Goal: Task Accomplishment & Management: Manage account settings

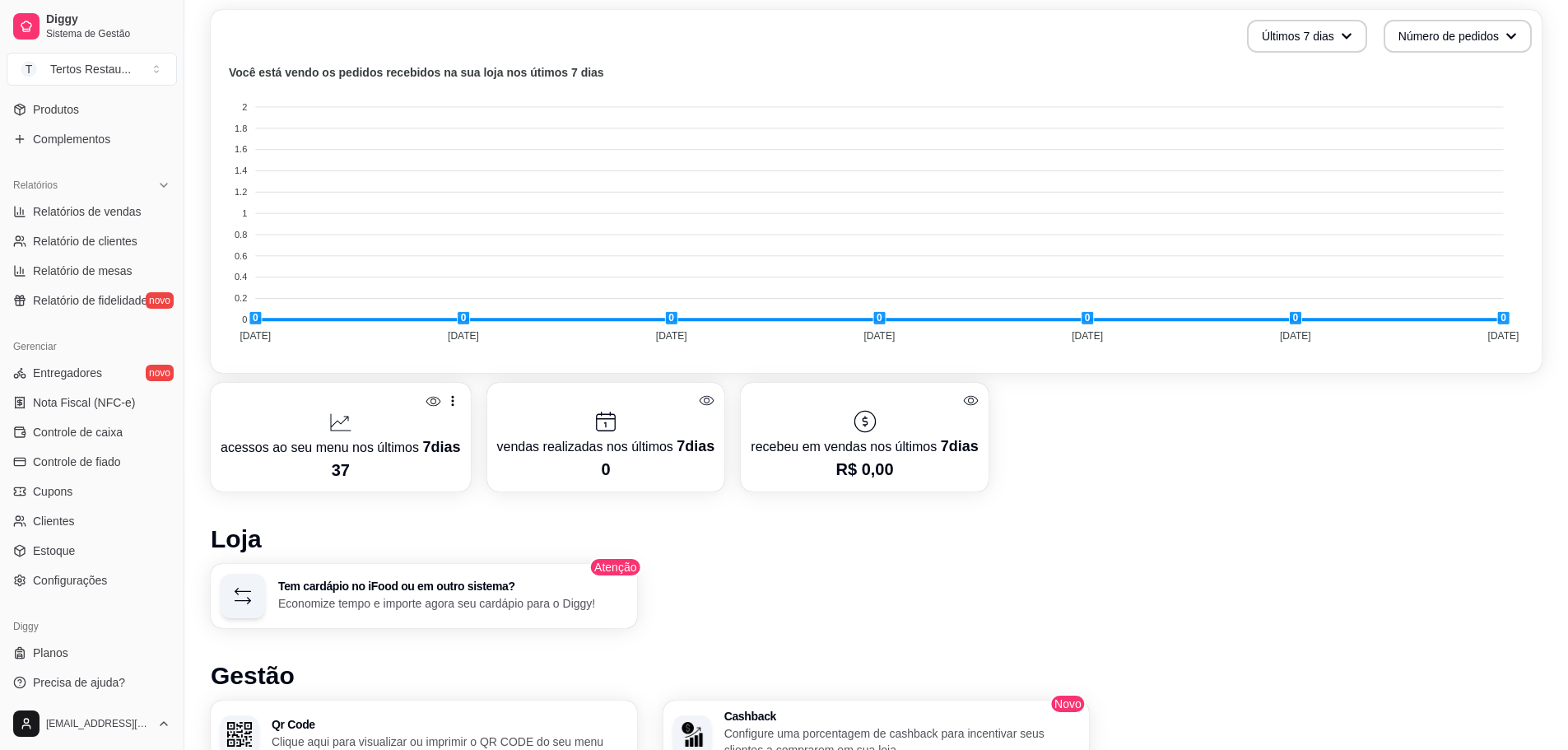
scroll to position [435, 0]
click at [83, 577] on span "Configurações" at bounding box center [69, 575] width 74 height 17
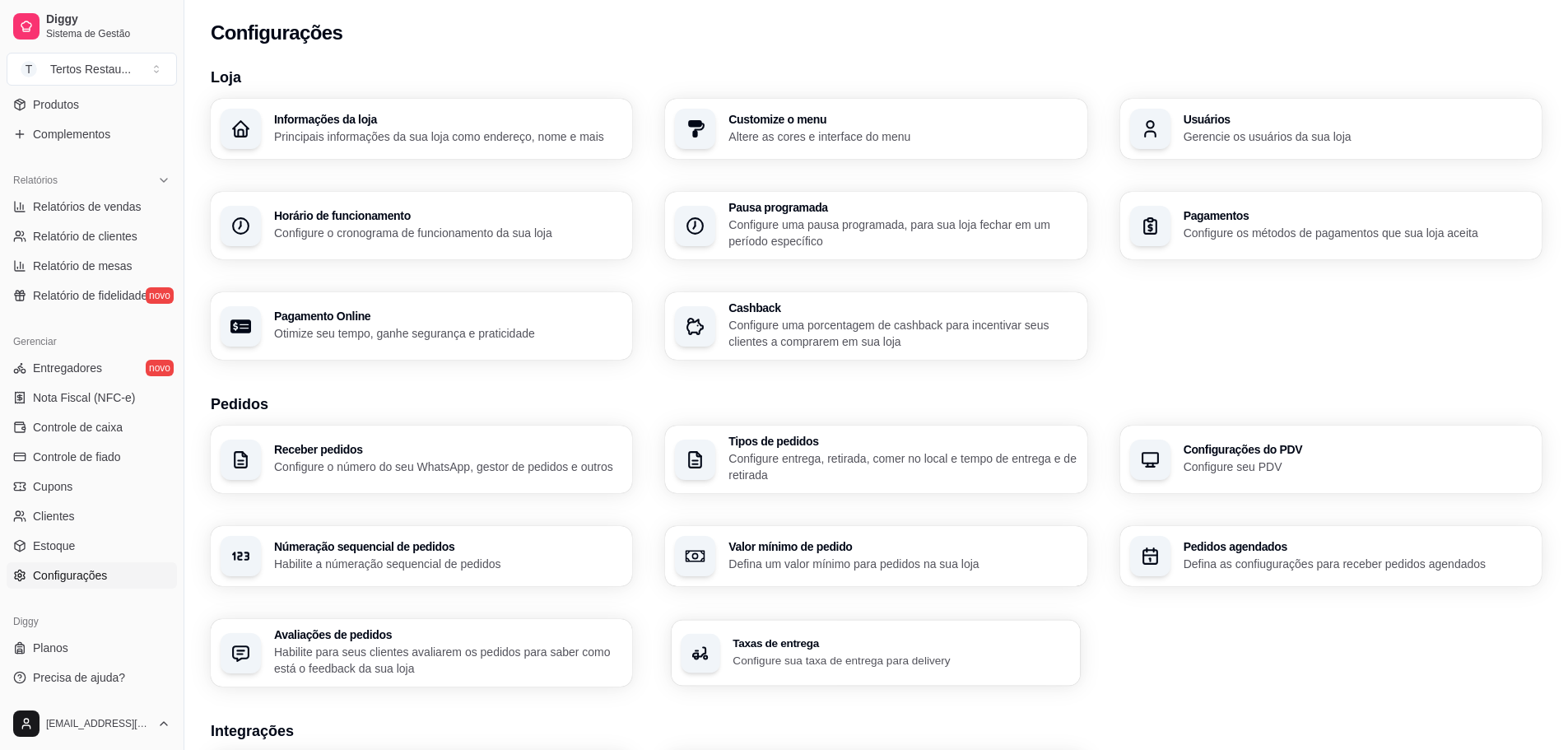
click at [847, 658] on p "Configure sua taxa de entrega para delivery" at bounding box center [902, 660] width 338 height 16
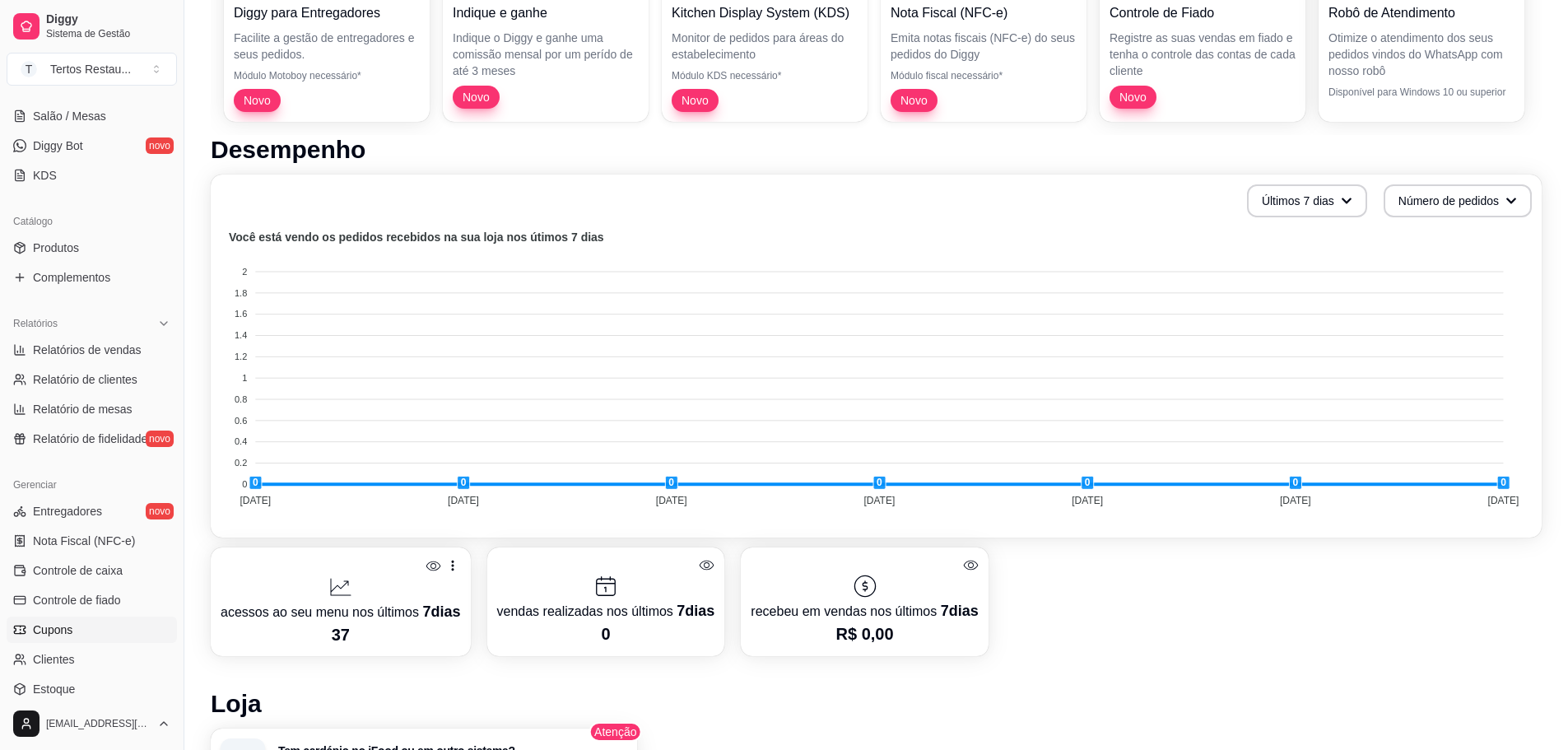
scroll to position [330, 0]
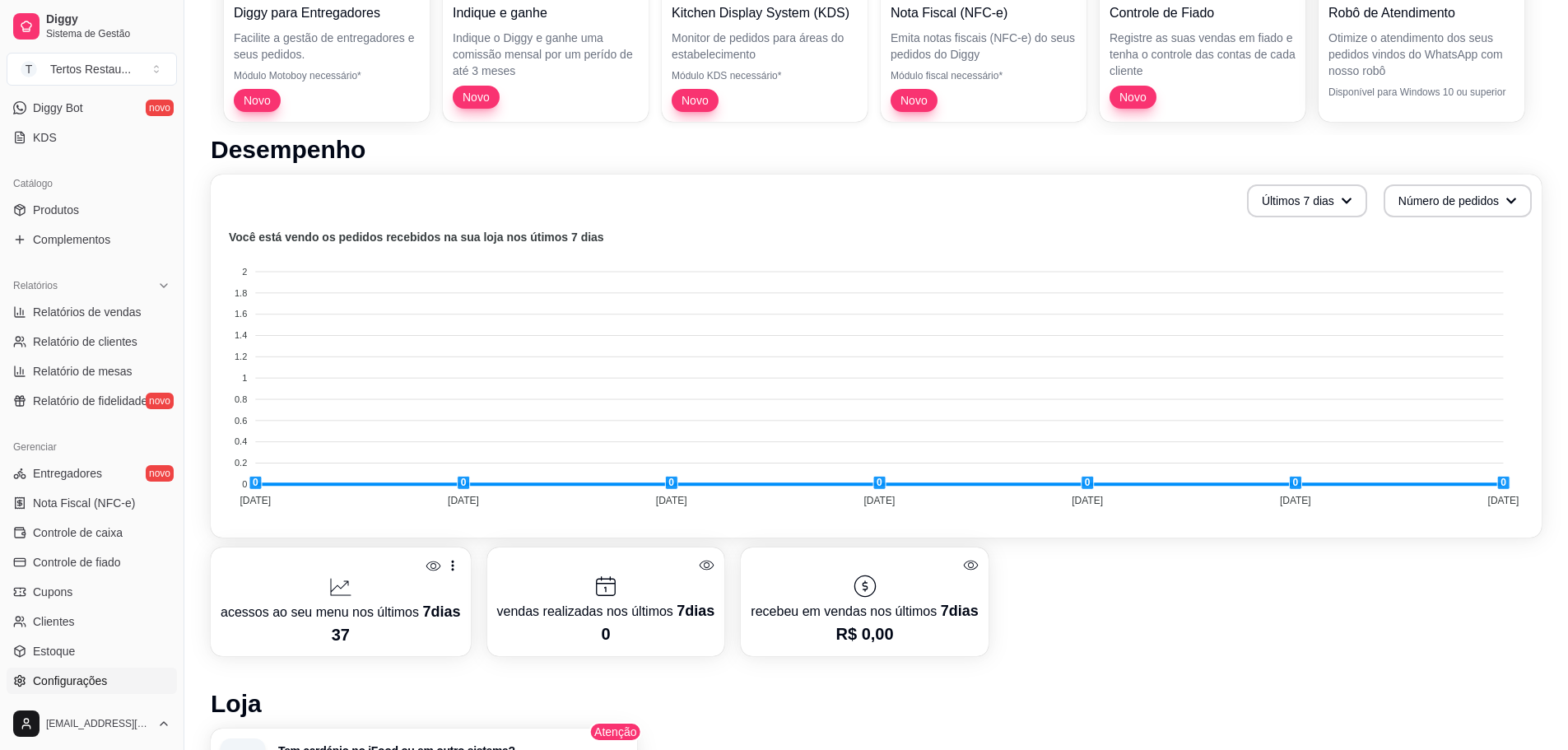
click at [78, 682] on span "Configurações" at bounding box center [69, 680] width 74 height 17
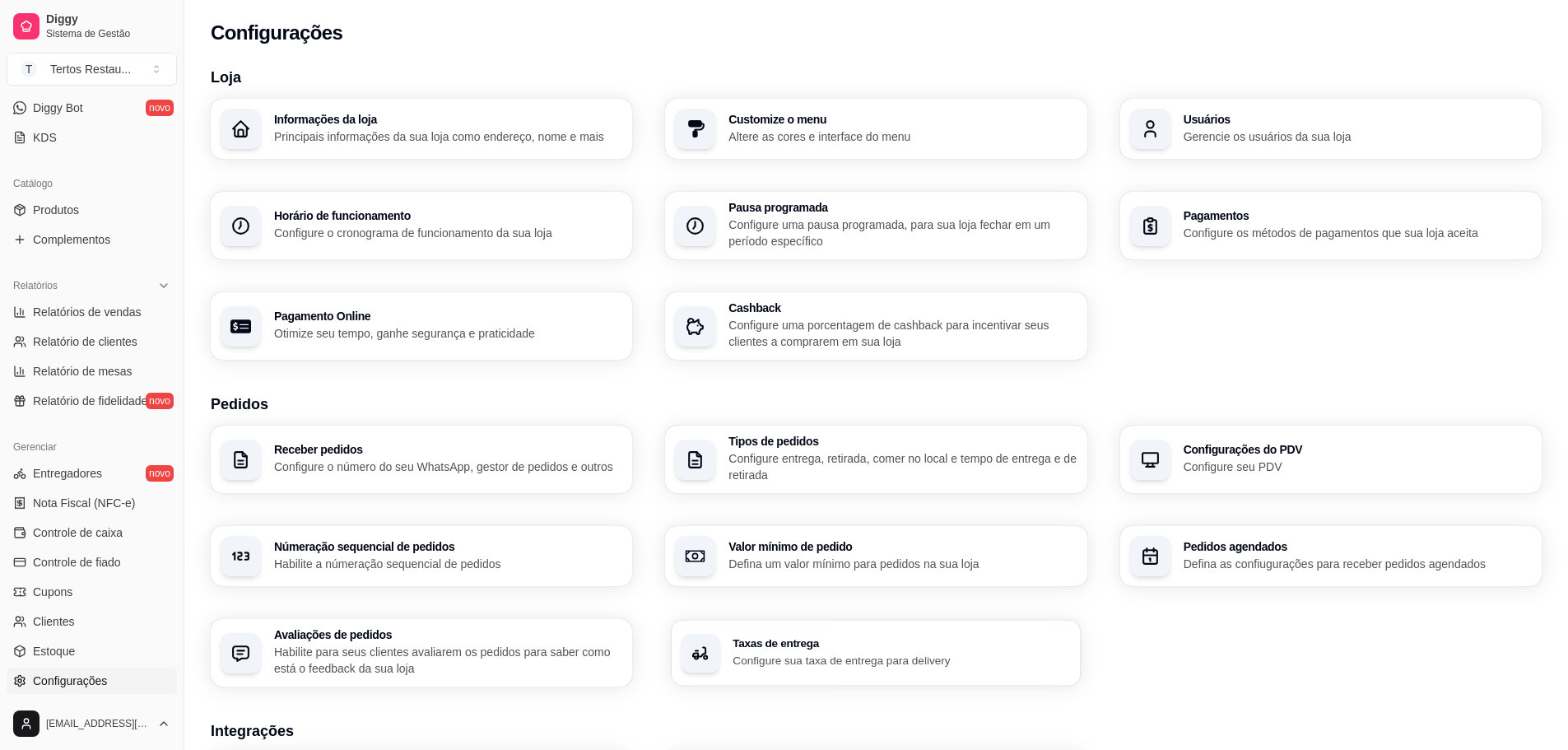
click at [861, 659] on p "Configure sua taxa de entrega para delivery" at bounding box center [902, 660] width 338 height 16
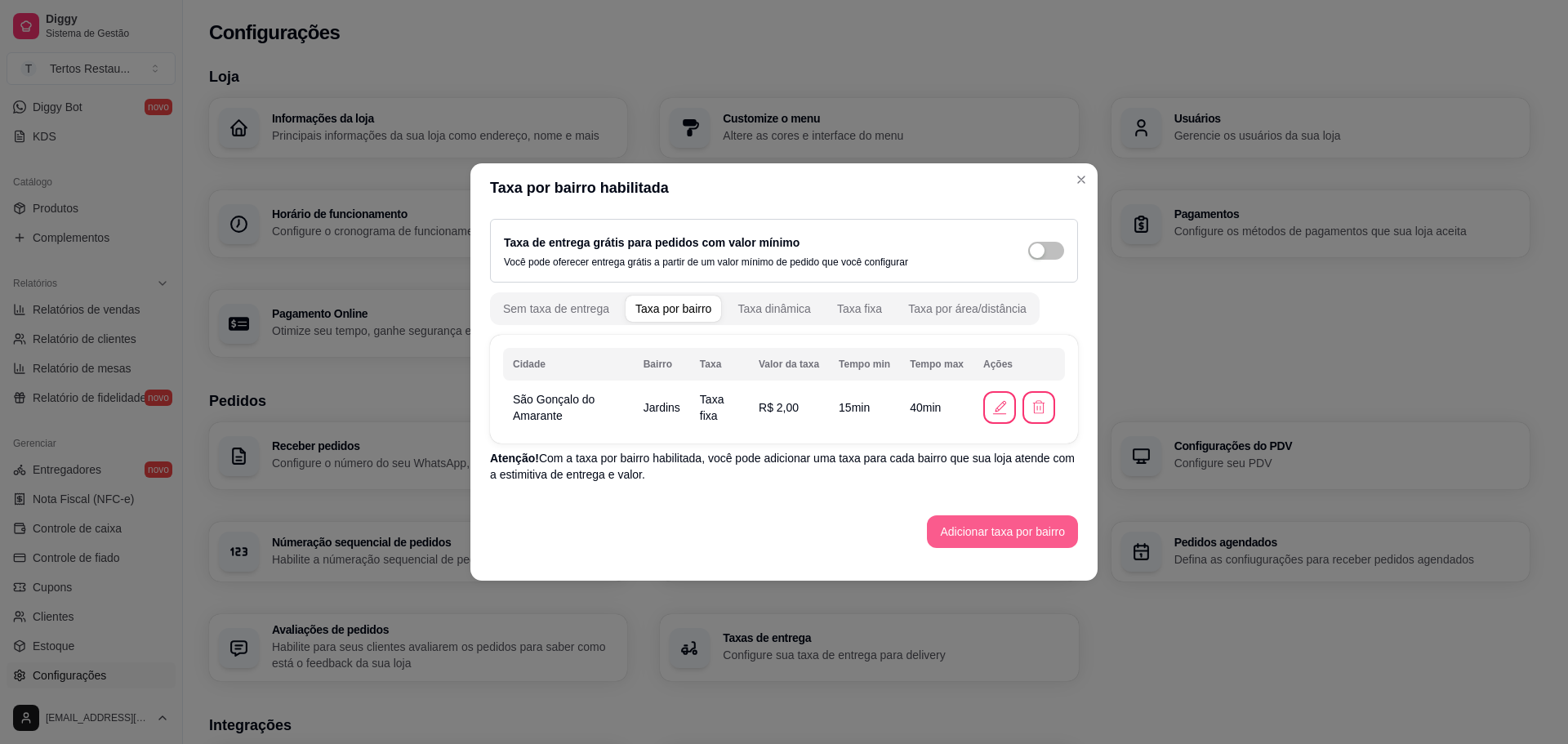
click at [1001, 526] on button "Adicionar taxa por bairro" at bounding box center [1002, 531] width 151 height 32
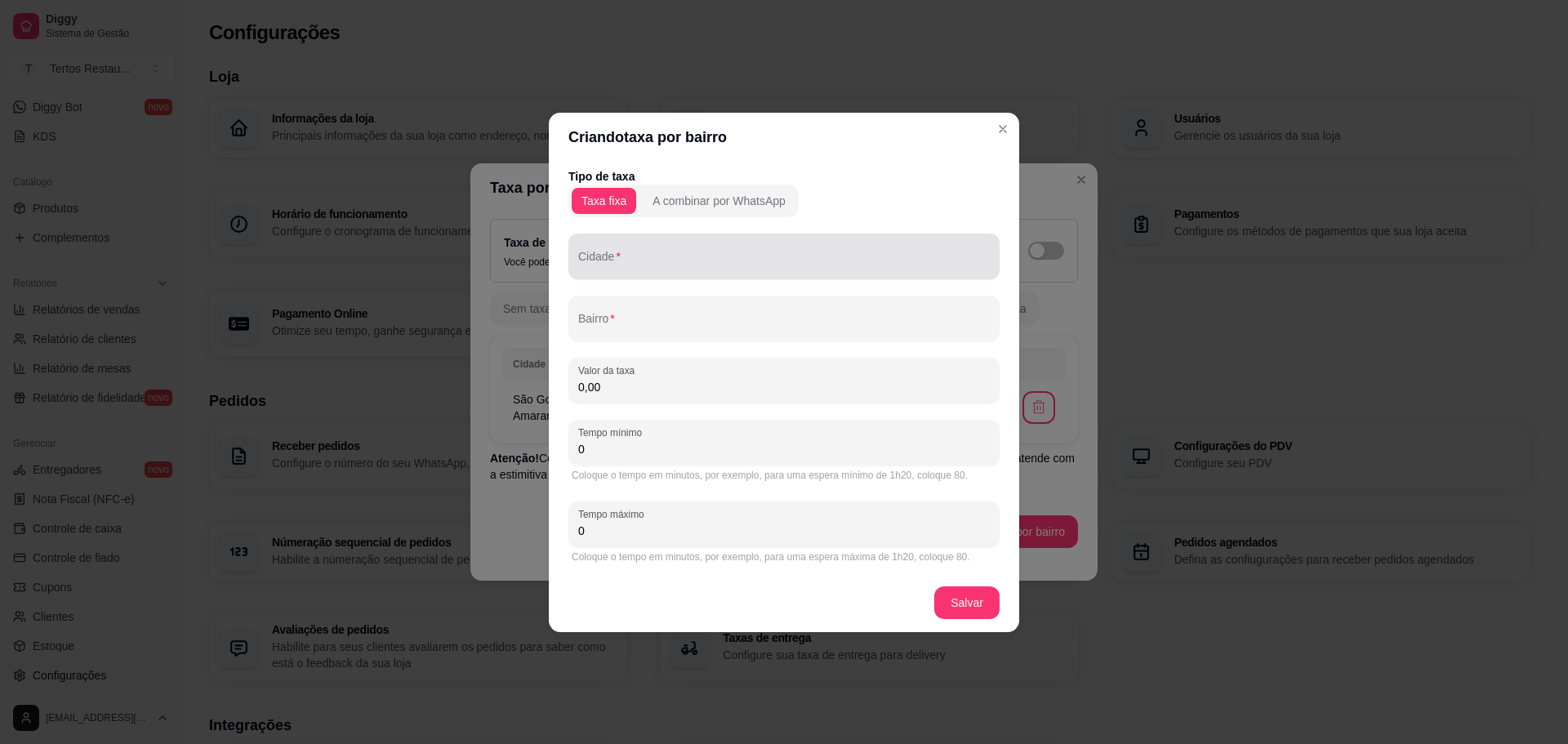
click at [604, 262] on input "Cidade" at bounding box center [784, 263] width 412 height 17
type input "São Gonçalo do Amarante"
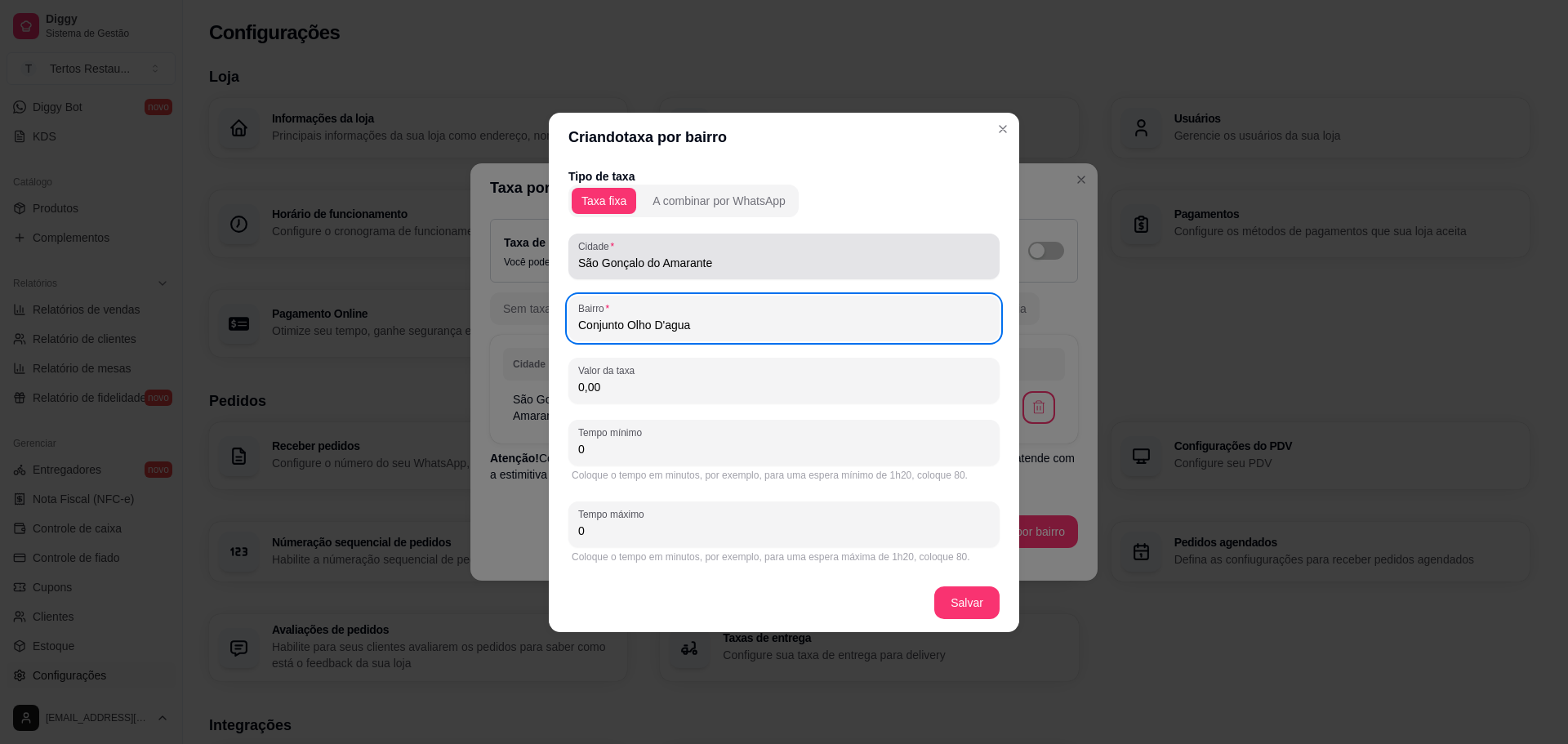
type input "Conjunto Olho D'agua"
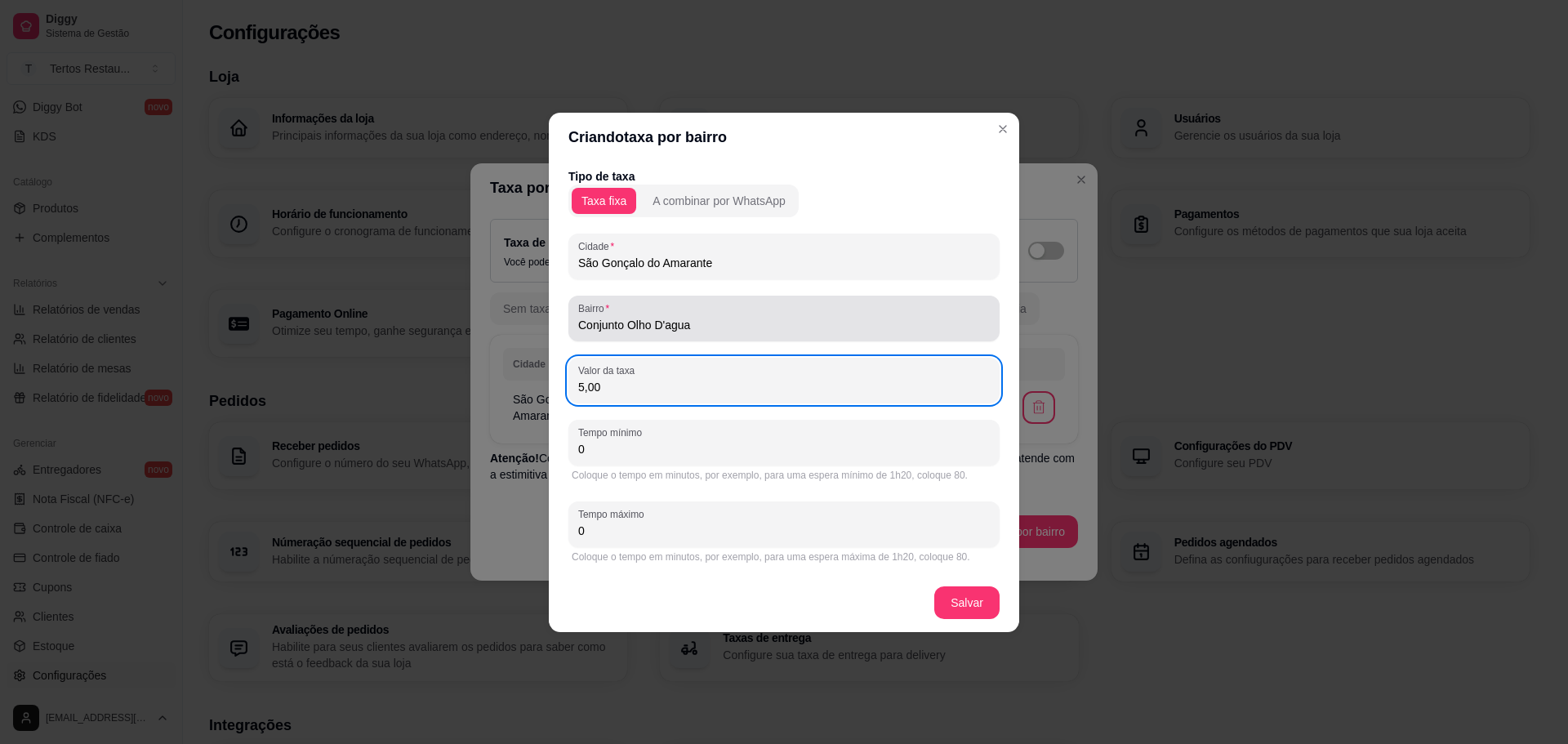
type input "5,00"
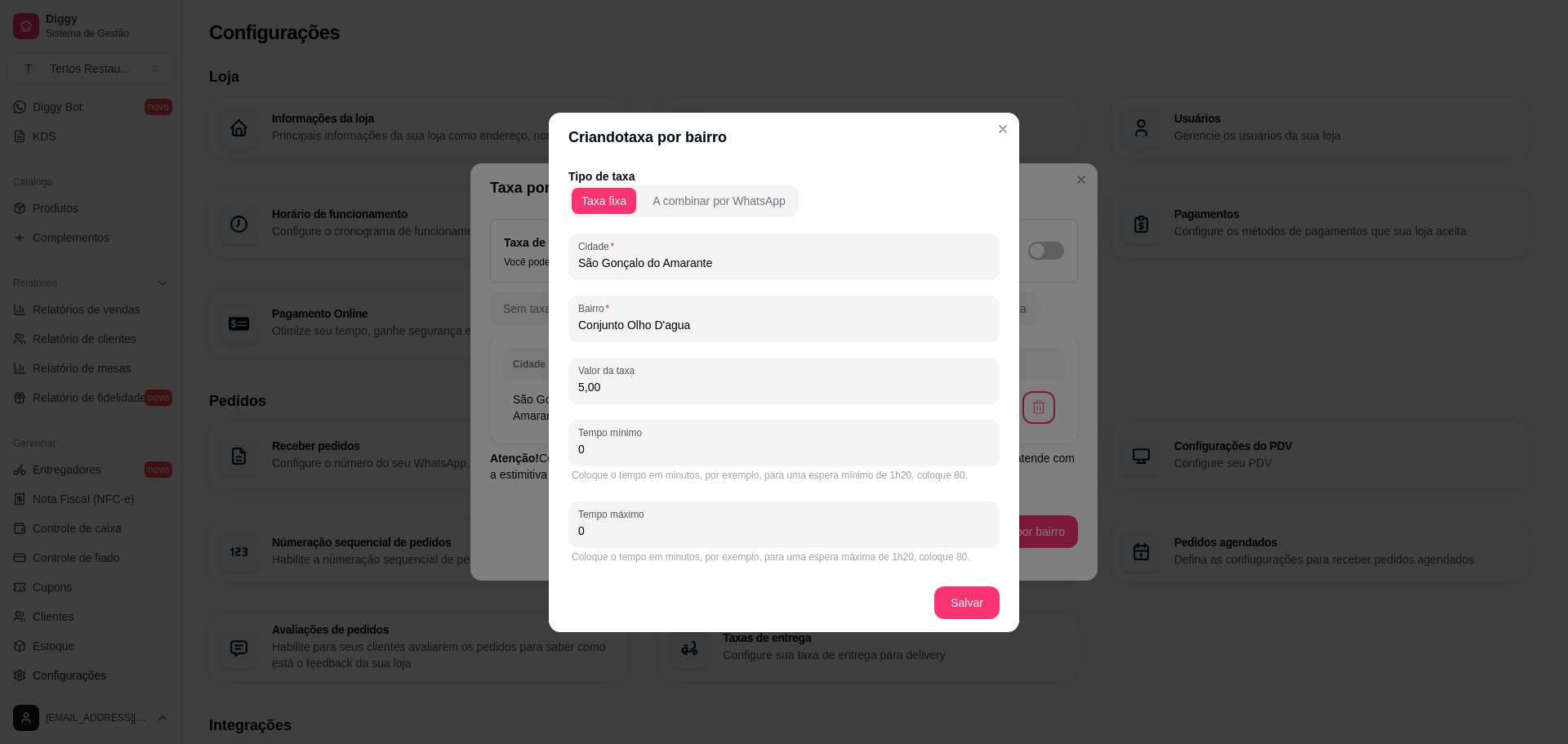
drag, startPoint x: 628, startPoint y: 328, endPoint x: 526, endPoint y: 329, distance: 102.0
click at [526, 329] on div "Criando taxa por bairro Tipo de taxa Taxa fixa A combinar por WhatsApp [GEOGRAP…" at bounding box center [784, 372] width 1568 height 744
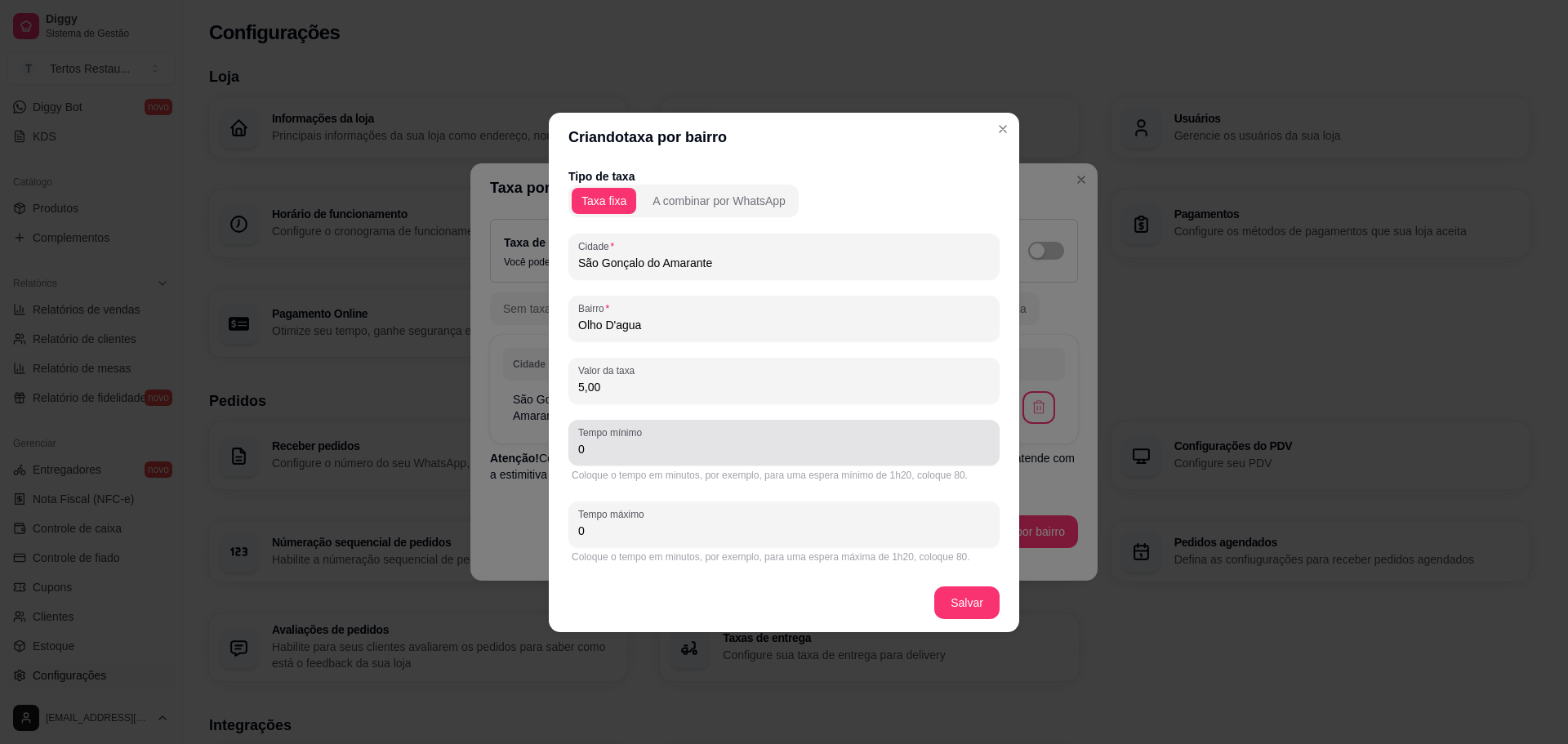
type input "Olho D'agua"
click at [605, 457] on div "0" at bounding box center [784, 442] width 412 height 32
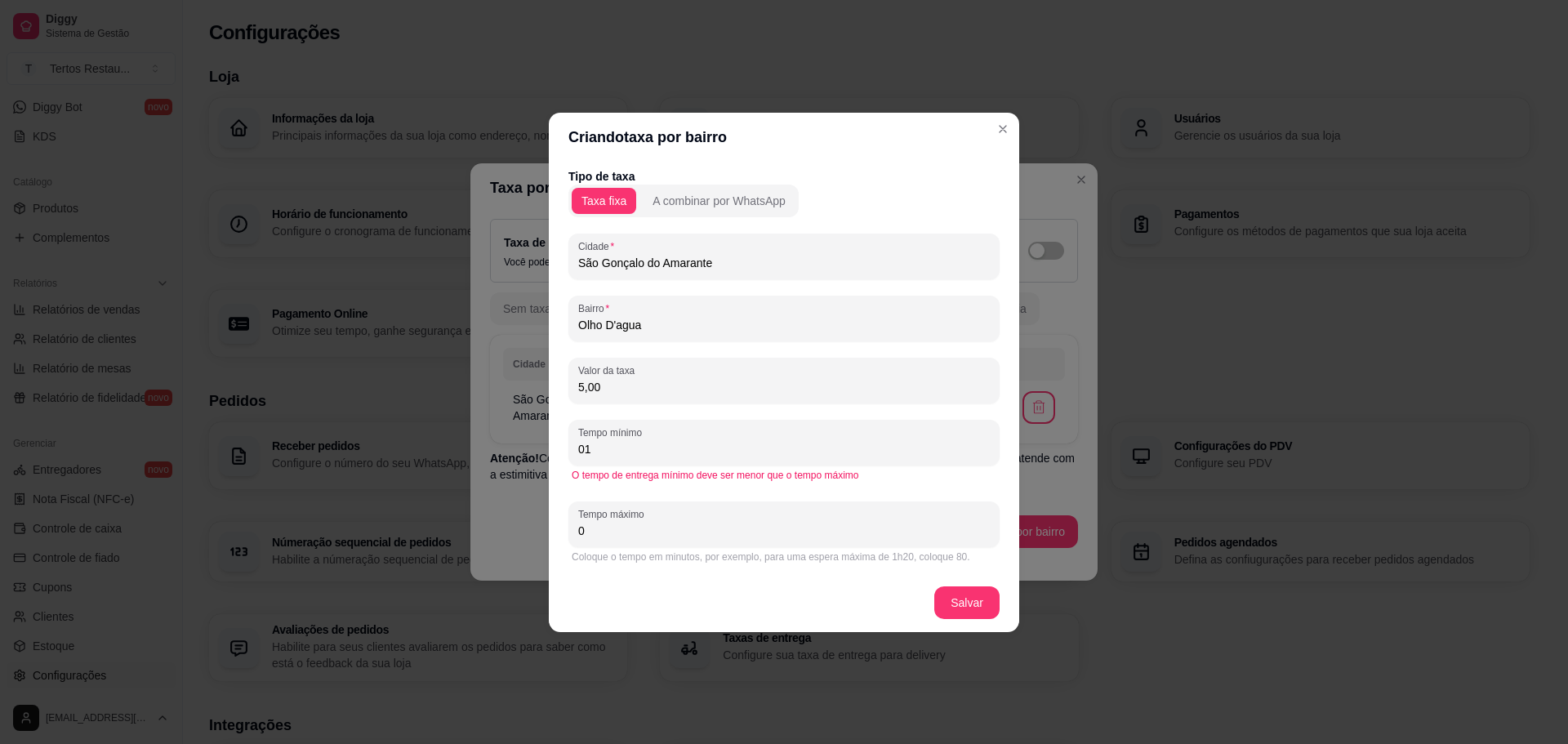
type input "0"
type input "15"
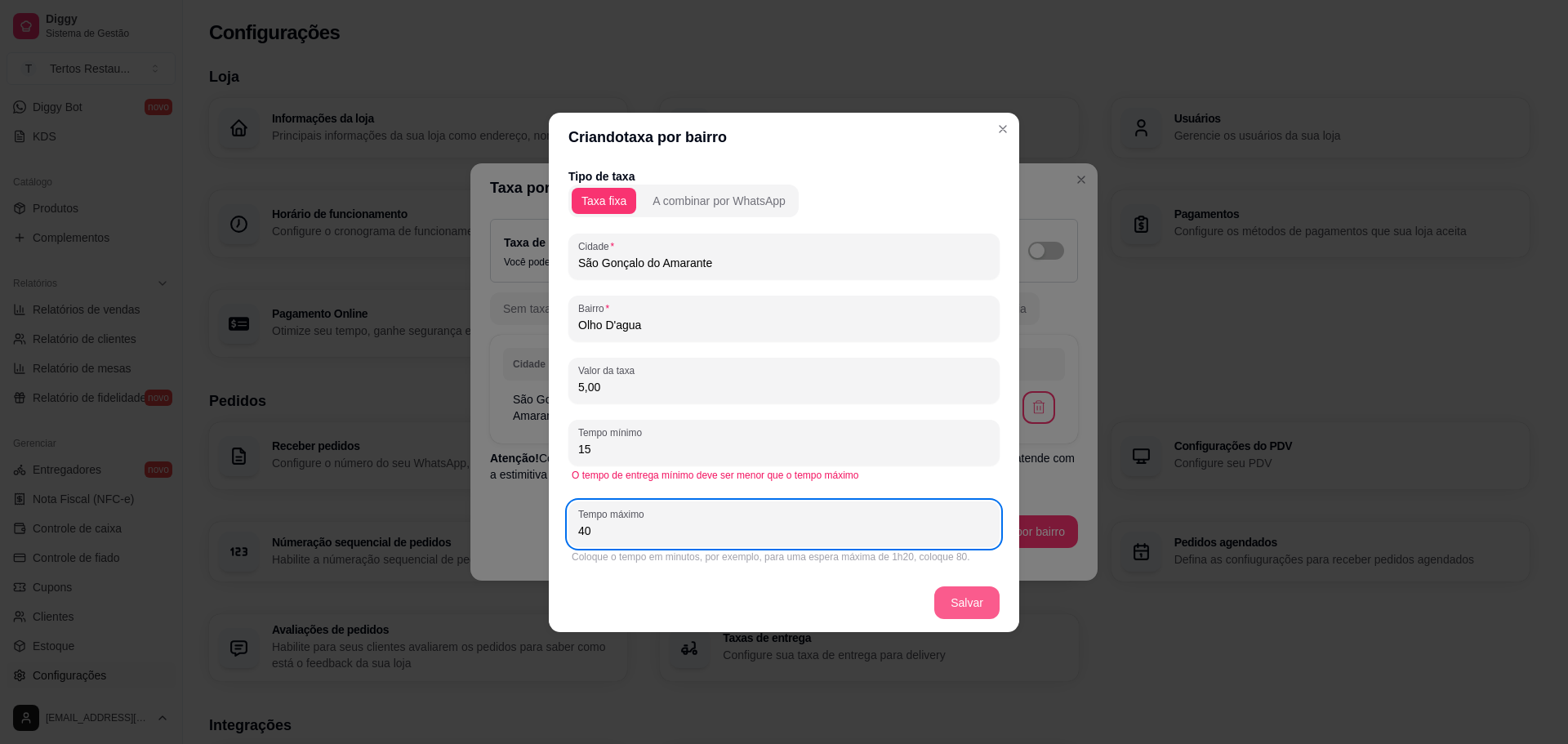
type input "40"
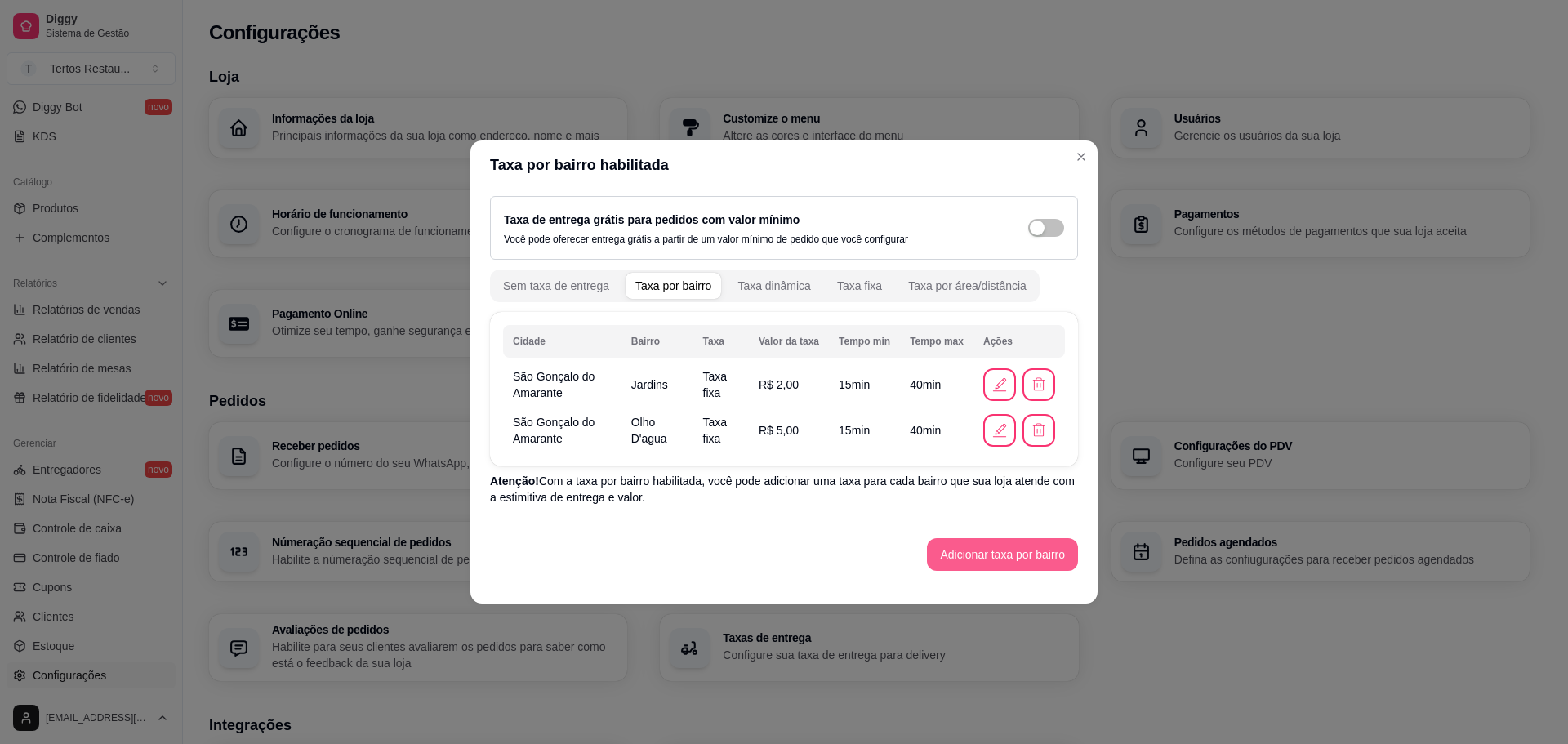
click at [1006, 558] on button "Adicionar taxa por bairro" at bounding box center [1002, 554] width 151 height 32
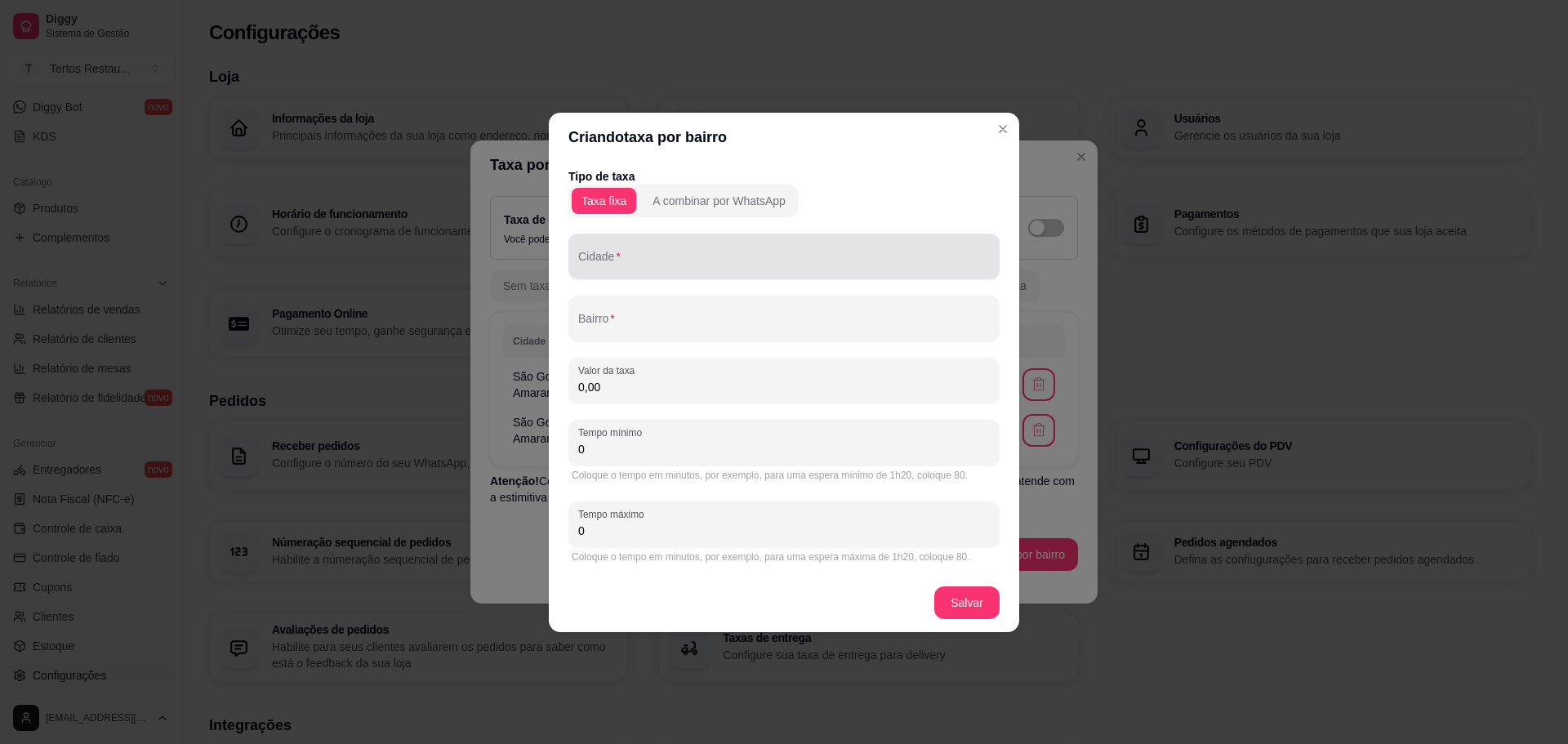
click at [650, 270] on input "Cidade" at bounding box center [784, 263] width 412 height 17
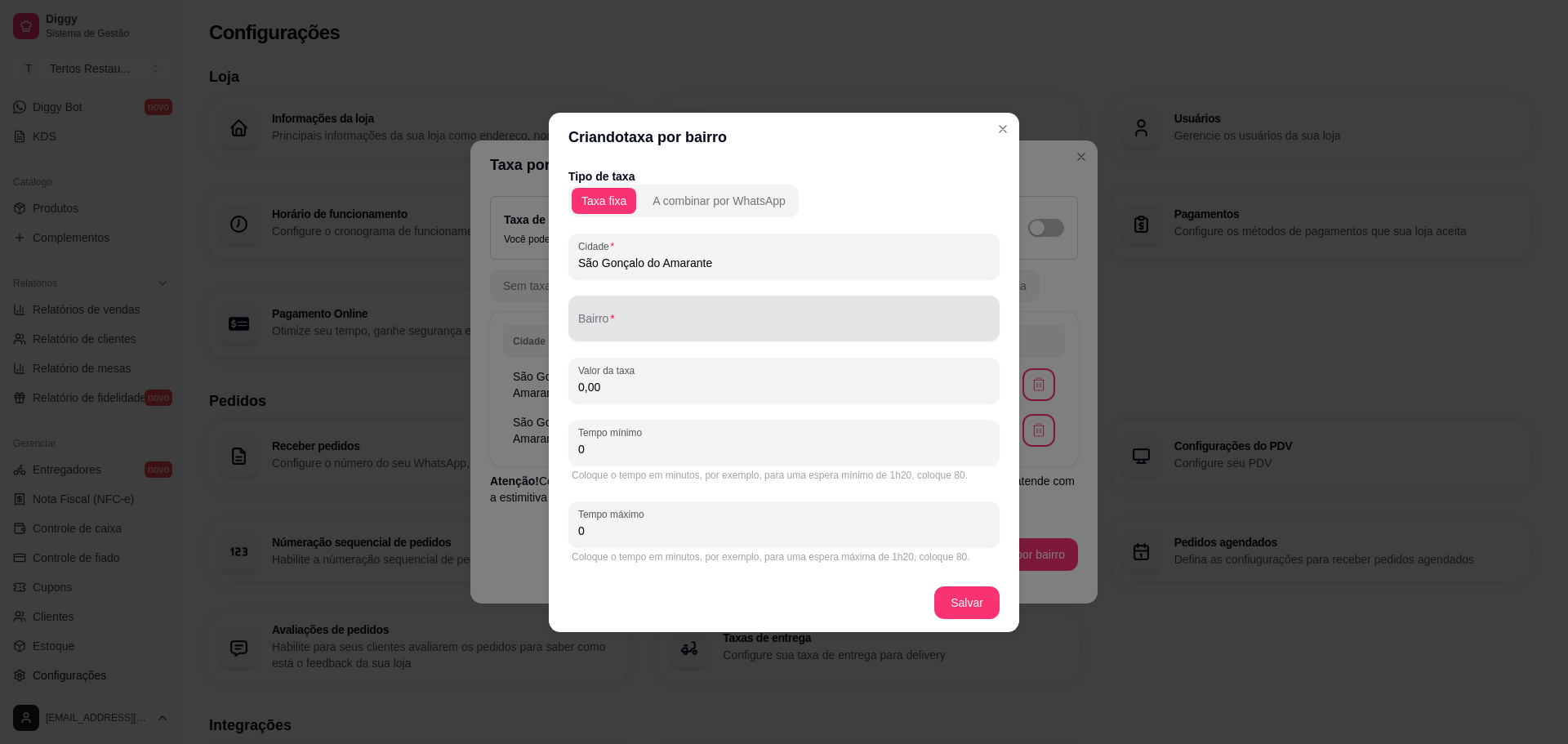
type input "São Gonçalo do Amarante"
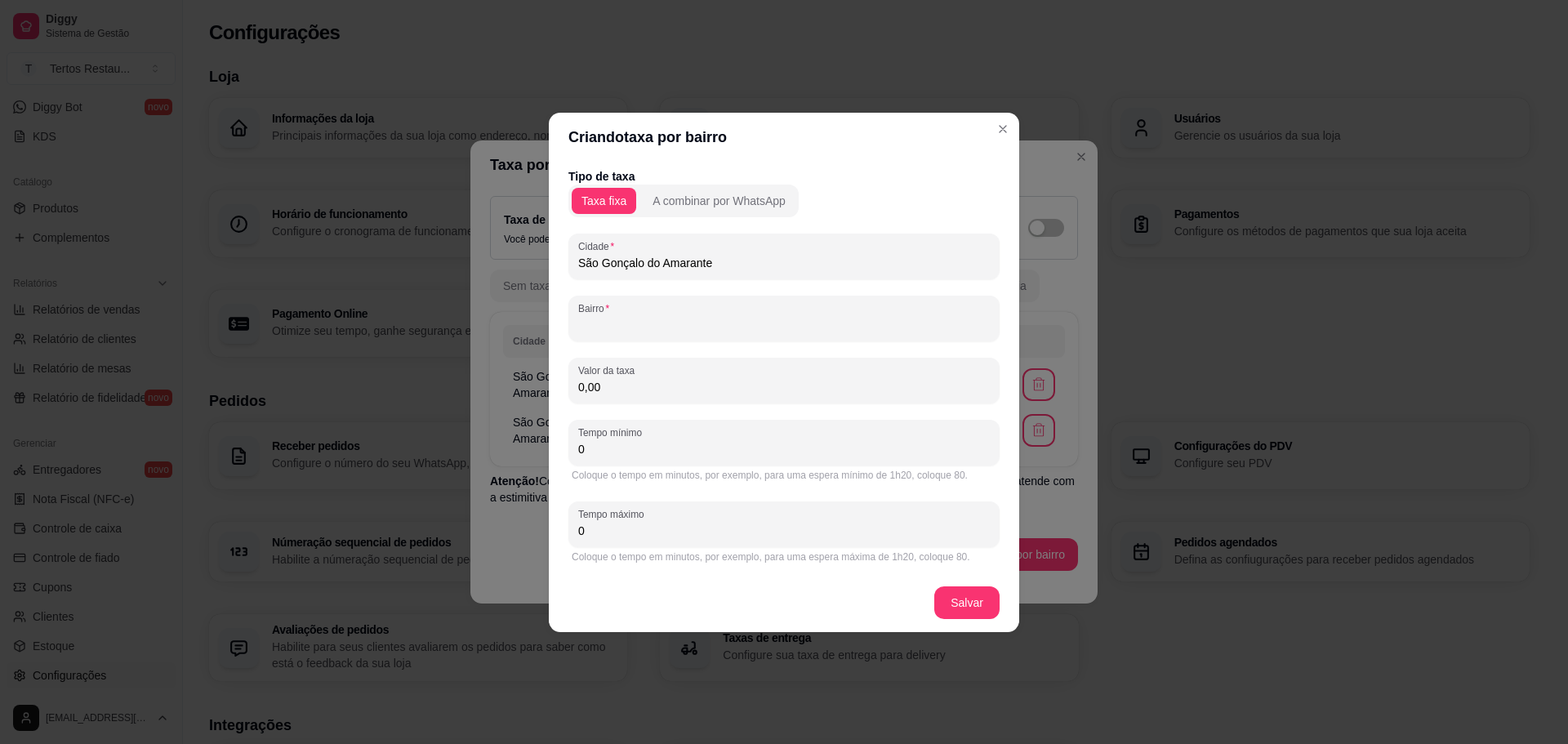
click at [650, 324] on input "Bairro" at bounding box center [784, 325] width 412 height 17
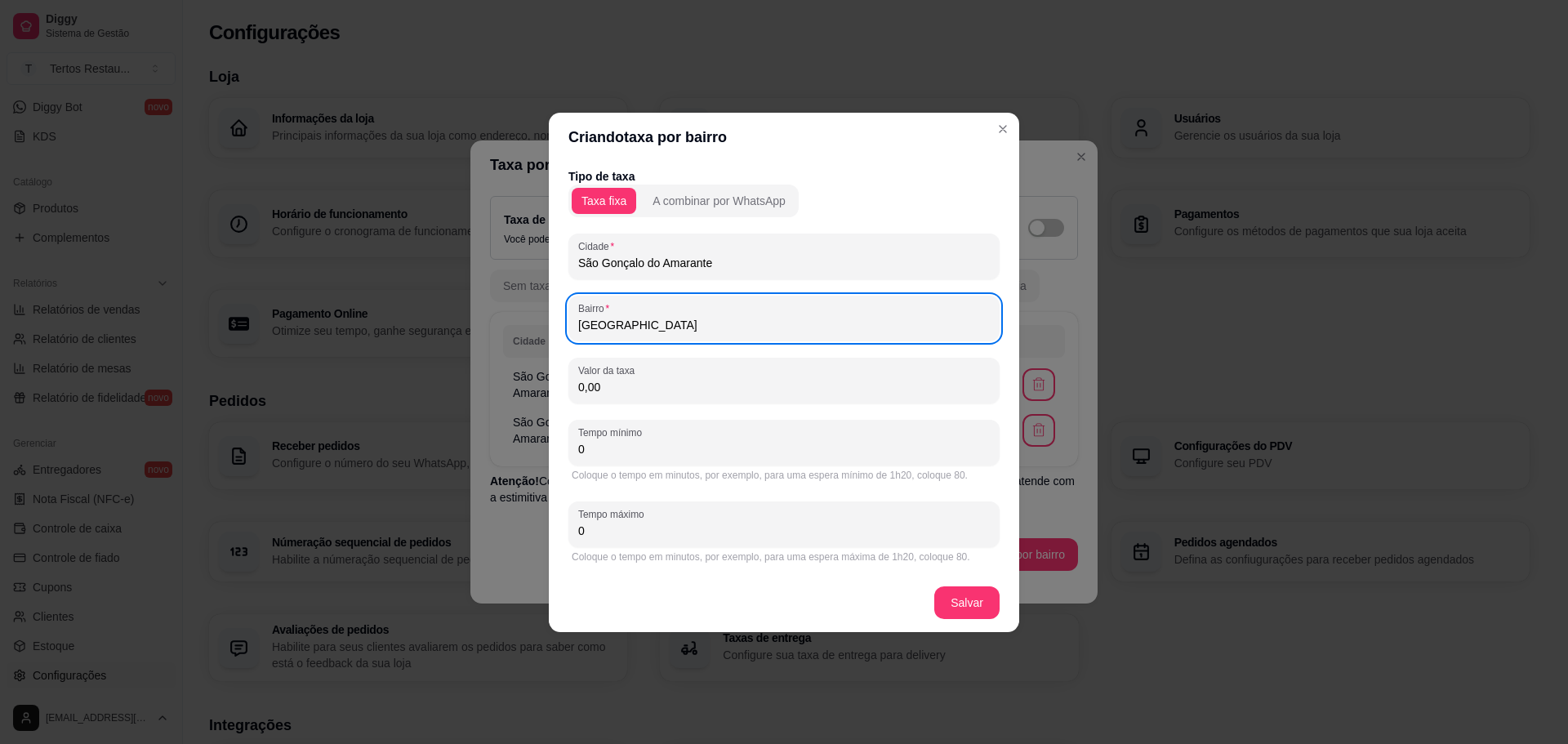
type input "[GEOGRAPHIC_DATA]"
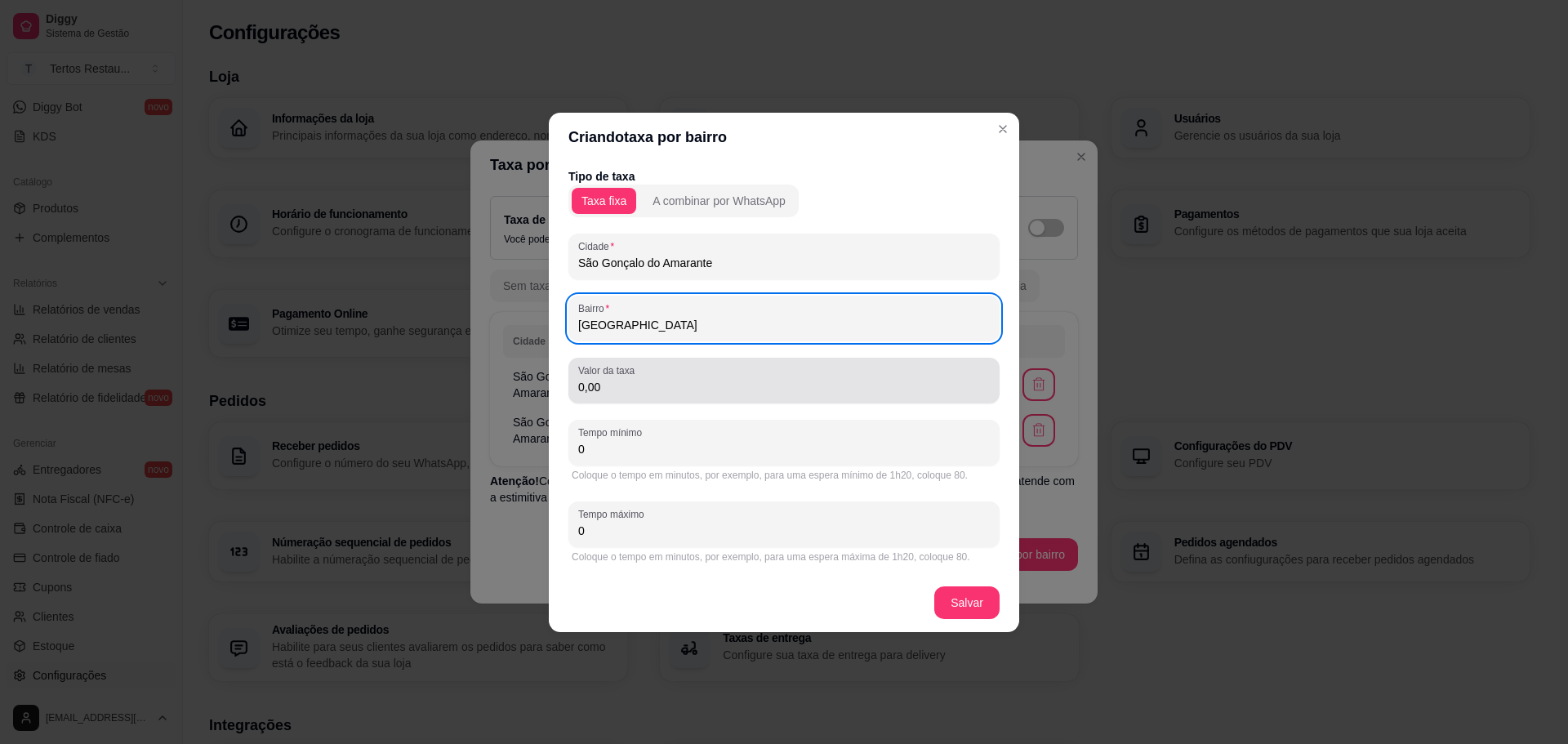
click at [611, 395] on div "0,00" at bounding box center [784, 380] width 412 height 32
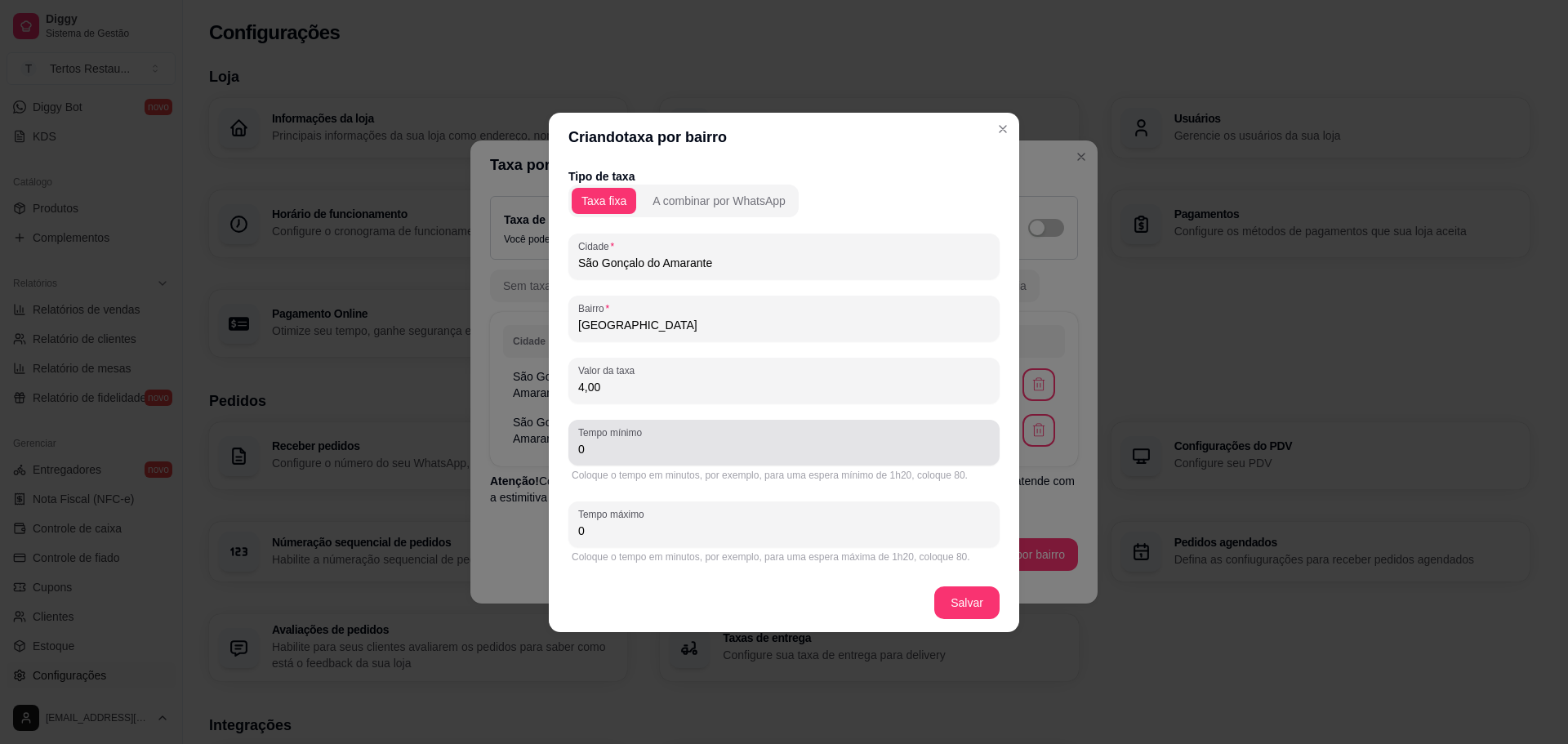
type input "4,00"
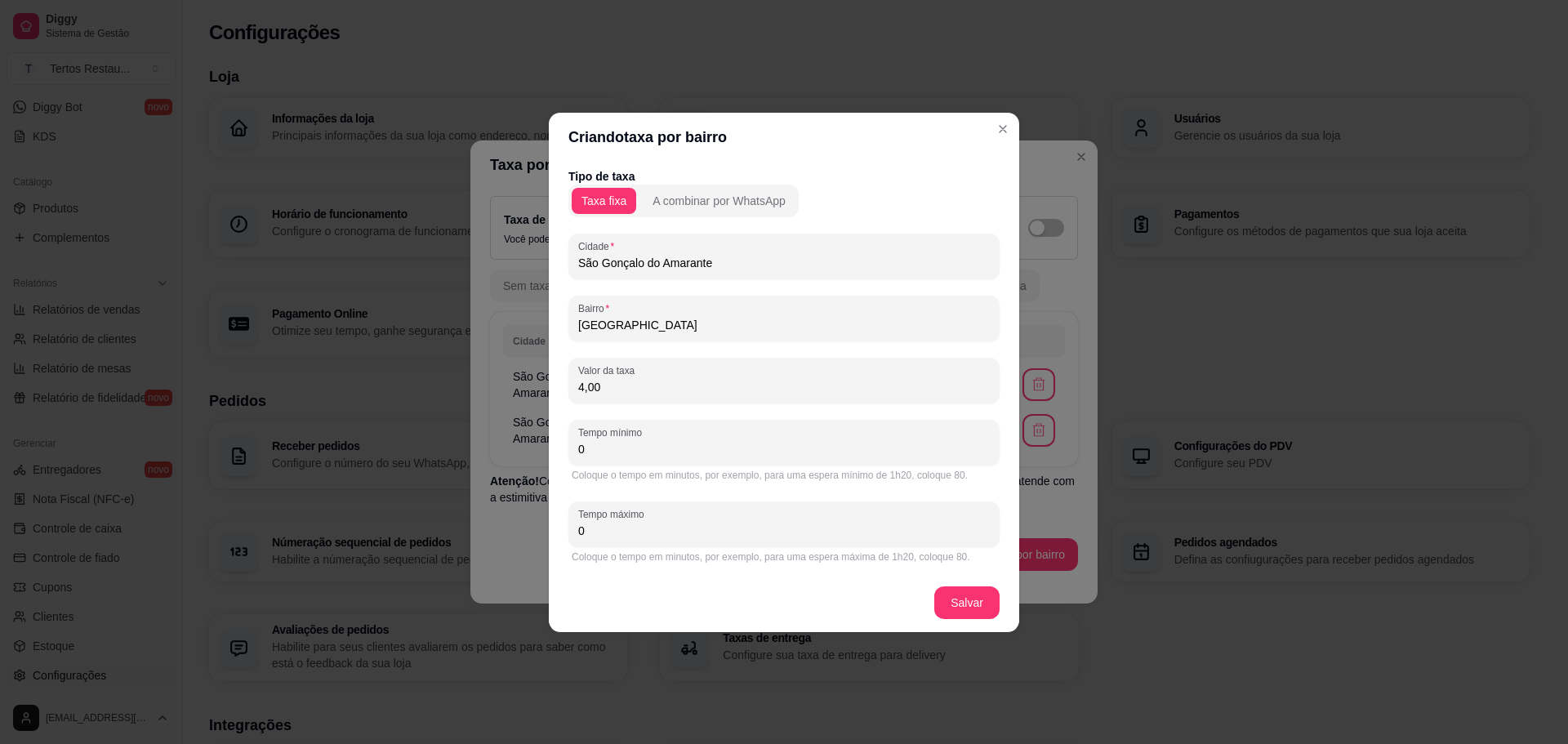
click at [697, 447] on input "0" at bounding box center [784, 449] width 412 height 17
type input "15"
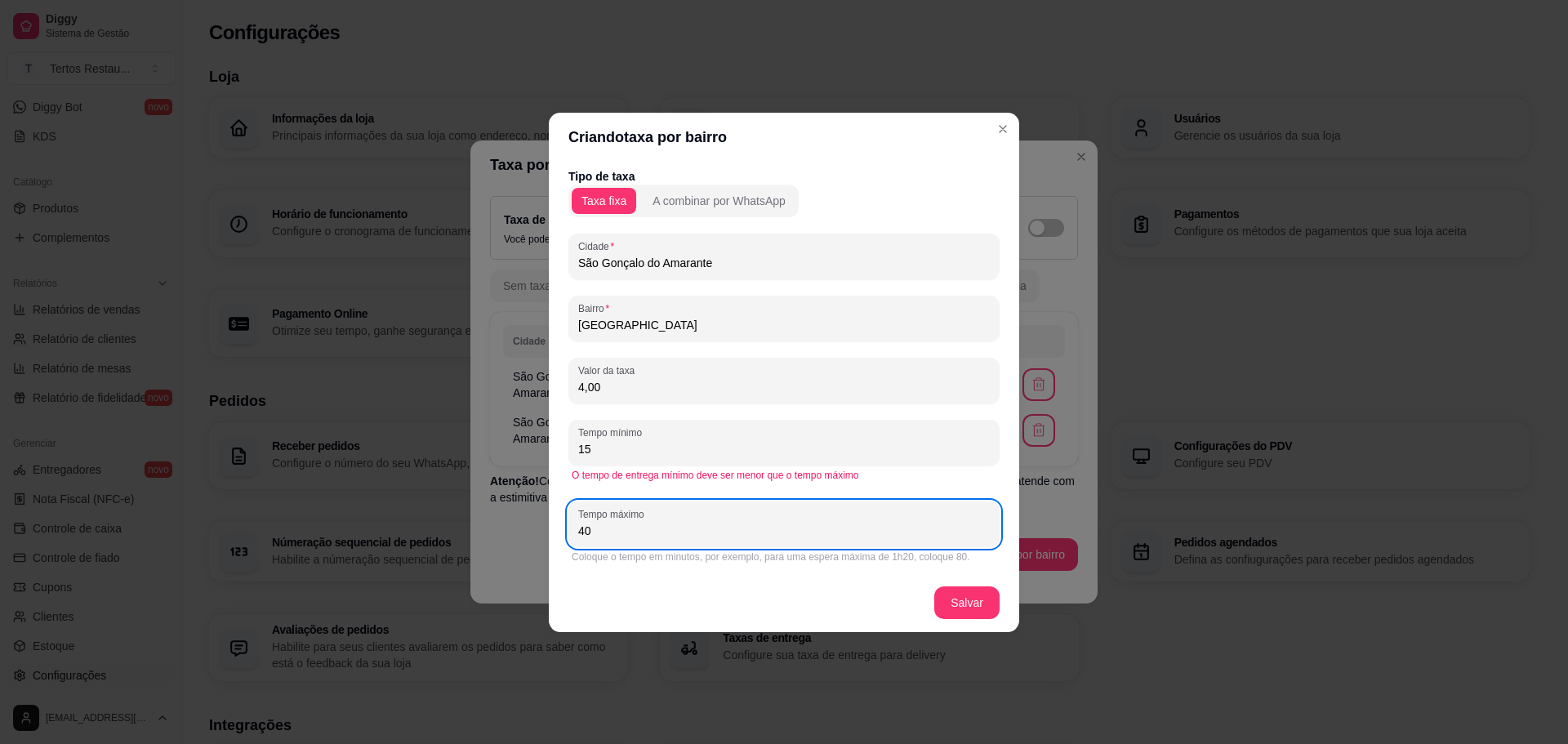
type input "40"
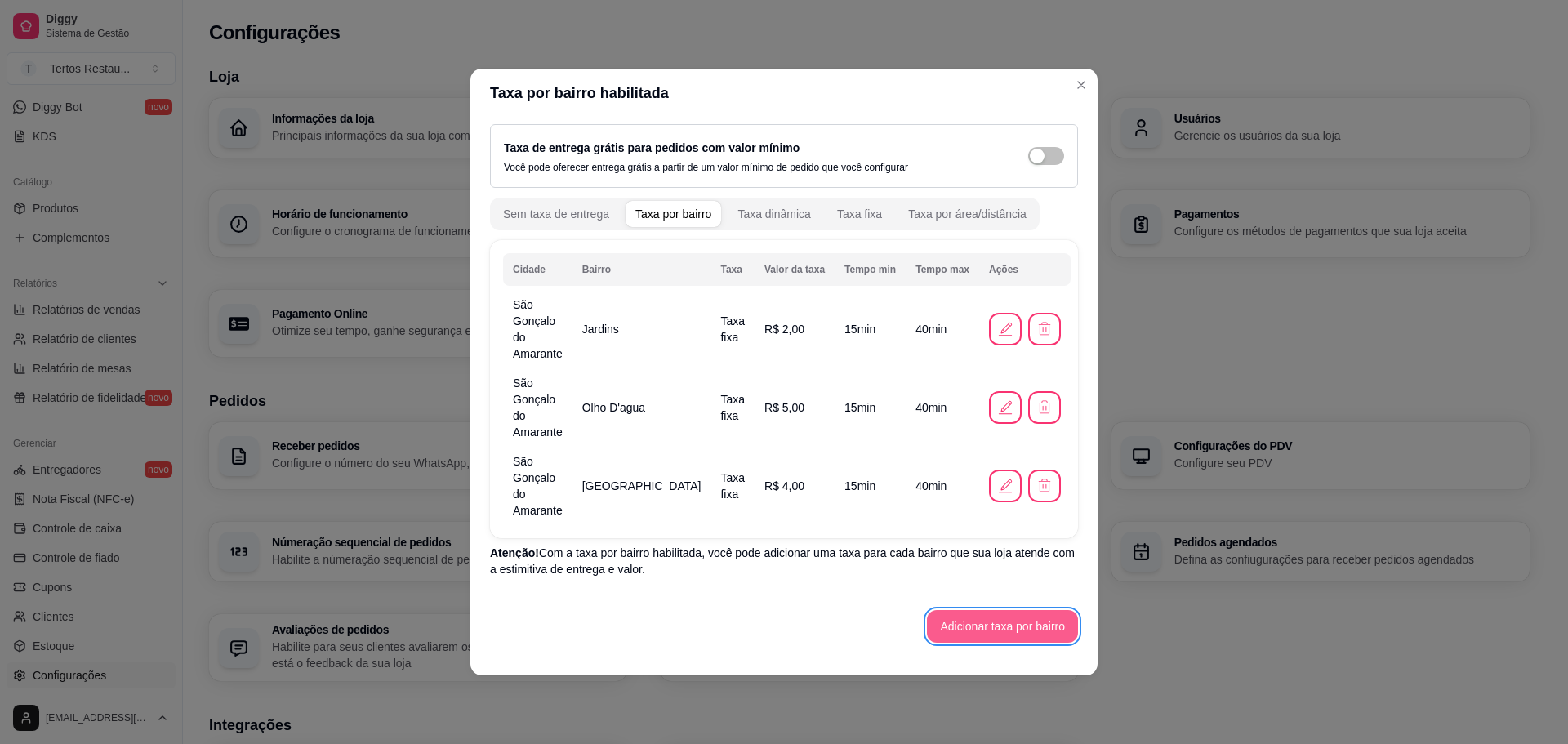
click at [982, 610] on button "Adicionar taxa por bairro" at bounding box center [1002, 626] width 151 height 32
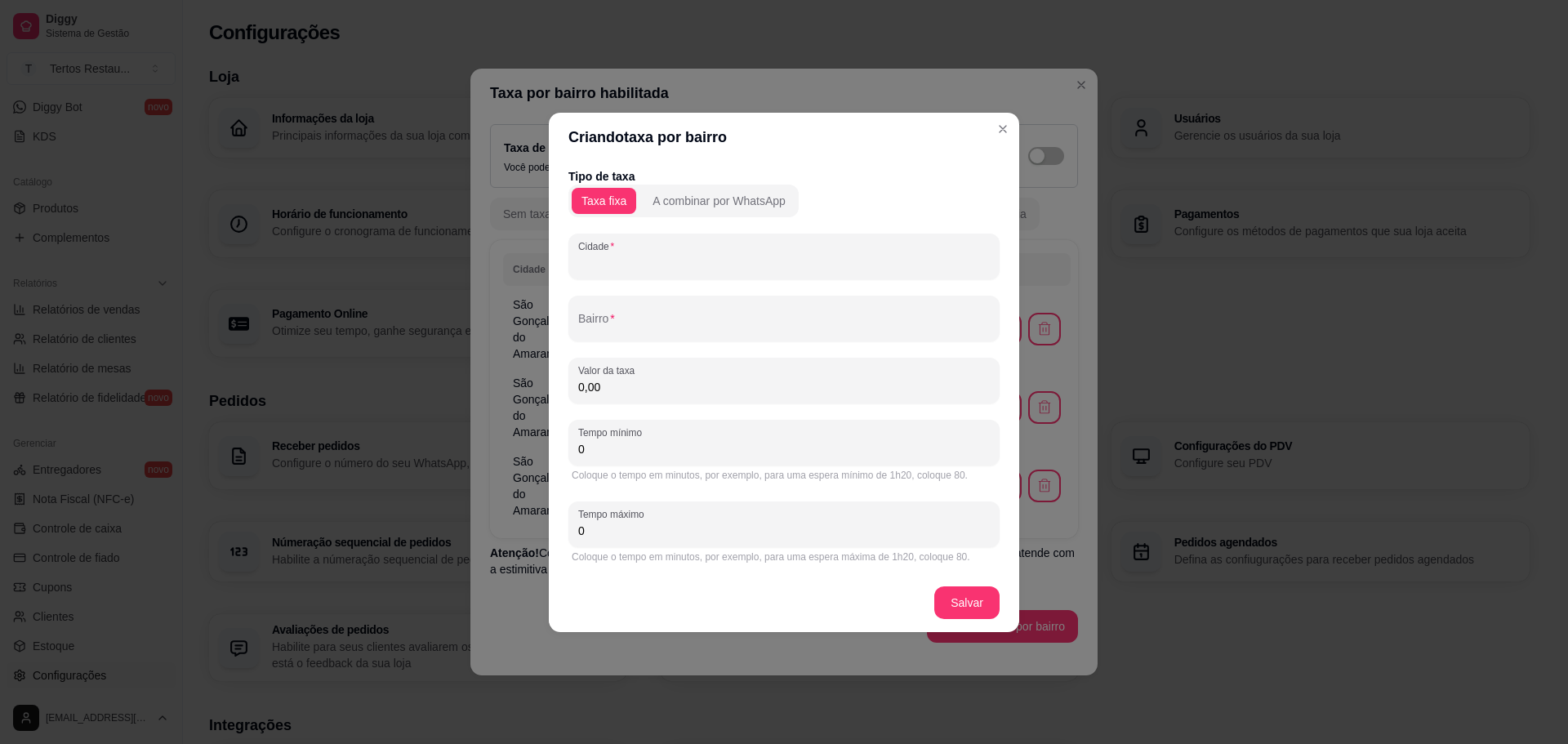
click at [629, 266] on input "Cidade" at bounding box center [784, 263] width 412 height 17
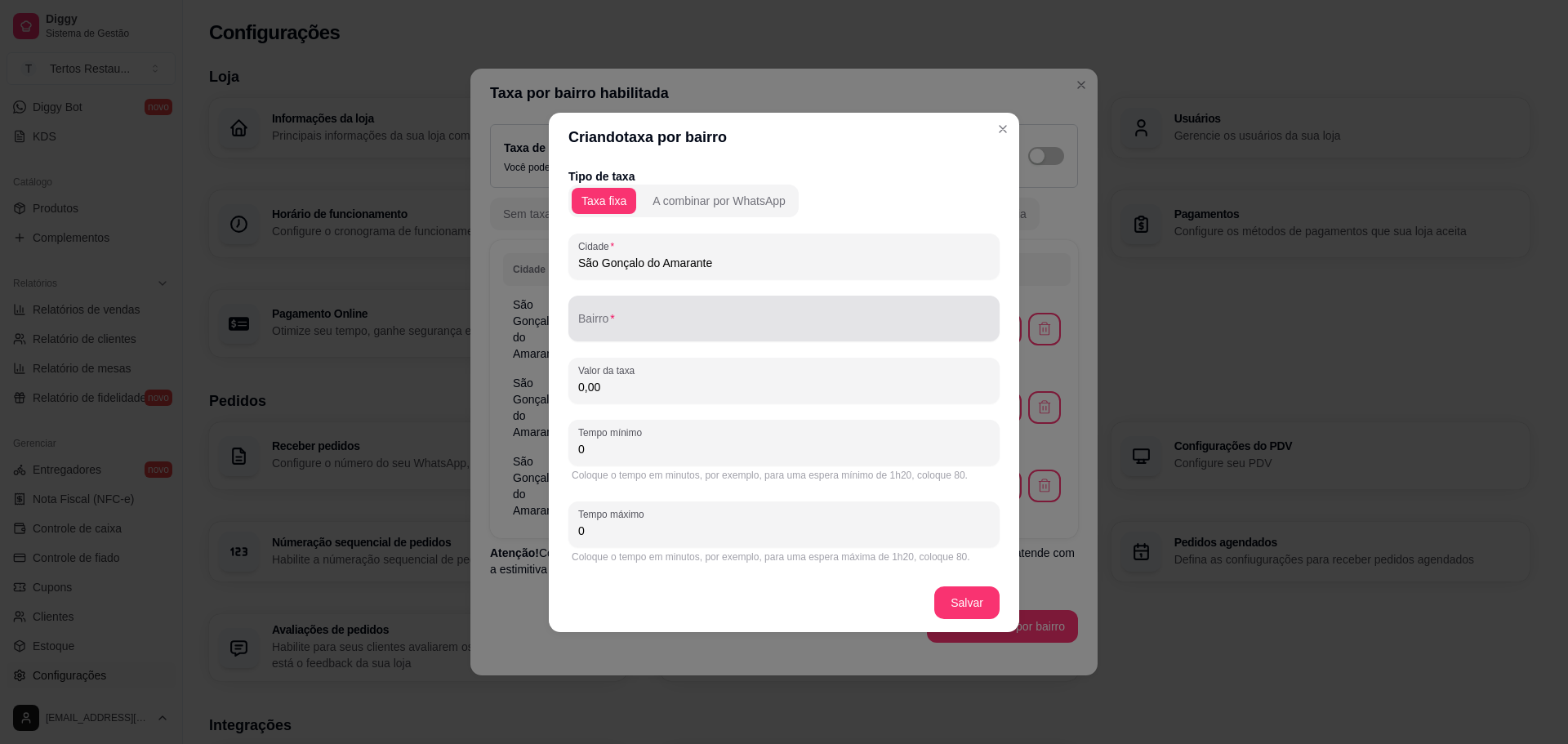
type input "São Gonçalo do Amarante"
click at [659, 327] on input "Bairro" at bounding box center [784, 325] width 412 height 17
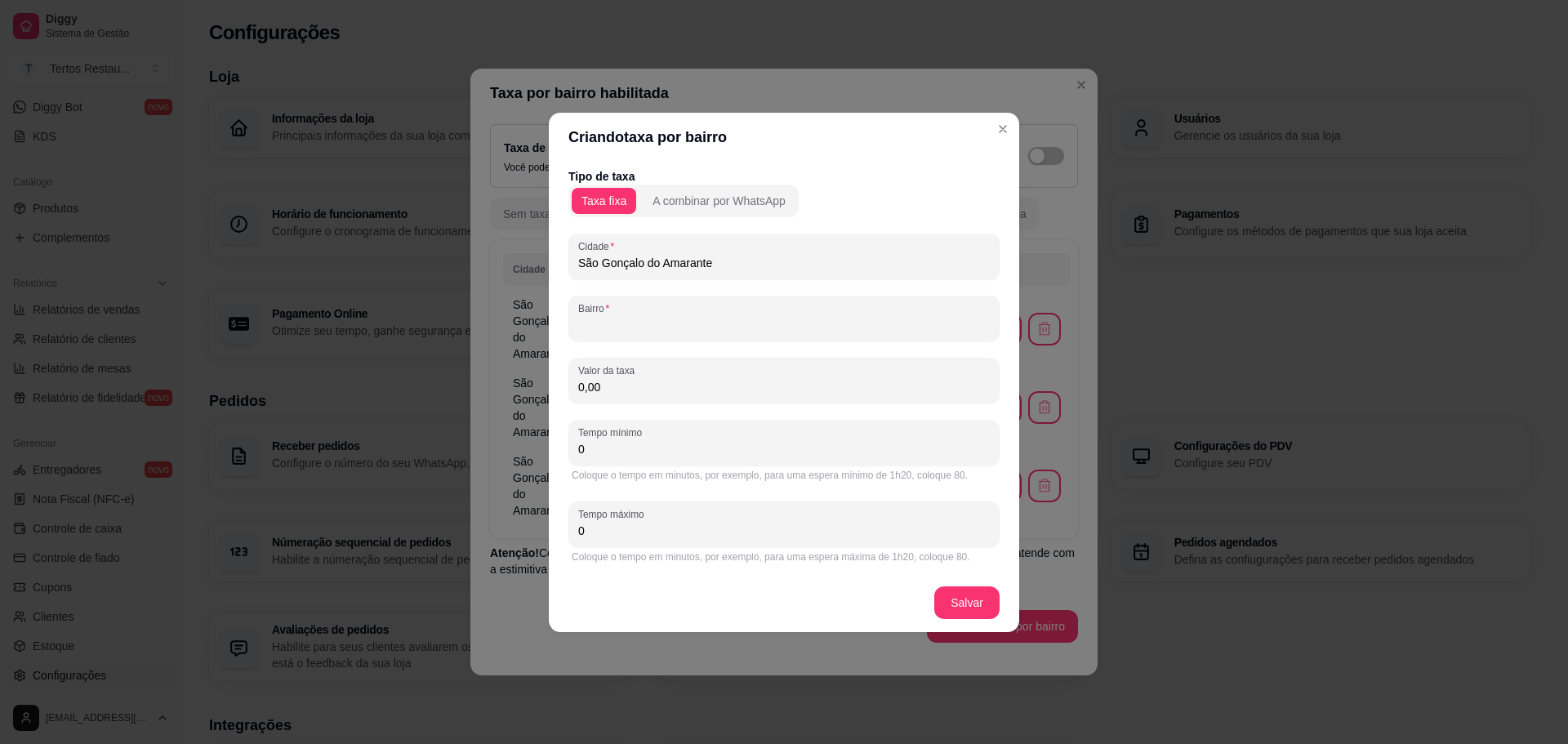
paste input "[GEOGRAPHIC_DATA]"
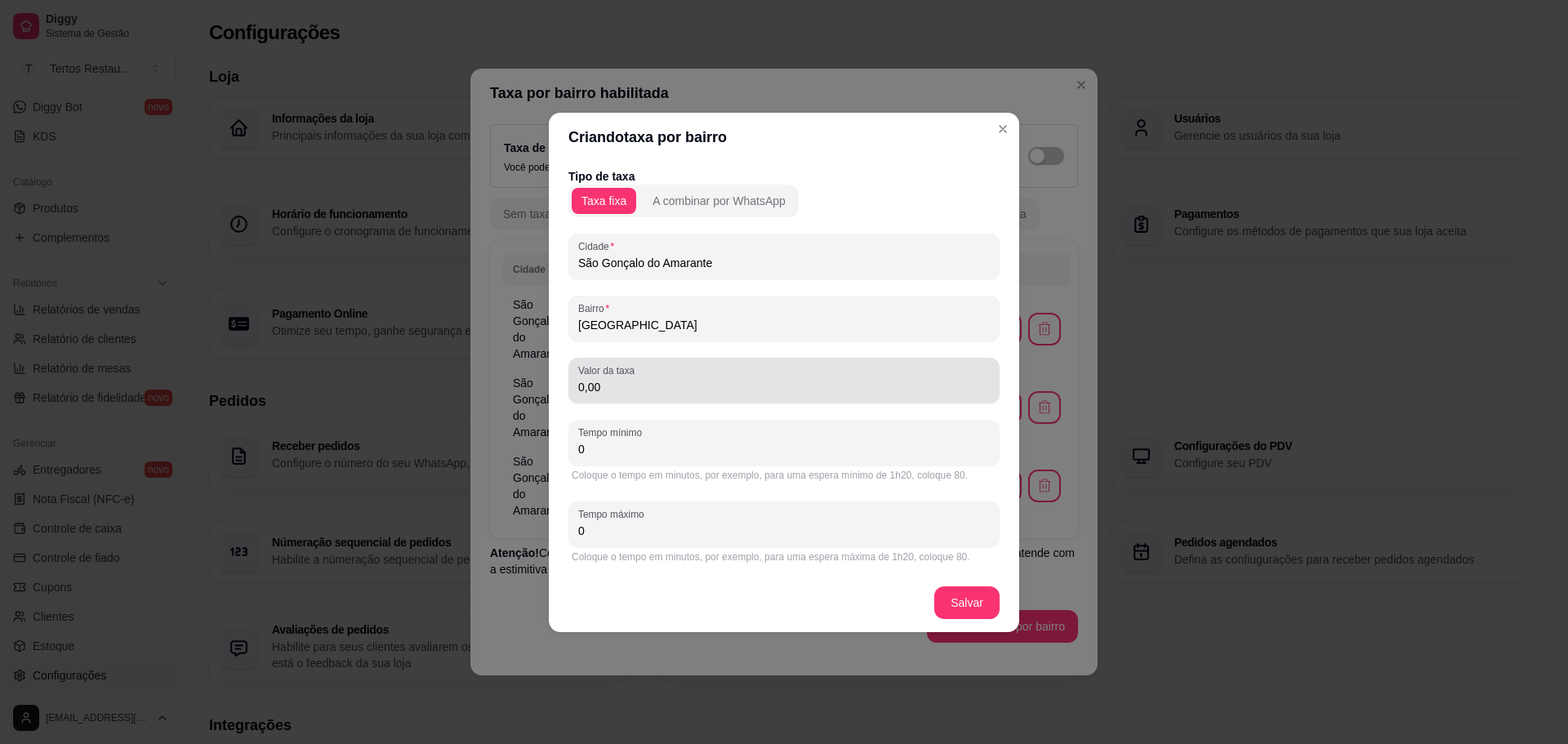
type input "[GEOGRAPHIC_DATA]"
click at [606, 396] on div "0,00" at bounding box center [784, 380] width 412 height 32
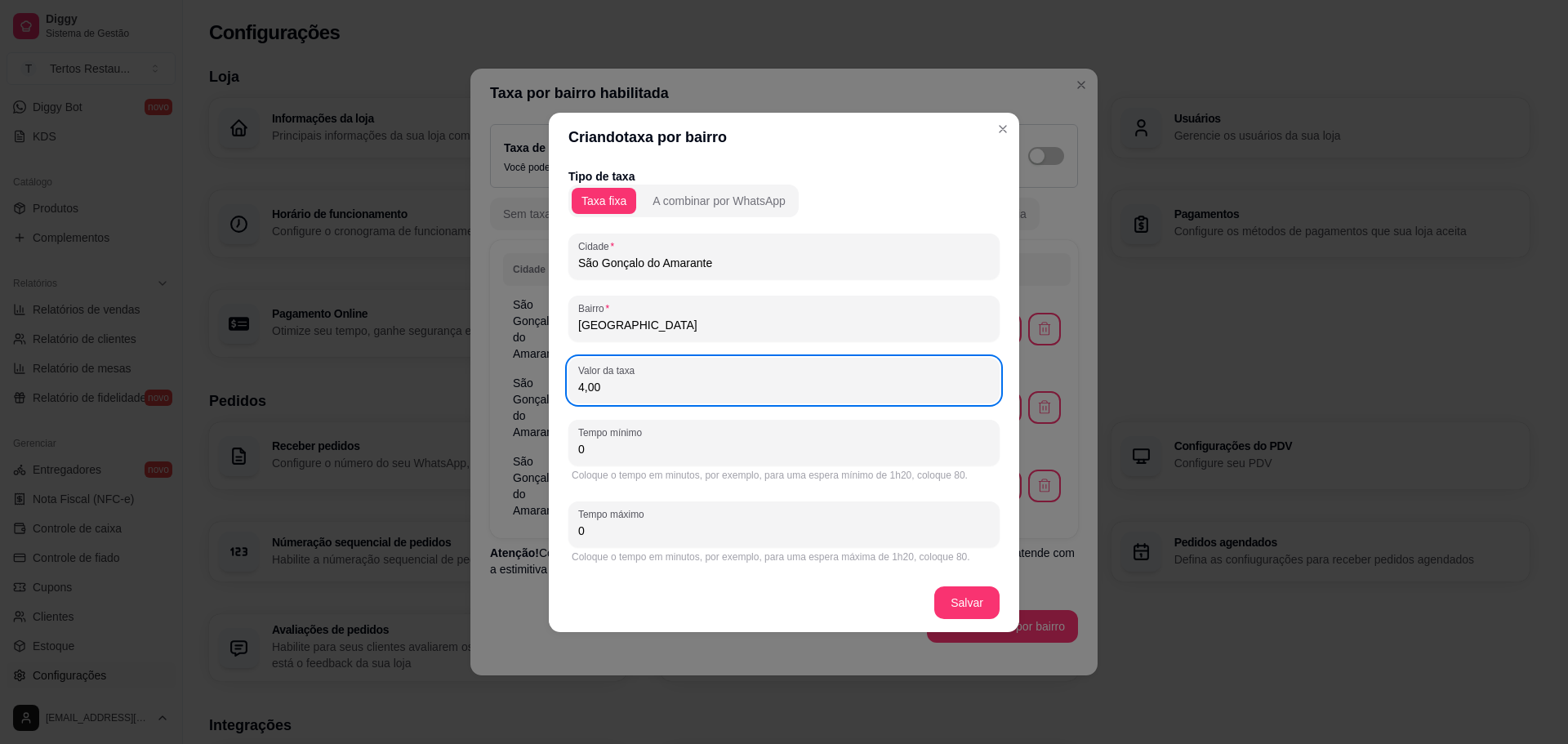
type input "4,00"
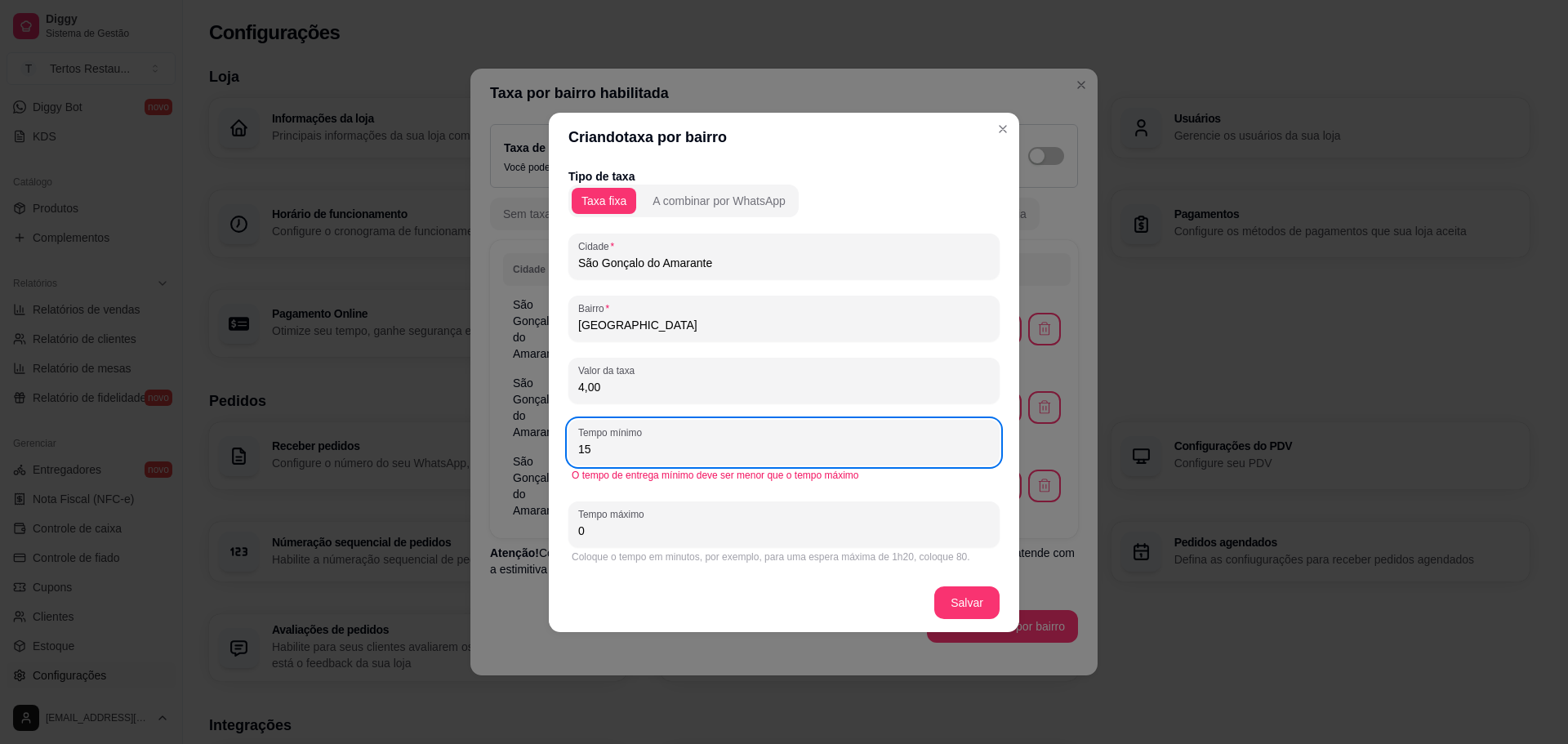
type input "15"
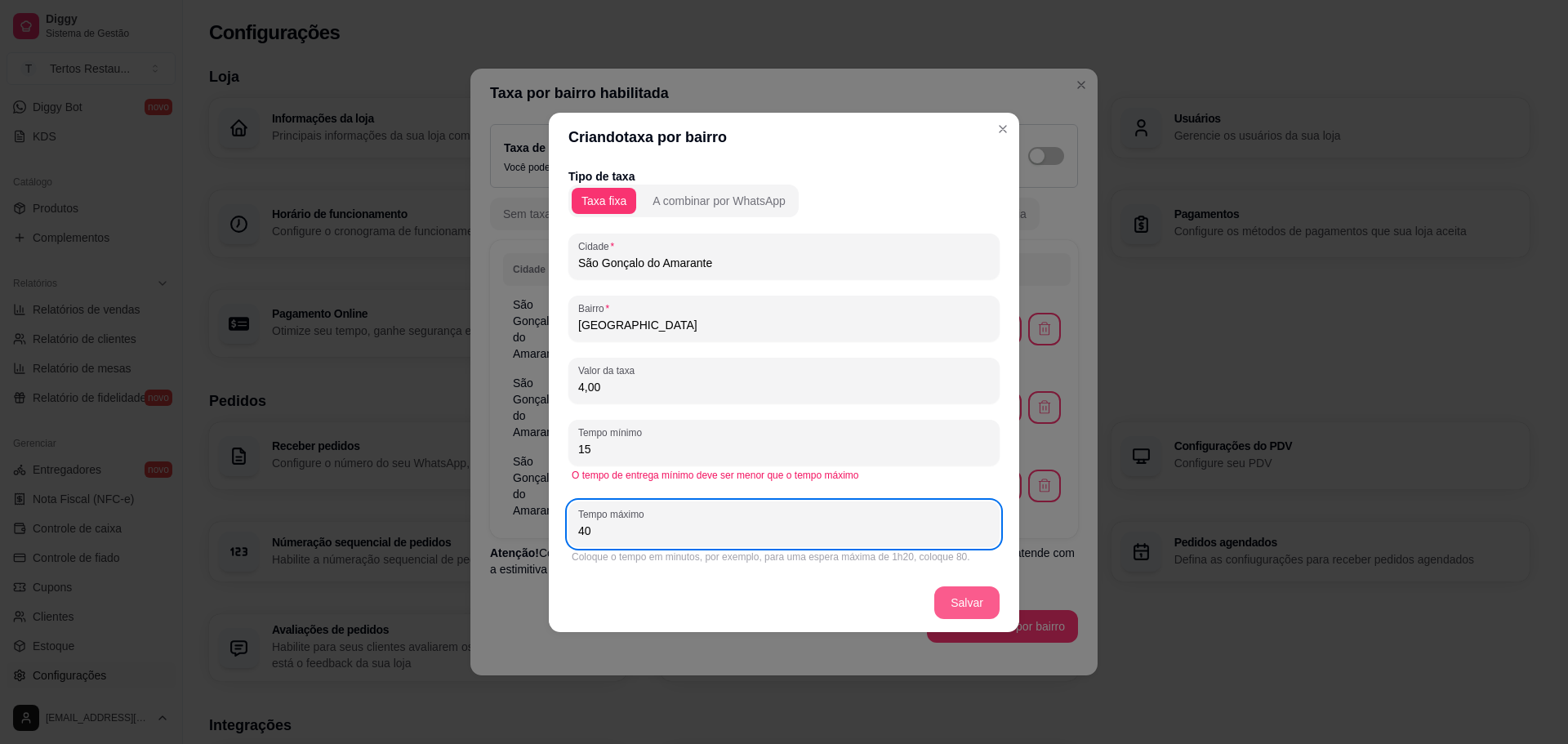
type input "40"
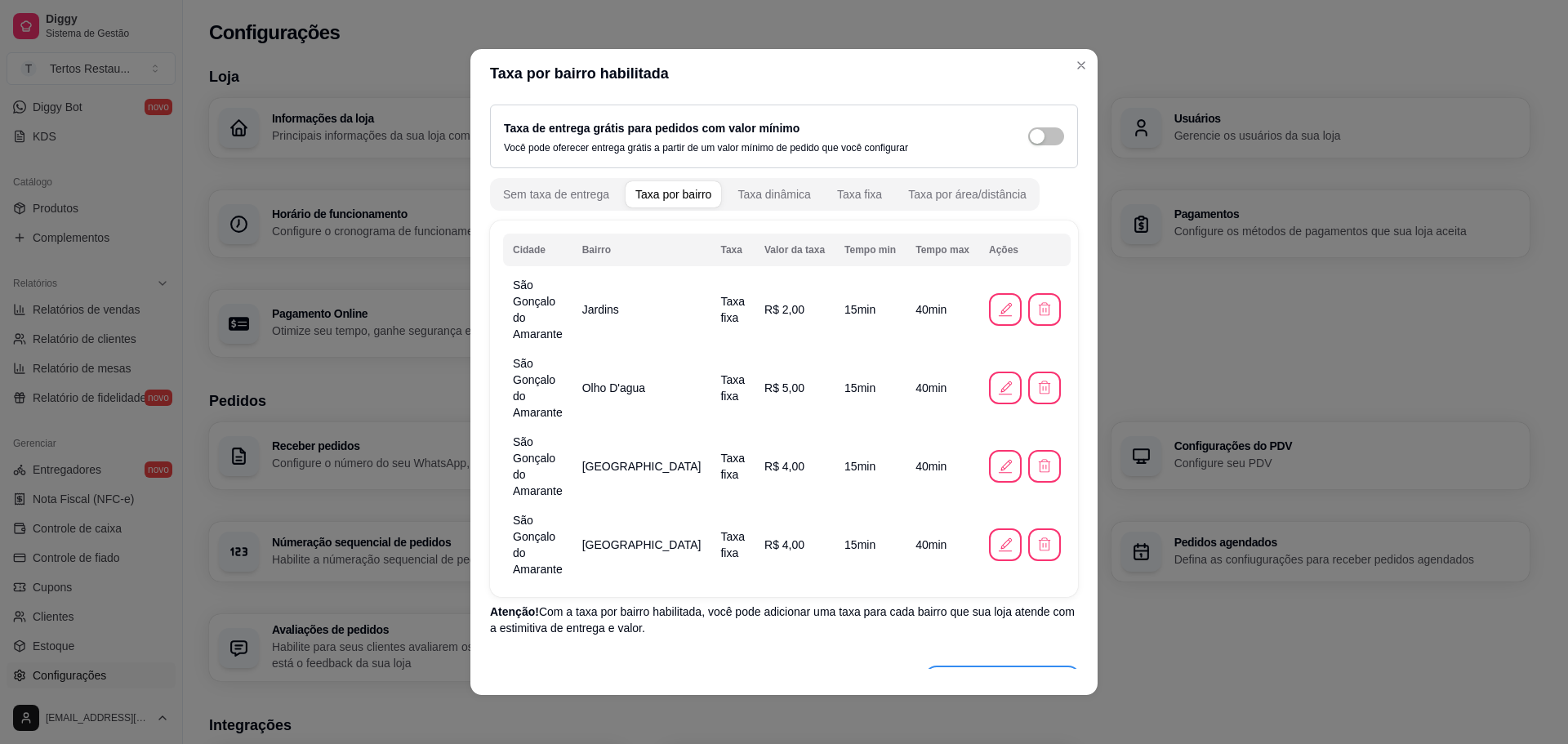
click at [994, 669] on button "Adicionar taxa por bairro" at bounding box center [1002, 684] width 151 height 32
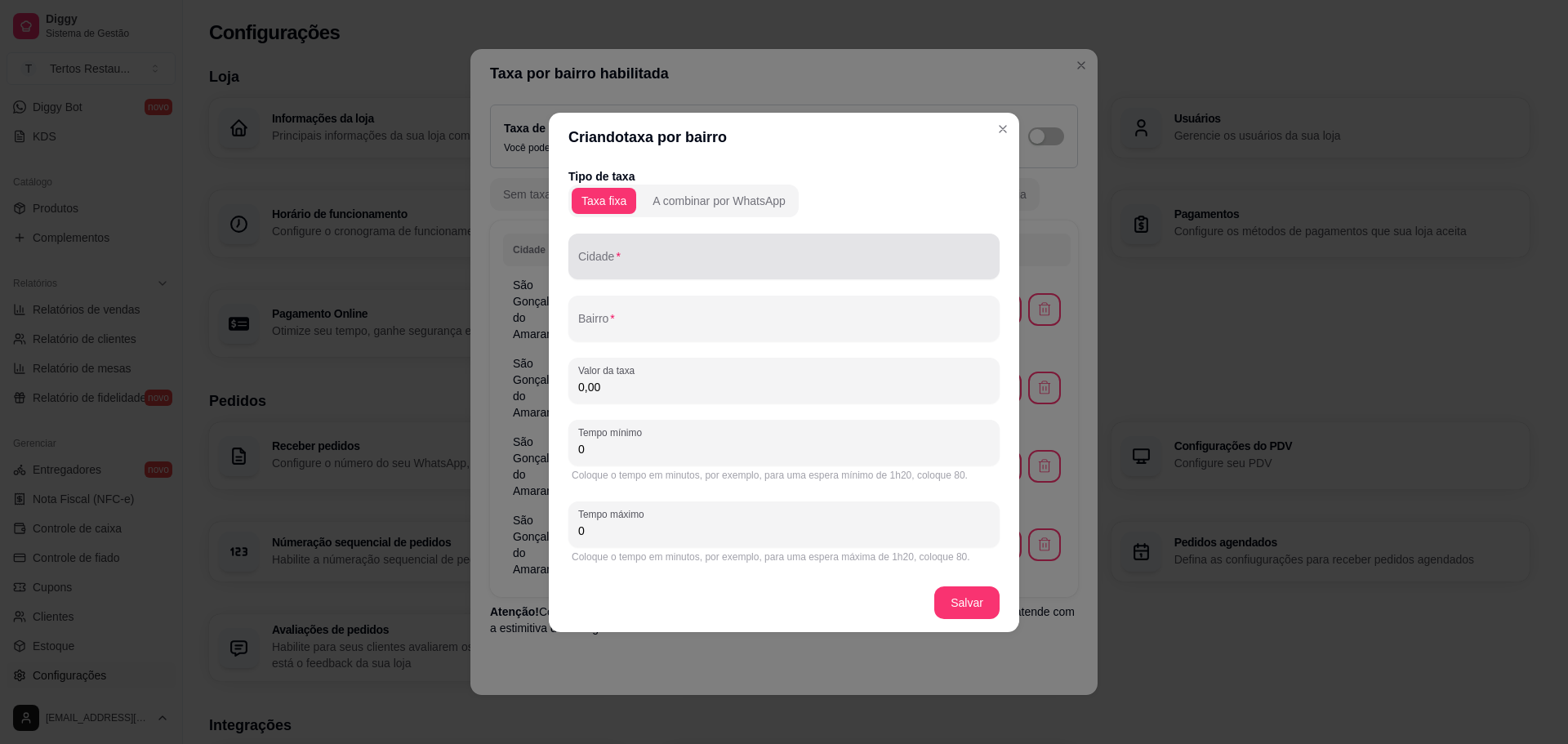
click at [672, 270] on input "Cidade" at bounding box center [784, 263] width 412 height 17
type input "São Gonçalo do Amarante"
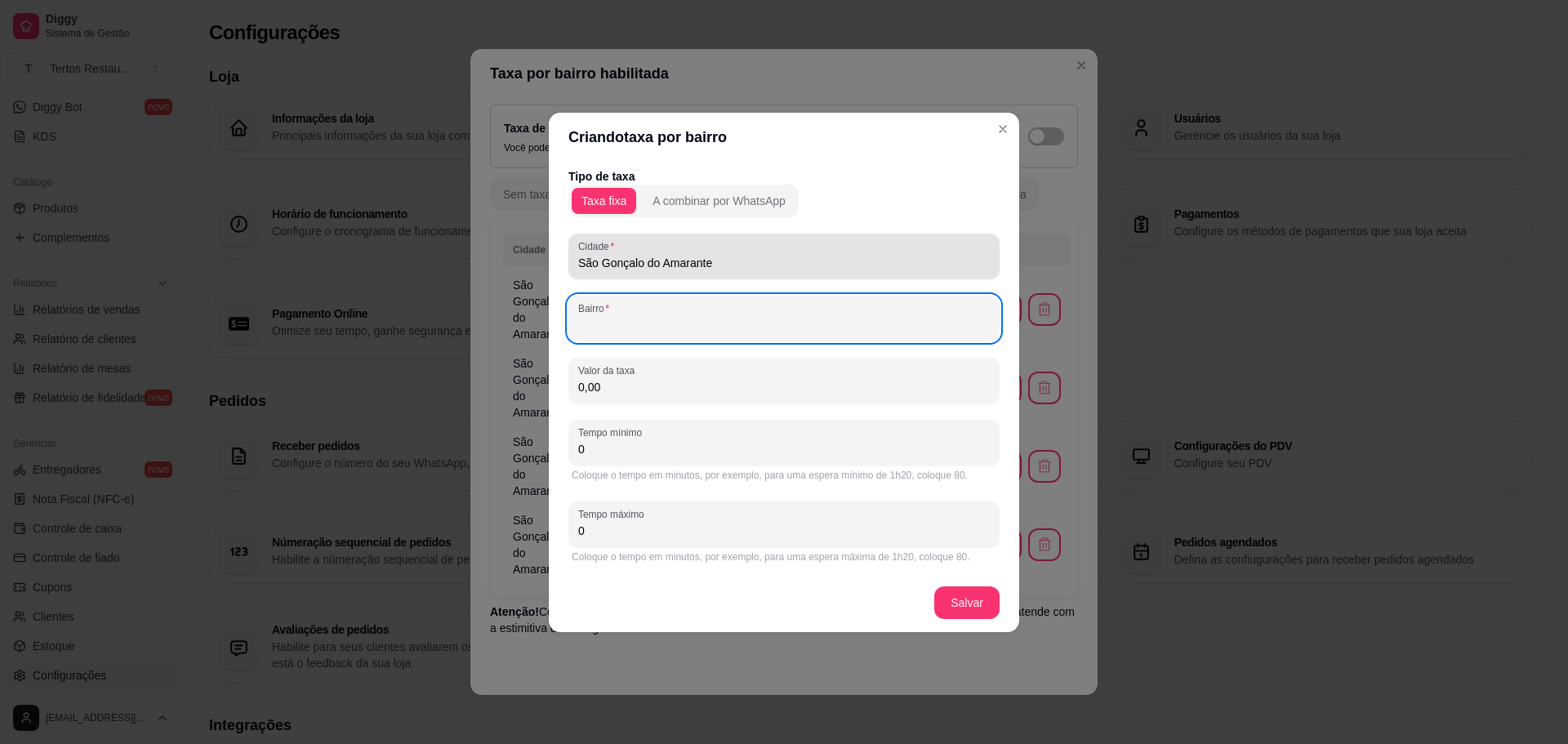
paste input "Cidade das rosas"
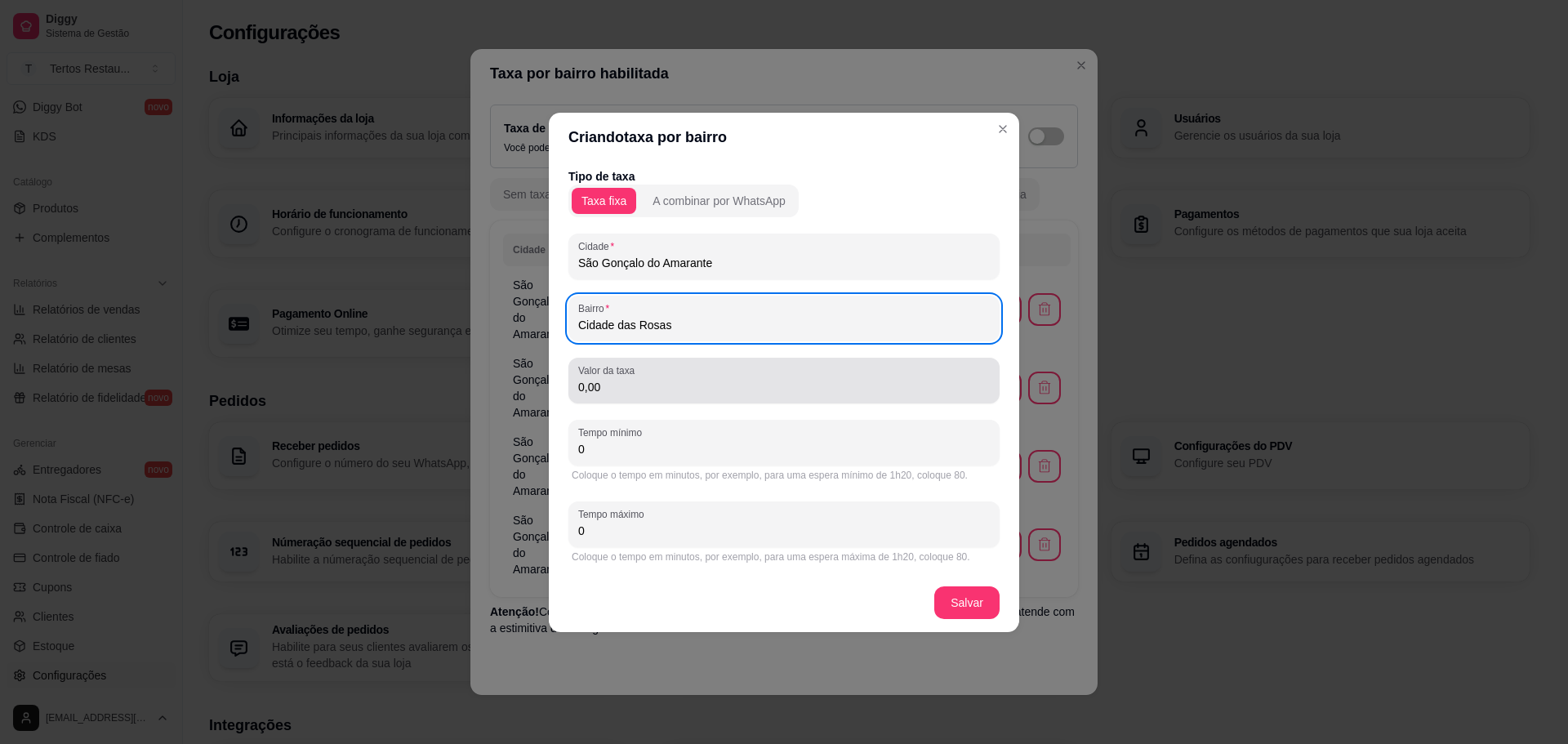
type input "Cidade das Rosas"
click at [598, 388] on input "0,00" at bounding box center [784, 387] width 412 height 17
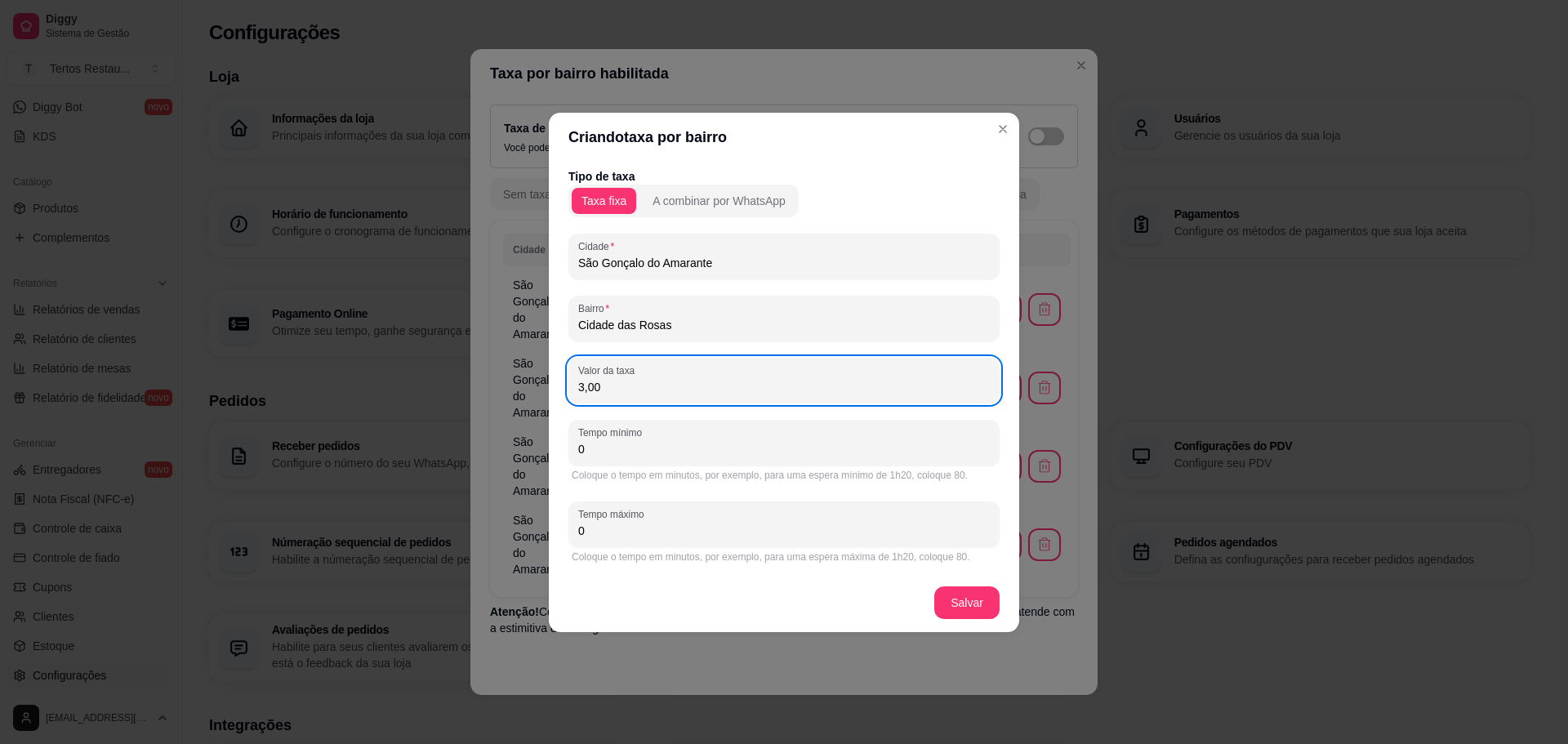
type input "3,00"
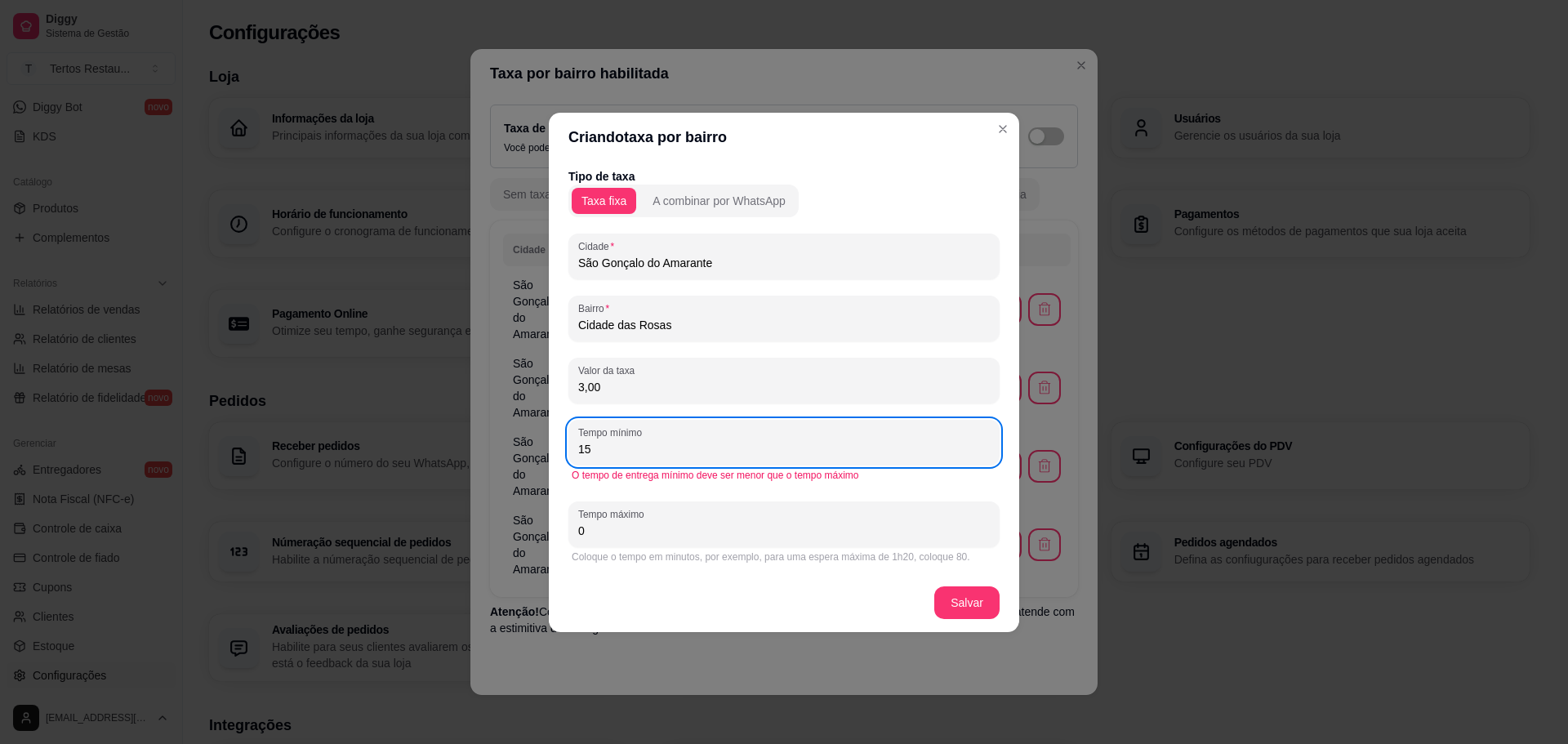
type input "15"
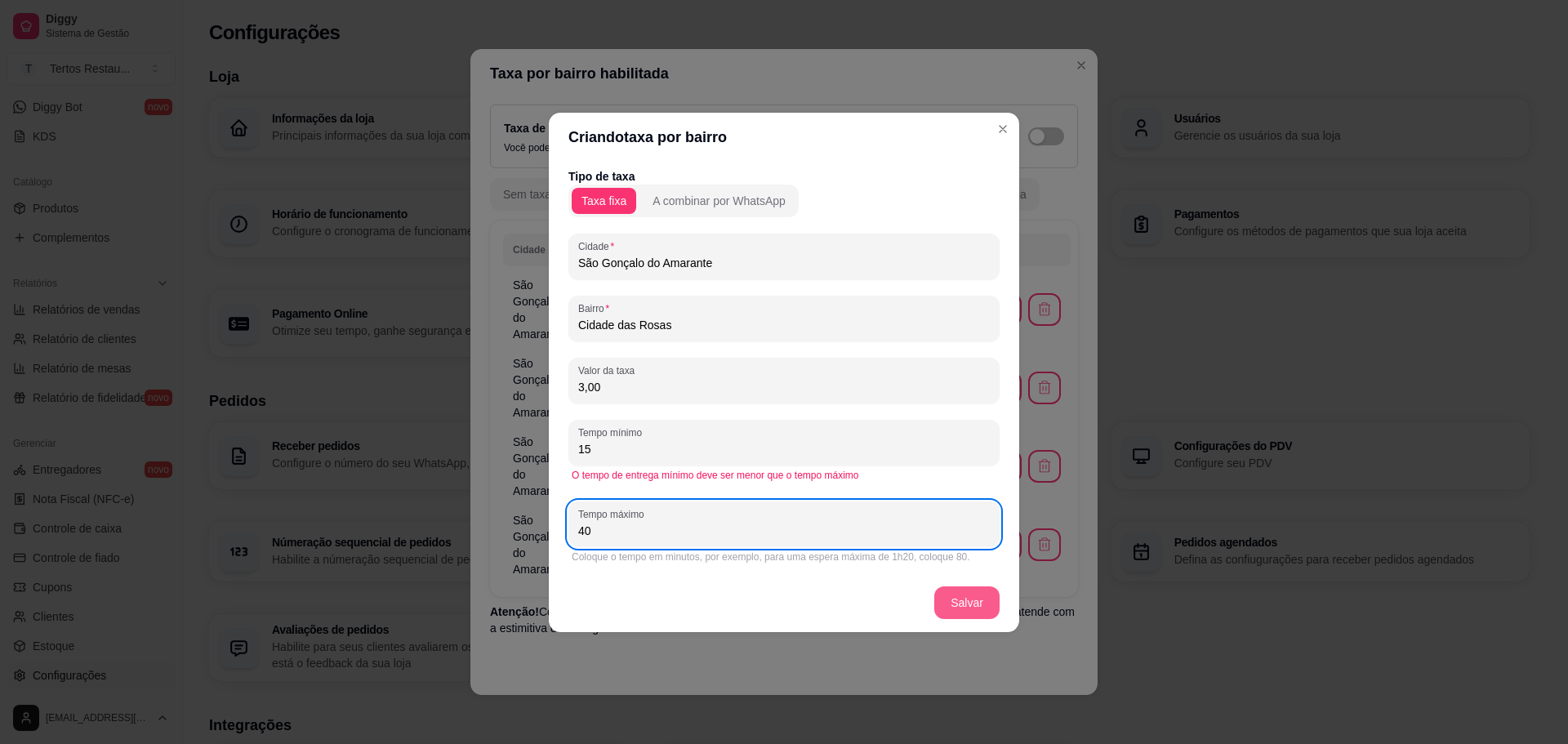
type input "40"
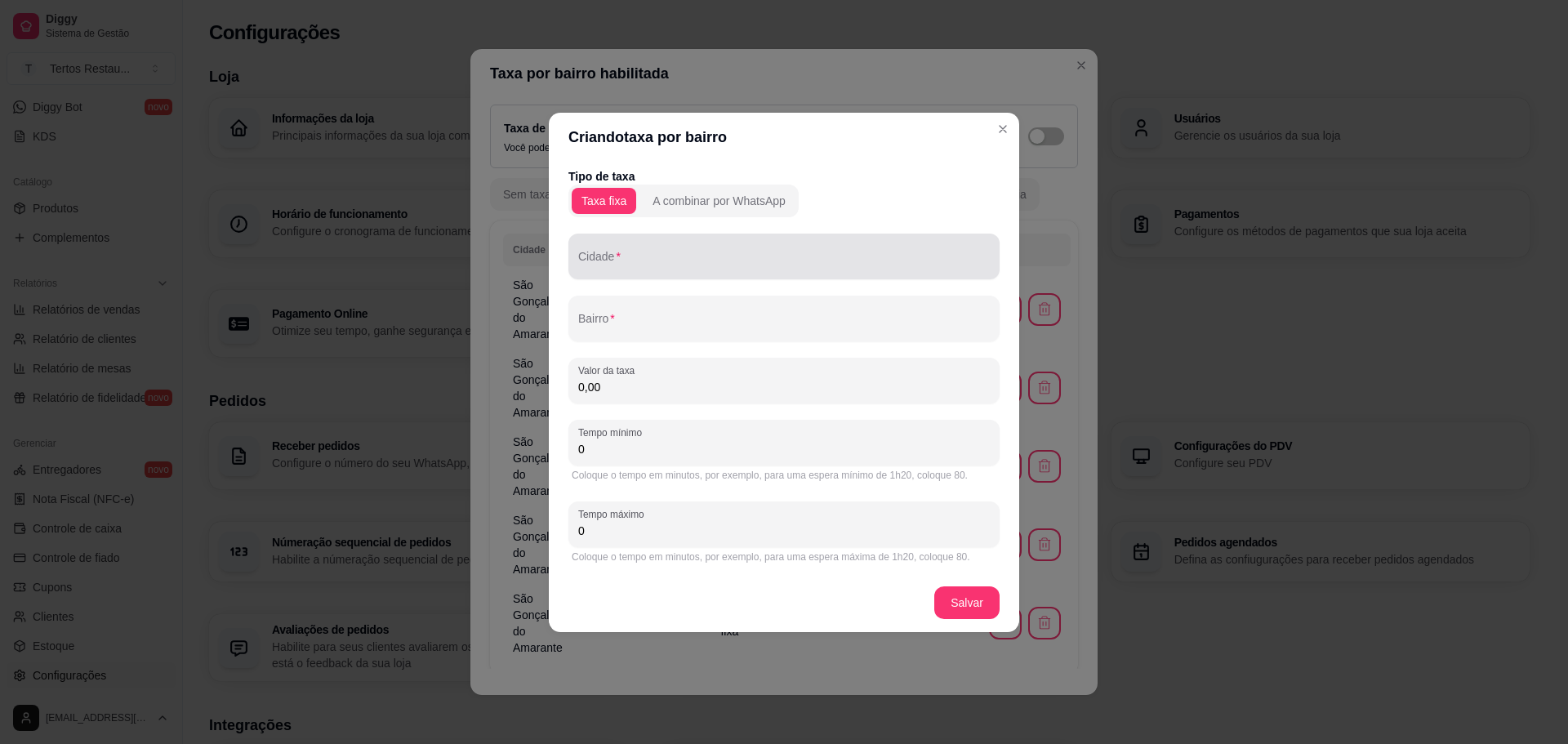
click at [650, 261] on input "Cidade" at bounding box center [784, 263] width 412 height 17
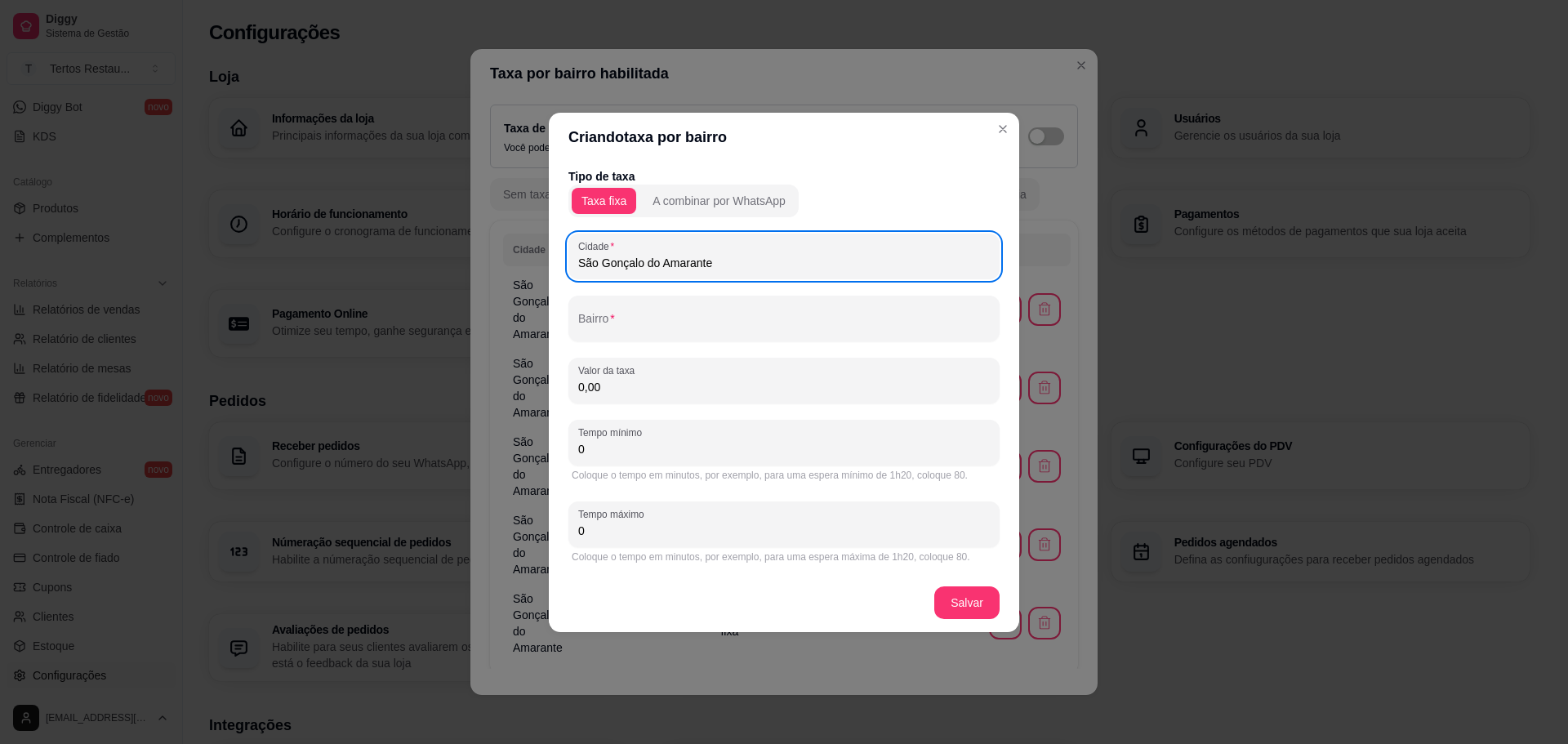
type input "São Gonçalo do Amarante"
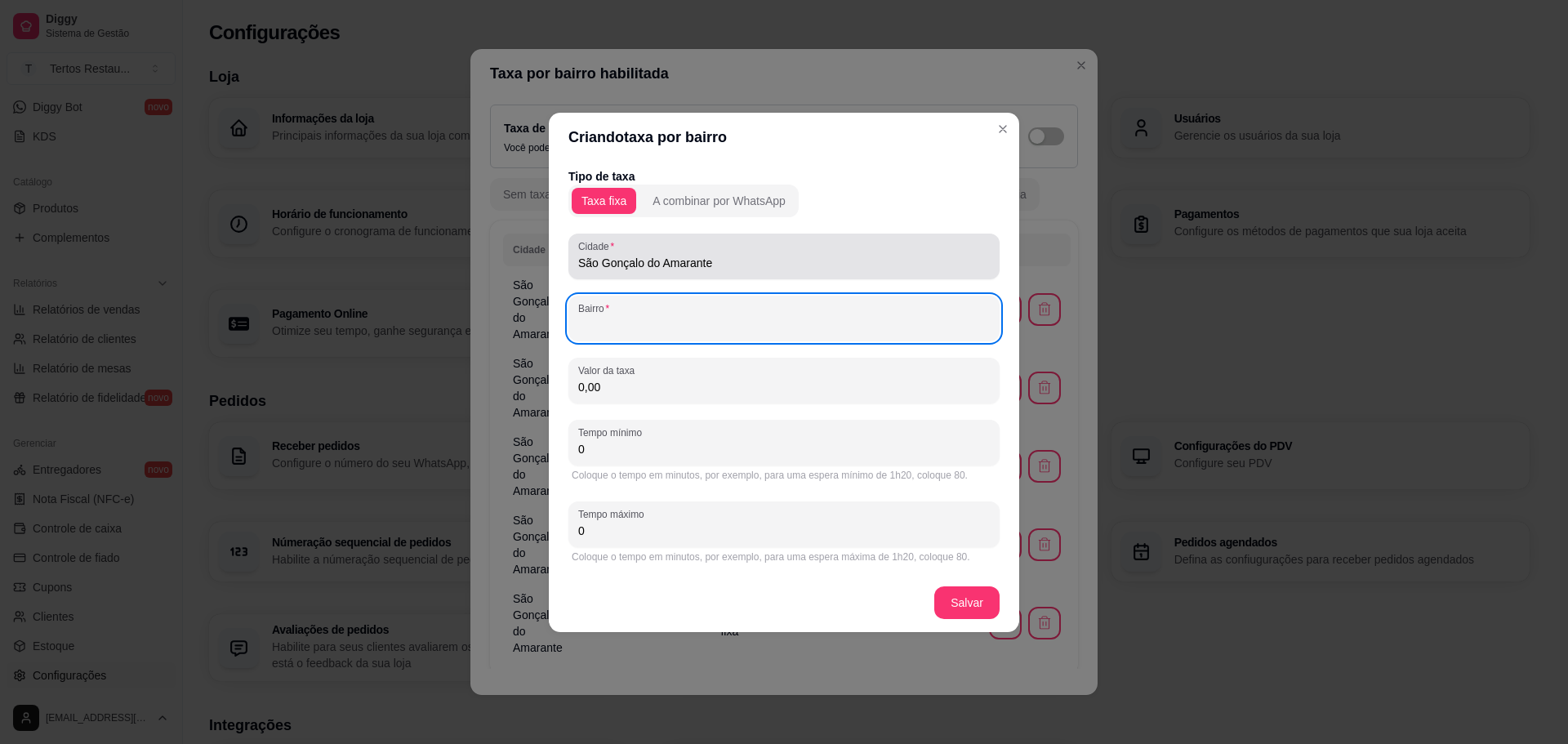
paste input "[GEOGRAPHIC_DATA]"
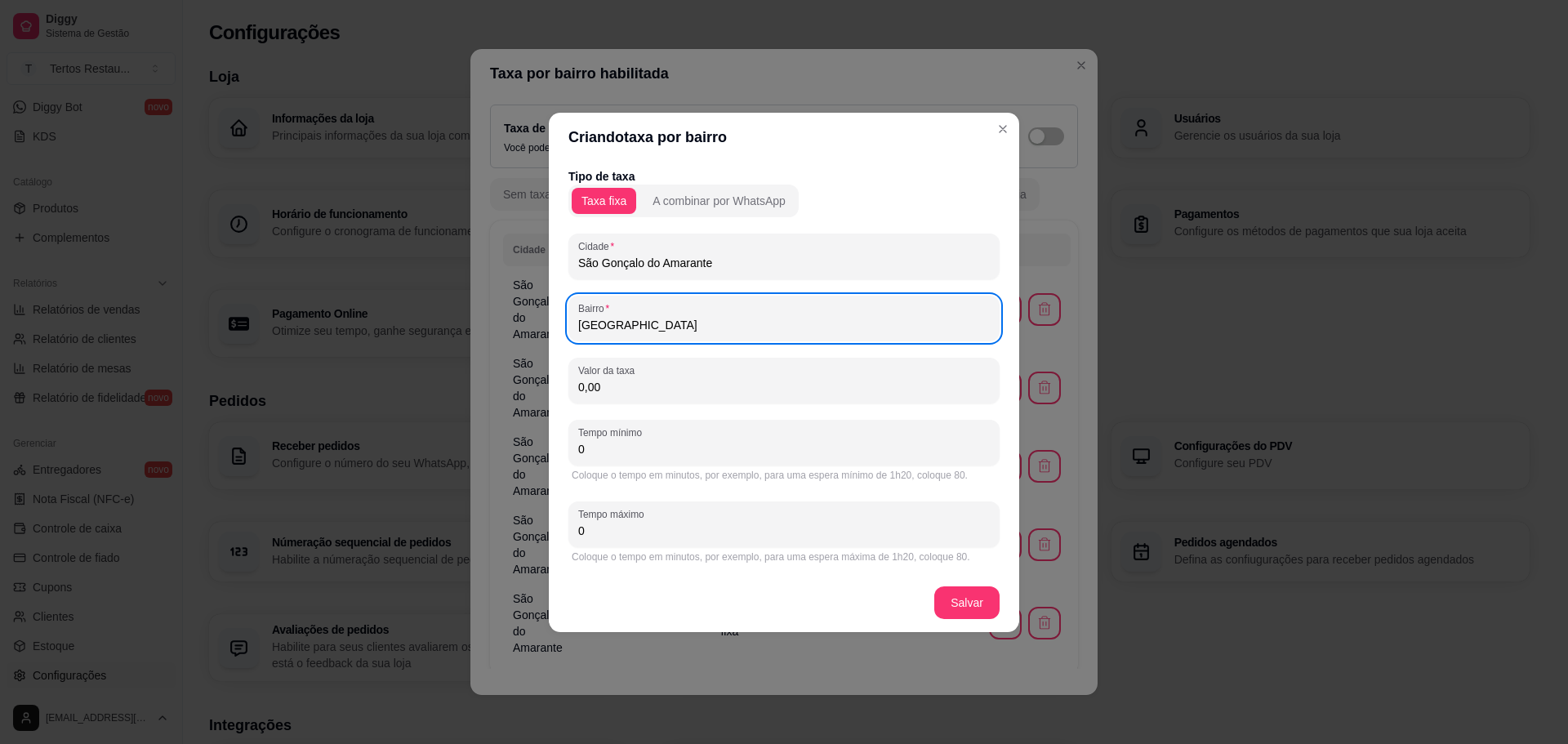
click at [641, 328] on input "[GEOGRAPHIC_DATA]" at bounding box center [784, 325] width 412 height 17
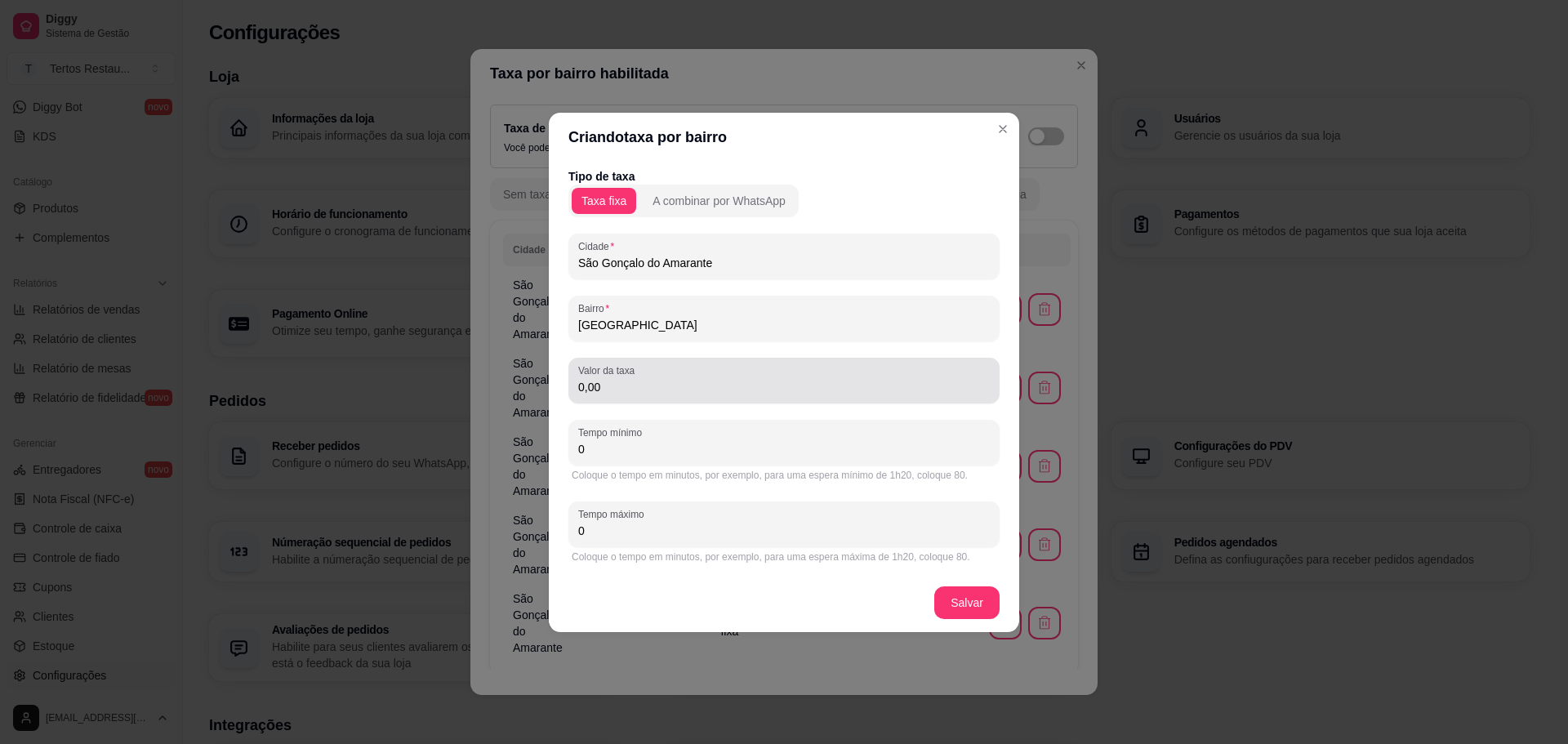
type input "[GEOGRAPHIC_DATA]"
click at [622, 394] on input "0,00" at bounding box center [784, 387] width 412 height 17
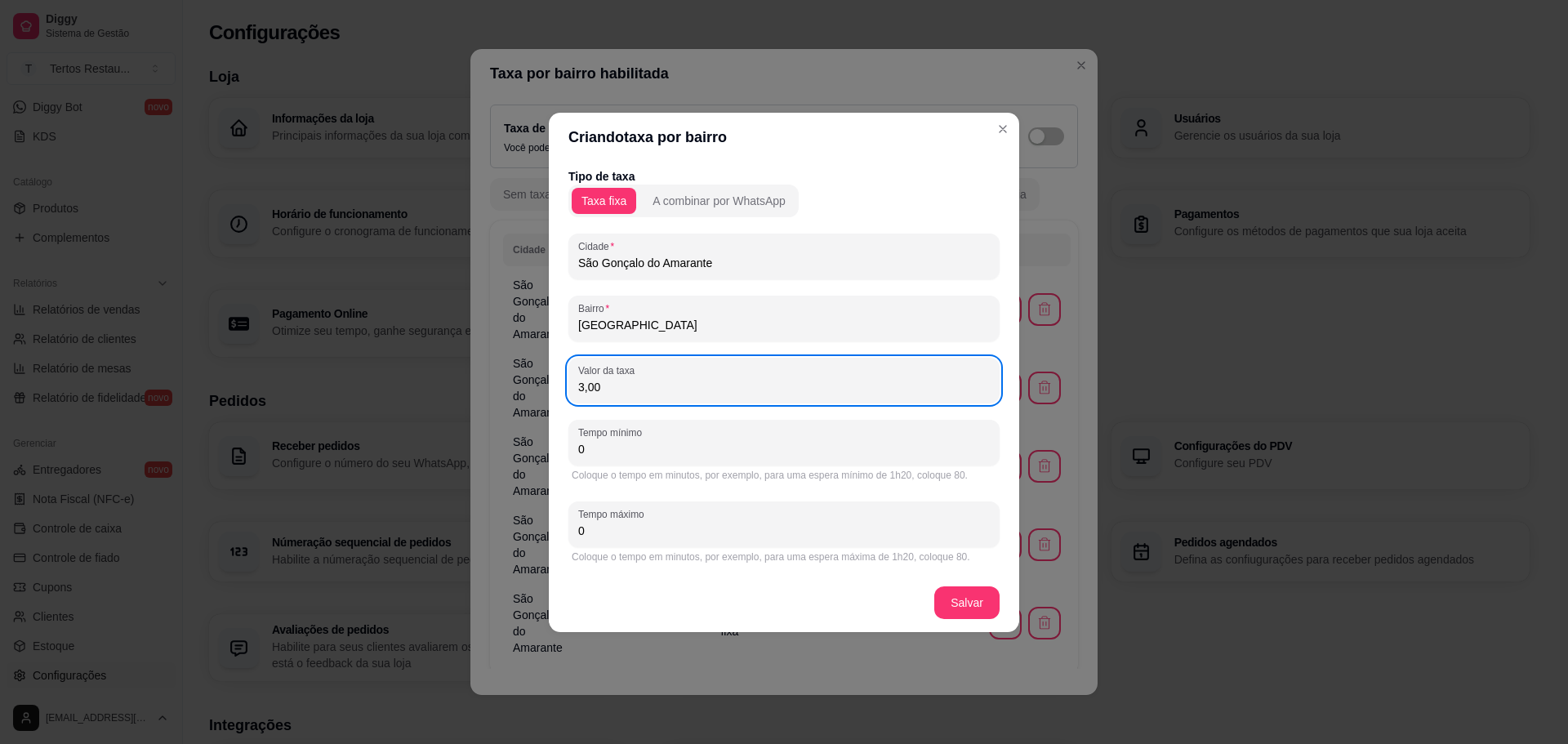
type input "3,00"
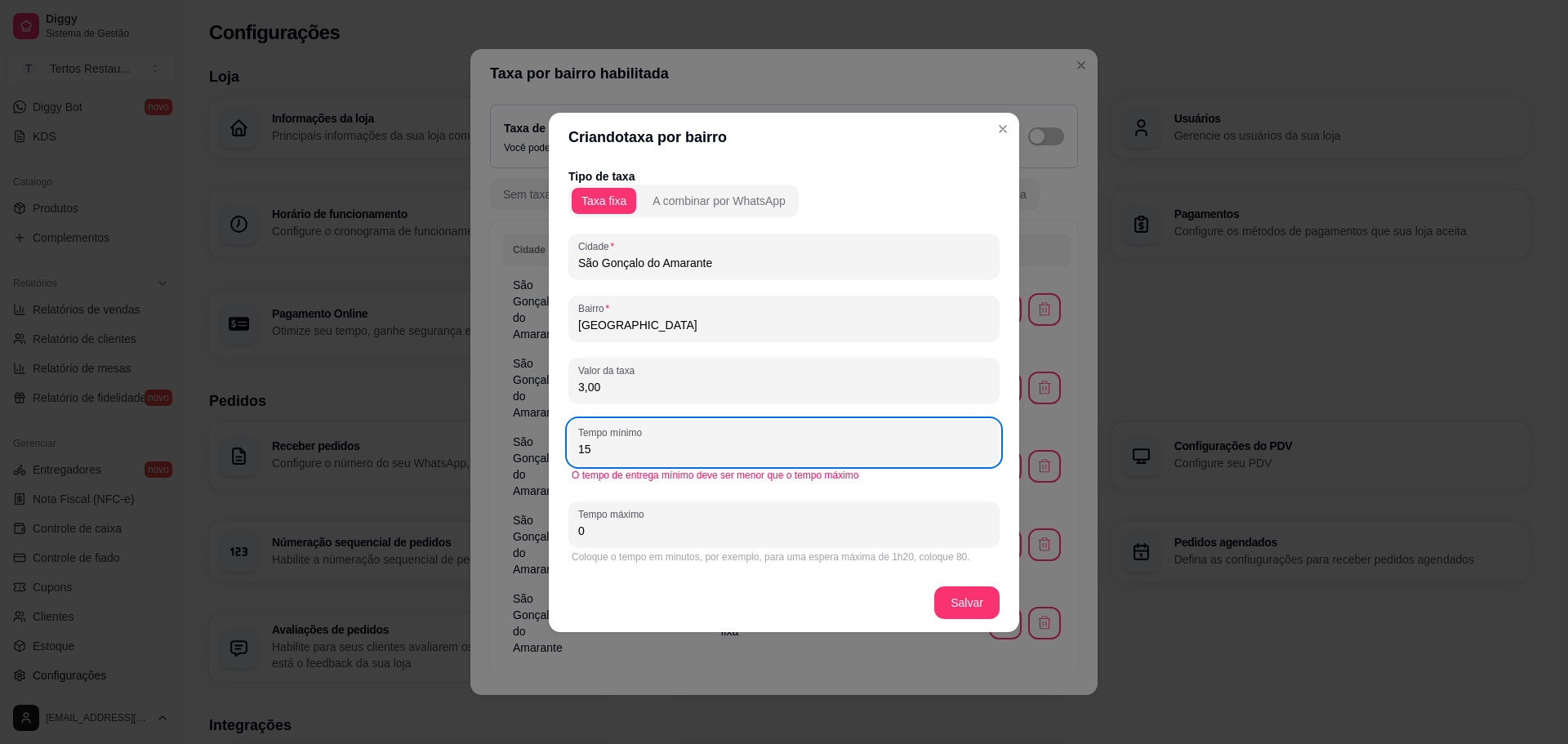
type input "15"
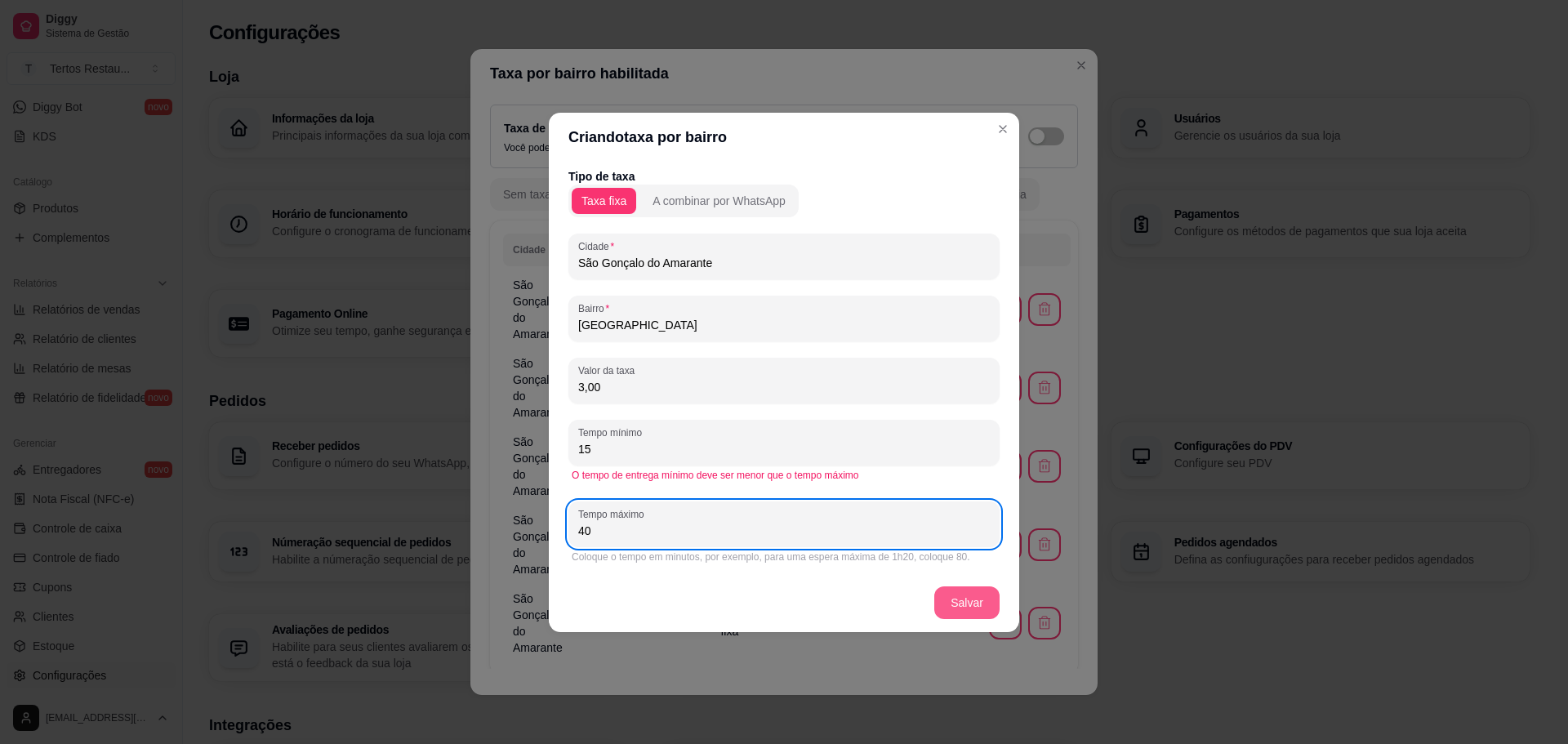
type input "40"
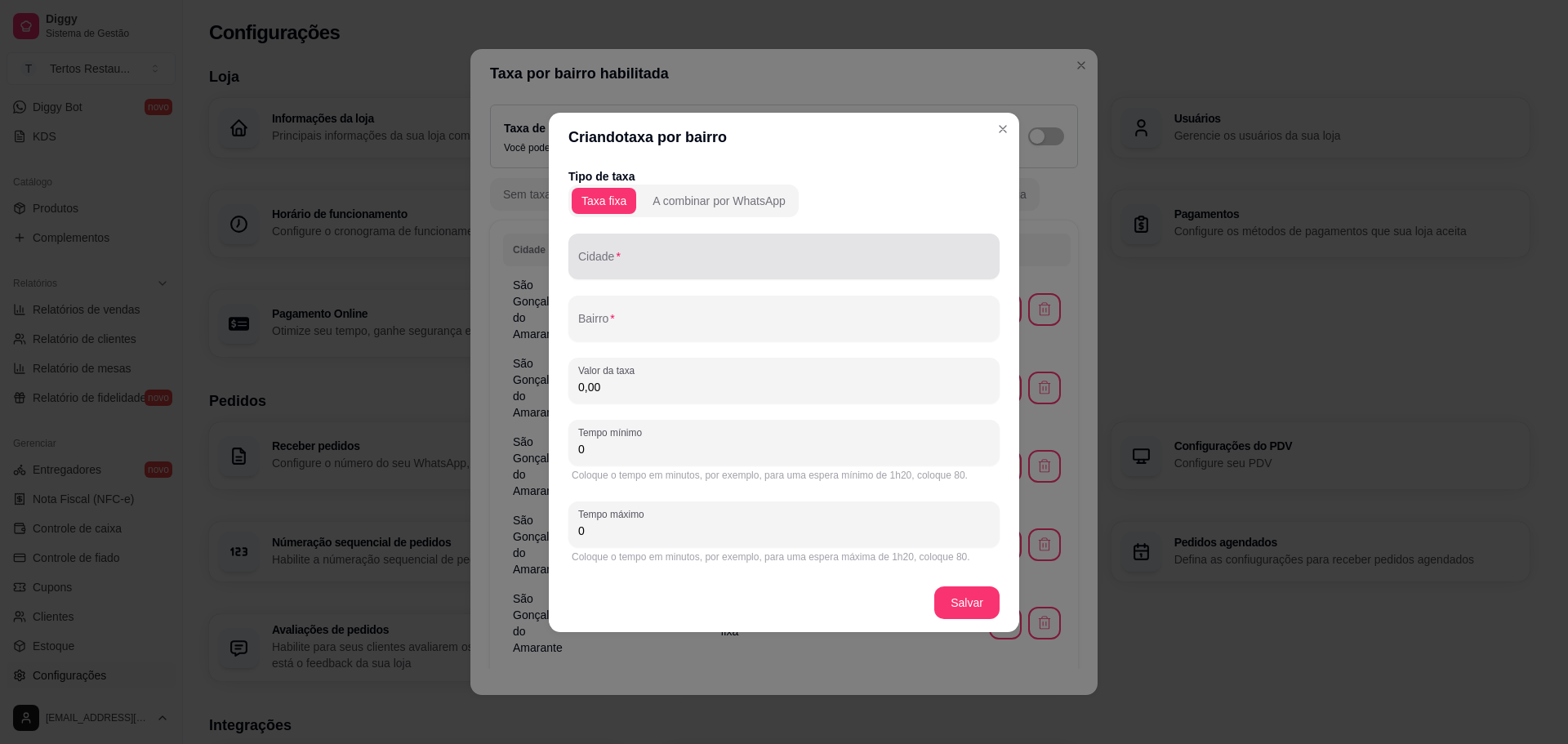
click at [626, 265] on input "Cidade" at bounding box center [784, 263] width 412 height 17
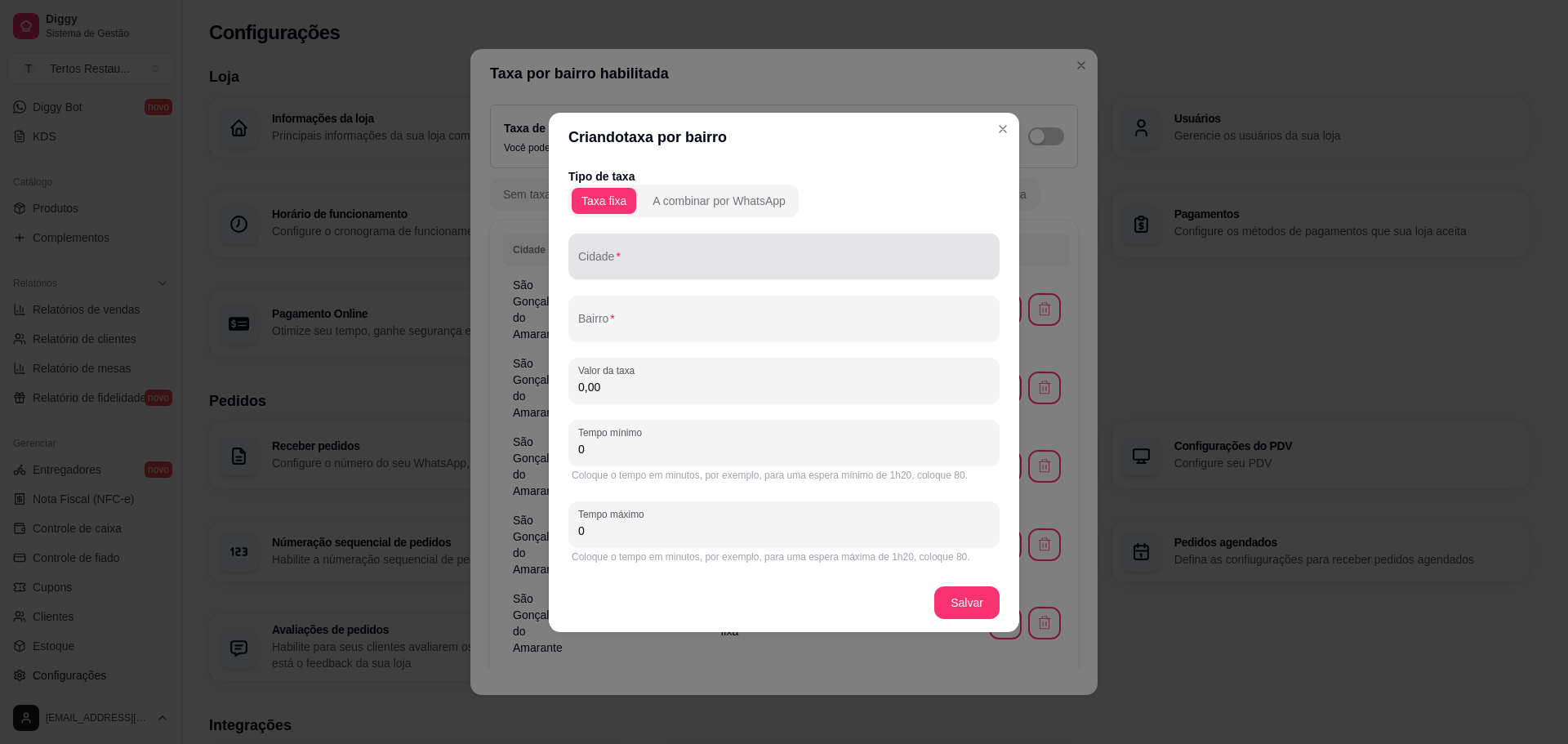
click at [677, 260] on input "Cidade" at bounding box center [784, 263] width 412 height 17
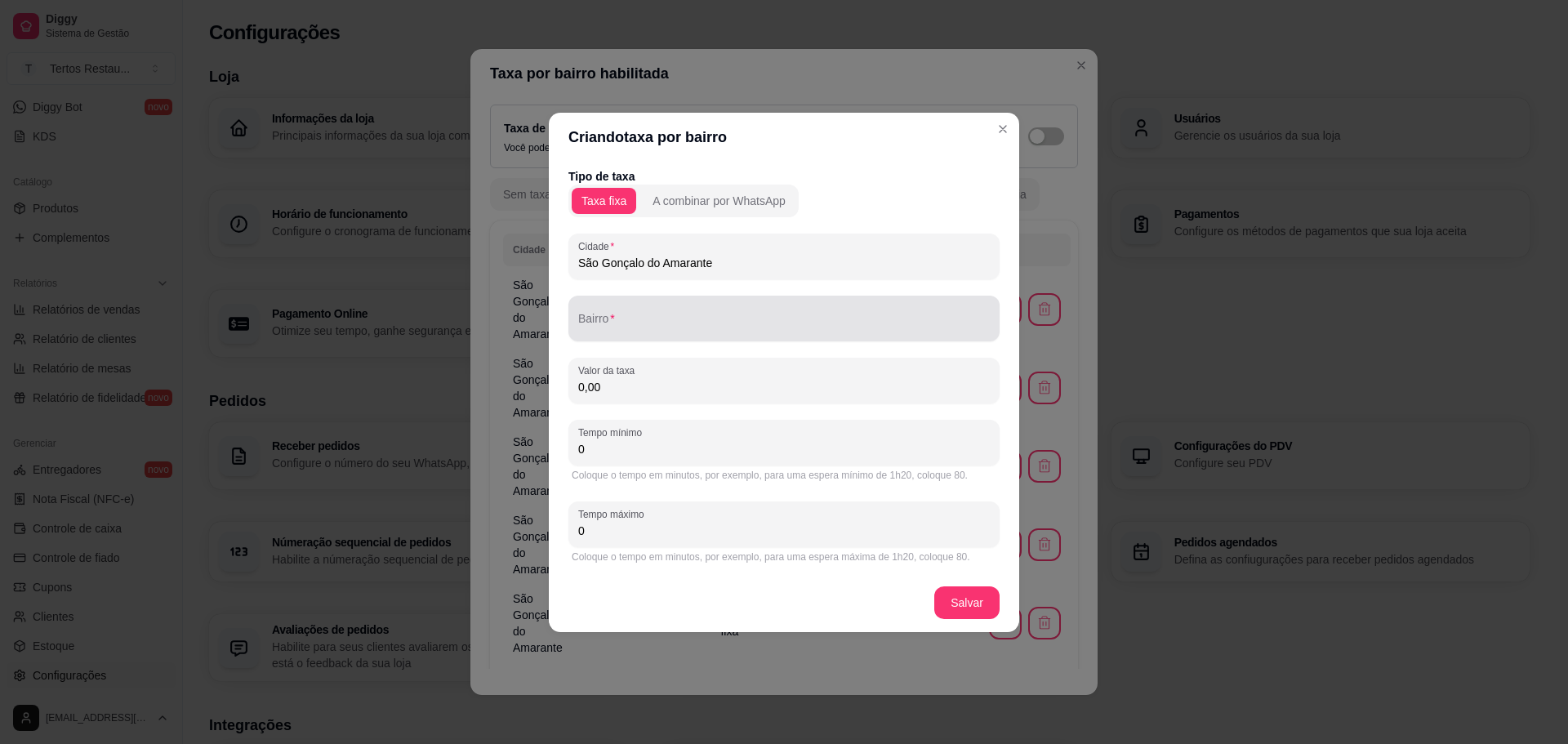
type input "São Gonçalo do Amarante"
click at [627, 322] on input "Bairro" at bounding box center [784, 325] width 412 height 17
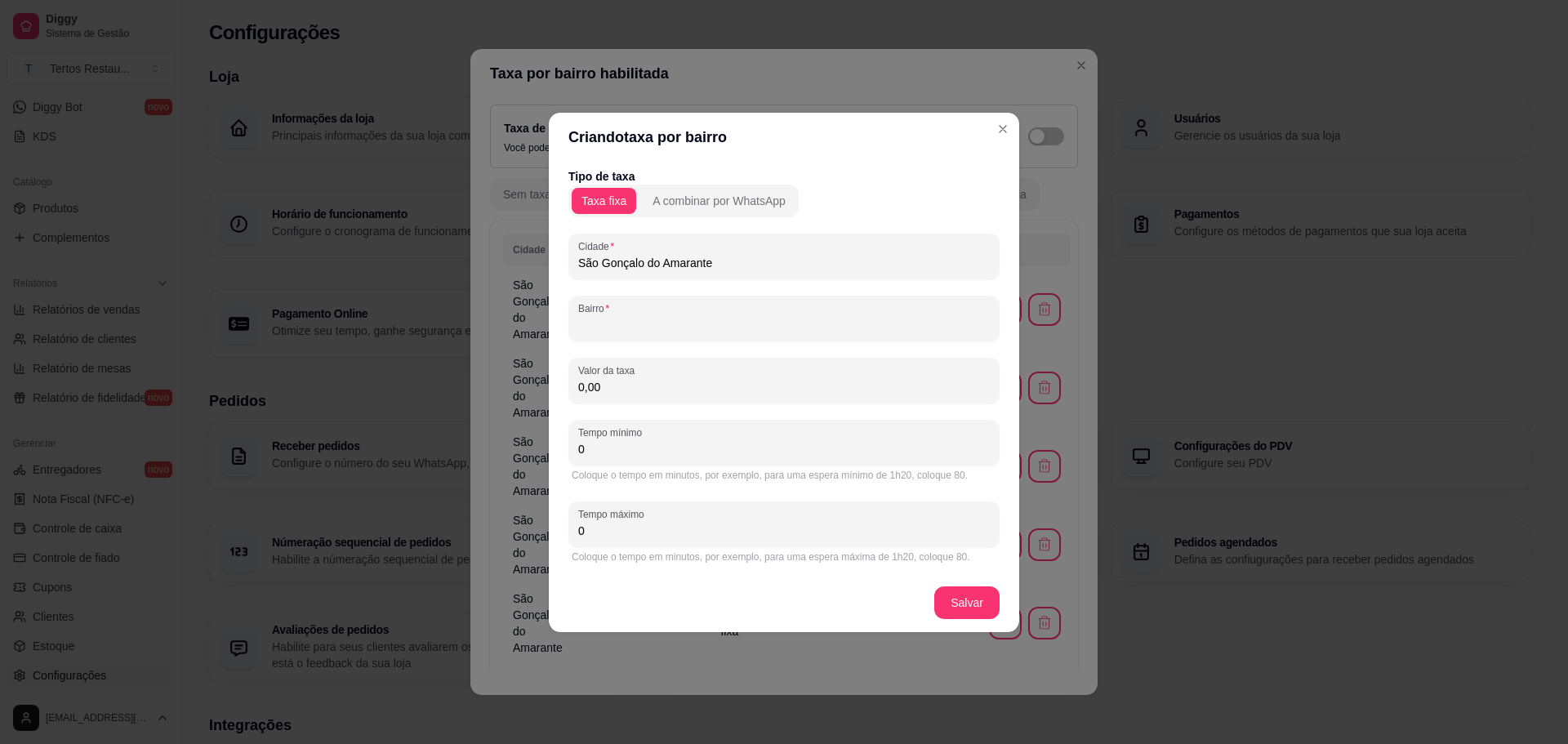
paste input "Guariru"
drag, startPoint x: 590, startPoint y: 327, endPoint x: 665, endPoint y: 291, distance: 83.2
click at [665, 291] on div "Tipo de taxa Taxa fixa A combinar por WhatsApp Cidade São Gonçalo do Amarante B…" at bounding box center [784, 367] width 432 height 398
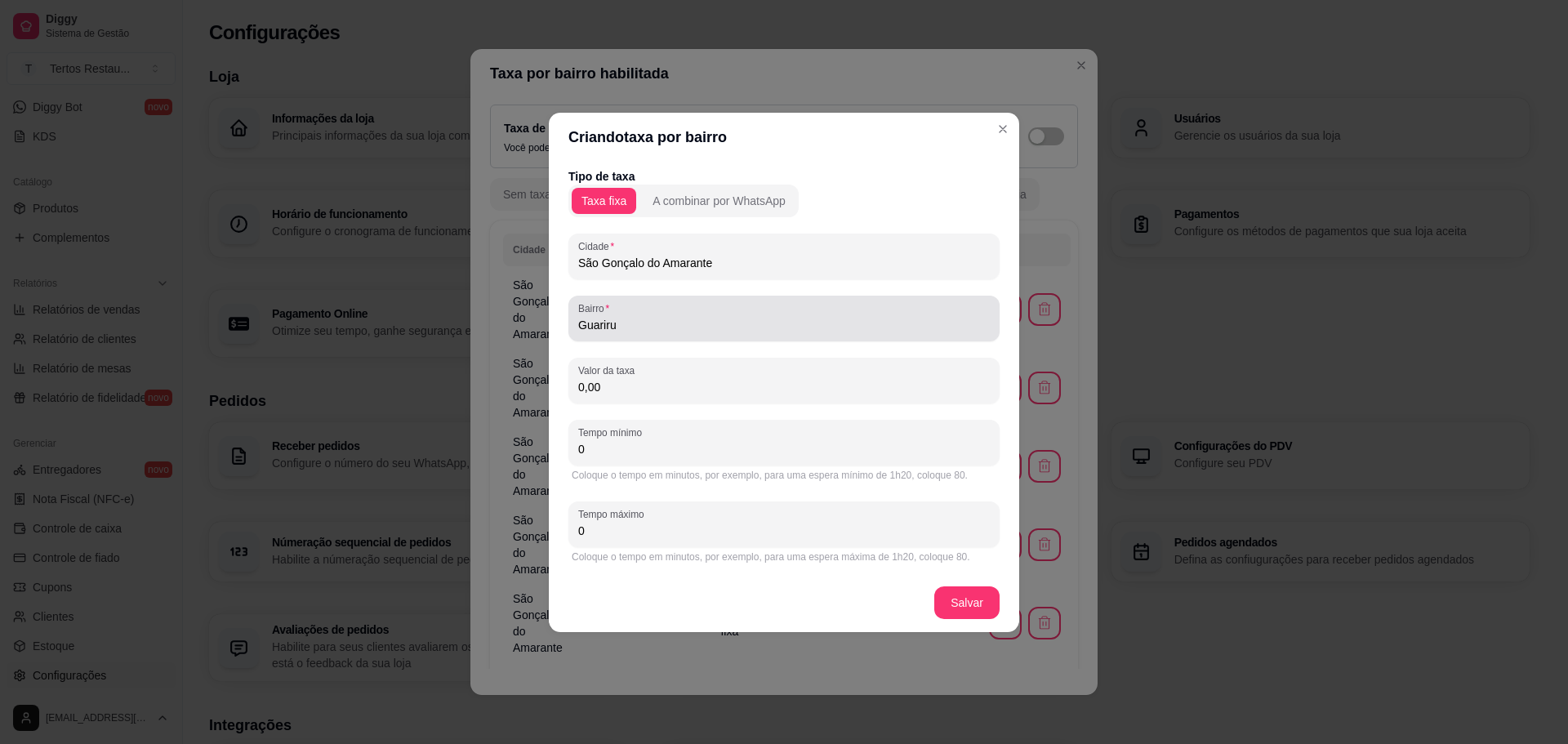
click at [602, 327] on input "Guariru" at bounding box center [784, 325] width 412 height 17
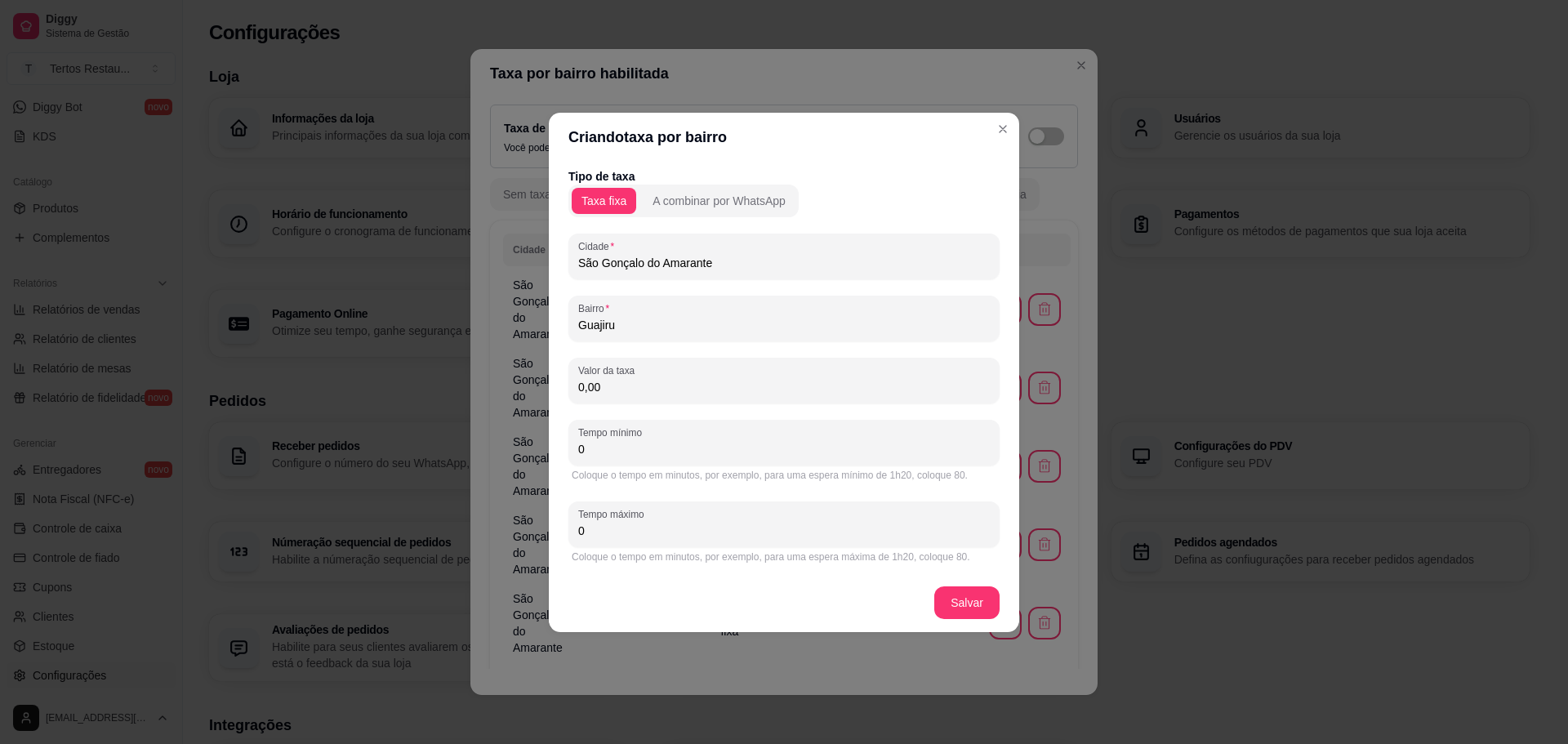
click at [624, 331] on input "Guajiru" at bounding box center [784, 325] width 412 height 17
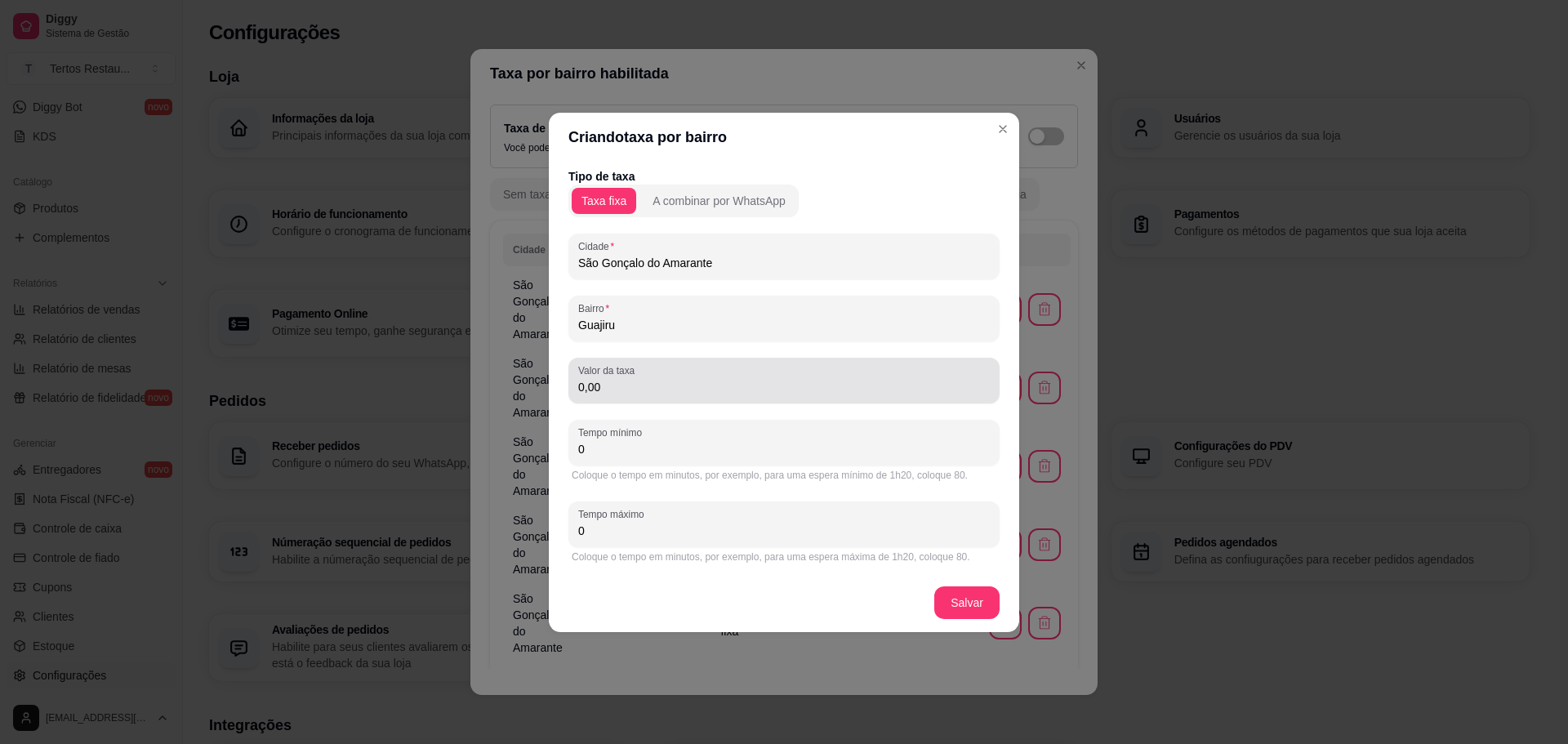
type input "Guajiru"
click at [686, 399] on div "Valor da taxa 0,00" at bounding box center [784, 380] width 432 height 46
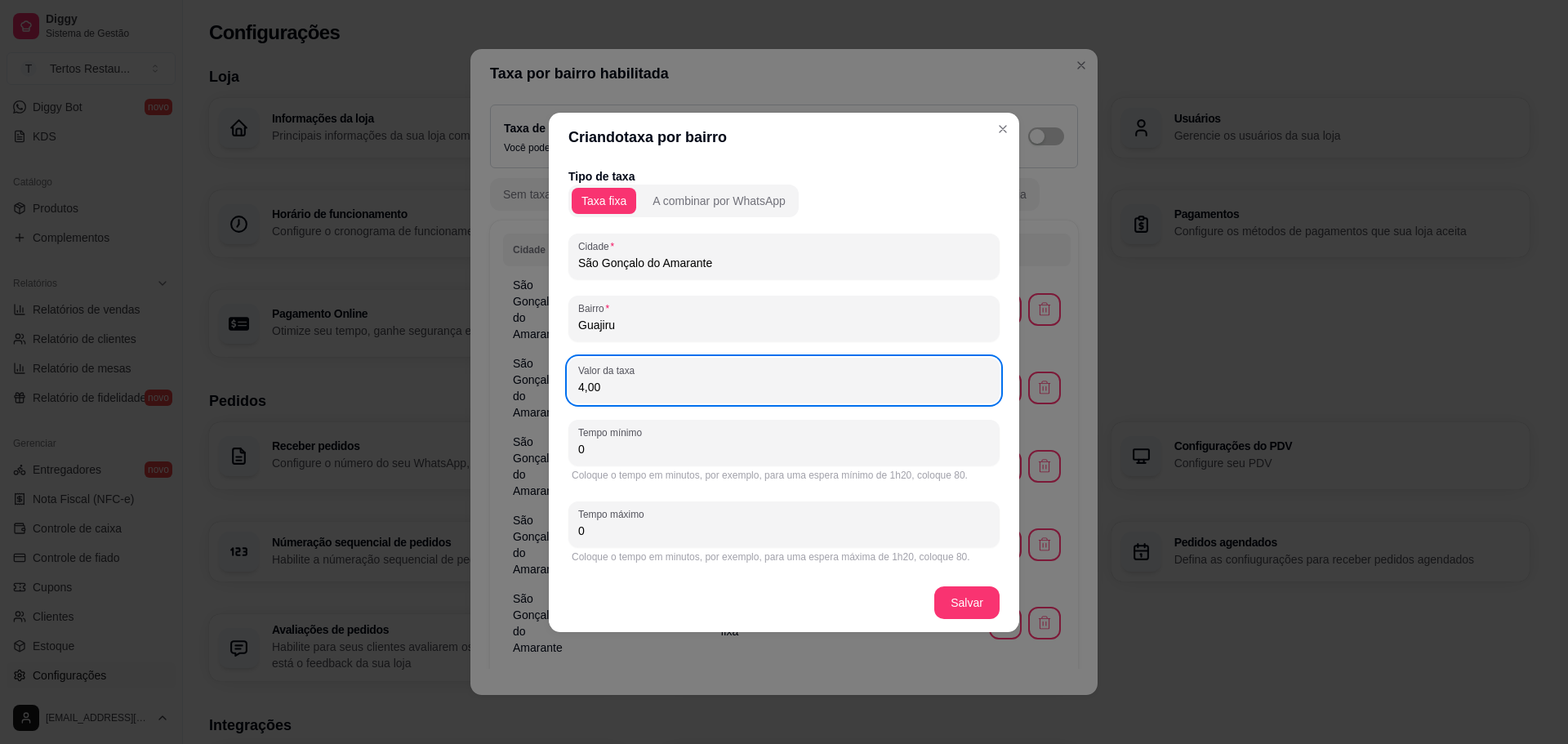
type input "4,00"
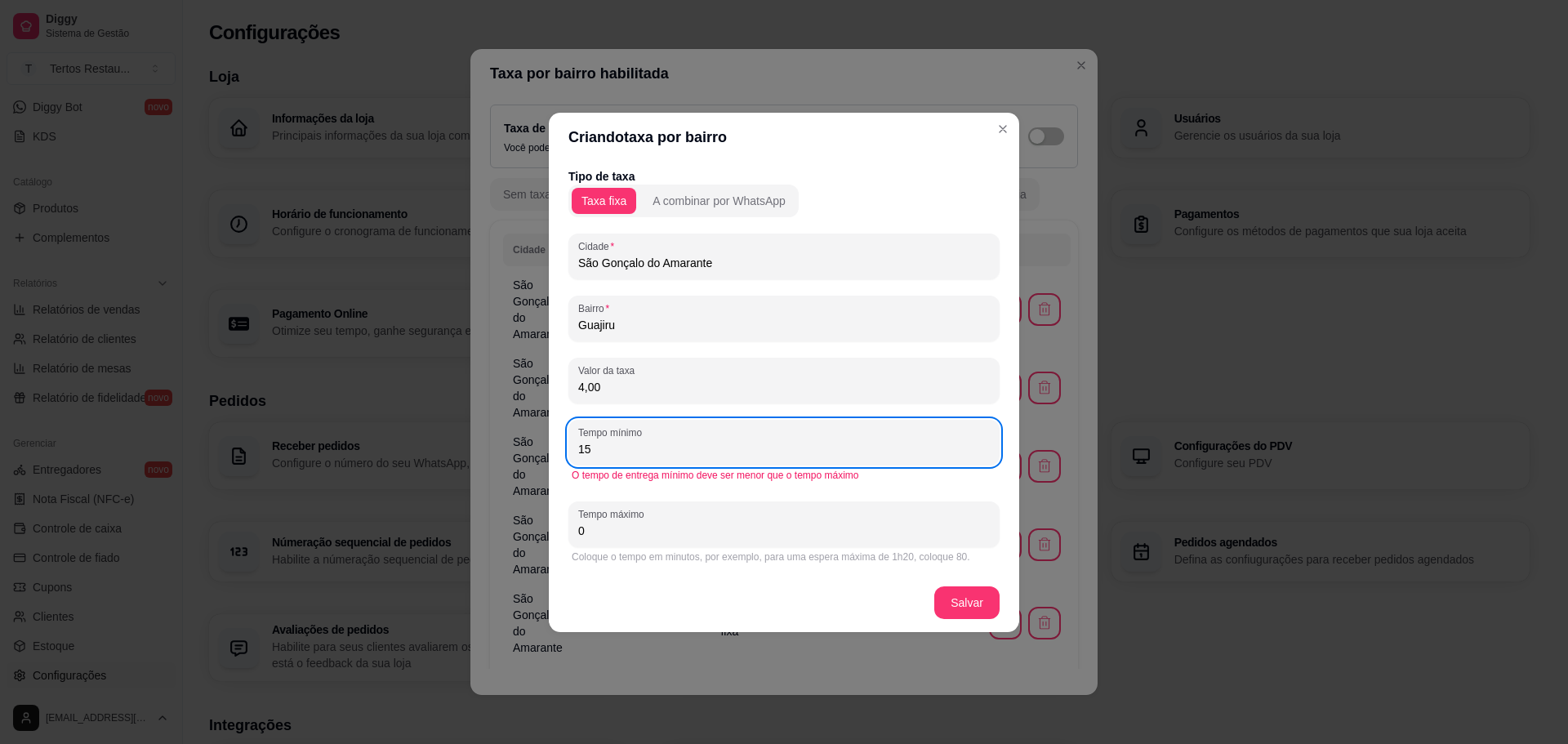
type input "15"
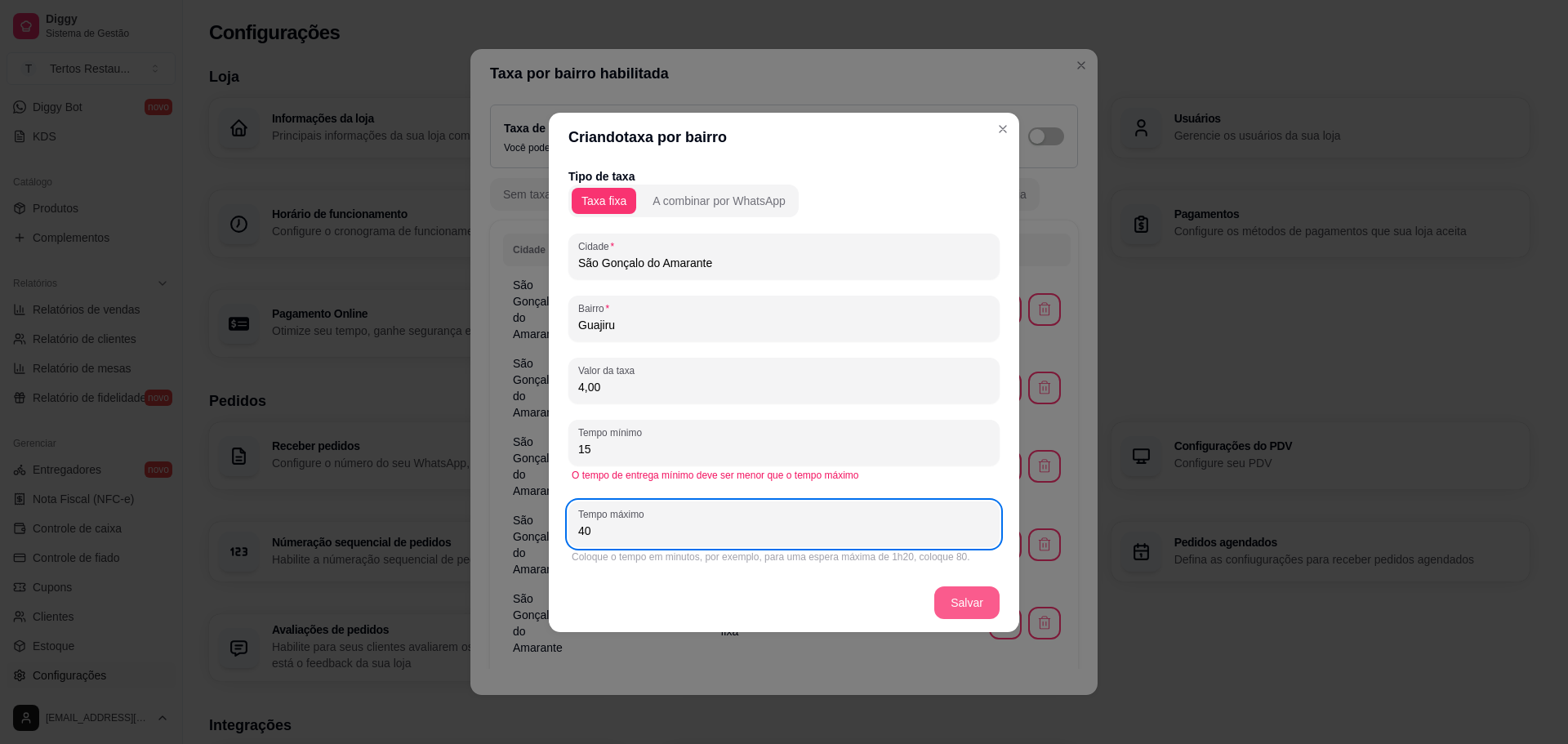
type input "40"
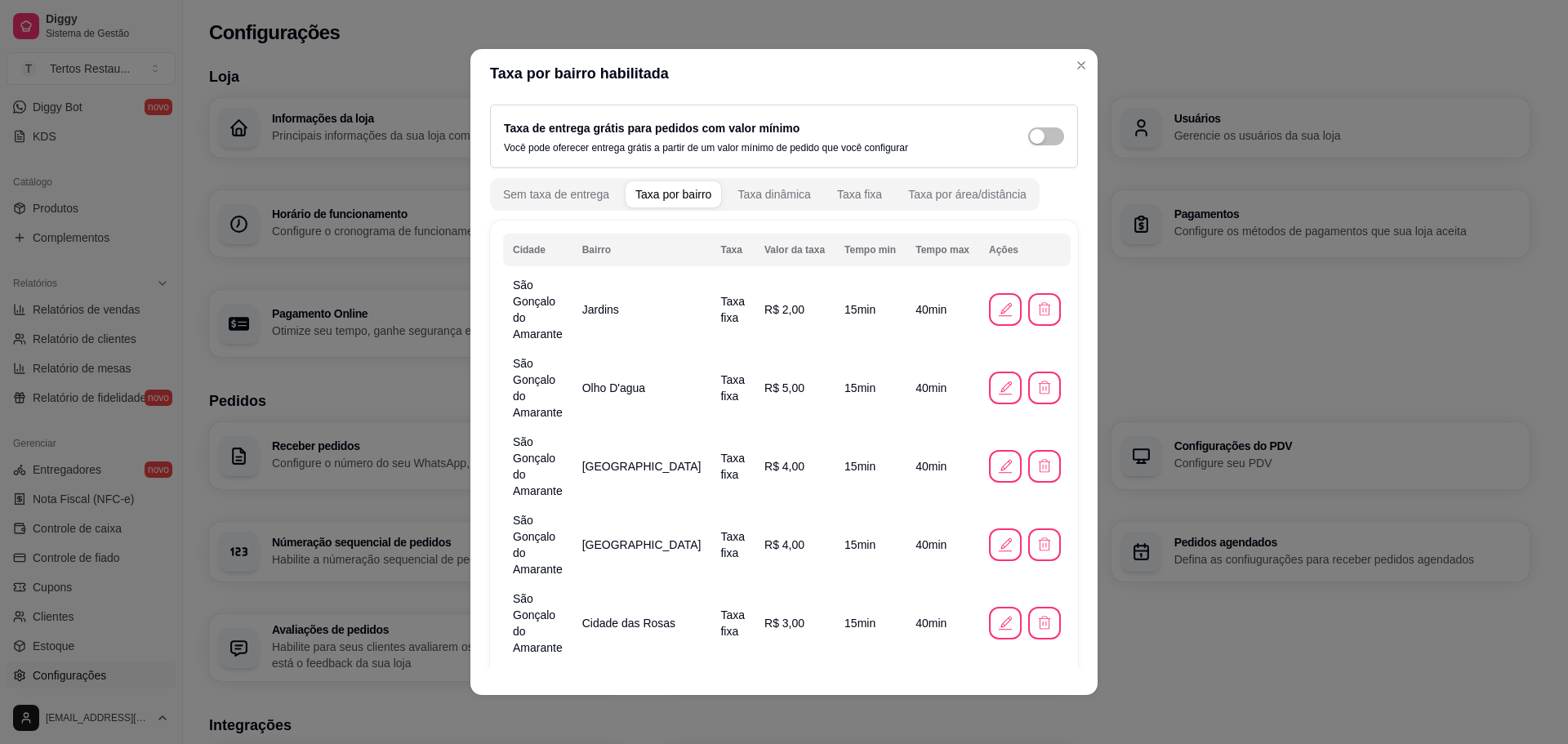
scroll to position [46, 0]
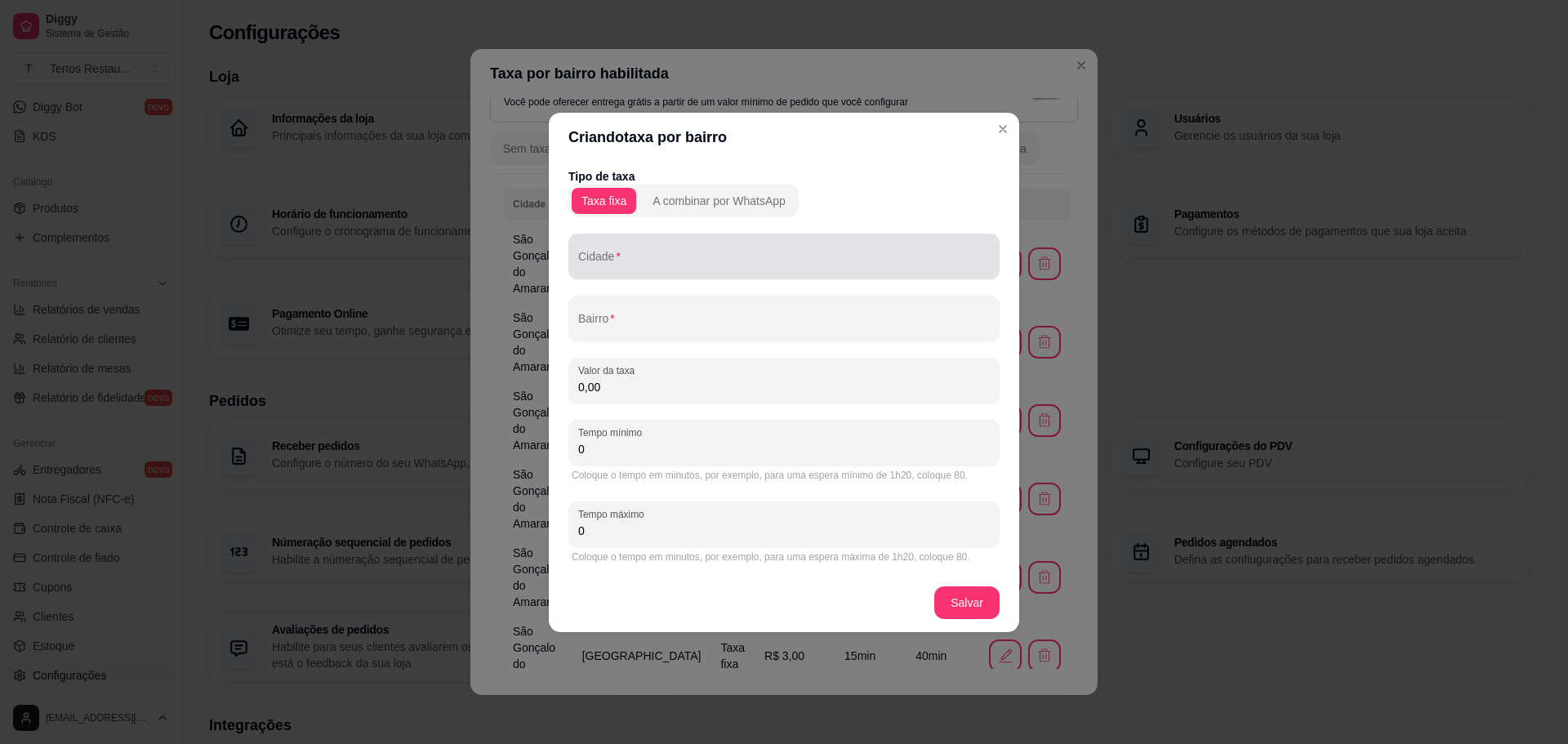
click at [632, 264] on input "Cidade" at bounding box center [784, 263] width 412 height 17
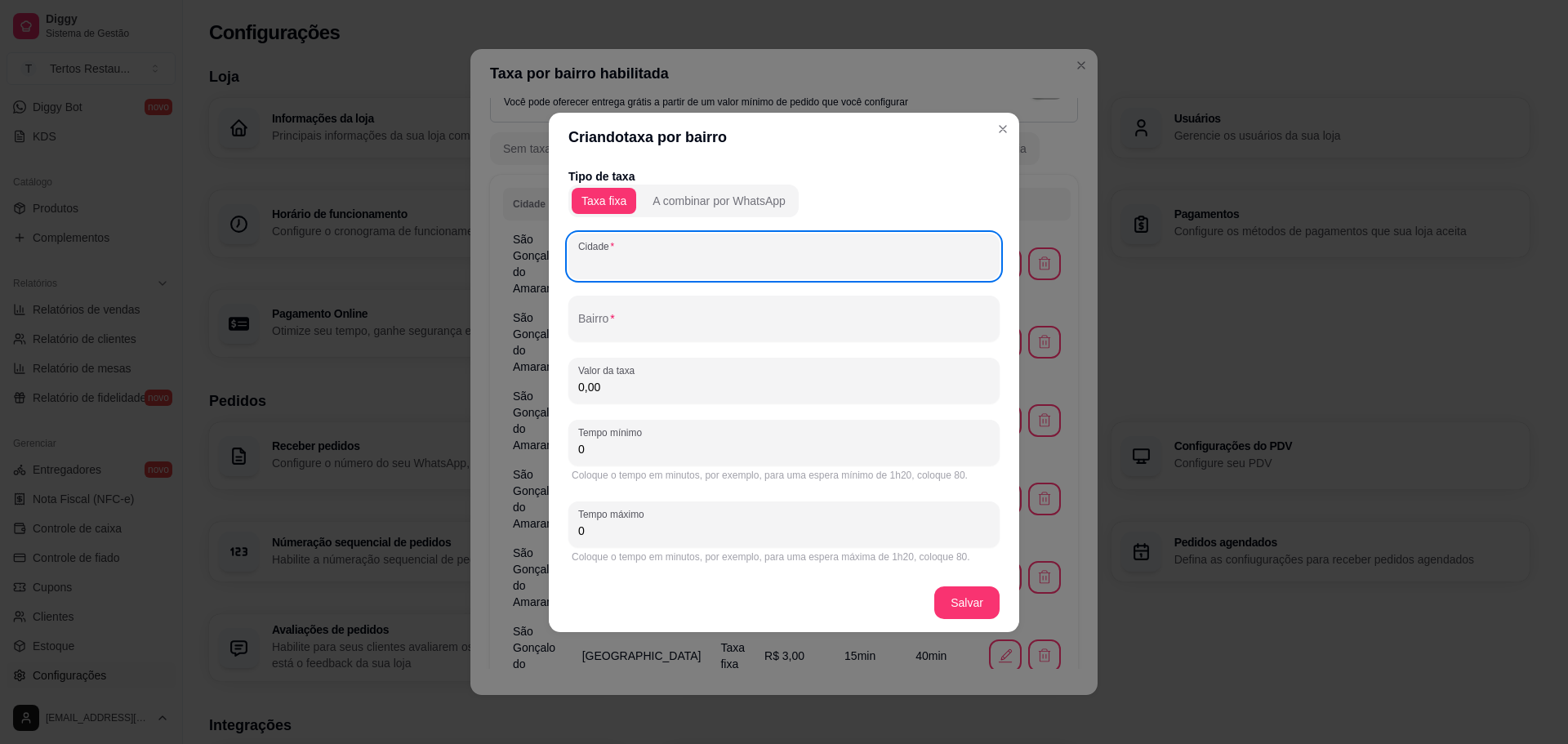
click at [741, 268] on input "Cidade" at bounding box center [784, 263] width 412 height 17
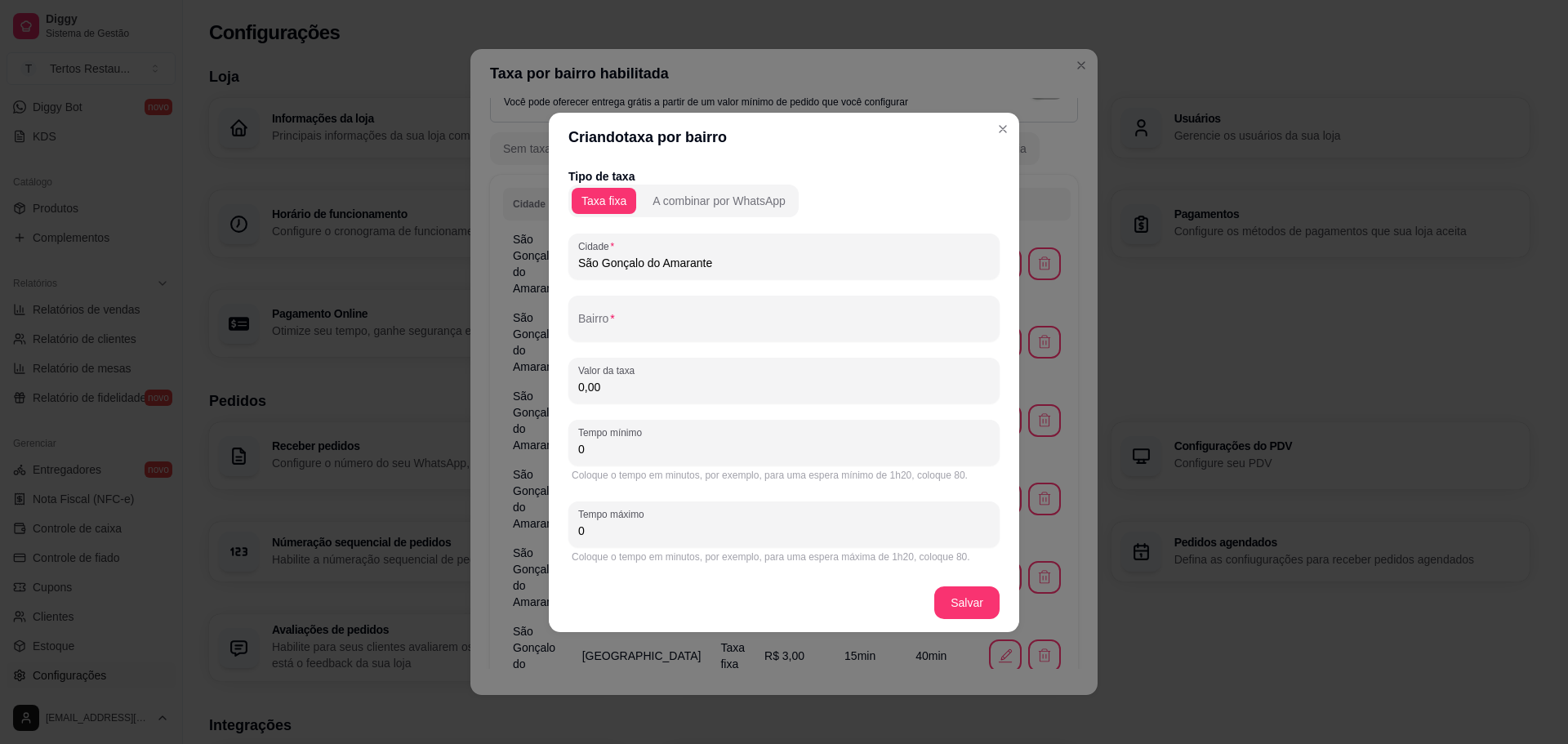
type input "São Gonçalo do Amarante"
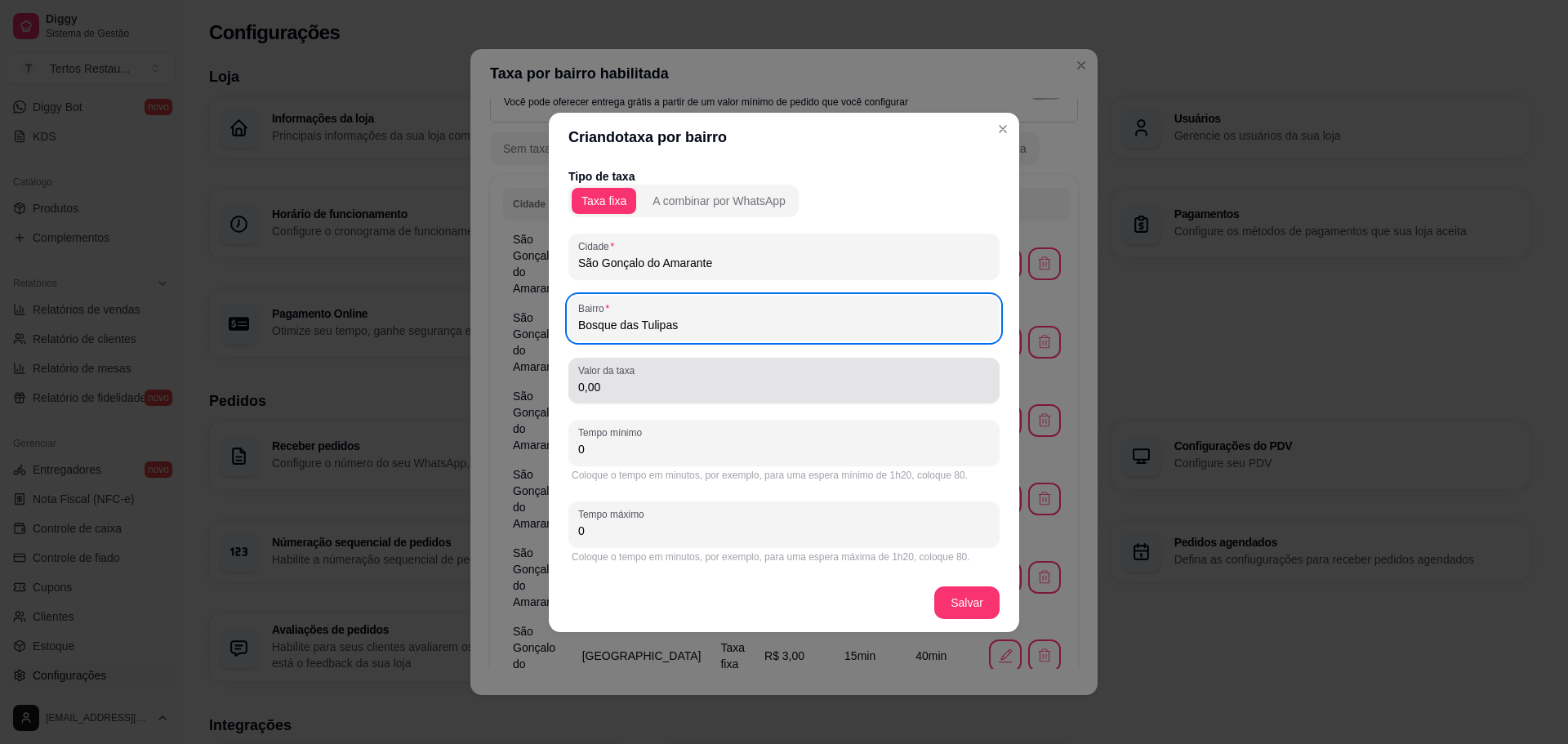
type input "Bosque das Tulipas"
click at [598, 395] on div "0,00" at bounding box center [784, 380] width 412 height 32
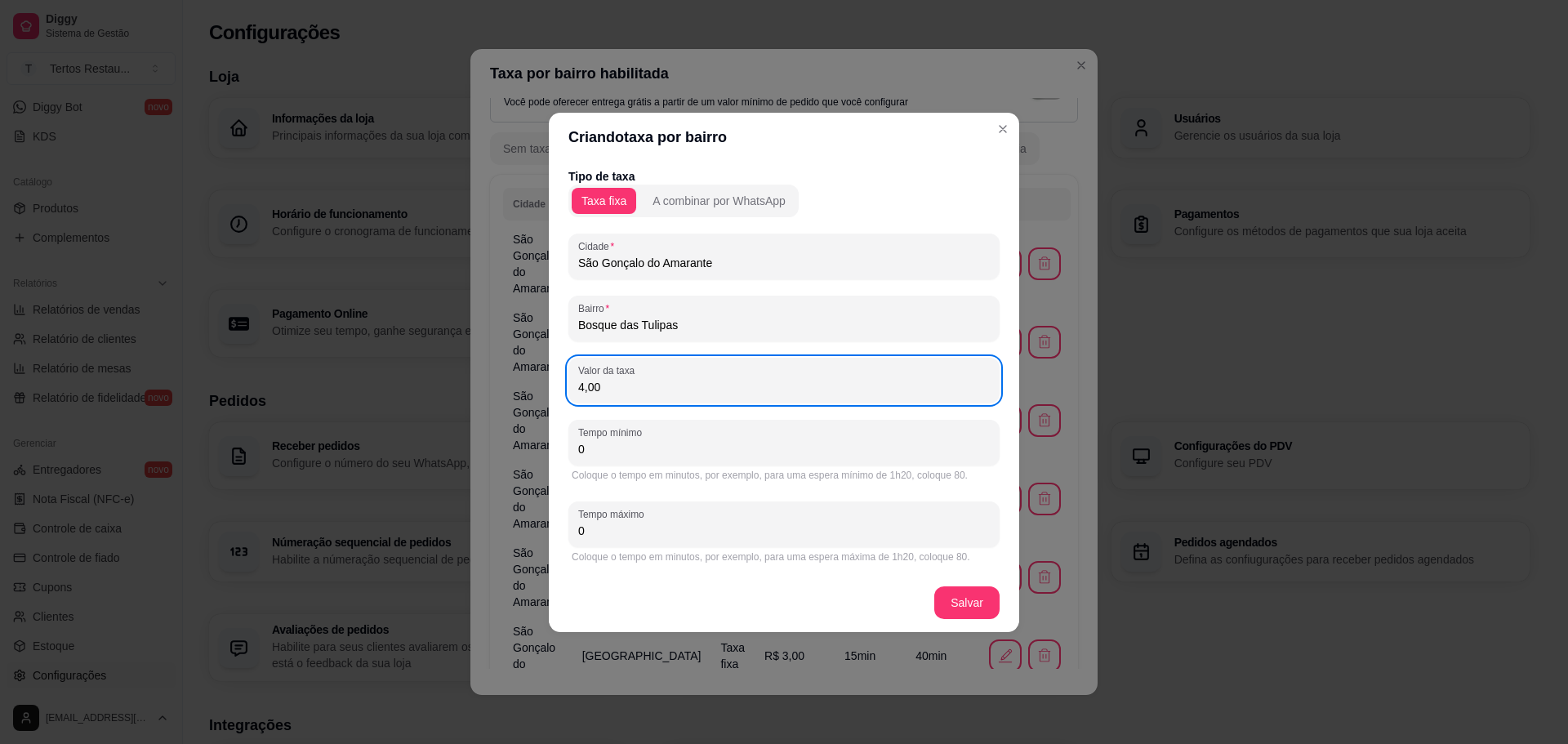
type input "4,00"
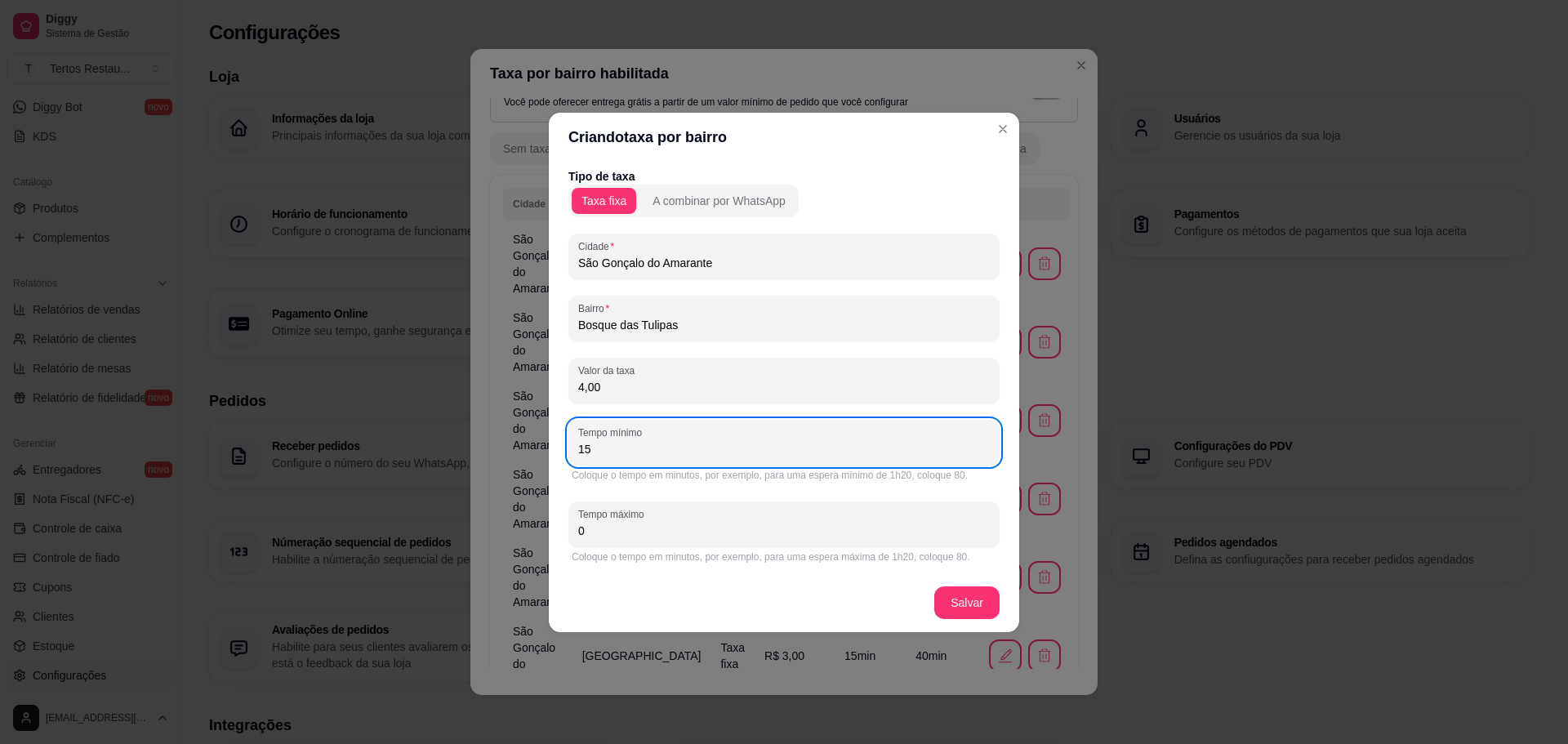
type input "15"
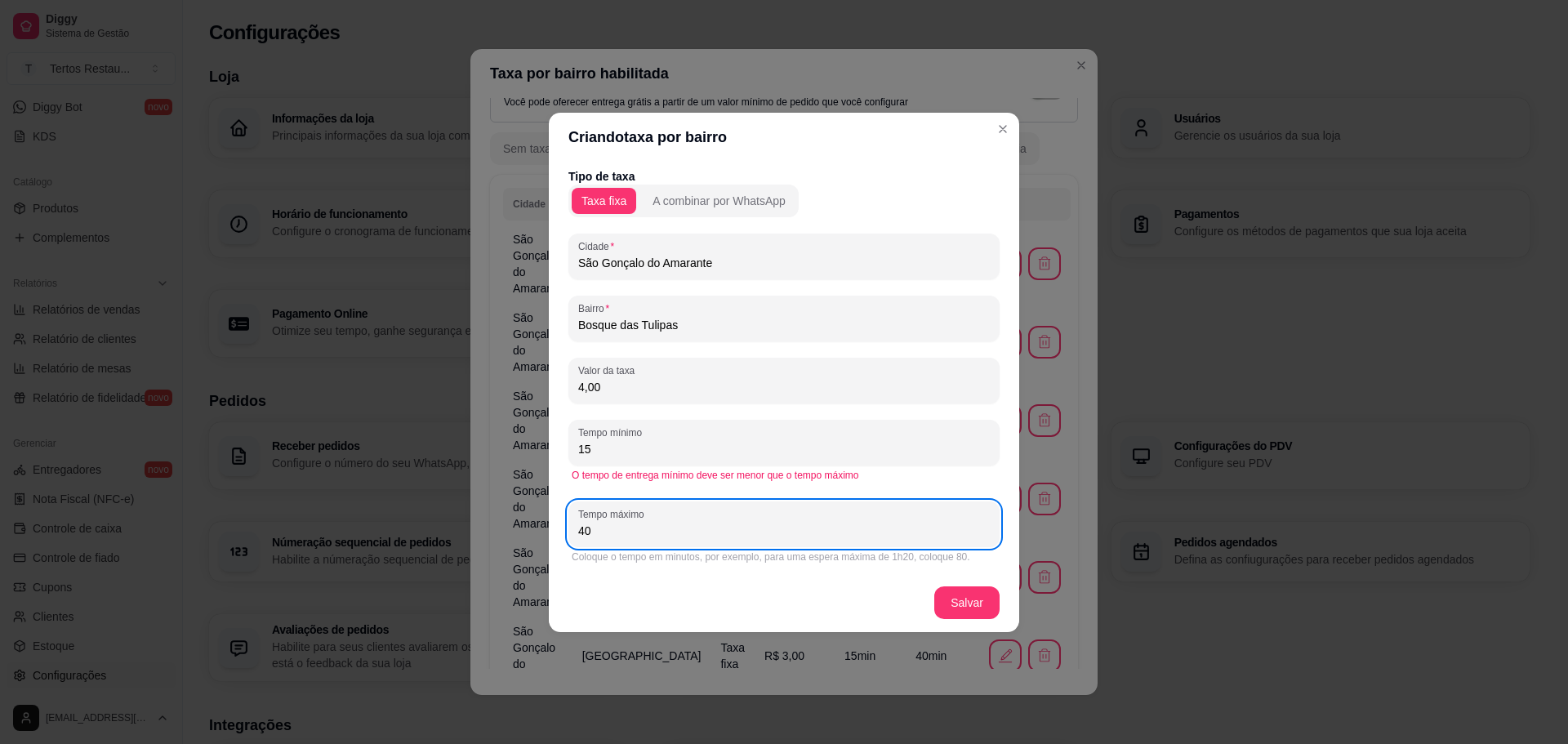
type input "40"
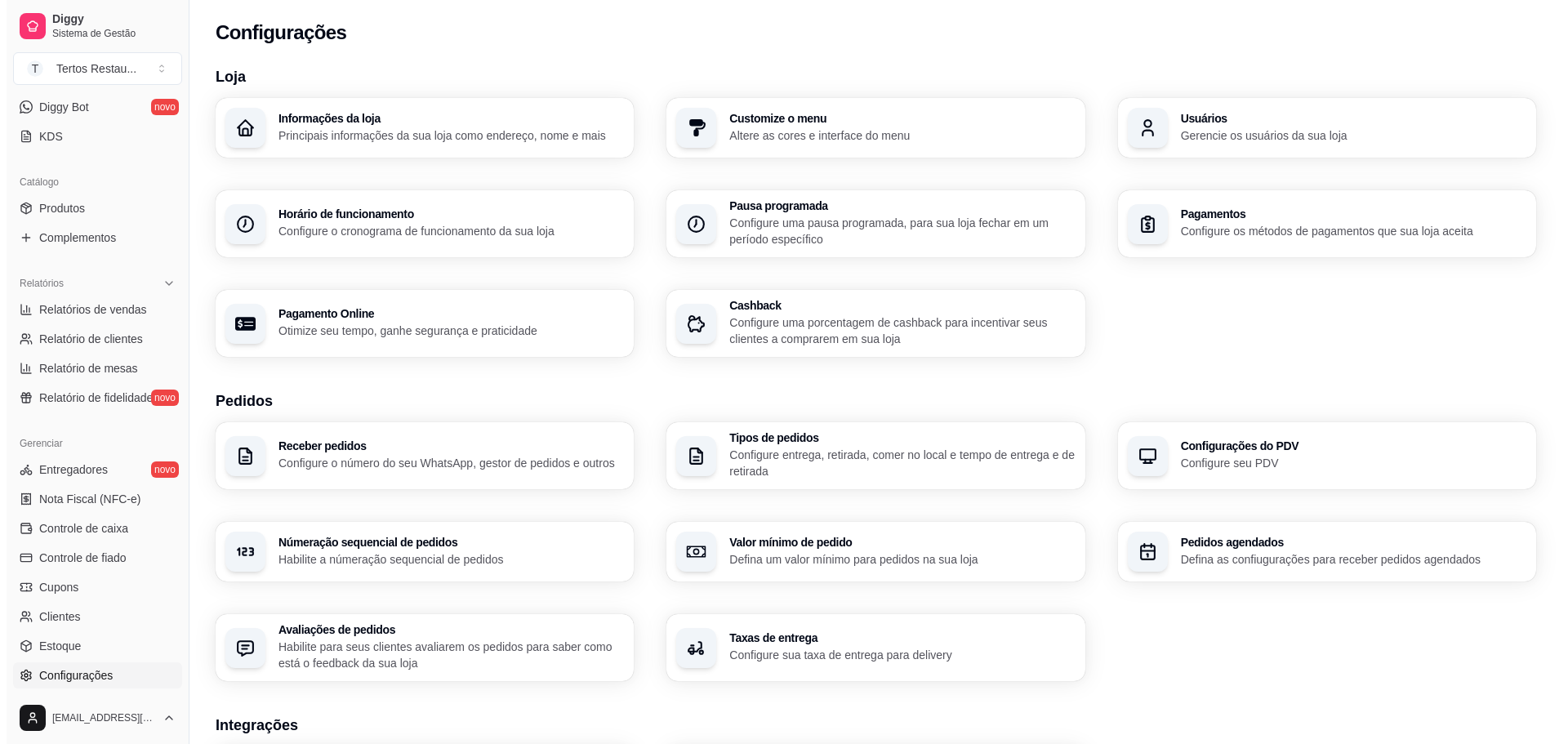
scroll to position [0, 0]
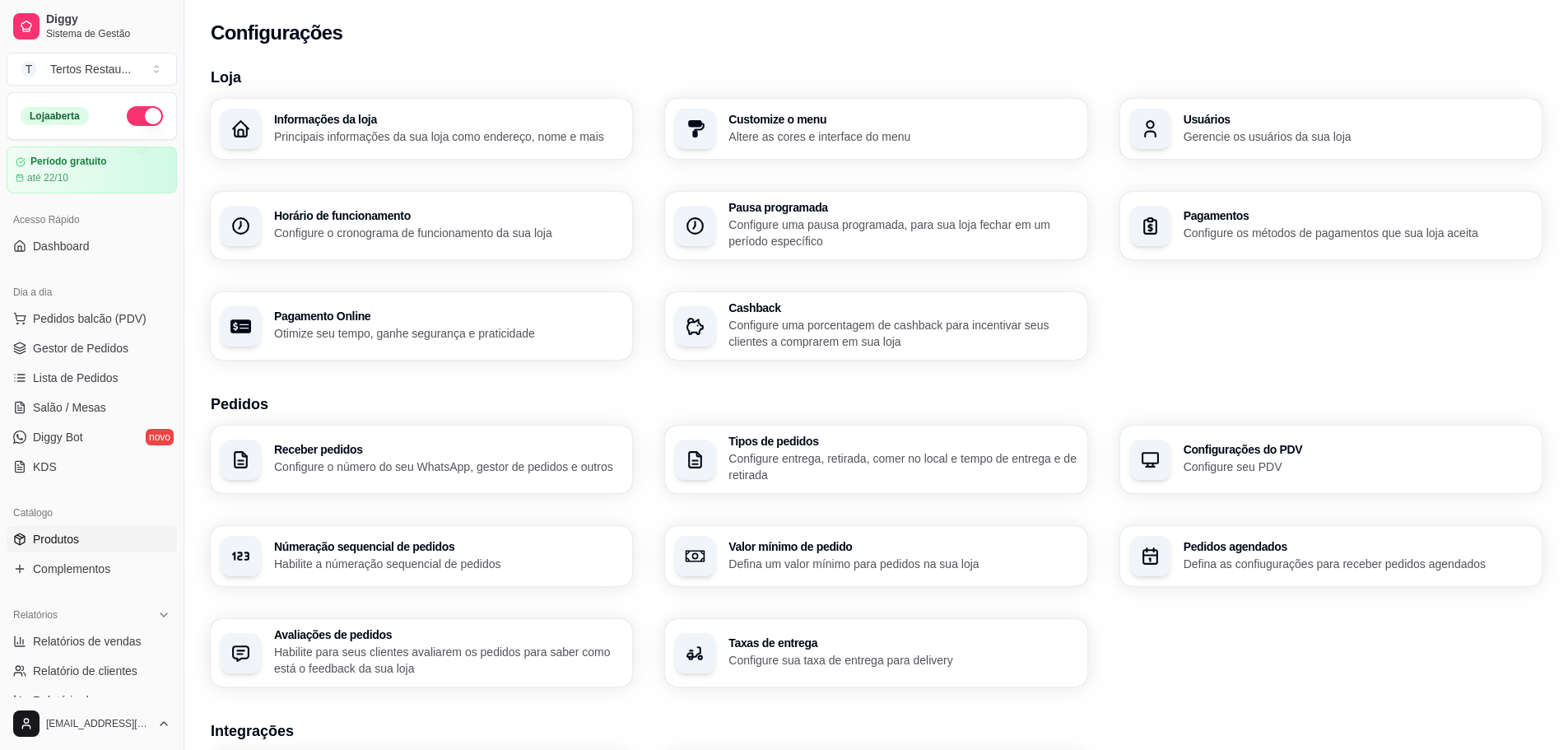
click at [63, 535] on span "Produtos" at bounding box center [55, 539] width 46 height 17
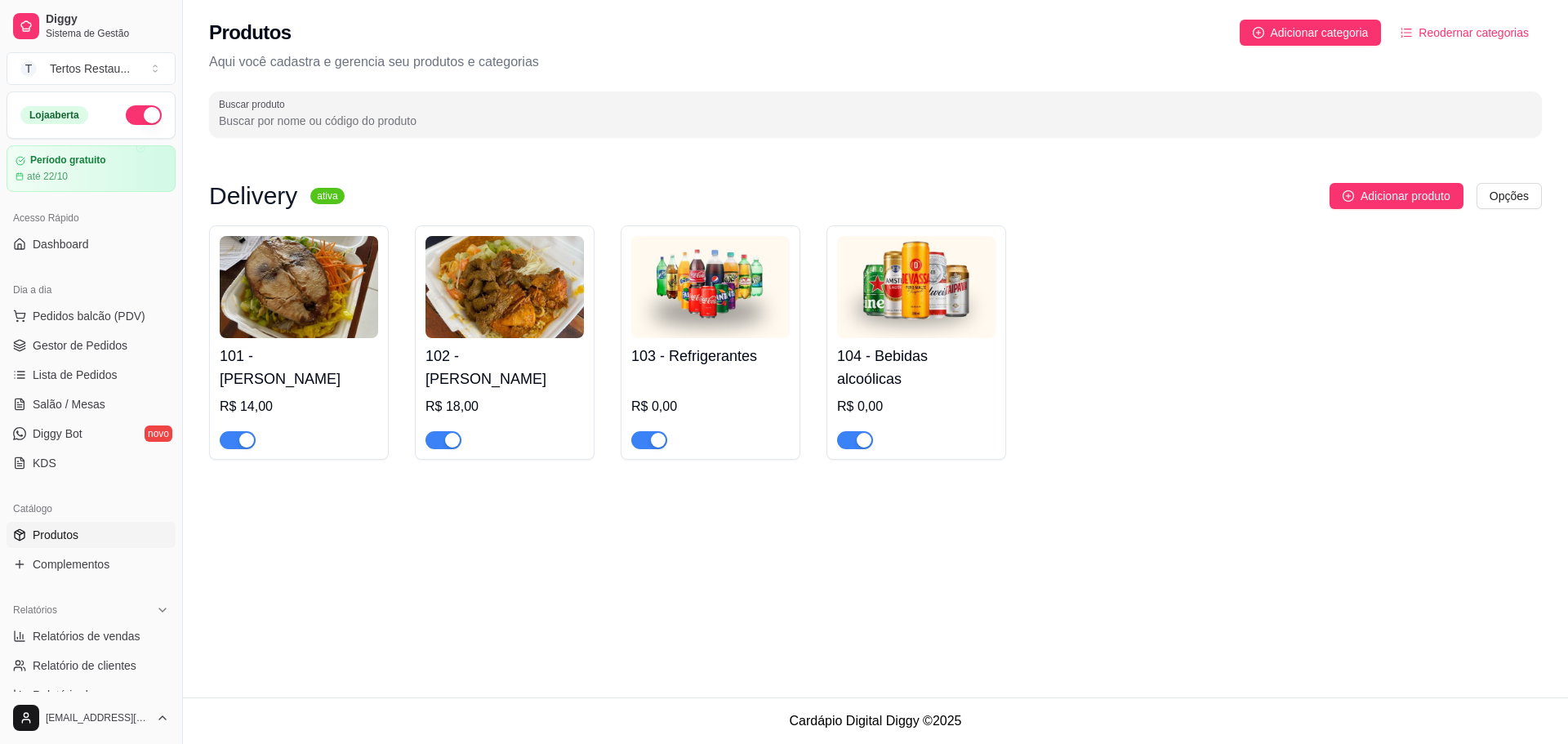
click at [307, 308] on img at bounding box center [299, 287] width 158 height 103
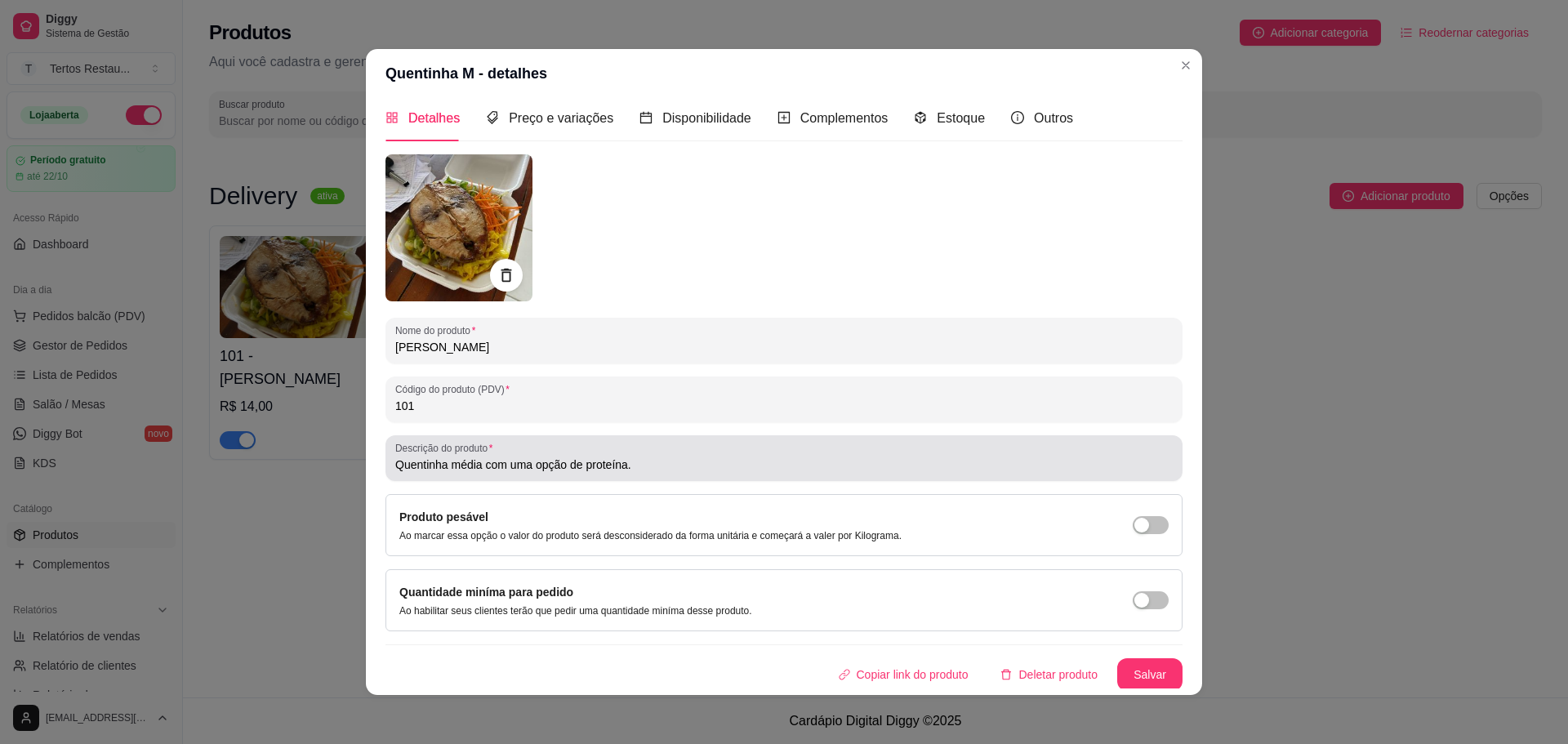
scroll to position [13, 0]
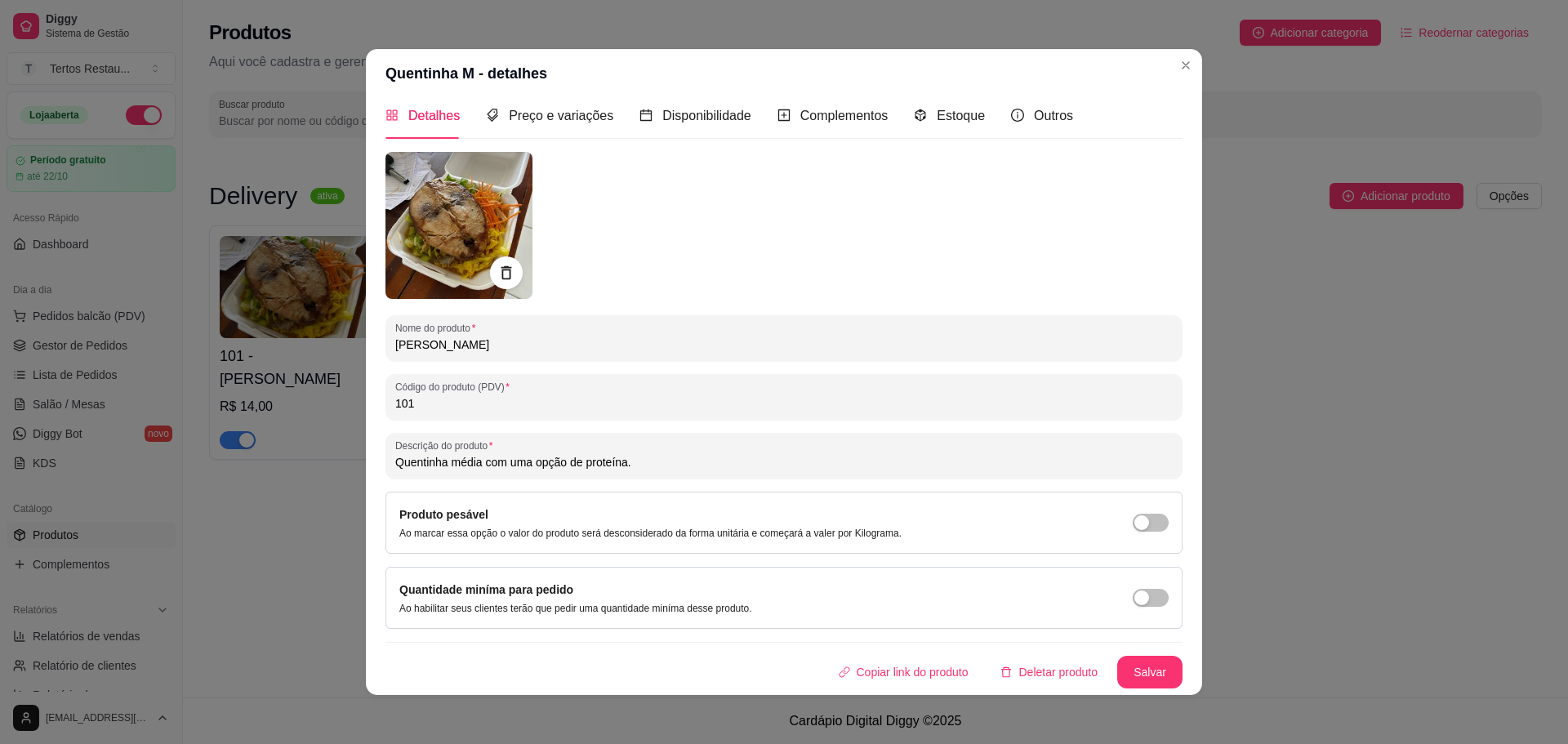
drag, startPoint x: 532, startPoint y: 103, endPoint x: 634, endPoint y: 77, distance: 105.3
click at [554, 100] on div "Detalhes Preço e variações Disponibilidade Complementos Estoque Outros Nome do …" at bounding box center [784, 396] width 837 height 598
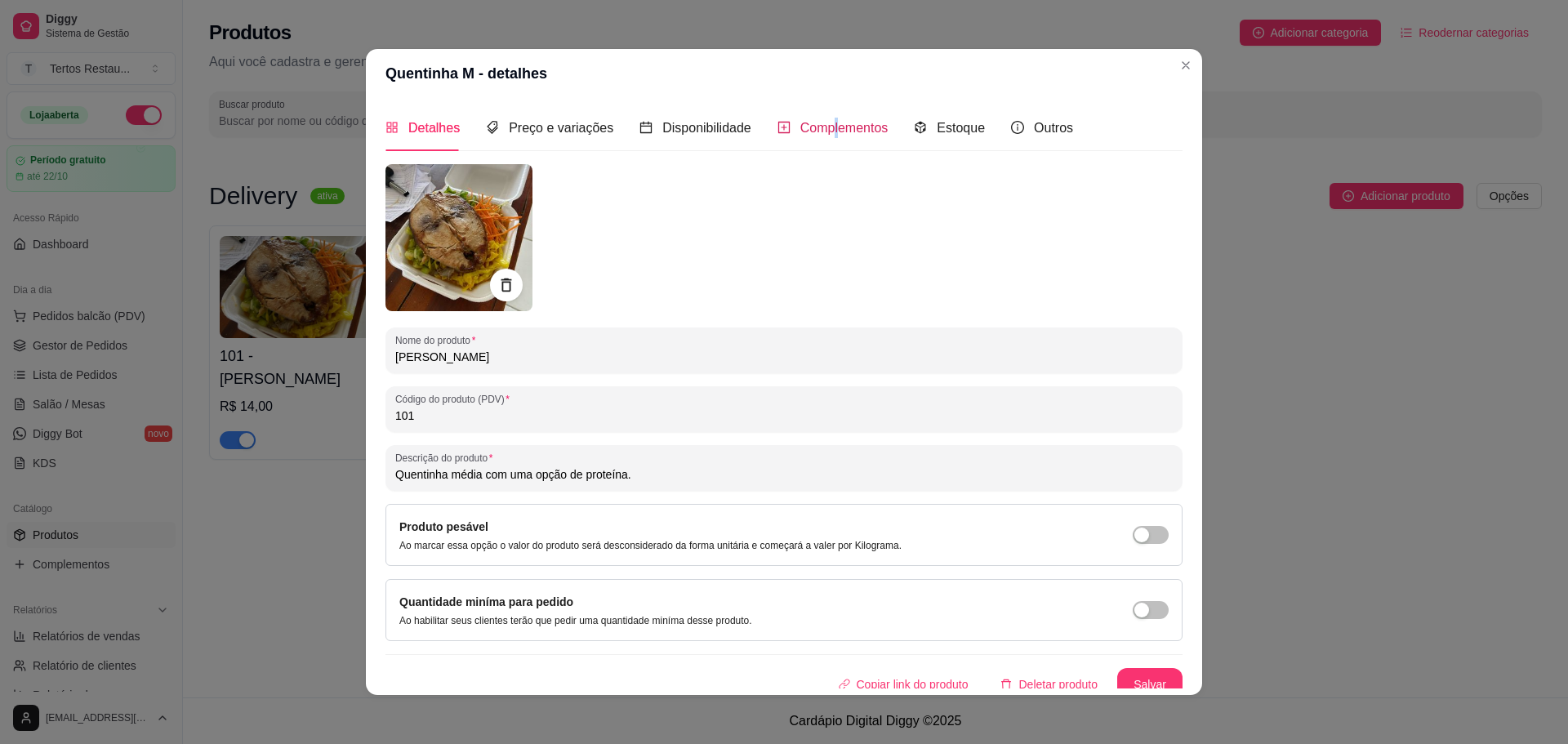
click at [826, 111] on div "Complementos" at bounding box center [833, 128] width 111 height 47
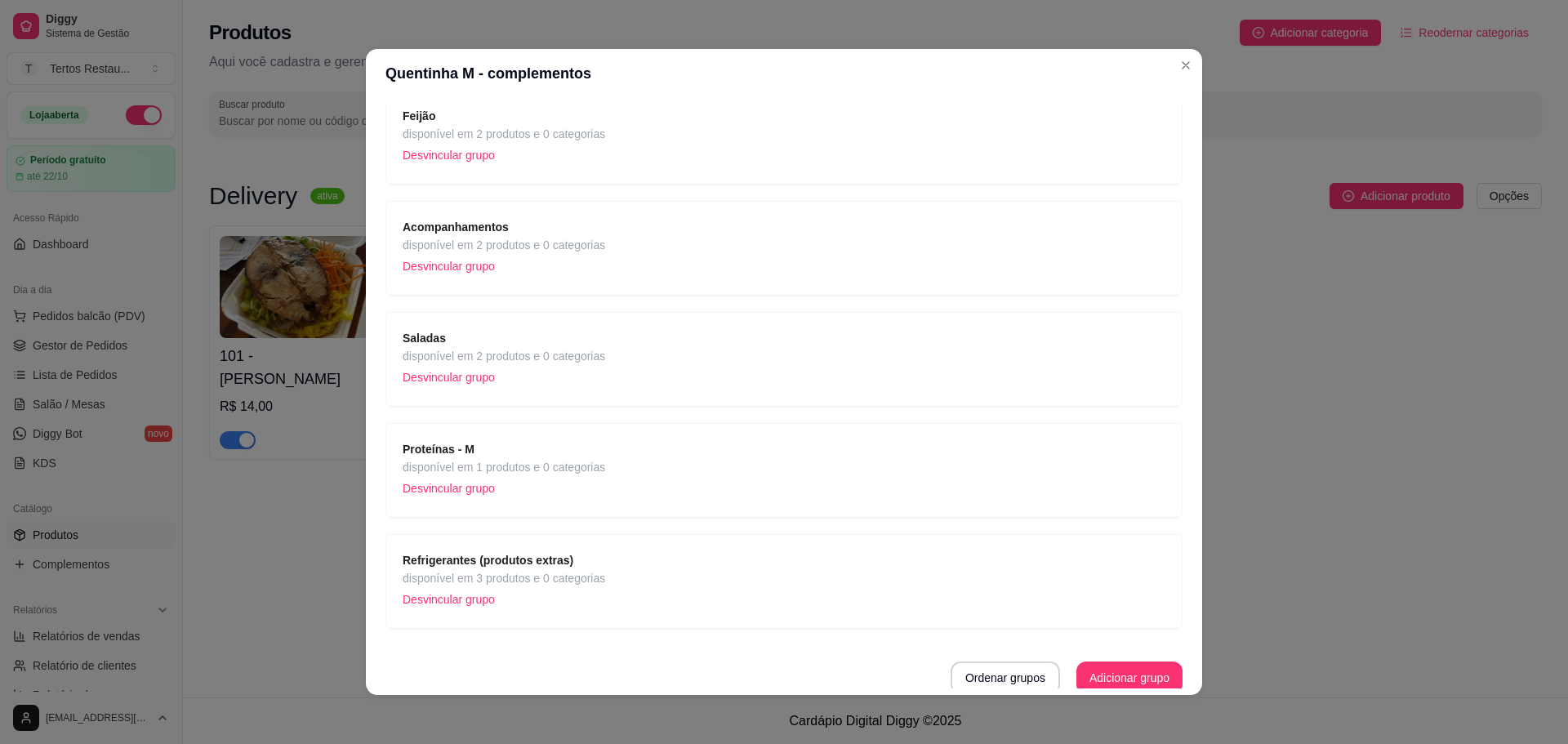
scroll to position [131, 0]
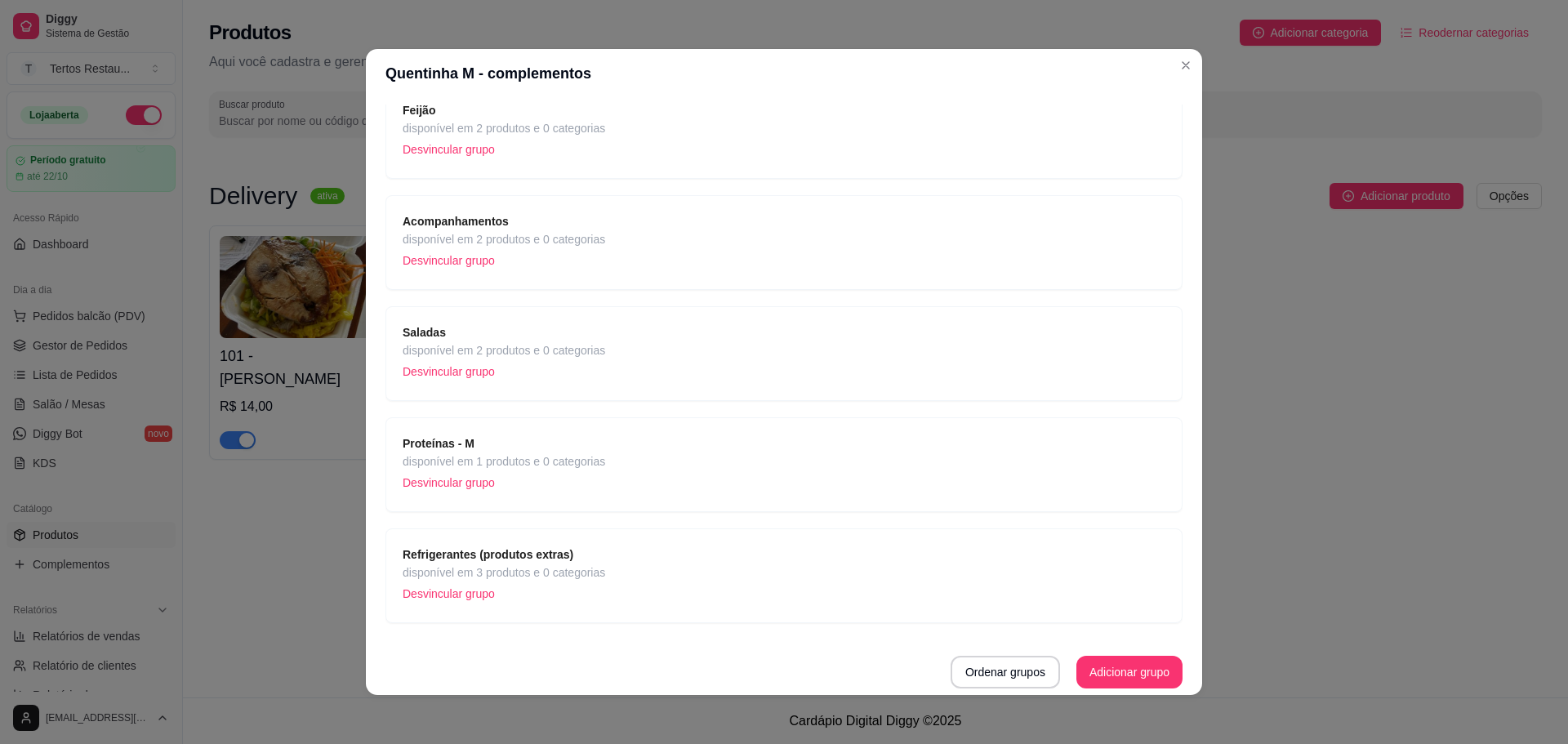
click at [520, 463] on span "disponível em 1 produtos e 0 categorias" at bounding box center [503, 461] width 202 height 18
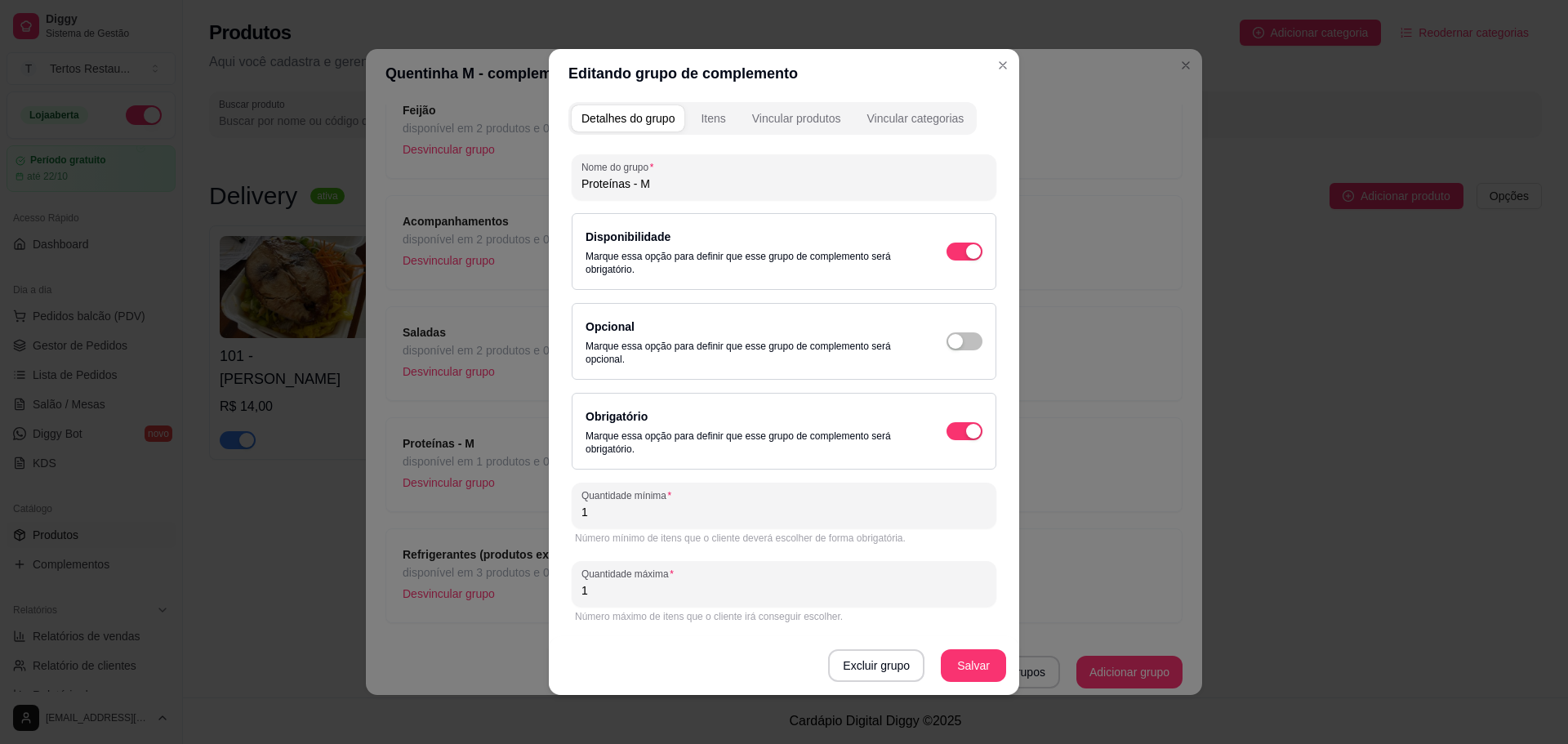
scroll to position [3, 0]
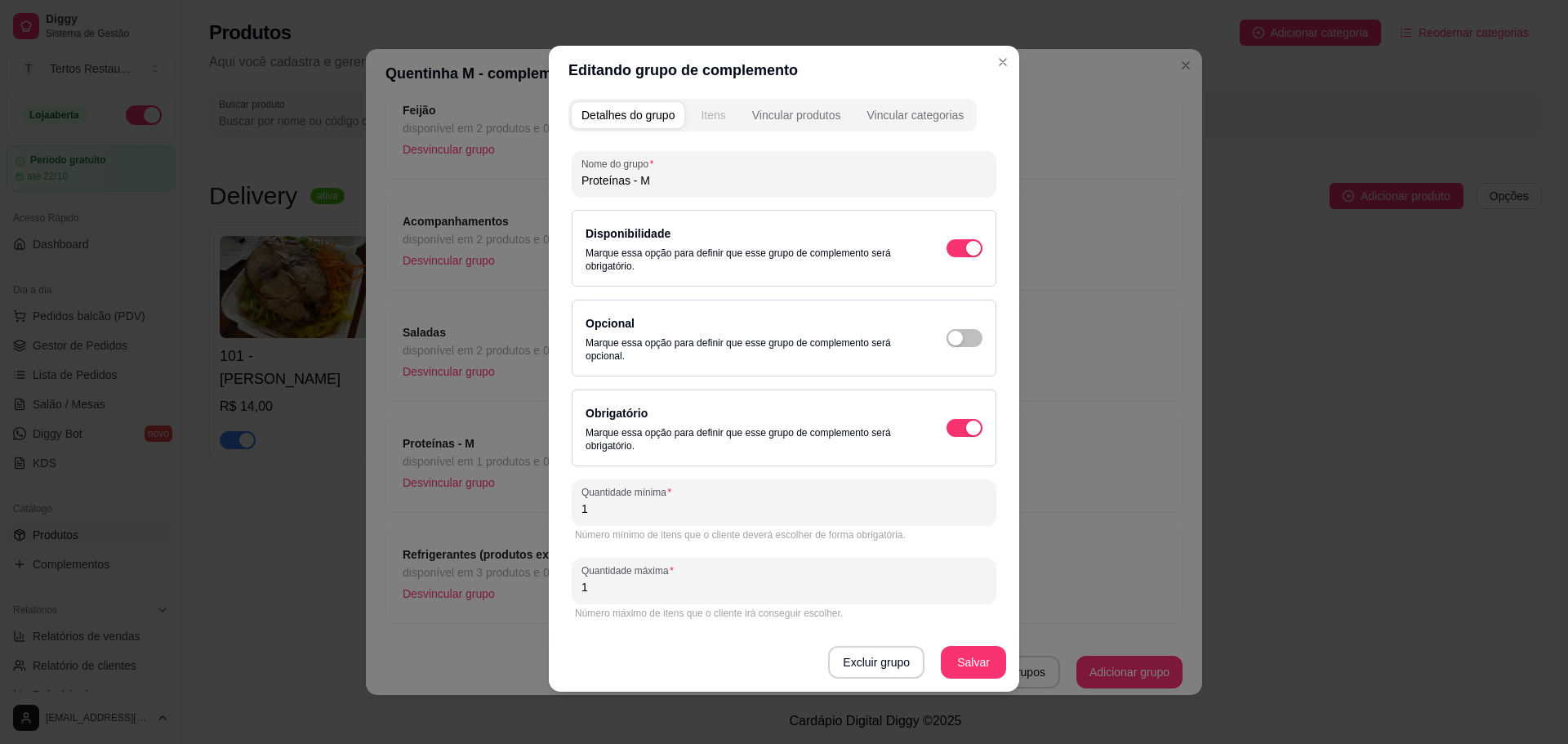
click at [703, 119] on div "Itens" at bounding box center [713, 115] width 24 height 17
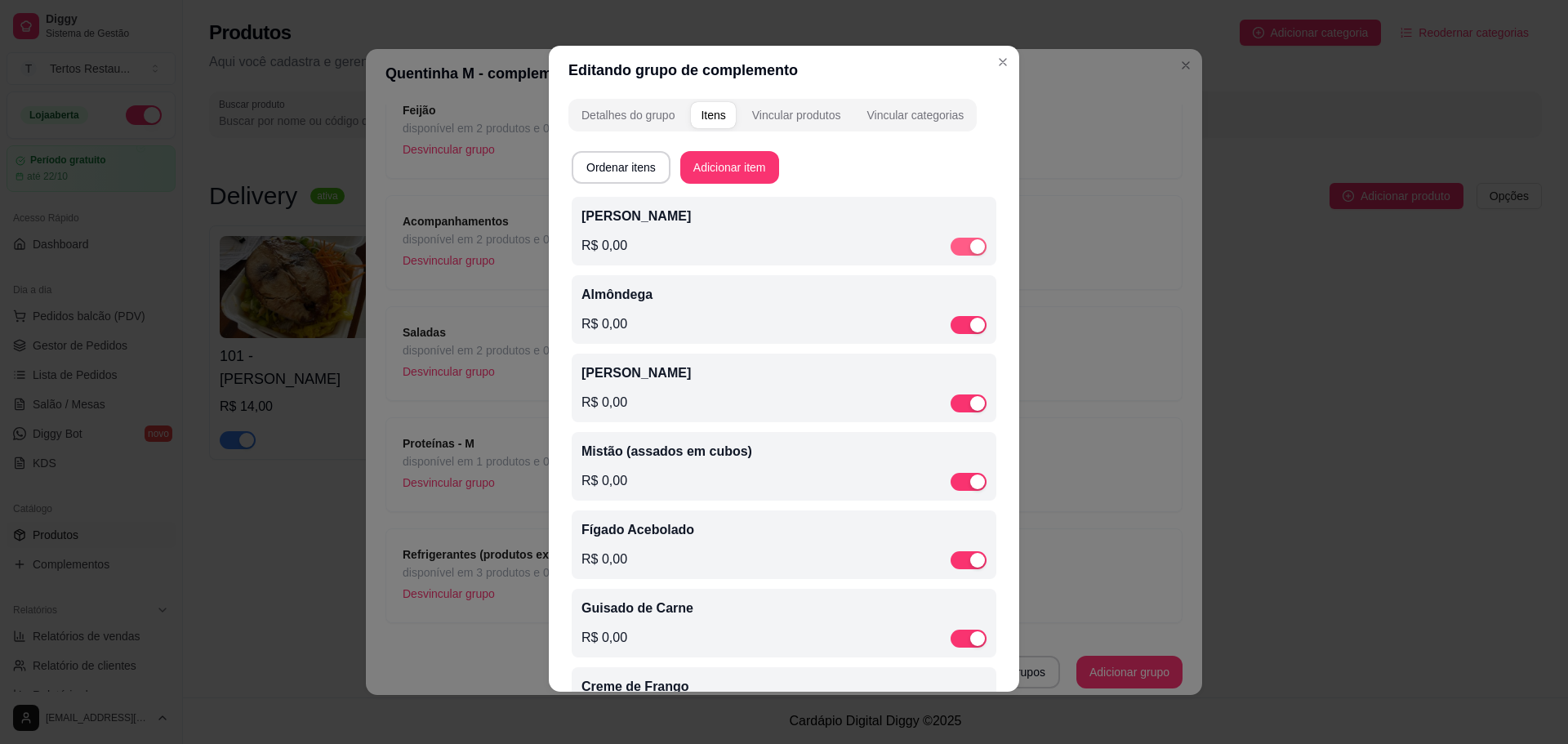
click at [970, 248] on div "button" at bounding box center [977, 246] width 15 height 15
click at [970, 328] on div "button" at bounding box center [977, 324] width 15 height 15
click at [970, 406] on div "button" at bounding box center [977, 403] width 15 height 15
click at [970, 487] on div "button" at bounding box center [977, 481] width 15 height 15
click at [970, 565] on div "button" at bounding box center [977, 559] width 15 height 15
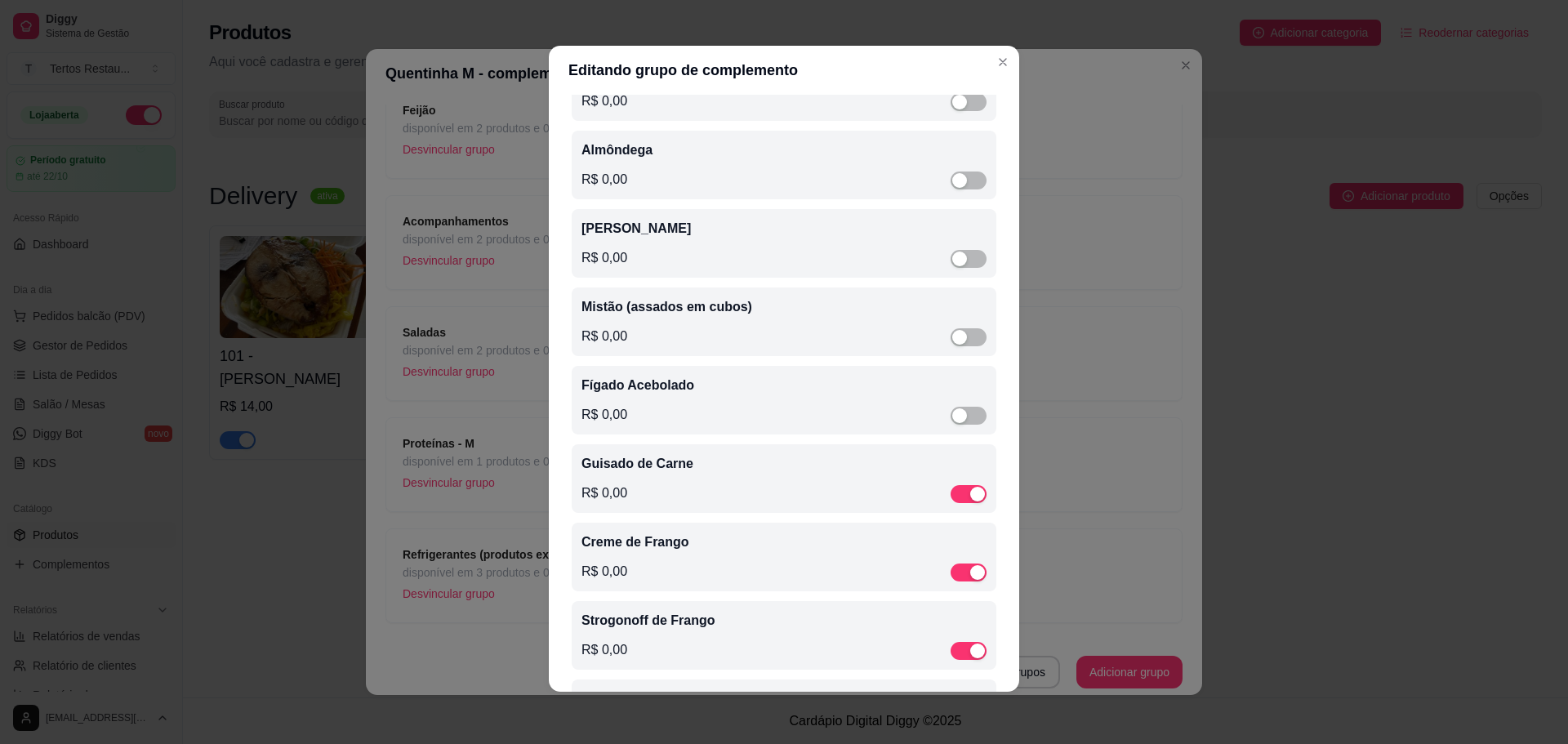
scroll to position [247, 0]
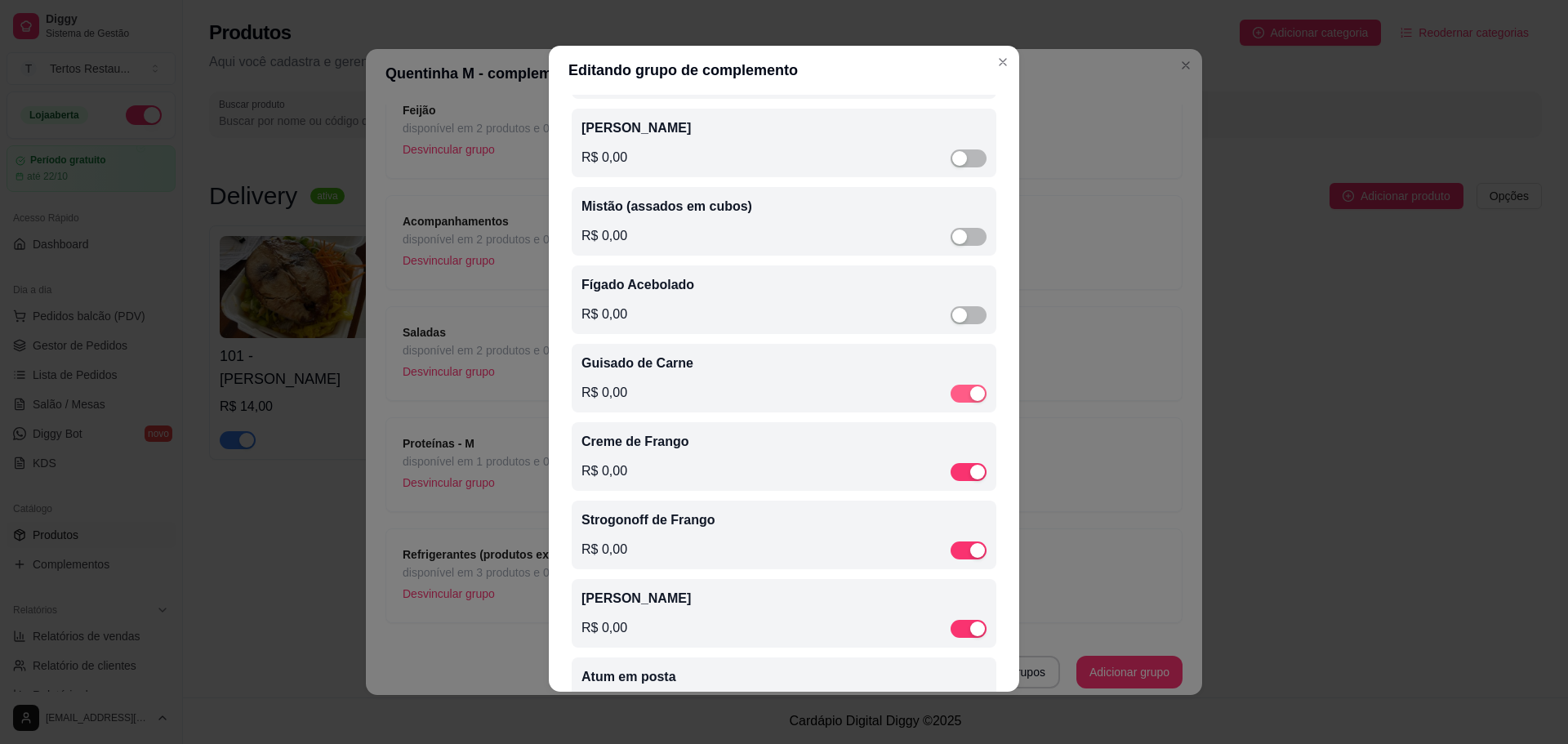
click at [970, 401] on div "button" at bounding box center [977, 393] width 15 height 15
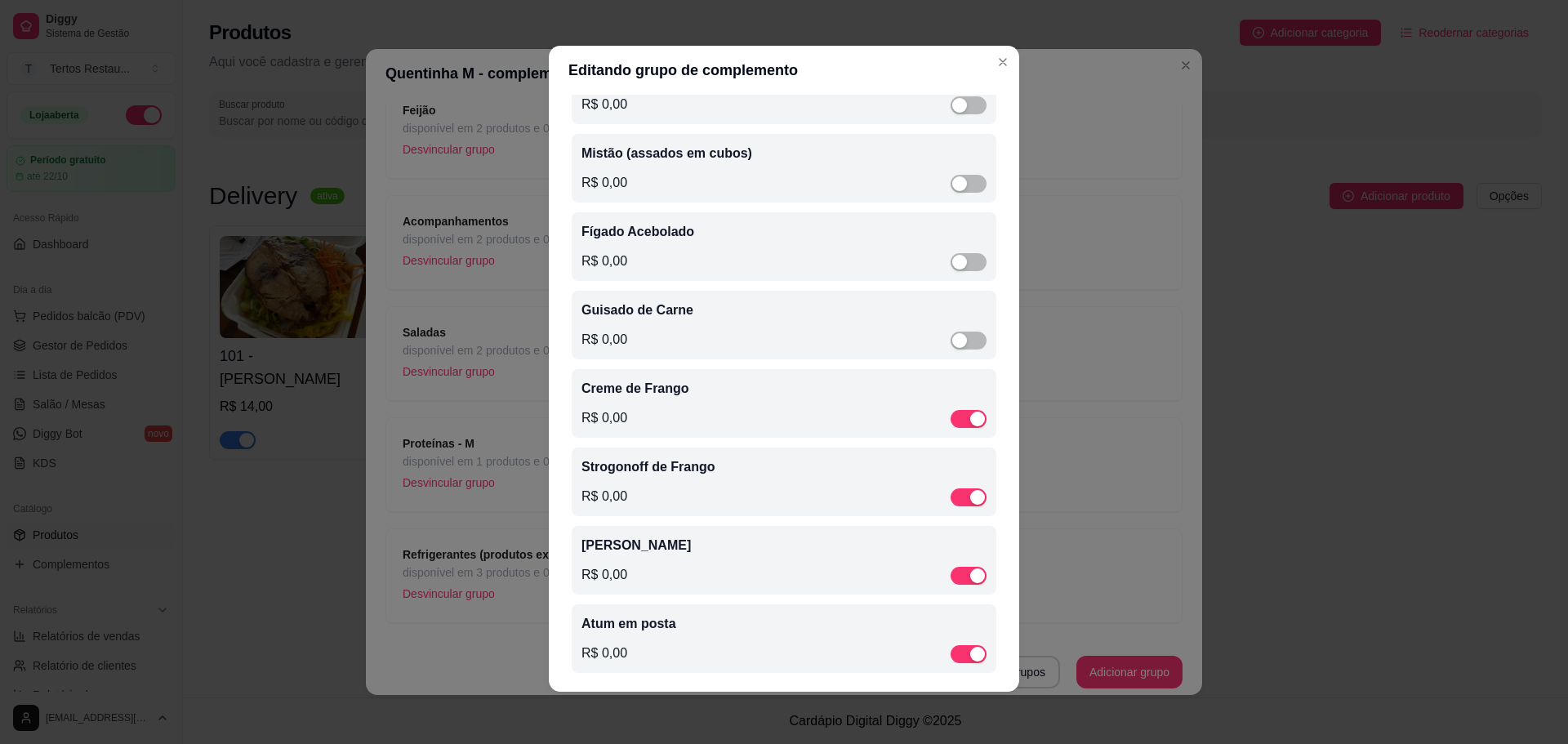
scroll to position [316, 0]
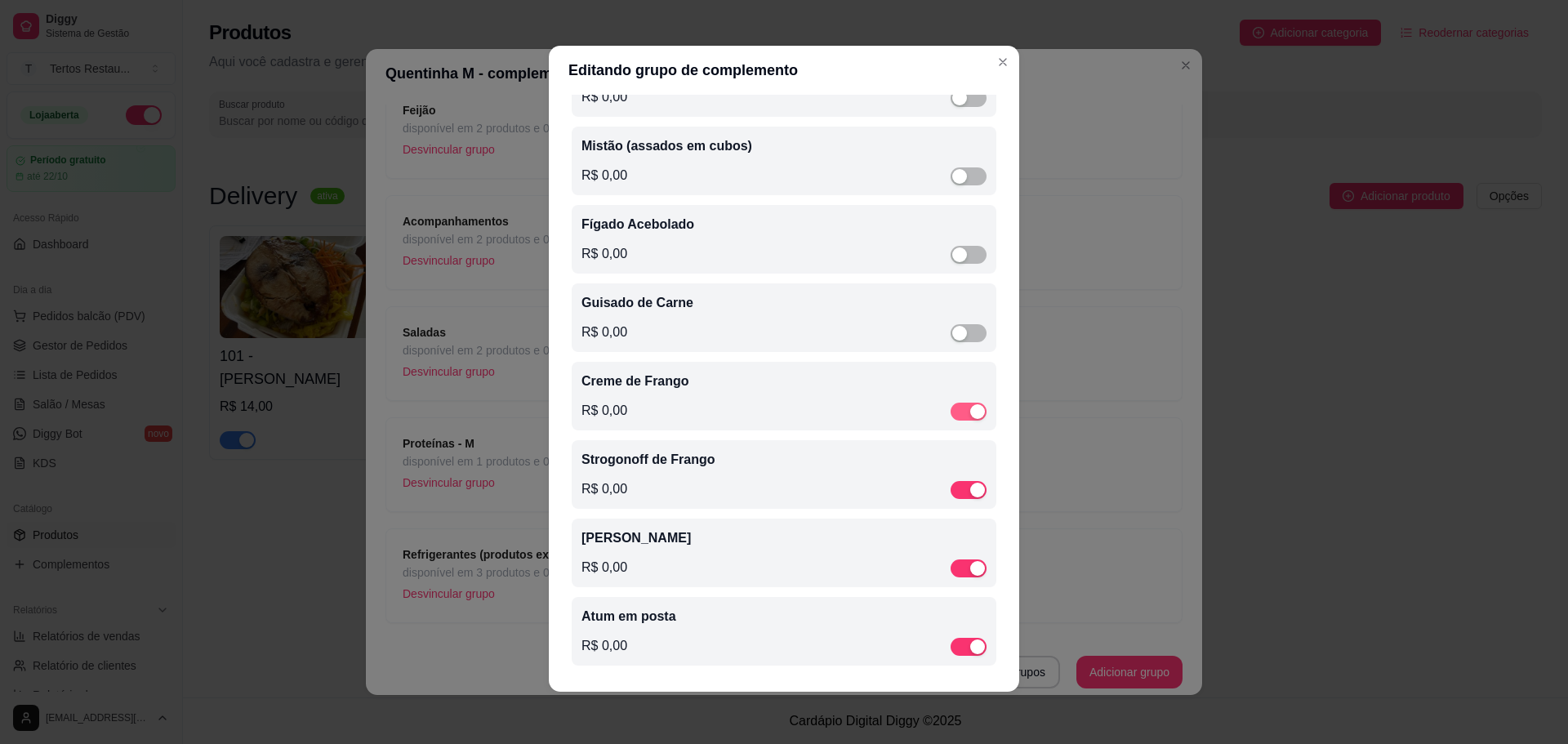
click at [970, 404] on div "button" at bounding box center [977, 411] width 15 height 15
click at [970, 483] on div "button" at bounding box center [977, 489] width 15 height 15
click at [970, 571] on div "button" at bounding box center [977, 568] width 15 height 15
click at [970, 640] on div "button" at bounding box center [977, 646] width 15 height 15
drag, startPoint x: 1011, startPoint y: 334, endPoint x: 1005, endPoint y: 328, distance: 8.5
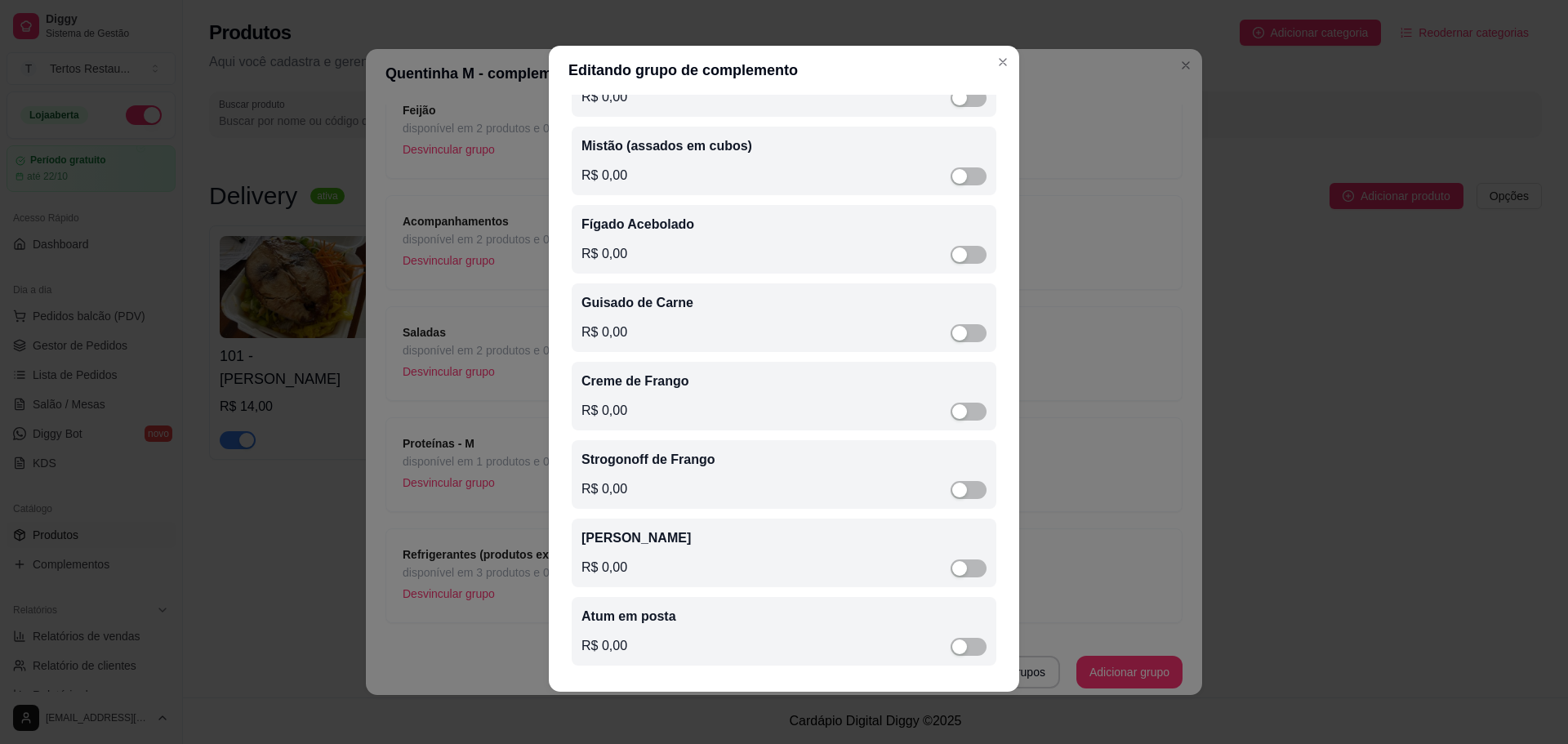
click at [1005, 328] on div "Detalhes do grupo Itens Vincular produtos Vincular categorias Ordenar itens Adi…" at bounding box center [784, 393] width 471 height 598
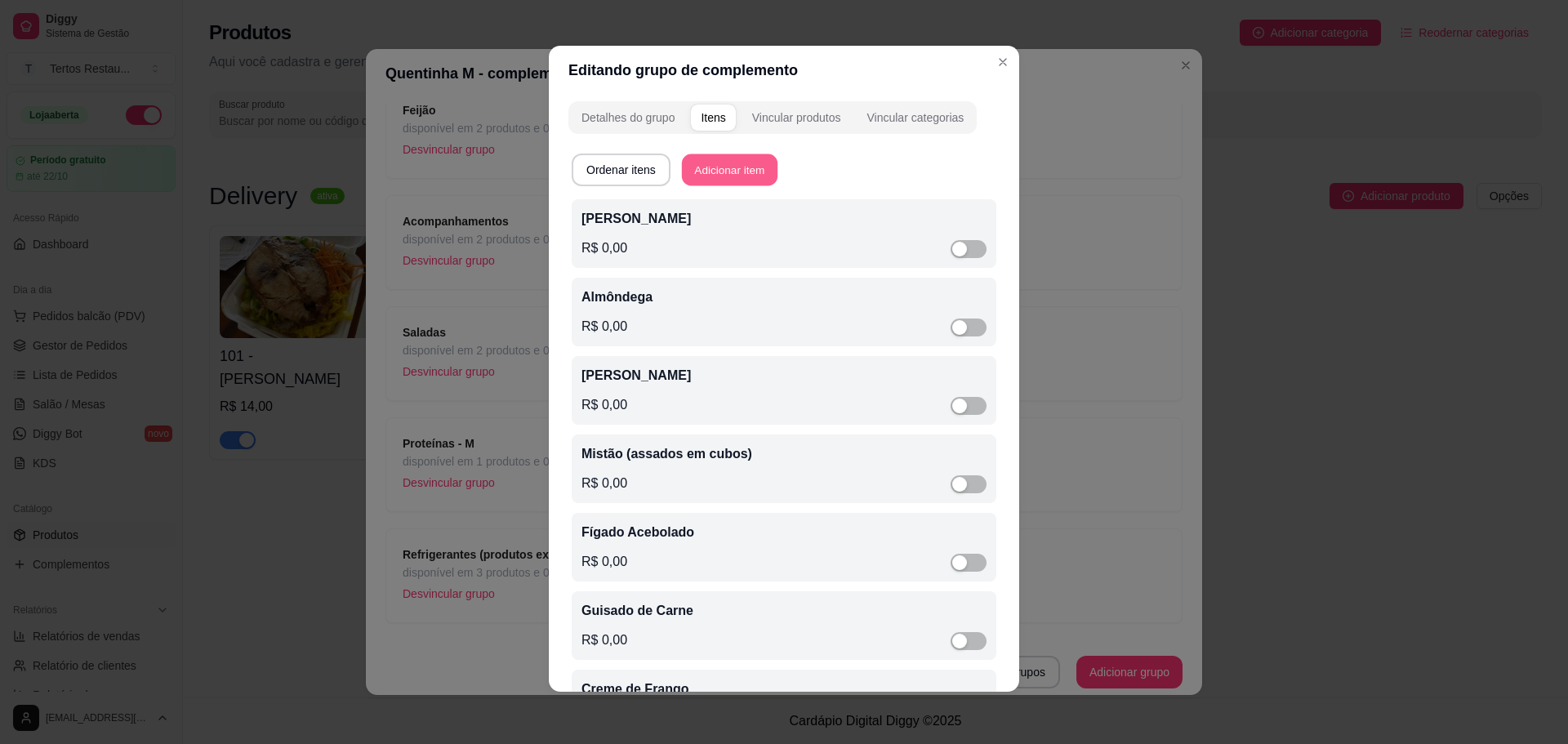
click at [717, 166] on button "Adicionar item" at bounding box center [730, 170] width 96 height 32
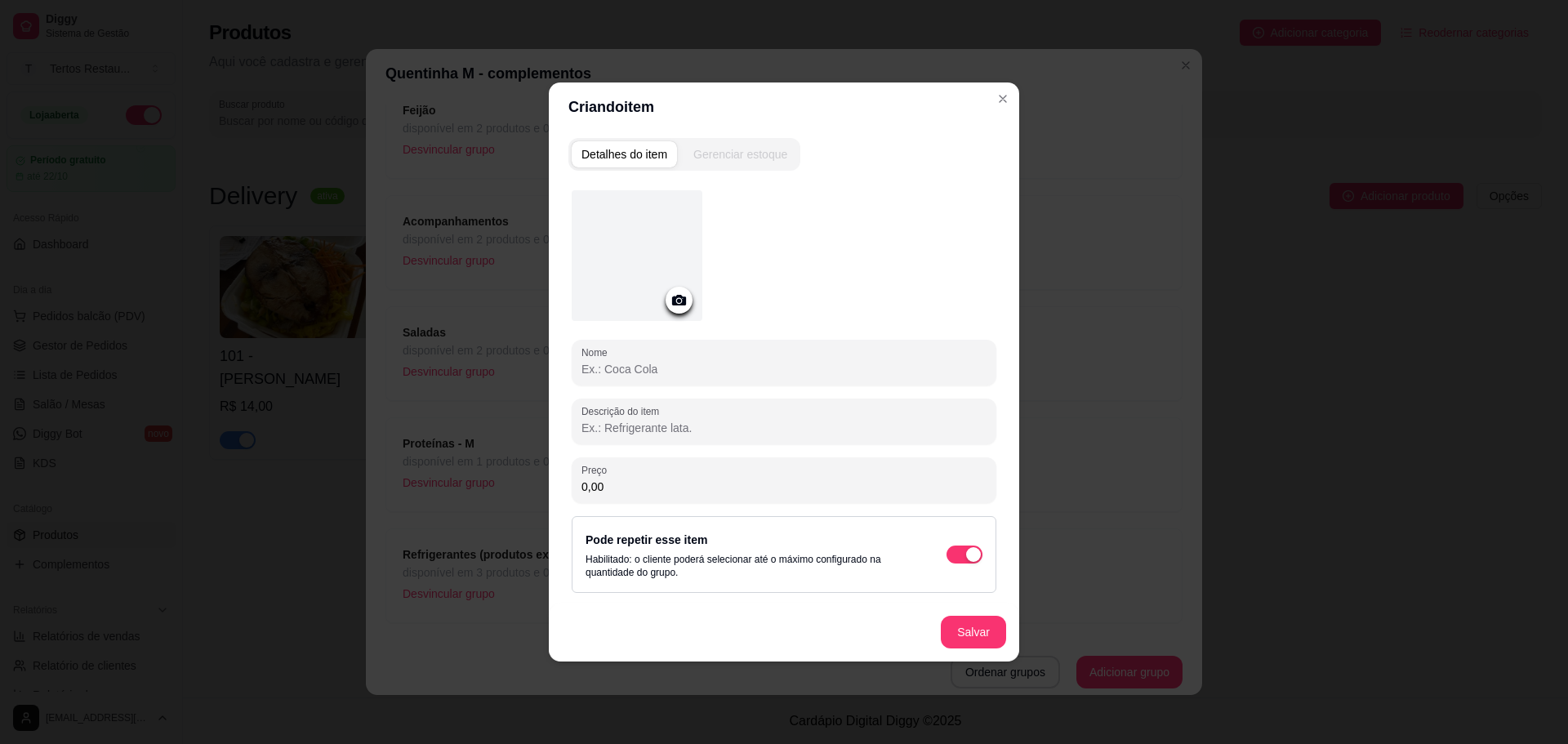
click at [659, 377] on input "Nome" at bounding box center [784, 369] width 405 height 17
paste input "Panqueca de Carne"
type input "Panqueca de Carne"
click at [980, 632] on button "Salvar" at bounding box center [973, 633] width 63 height 32
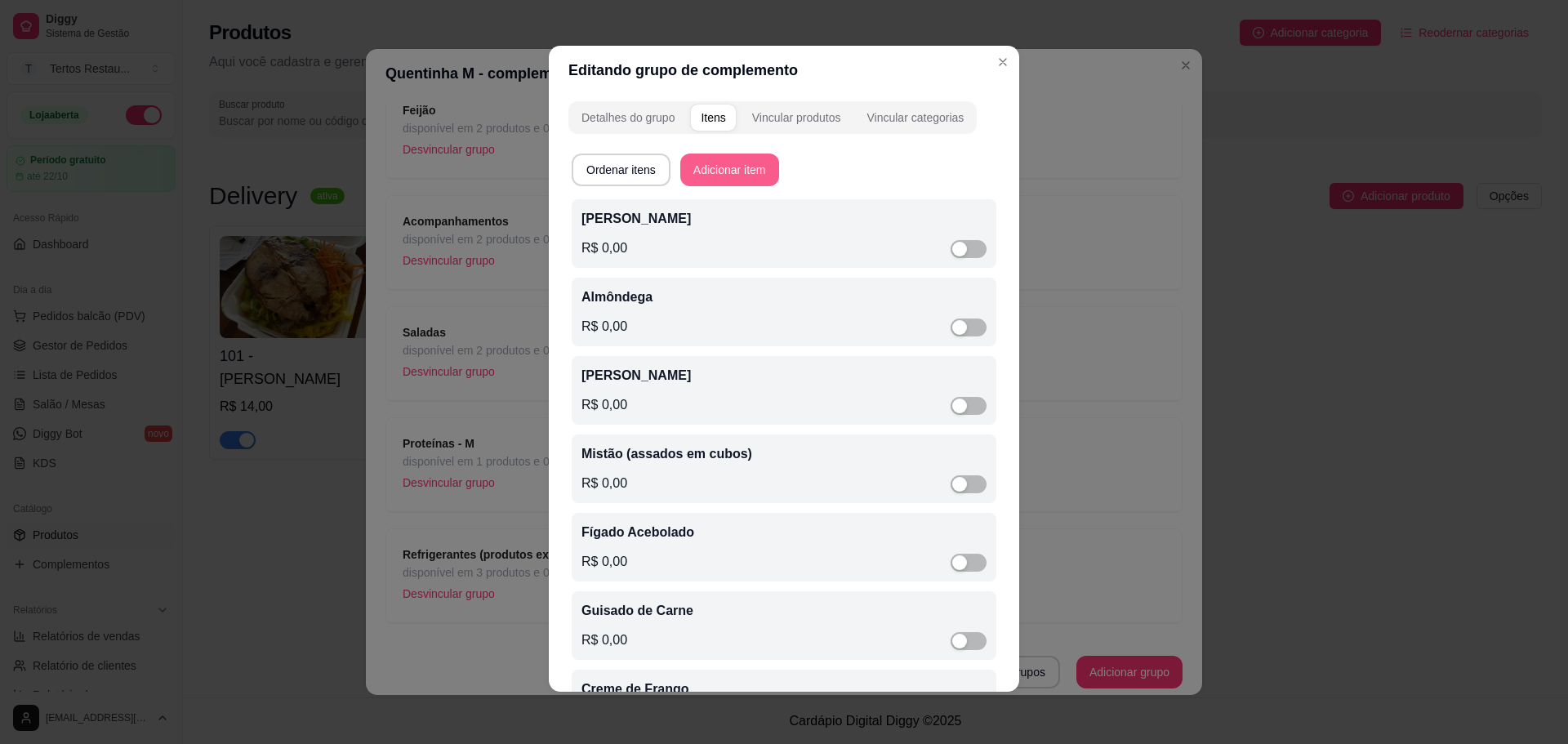
click at [731, 171] on button "Adicionar item" at bounding box center [729, 169] width 99 height 32
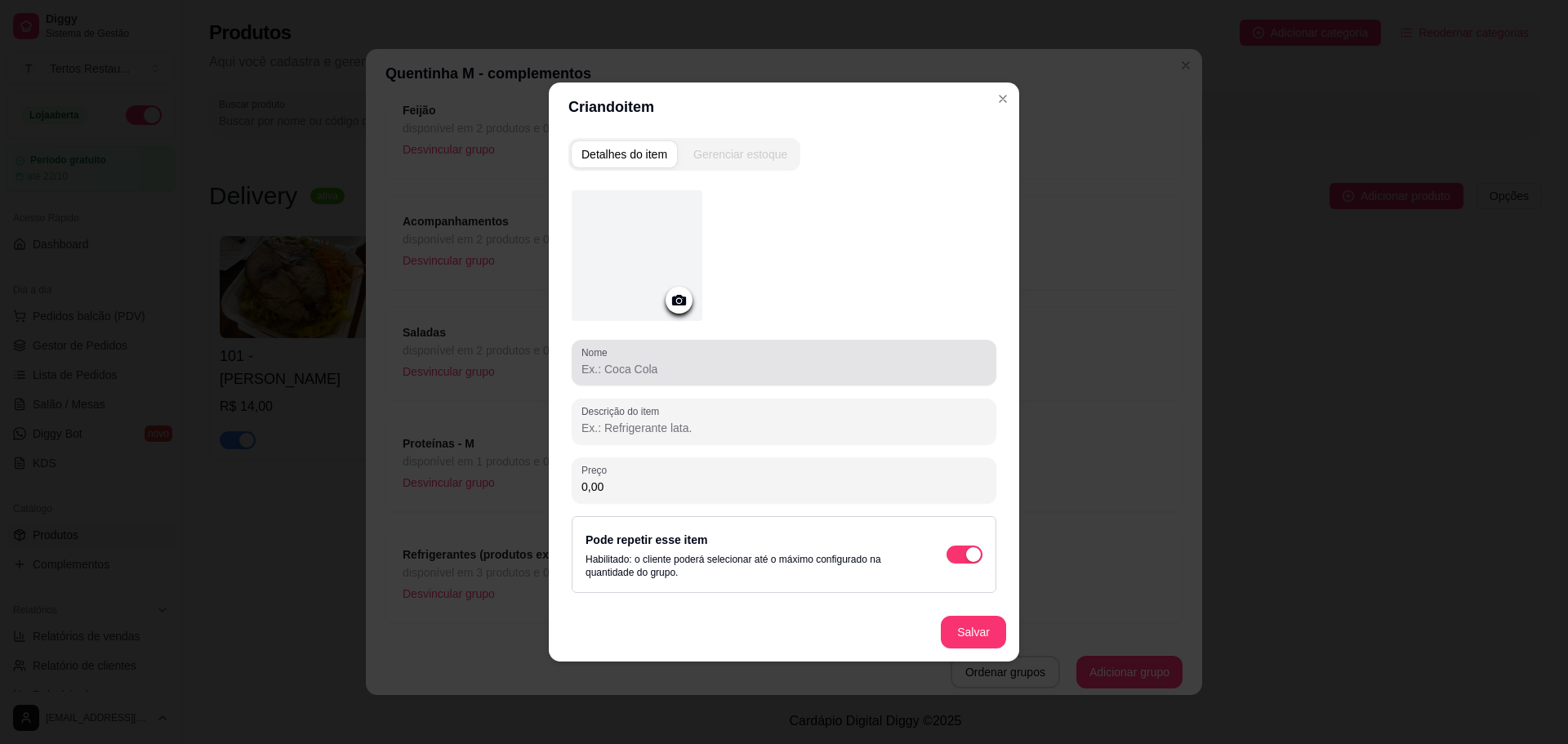
click at [761, 367] on input "Nome" at bounding box center [784, 369] width 405 height 17
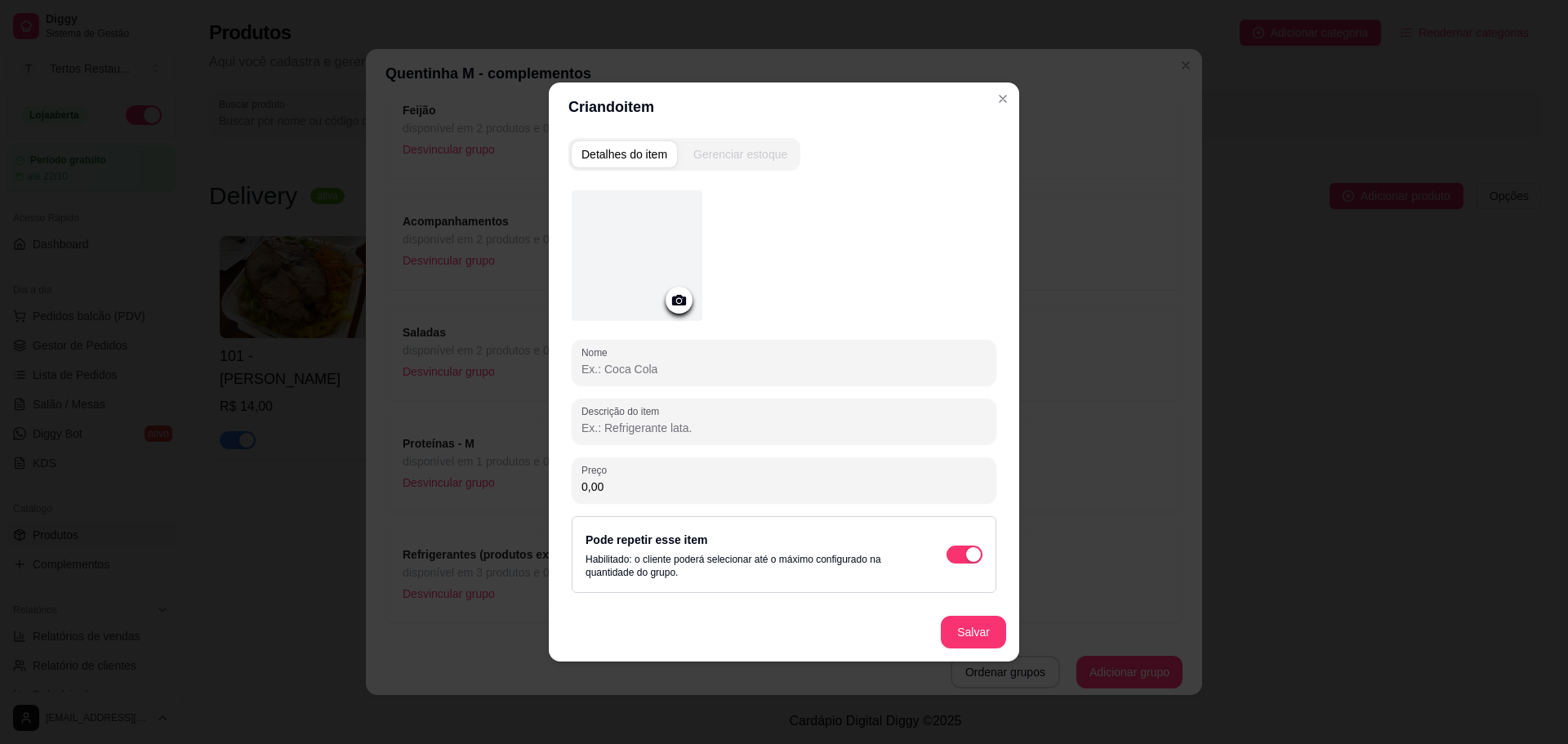
paste input "Panqueca de Frango"
type input "Panqueca de Frango"
click at [974, 637] on button "Salvar" at bounding box center [973, 632] width 65 height 32
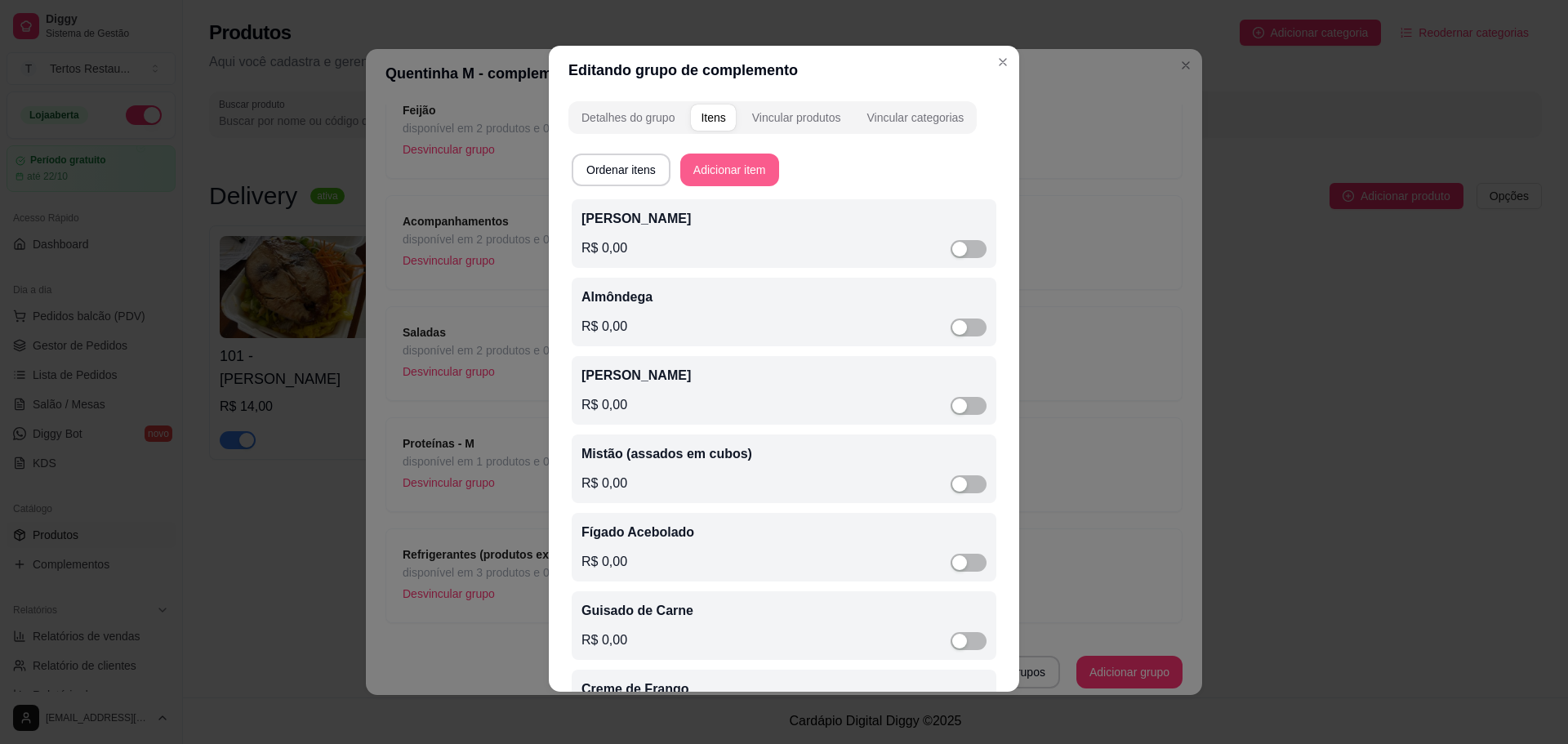
click at [743, 166] on button "Adicionar item" at bounding box center [729, 169] width 99 height 32
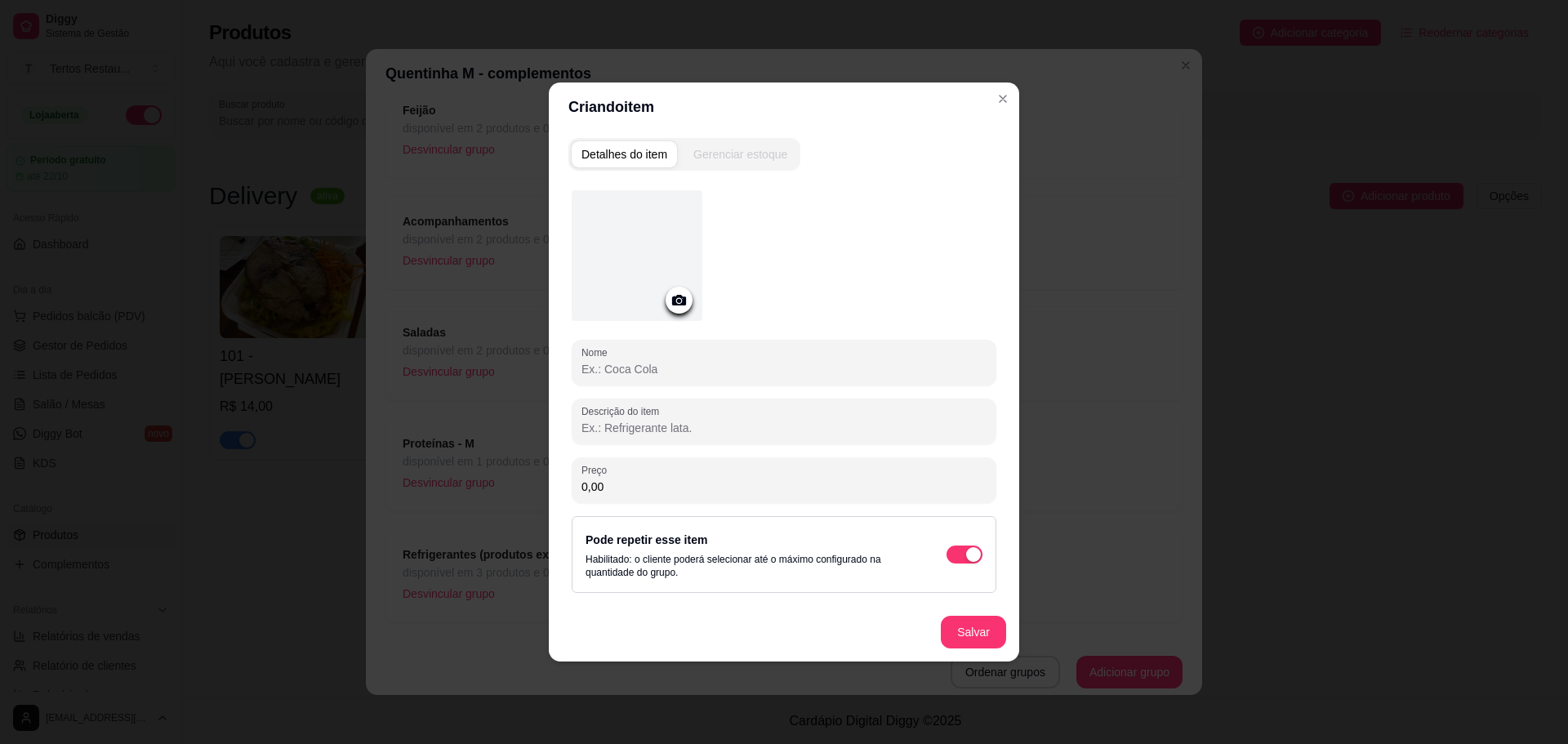
click at [671, 374] on input "Nome" at bounding box center [784, 369] width 405 height 17
paste input "Escondidinho de Carne"
type input "Escondidinho de Carne"
click at [981, 638] on button "Salvar" at bounding box center [973, 632] width 65 height 32
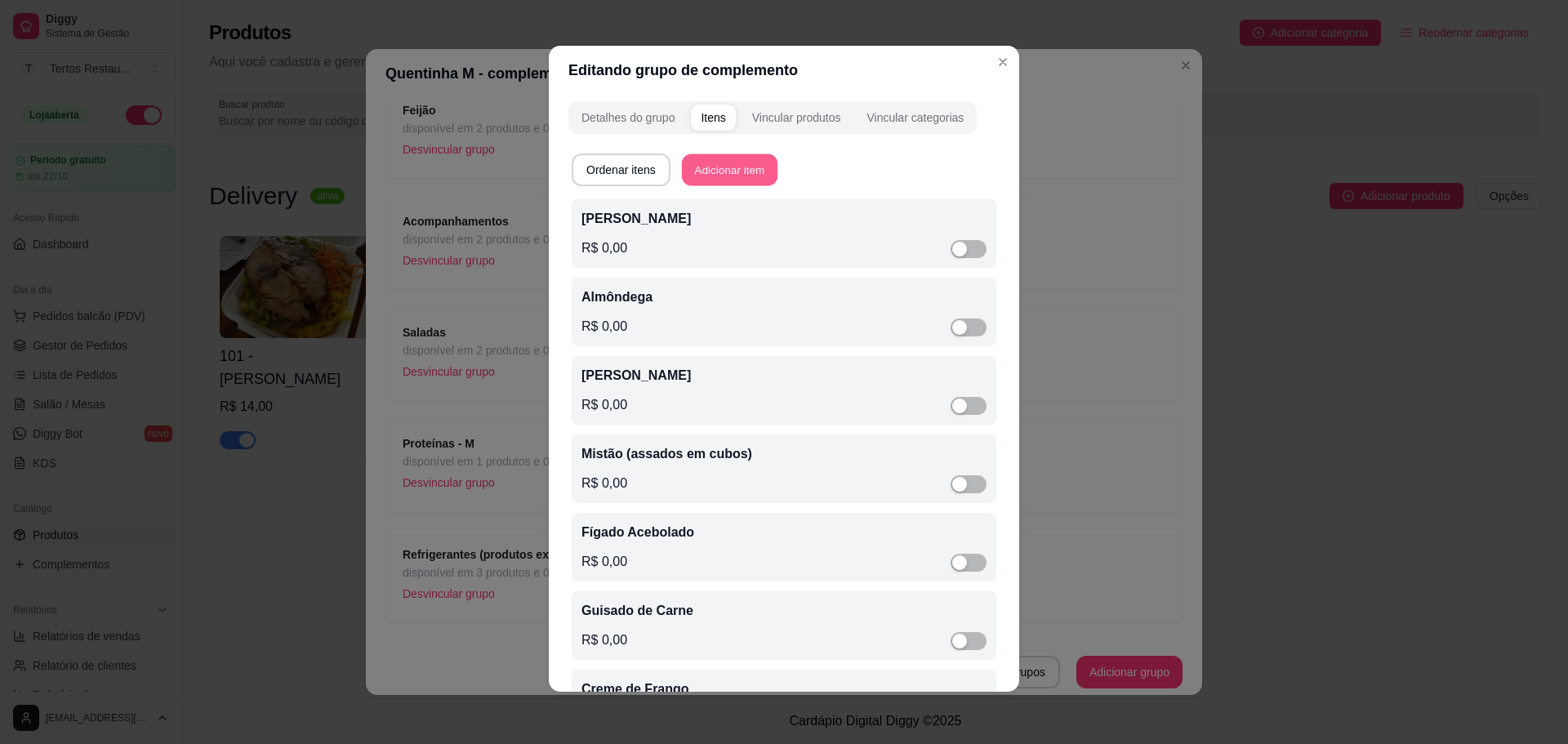
click at [738, 162] on button "Adicionar item" at bounding box center [730, 170] width 96 height 32
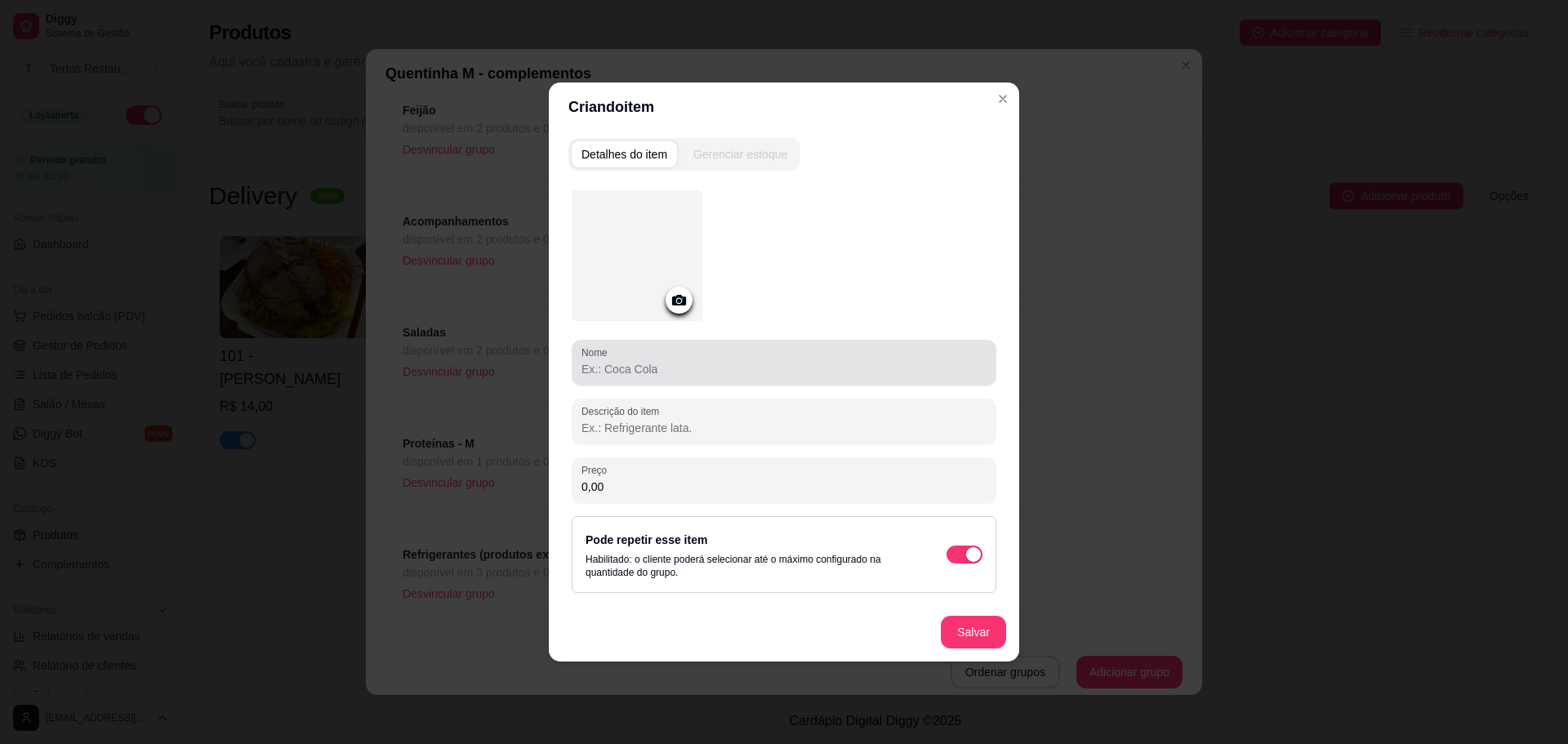
click at [681, 375] on input "Nome" at bounding box center [784, 369] width 405 height 17
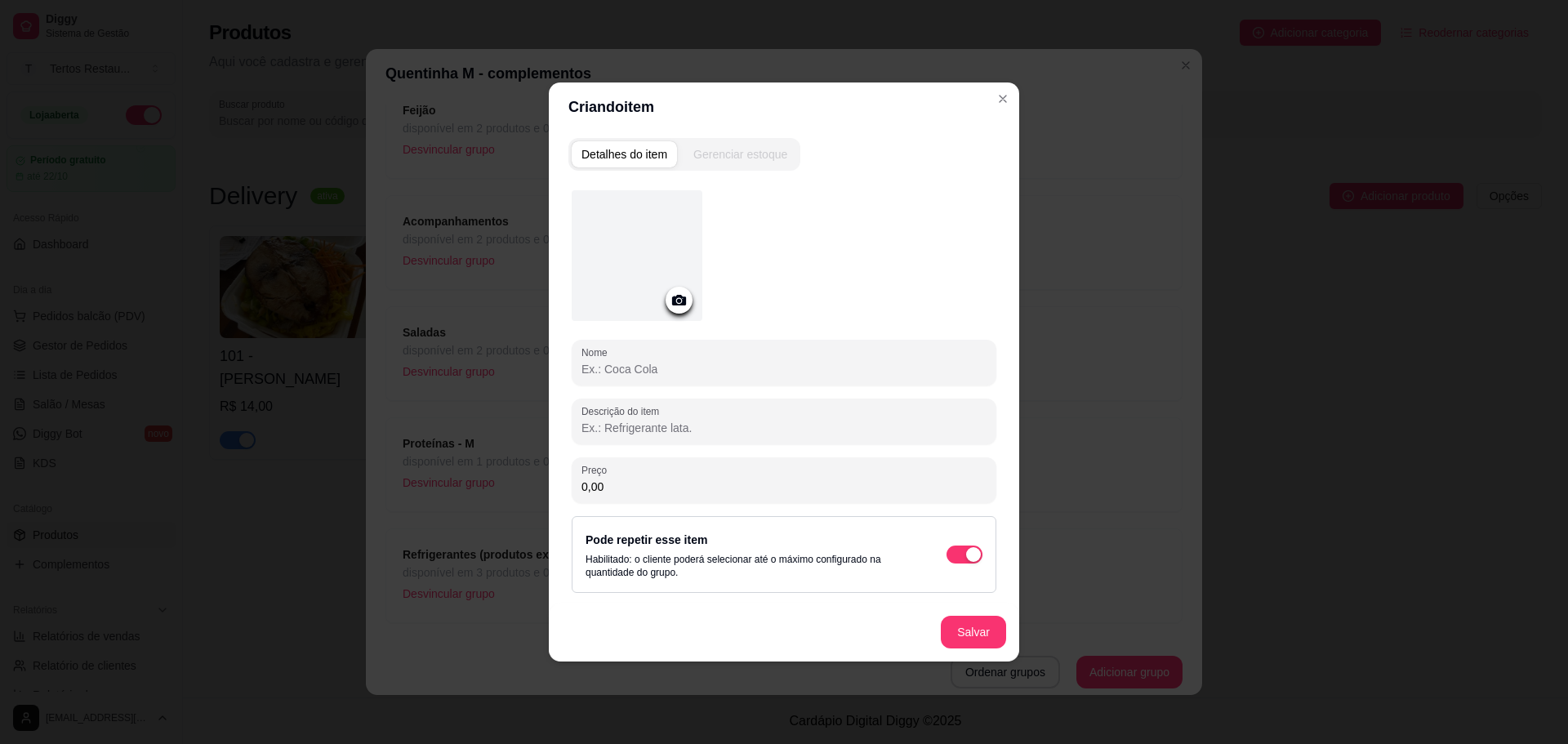
paste input "Costela no Bafo"
type input "Costela no Bafo"
click at [973, 636] on button "Salvar" at bounding box center [973, 632] width 65 height 32
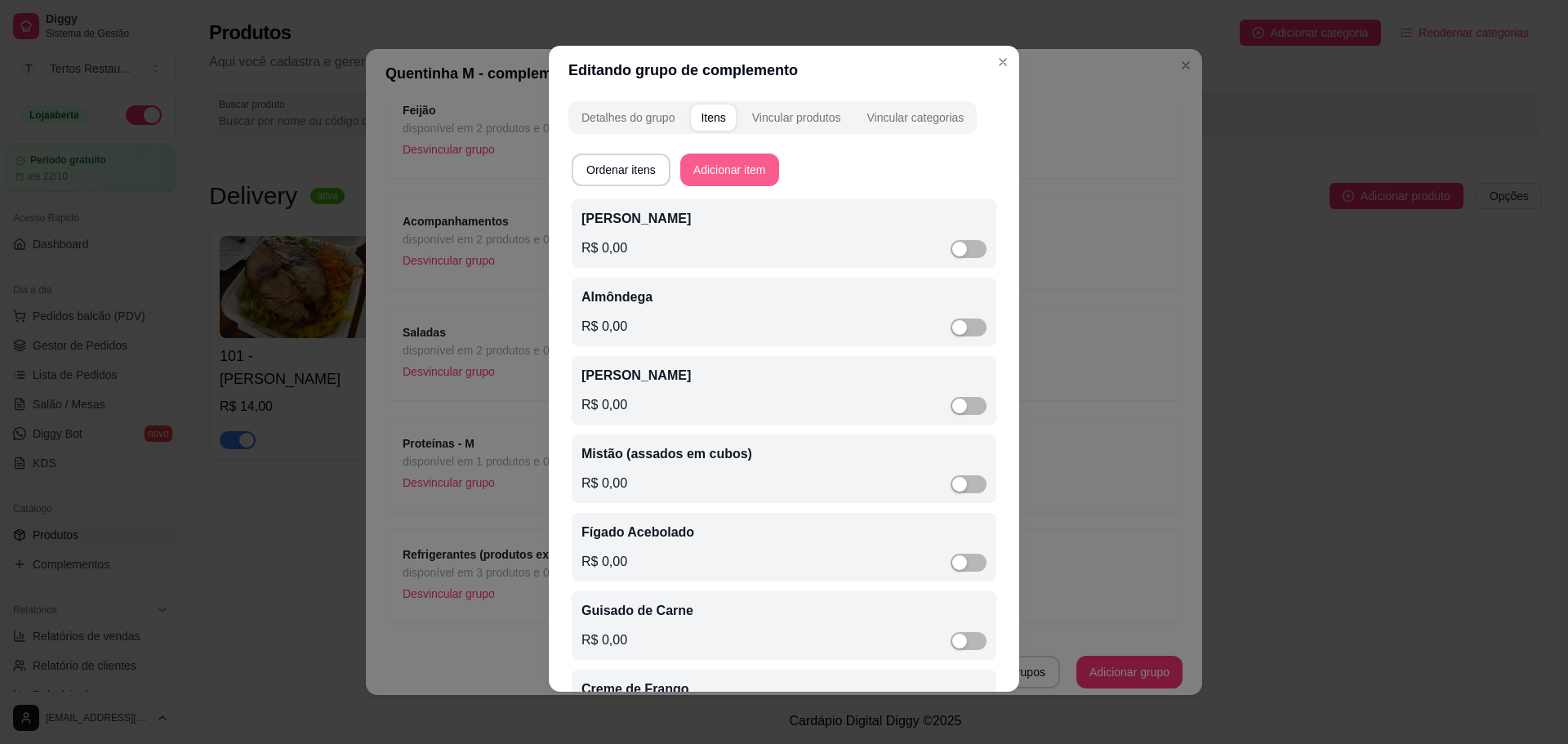
click at [708, 160] on button "Adicionar item" at bounding box center [729, 169] width 99 height 32
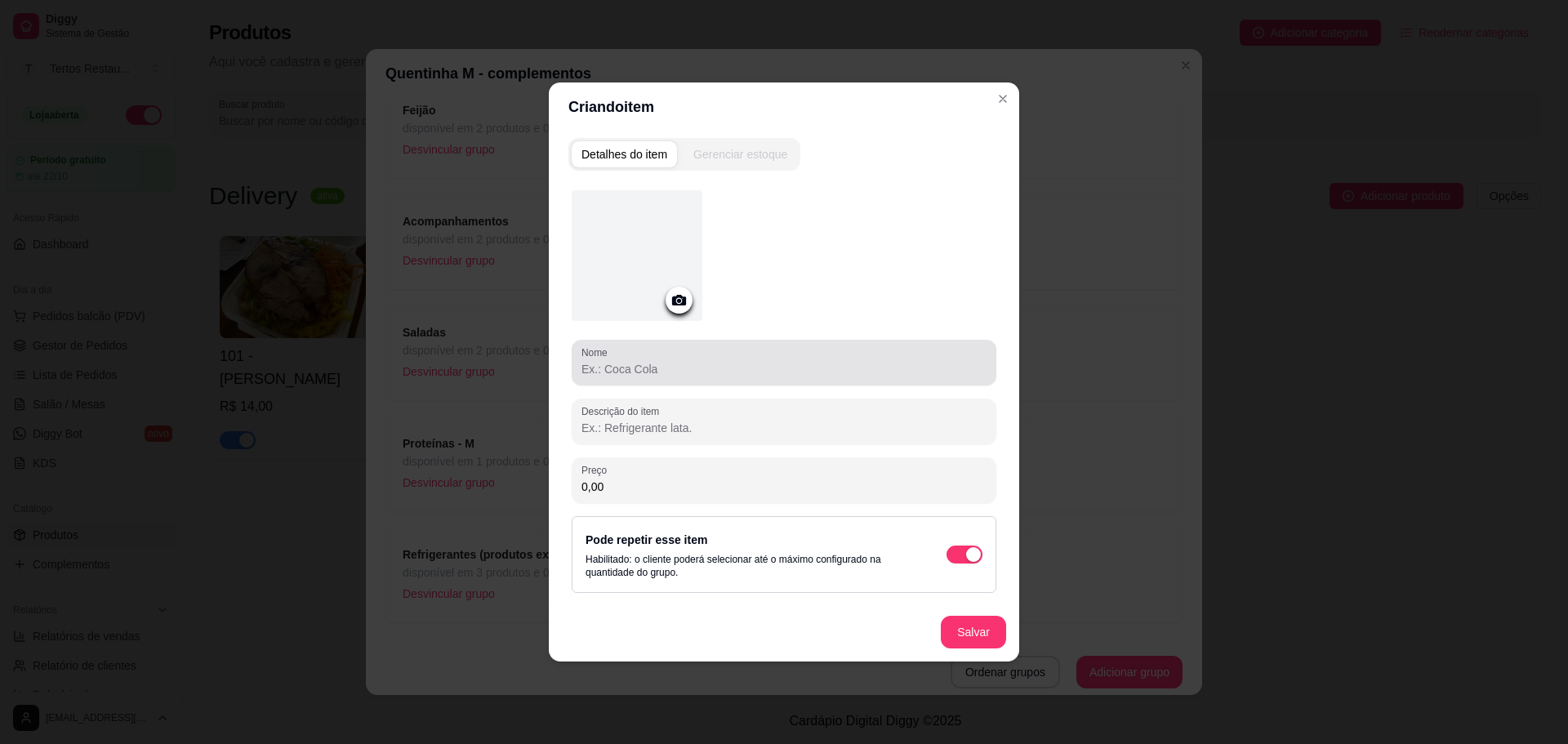
click at [611, 370] on input "Nome" at bounding box center [784, 369] width 405 height 17
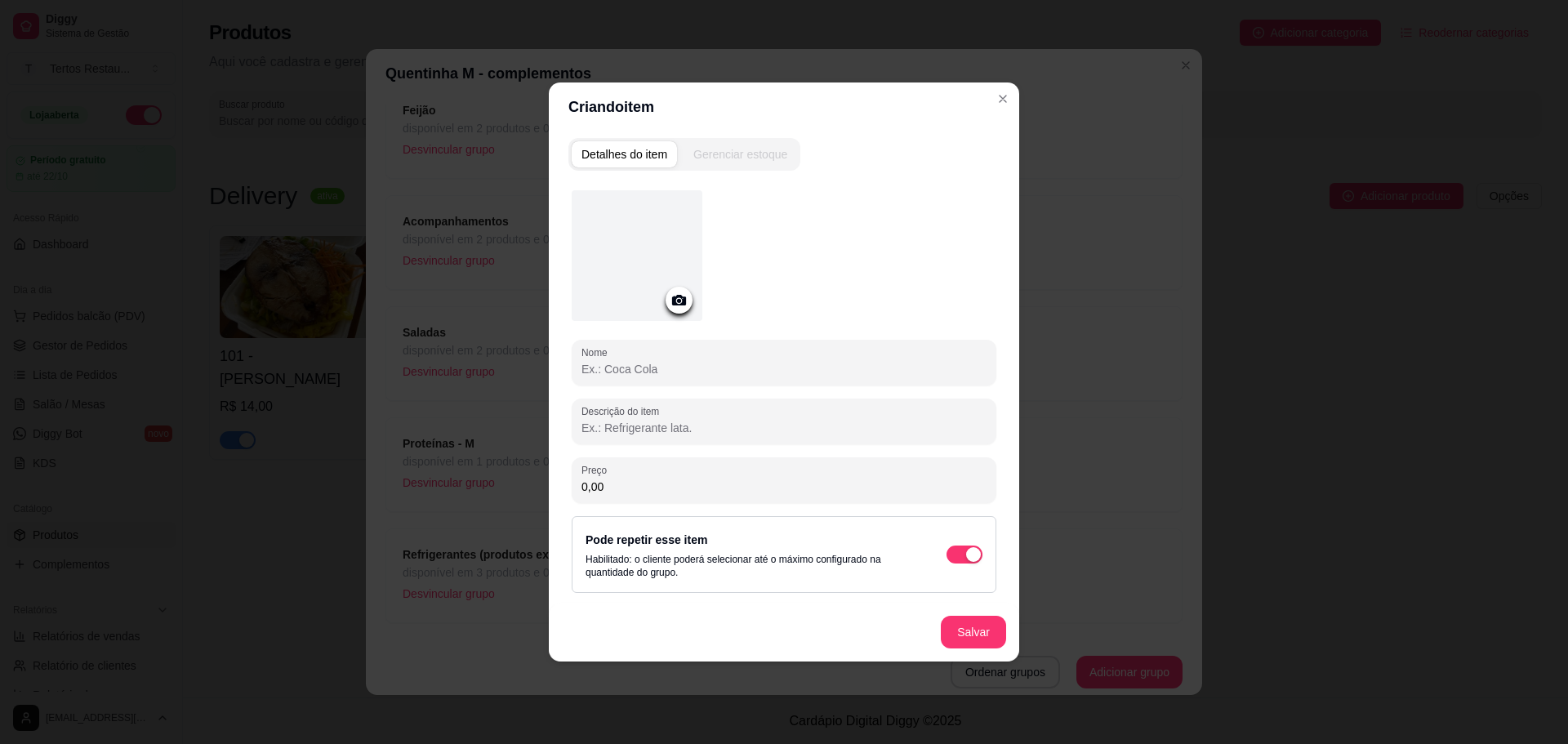
paste input "Carne Suína Torrada"
type input "Carne Suína Torrada"
click at [971, 633] on button "Salvar" at bounding box center [973, 633] width 63 height 32
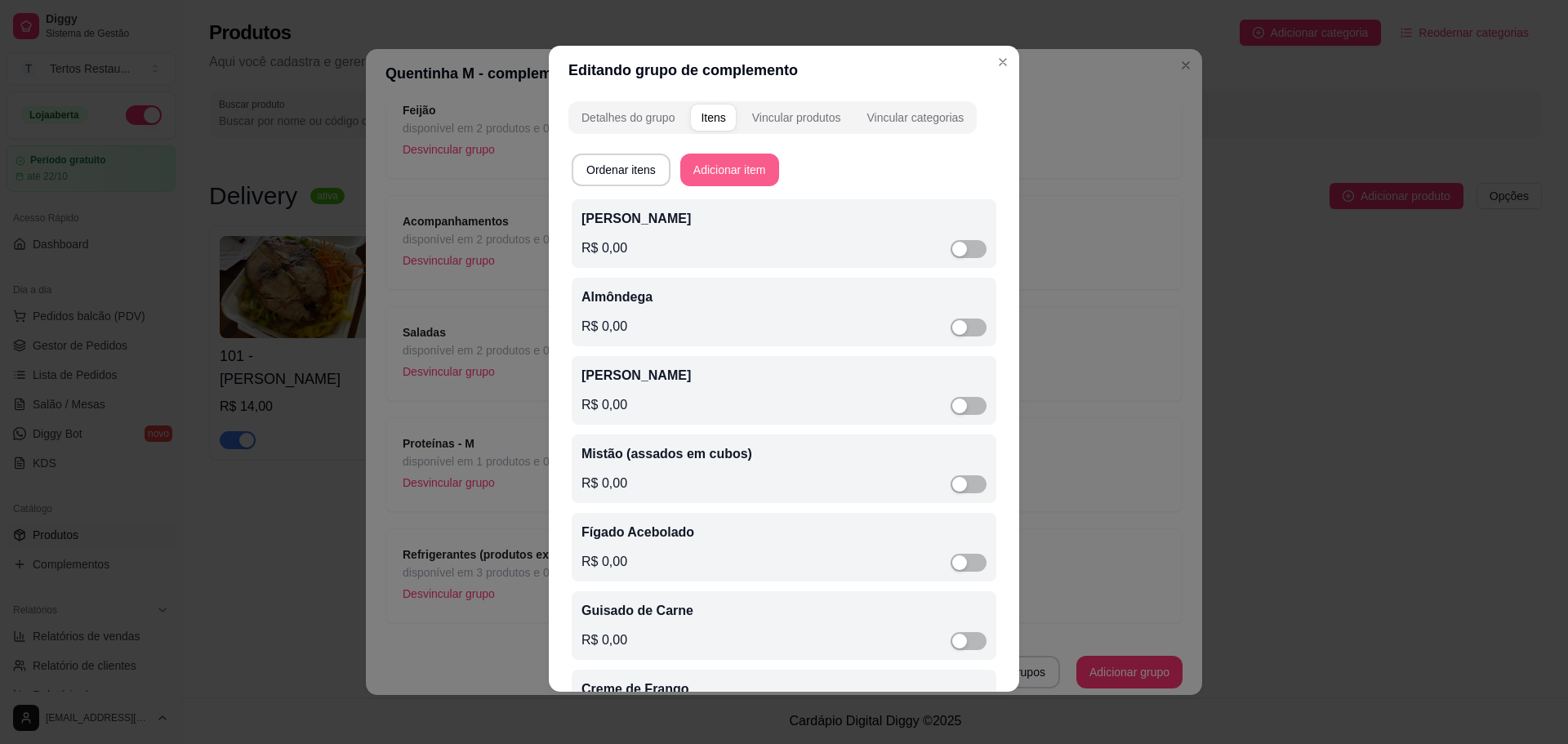
click at [730, 172] on button "Adicionar item" at bounding box center [729, 169] width 99 height 32
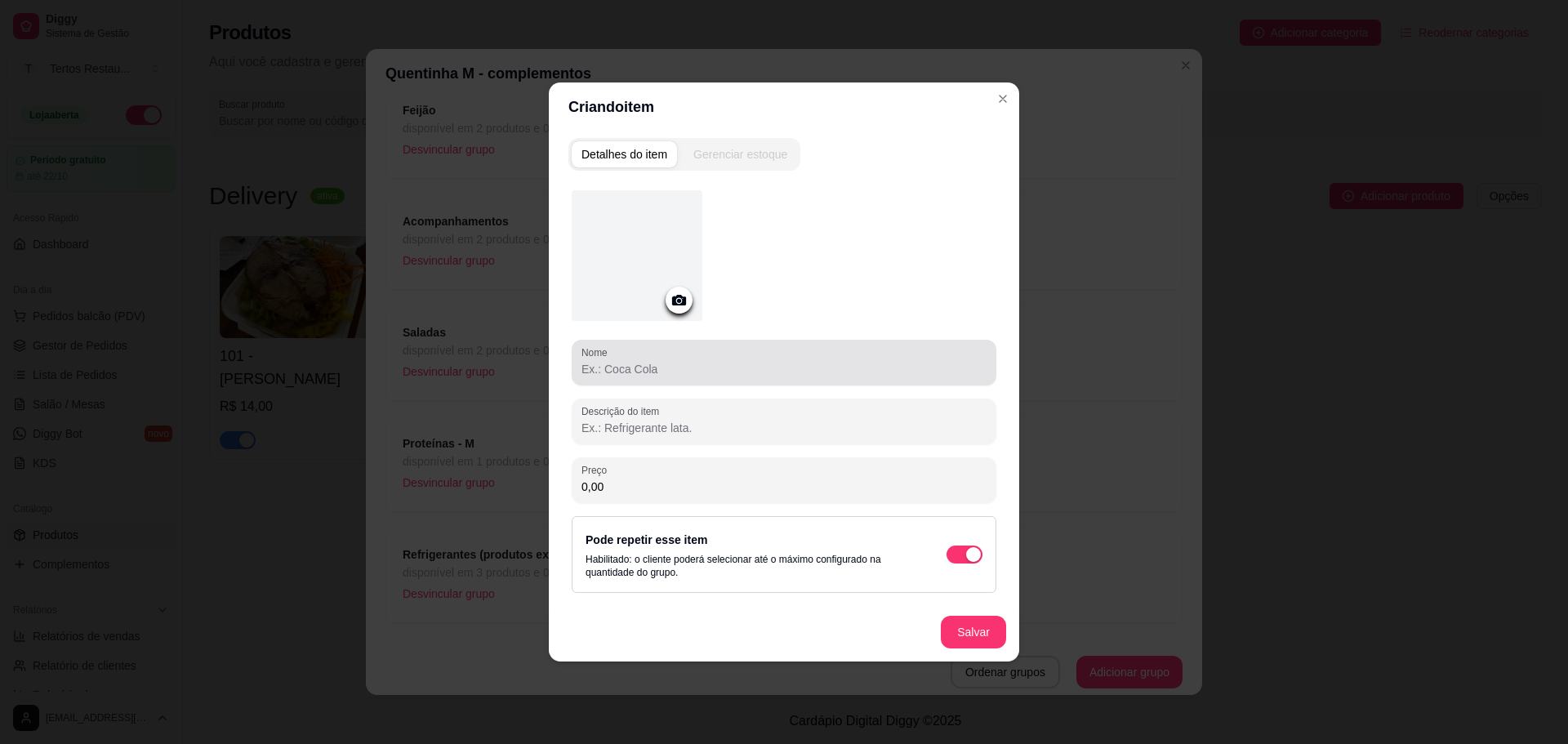
click at [672, 361] on input "Nome" at bounding box center [784, 369] width 405 height 17
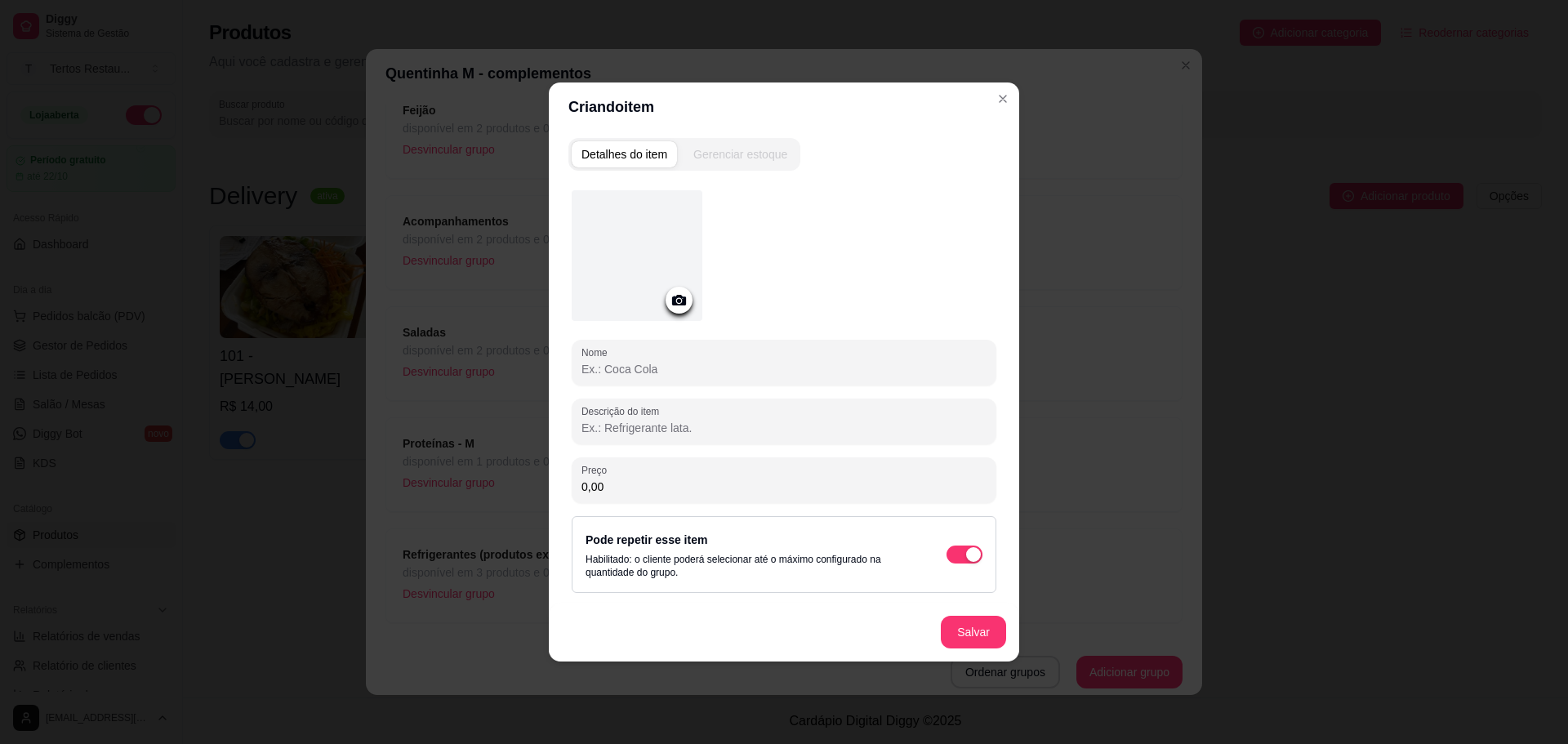
paste input "Filezinho de [PERSON_NAME]"
type input "Filezinho de [PERSON_NAME]"
click at [985, 632] on button "Salvar" at bounding box center [973, 633] width 63 height 32
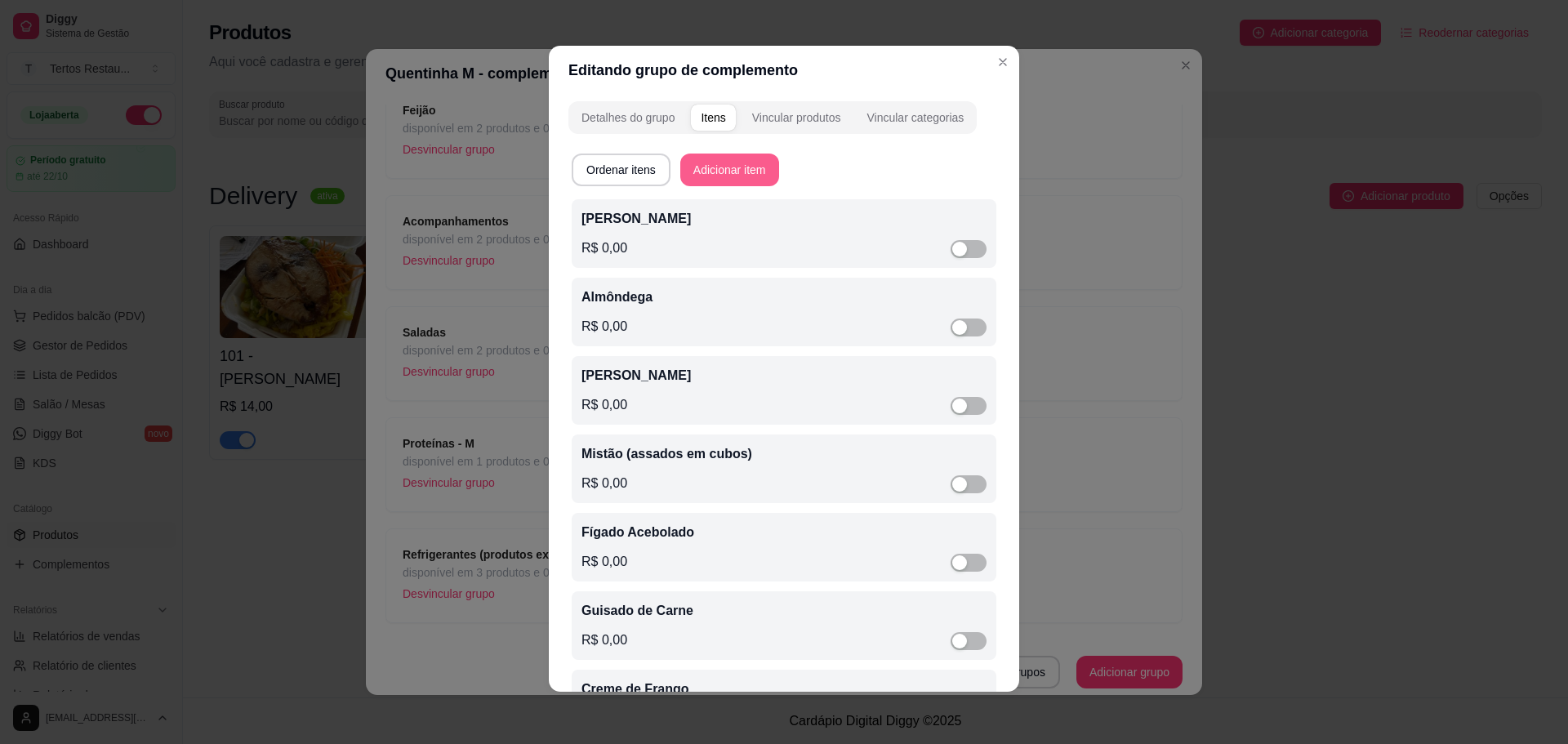
click at [737, 163] on button "Adicionar item" at bounding box center [729, 169] width 99 height 32
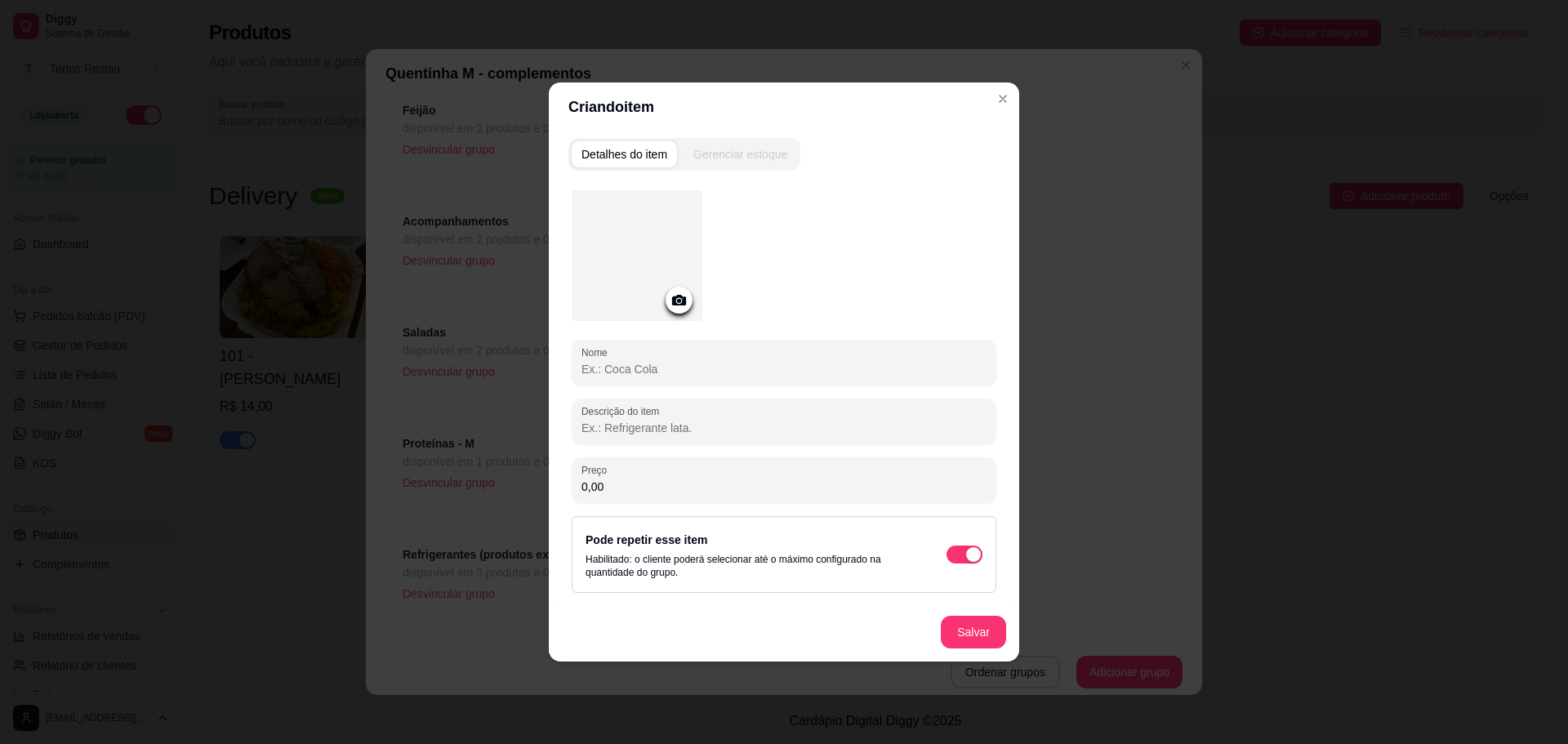
click at [642, 376] on input "Nome" at bounding box center [784, 369] width 405 height 17
paste input "Mocotó"
type input "Mocotó"
click at [985, 638] on button "Salvar" at bounding box center [973, 633] width 63 height 32
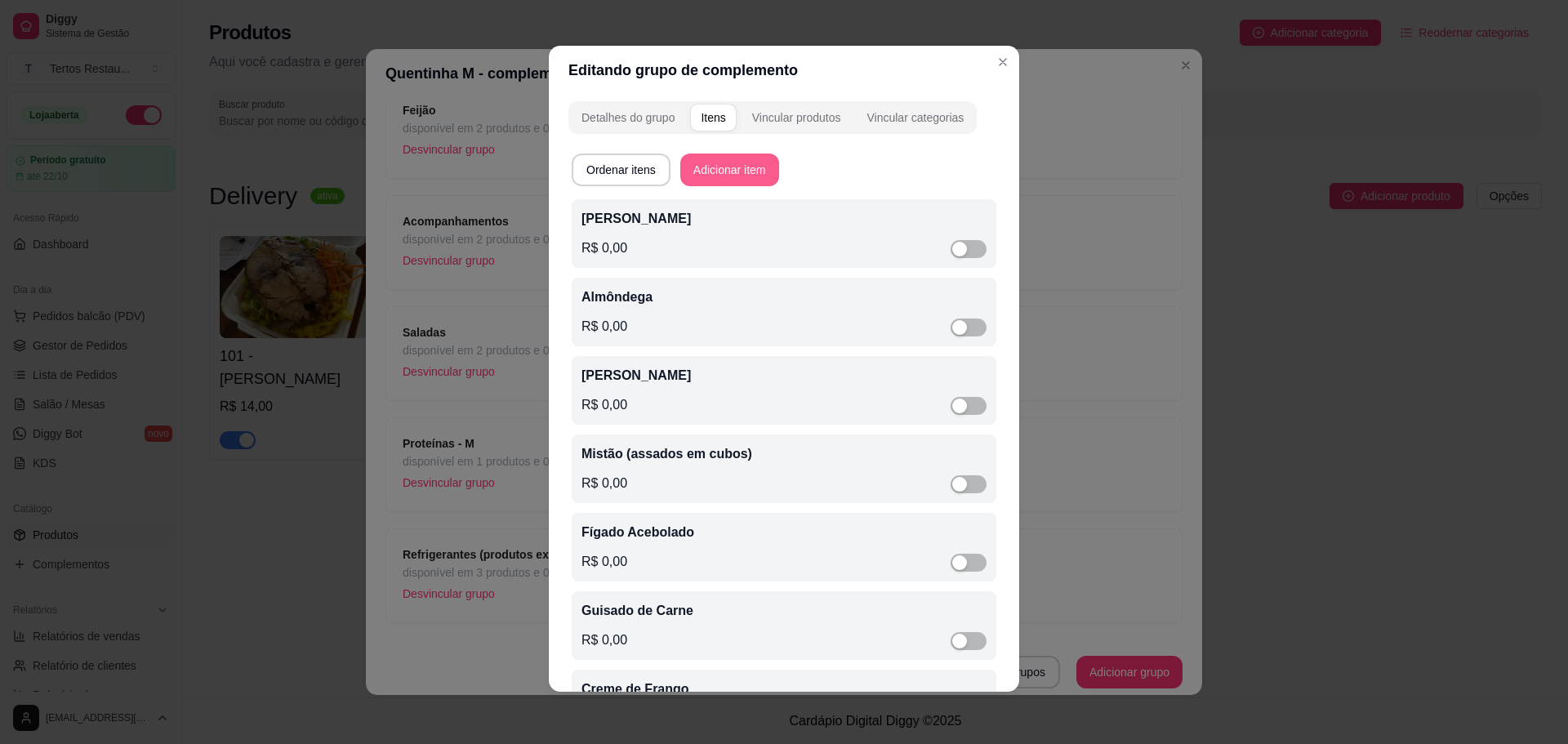
click at [732, 172] on button "Adicionar item" at bounding box center [729, 169] width 99 height 32
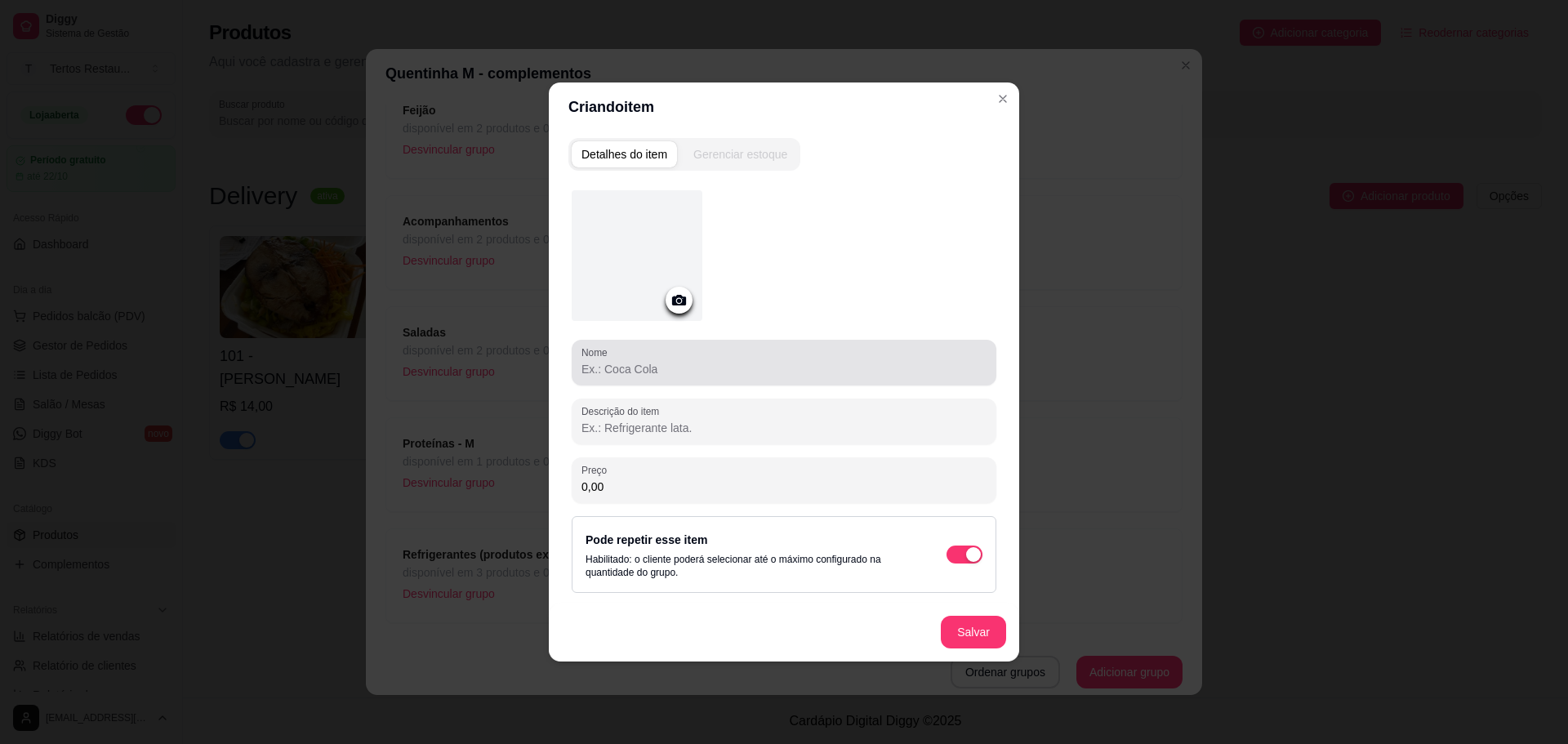
click at [695, 363] on input "Nome" at bounding box center [784, 369] width 405 height 17
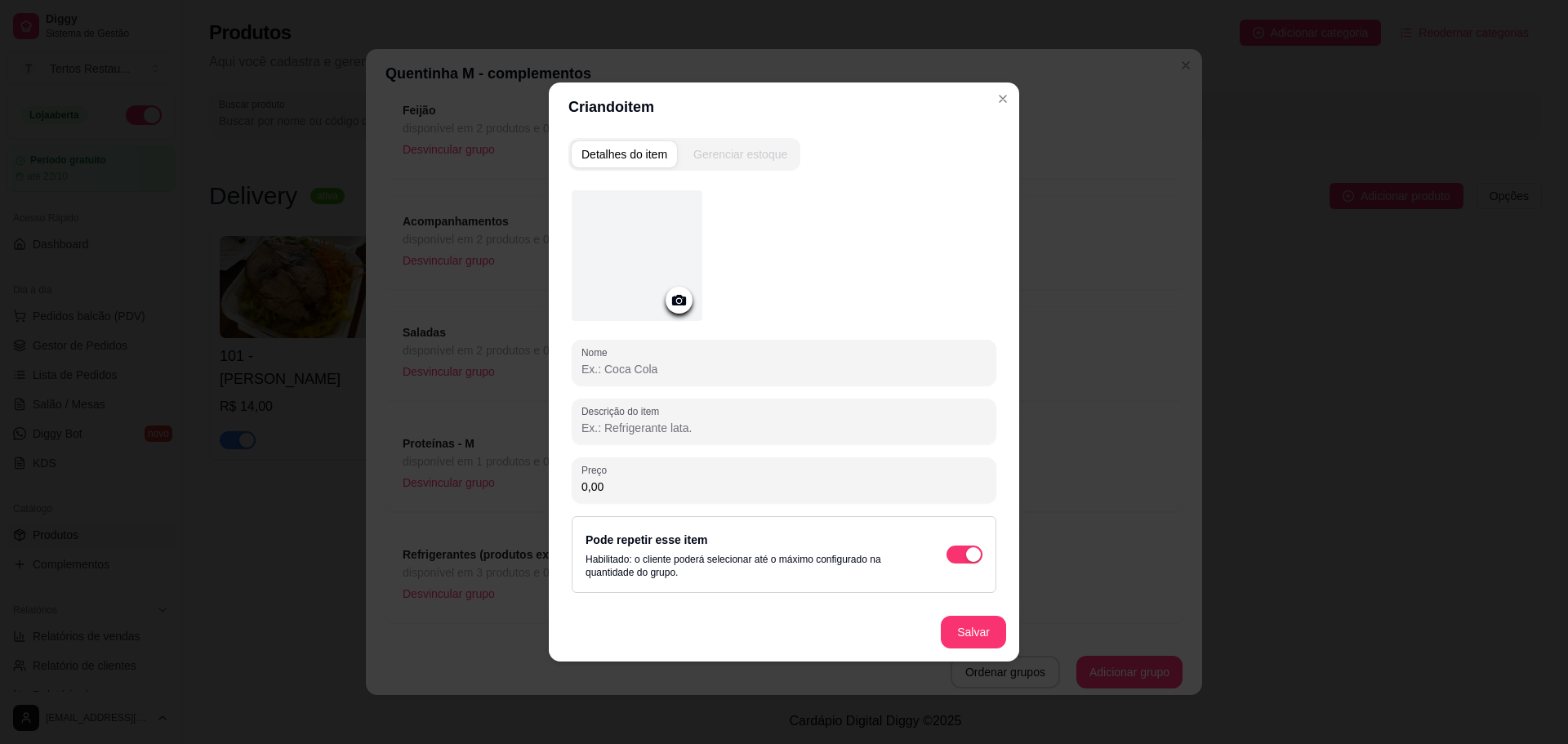
paste input "Picado Suíno"
type input "Picado Suíno"
click at [975, 638] on button "Salvar" at bounding box center [973, 633] width 63 height 32
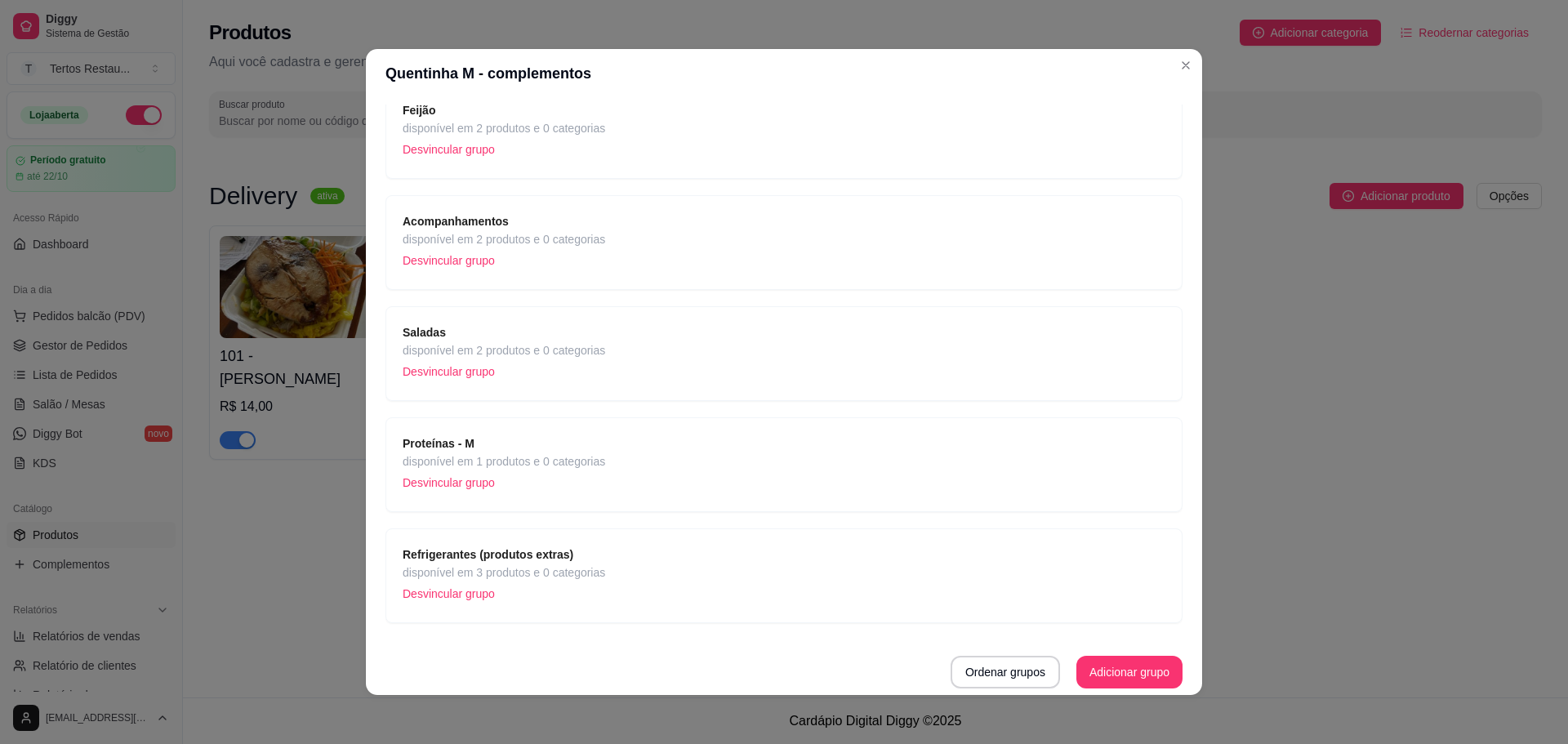
click at [474, 449] on span "Proteínas - M" at bounding box center [503, 443] width 202 height 18
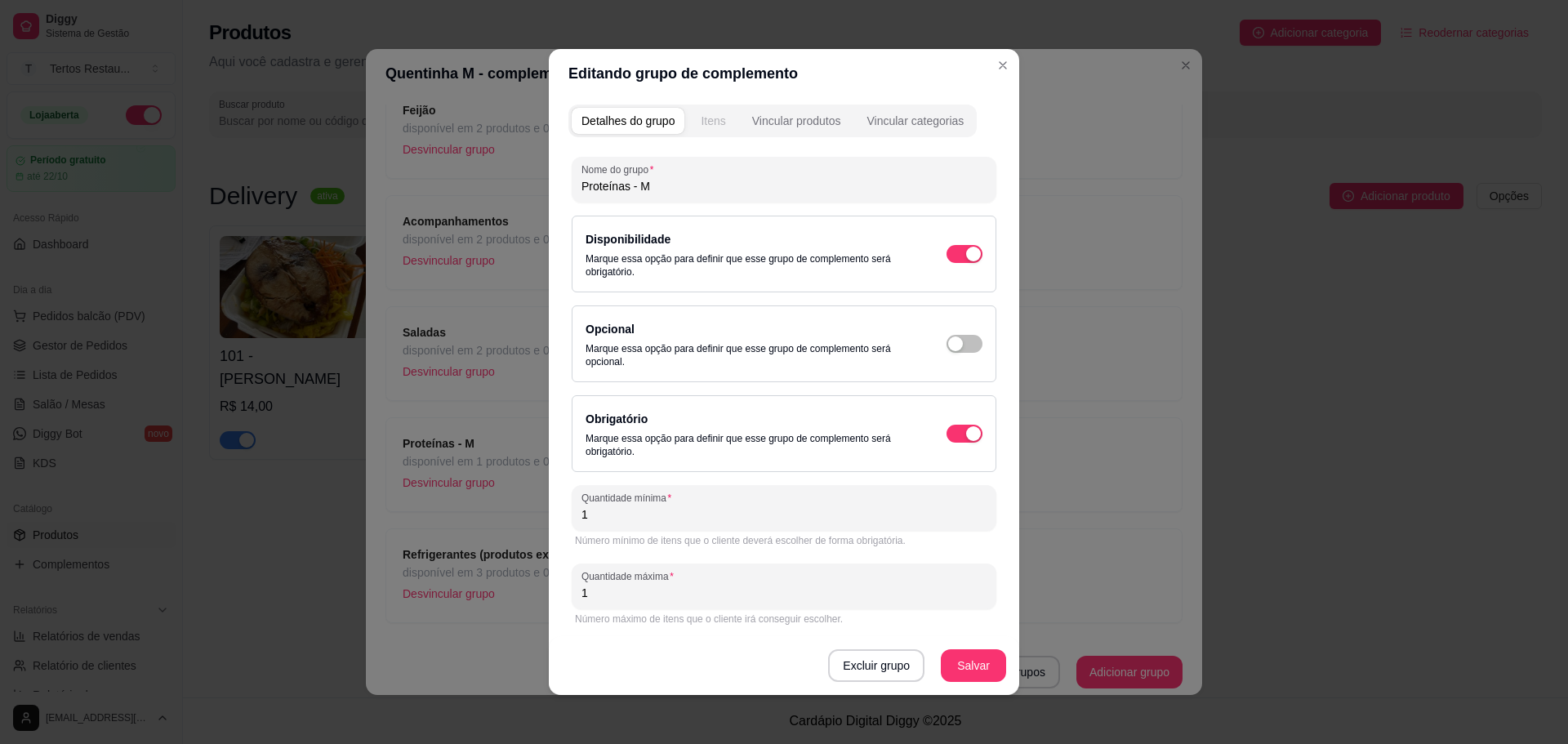
click at [707, 116] on div "Itens" at bounding box center [713, 120] width 24 height 17
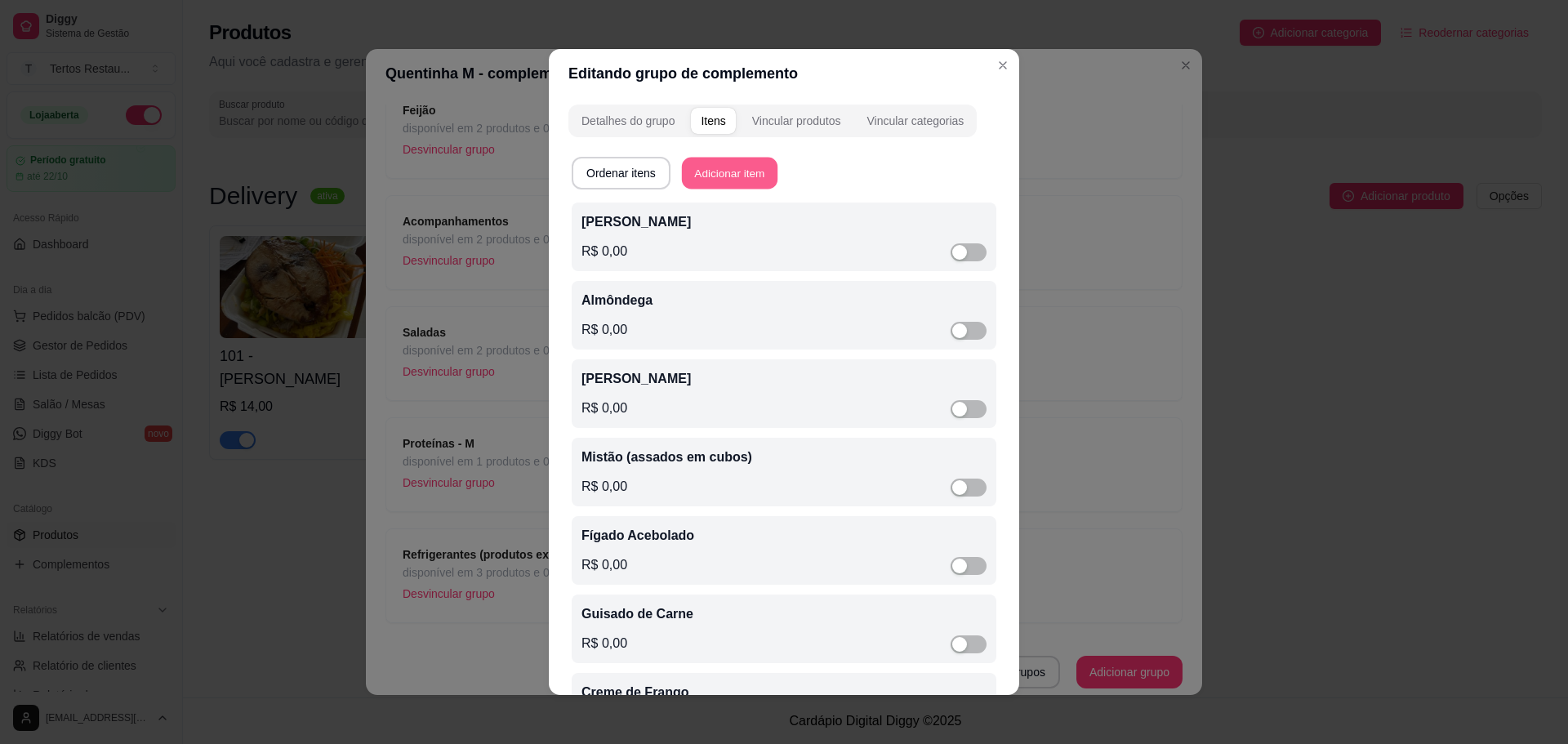
click at [730, 173] on button "Adicionar item" at bounding box center [730, 173] width 96 height 32
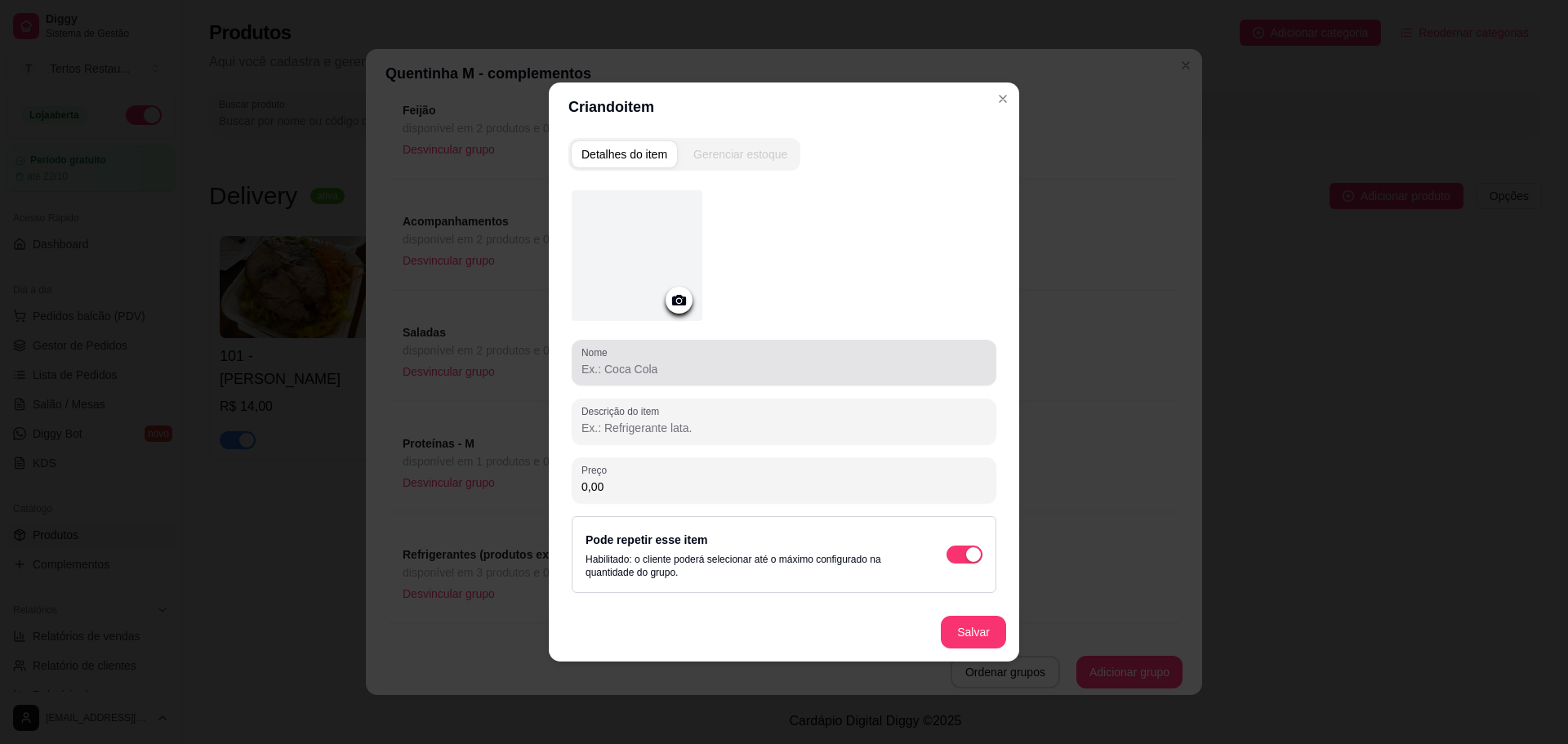
click at [673, 377] on input "Nome" at bounding box center [784, 369] width 405 height 17
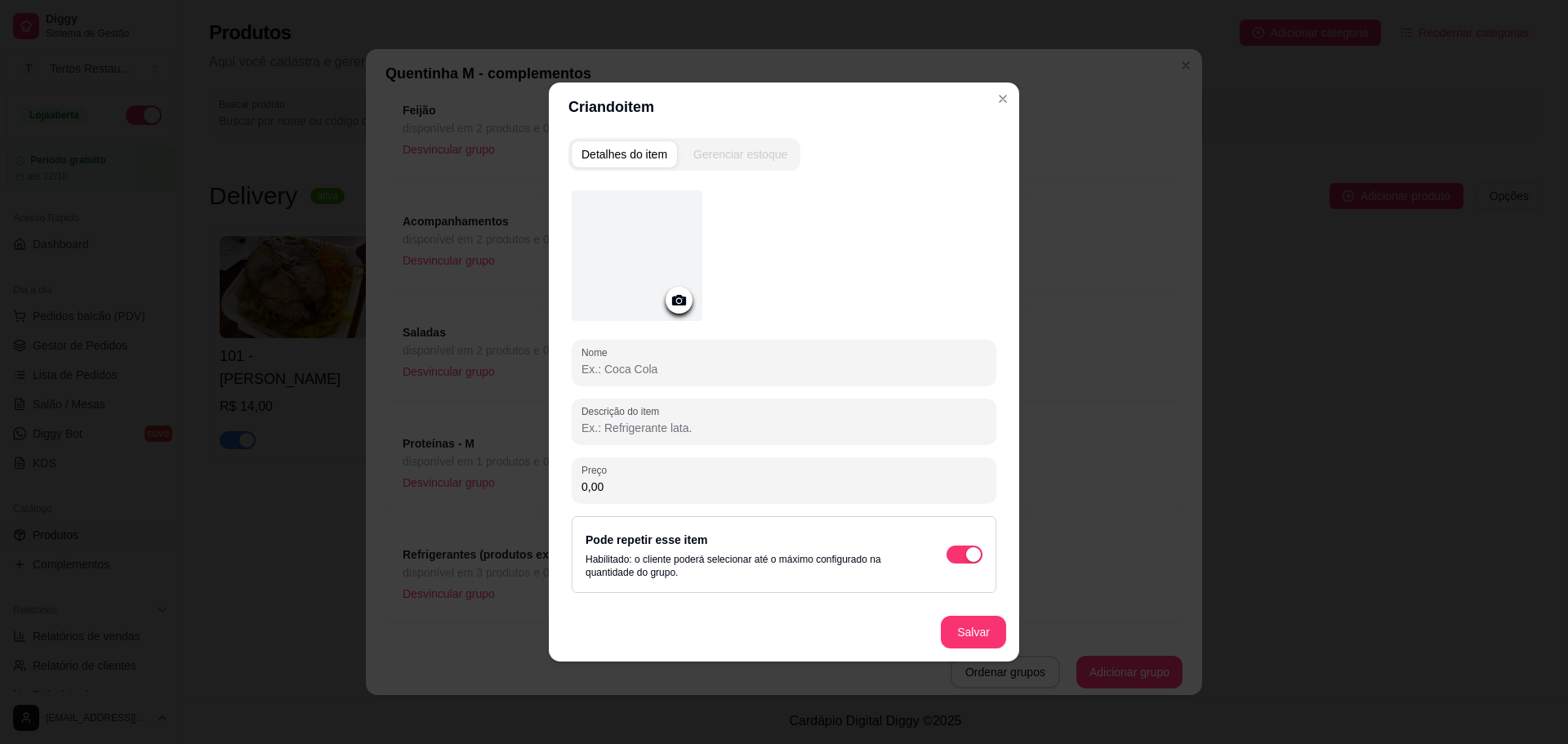
paste input "Lasanha"
type input "Lasanha"
click at [967, 627] on button "Salvar" at bounding box center [973, 632] width 65 height 32
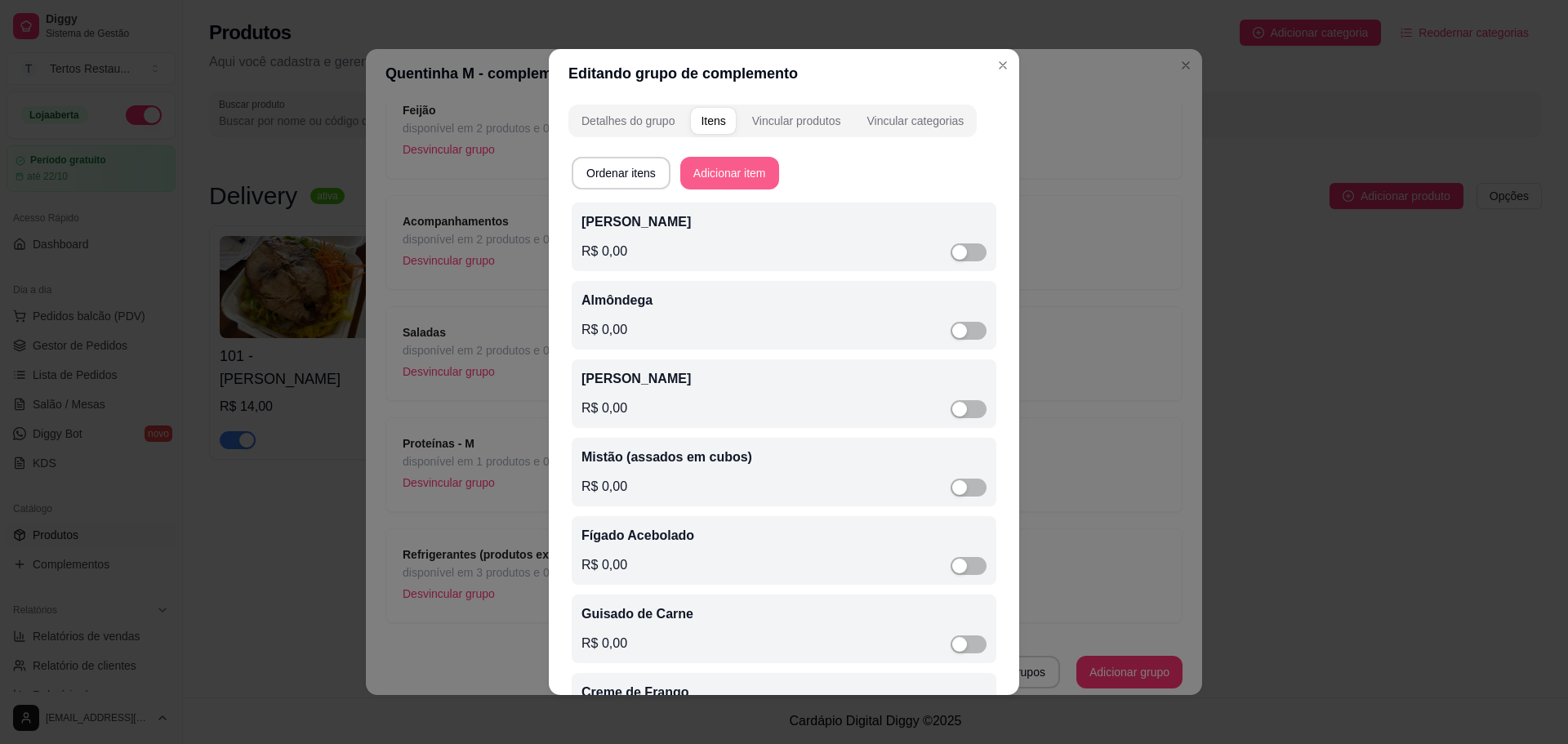
click at [716, 172] on button "Adicionar item" at bounding box center [729, 173] width 99 height 32
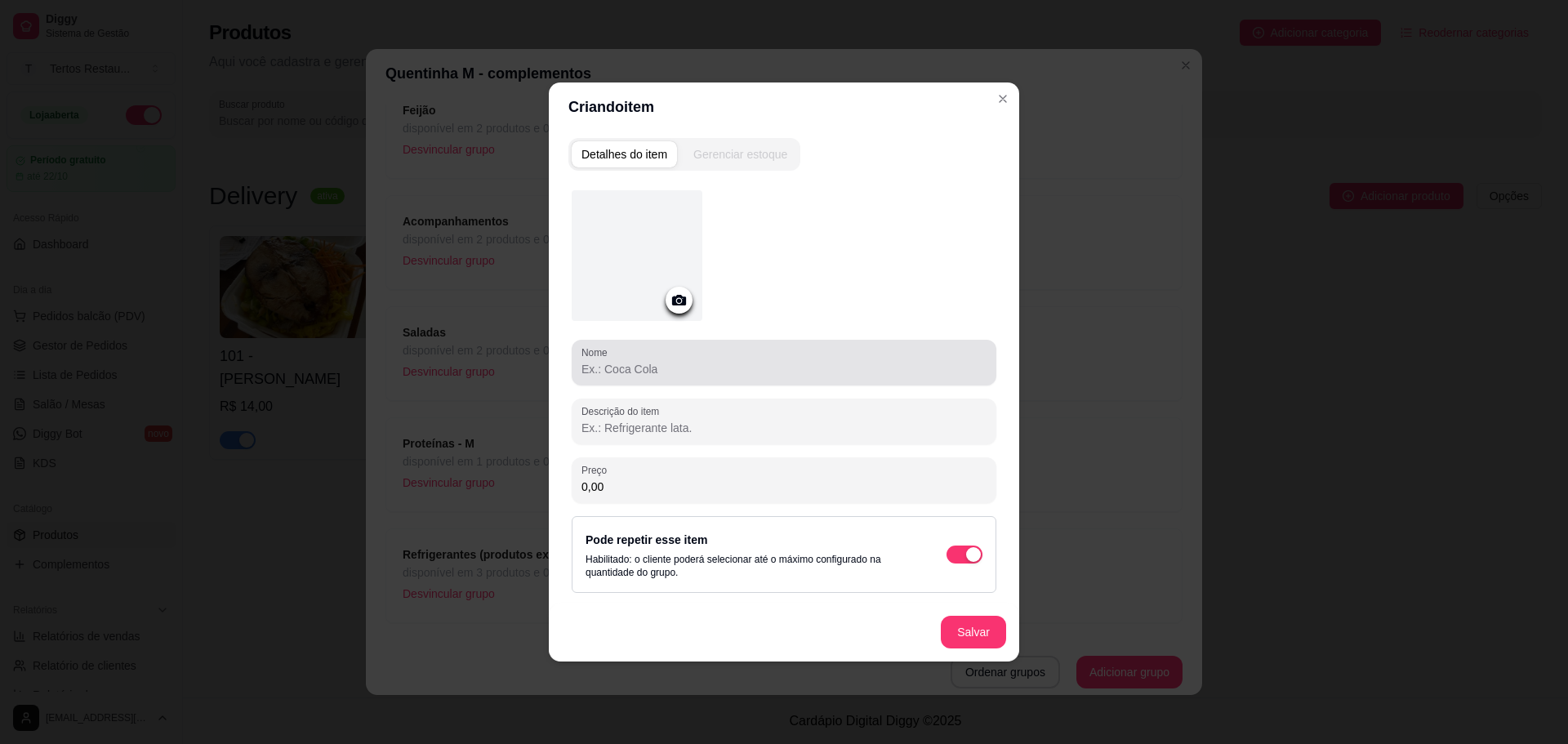
click at [710, 380] on div "Nome" at bounding box center [784, 362] width 425 height 46
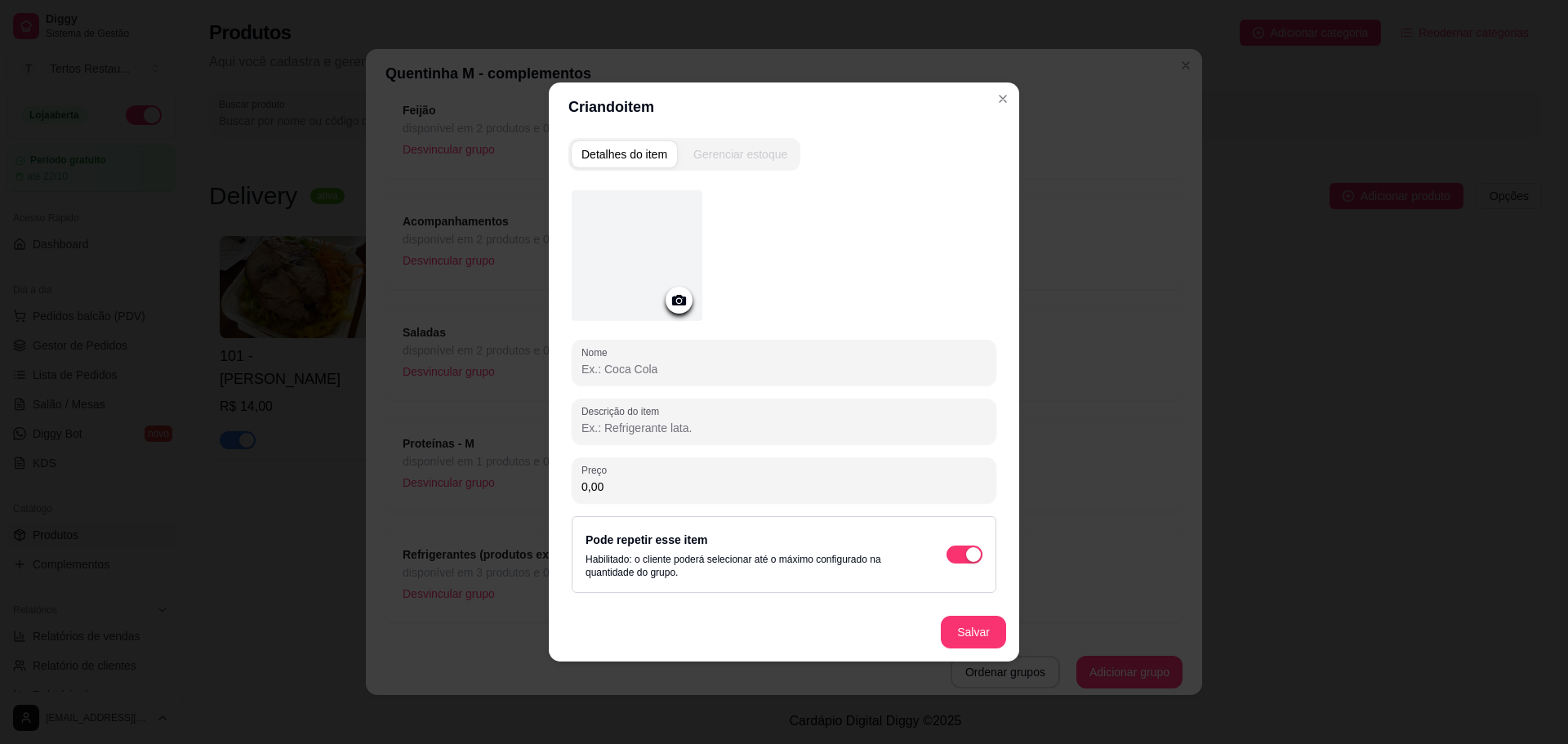
paste input "Peixe"
type input "Peixe"
click at [985, 630] on button "Salvar" at bounding box center [973, 633] width 63 height 32
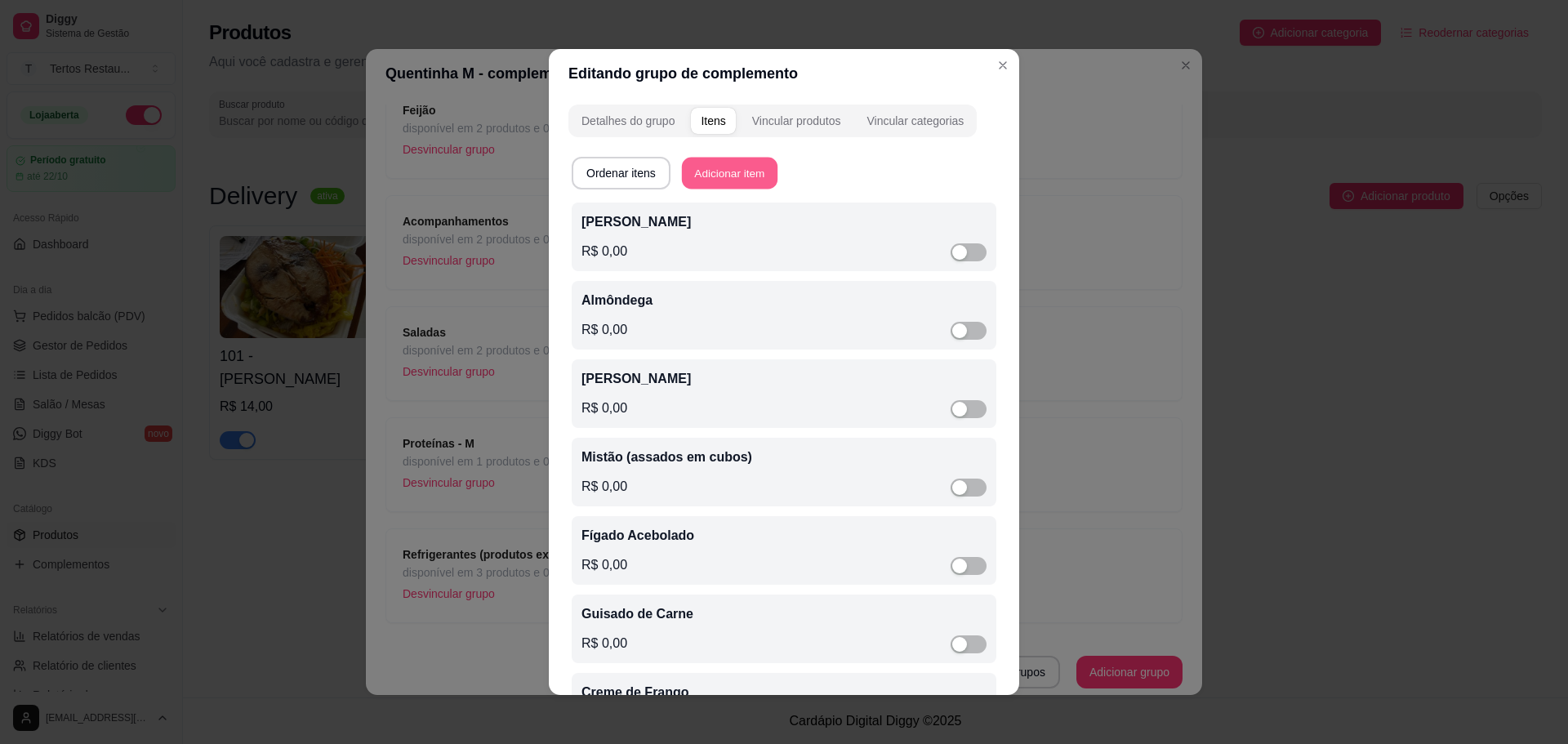
click at [736, 175] on button "Adicionar item" at bounding box center [730, 173] width 96 height 32
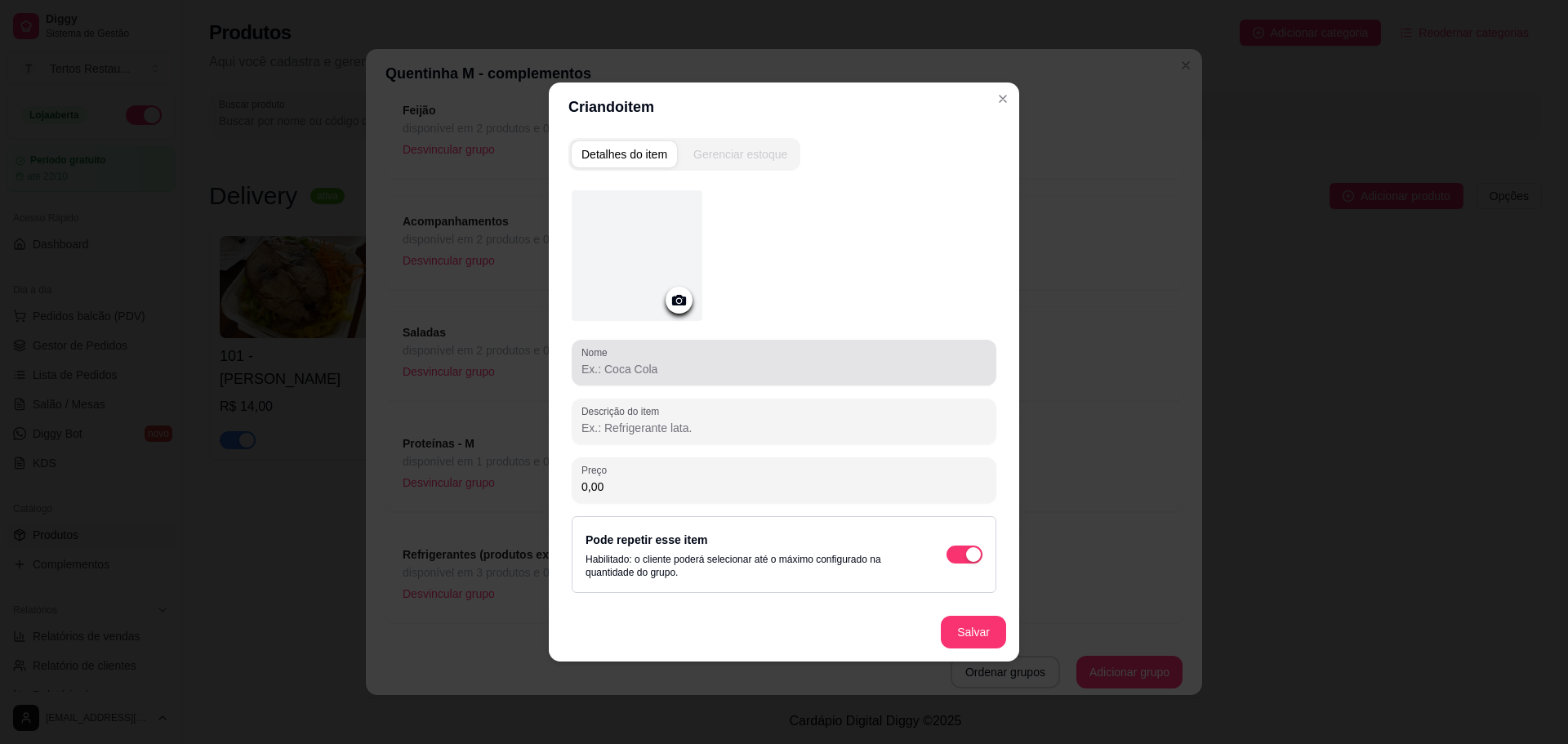
click at [670, 381] on div "Nome" at bounding box center [784, 362] width 425 height 46
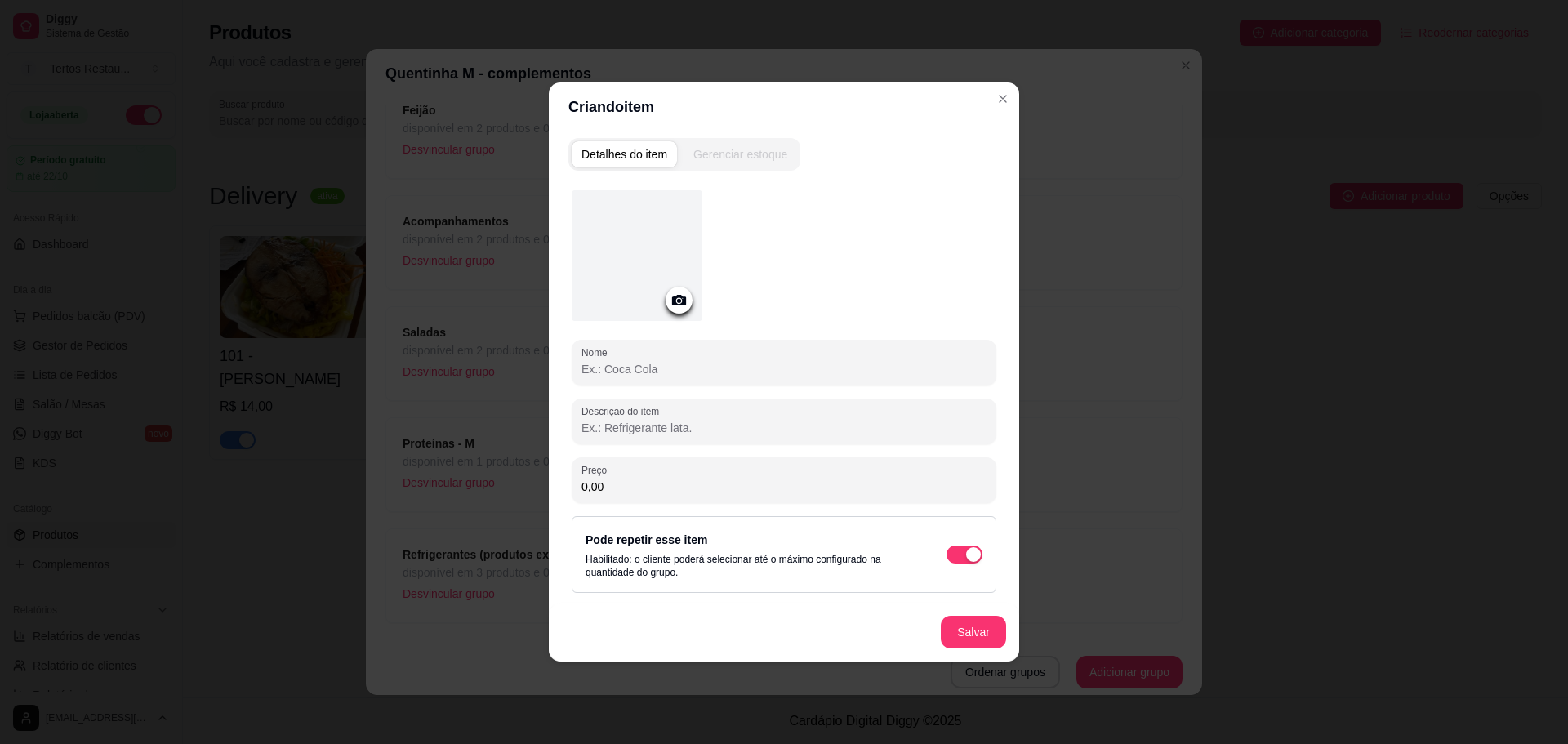
paste input "Strogonoff de carne"
type input "Strogonoff de carne"
click at [982, 629] on button "Salvar" at bounding box center [973, 633] width 63 height 32
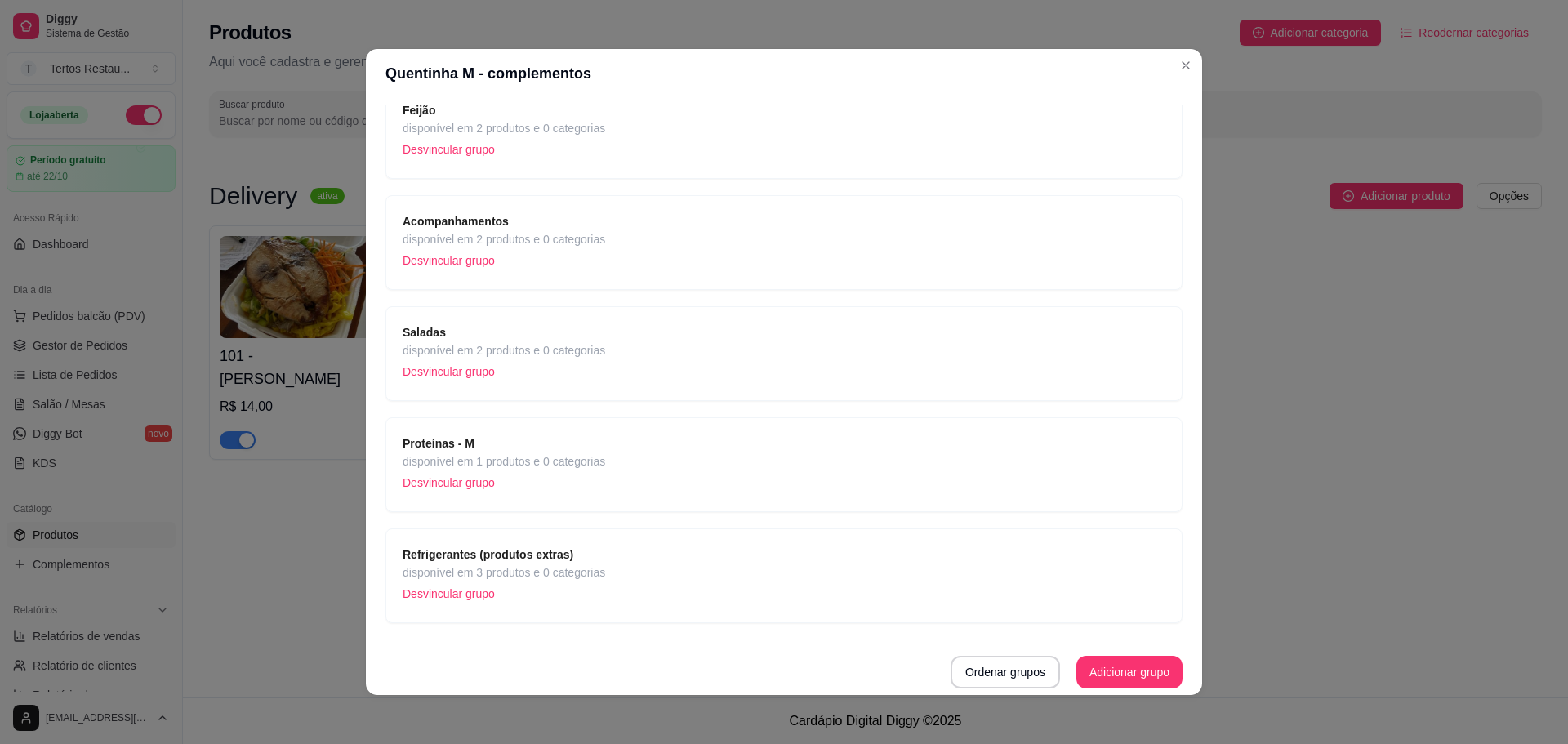
click at [488, 444] on span "Proteínas - M" at bounding box center [503, 443] width 202 height 18
click at [489, 446] on span "Proteínas - M" at bounding box center [503, 443] width 202 height 18
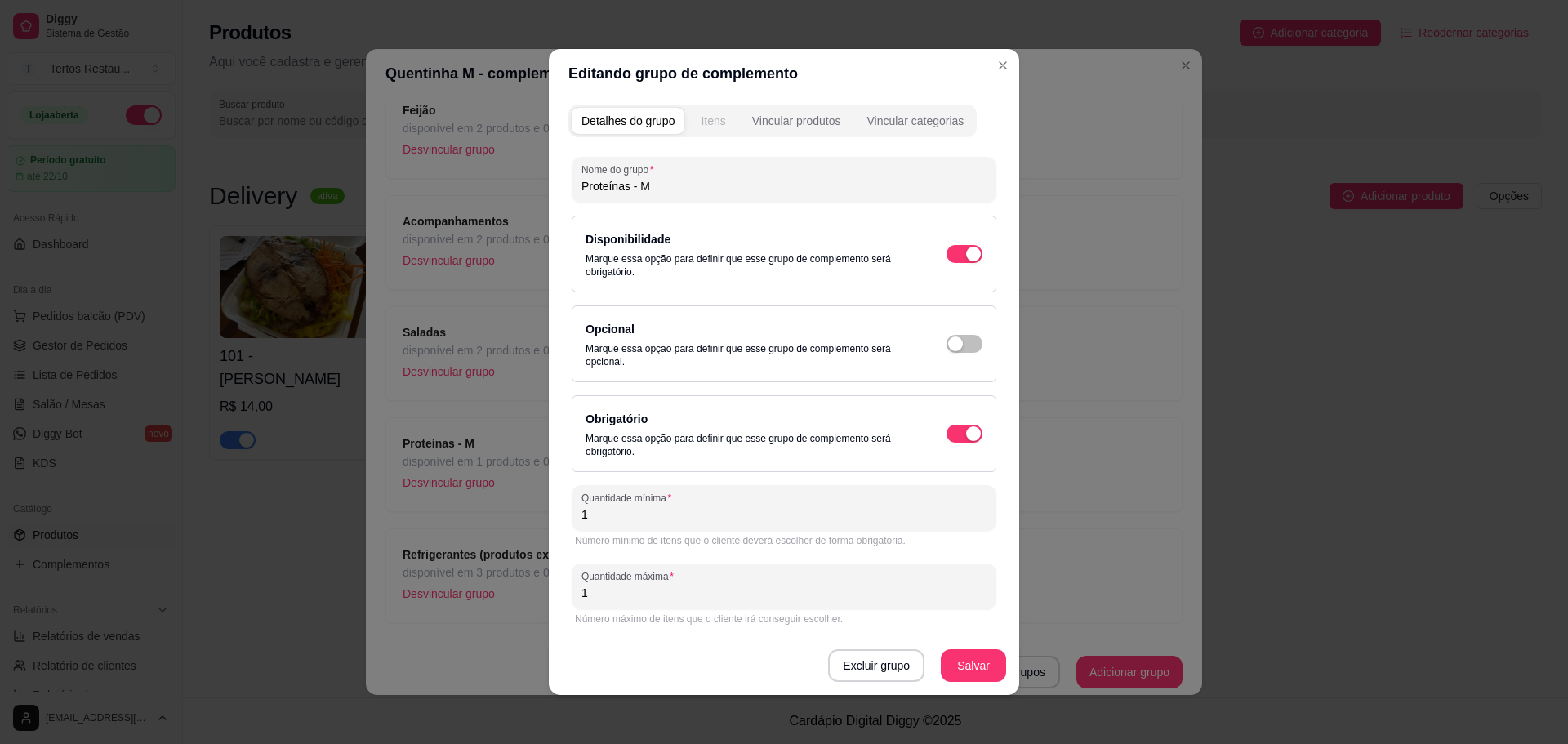
click at [720, 111] on button "Itens" at bounding box center [713, 120] width 44 height 26
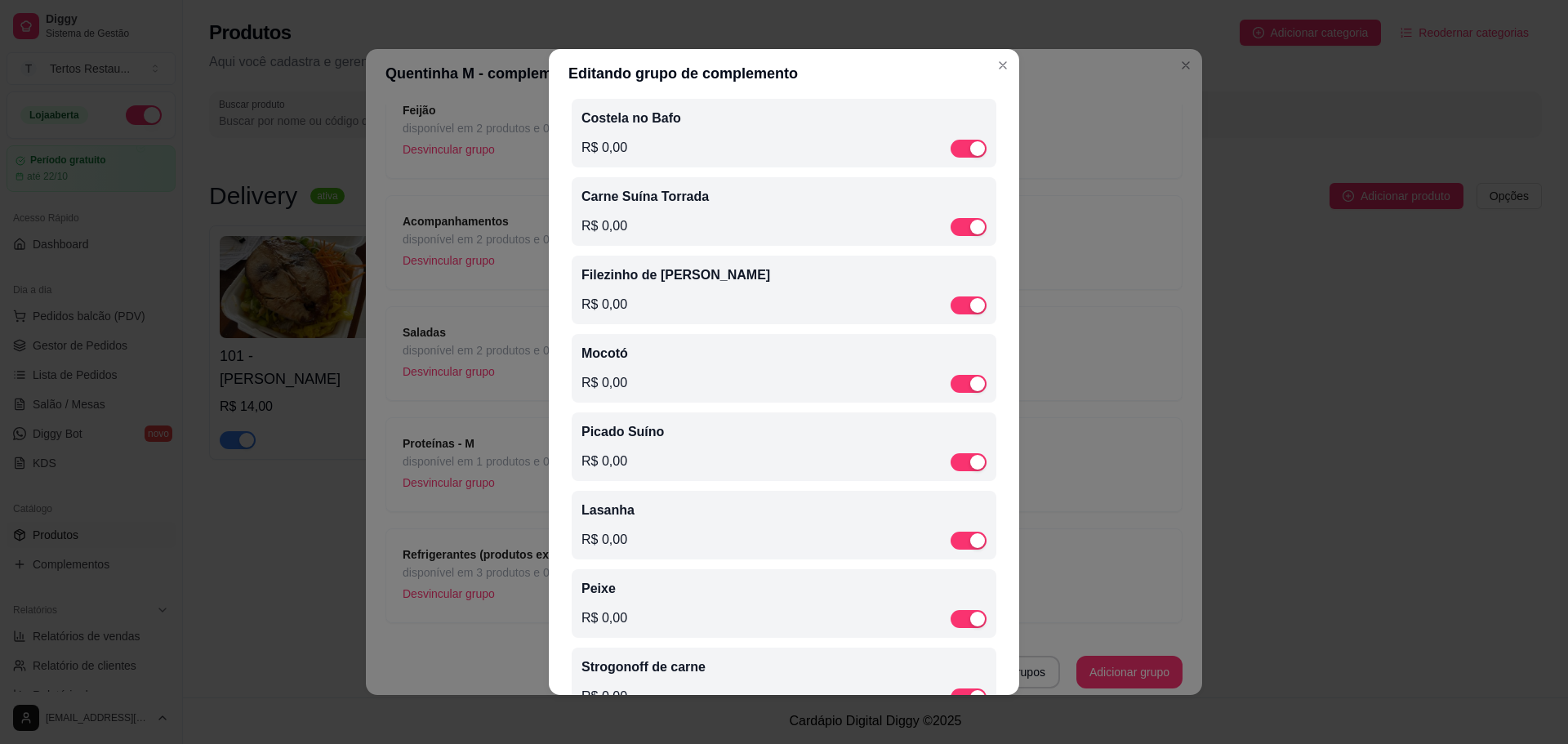
scroll to position [1187, 0]
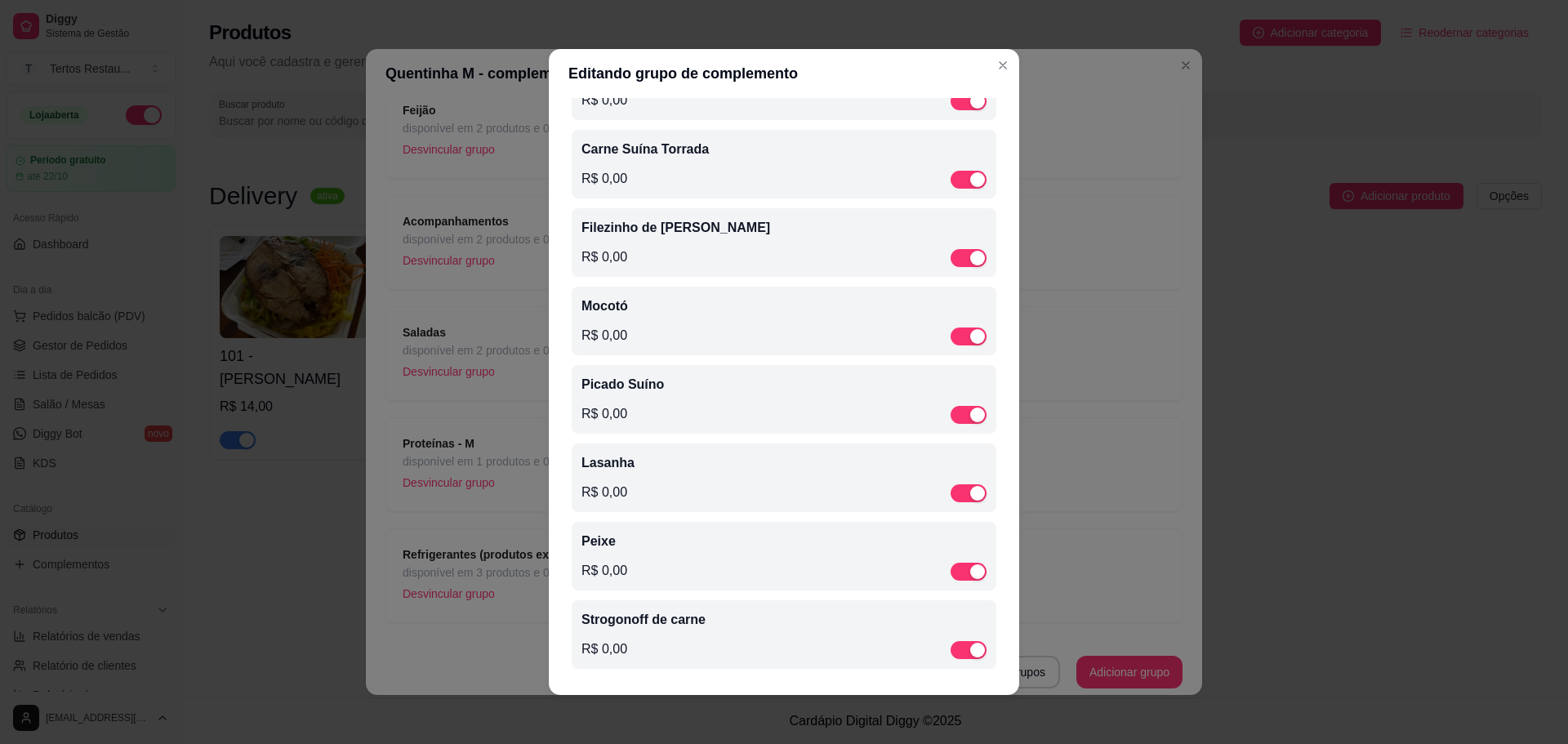
drag, startPoint x: 955, startPoint y: 644, endPoint x: 965, endPoint y: 607, distance: 38.3
click at [970, 644] on div "button" at bounding box center [977, 649] width 15 height 15
click at [970, 567] on div "button" at bounding box center [977, 569] width 15 height 15
drag, startPoint x: 957, startPoint y: 492, endPoint x: 957, endPoint y: 440, distance: 52.0
click at [970, 491] on div "button" at bounding box center [977, 490] width 15 height 15
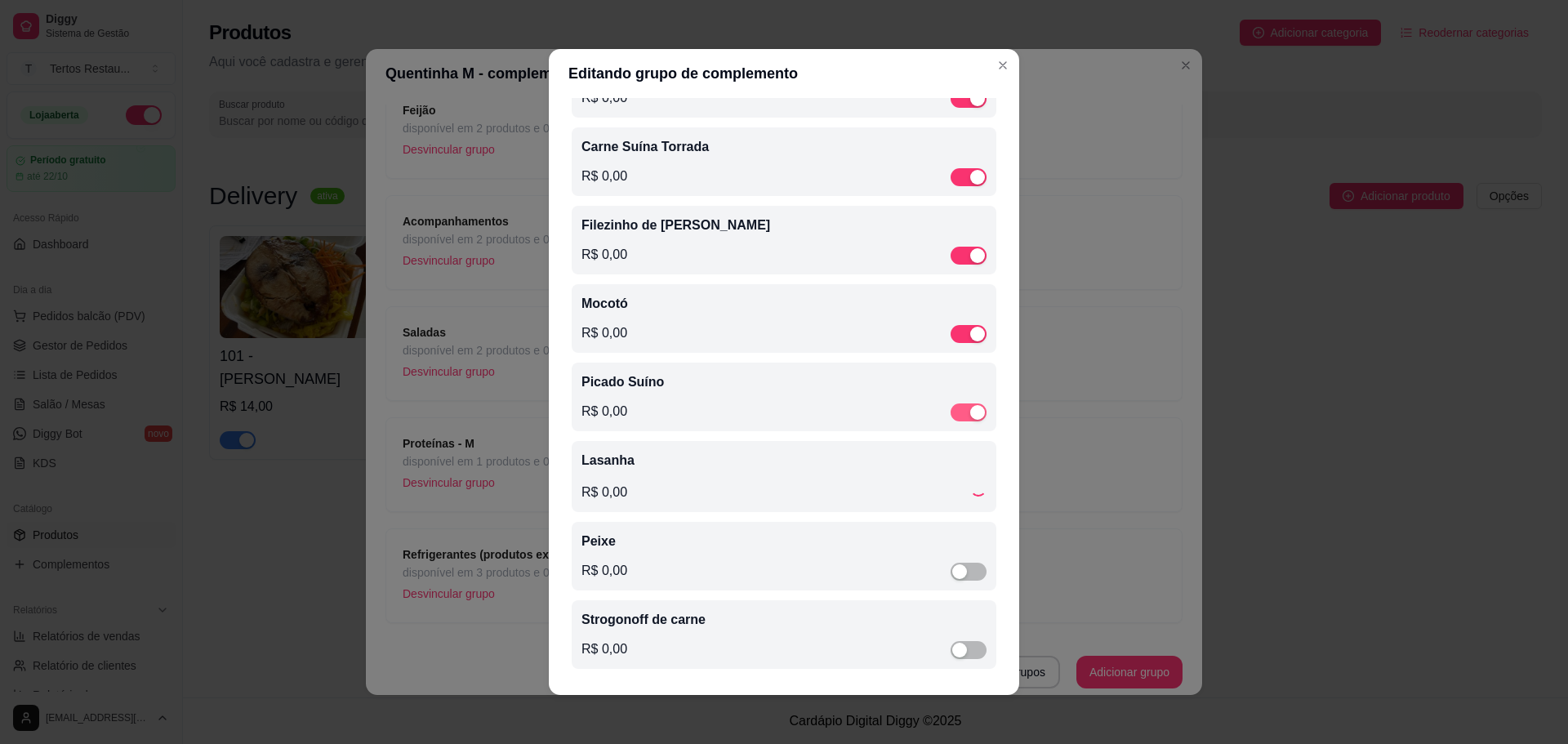
click at [970, 407] on div "button" at bounding box center [977, 412] width 15 height 15
click at [970, 328] on div "button" at bounding box center [977, 334] width 15 height 15
drag, startPoint x: 951, startPoint y: 259, endPoint x: 957, endPoint y: 214, distance: 45.4
click at [951, 258] on button "button" at bounding box center [969, 256] width 36 height 18
click at [970, 170] on div "button" at bounding box center [977, 177] width 15 height 15
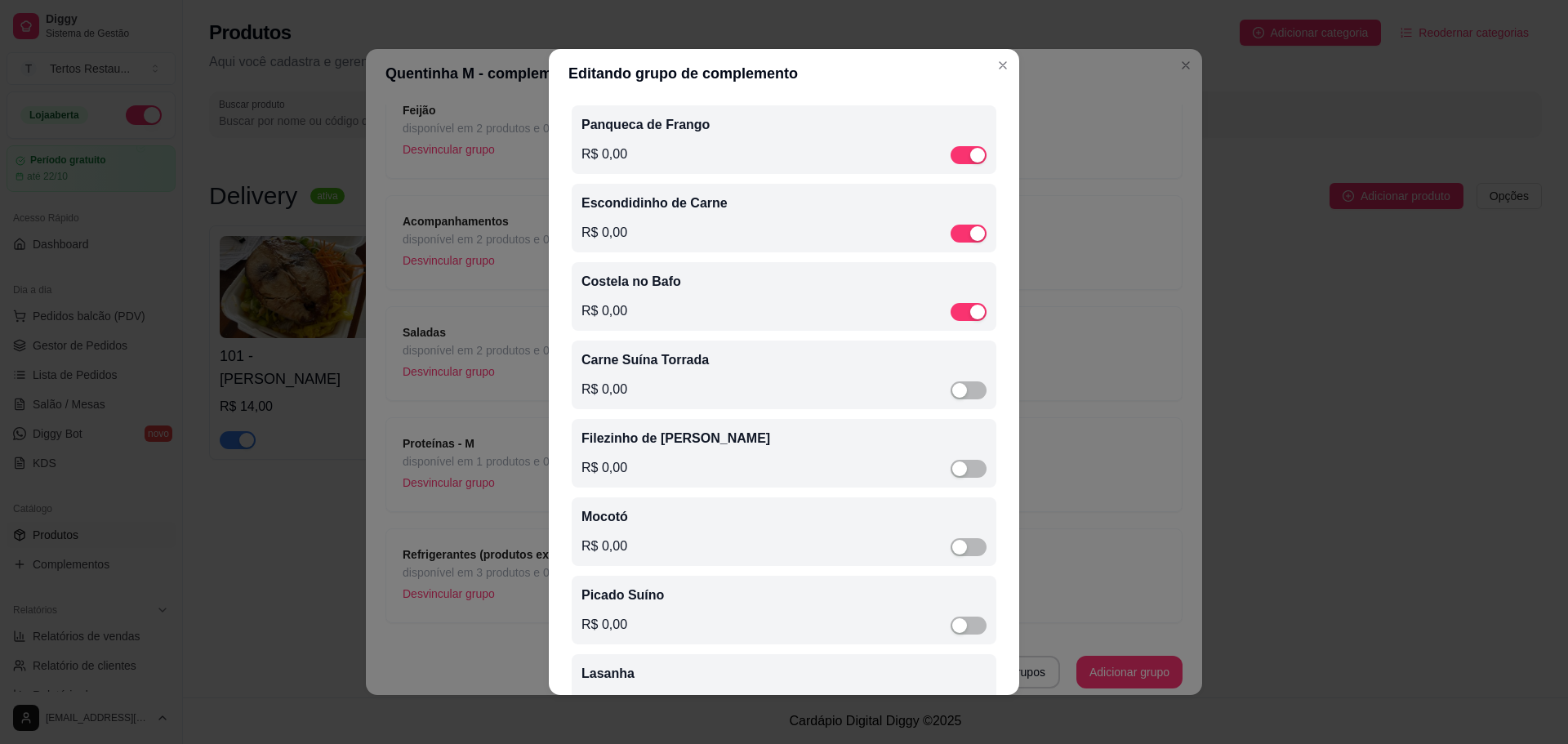
scroll to position [942, 0]
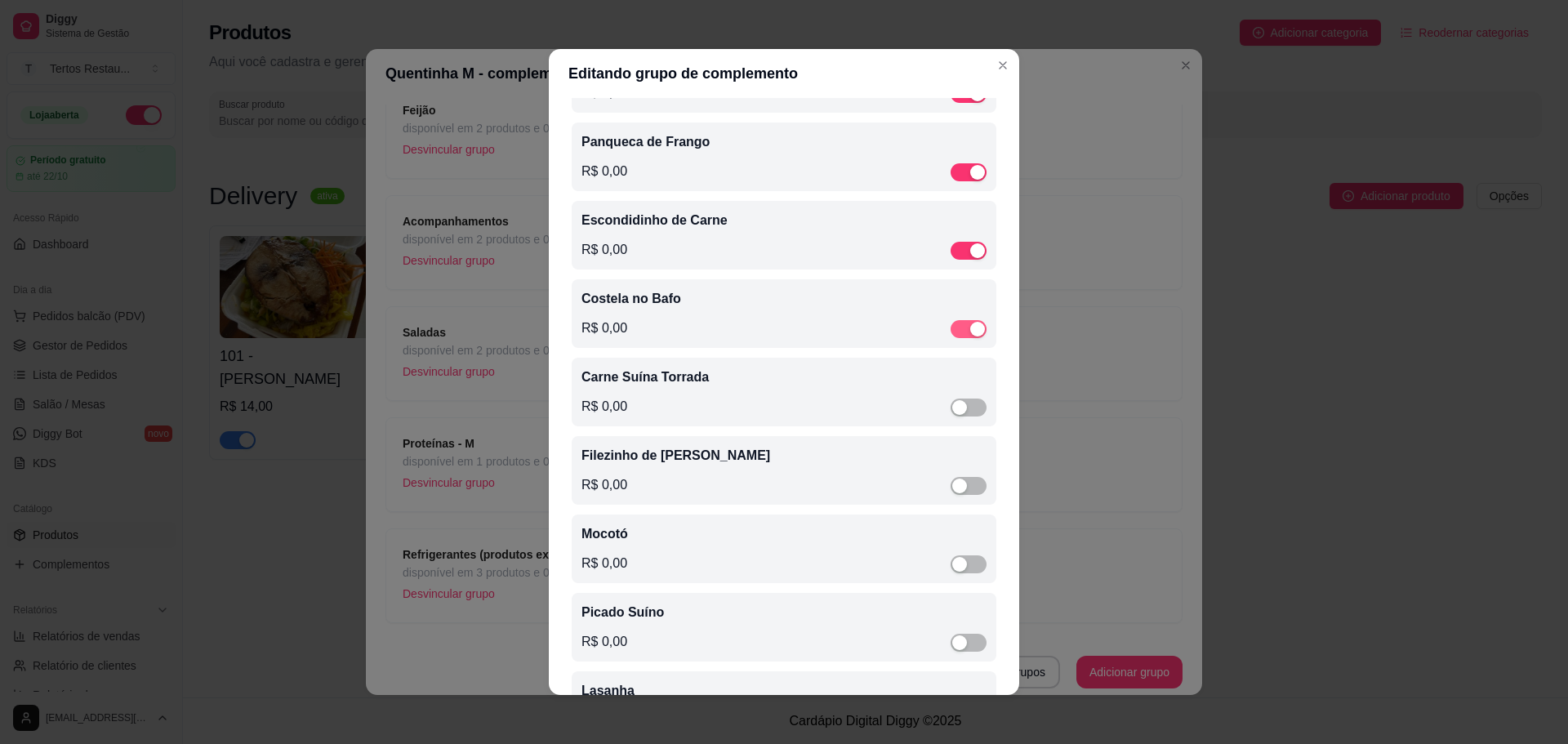
click at [970, 337] on div "button" at bounding box center [977, 329] width 15 height 15
click at [970, 258] on div "button" at bounding box center [977, 250] width 15 height 15
click at [970, 179] on div "button" at bounding box center [977, 172] width 15 height 15
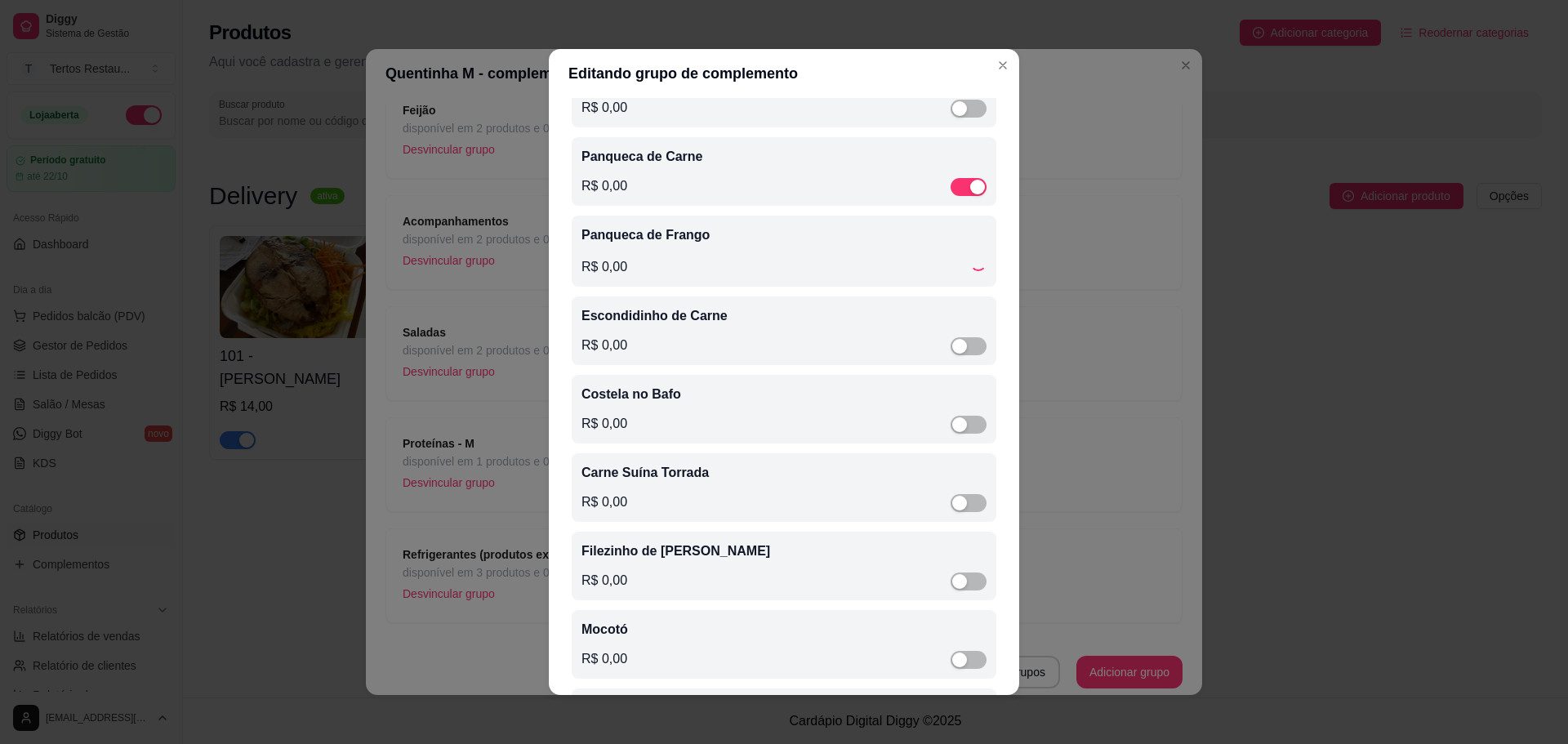
scroll to position [616, 0]
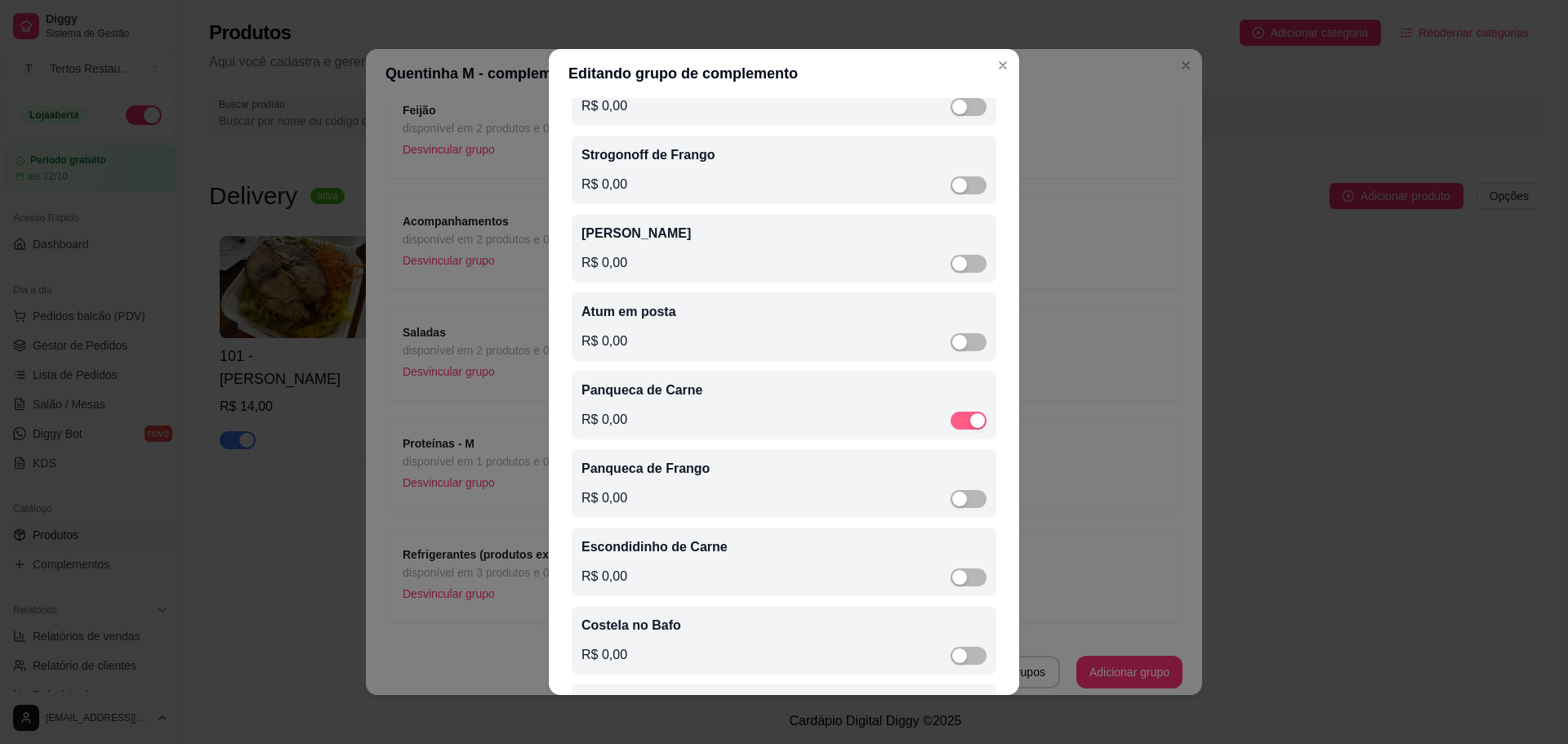
click at [970, 428] on div "button" at bounding box center [977, 420] width 15 height 15
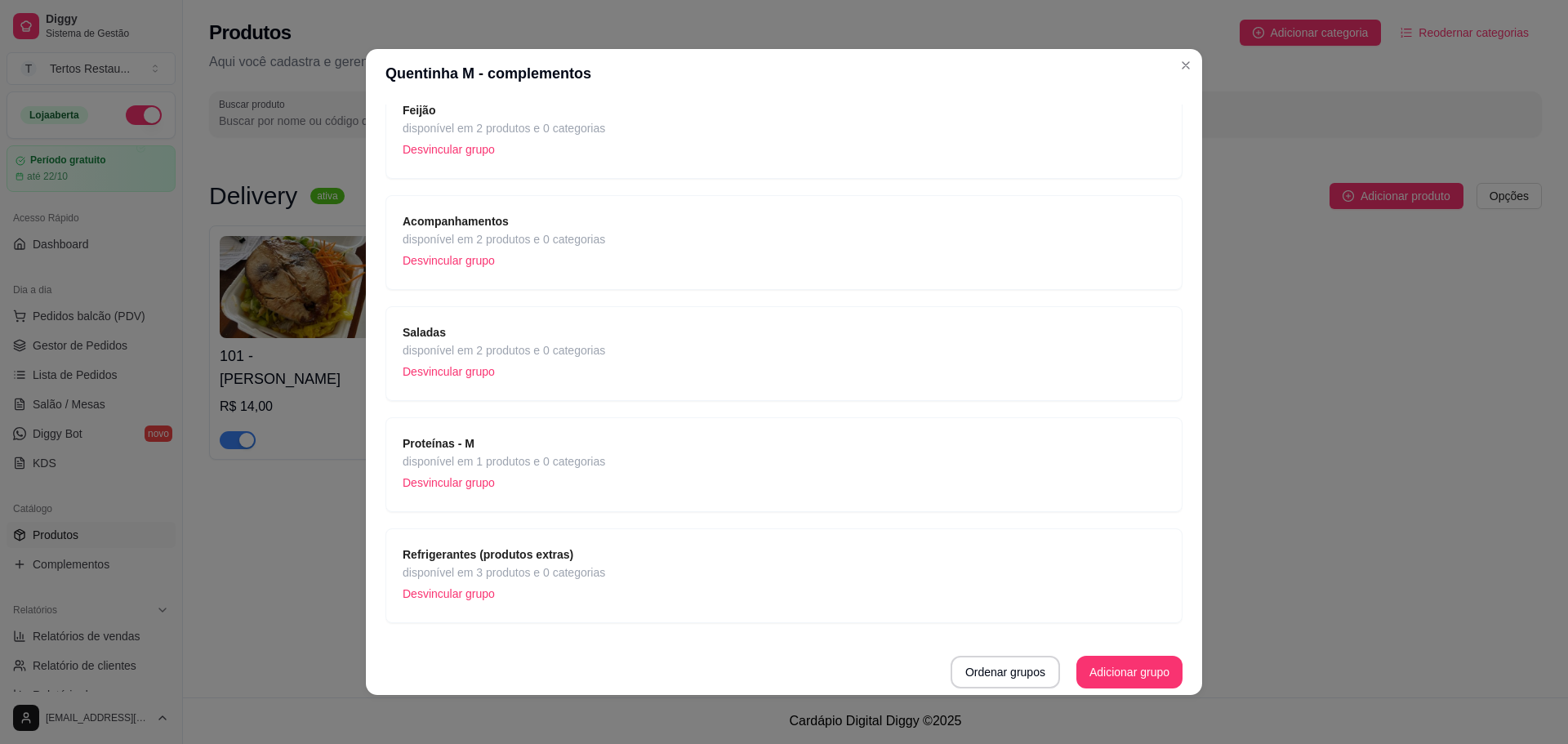
scroll to position [3, 0]
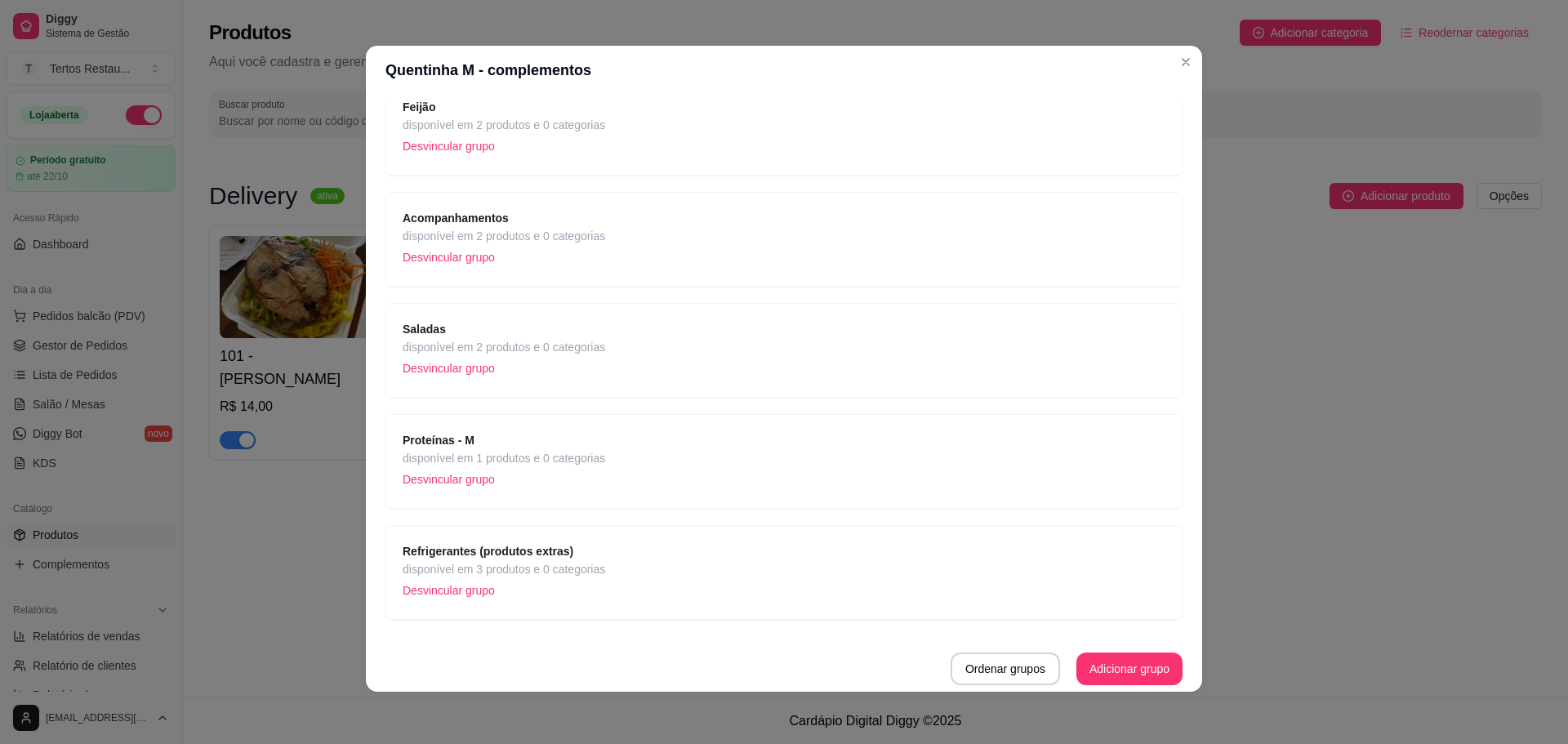
click at [539, 461] on span "disponível em 1 produtos e 0 categorias" at bounding box center [503, 458] width 202 height 18
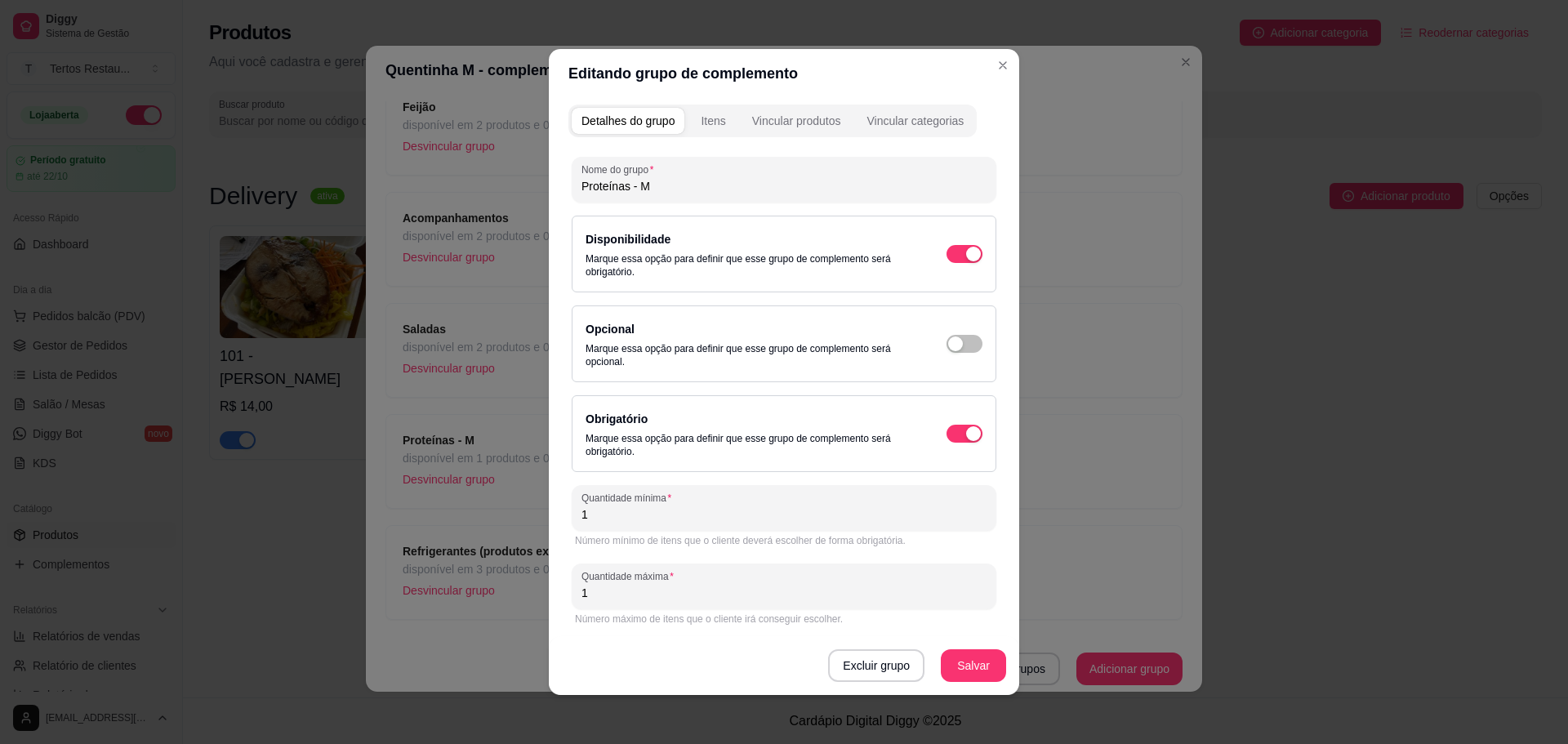
scroll to position [3, 0]
click at [701, 118] on div "Itens" at bounding box center [713, 118] width 24 height 17
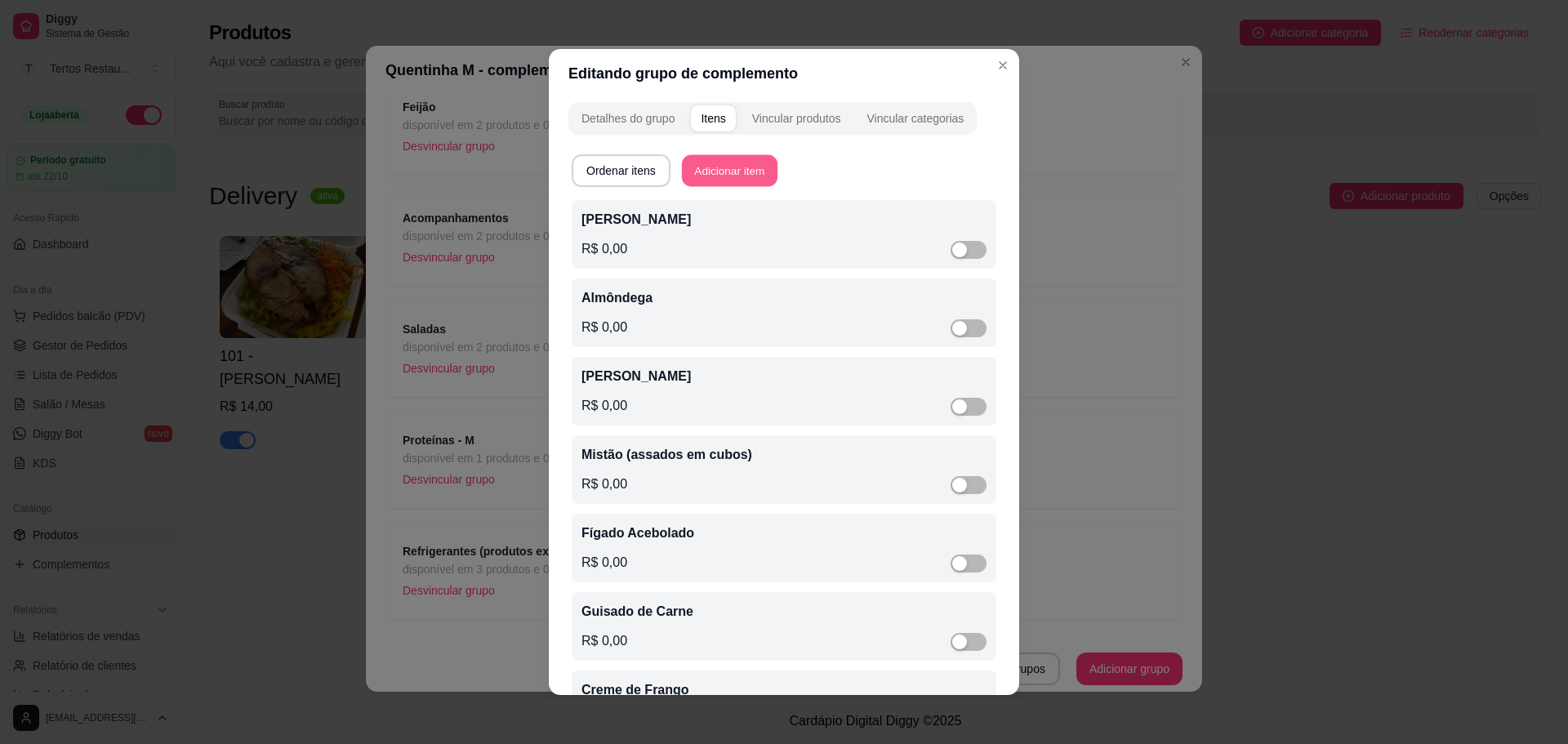
click at [710, 172] on button "Adicionar item" at bounding box center [730, 171] width 96 height 32
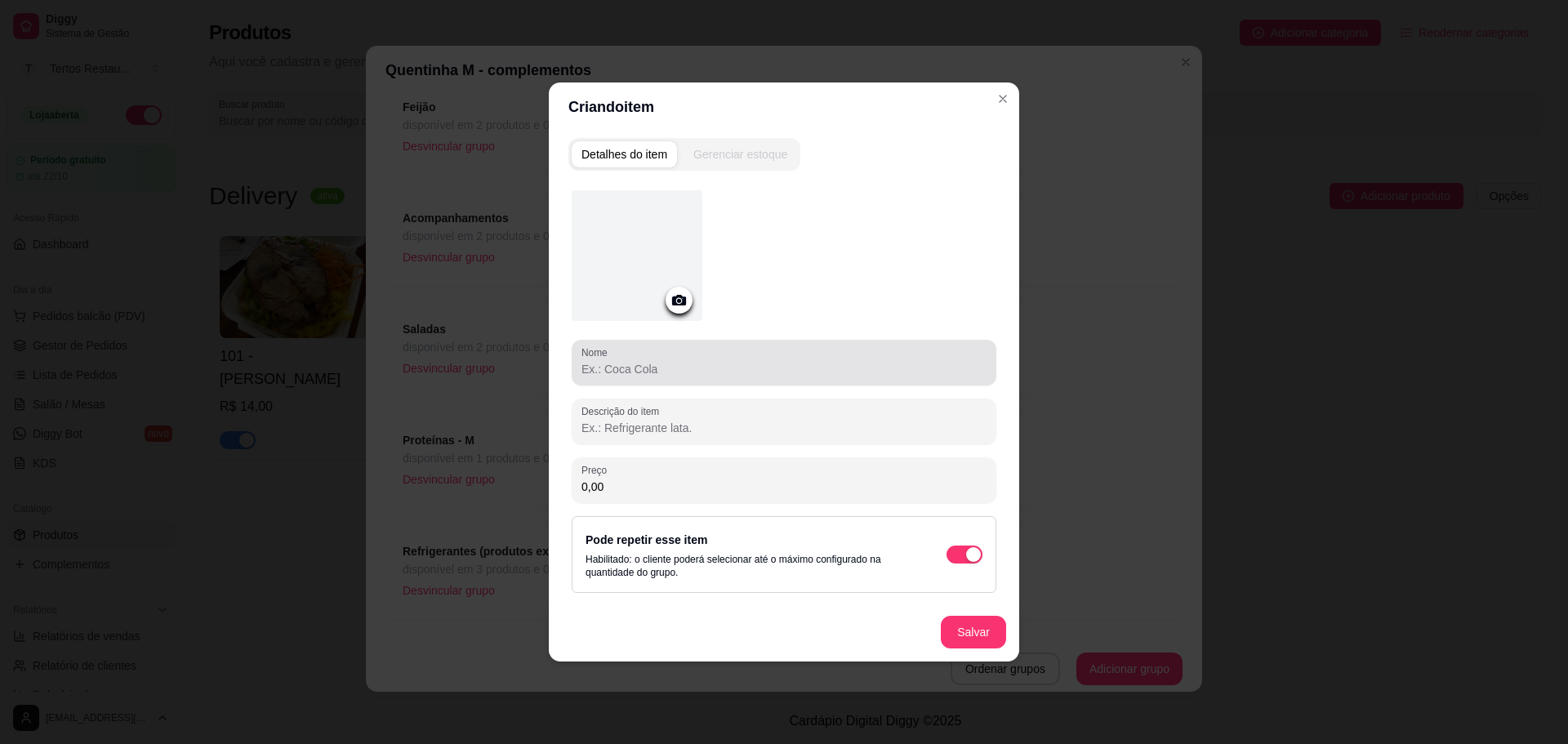
click at [689, 376] on input "Nome" at bounding box center [784, 369] width 405 height 17
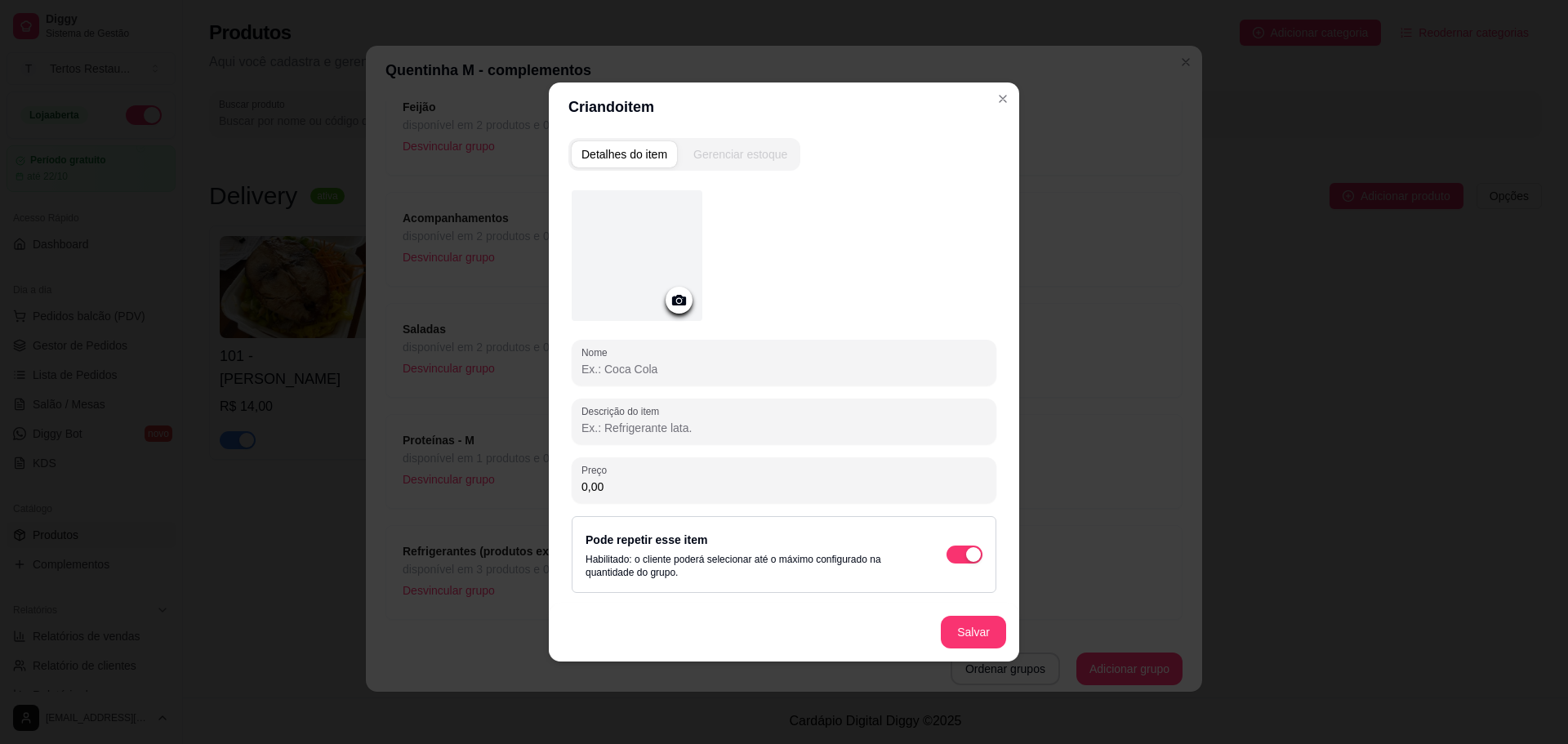
paste input "Churrasco - Sobrecoxa"
type input "Churrasco - Sobrecoxa"
click at [651, 434] on input "Descrição do item" at bounding box center [784, 428] width 405 height 17
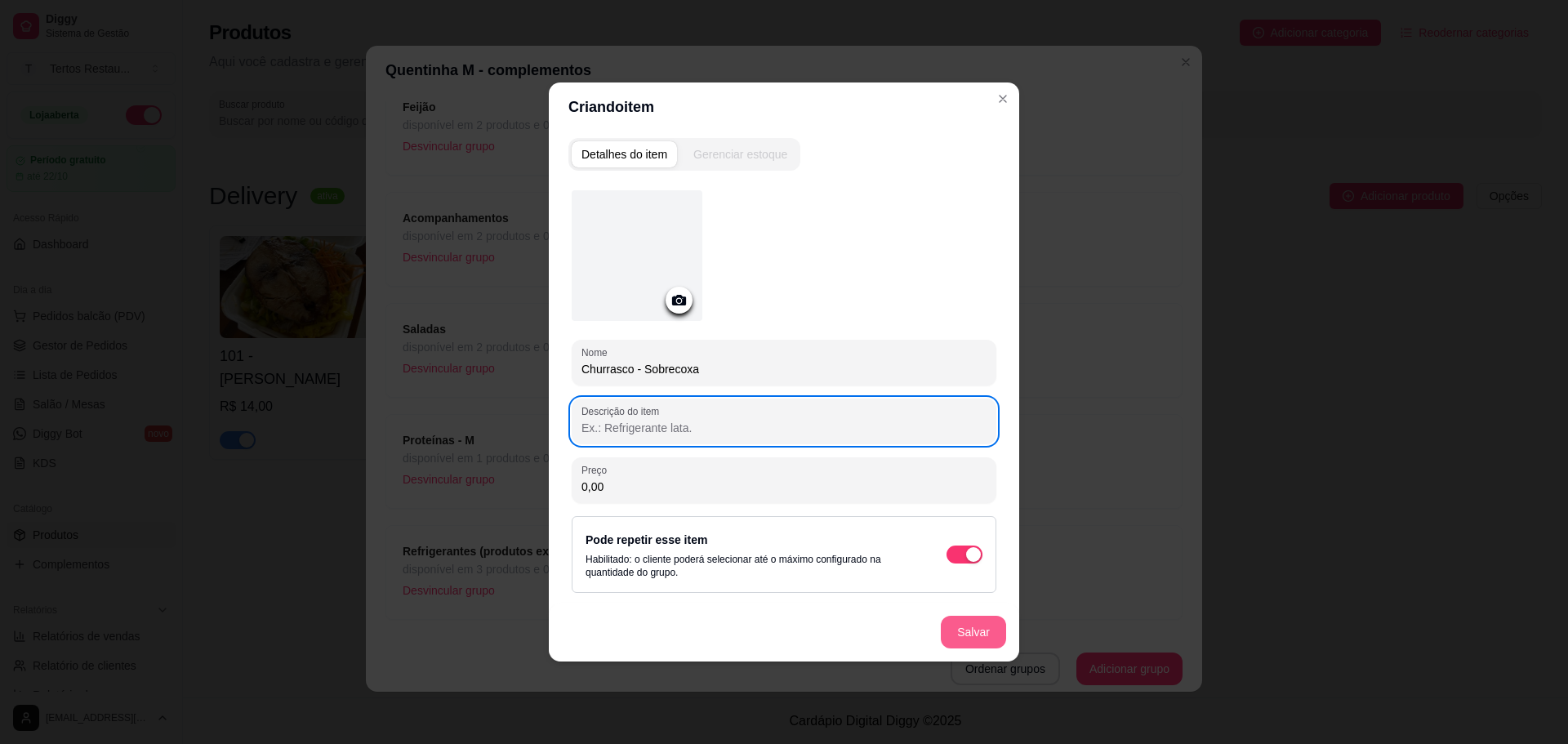
click at [987, 632] on button "Salvar" at bounding box center [973, 632] width 65 height 32
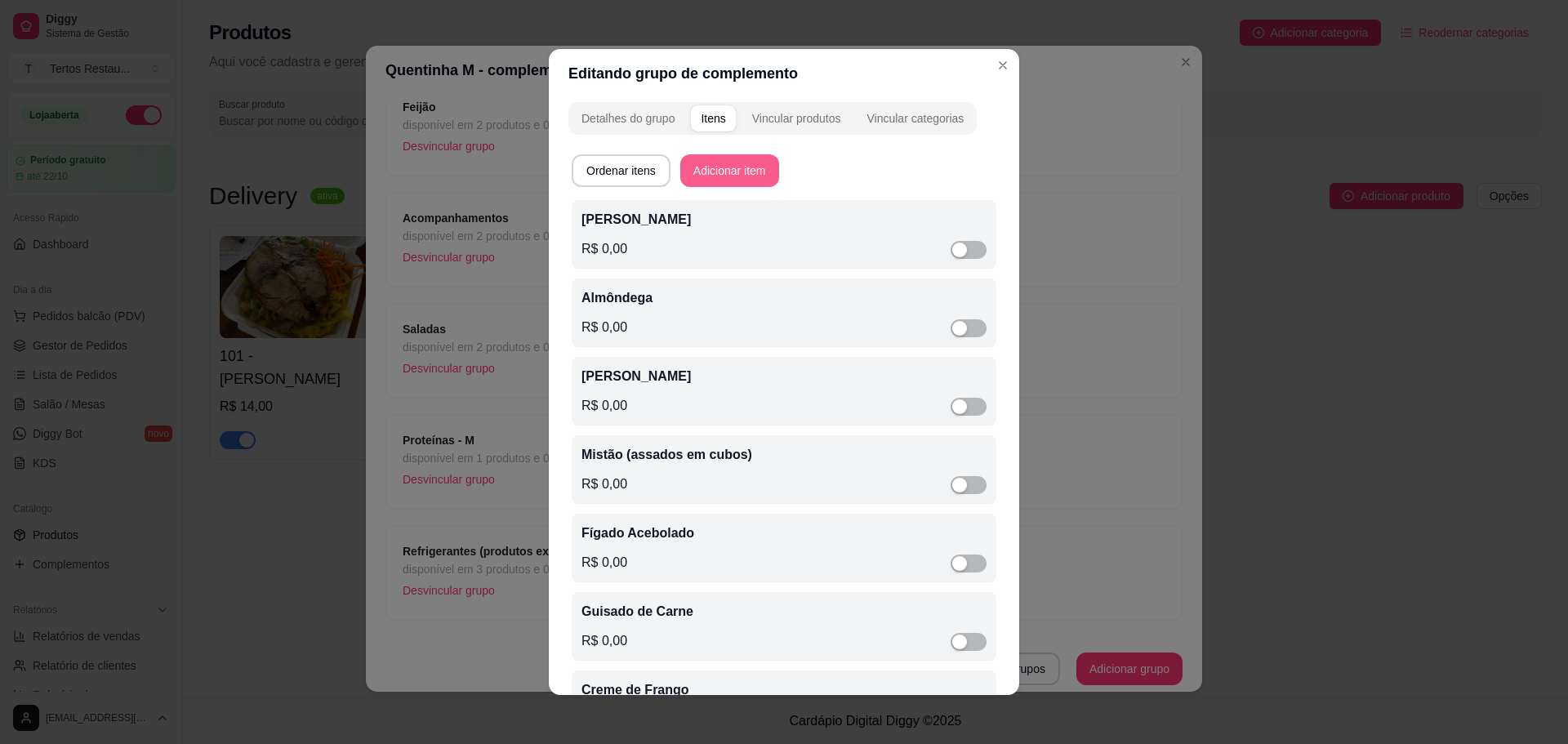
click at [739, 169] on button "Adicionar item" at bounding box center [729, 170] width 99 height 32
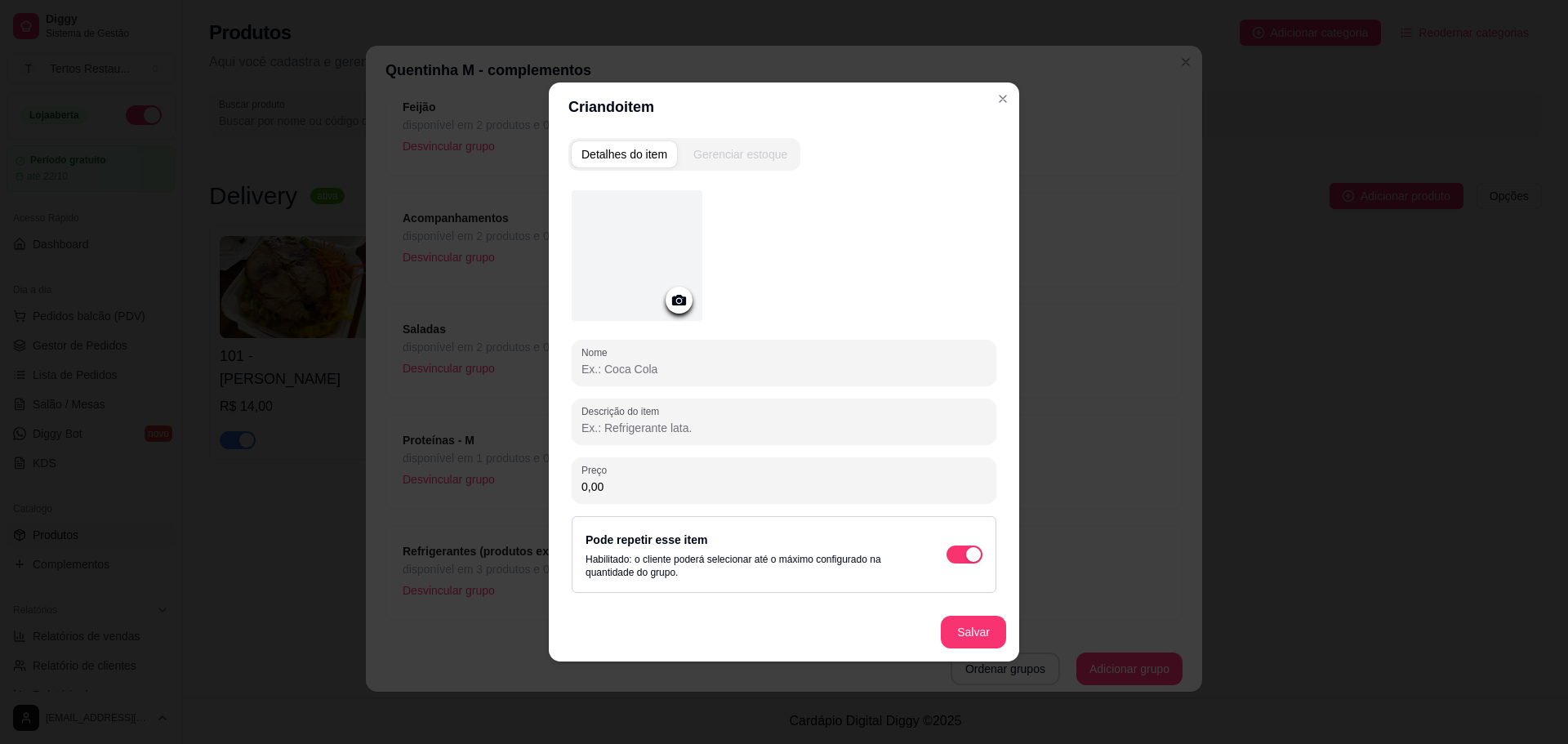
click at [670, 375] on input "Nome" at bounding box center [784, 369] width 405 height 17
paste input "Churrasco - Língua"
type input "Churrasco - Língua"
click at [971, 631] on button "Salvar" at bounding box center [973, 633] width 63 height 32
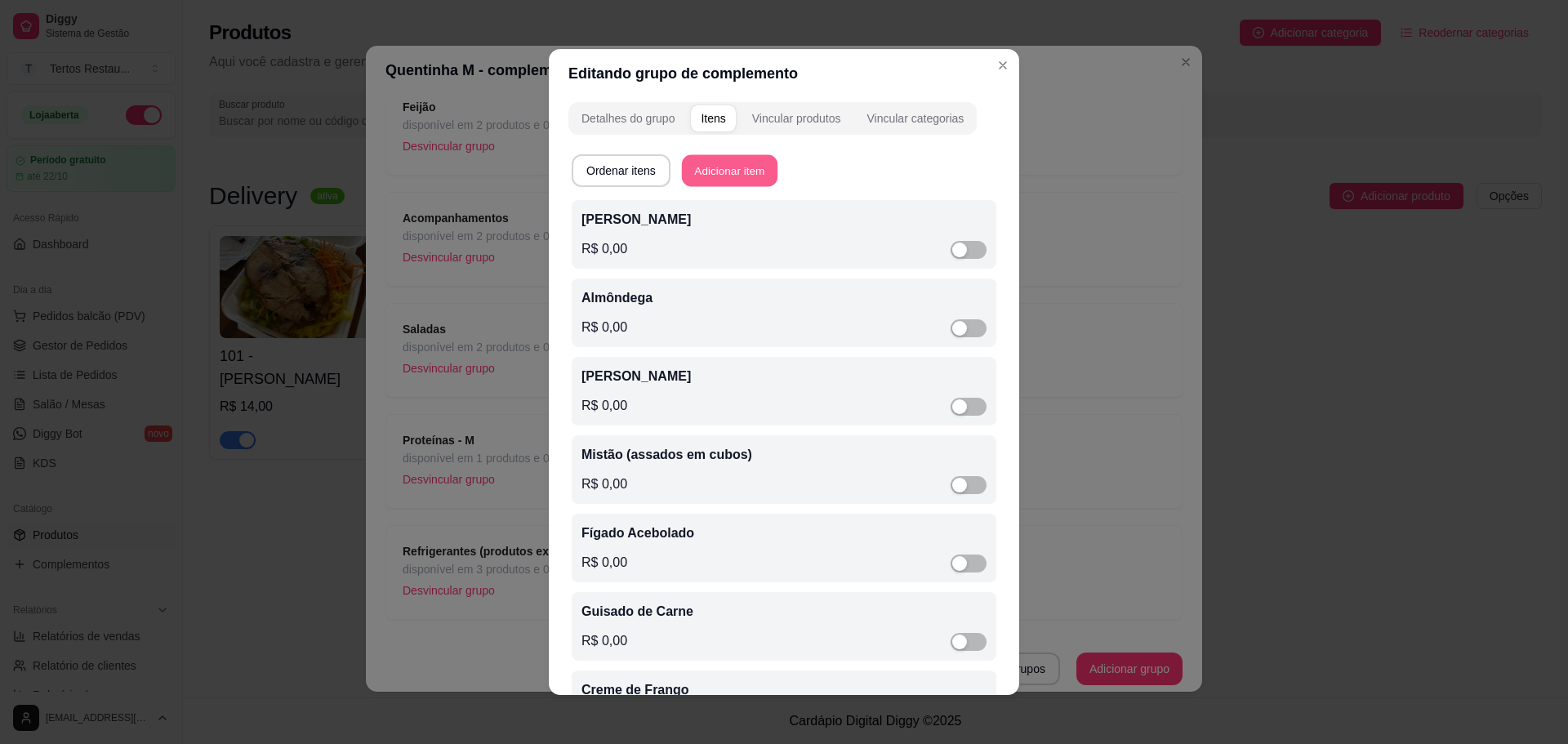
click at [728, 170] on button "Adicionar item" at bounding box center [730, 171] width 96 height 32
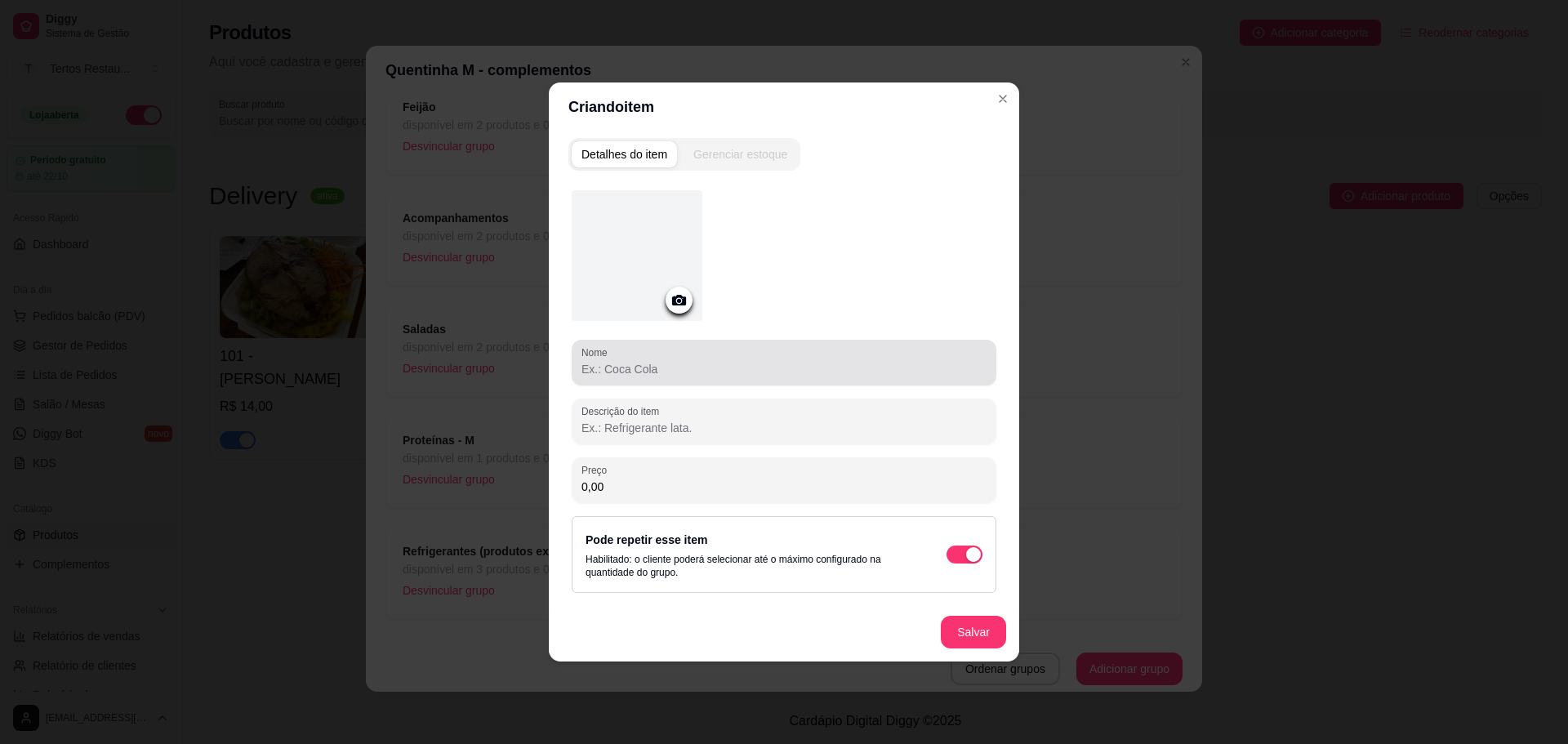
click at [683, 377] on div at bounding box center [784, 362] width 405 height 32
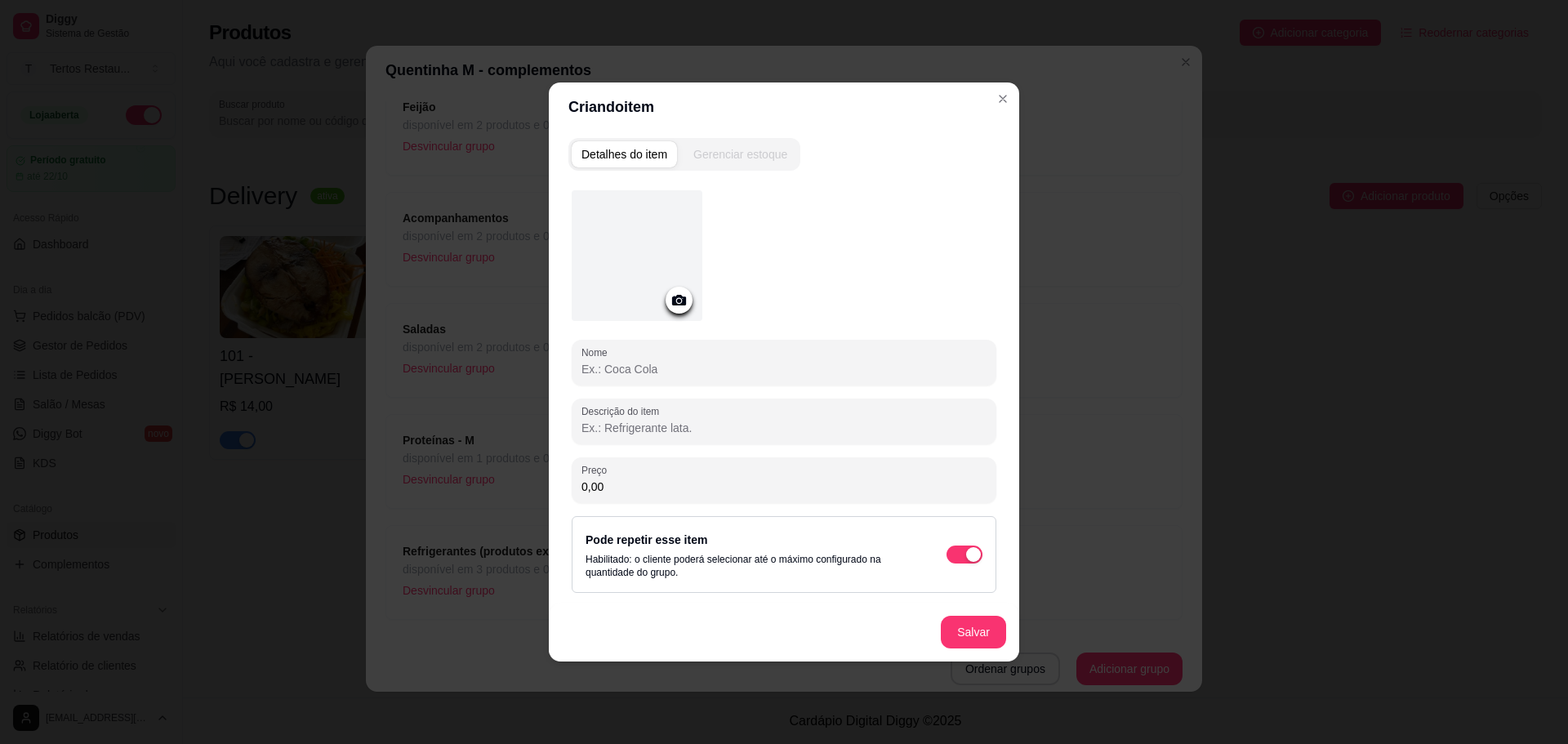
paste input "Churrasco - Carne"
type input "Churrasco - Carne"
click at [967, 632] on button "Salvar" at bounding box center [973, 633] width 63 height 32
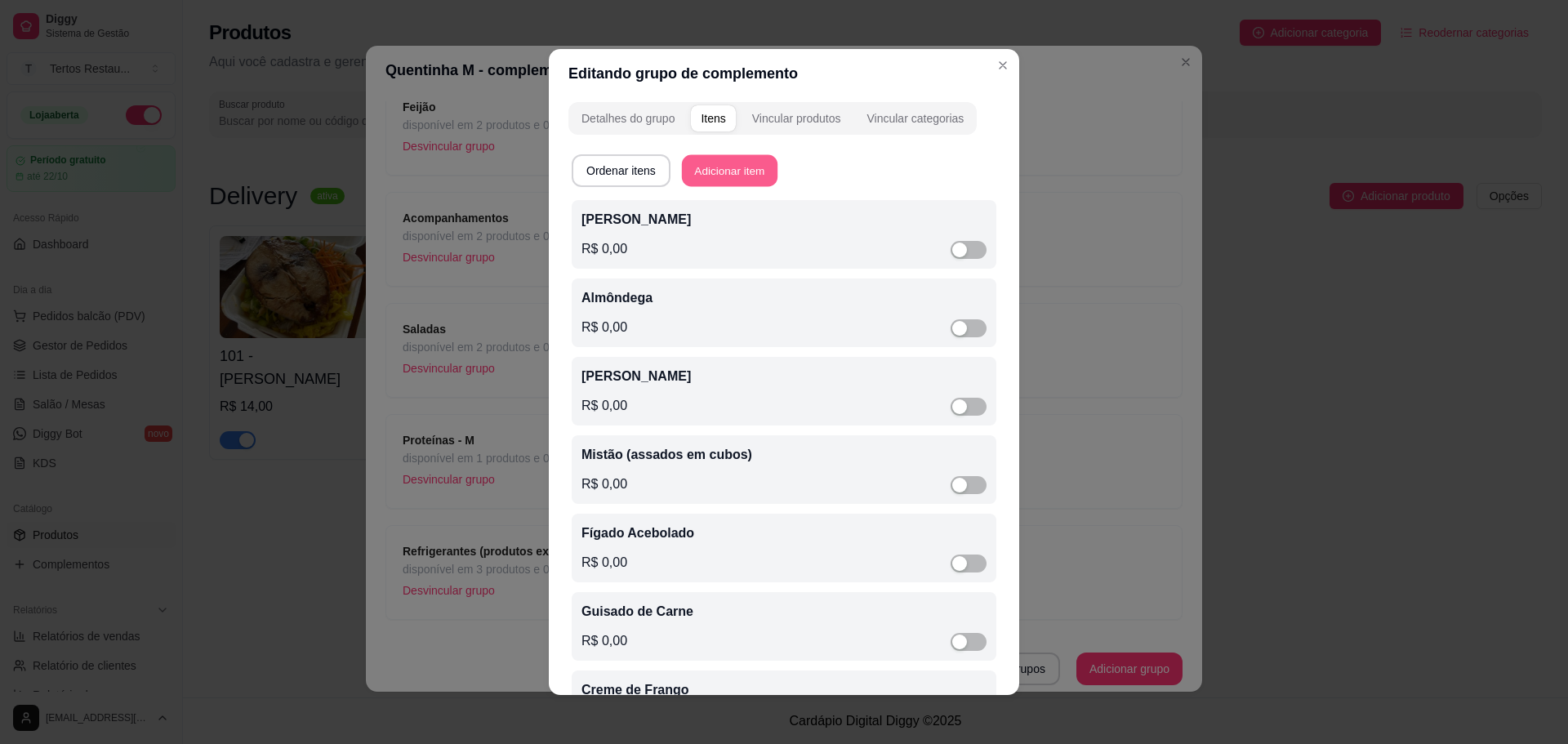
click at [728, 179] on button "Adicionar item" at bounding box center [730, 171] width 96 height 32
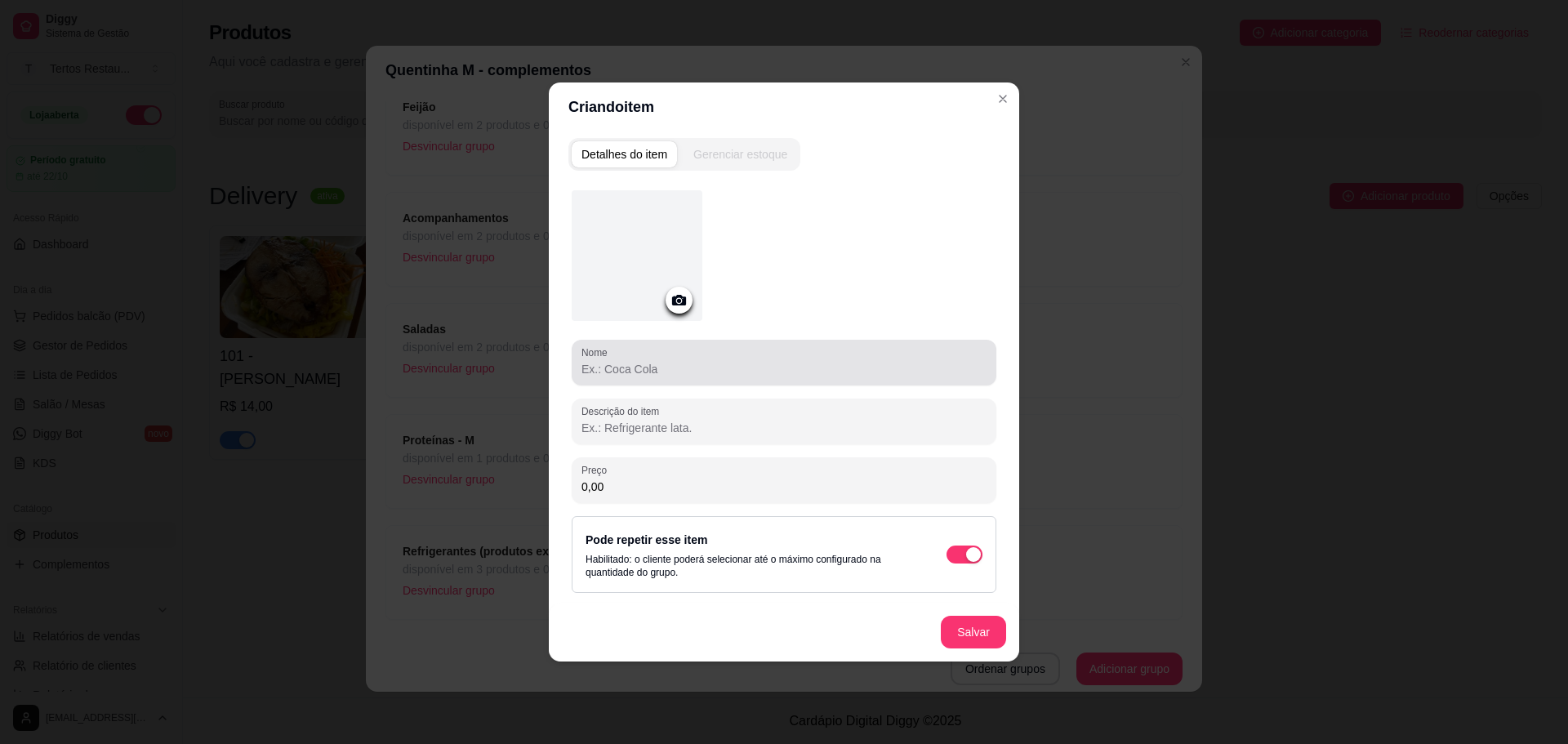
click at [656, 376] on input "Nome" at bounding box center [784, 369] width 405 height 17
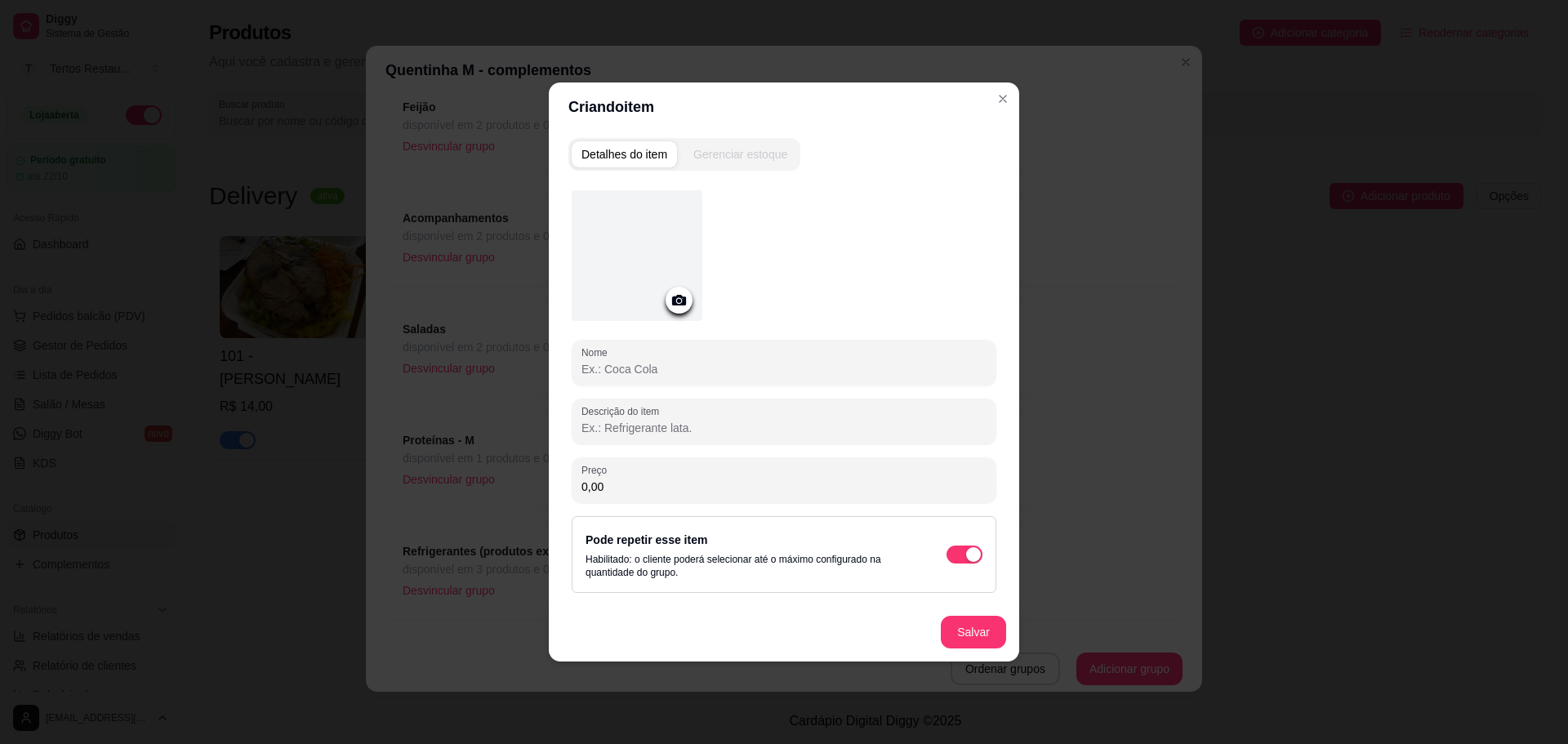
paste input "Churrasco - Linguiça Mista"
type input "Churrasco - Linguiça Mista"
click at [975, 633] on button "Salvar" at bounding box center [973, 633] width 63 height 32
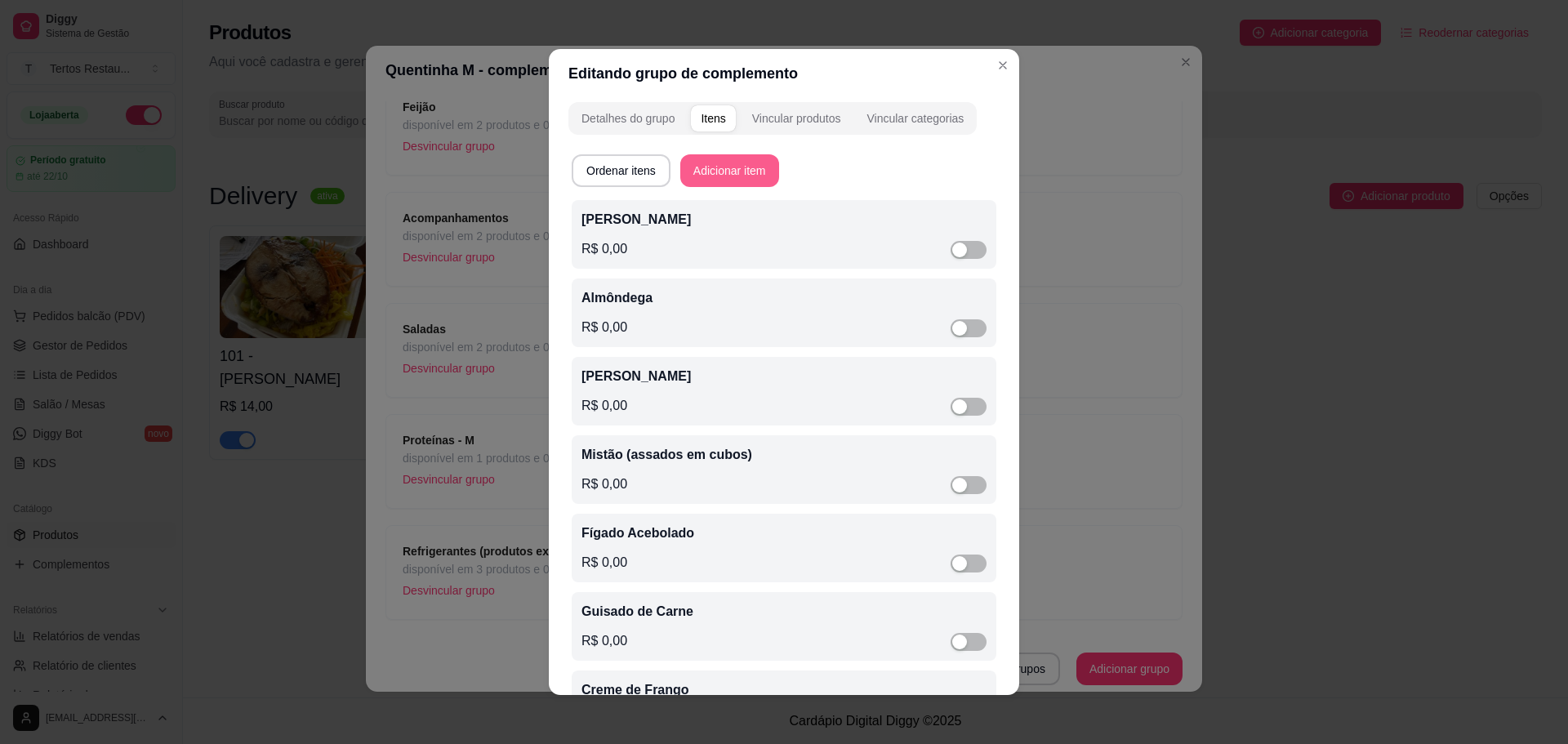
click at [695, 173] on button "Adicionar item" at bounding box center [729, 170] width 99 height 32
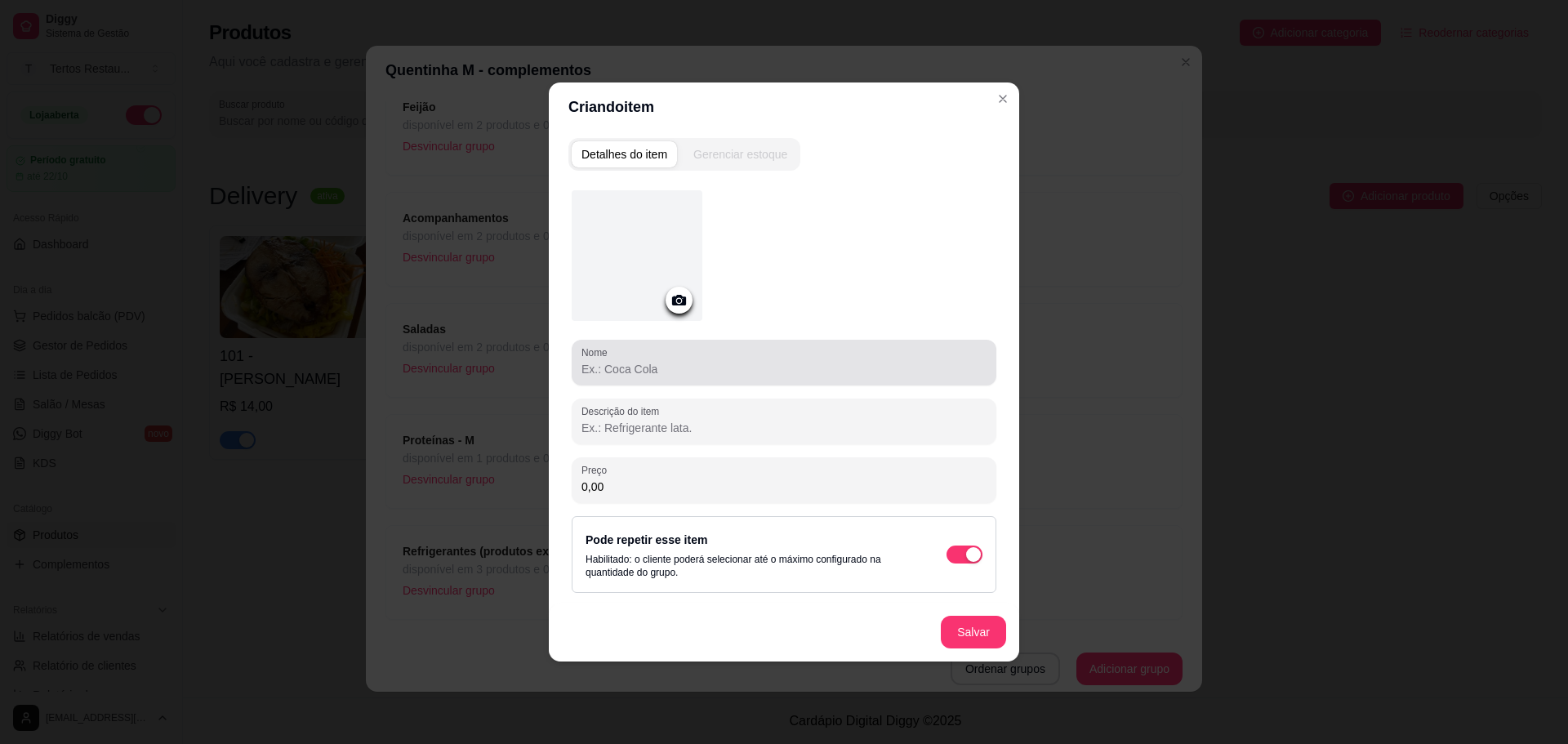
click at [713, 365] on input "Nome" at bounding box center [784, 369] width 405 height 17
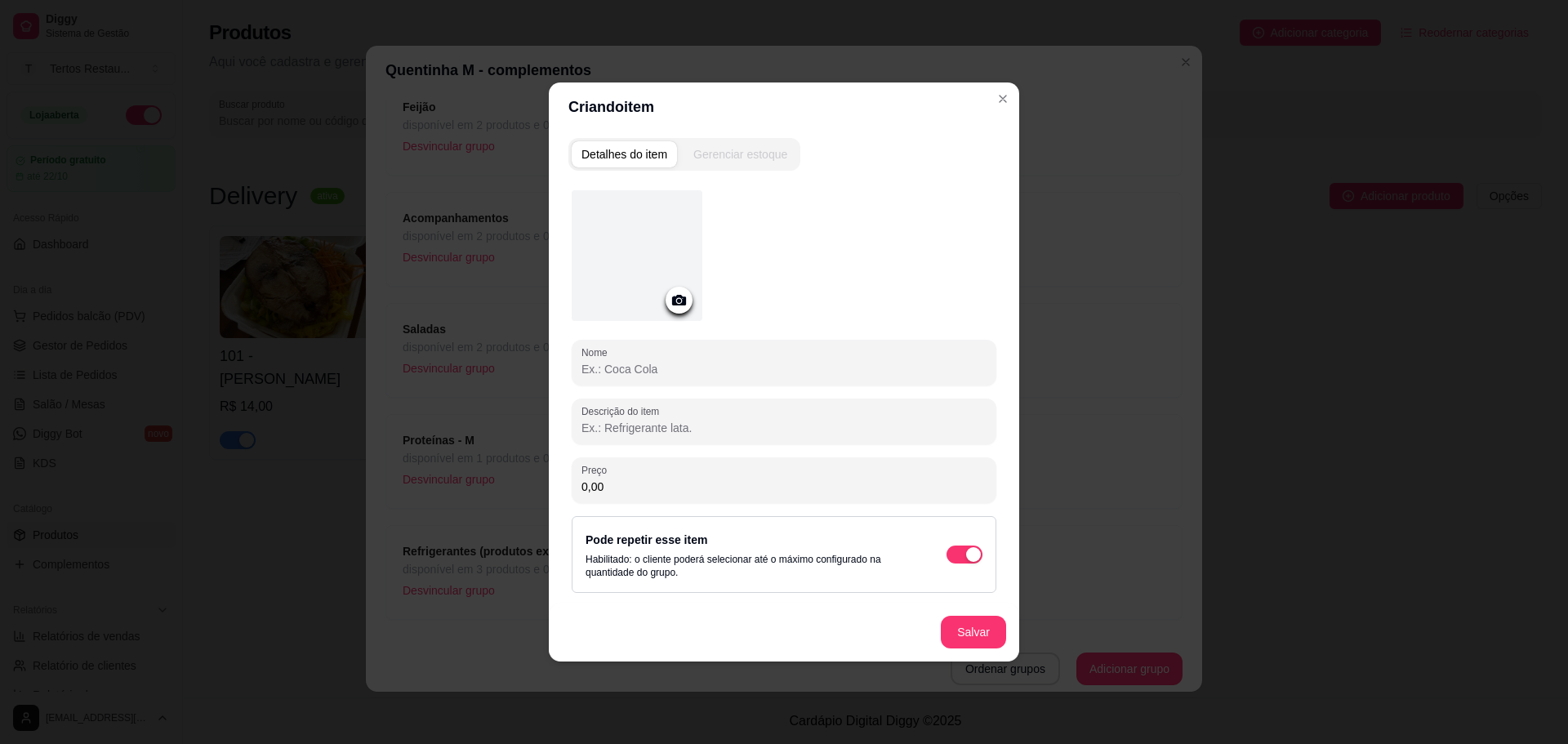
paste input "Churrasco - [PERSON_NAME]"
type input "Churrasco - [PERSON_NAME]"
click at [972, 639] on button "Salvar" at bounding box center [973, 632] width 65 height 32
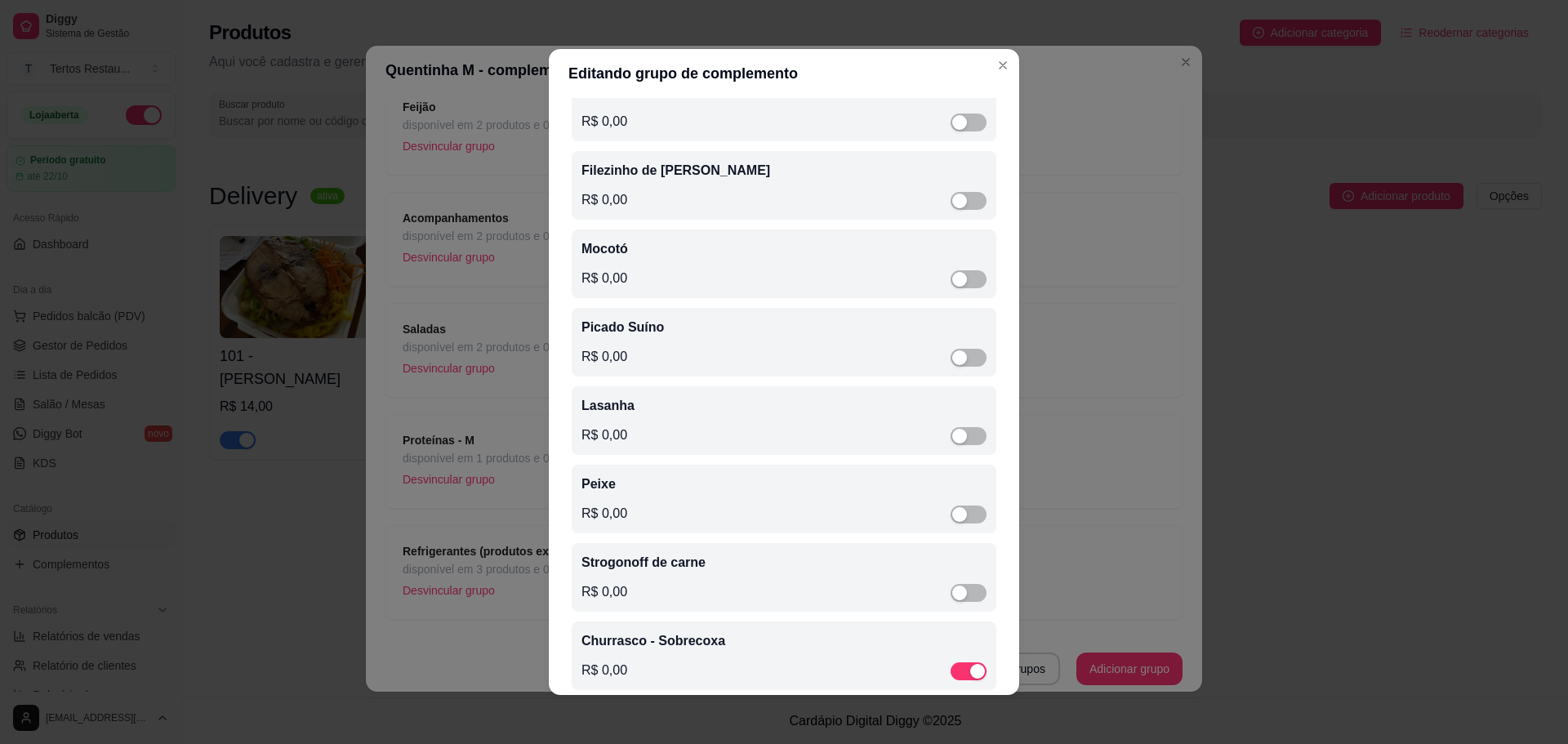
scroll to position [1584, 0]
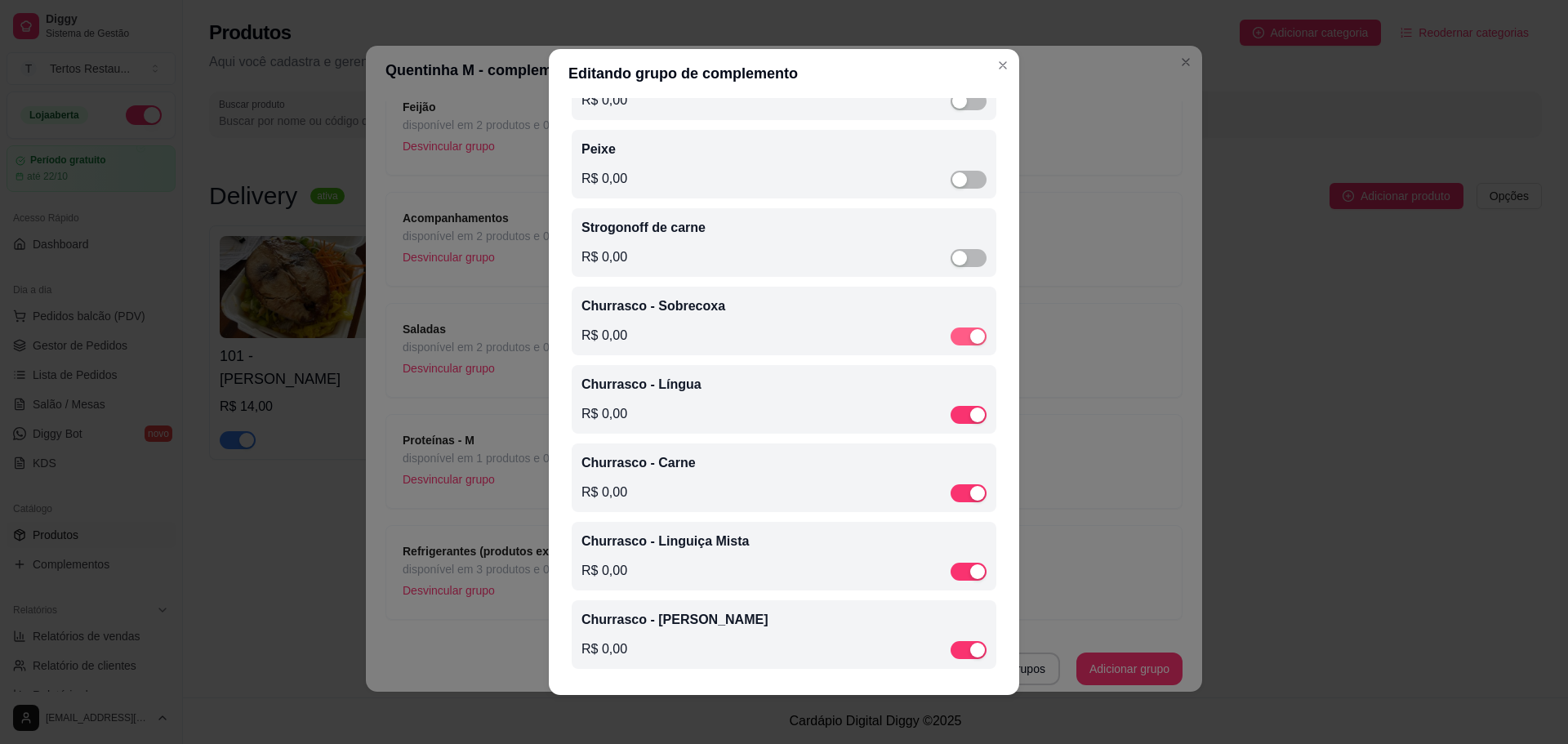
click at [970, 332] on div "button" at bounding box center [977, 336] width 15 height 15
click at [957, 404] on div at bounding box center [969, 414] width 36 height 20
click at [970, 407] on div "button" at bounding box center [977, 414] width 15 height 15
click at [970, 490] on div "button" at bounding box center [977, 493] width 15 height 15
click at [970, 575] on div "button" at bounding box center [977, 571] width 15 height 15
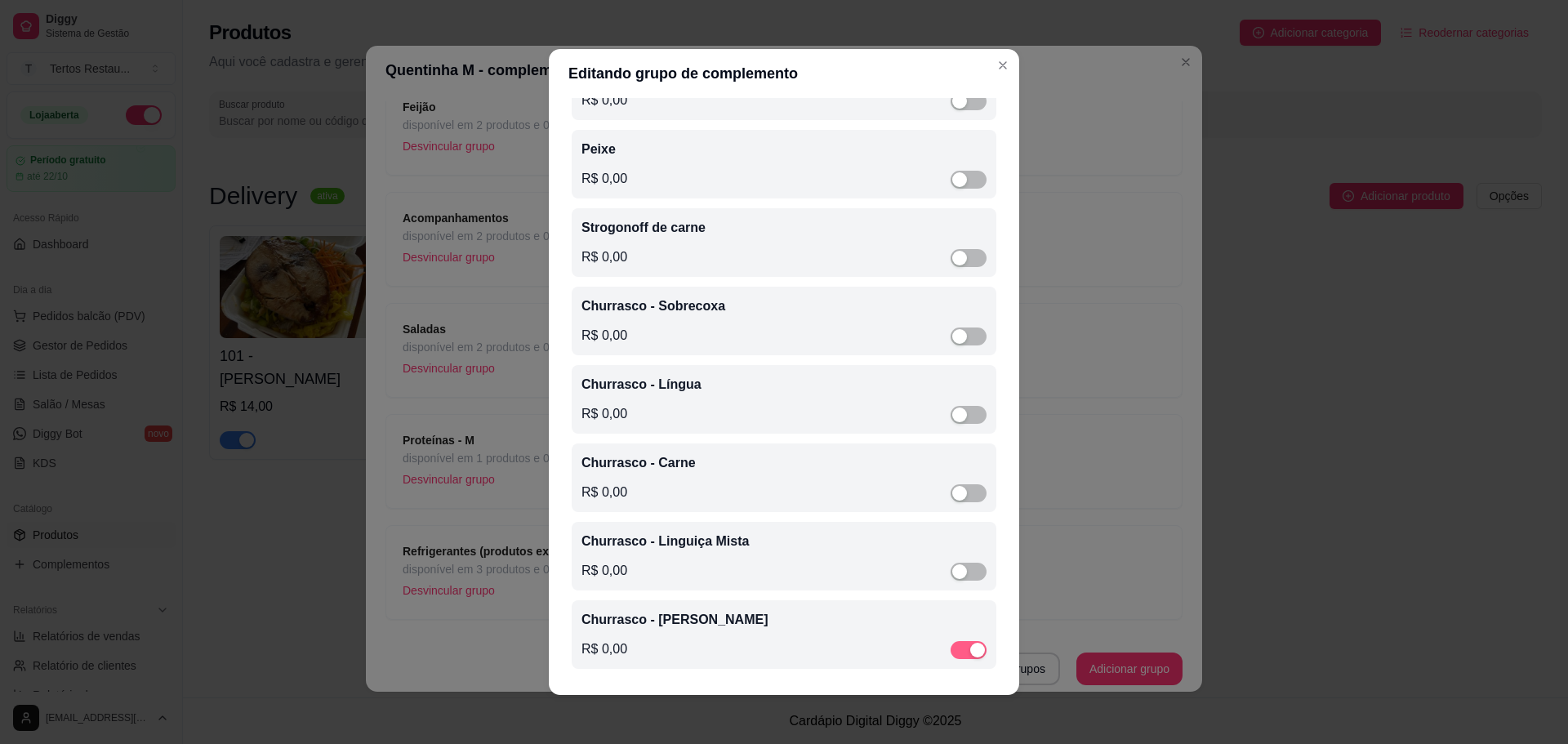
click at [956, 657] on span "button" at bounding box center [969, 650] width 36 height 18
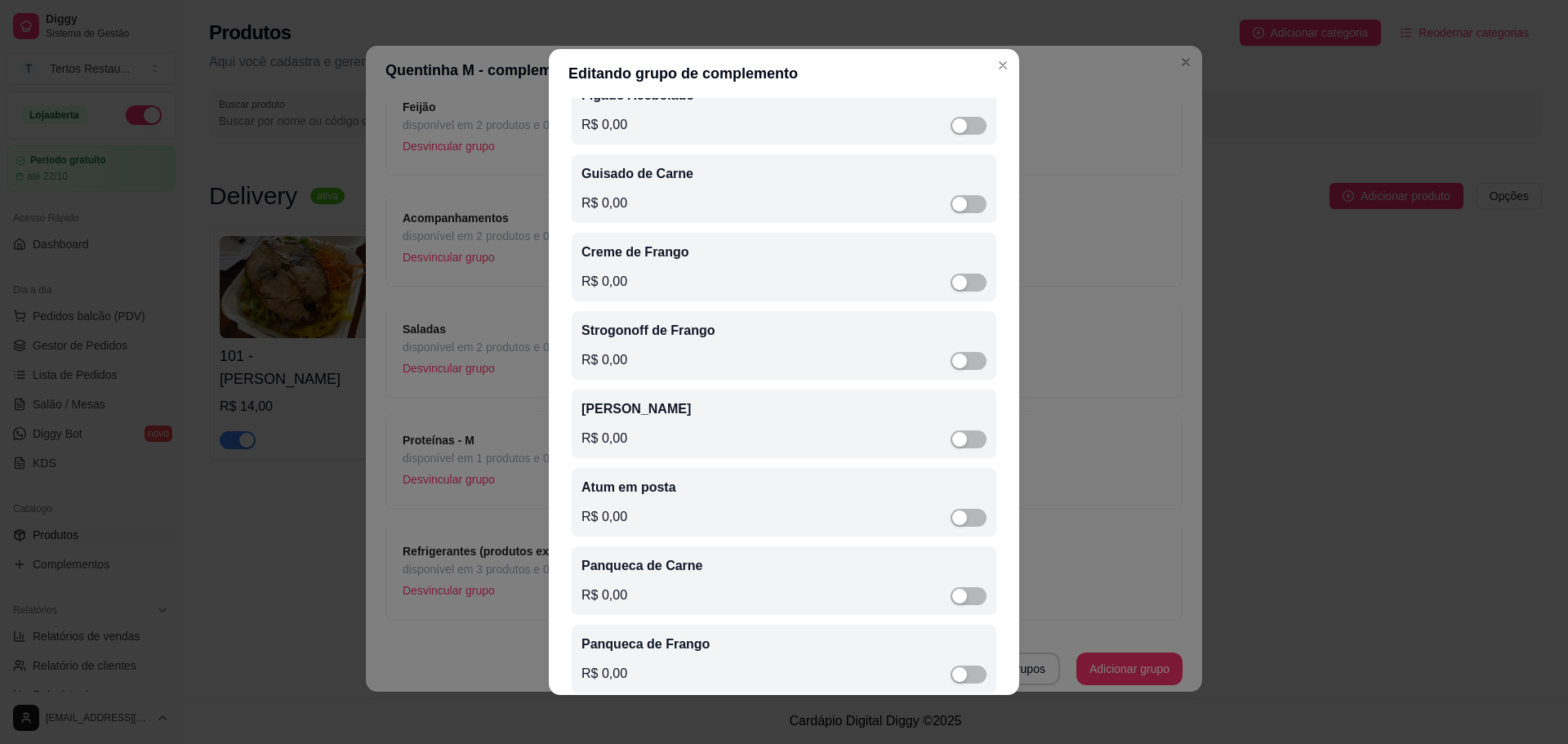
scroll to position [0, 0]
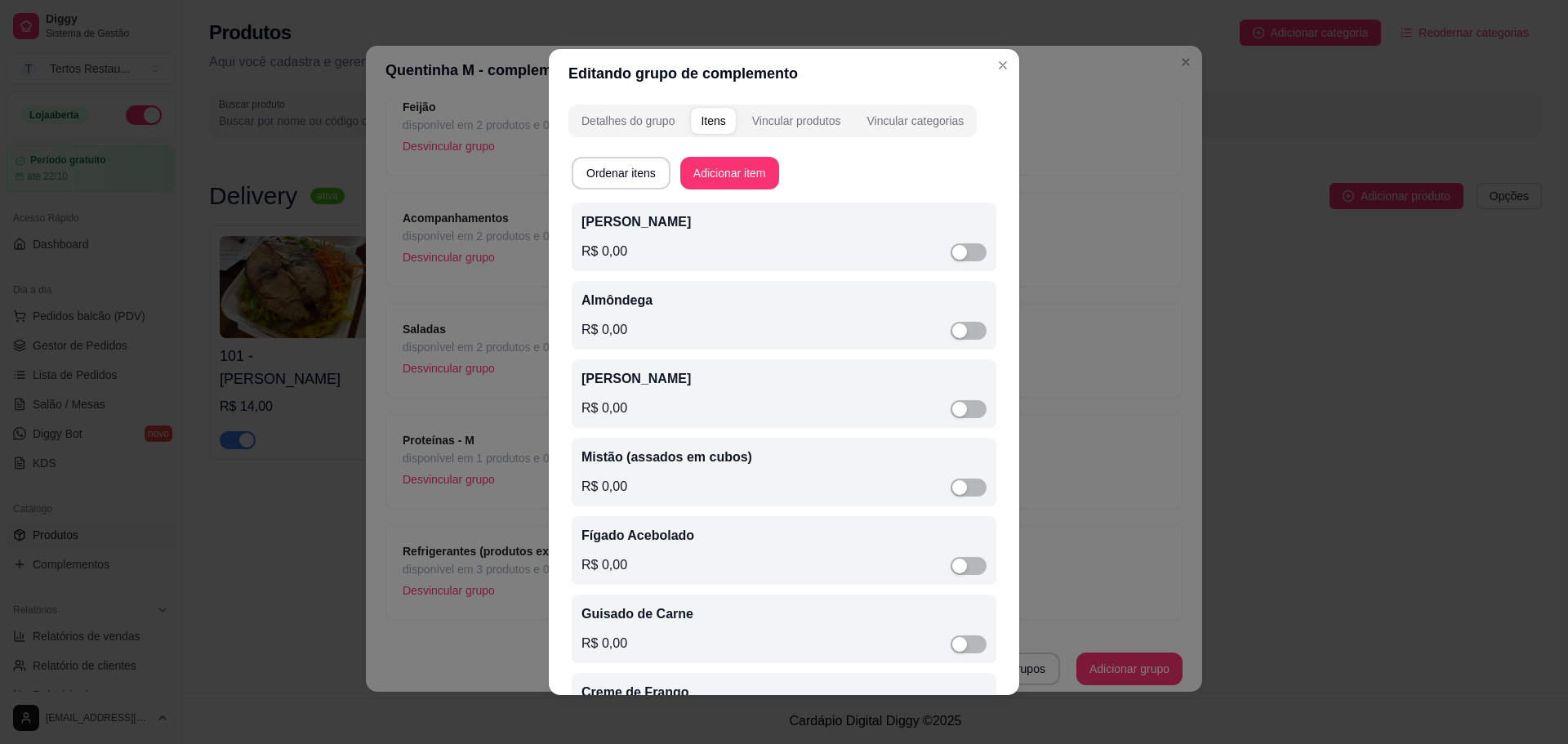
click at [893, 172] on div "Ordenar itens Adicionar item" at bounding box center [784, 173] width 425 height 32
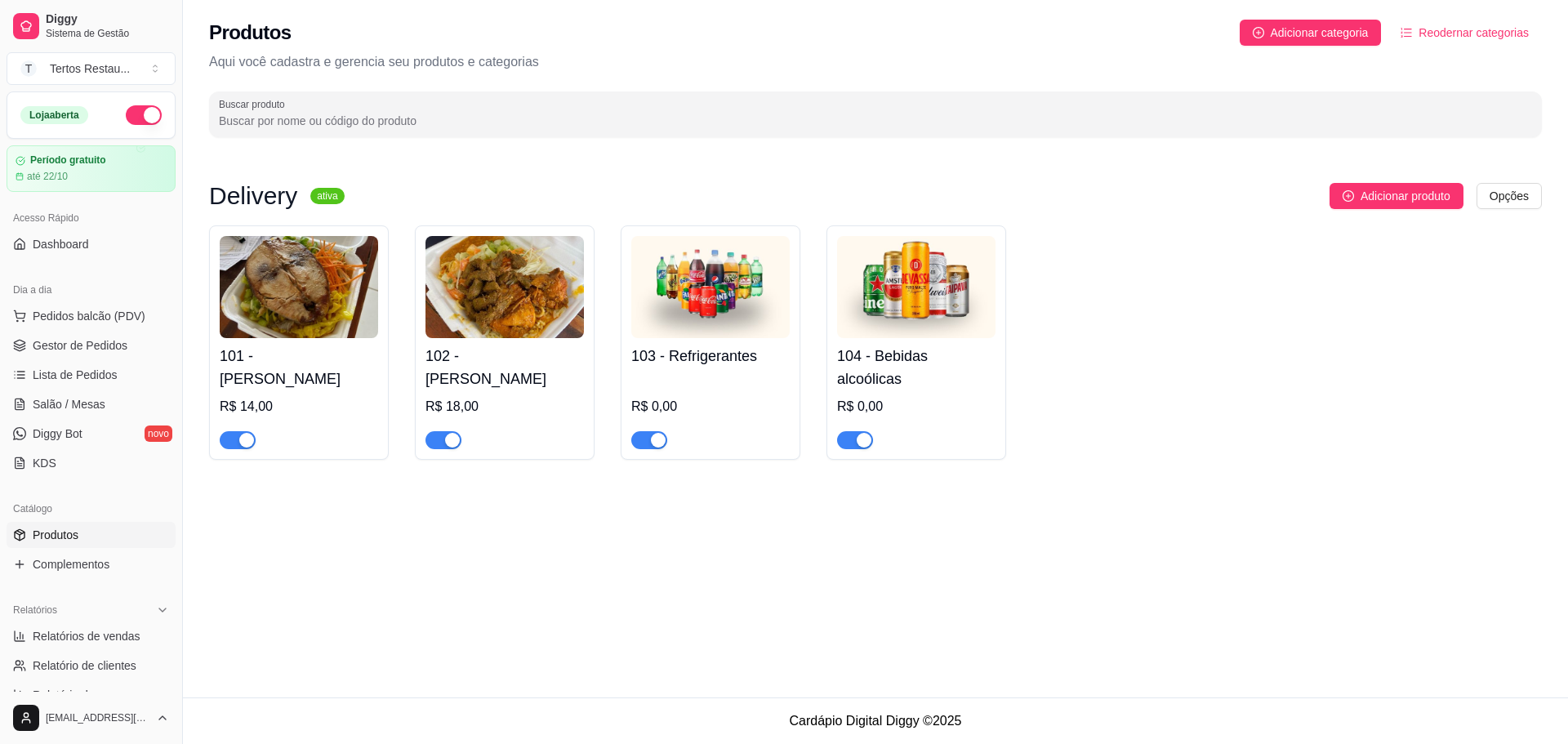
click at [753, 303] on img at bounding box center [711, 287] width 158 height 103
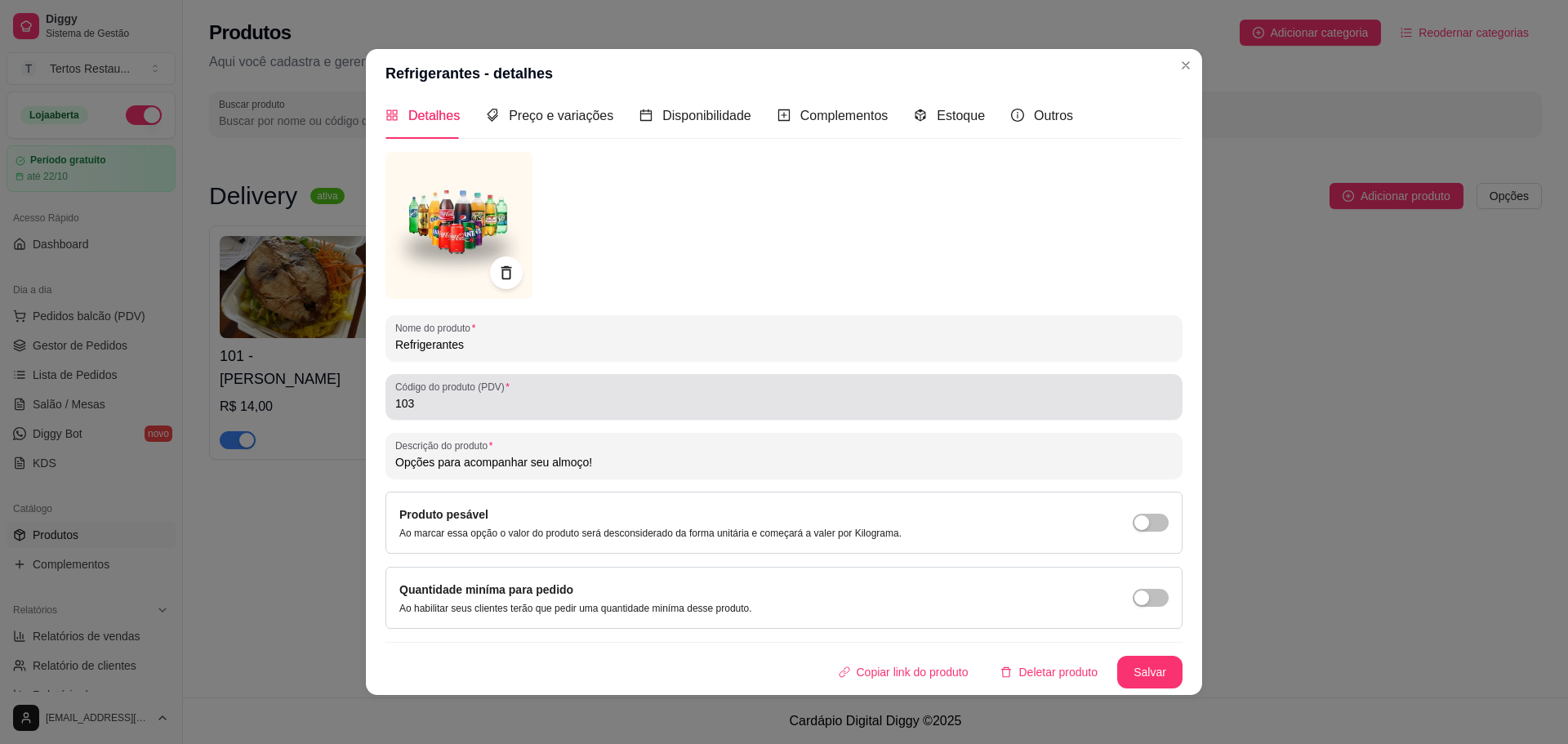
scroll to position [3, 0]
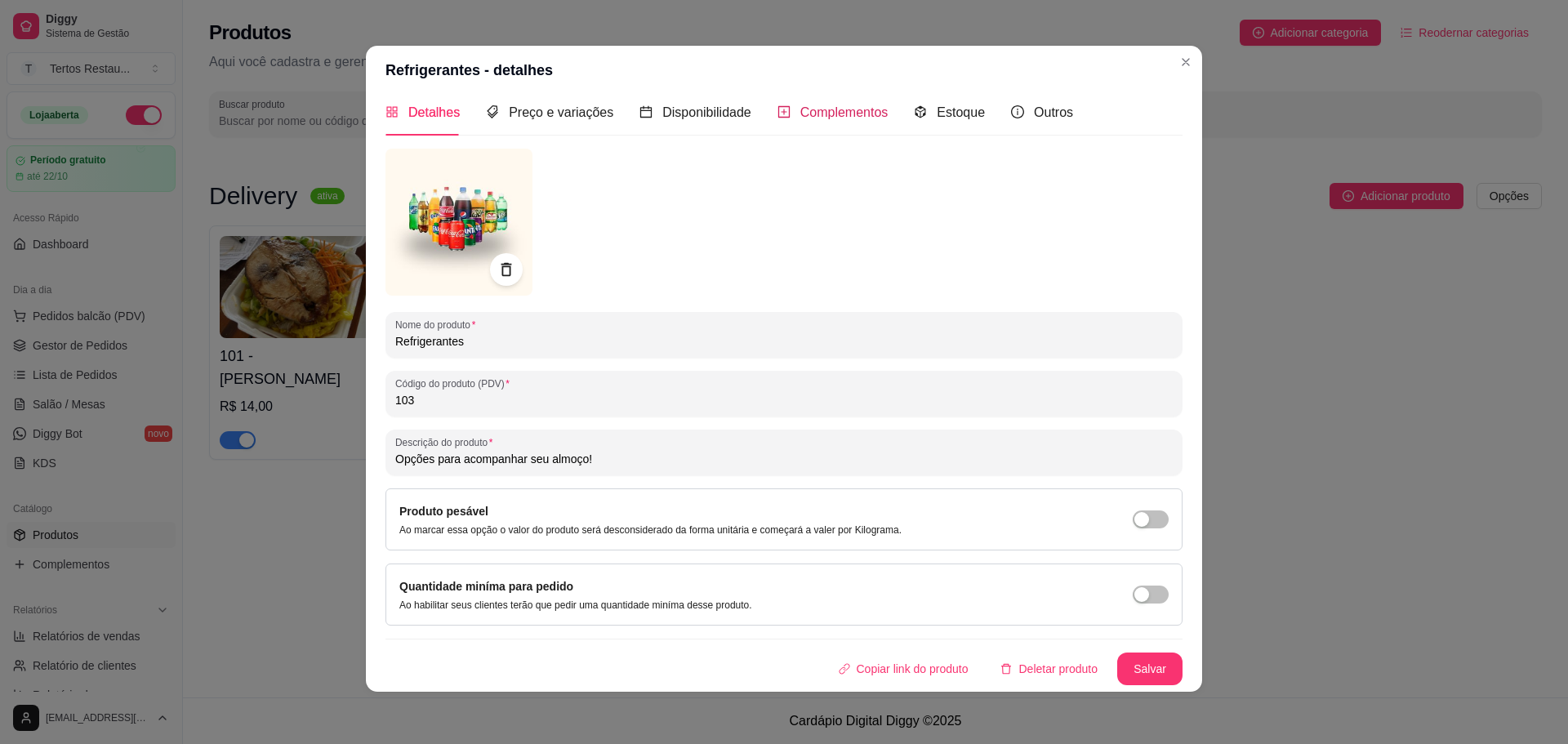
click at [808, 111] on span "Complementos" at bounding box center [845, 112] width 88 height 14
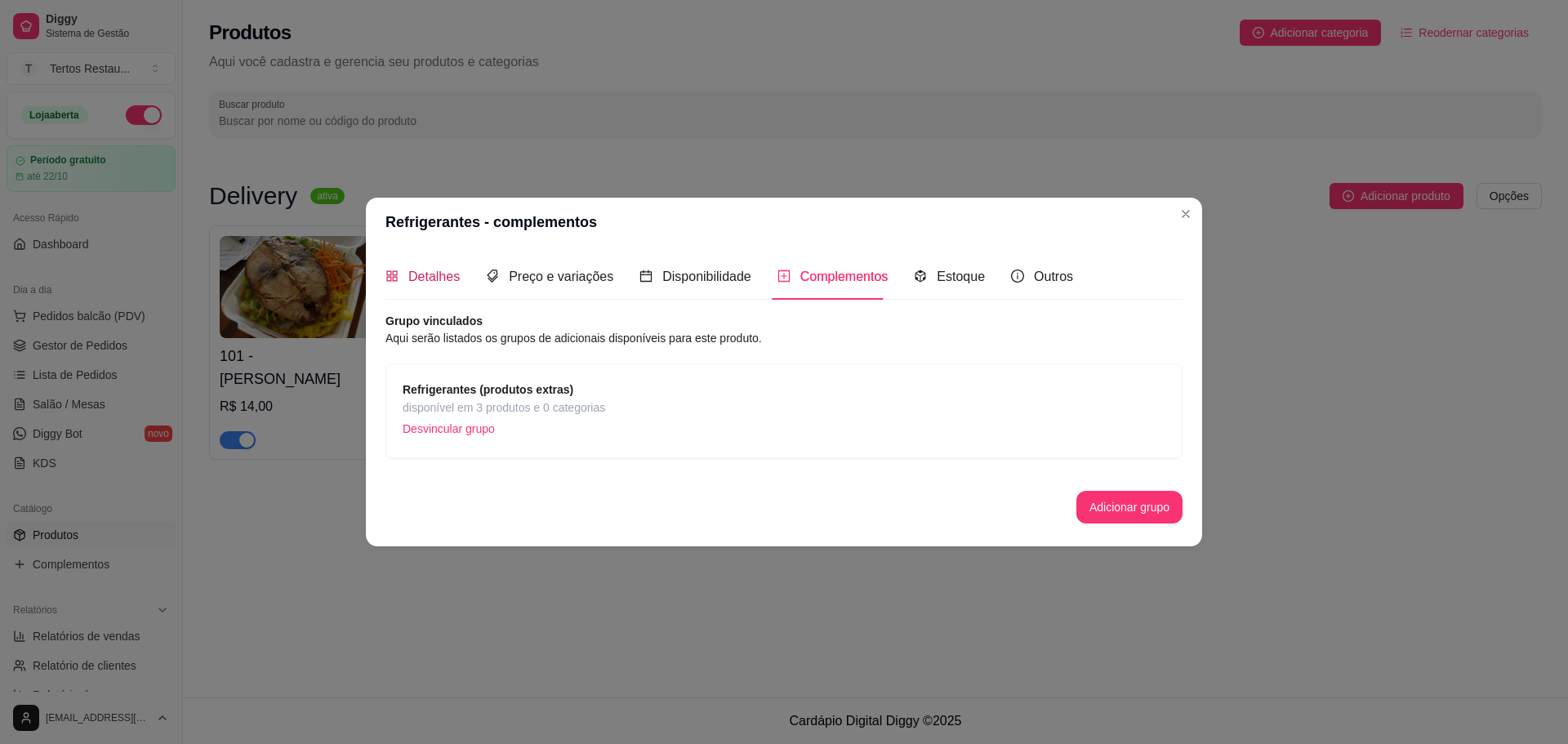
click at [425, 273] on span "Detalhes" at bounding box center [433, 276] width 52 height 14
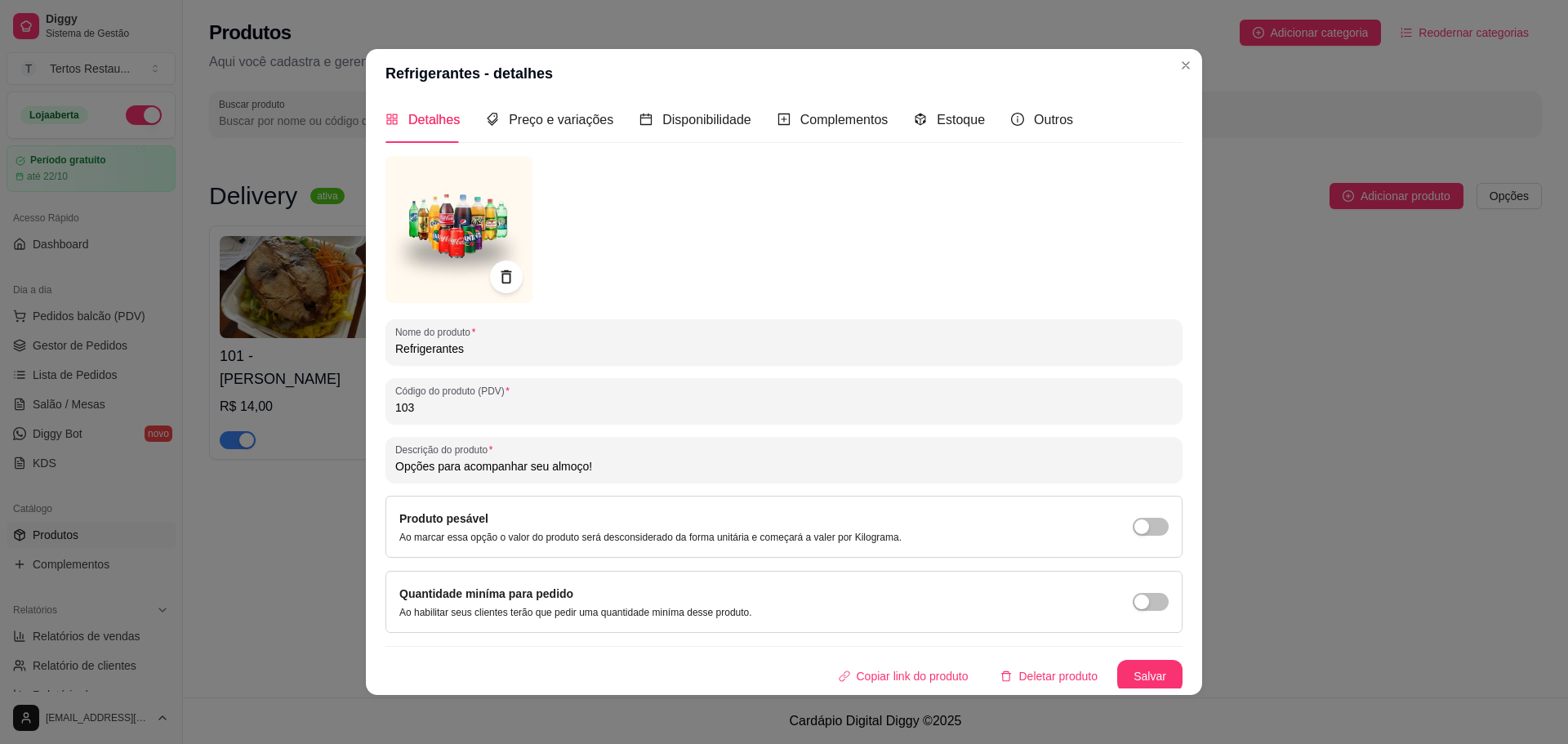
scroll to position [13, 0]
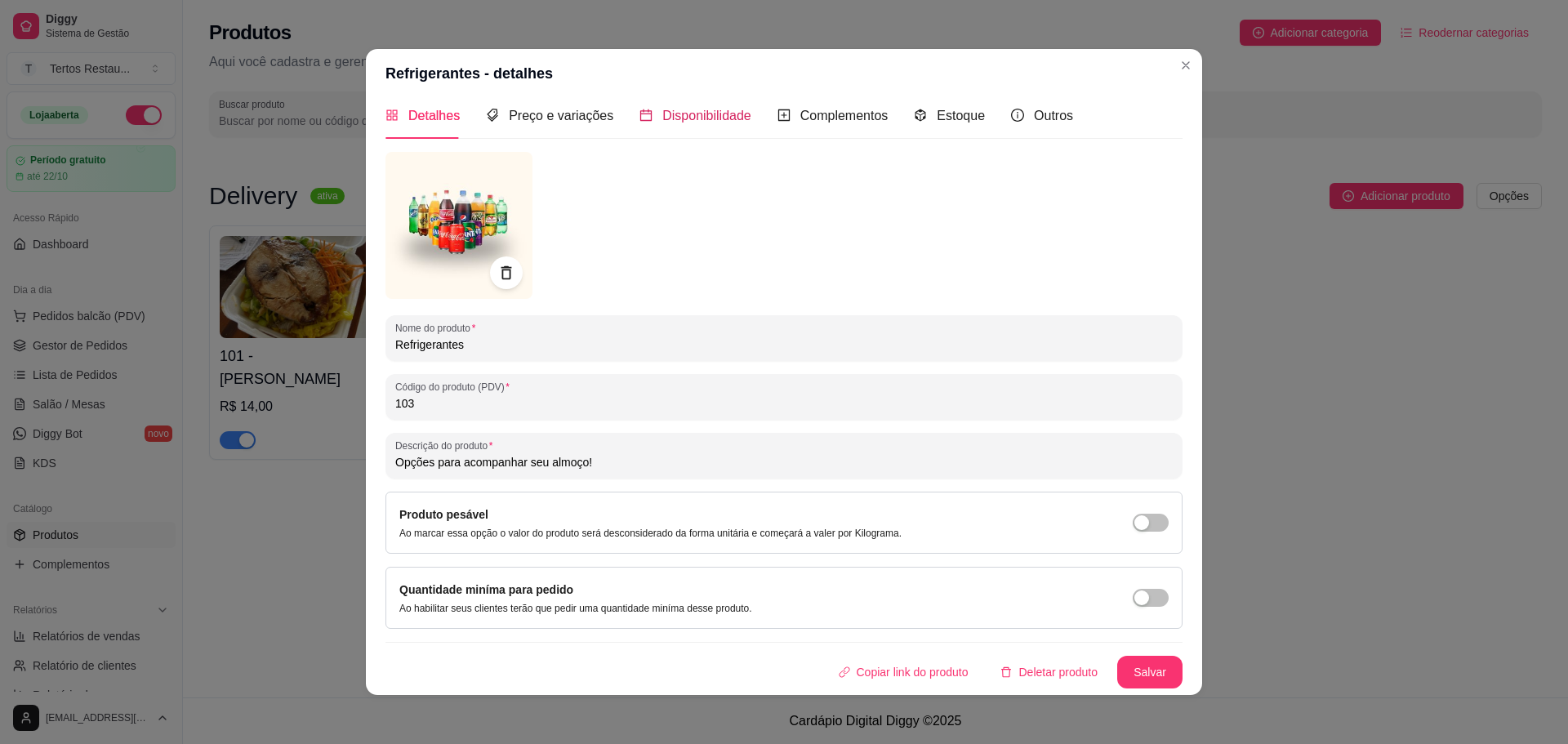
click at [692, 117] on span "Disponibilidade" at bounding box center [706, 115] width 89 height 14
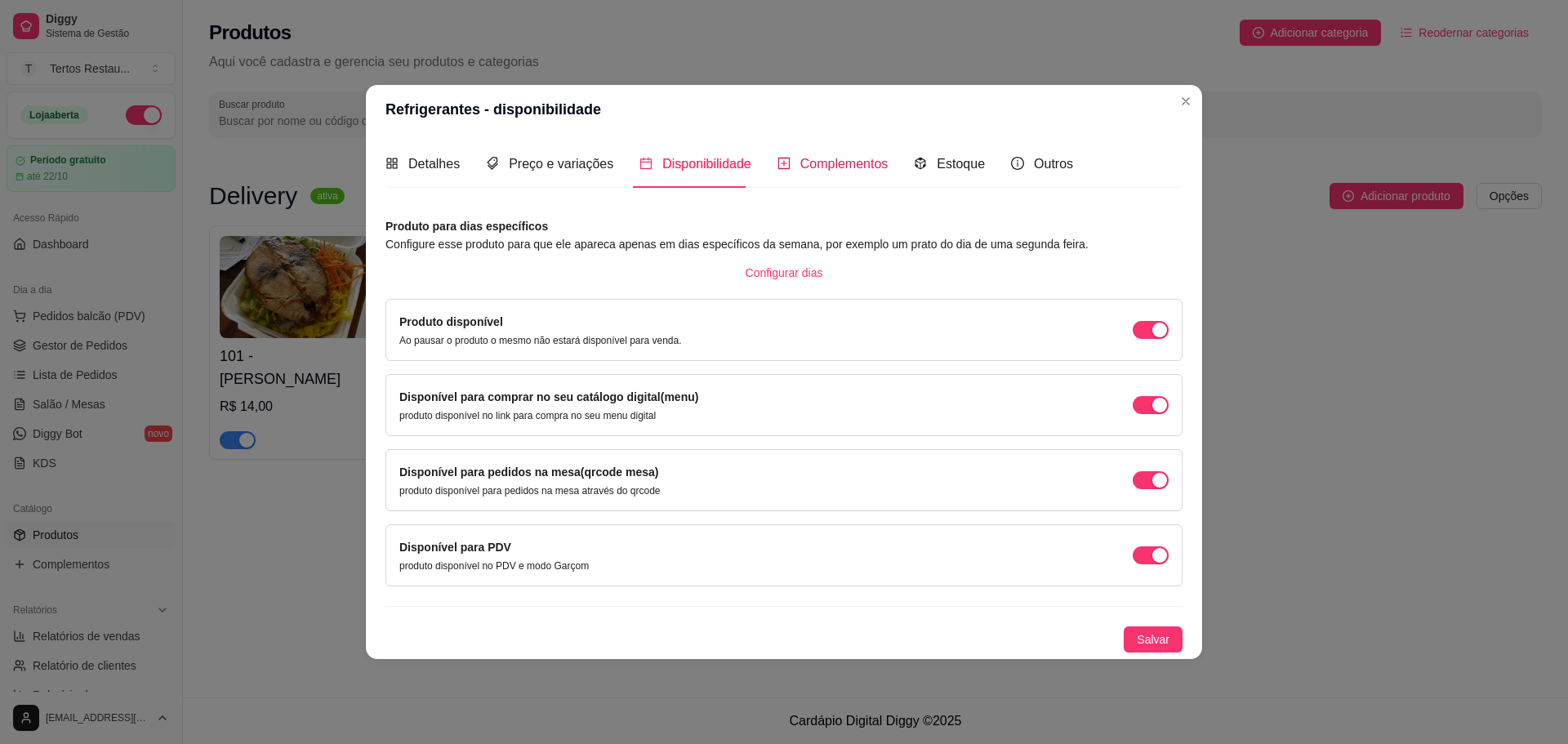
click at [841, 162] on span "Complementos" at bounding box center [845, 164] width 88 height 14
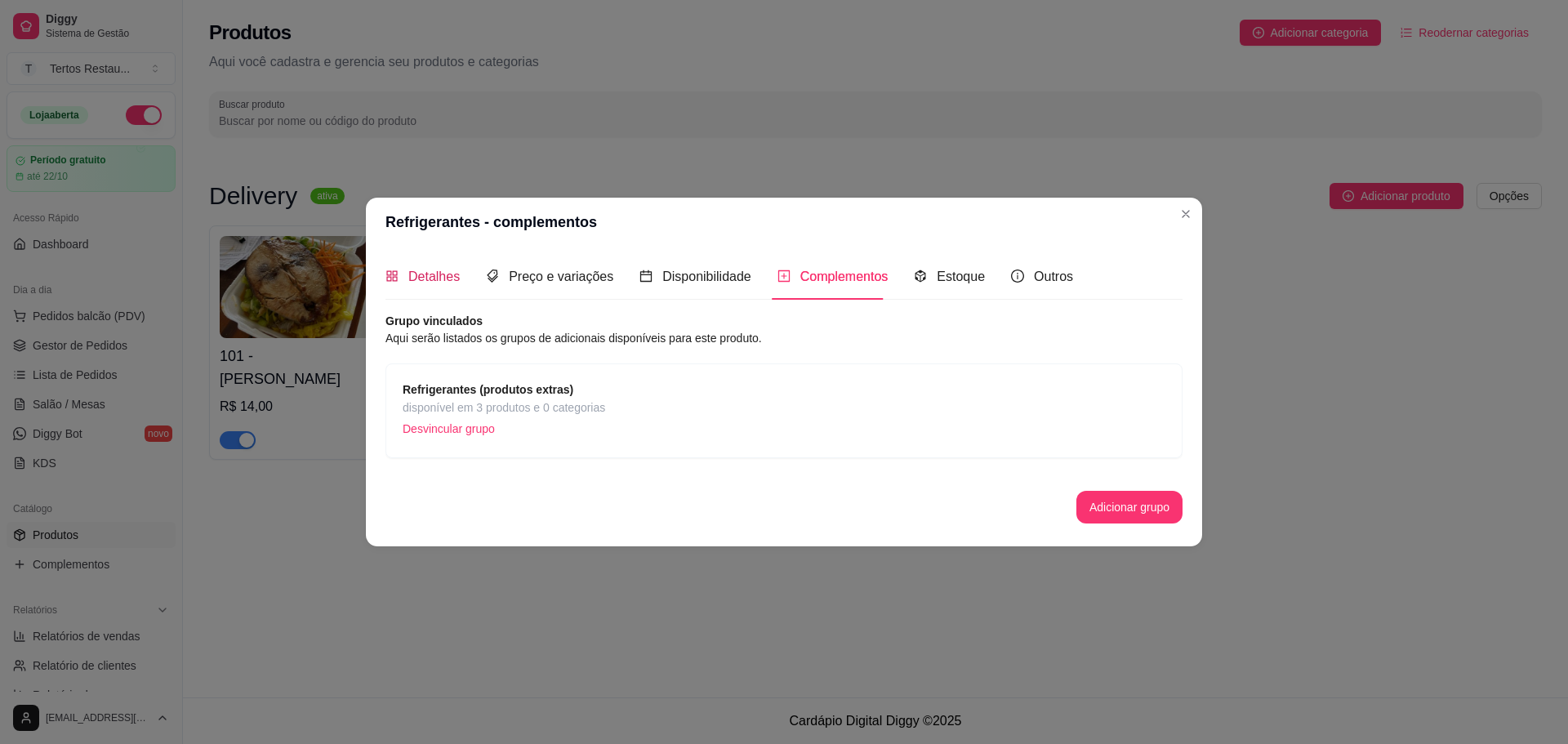
click at [409, 285] on div "Detalhes" at bounding box center [423, 276] width 74 height 21
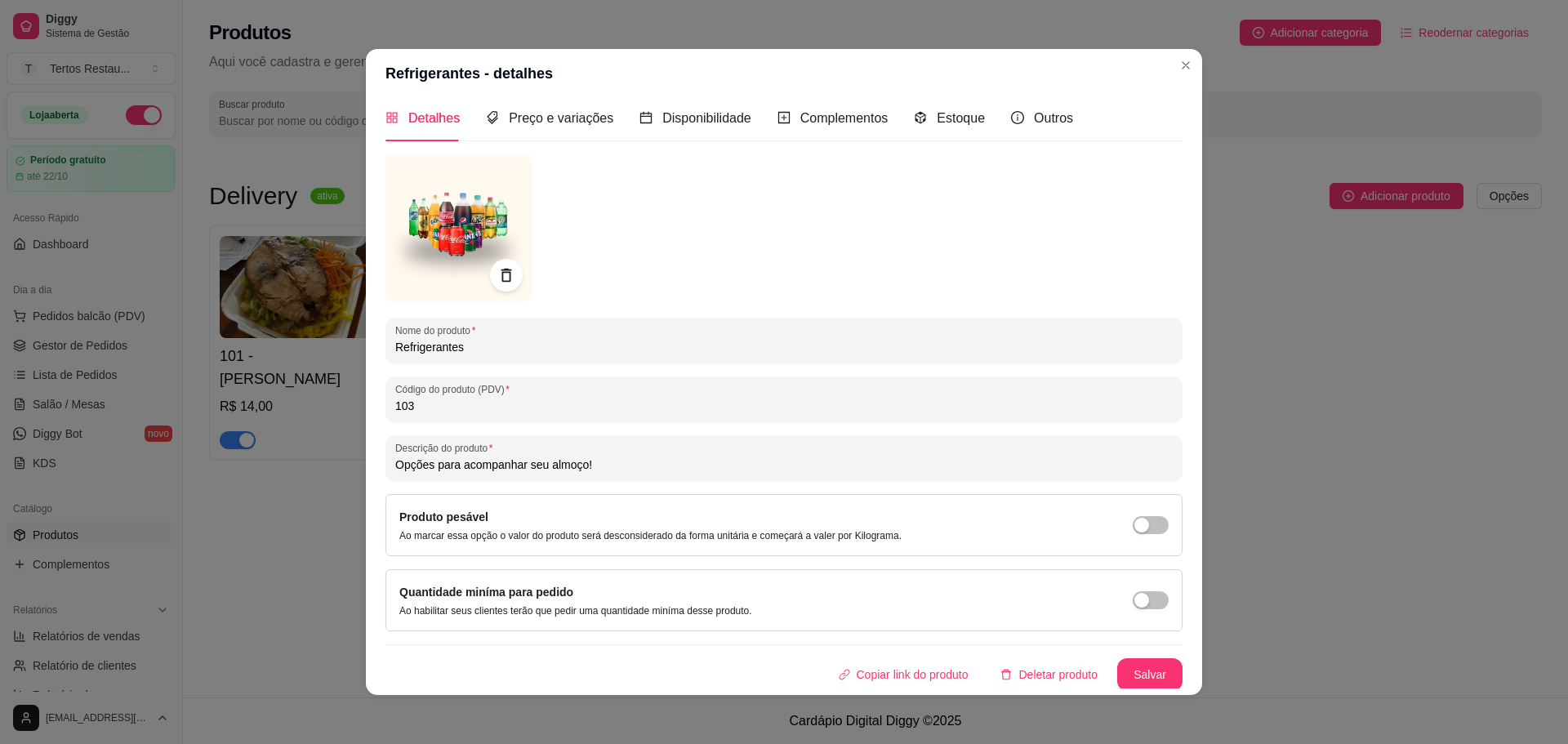
scroll to position [13, 0]
click at [824, 118] on span "Complementos" at bounding box center [845, 115] width 88 height 14
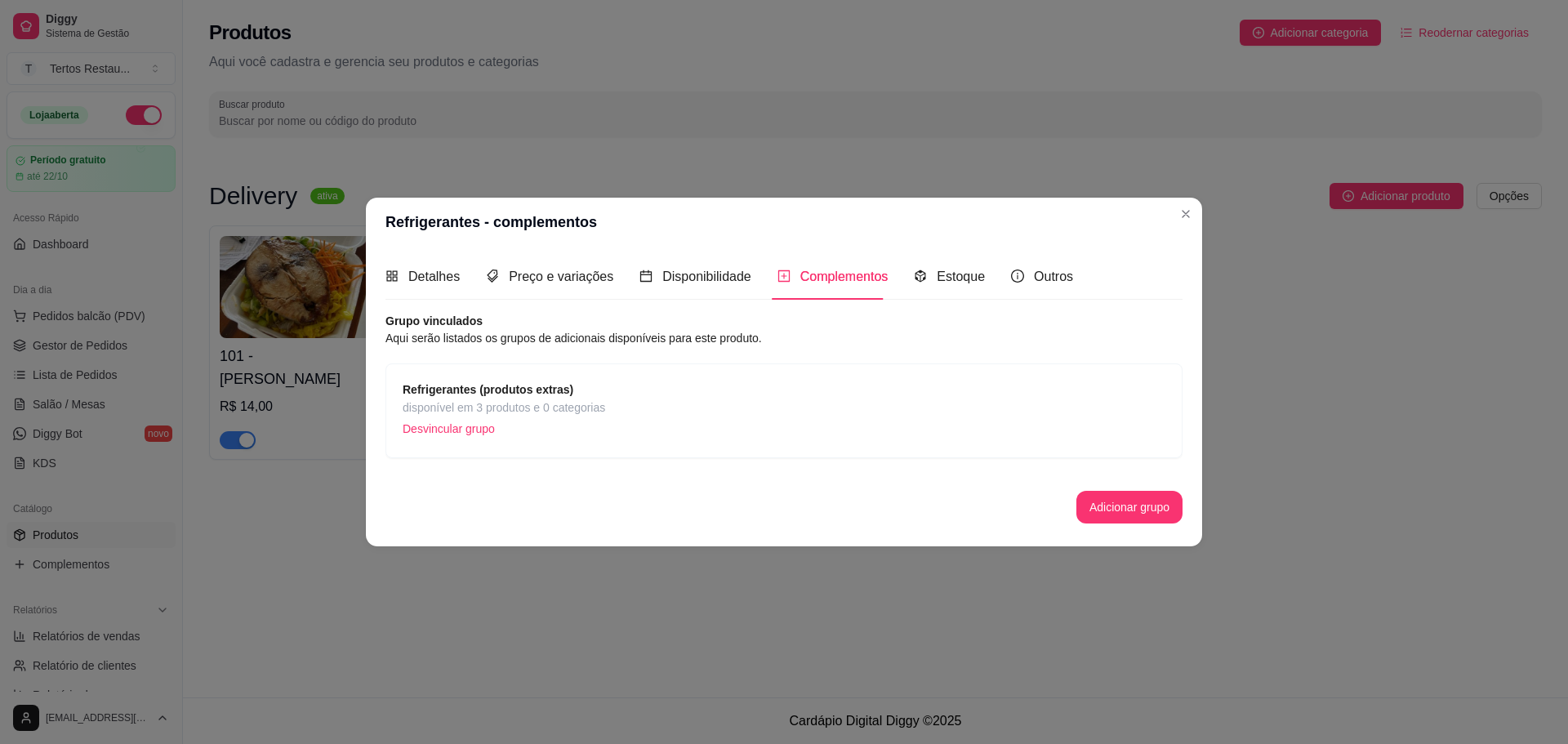
scroll to position [0, 0]
click at [527, 412] on span "disponível em 3 produtos e 0 categorias" at bounding box center [503, 407] width 202 height 18
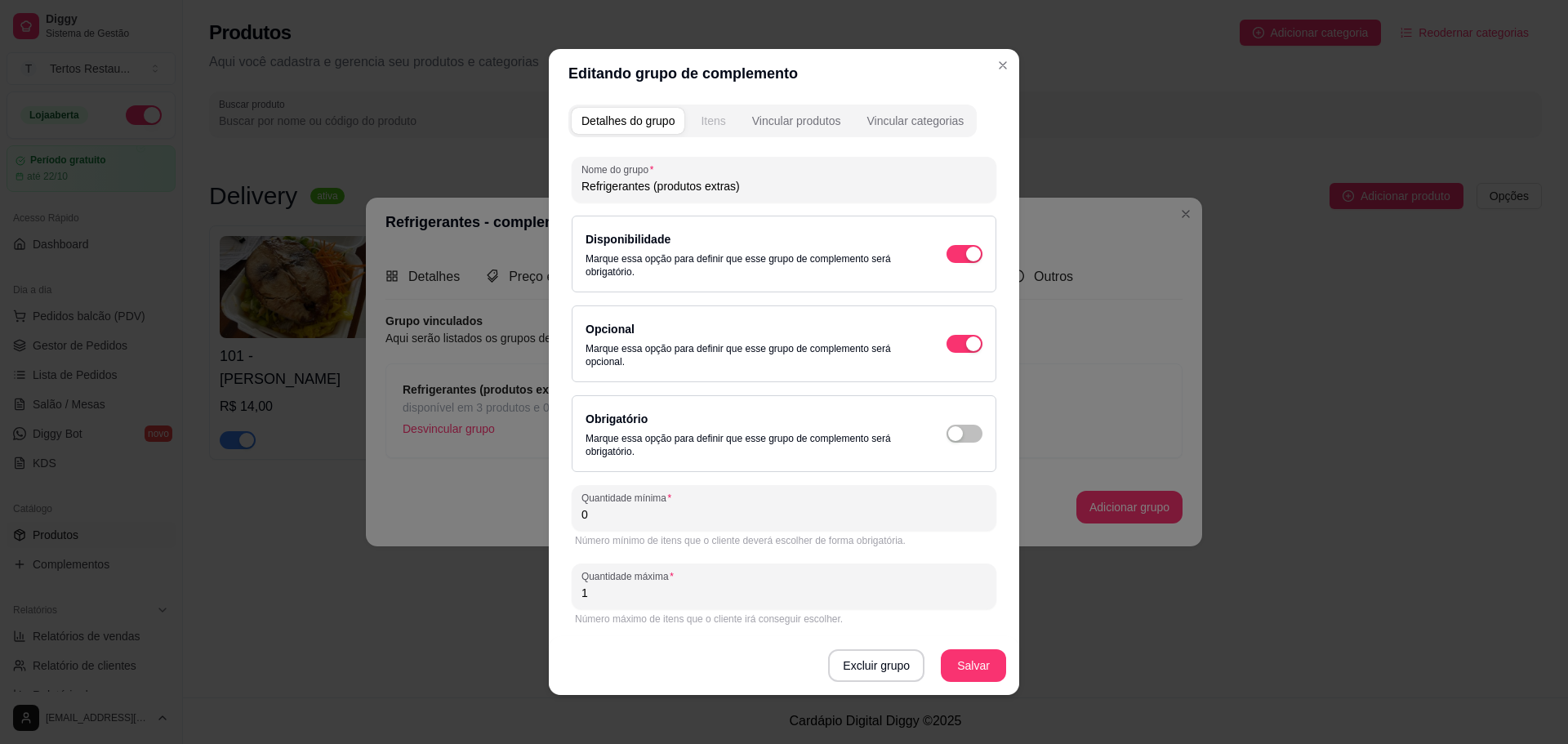
click at [713, 113] on div "Itens" at bounding box center [713, 120] width 24 height 17
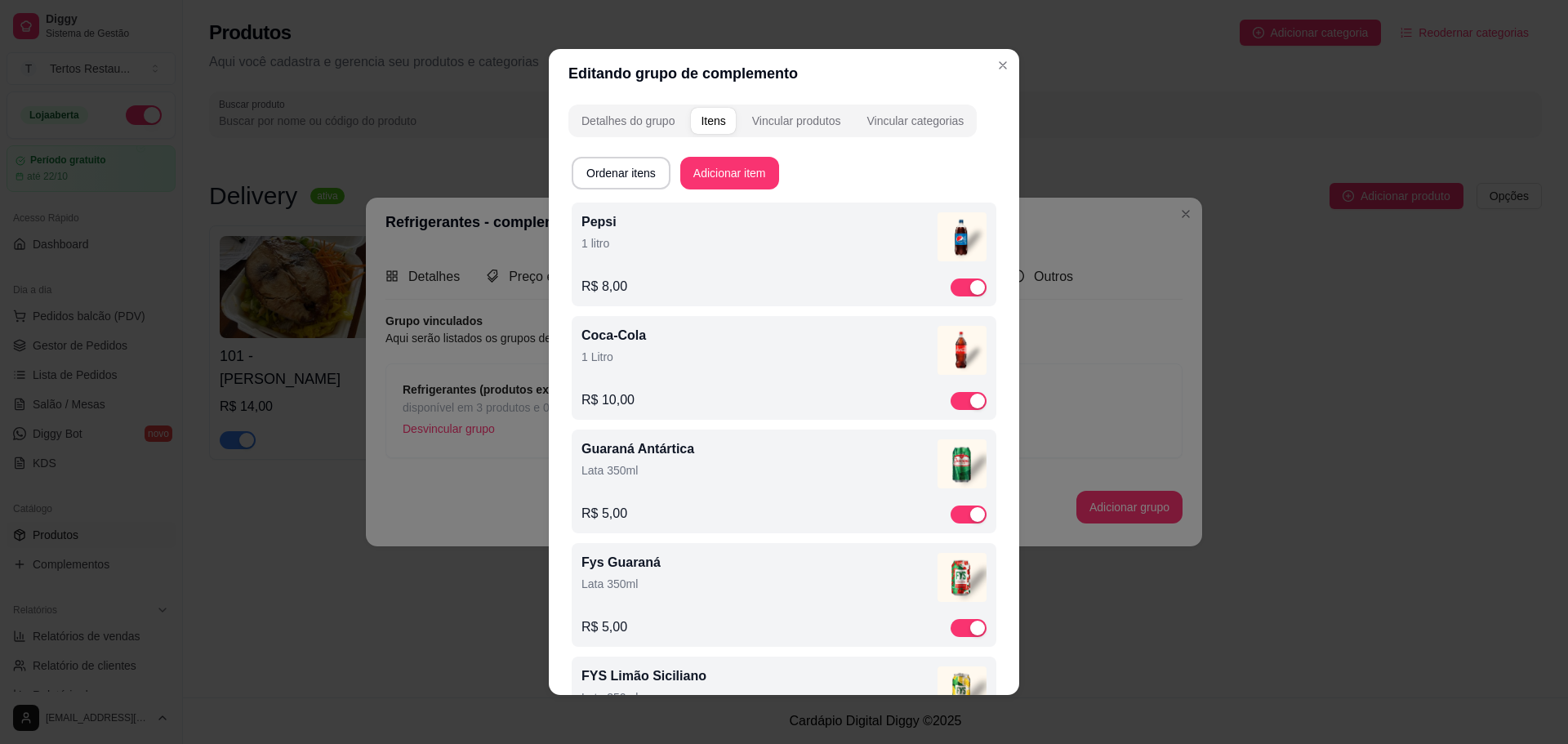
click at [634, 243] on p "1 litro" at bounding box center [760, 243] width 356 height 17
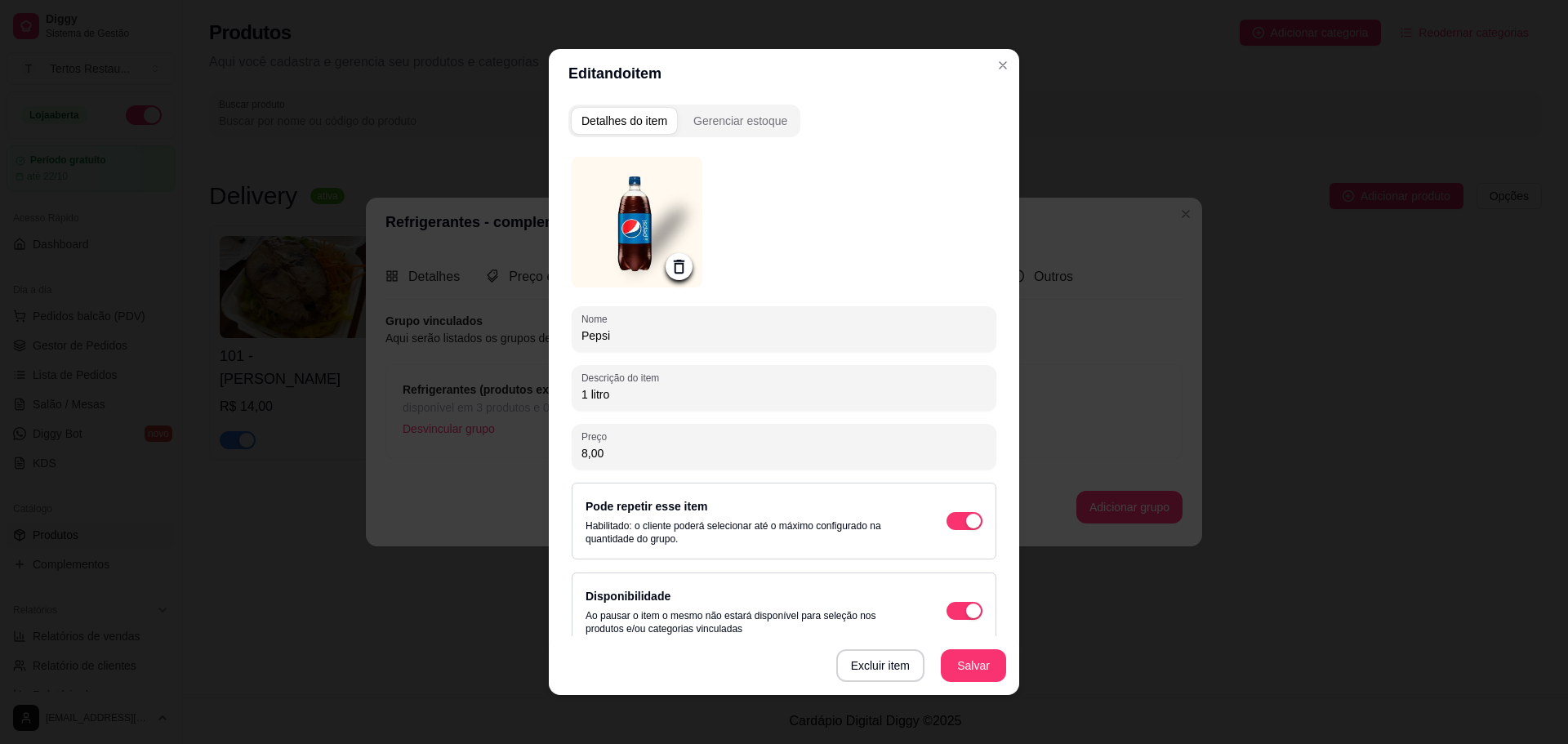
click at [582, 458] on input "8,00" at bounding box center [784, 453] width 405 height 17
type input "10,00"
click at [975, 674] on button "Salvar" at bounding box center [973, 665] width 65 height 32
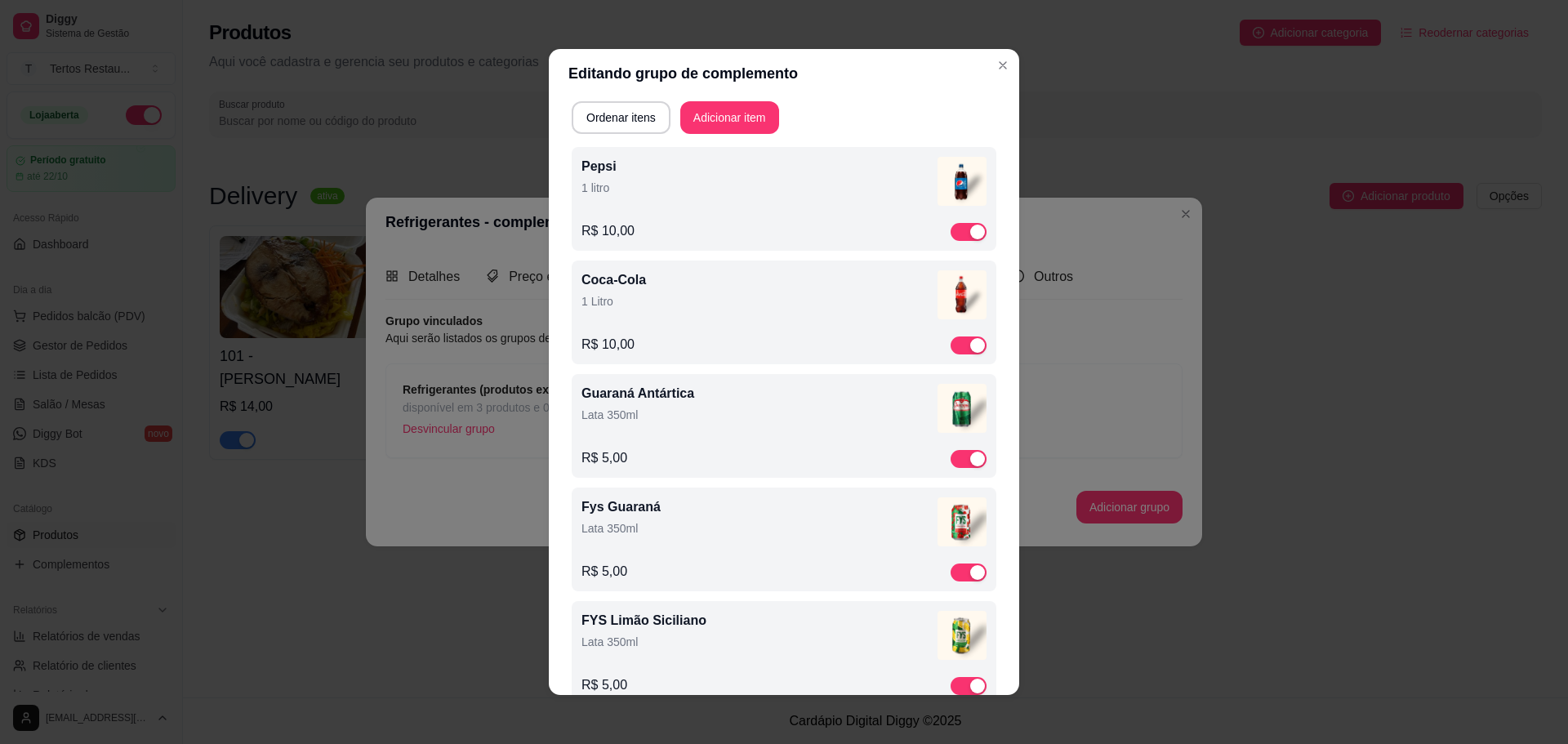
scroll to position [82, 0]
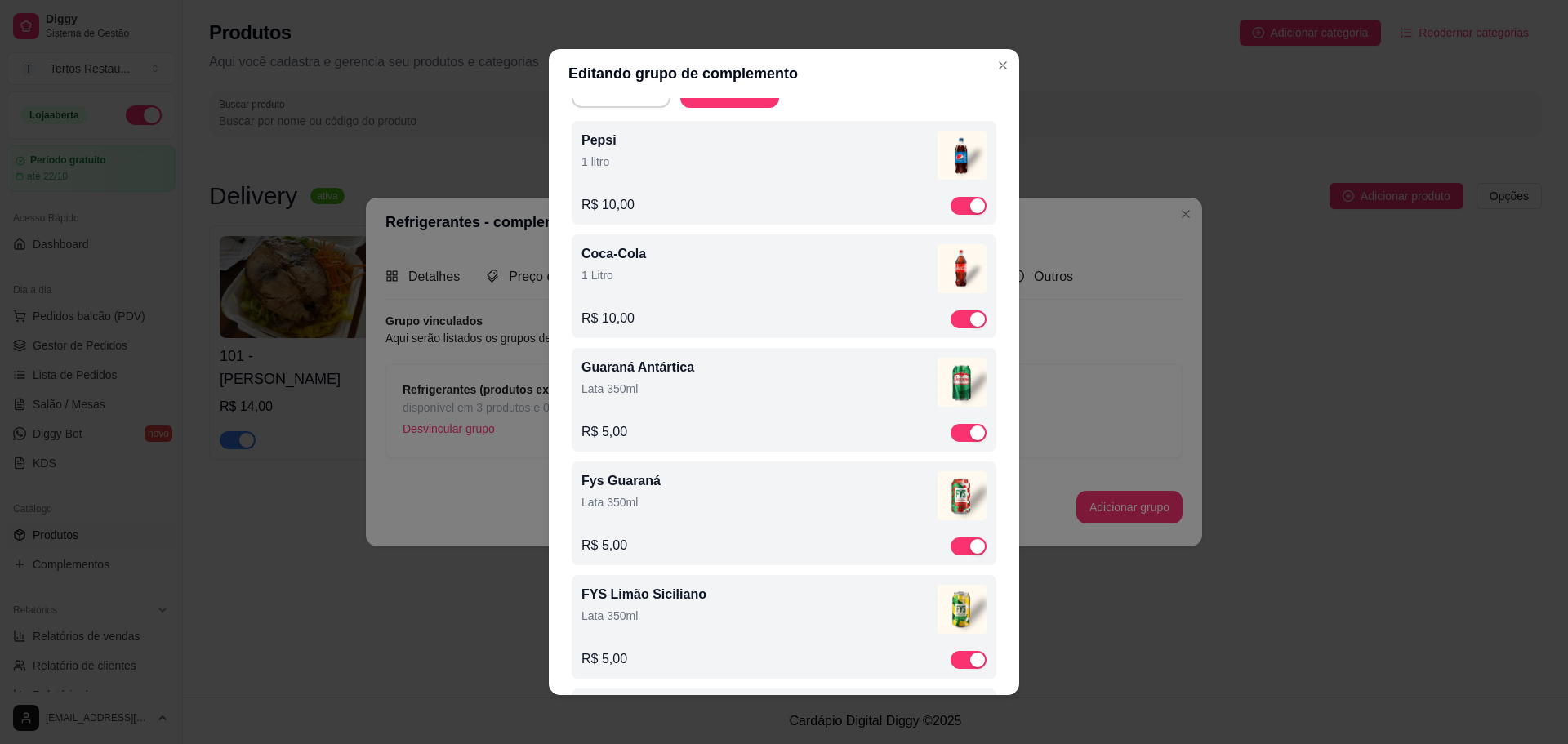
click at [634, 398] on div "Guaraná Antártica Lata 350ml" at bounding box center [760, 380] width 356 height 46
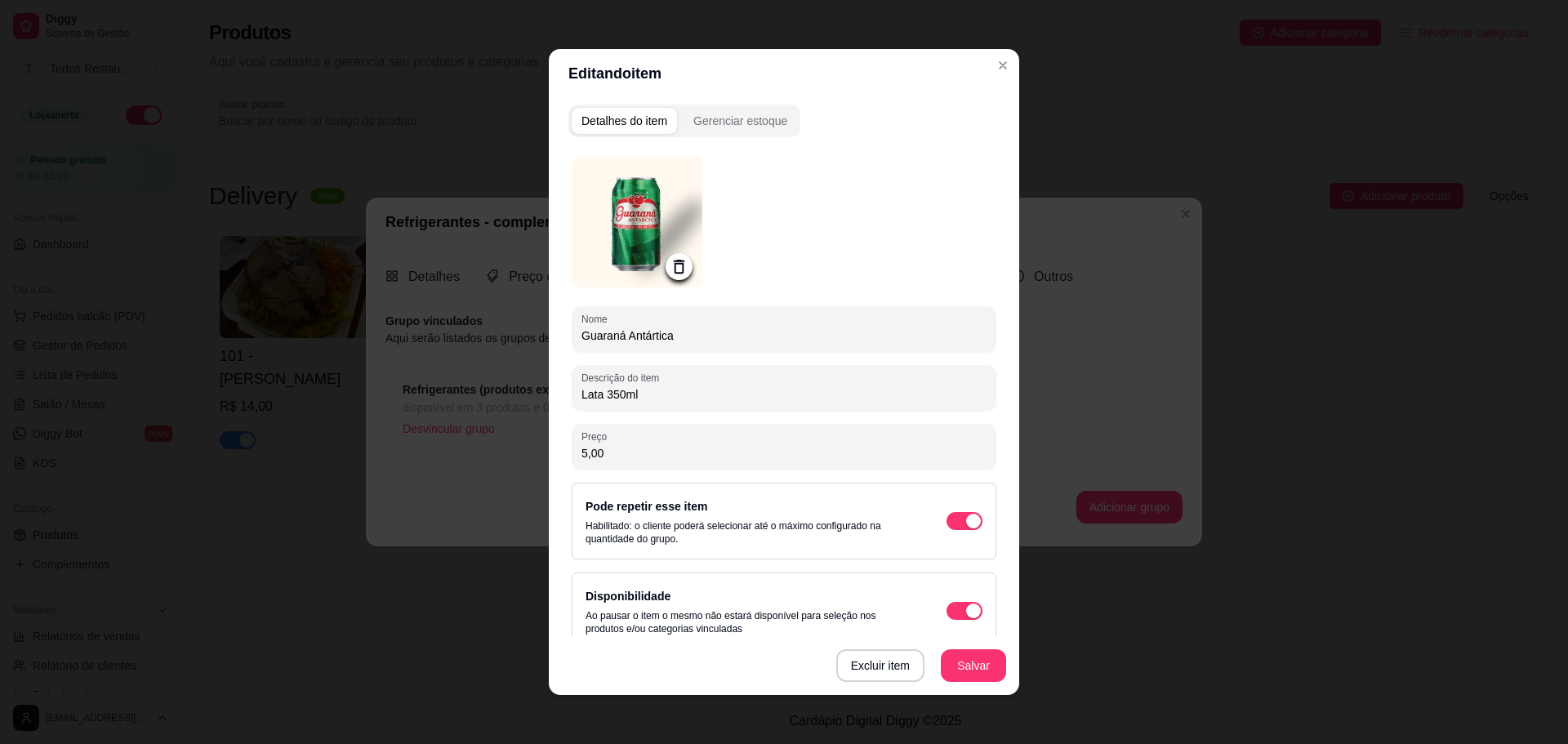
drag, startPoint x: 579, startPoint y: 453, endPoint x: 568, endPoint y: 453, distance: 11.0
click at [572, 453] on div "Preço 5,00" at bounding box center [784, 446] width 425 height 46
type input "6,00"
click at [973, 663] on button "Salvar" at bounding box center [973, 666] width 63 height 32
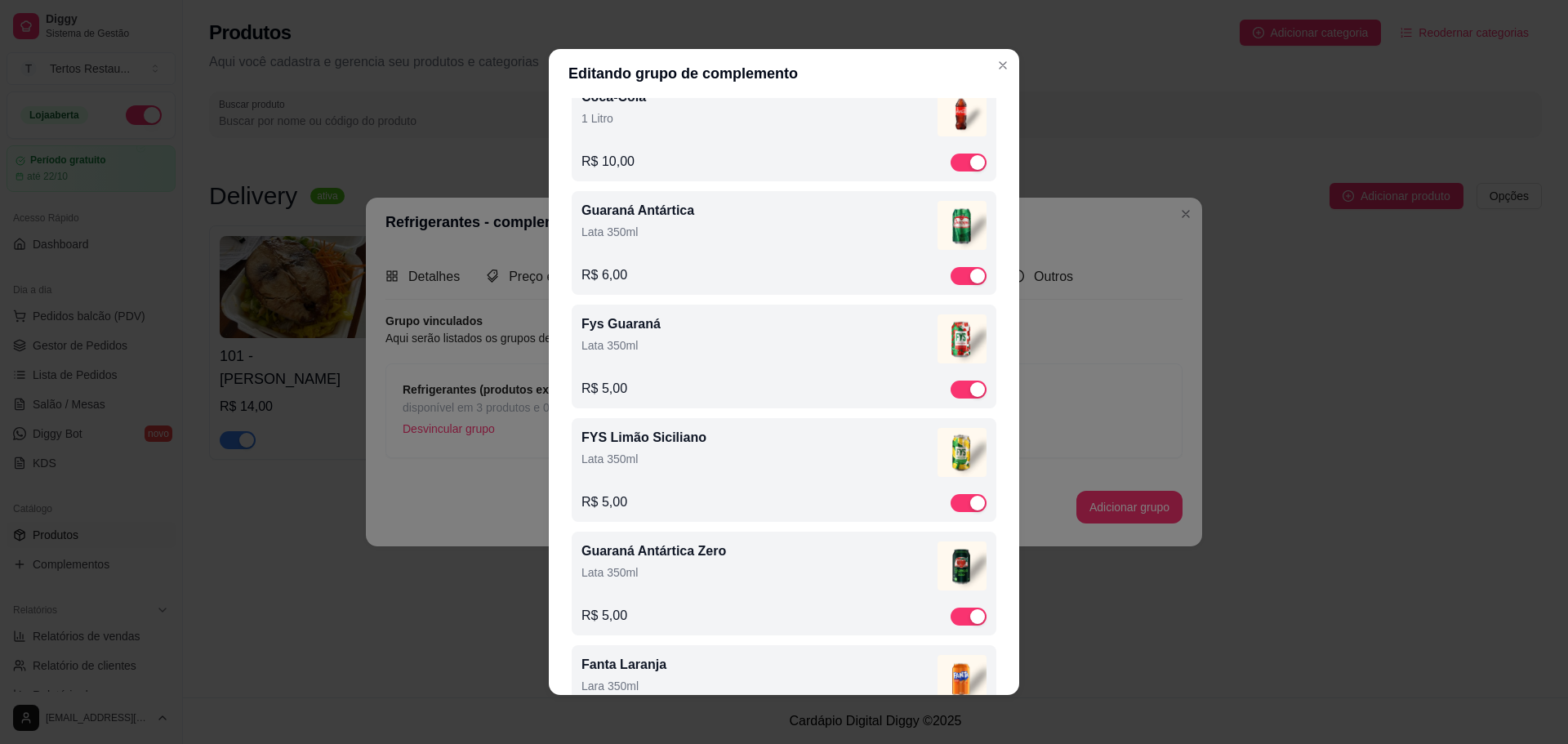
scroll to position [245, 0]
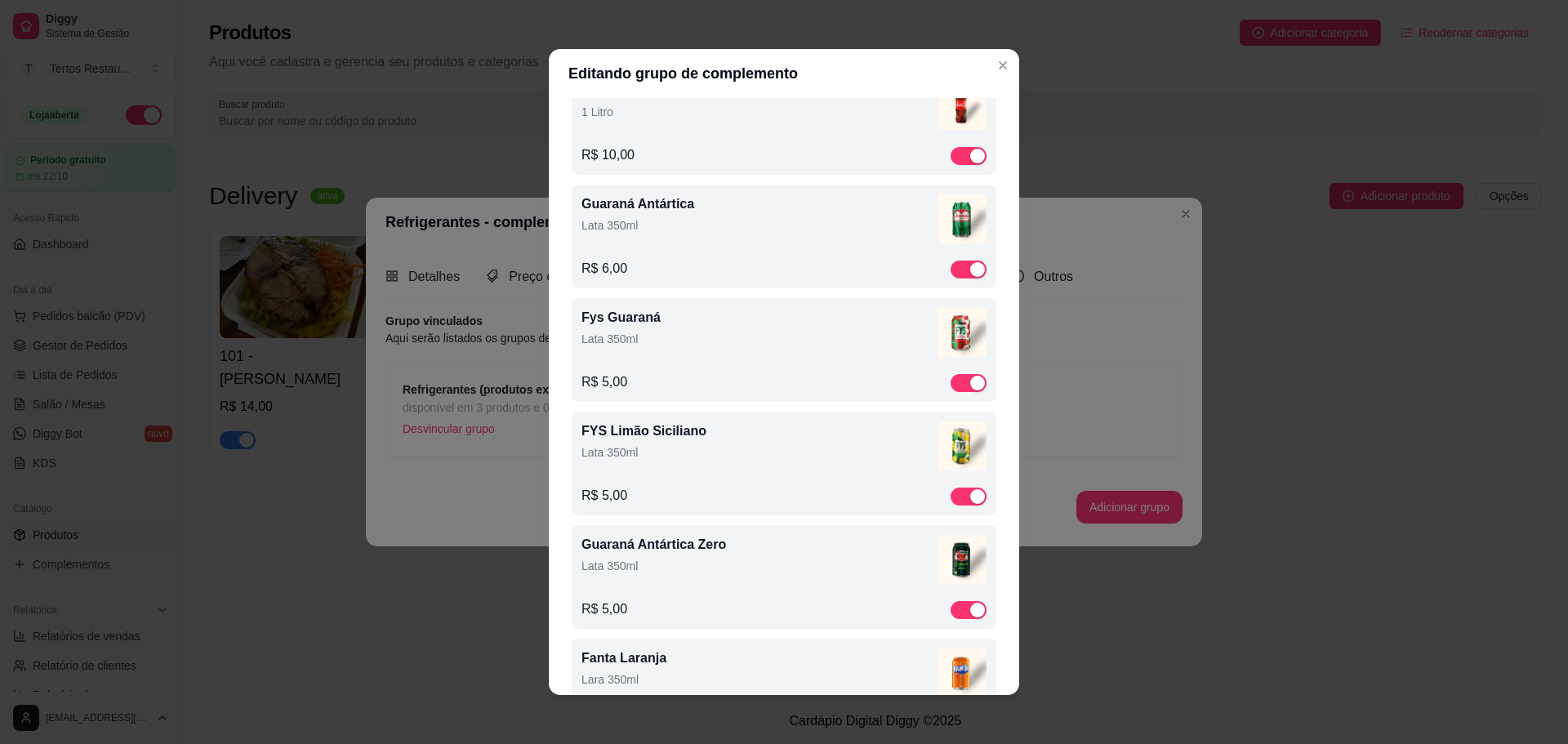
click at [783, 337] on p "Lata 350ml" at bounding box center [760, 339] width 356 height 17
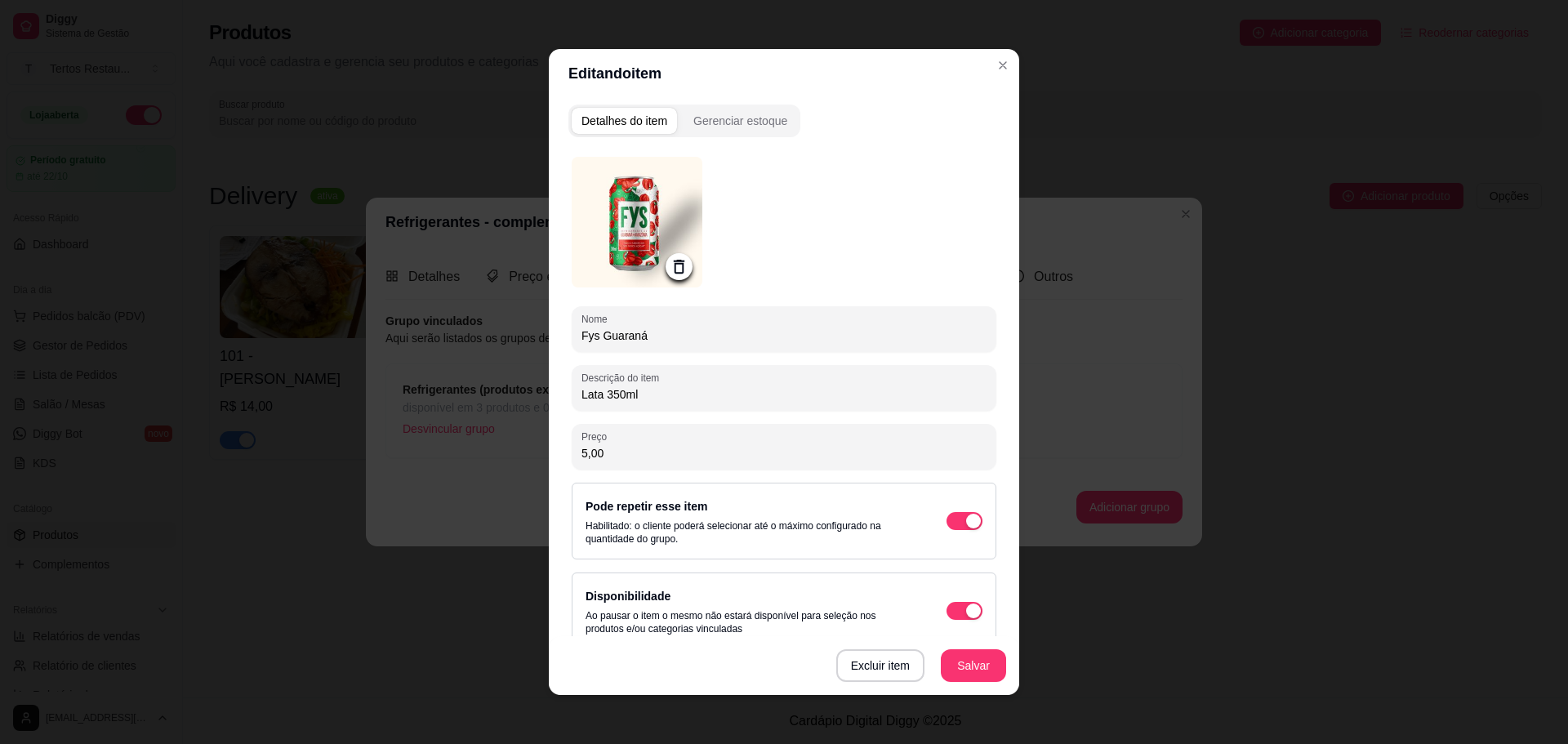
click at [582, 454] on input "5,00" at bounding box center [784, 453] width 405 height 17
type input "6,00"
click at [980, 667] on button "Salvar" at bounding box center [973, 666] width 63 height 32
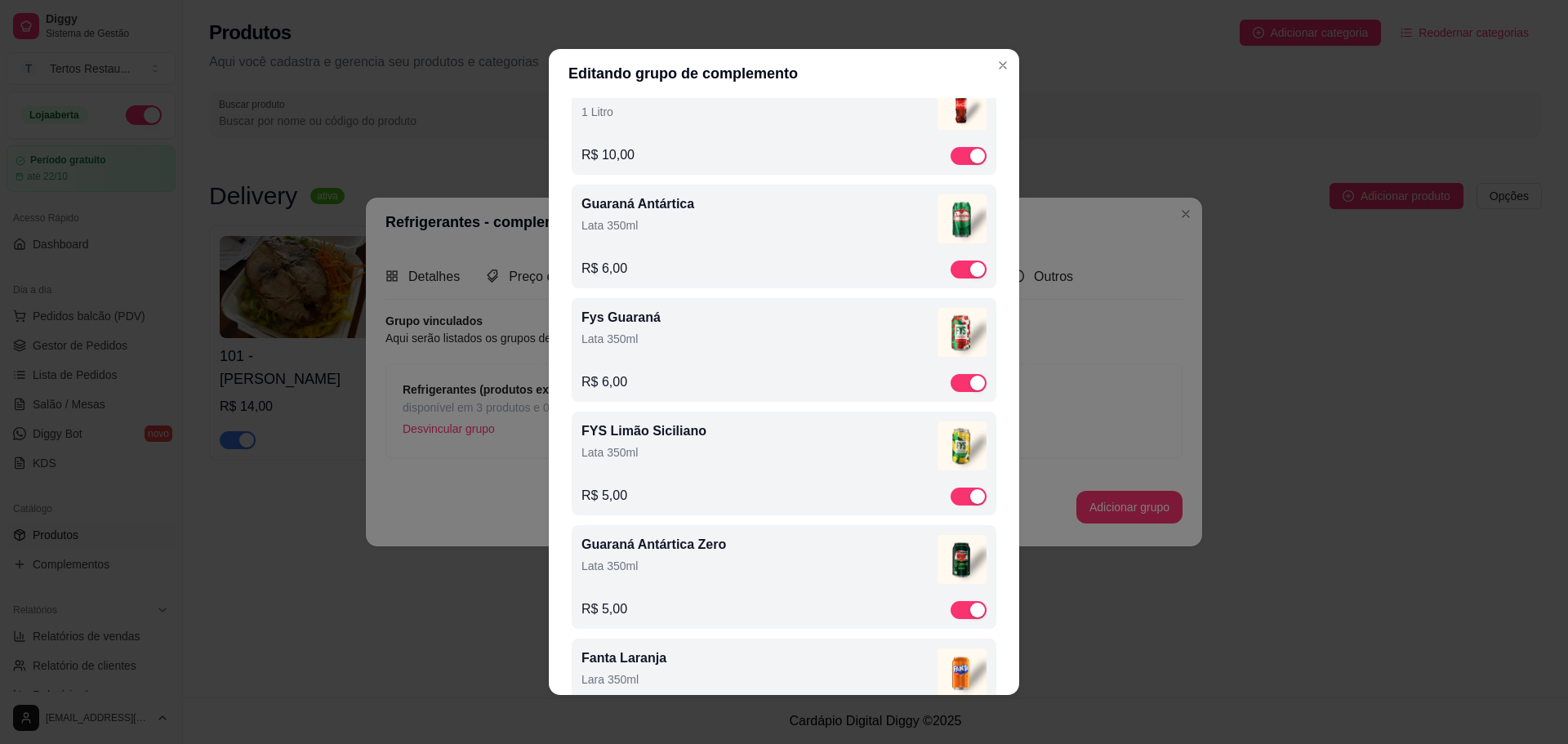
click at [657, 461] on div "FYS Limão Siciliano Lata 350ml" at bounding box center [760, 444] width 356 height 46
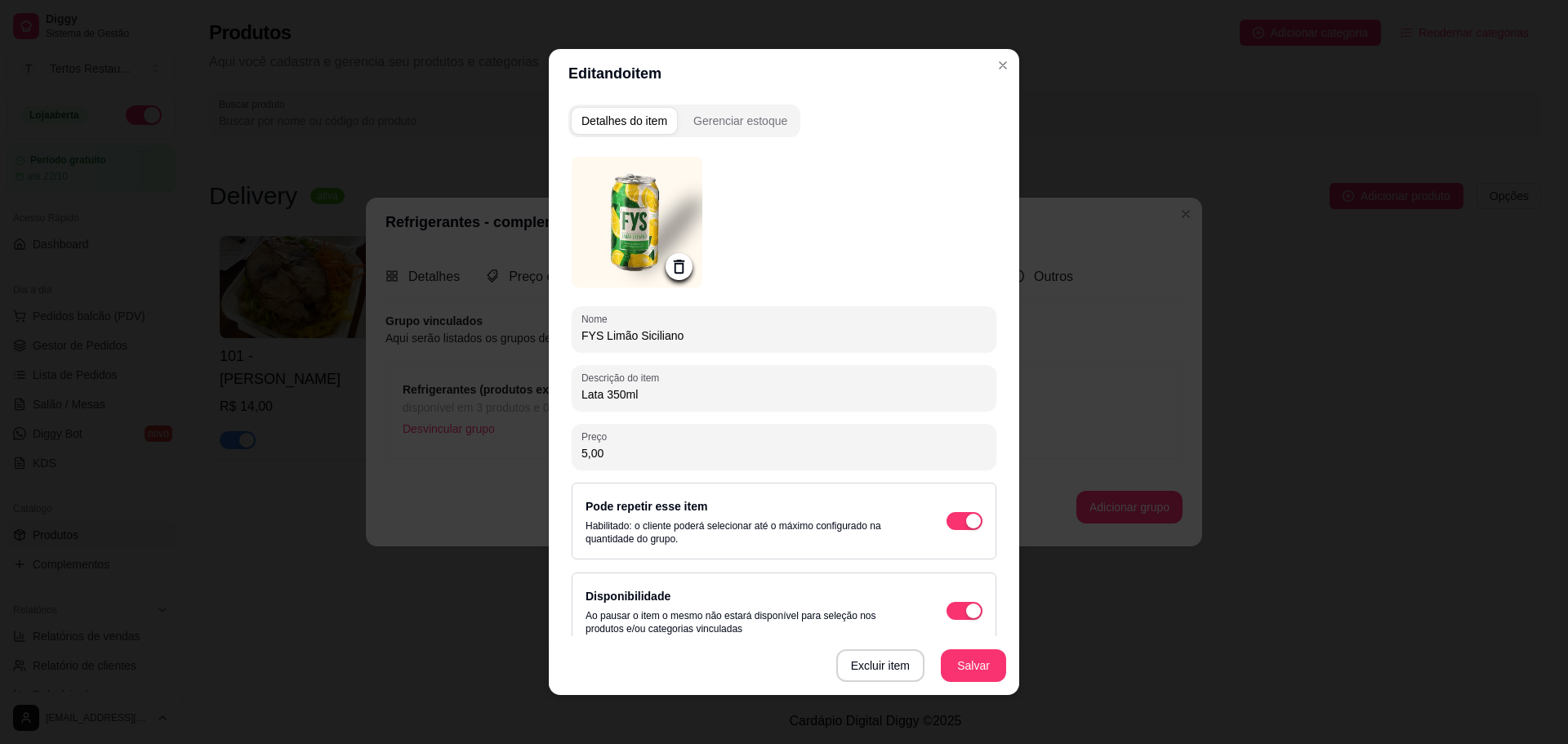
click at [573, 456] on div "Preço 5,00" at bounding box center [784, 446] width 425 height 46
type input "6,00"
click at [973, 663] on button "Salvar" at bounding box center [973, 665] width 65 height 32
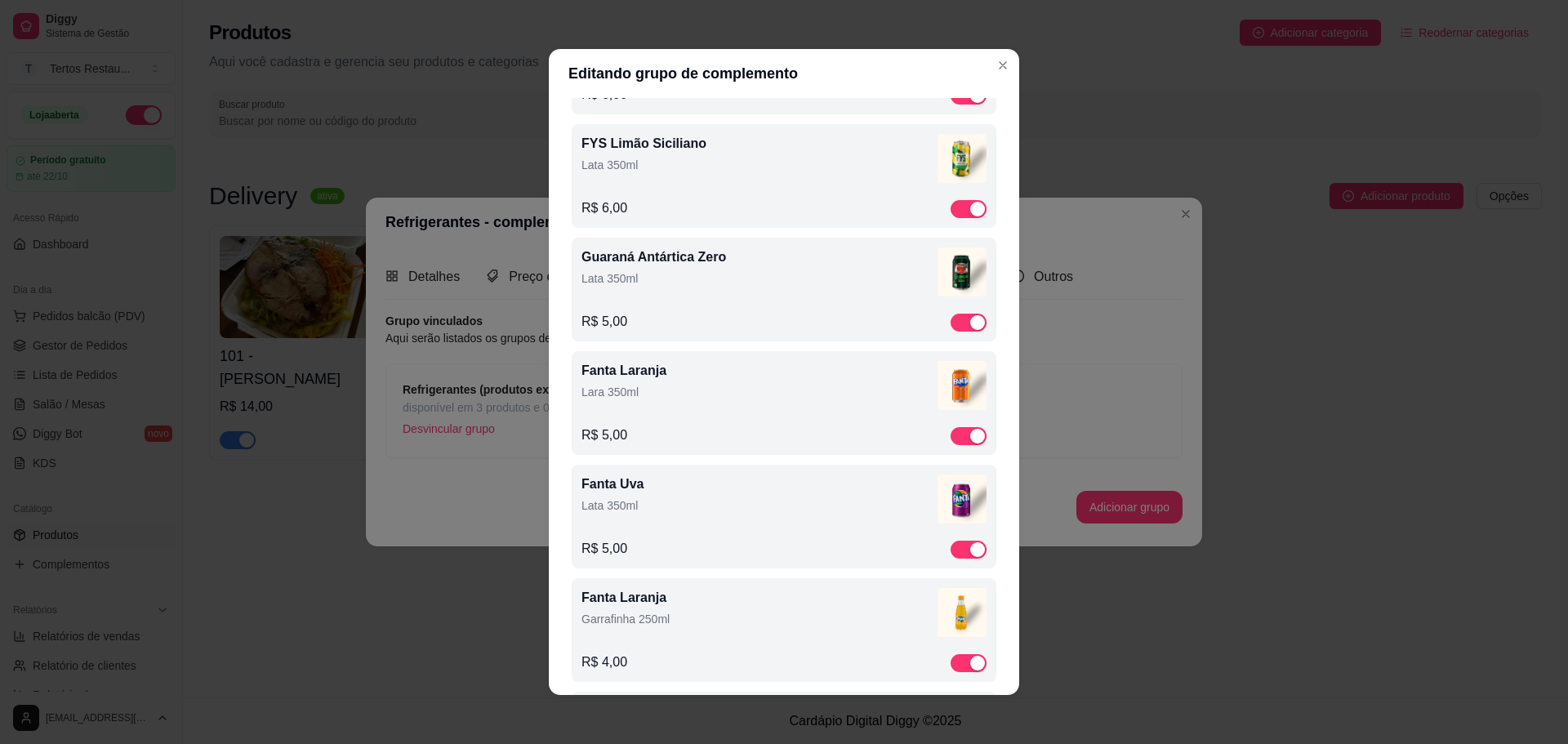
scroll to position [572, 0]
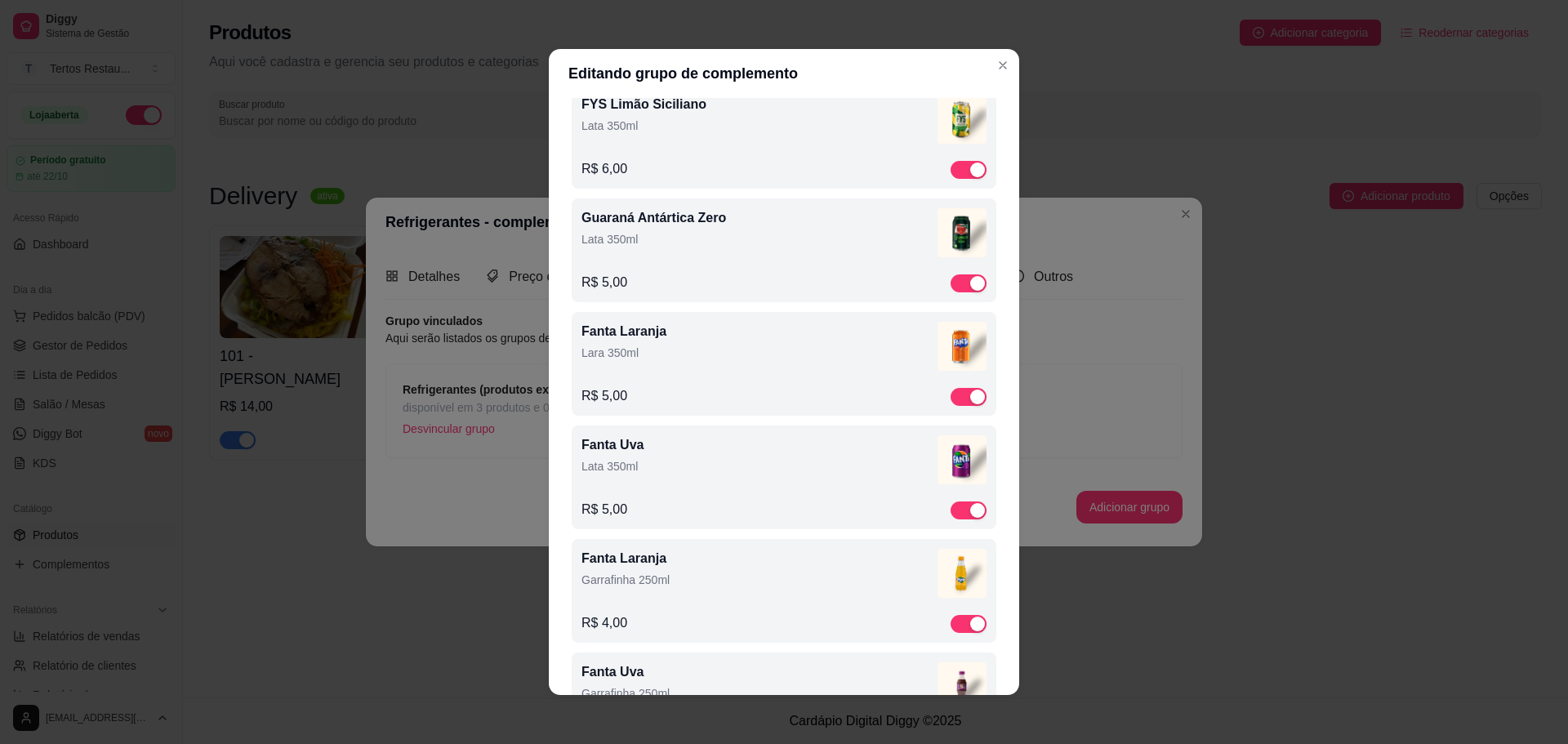
click at [634, 240] on p "Lata 350ml" at bounding box center [760, 239] width 356 height 17
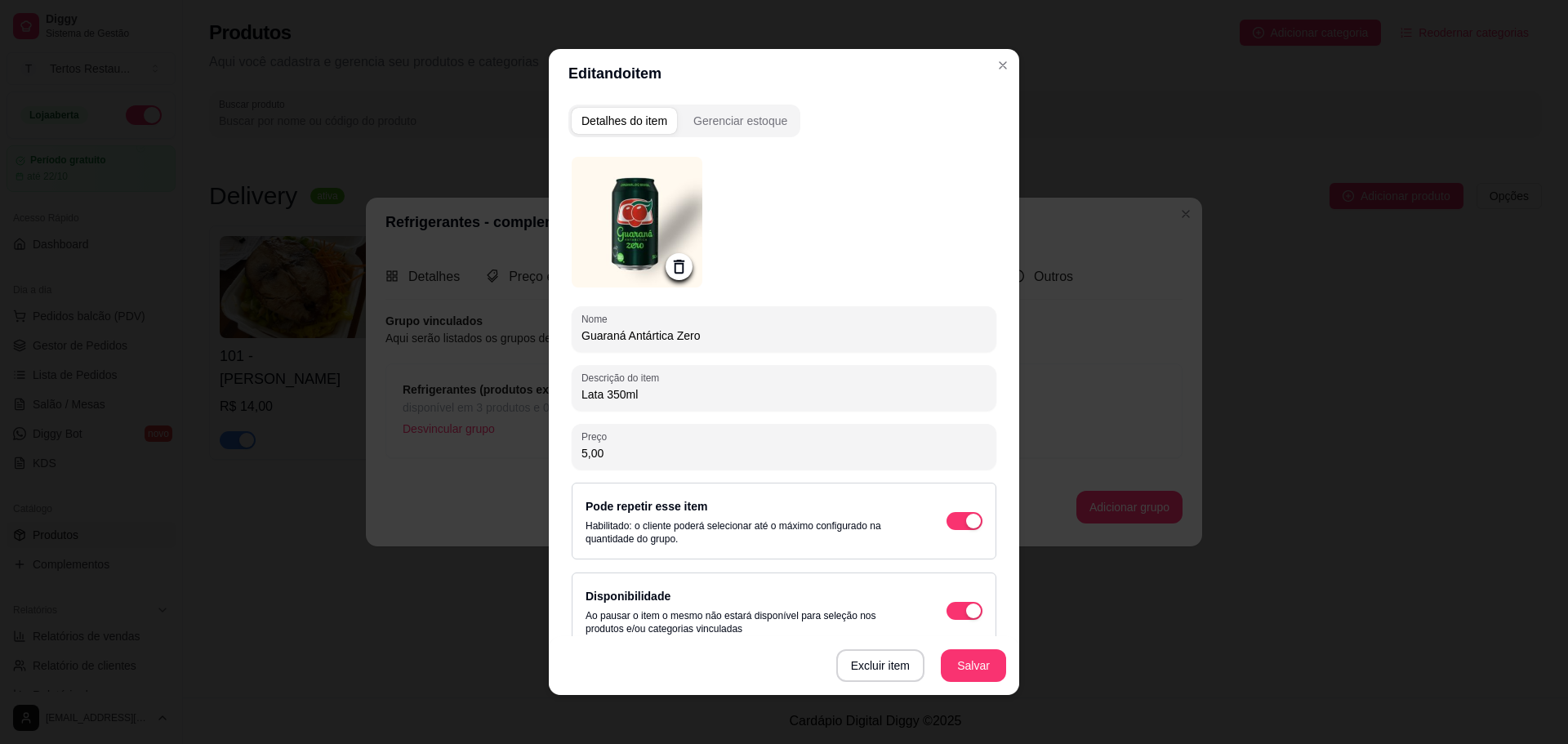
click at [582, 452] on input "5,00" at bounding box center [784, 453] width 405 height 17
type input "6,00"
click at [976, 665] on button "Salvar" at bounding box center [973, 666] width 63 height 32
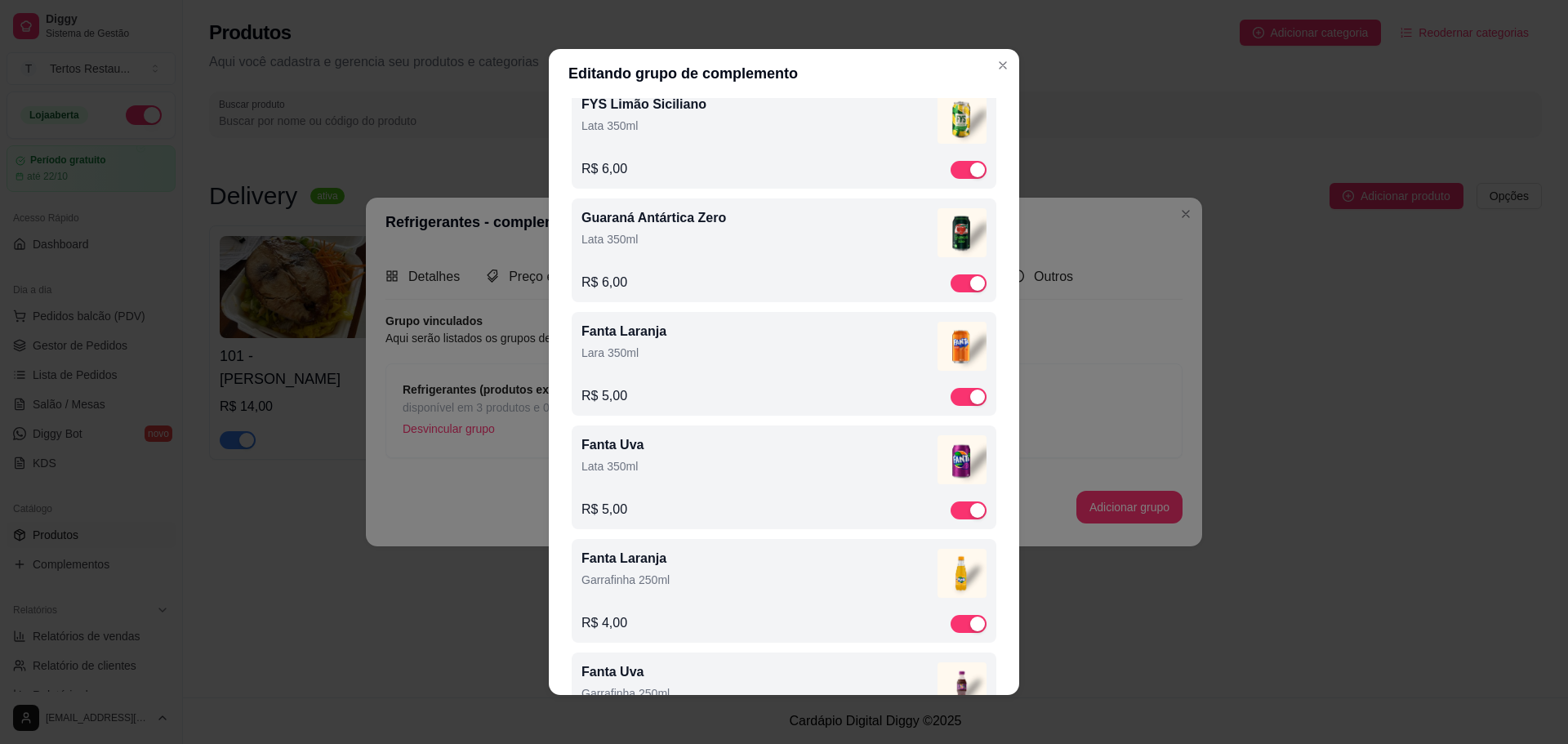
click at [664, 359] on p "Lara 350ml" at bounding box center [760, 352] width 356 height 17
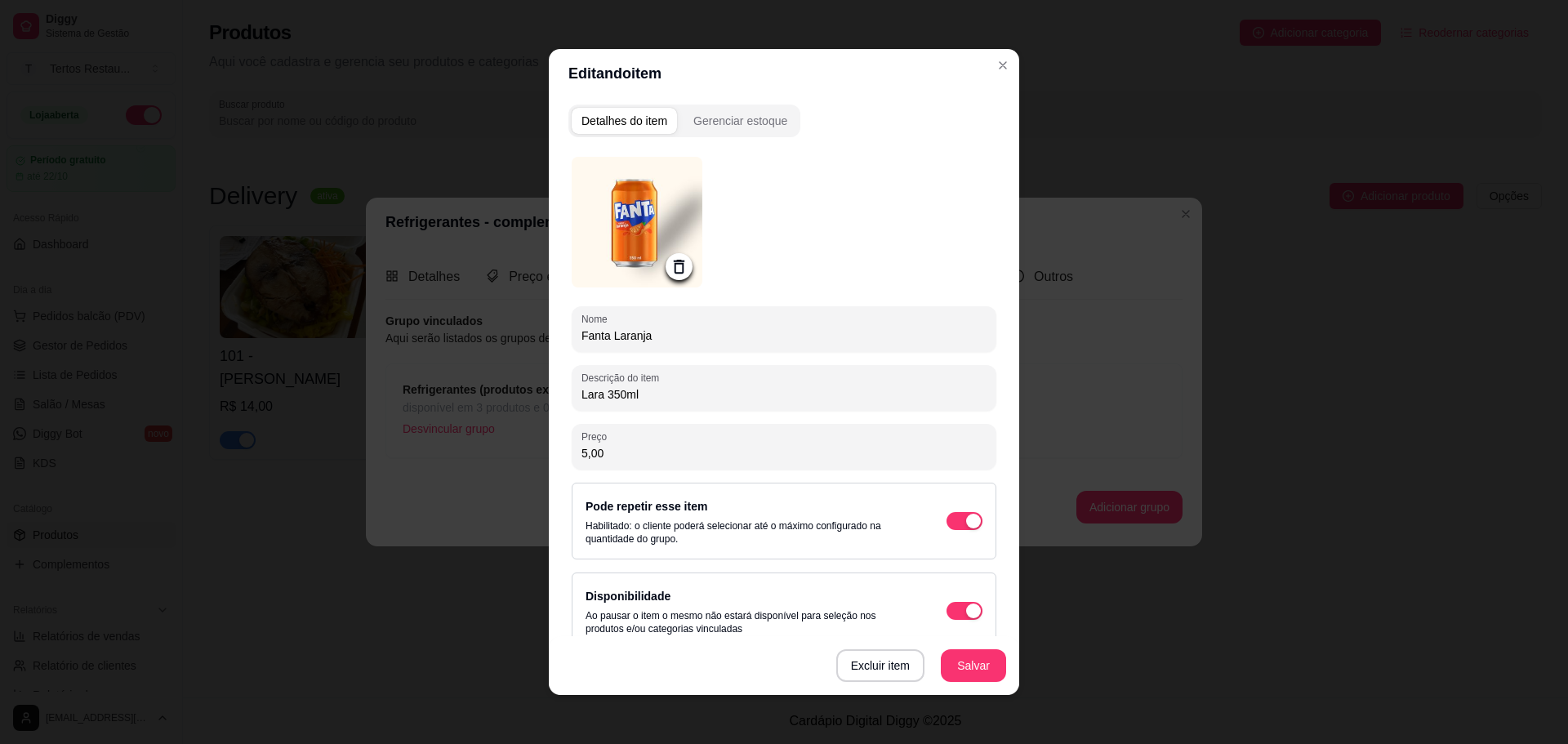
click at [582, 455] on input "5,00" at bounding box center [784, 453] width 405 height 17
type input "6,00"
click at [967, 667] on button "Salvar" at bounding box center [973, 665] width 65 height 32
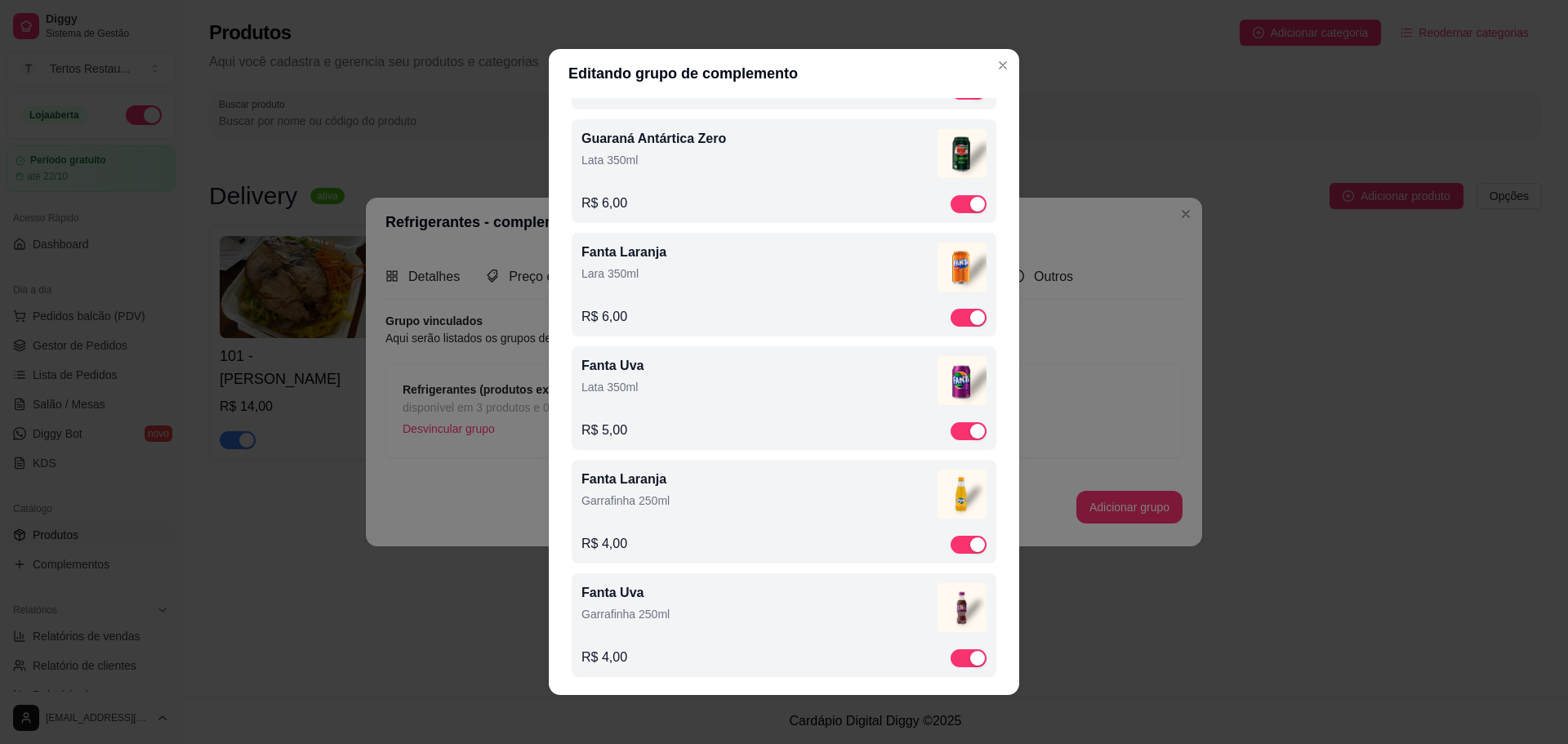
scroll to position [659, 0]
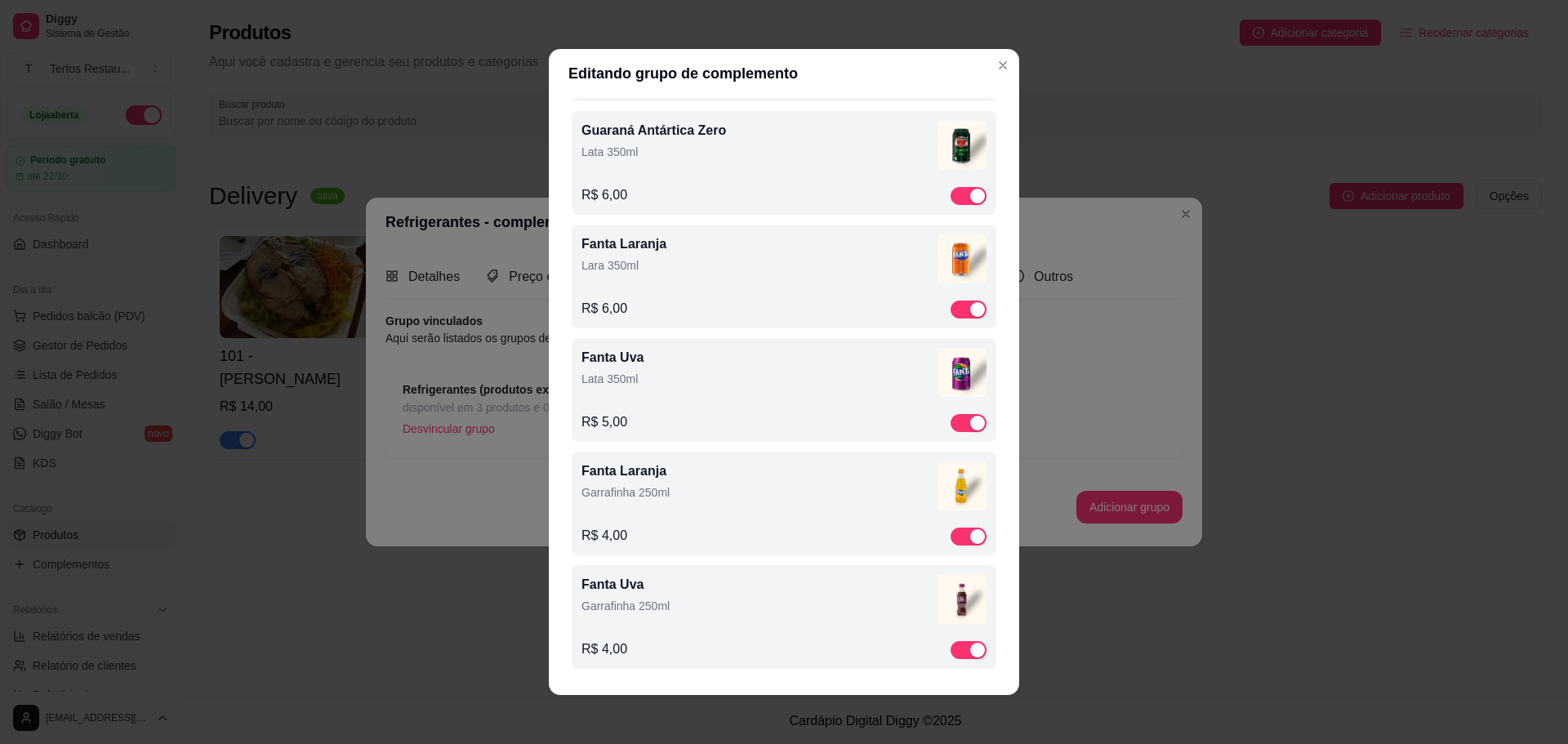
click at [599, 419] on p "R$ 5,00" at bounding box center [604, 422] width 46 height 20
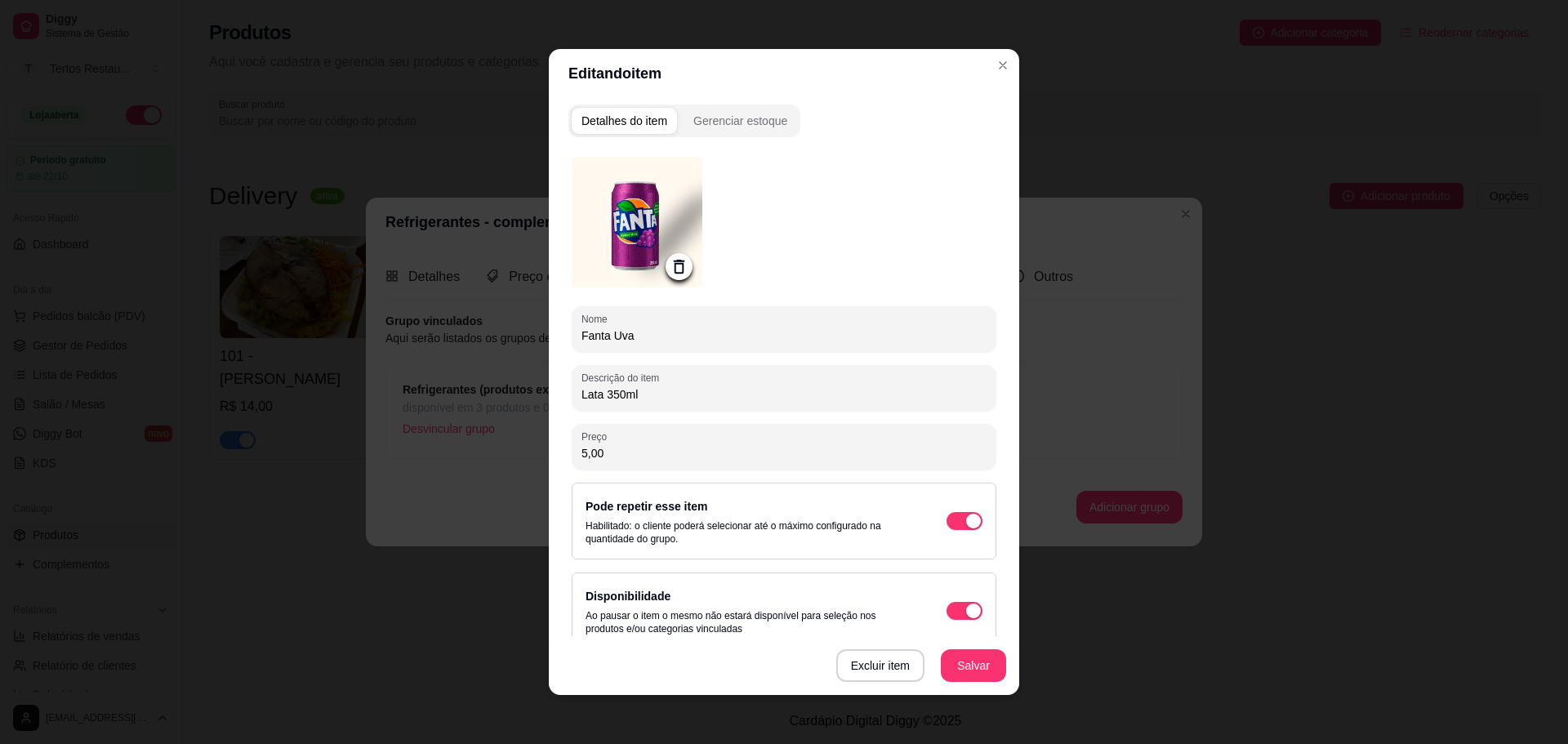
click at [573, 450] on div "Preço 5,00" at bounding box center [784, 446] width 425 height 46
type input "6,00"
click at [985, 666] on button "Salvar" at bounding box center [973, 666] width 63 height 32
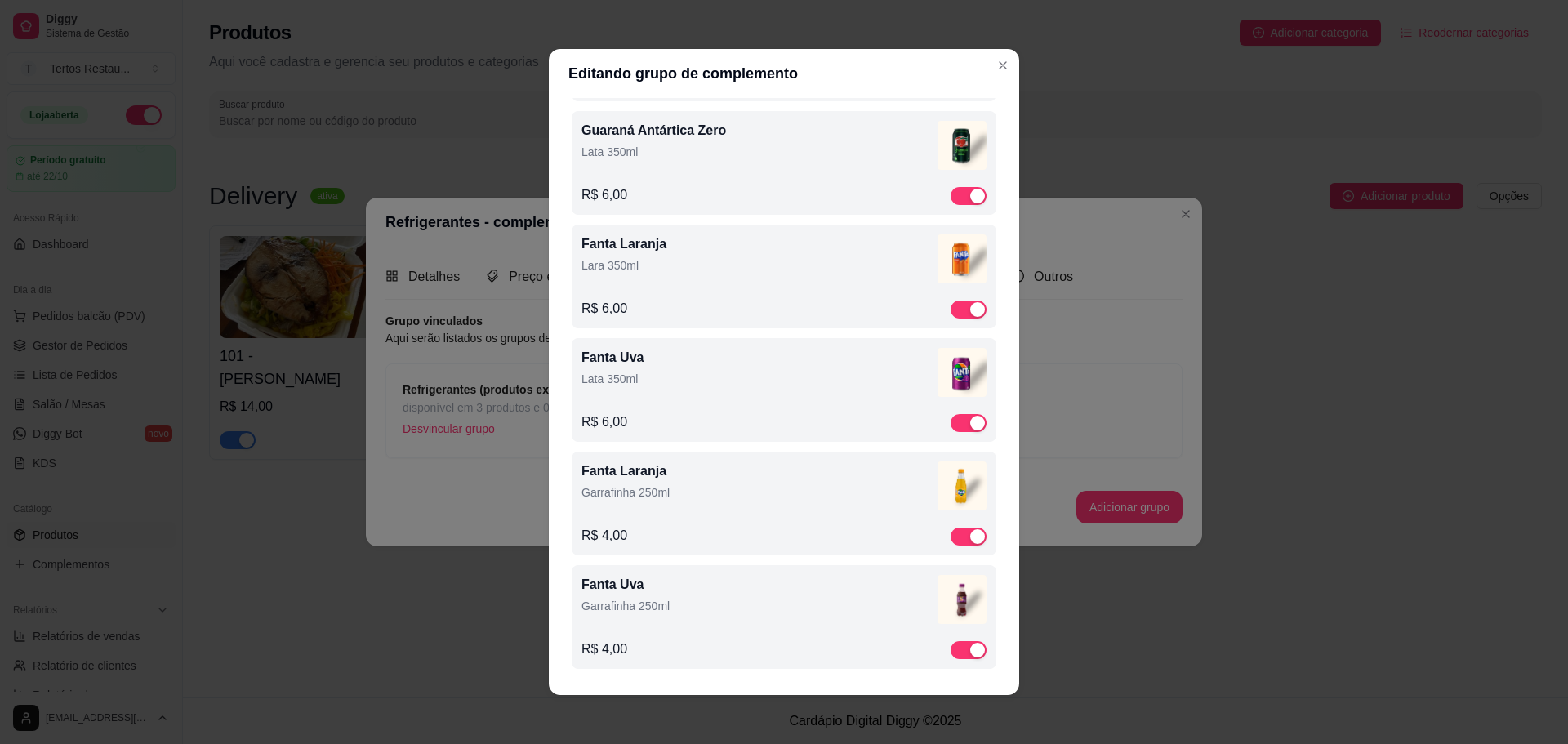
click at [682, 522] on div "Fanta Laranja Garrafinha 250ml R$ 4,00" at bounding box center [784, 504] width 405 height 84
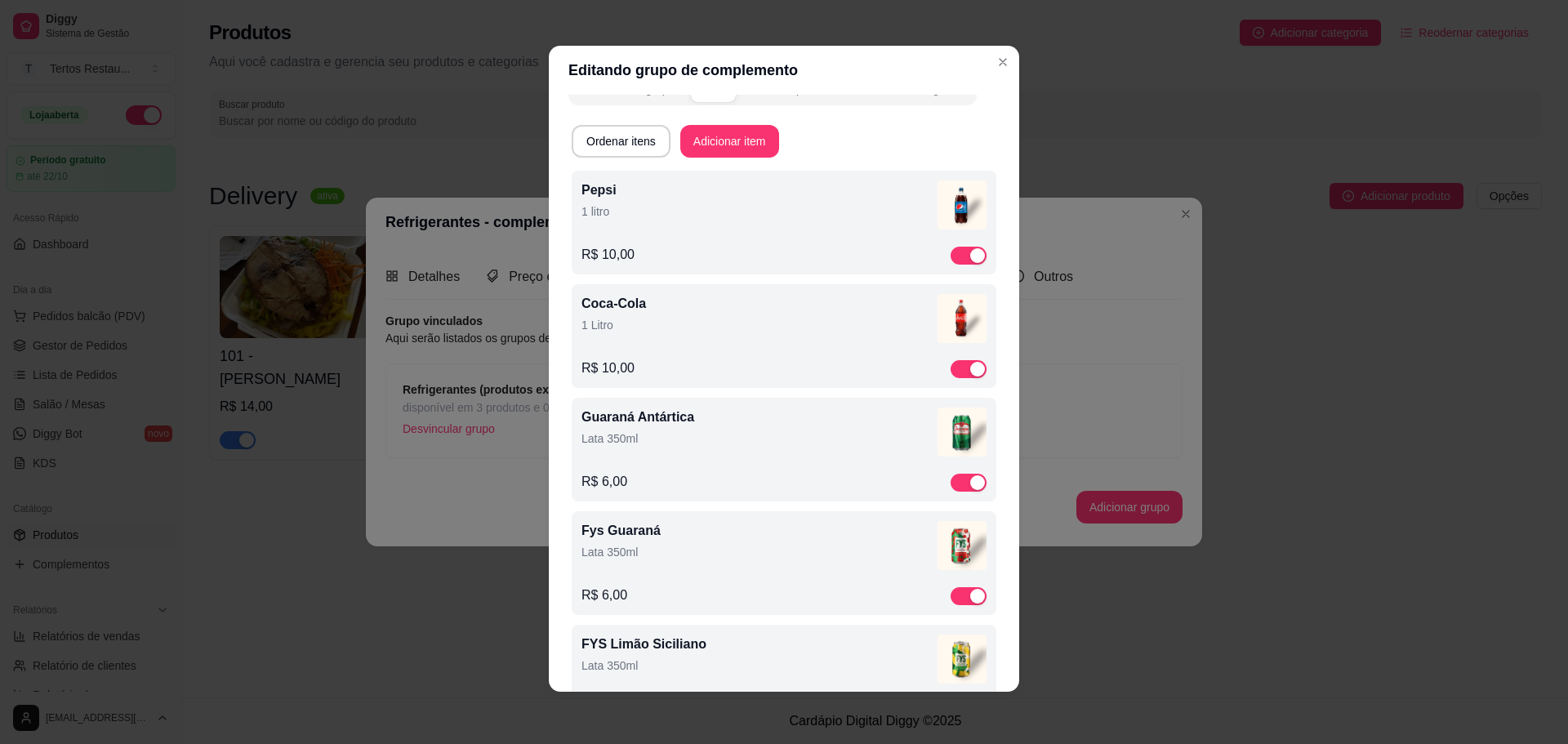
scroll to position [0, 0]
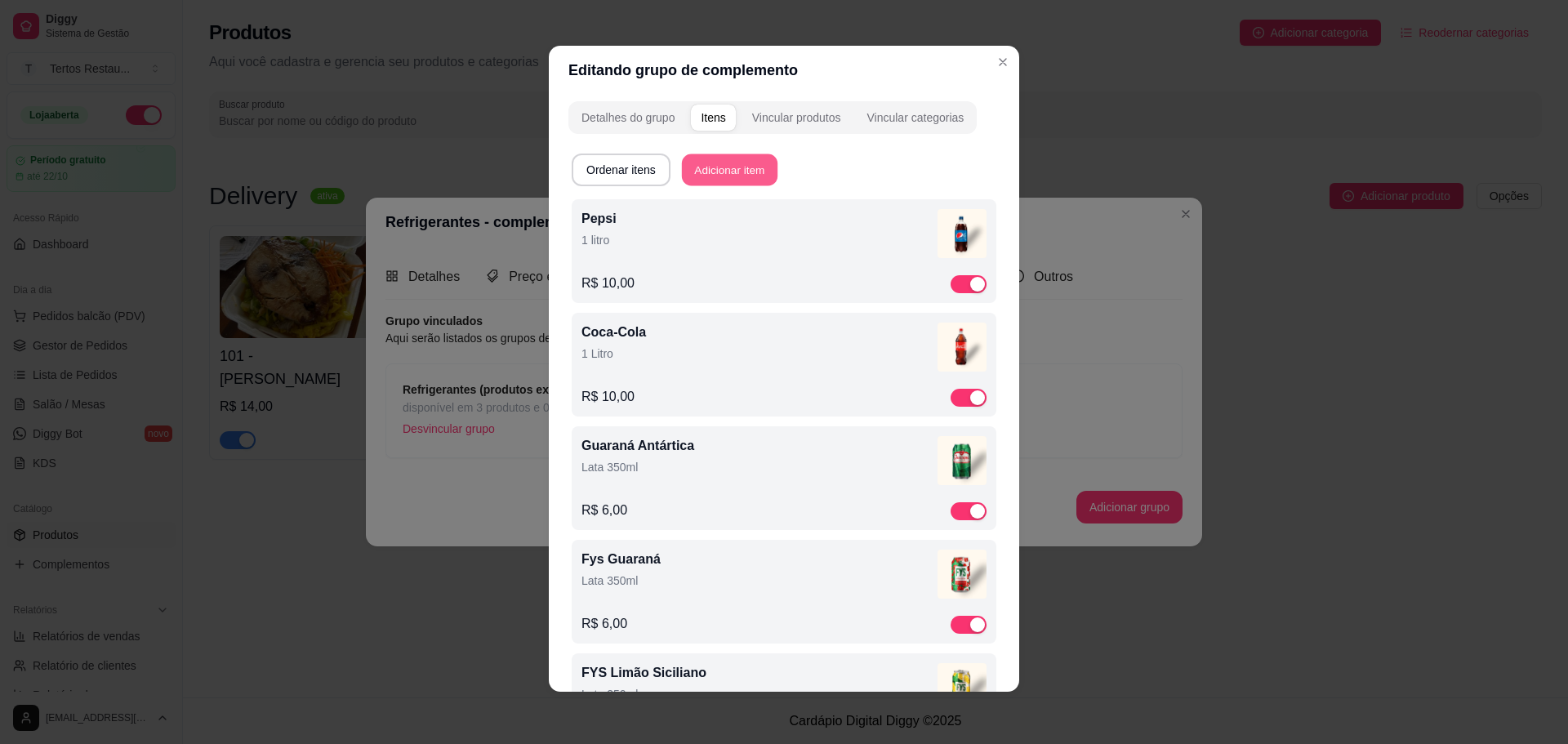
click at [747, 165] on button "Adicionar item" at bounding box center [730, 170] width 96 height 32
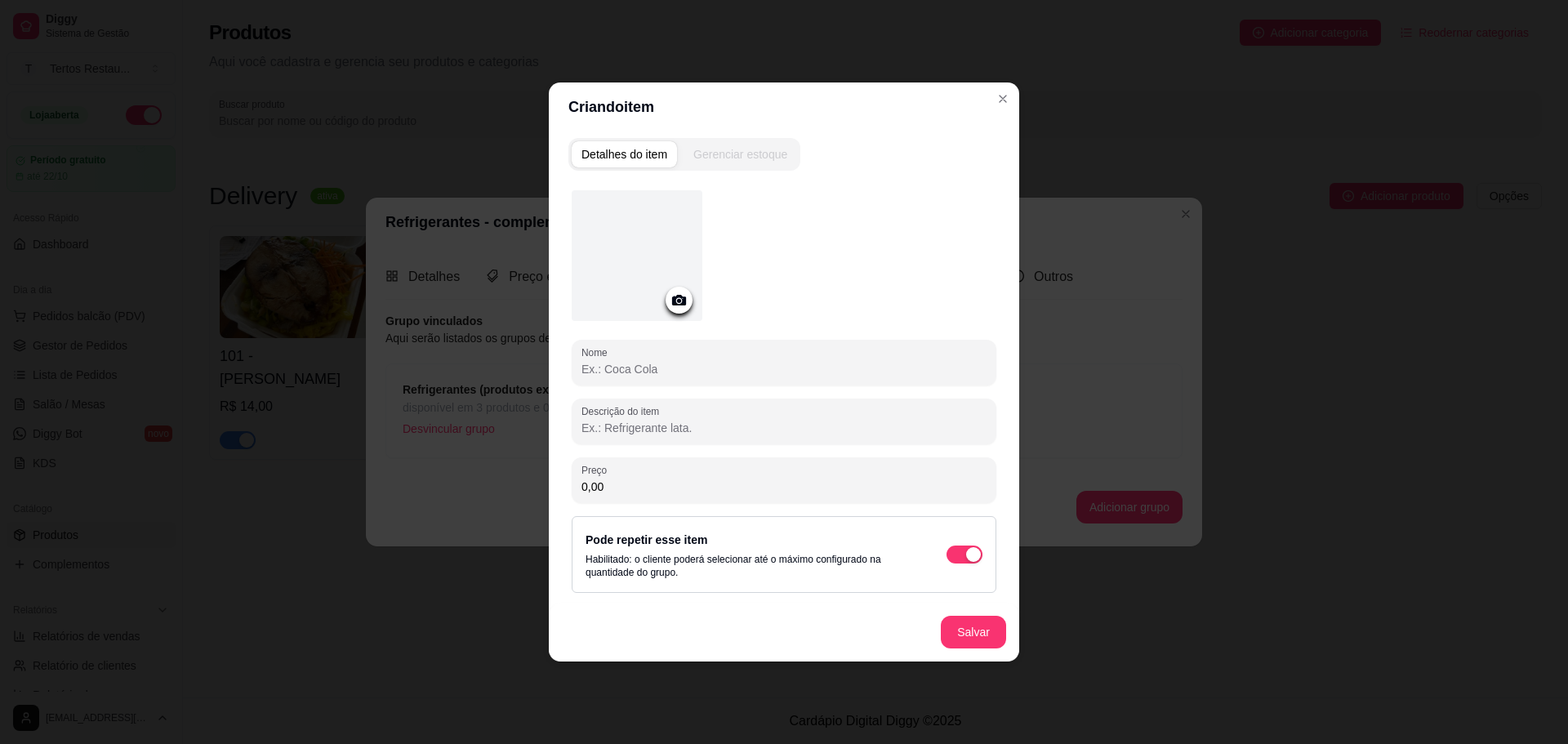
click at [666, 372] on input "Nome" at bounding box center [784, 369] width 405 height 17
type input "Água Mineral S/ Gás 500ml"
click at [974, 633] on button "Salvar" at bounding box center [973, 632] width 65 height 32
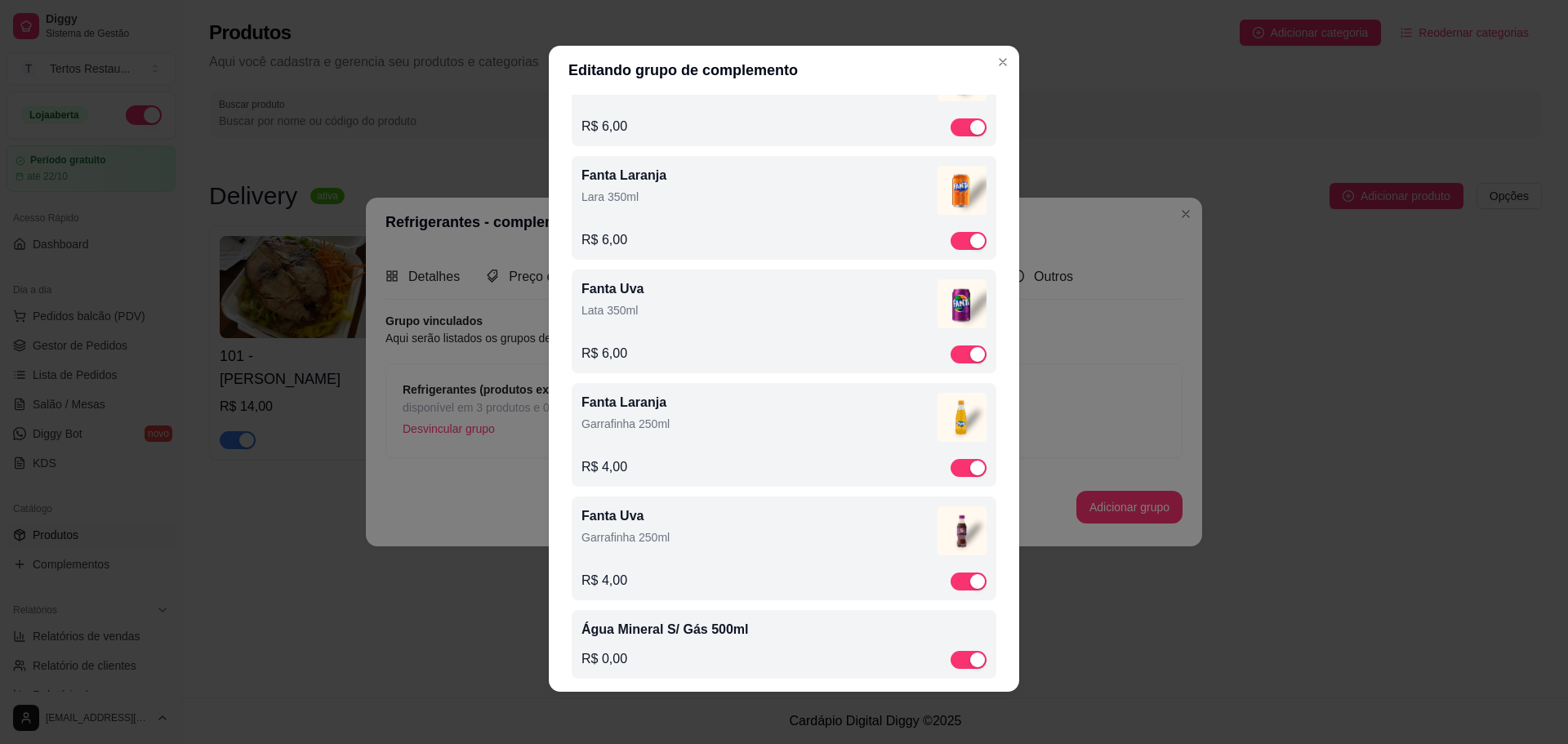
scroll to position [738, 0]
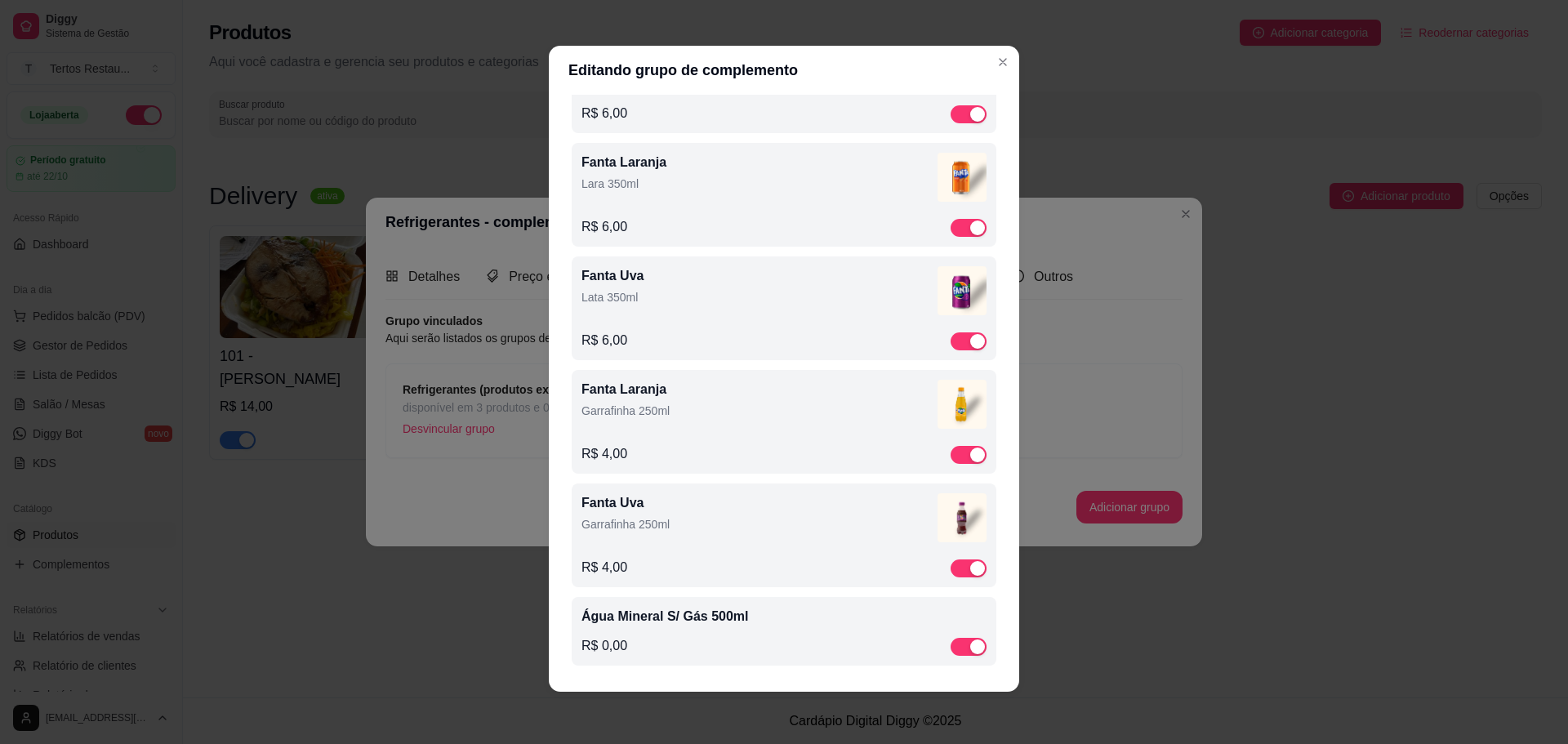
click at [692, 625] on p "Água Mineral S/ Gás 500ml" at bounding box center [784, 617] width 405 height 20
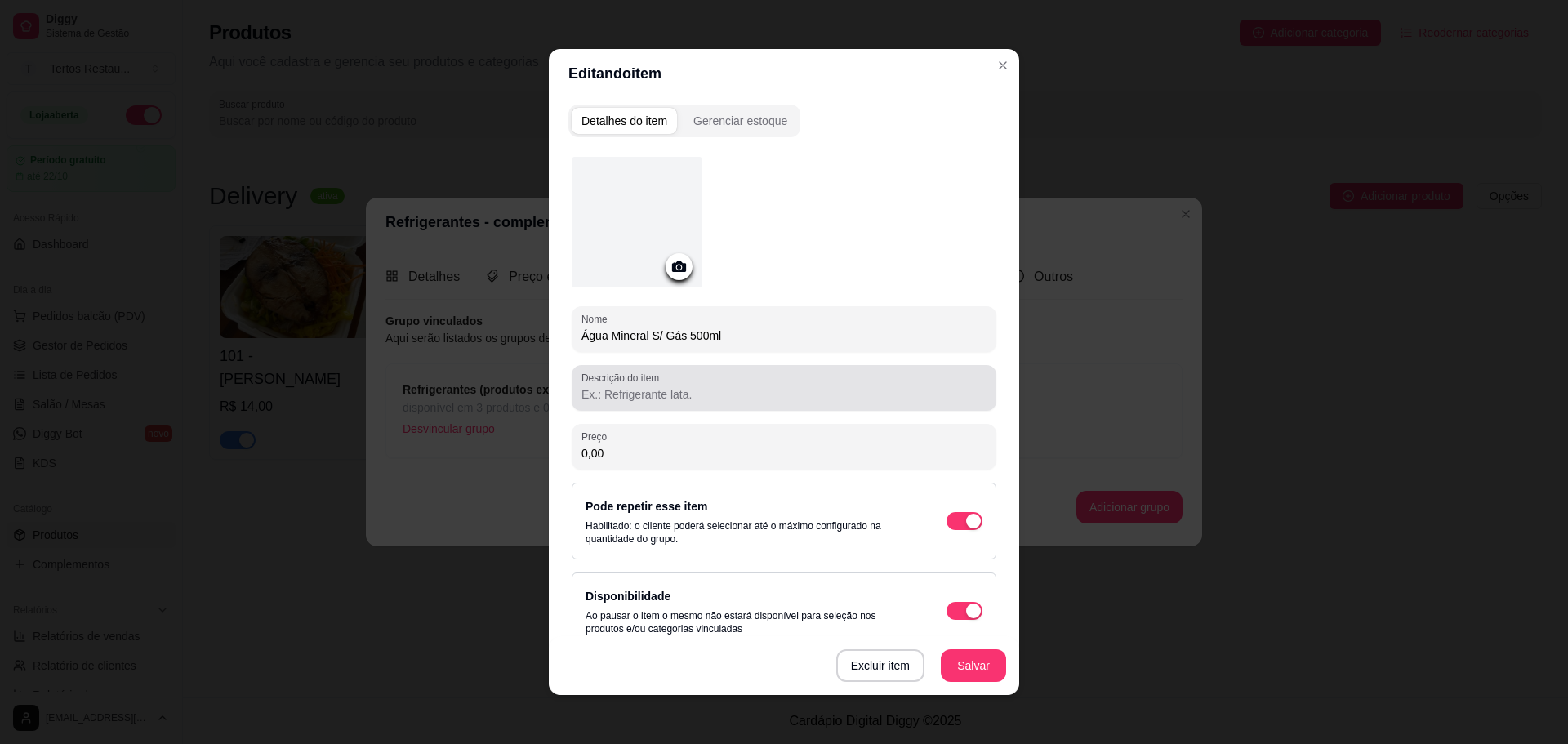
click at [624, 389] on input "Descrição do item" at bounding box center [784, 394] width 405 height 17
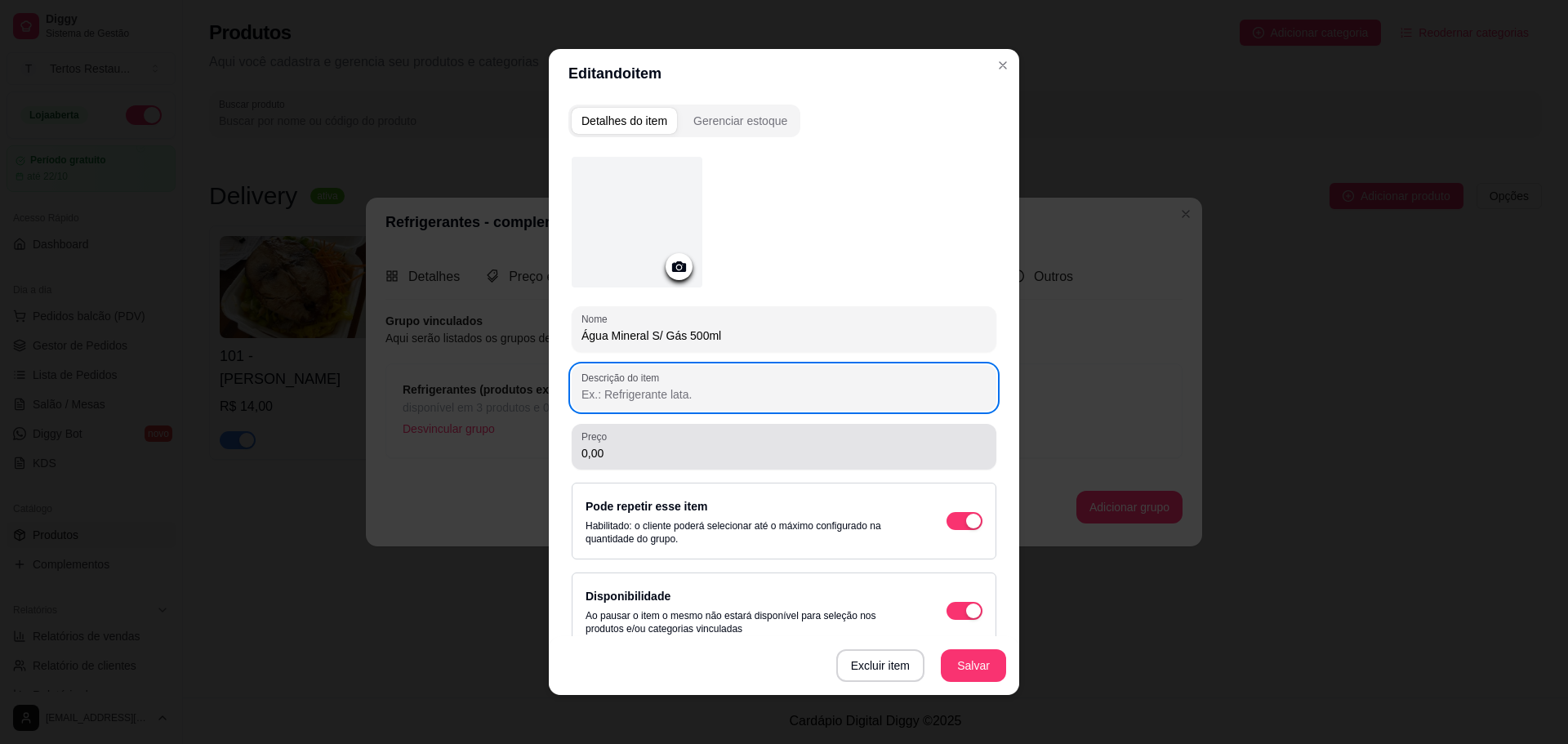
click at [608, 455] on input "0,00" at bounding box center [784, 453] width 405 height 17
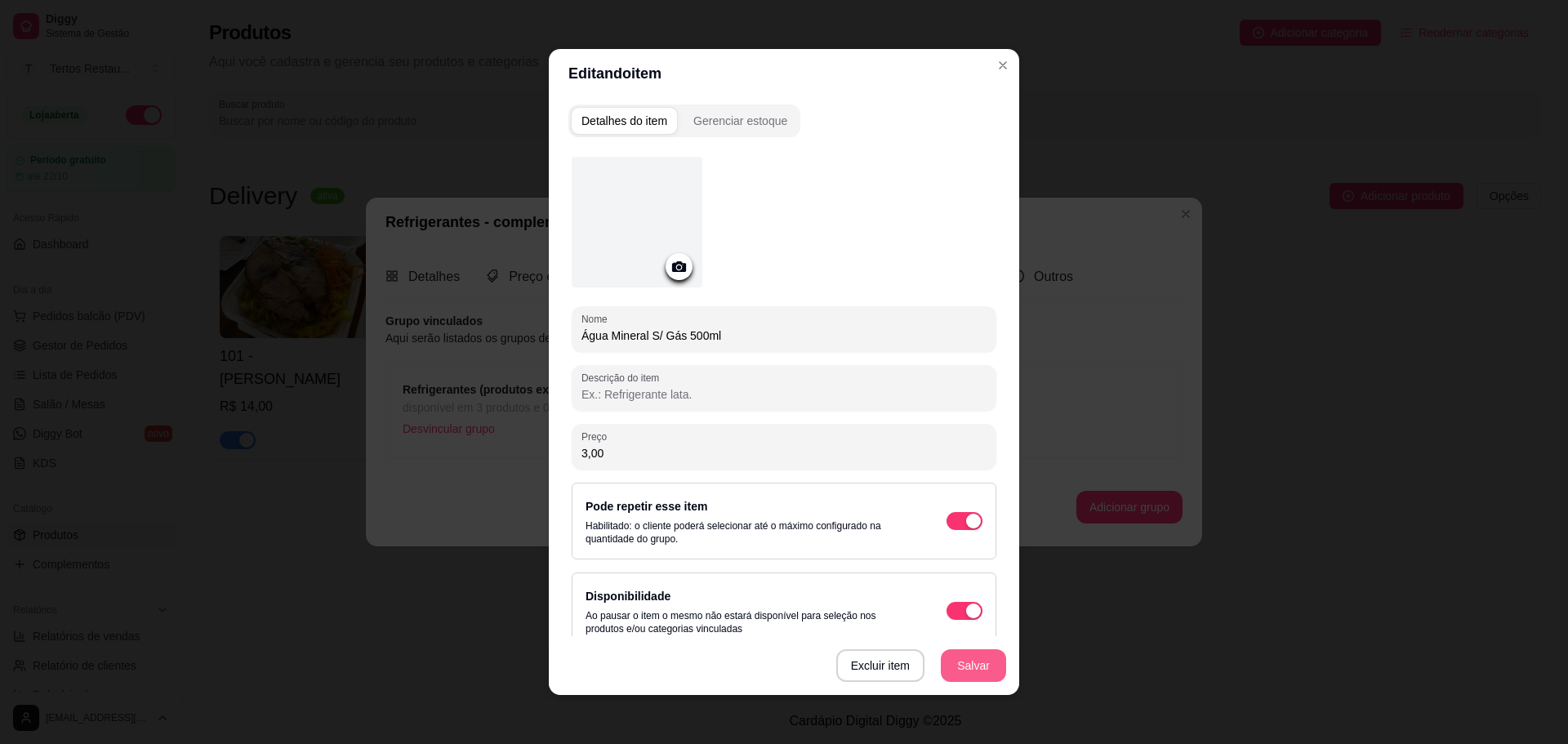
type input "3,00"
click at [952, 654] on button "Salvar" at bounding box center [973, 665] width 65 height 32
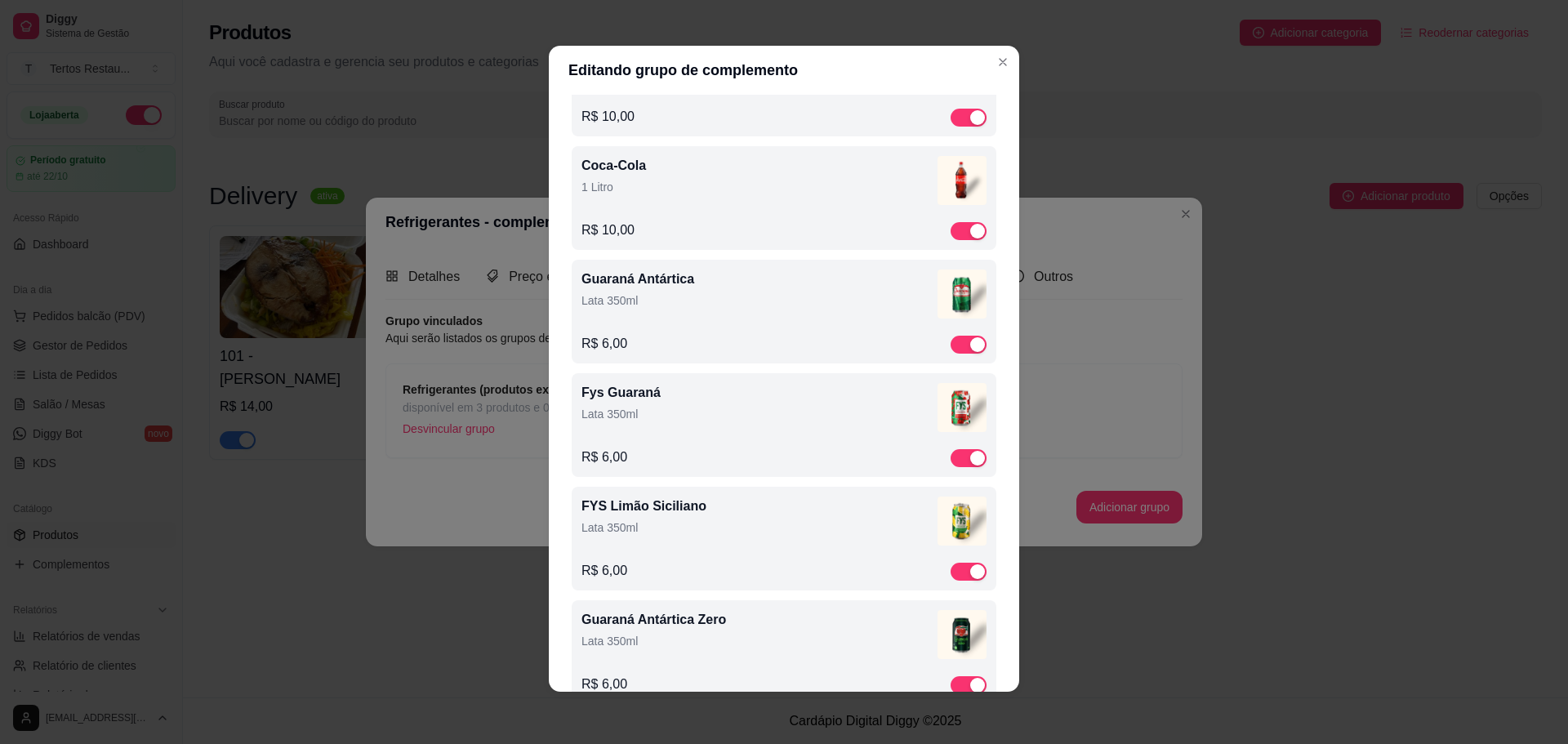
scroll to position [0, 0]
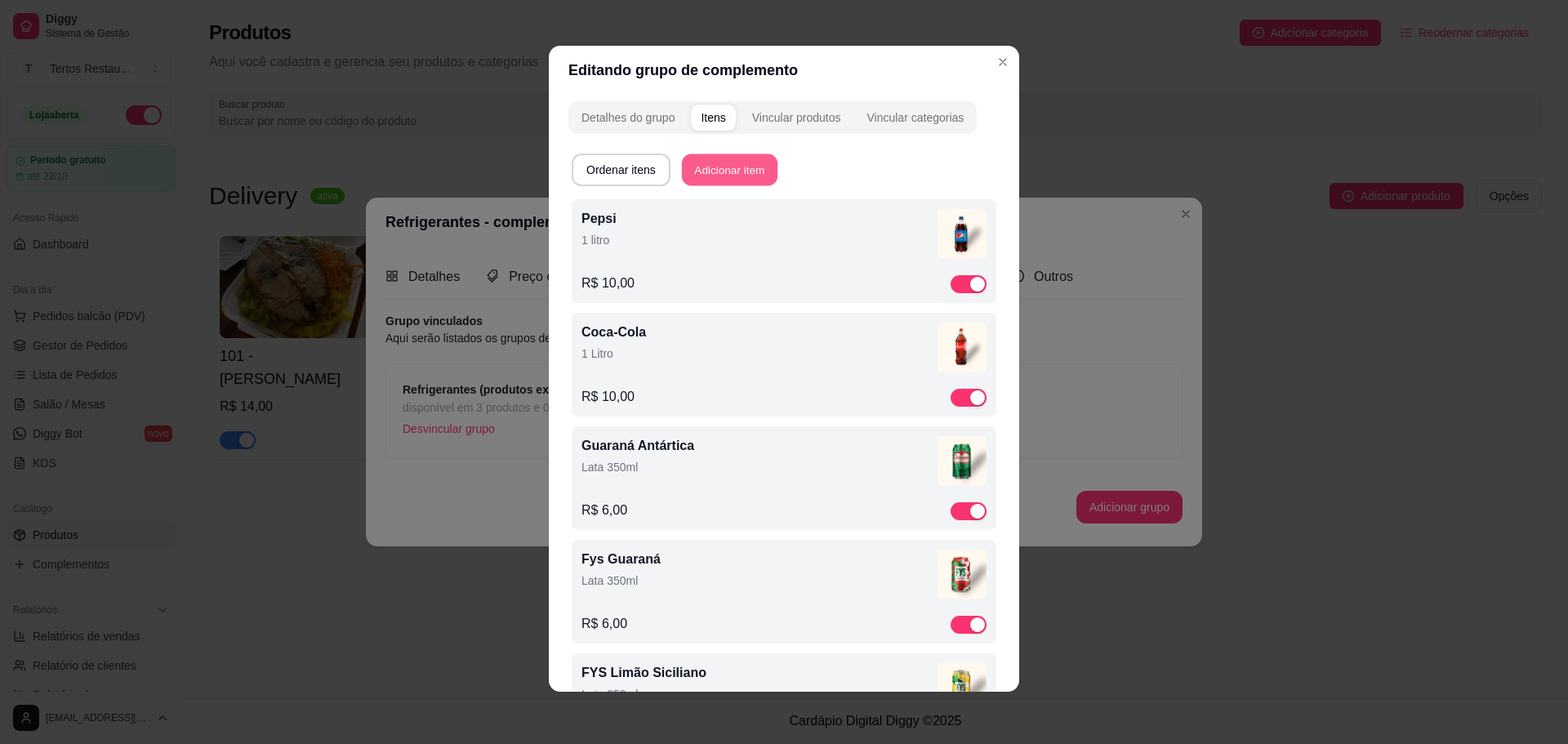
click at [725, 172] on button "Adicionar item" at bounding box center [730, 170] width 96 height 32
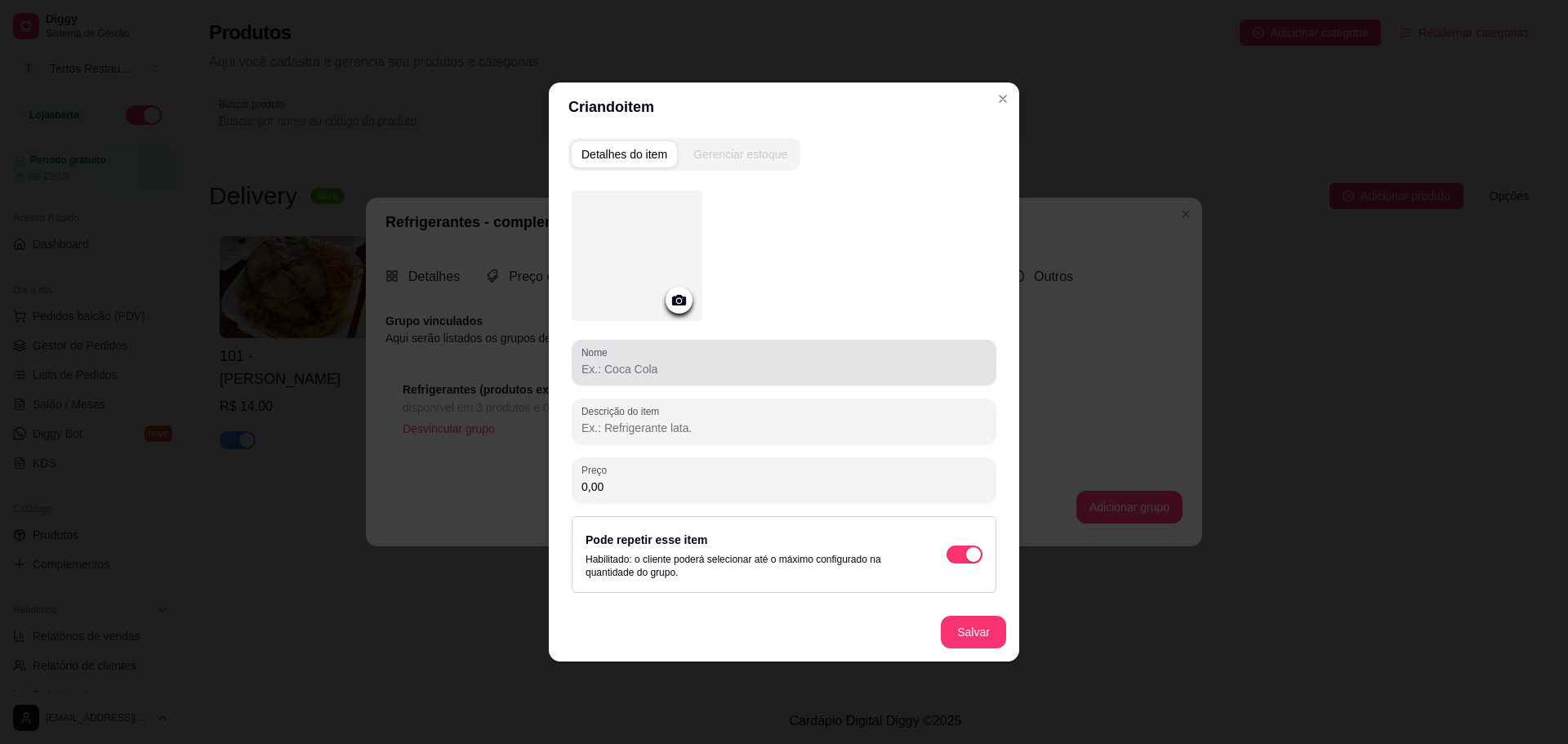
click at [715, 379] on div "Nome" at bounding box center [784, 362] width 425 height 46
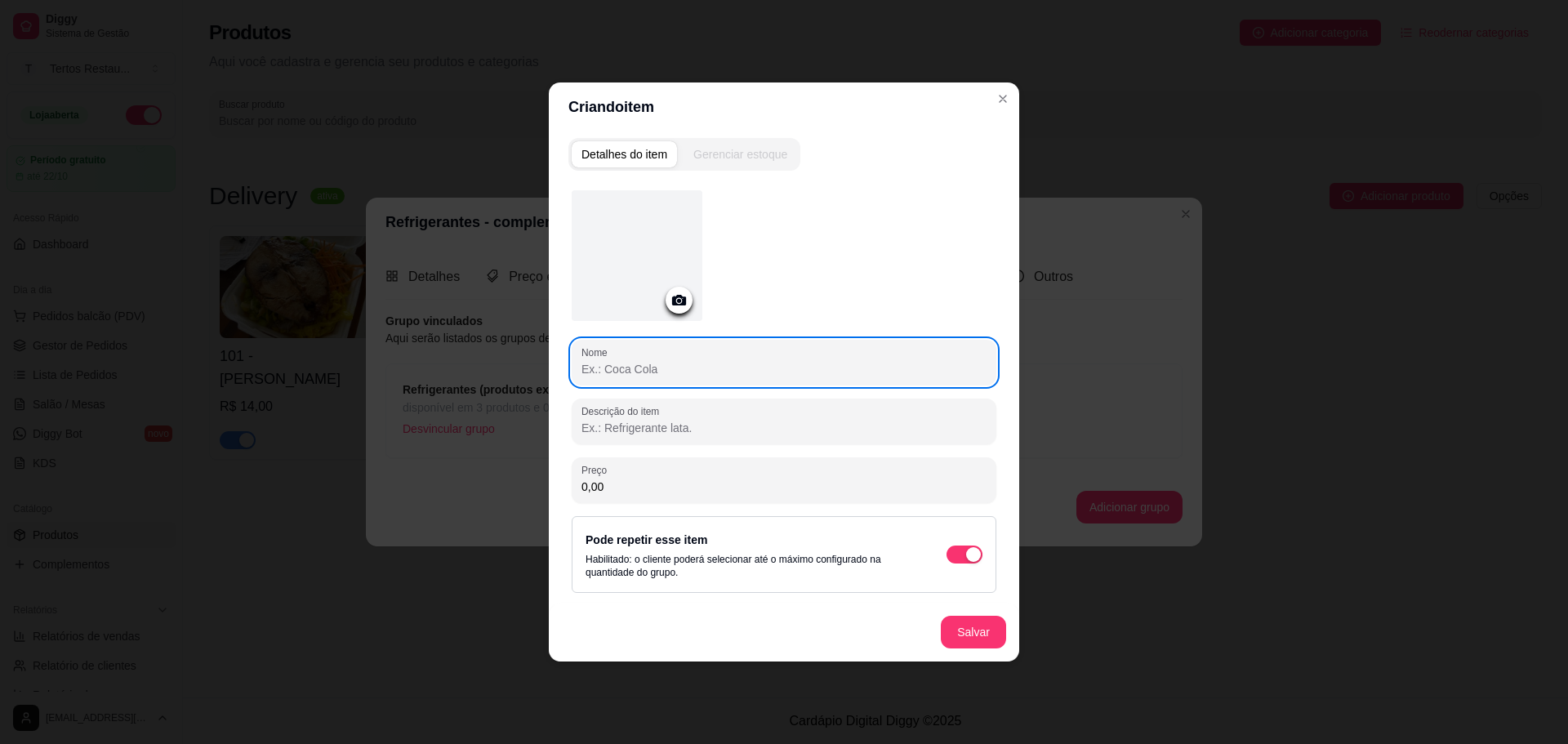
click at [665, 374] on input "Nome" at bounding box center [784, 369] width 405 height 17
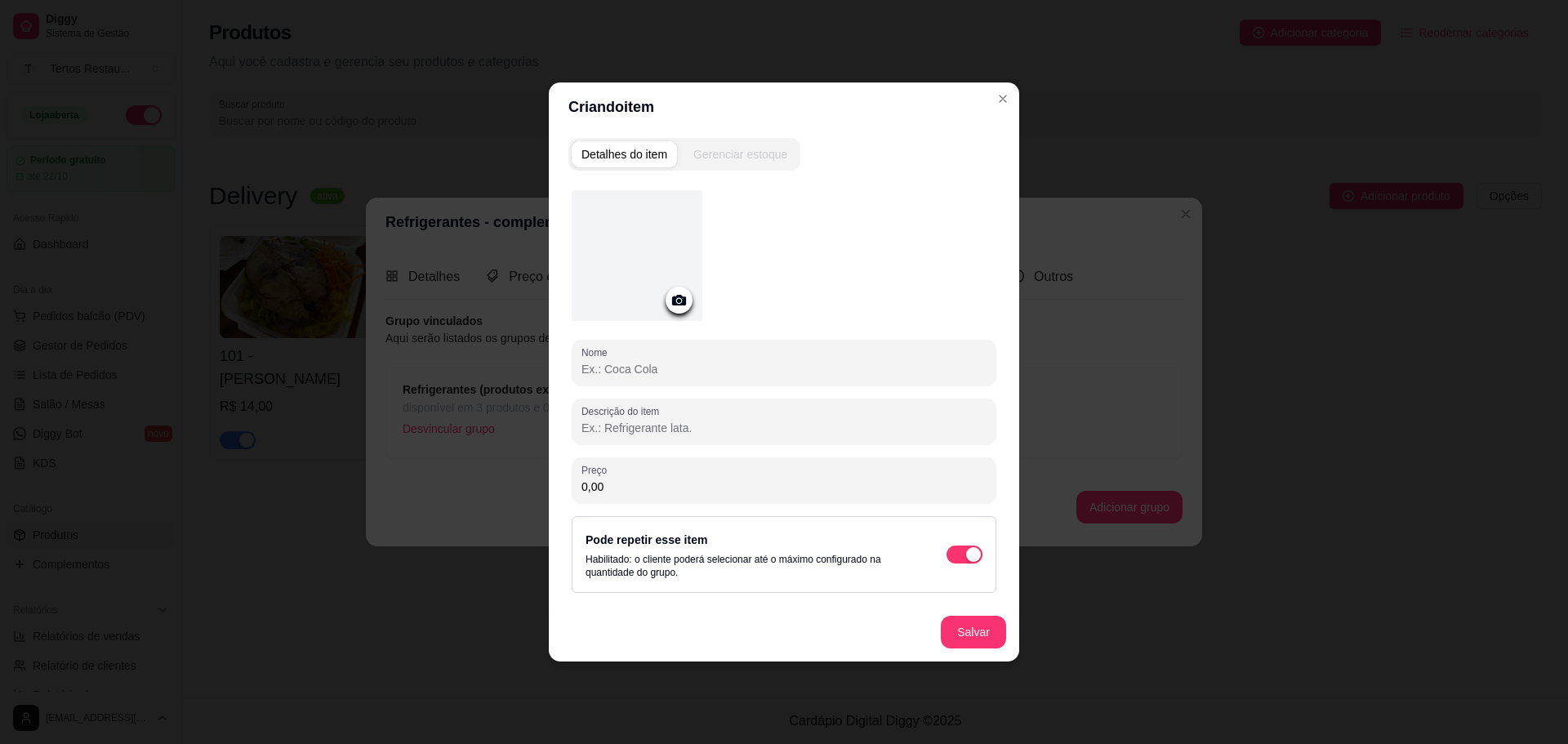
paste input "Água com"
click at [608, 369] on input "Água com" at bounding box center [784, 369] width 405 height 17
click at [614, 372] on input "Água com" at bounding box center [784, 369] width 405 height 17
click at [611, 370] on input "Água com" at bounding box center [784, 369] width 405 height 17
type input "Água Mineral com Gás 500ml"
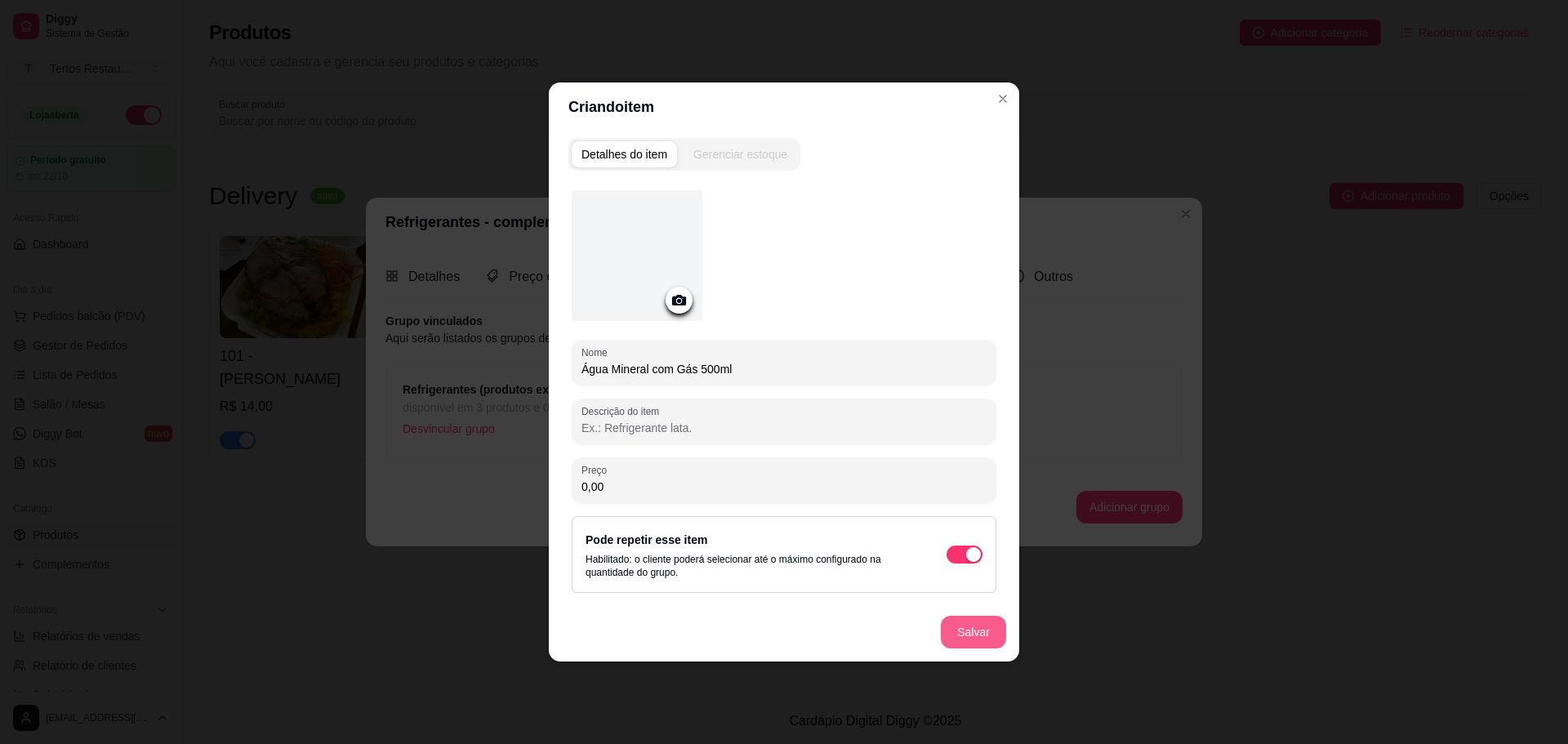
click at [987, 632] on button "Salvar" at bounding box center [973, 632] width 65 height 32
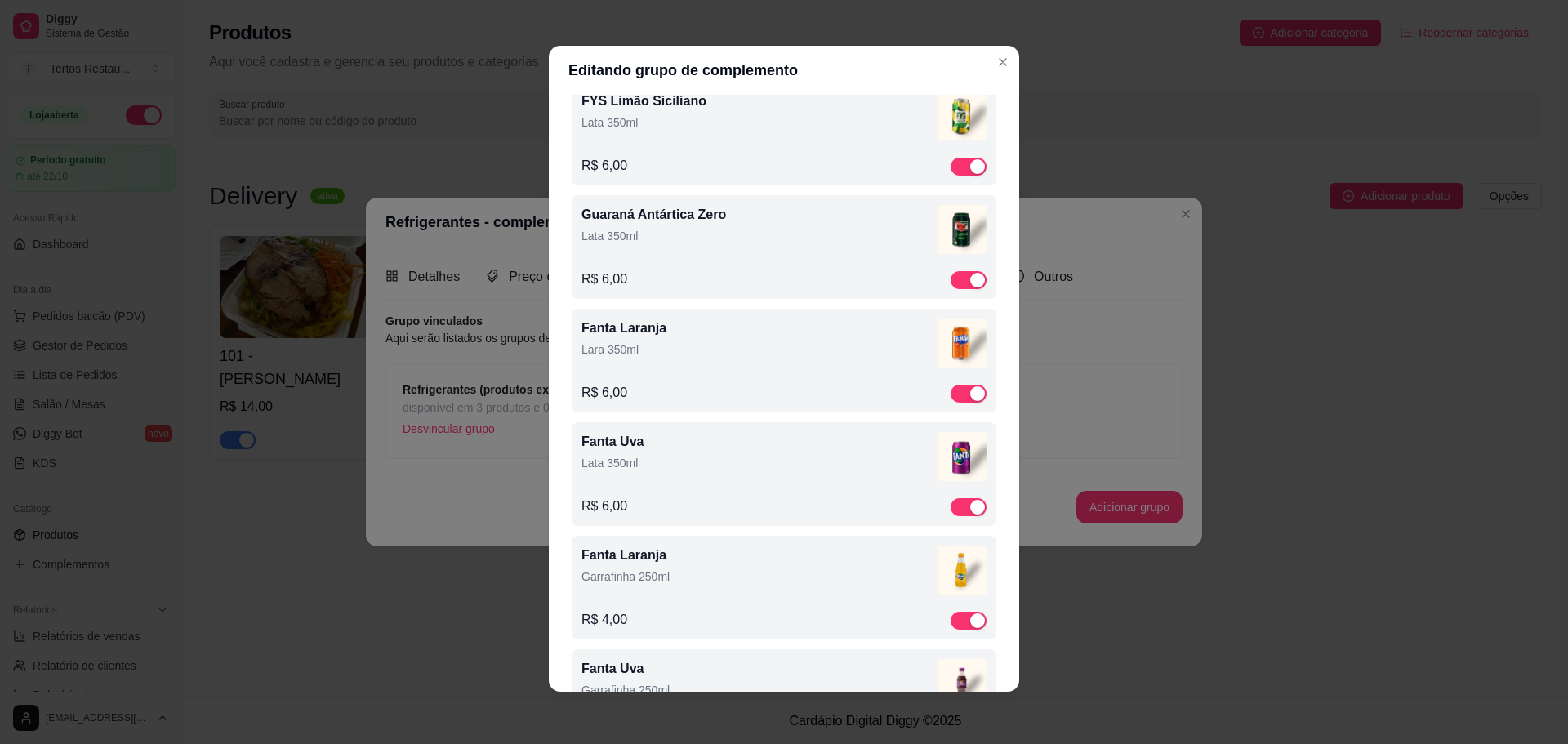
scroll to position [817, 0]
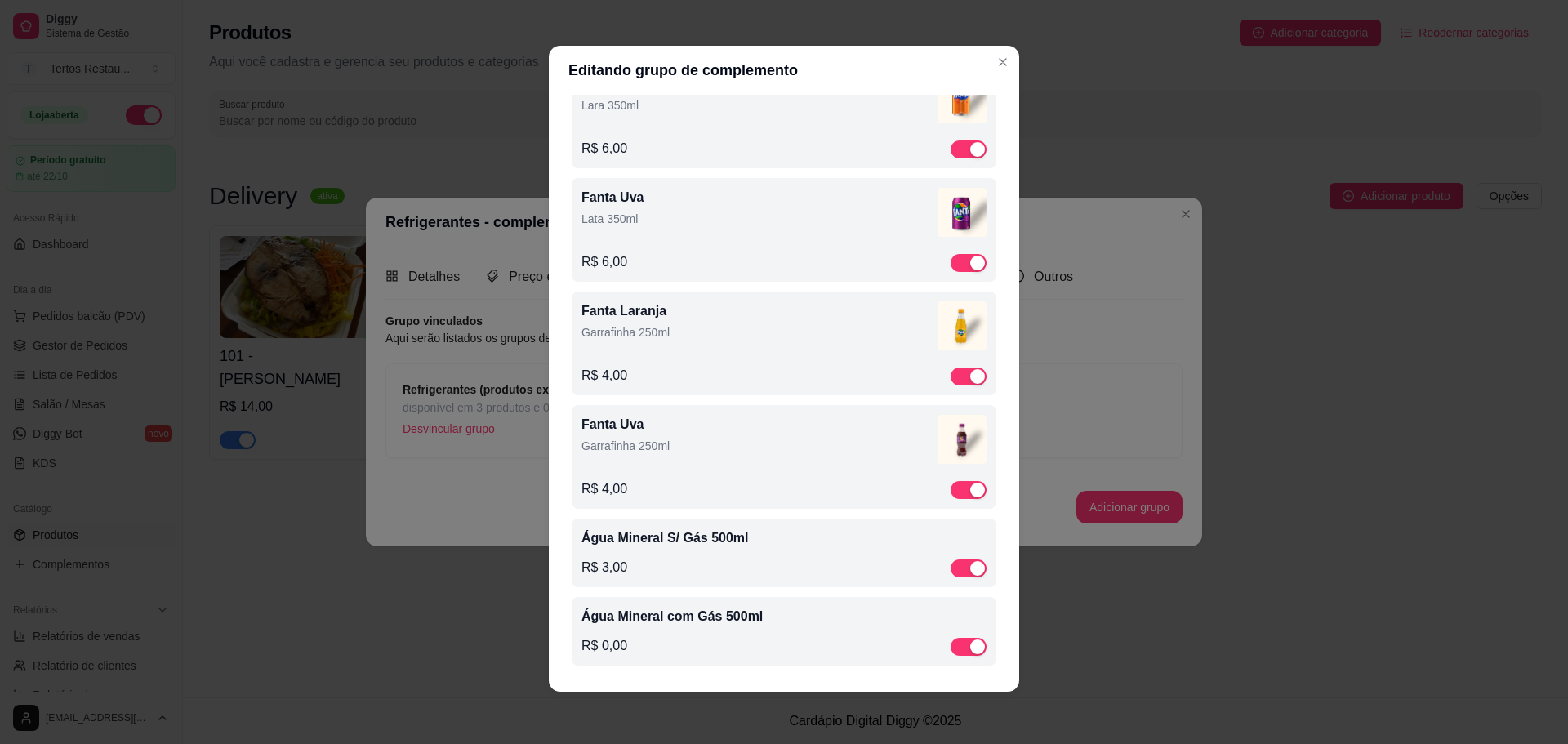
click at [687, 631] on div "Água Mineral com Gás 500ml R$ 0,00" at bounding box center [784, 632] width 405 height 49
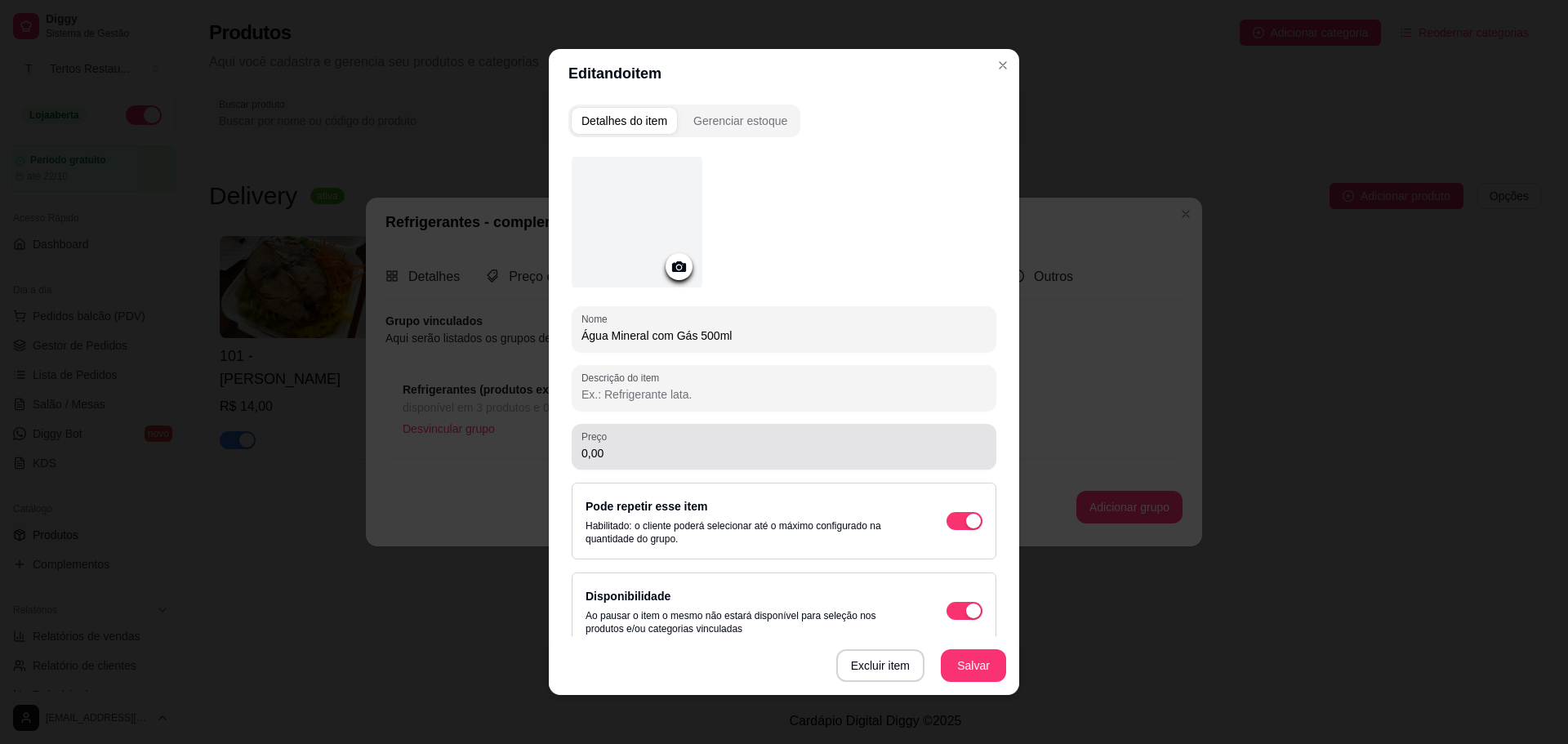
click at [602, 457] on input "0,00" at bounding box center [784, 453] width 405 height 17
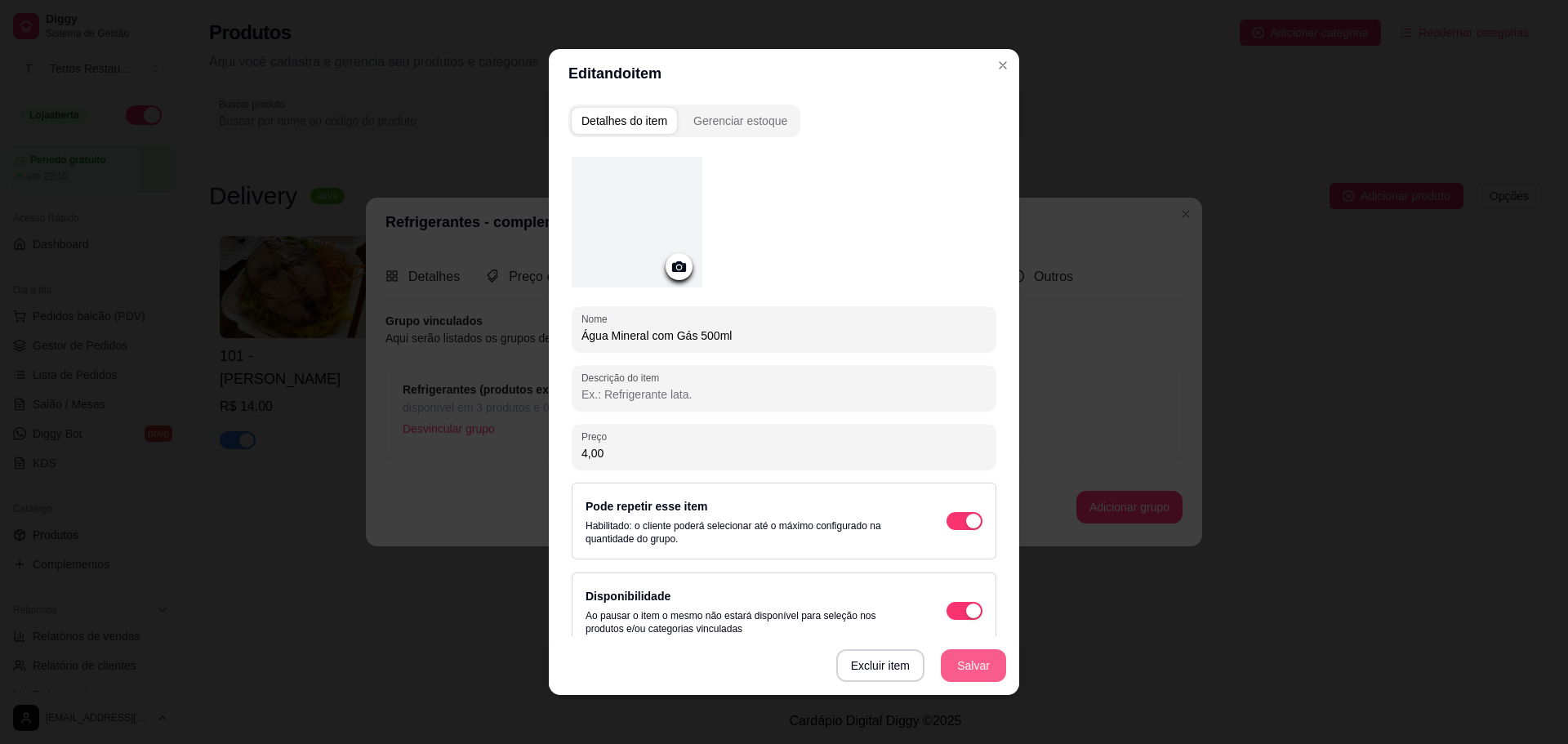
type input "4,00"
click at [955, 669] on button "Salvar" at bounding box center [973, 666] width 63 height 32
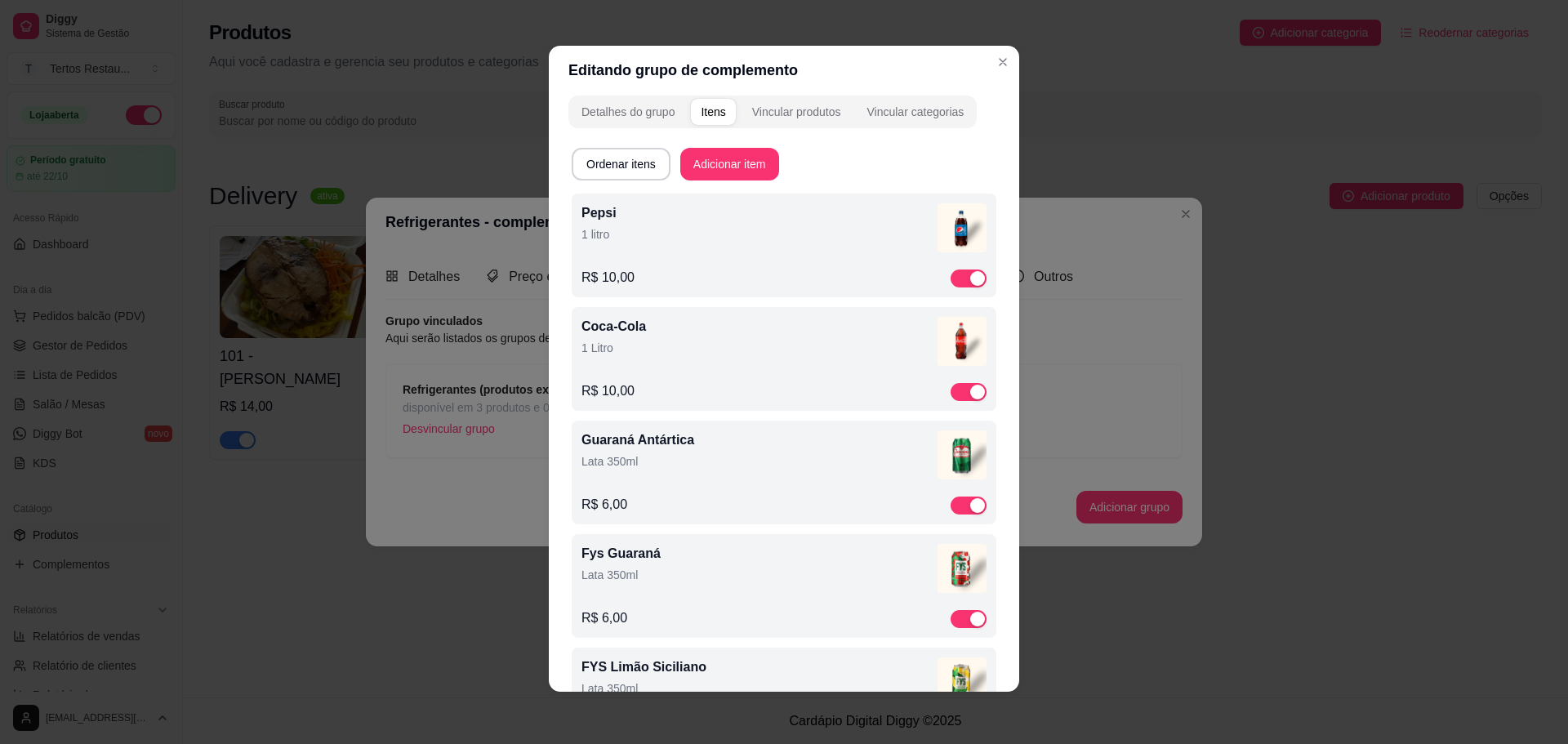
scroll to position [0, 0]
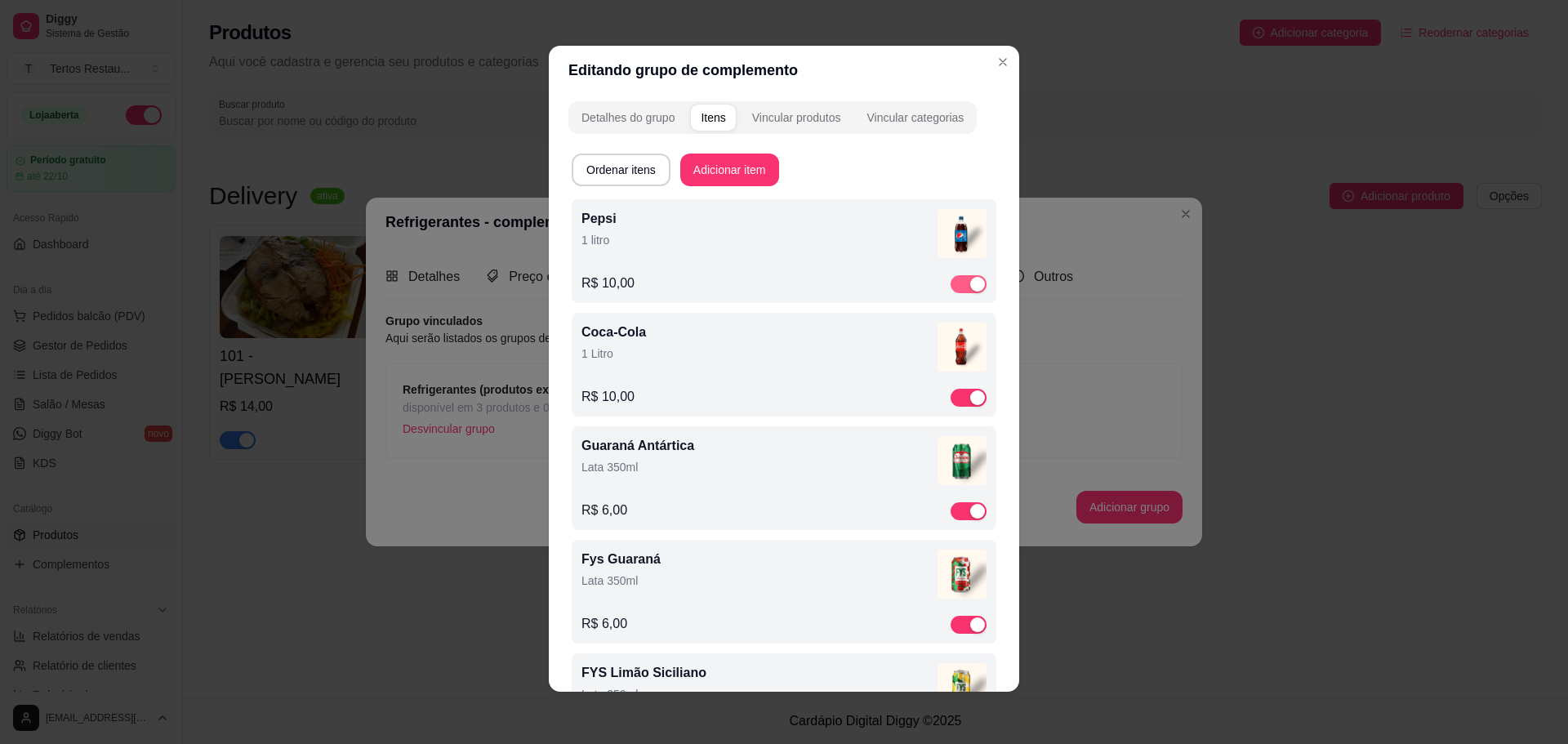
click at [970, 282] on div "button" at bounding box center [977, 284] width 15 height 15
click at [970, 396] on div "button" at bounding box center [977, 397] width 15 height 15
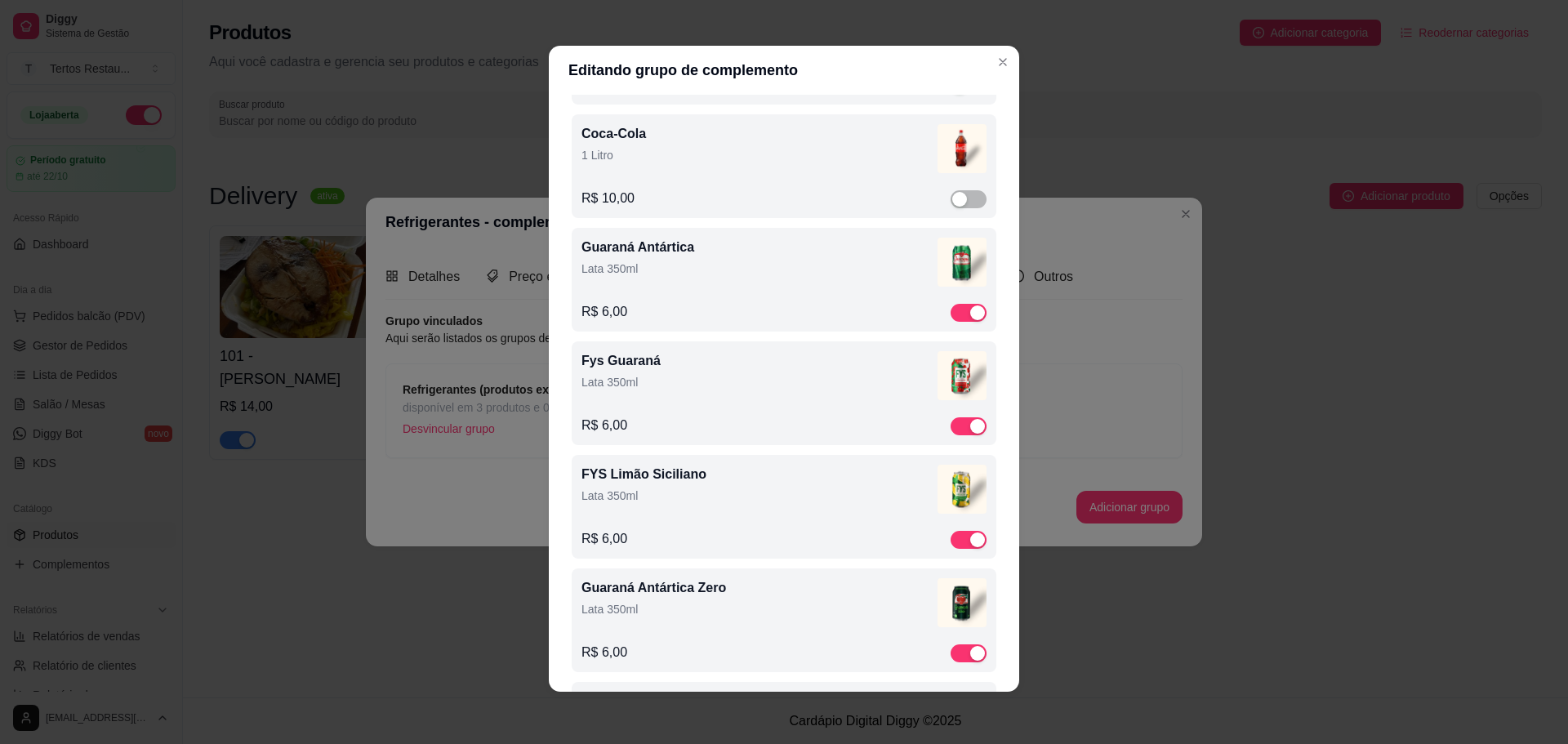
scroll to position [245, 0]
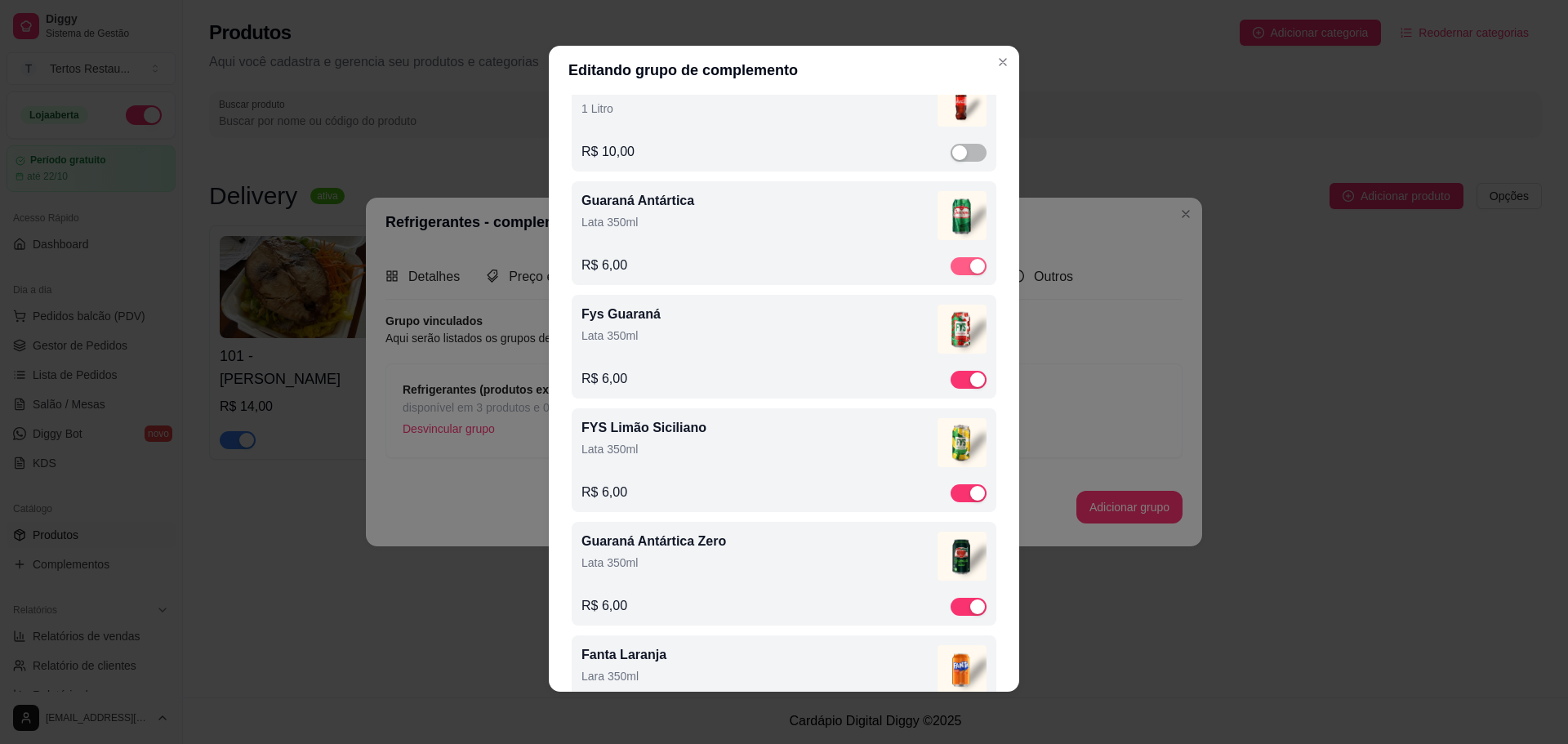
click at [970, 268] on div "button" at bounding box center [977, 266] width 15 height 15
click at [970, 377] on div "button" at bounding box center [977, 379] width 15 height 15
click at [952, 380] on div "button" at bounding box center [959, 379] width 15 height 15
click at [952, 262] on div "button" at bounding box center [959, 266] width 15 height 15
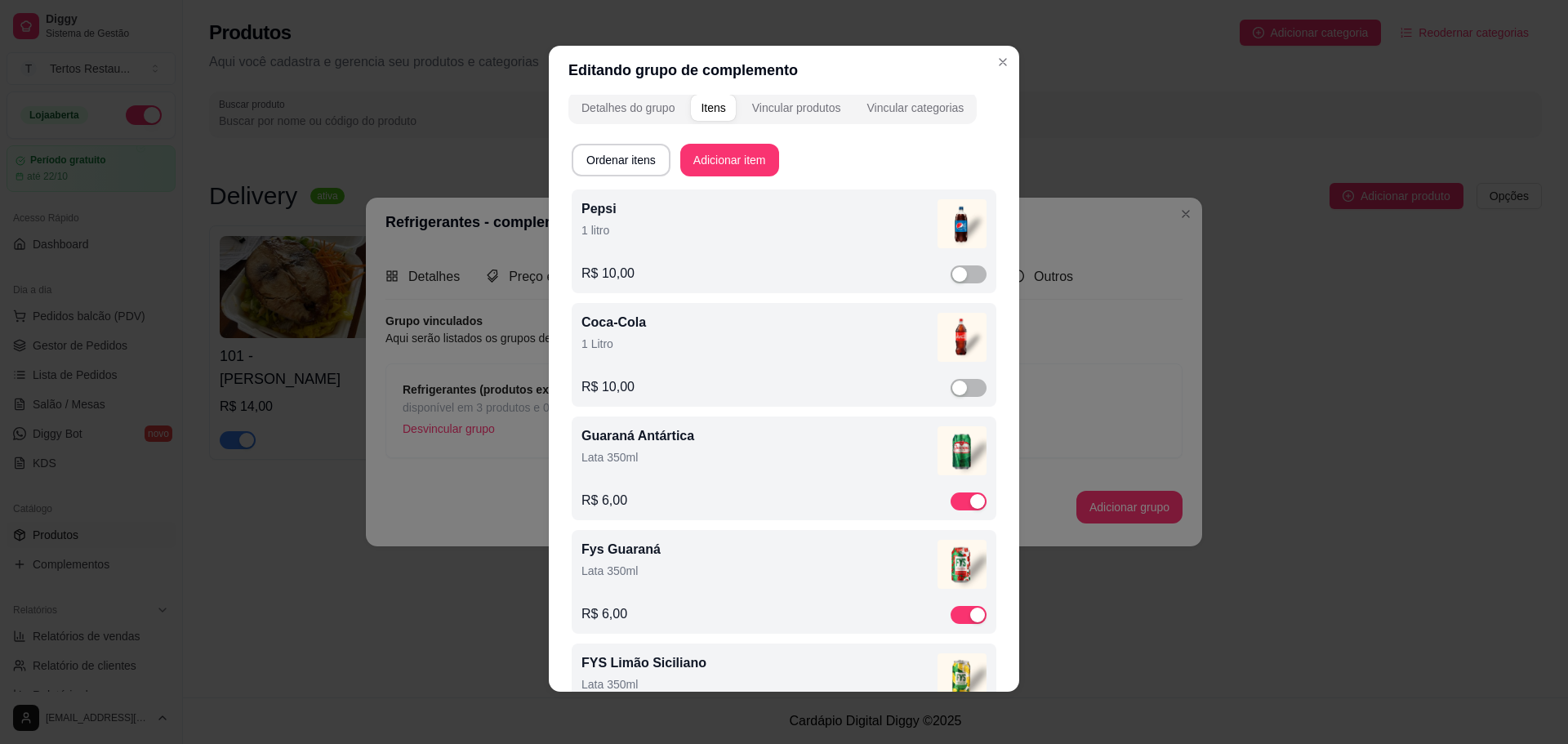
scroll to position [0, 0]
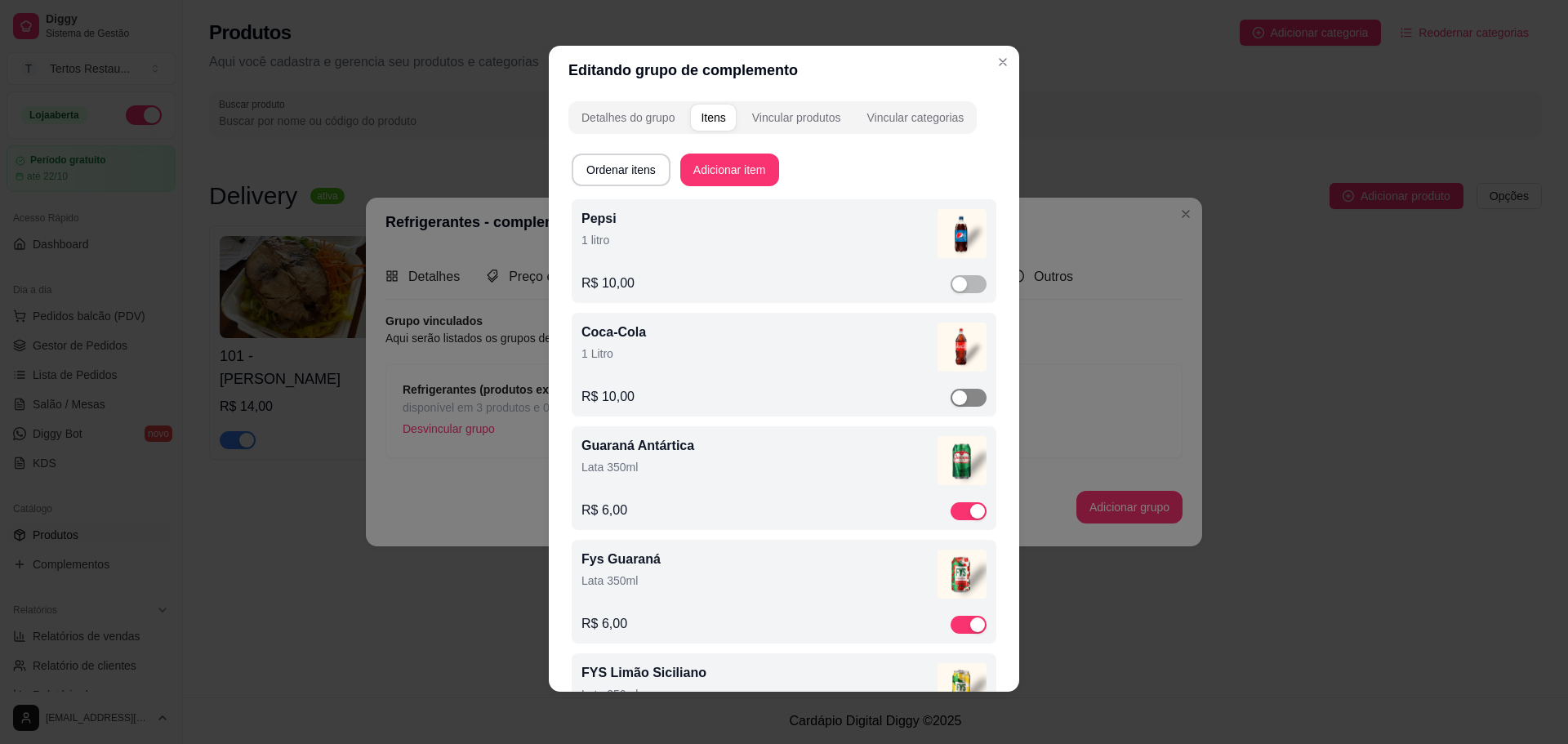
click at [952, 396] on div "button" at bounding box center [959, 397] width 15 height 15
click at [952, 279] on div "button" at bounding box center [959, 284] width 15 height 15
click at [970, 396] on div "button" at bounding box center [977, 397] width 15 height 15
click at [952, 401] on div "button" at bounding box center [959, 397] width 15 height 15
click at [970, 397] on div "button" at bounding box center [977, 397] width 15 height 15
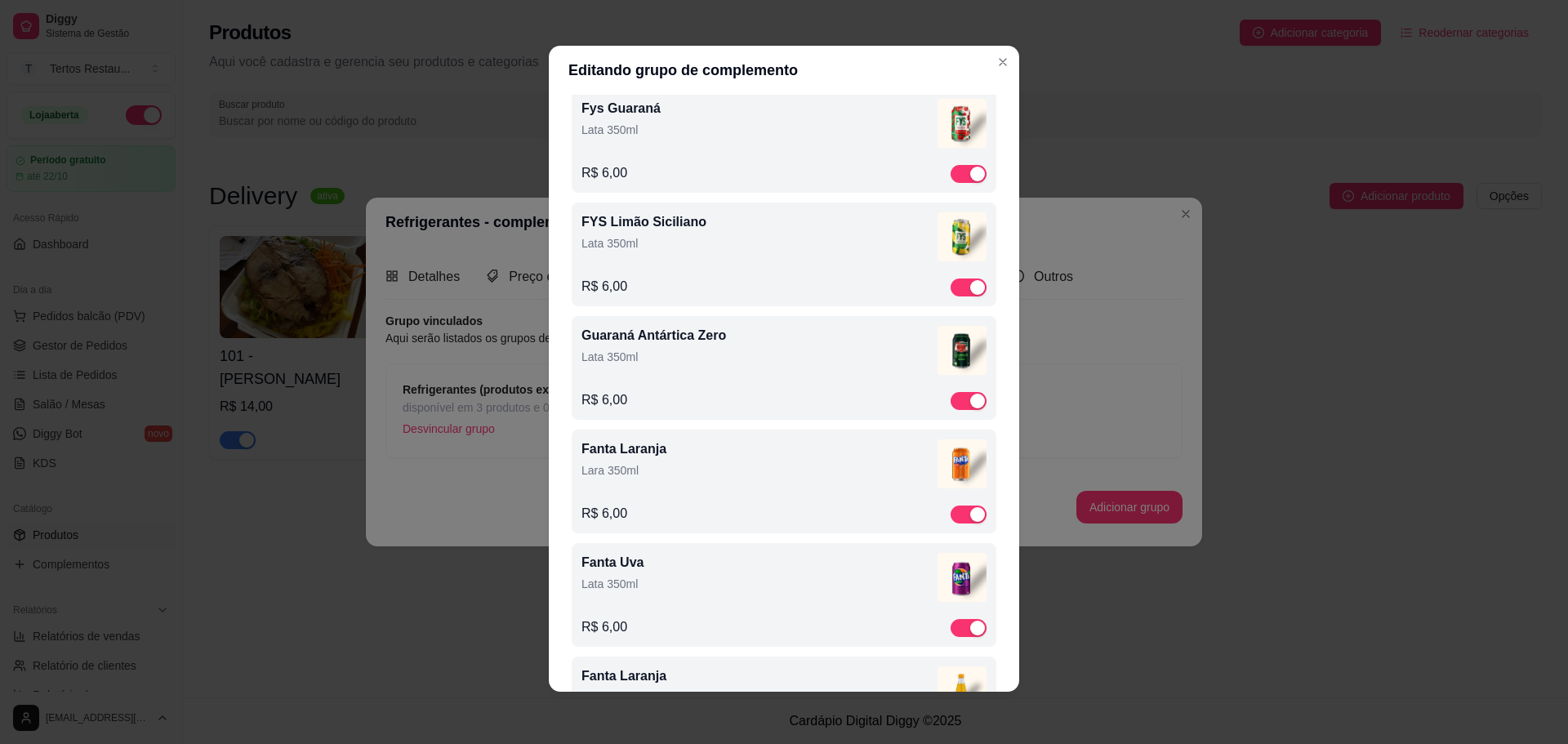
scroll to position [408, 0]
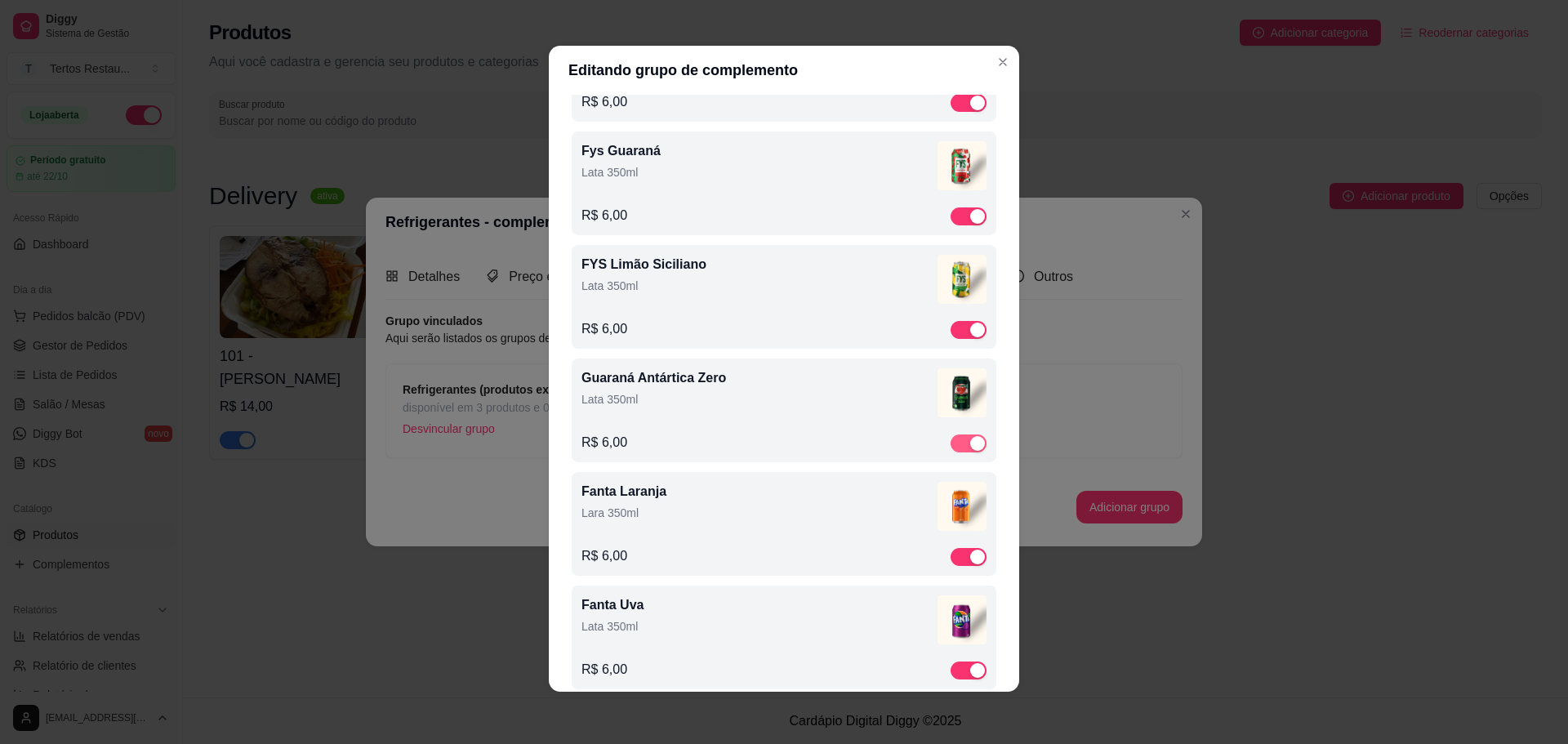
click at [970, 445] on div "button" at bounding box center [977, 443] width 15 height 15
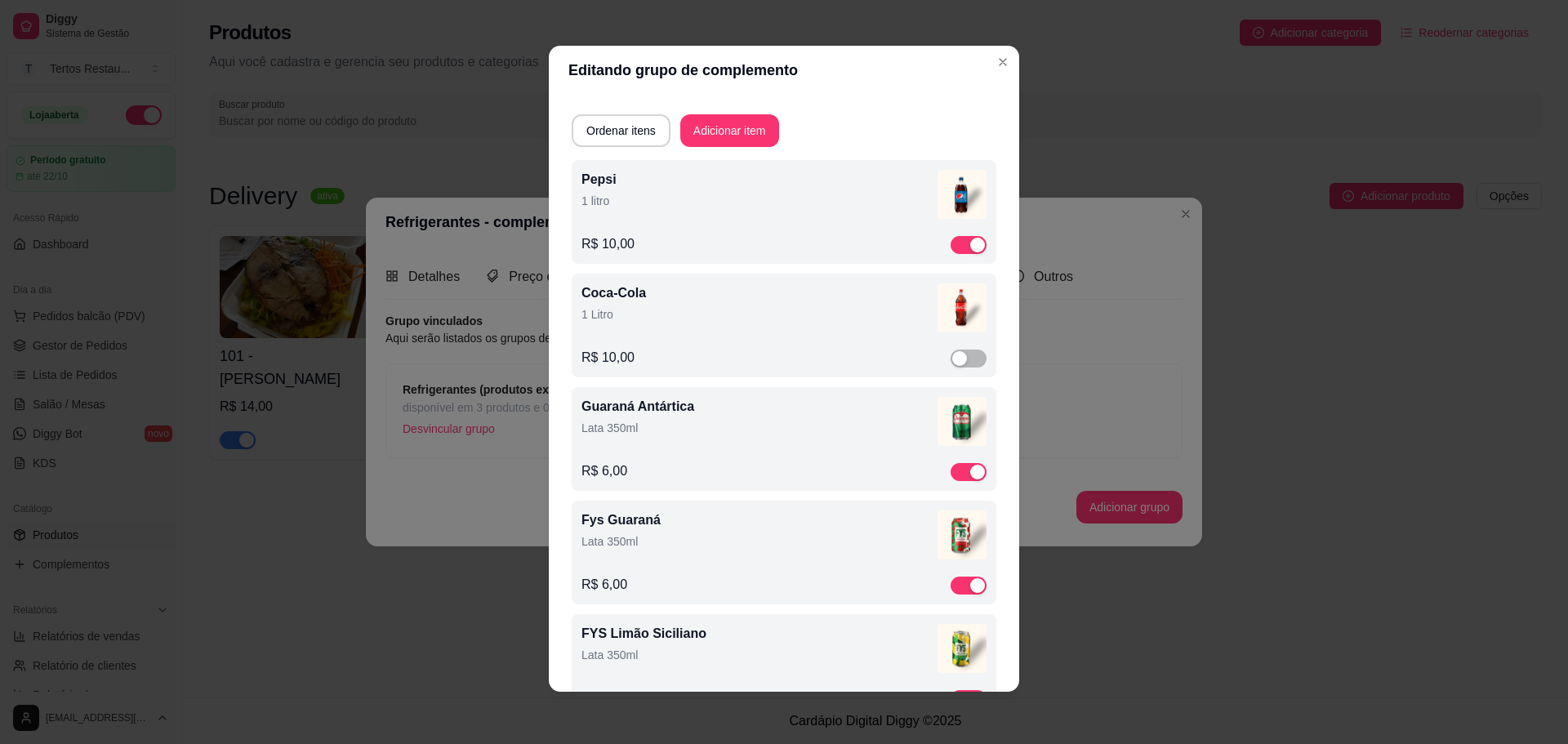
scroll to position [0, 0]
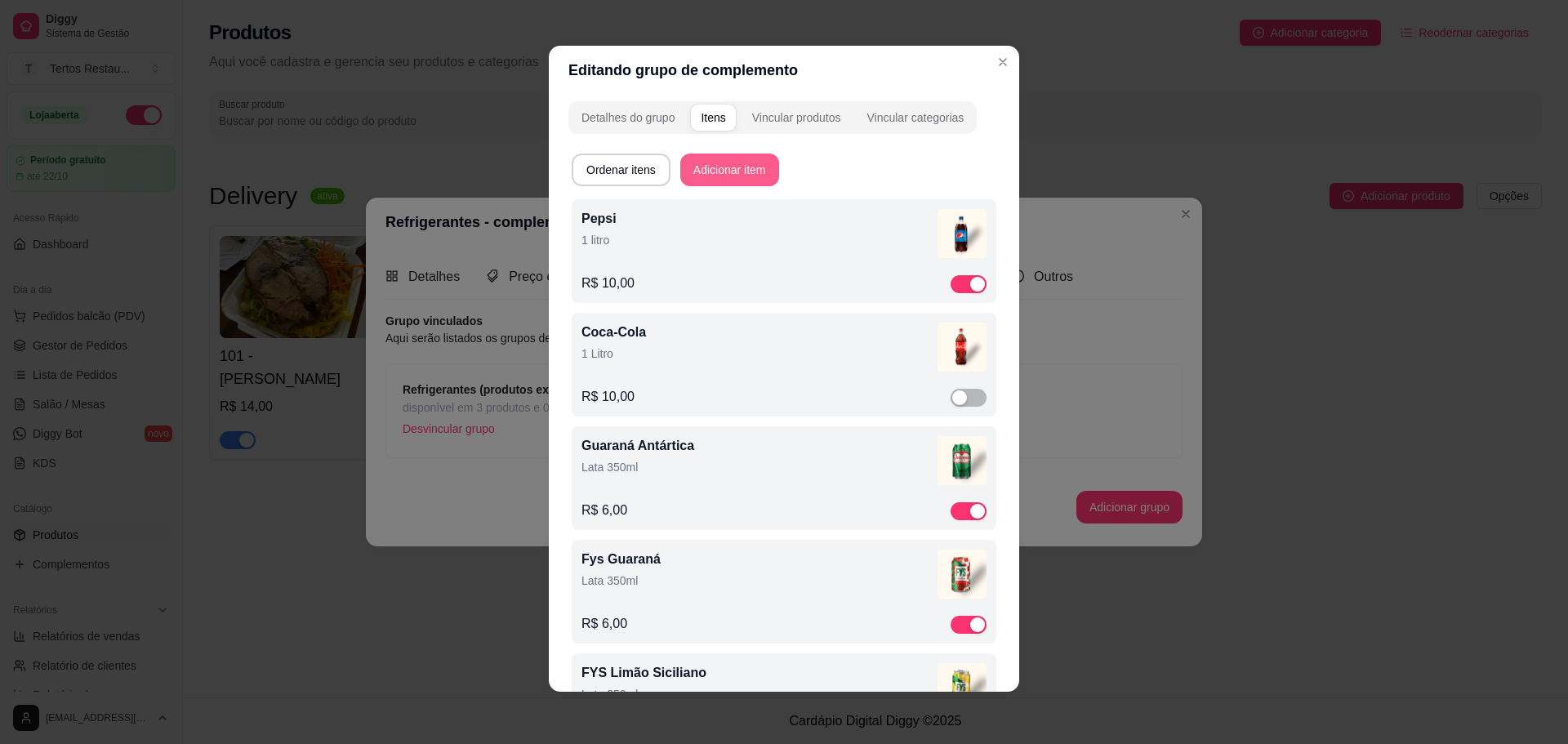
click at [714, 165] on button "Adicionar item" at bounding box center [729, 169] width 99 height 32
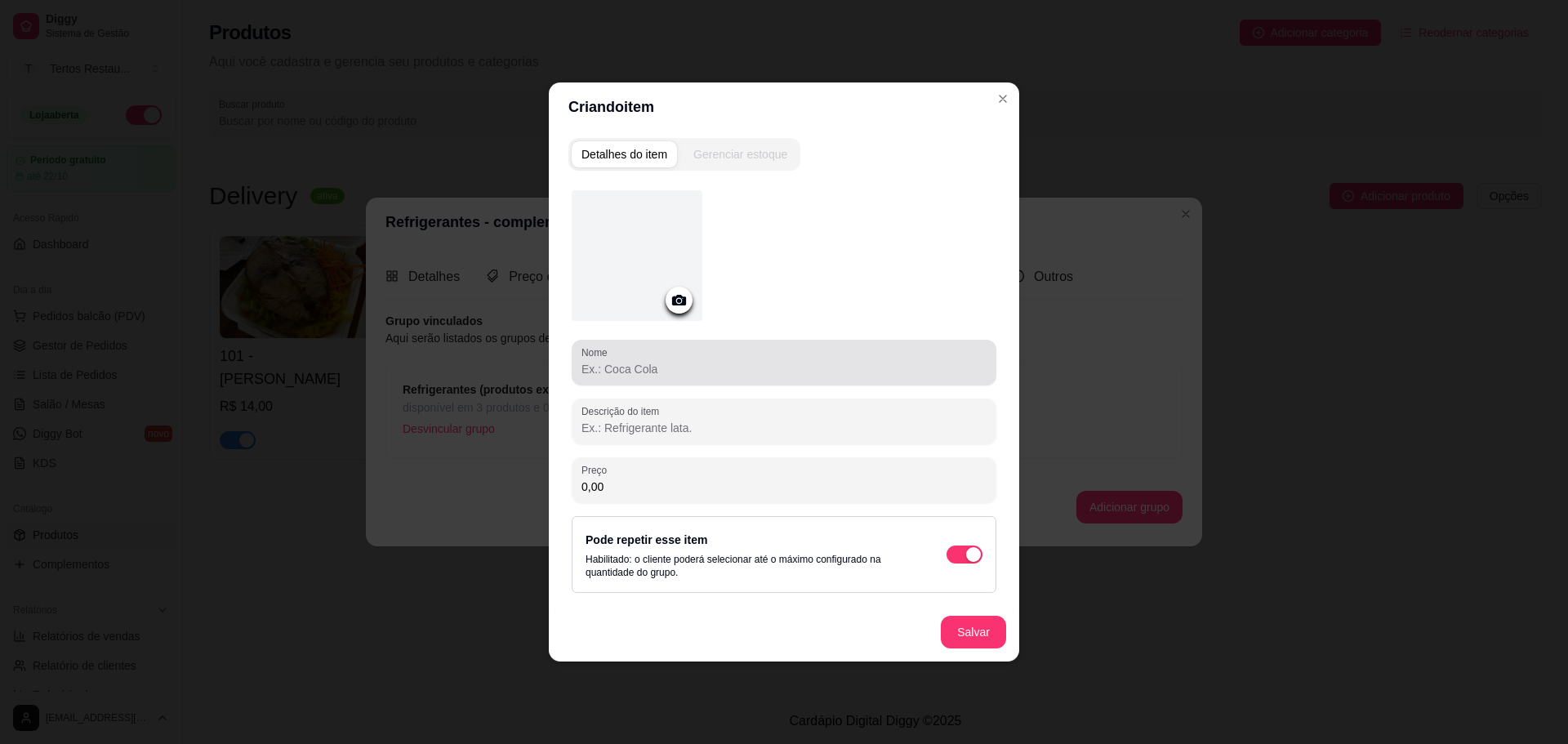
click at [727, 367] on input "Nome" at bounding box center [784, 369] width 405 height 17
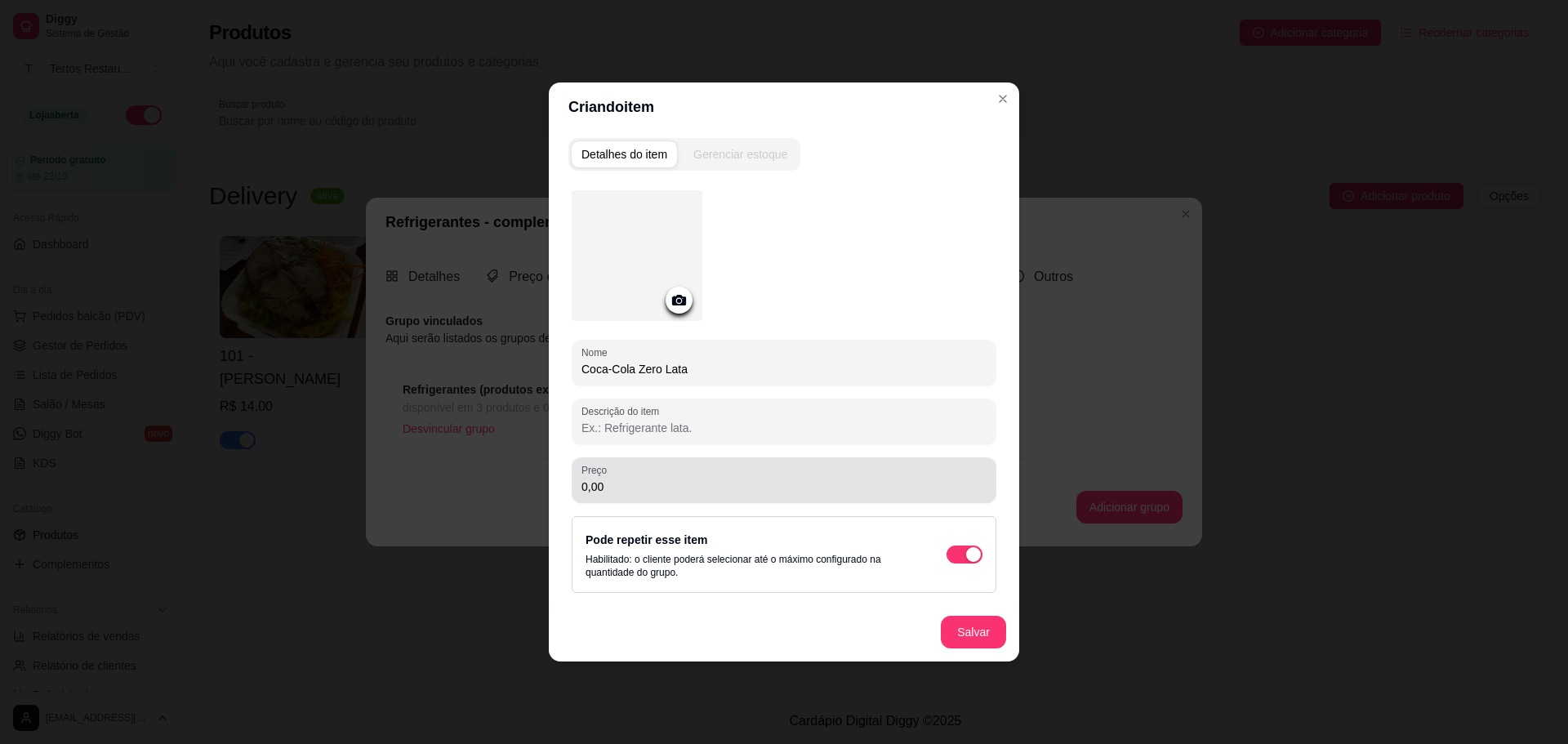
type input "Coca-Cola Zero Lata"
click at [624, 497] on div "Preço 0,00" at bounding box center [784, 479] width 425 height 46
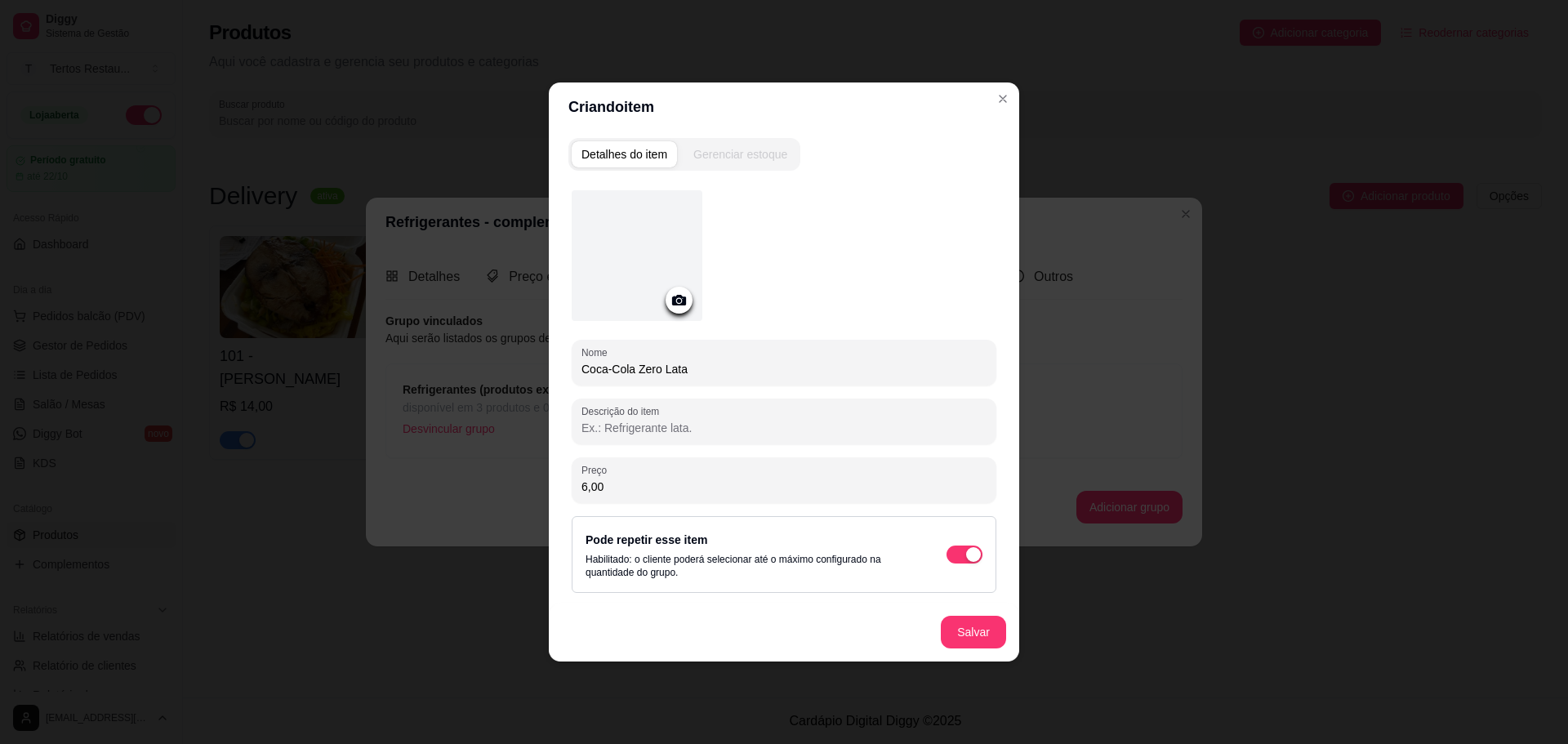
type input "6,00"
click at [980, 632] on button "Salvar" at bounding box center [973, 633] width 63 height 32
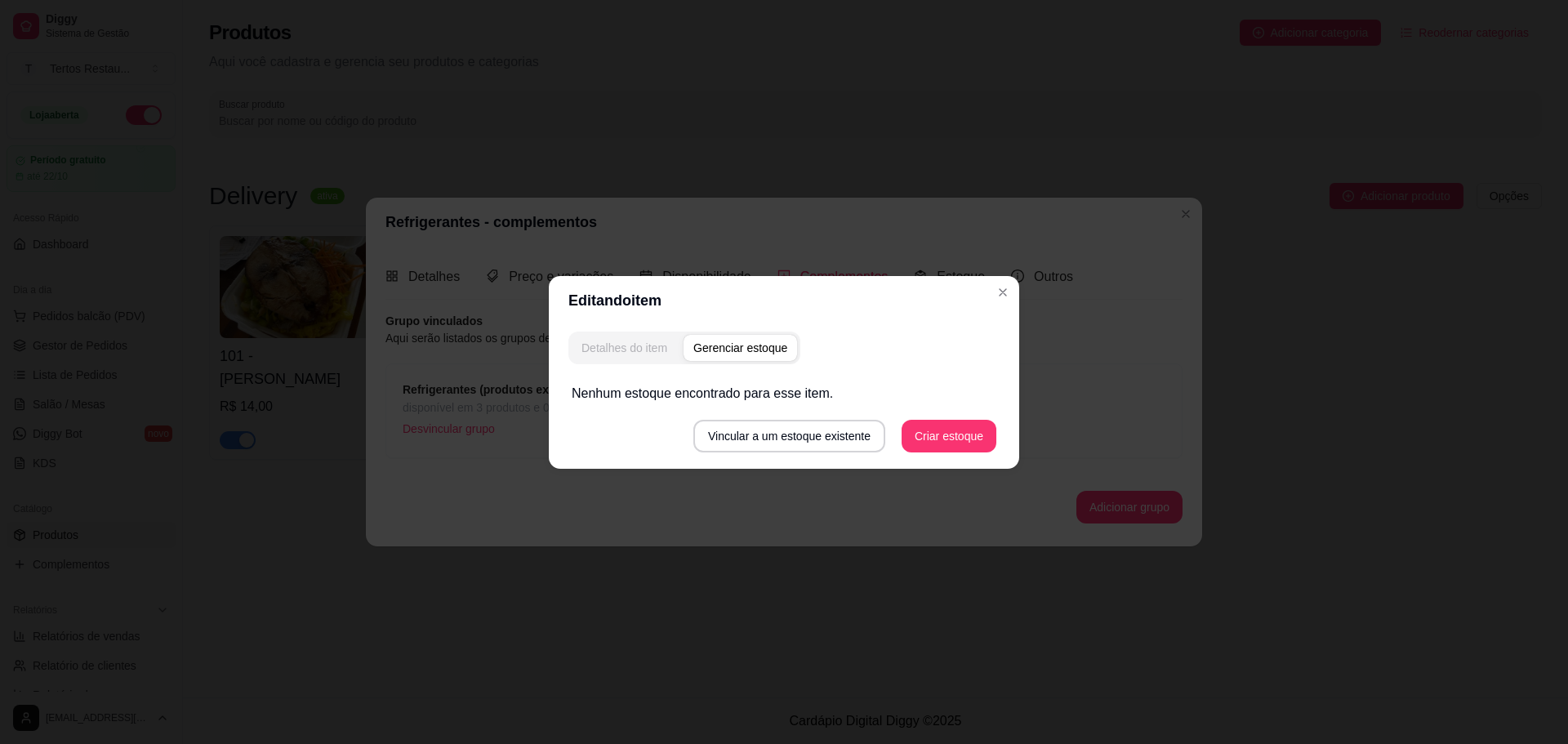
click at [637, 351] on div "Detalhes do item" at bounding box center [625, 348] width 86 height 17
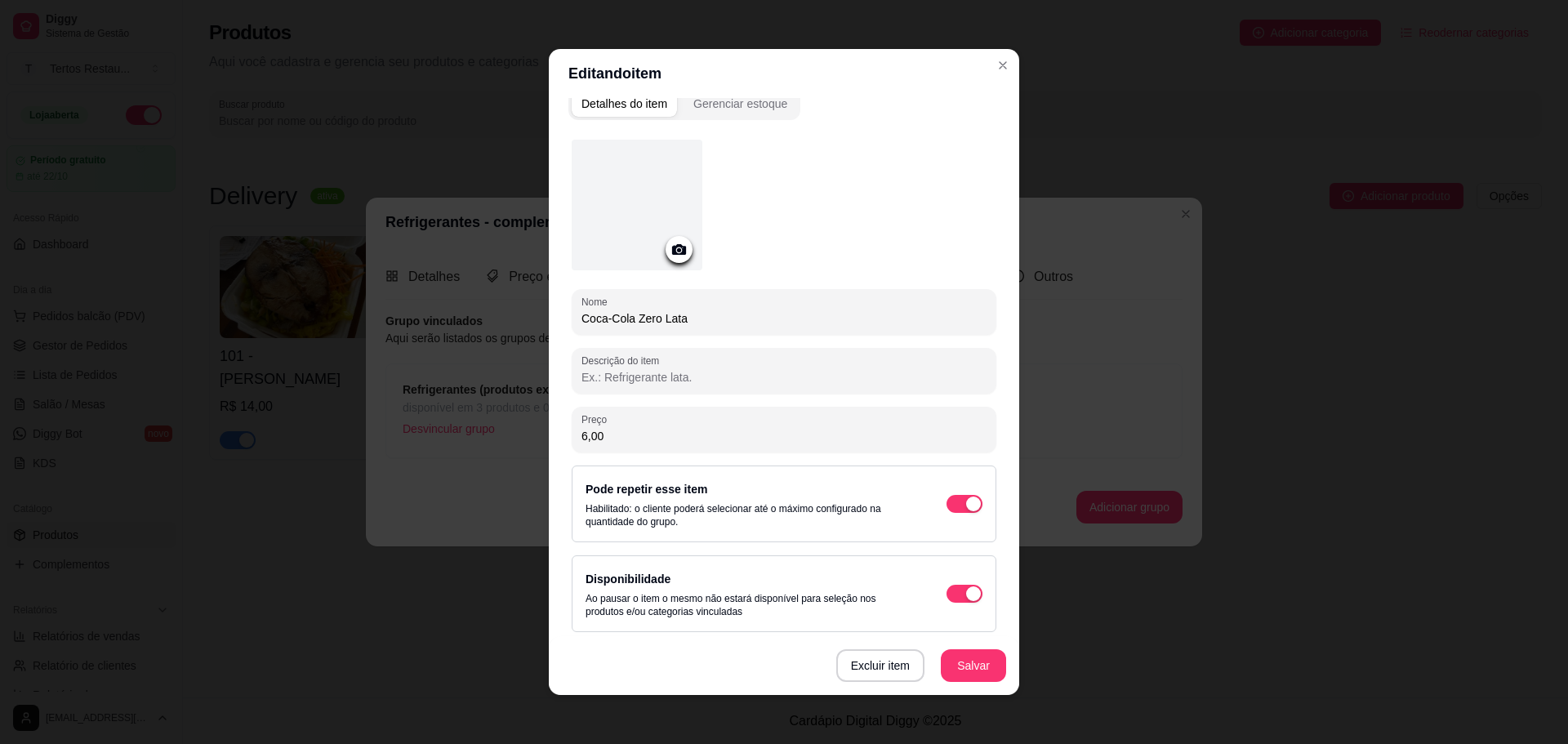
scroll to position [22, 0]
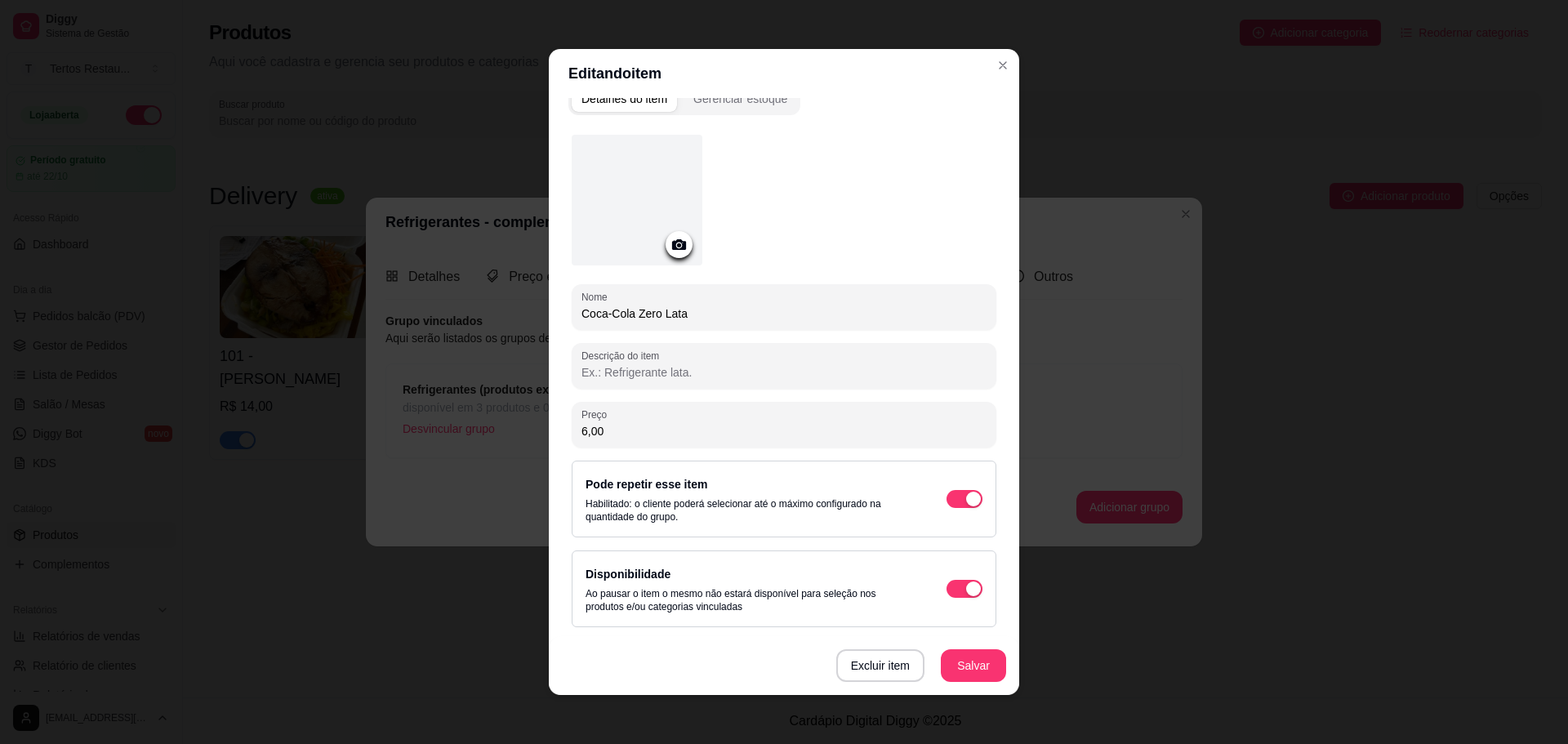
click at [676, 251] on icon at bounding box center [679, 244] width 19 height 19
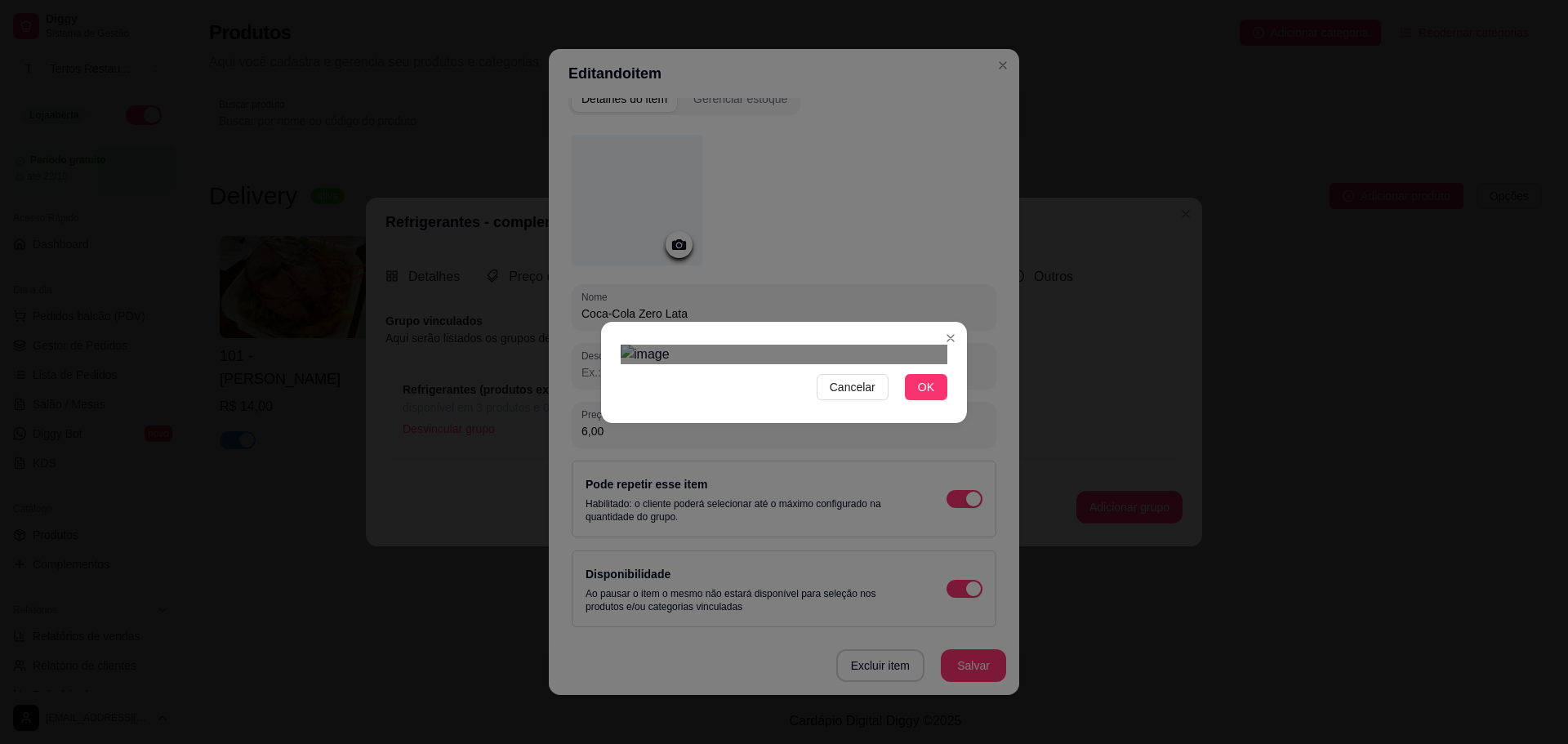
click at [652, 364] on img at bounding box center [784, 354] width 327 height 20
click at [892, 364] on img at bounding box center [784, 354] width 327 height 20
click at [798, 426] on div "Use the arrow keys to move the crop selection area" at bounding box center [785, 549] width 247 height 247
click at [794, 427] on div "Use the arrow keys to move the crop selection area" at bounding box center [781, 550] width 247 height 247
click at [795, 427] on div "Use the arrow keys to move the crop selection area" at bounding box center [782, 550] width 247 height 247
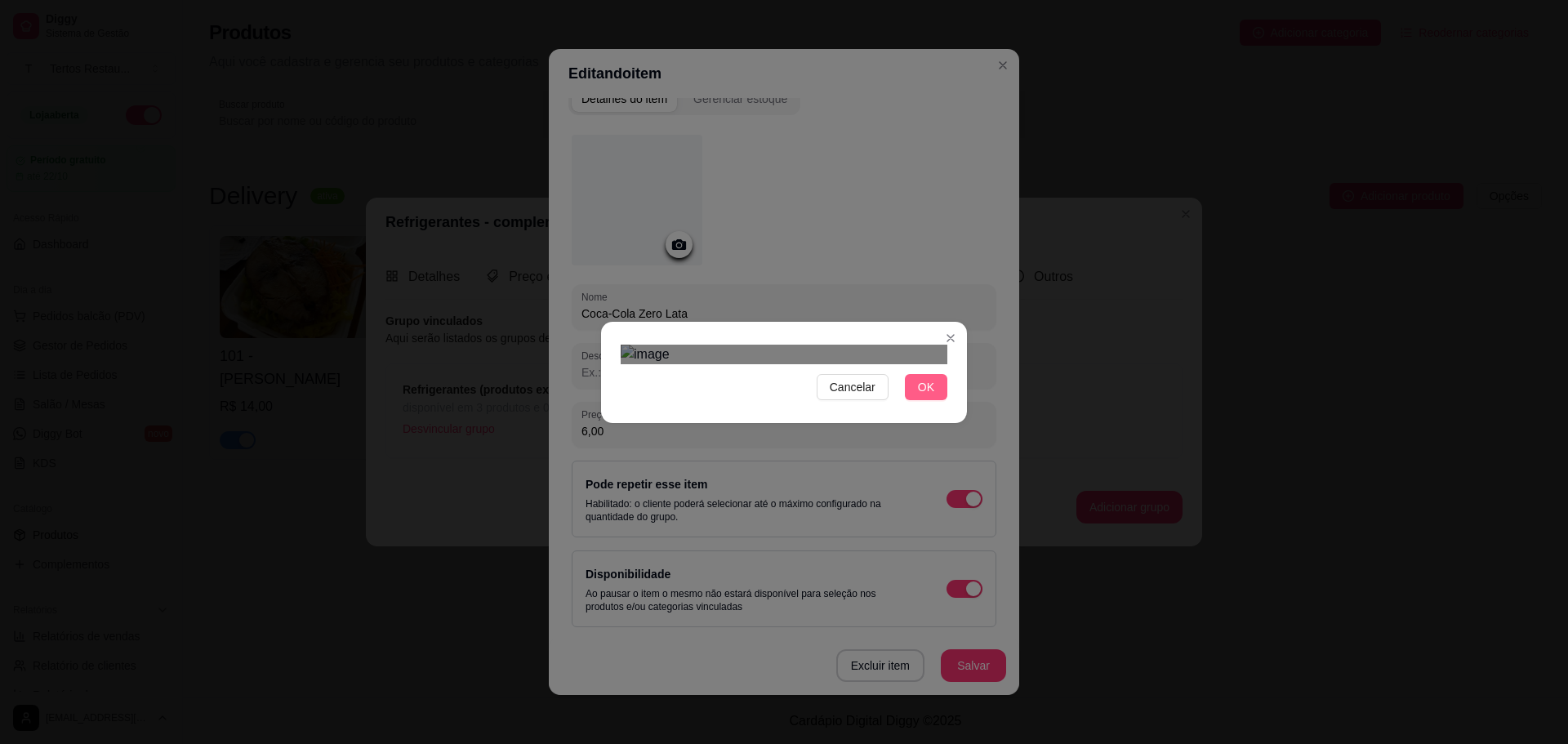
click at [928, 396] on span "OK" at bounding box center [926, 387] width 17 height 18
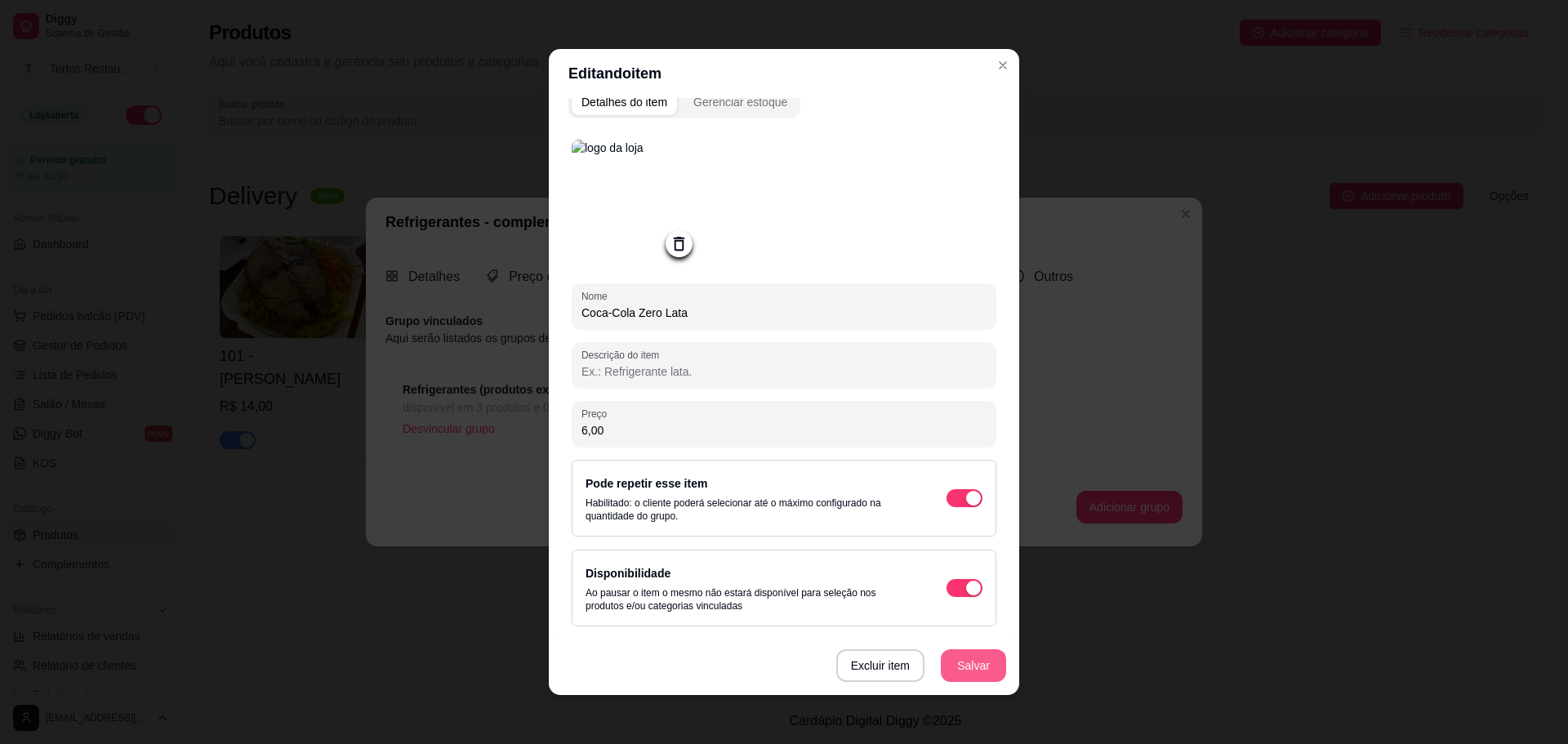
click at [973, 668] on button "Salvar" at bounding box center [973, 665] width 65 height 32
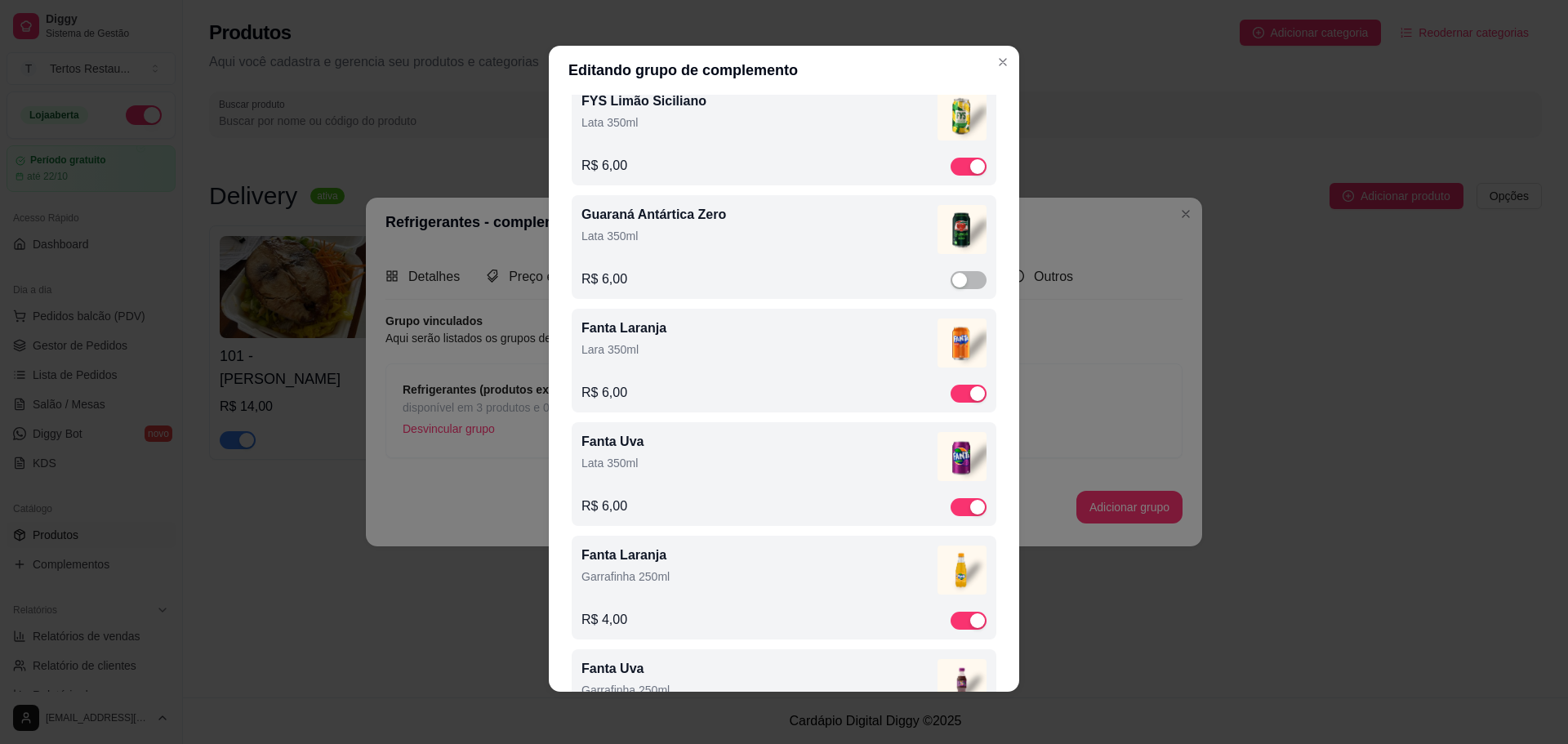
scroll to position [927, 0]
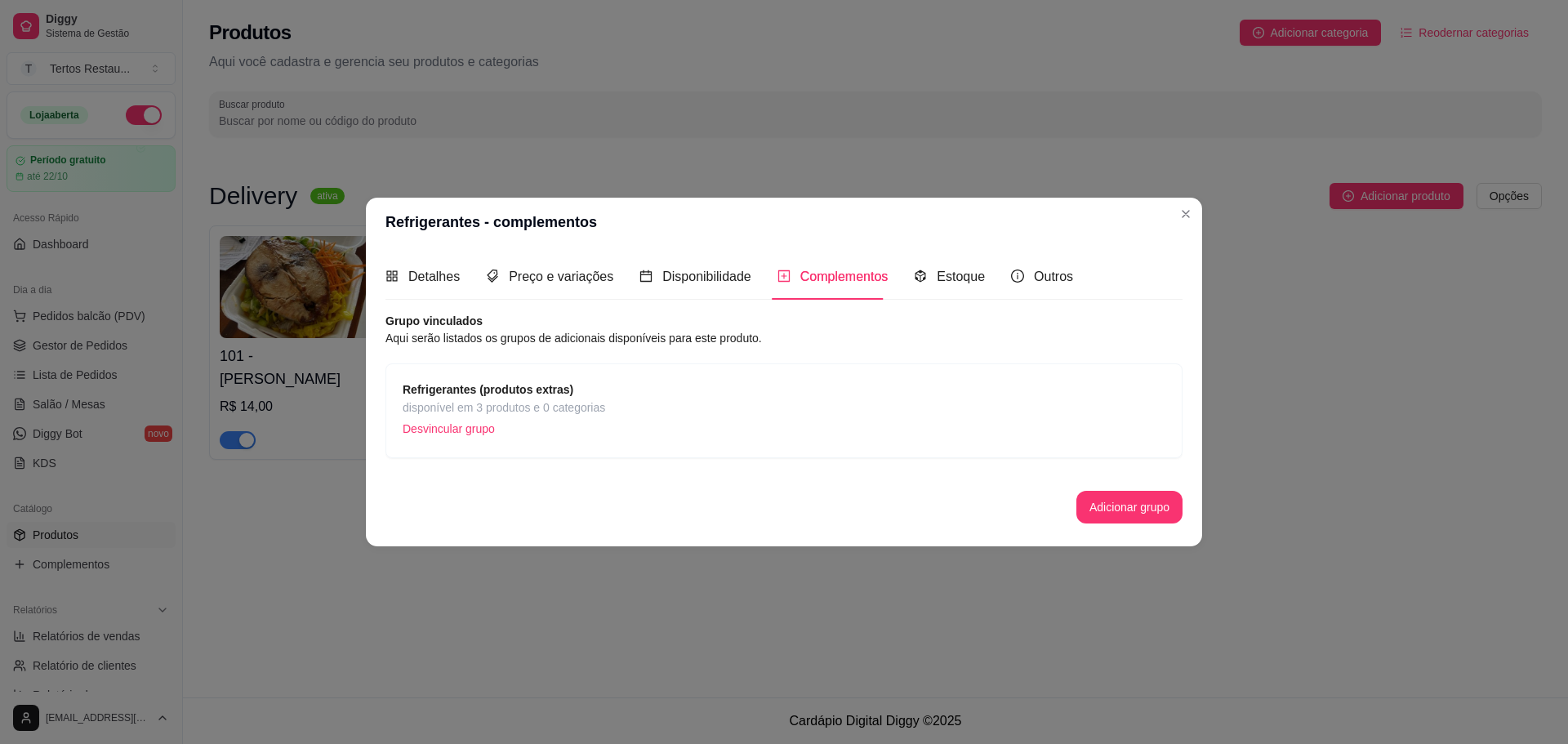
click at [538, 397] on span "Refrigerantes (produtos extras)" at bounding box center [503, 390] width 202 height 18
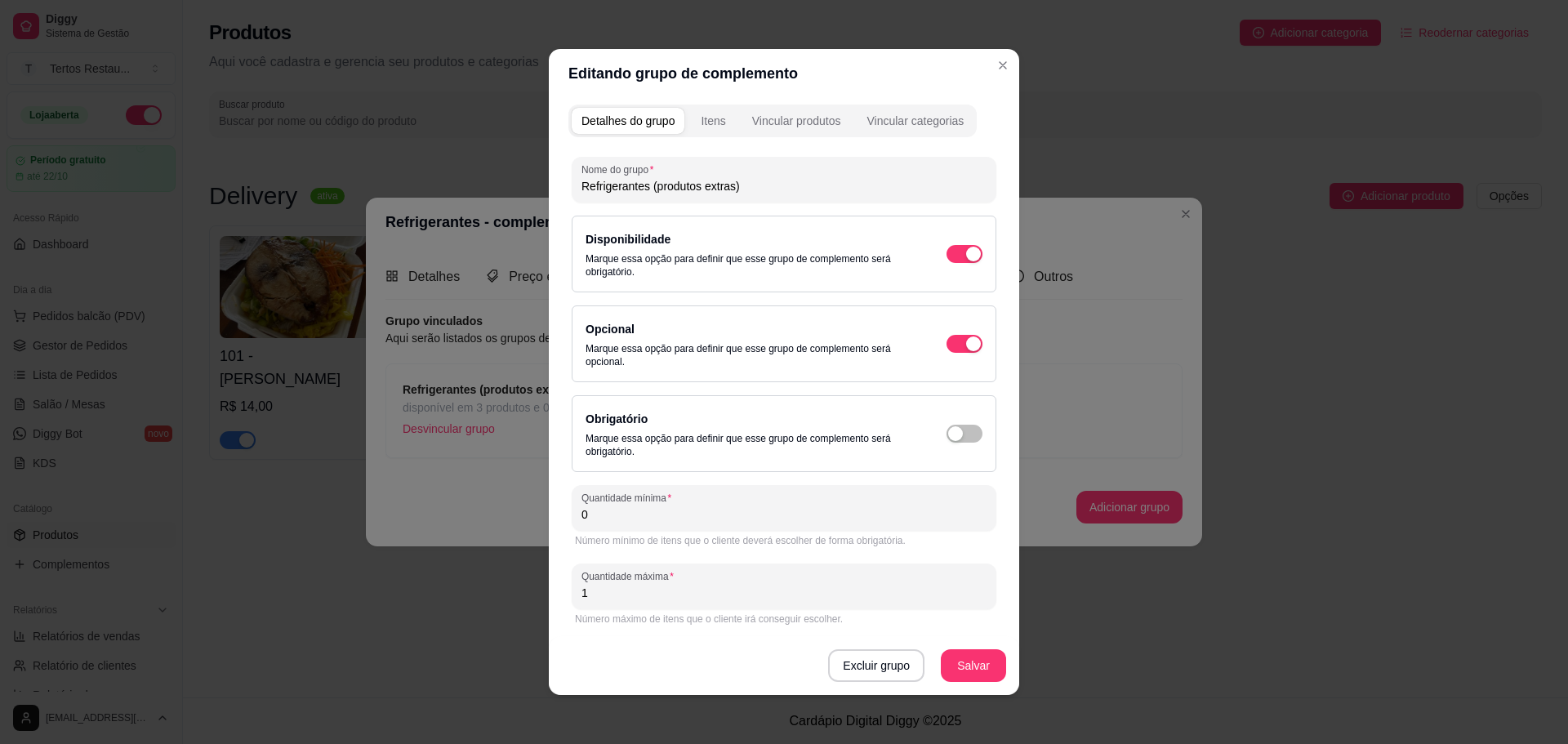
scroll to position [3, 0]
click at [712, 117] on div "Itens" at bounding box center [713, 118] width 24 height 17
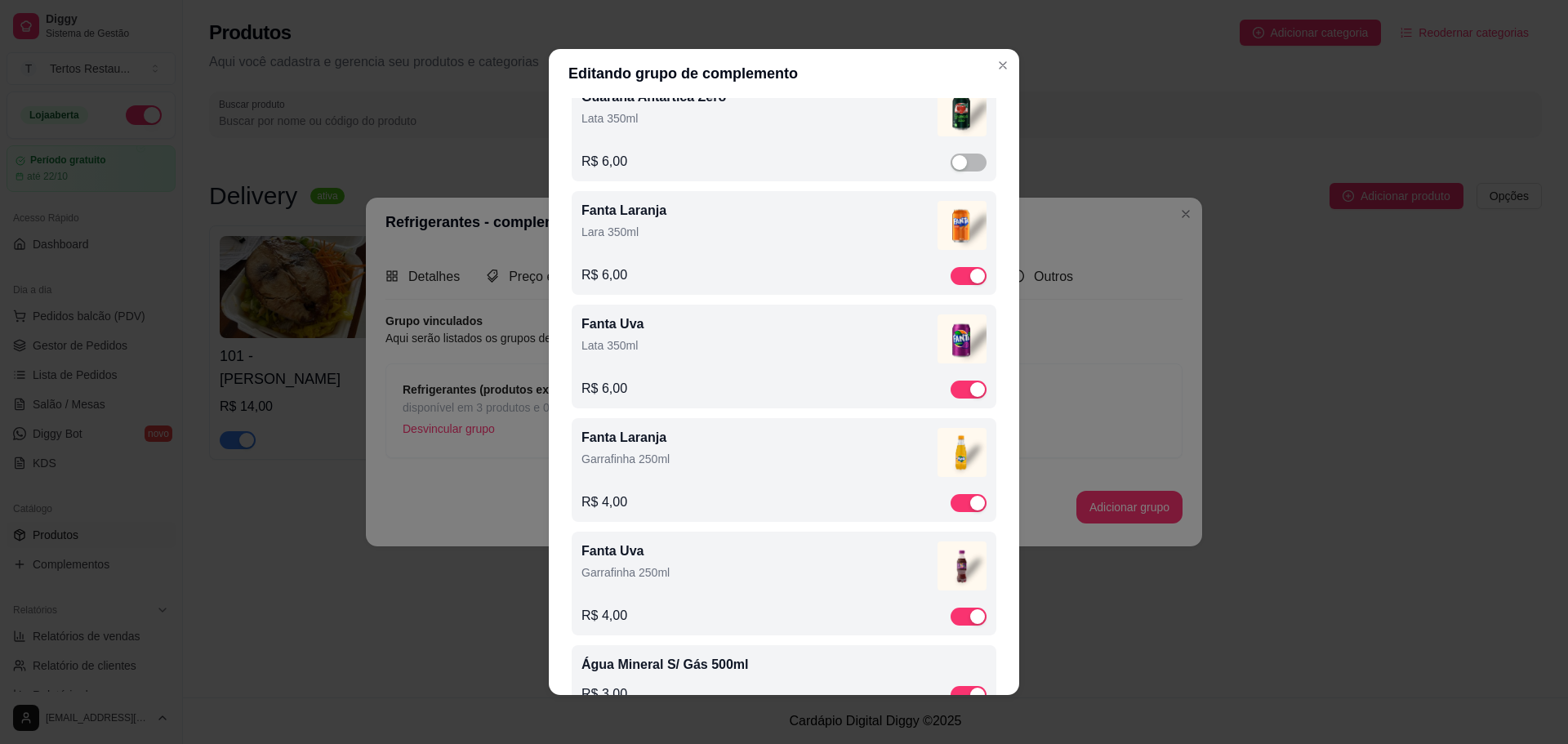
scroll to position [931, 0]
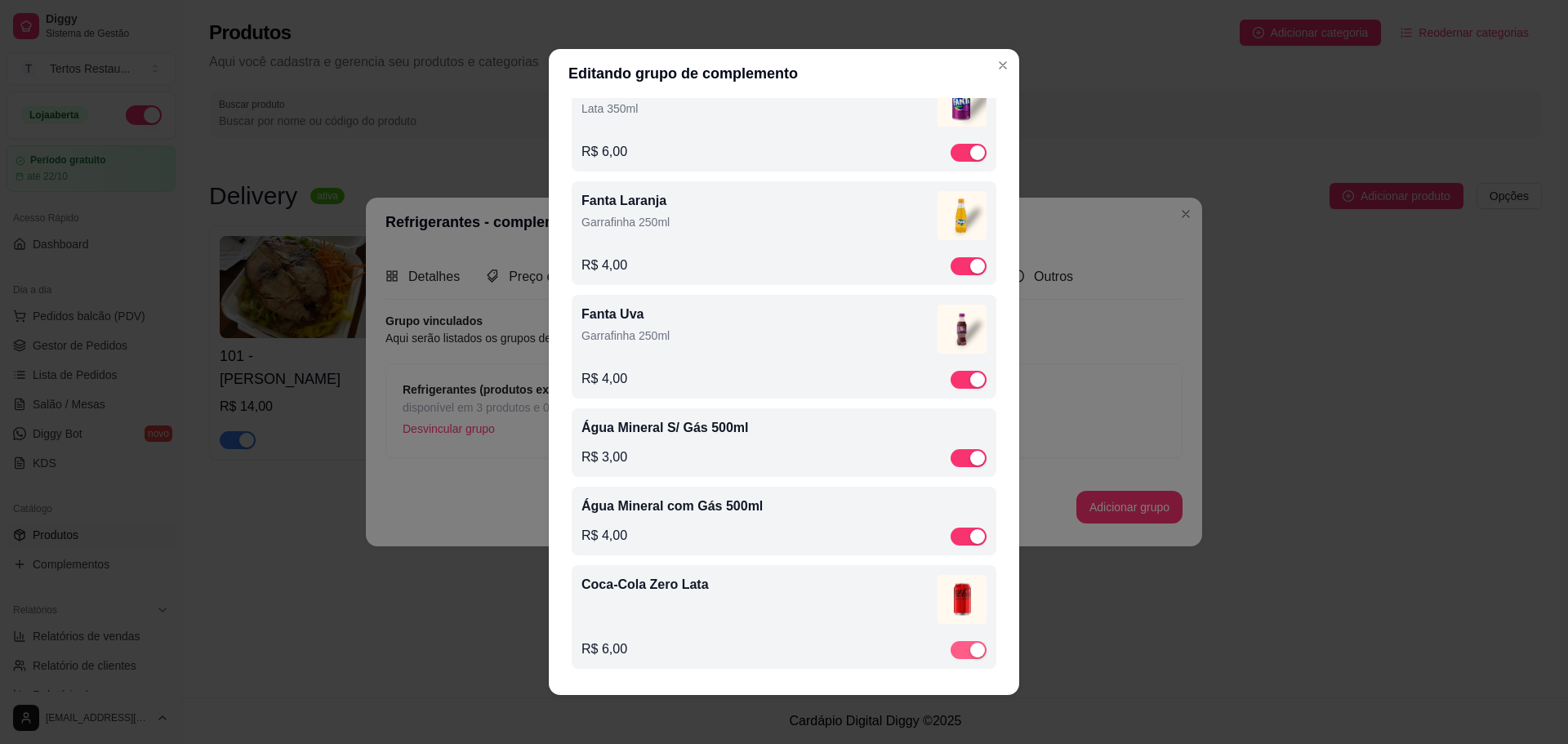
click at [970, 646] on div "button" at bounding box center [977, 649] width 15 height 15
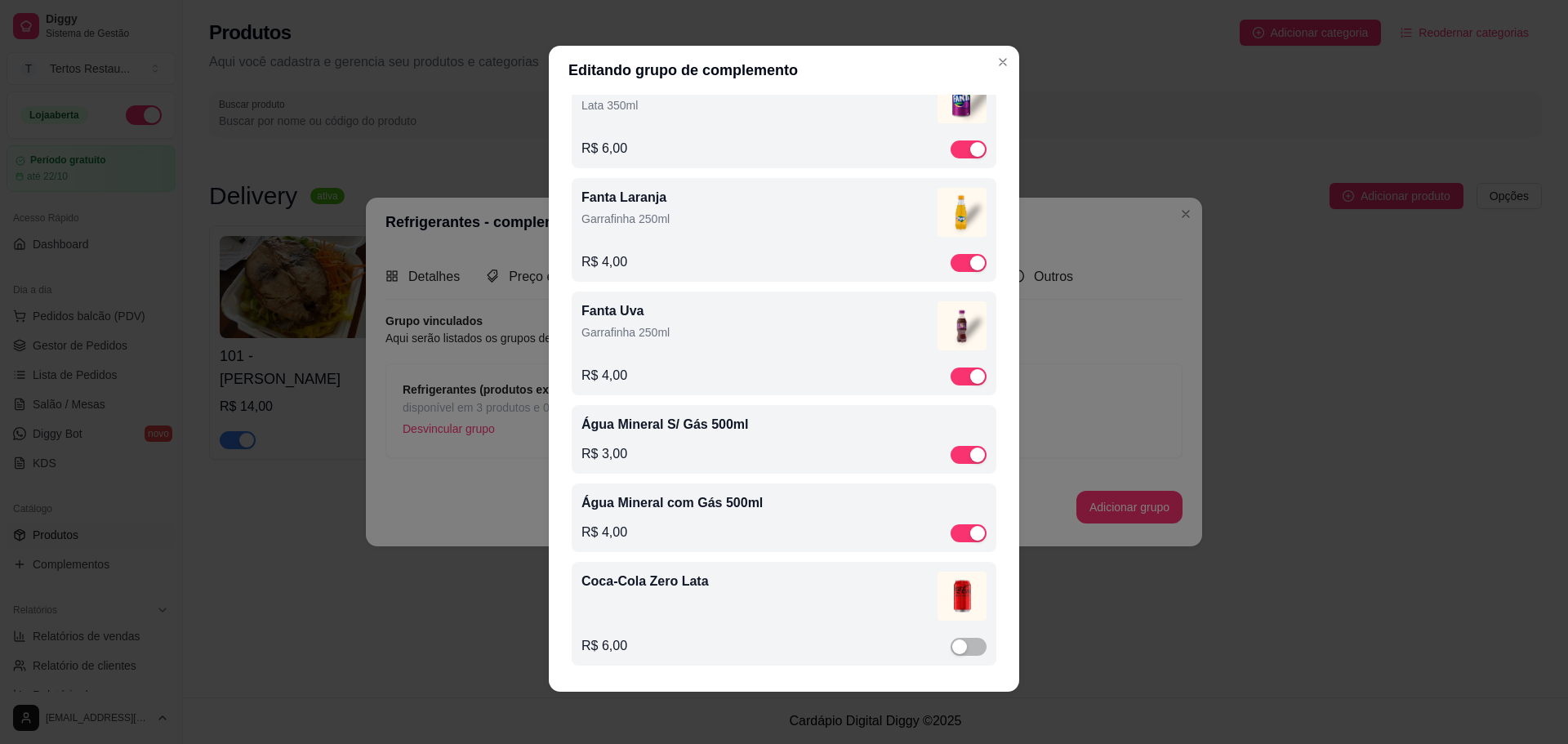
click at [661, 583] on p "Coca-Cola Zero Lata" at bounding box center [760, 582] width 356 height 20
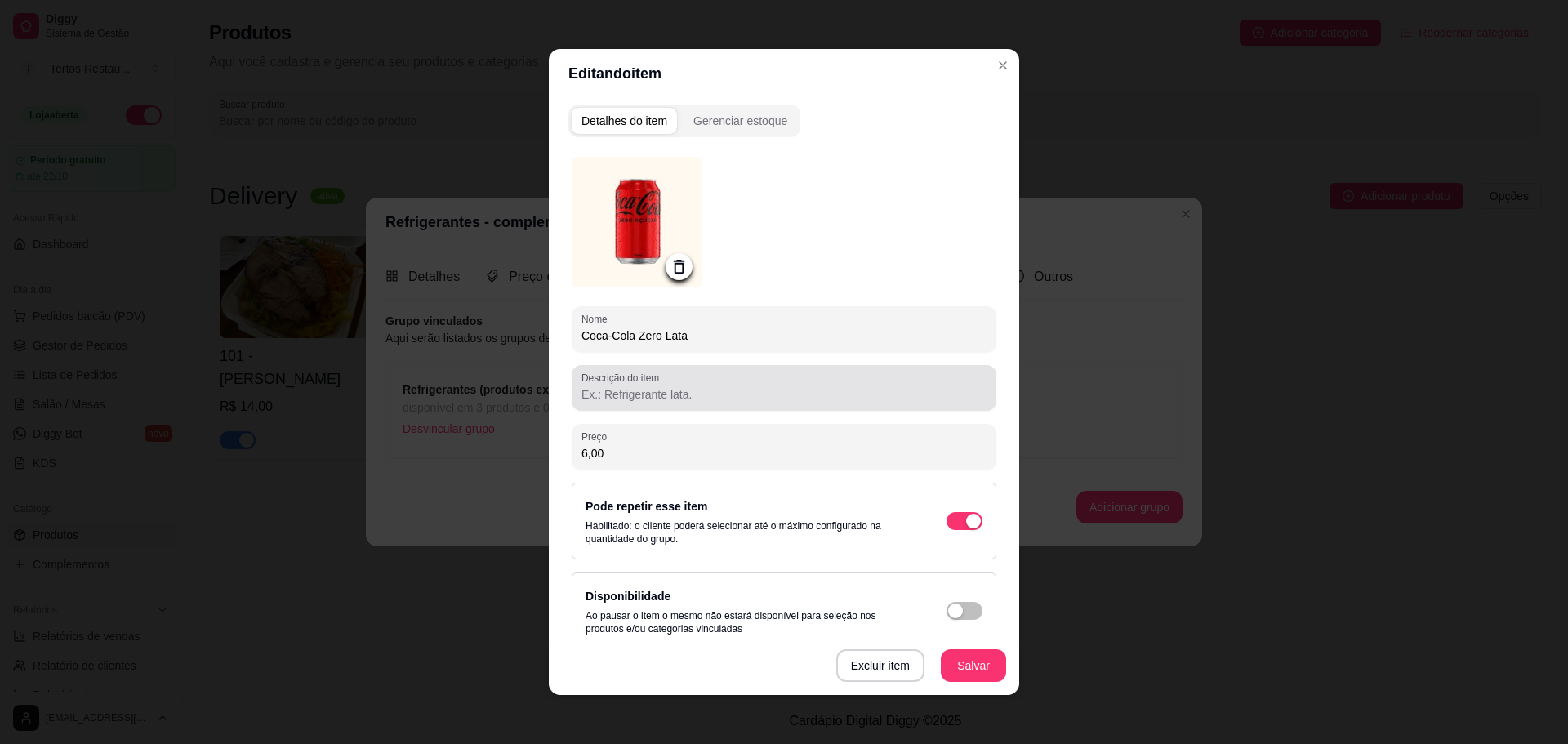
click at [637, 393] on input "Descrição do item" at bounding box center [784, 394] width 405 height 17
type input "350ml"
click at [996, 672] on button "Salvar" at bounding box center [973, 666] width 63 height 32
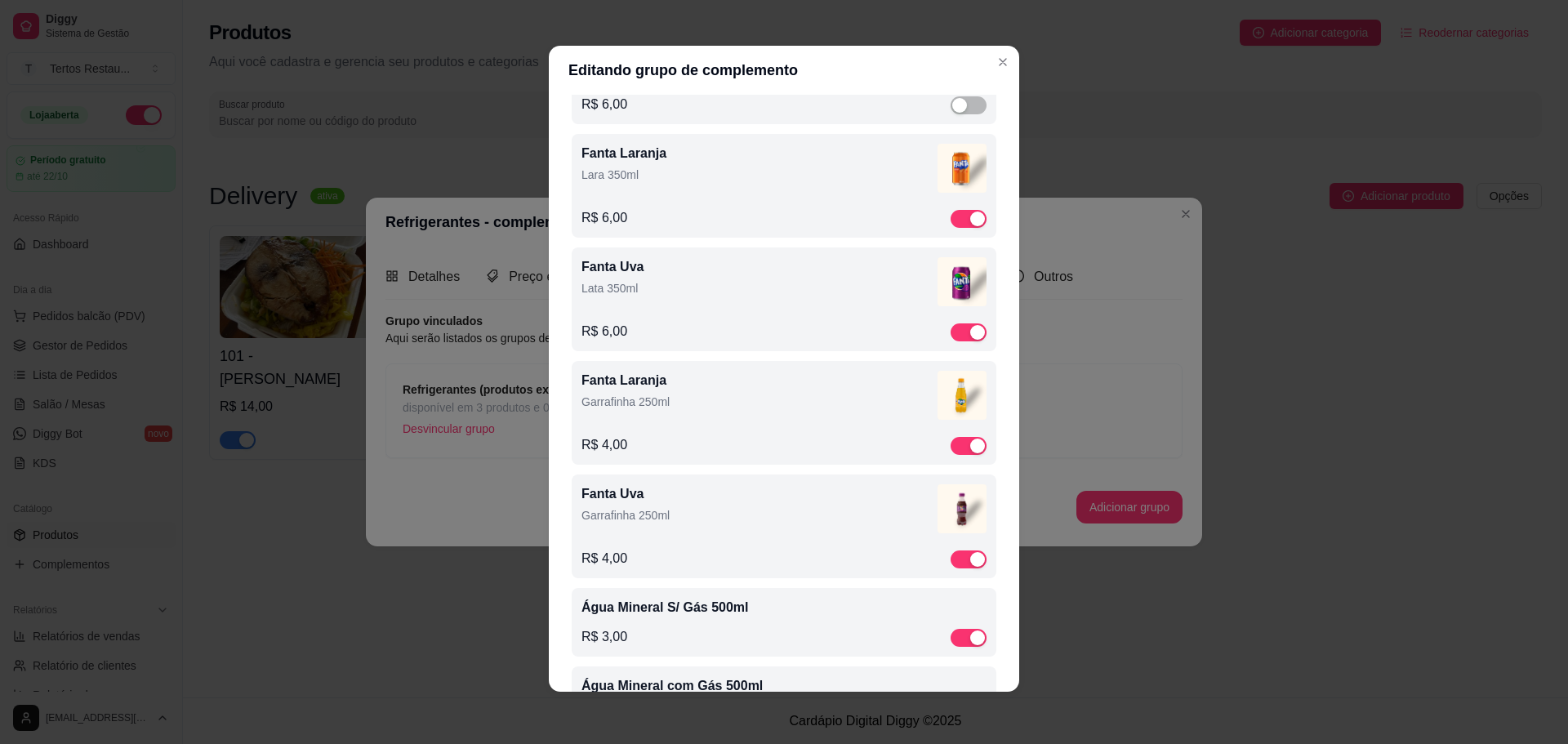
scroll to position [686, 0]
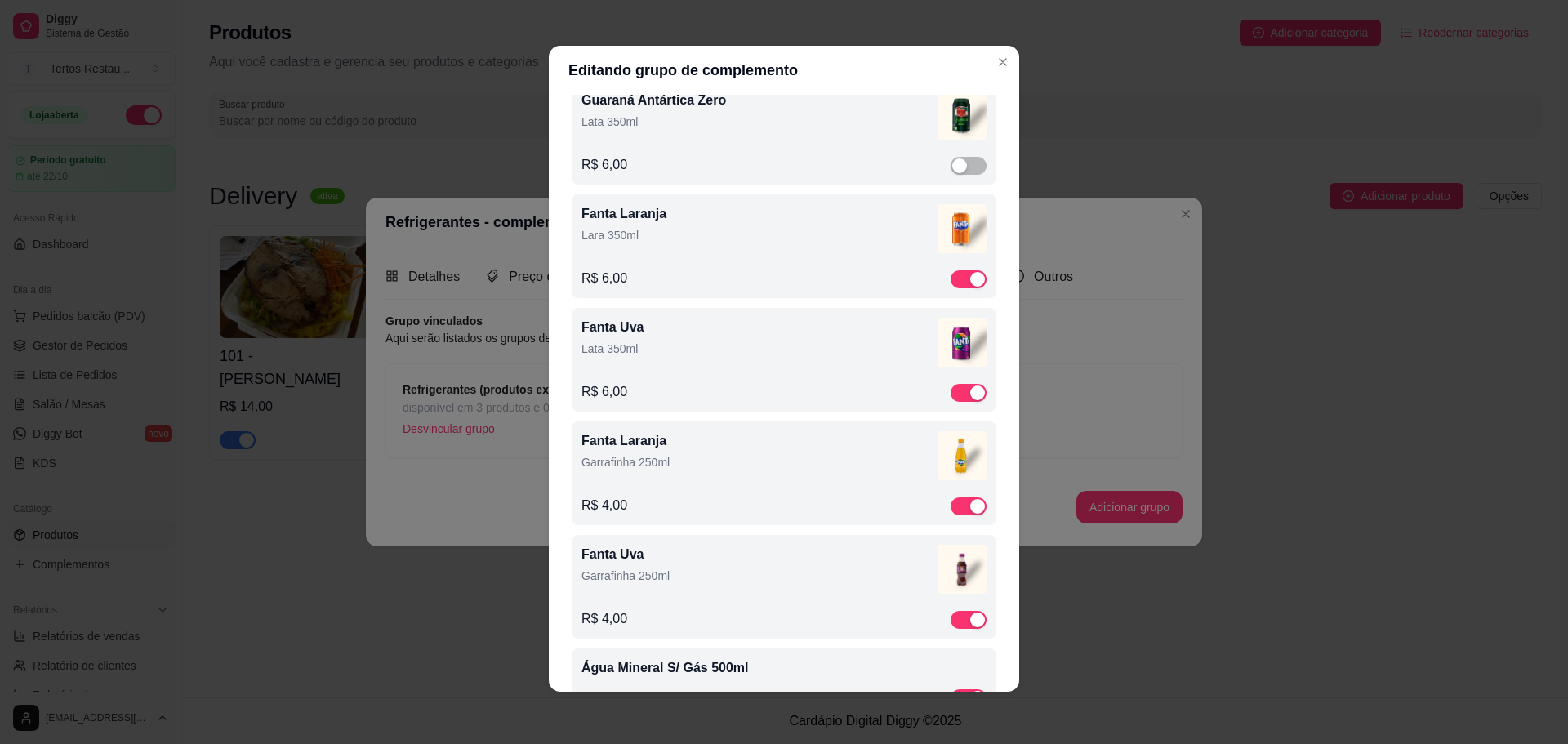
click at [628, 224] on div "Fanta Laranja Lara 350ml" at bounding box center [760, 227] width 356 height 46
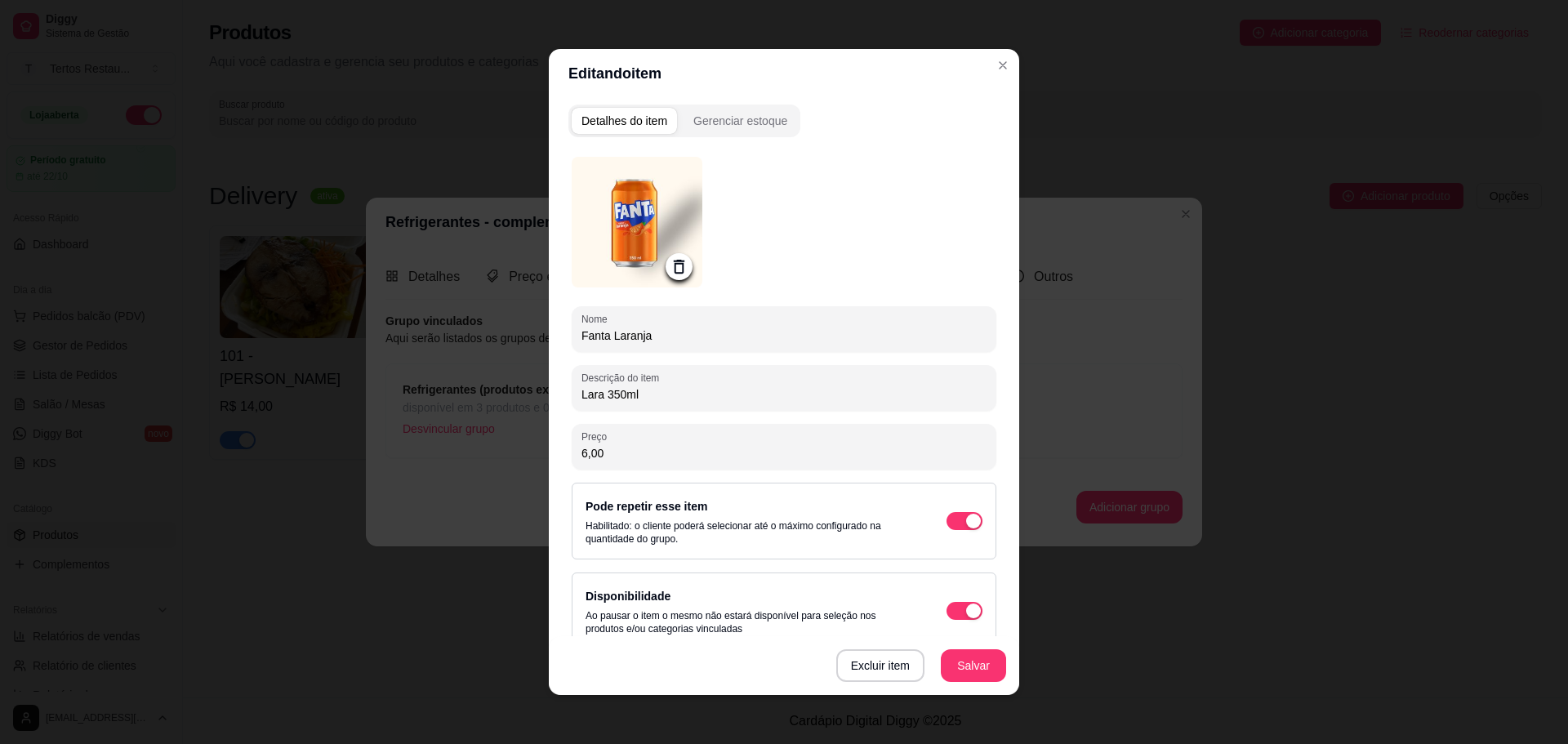
click at [592, 394] on input "Lara 350ml" at bounding box center [784, 394] width 405 height 17
drag, startPoint x: 634, startPoint y: 393, endPoint x: 518, endPoint y: 390, distance: 116.0
click at [518, 390] on div "Editando item Detalhes do item Gerenciar estoque Nome Fanta Laranja Descrição d…" at bounding box center [784, 372] width 1568 height 744
type input "Lata 350ml"
click at [971, 666] on button "Salvar" at bounding box center [973, 665] width 65 height 32
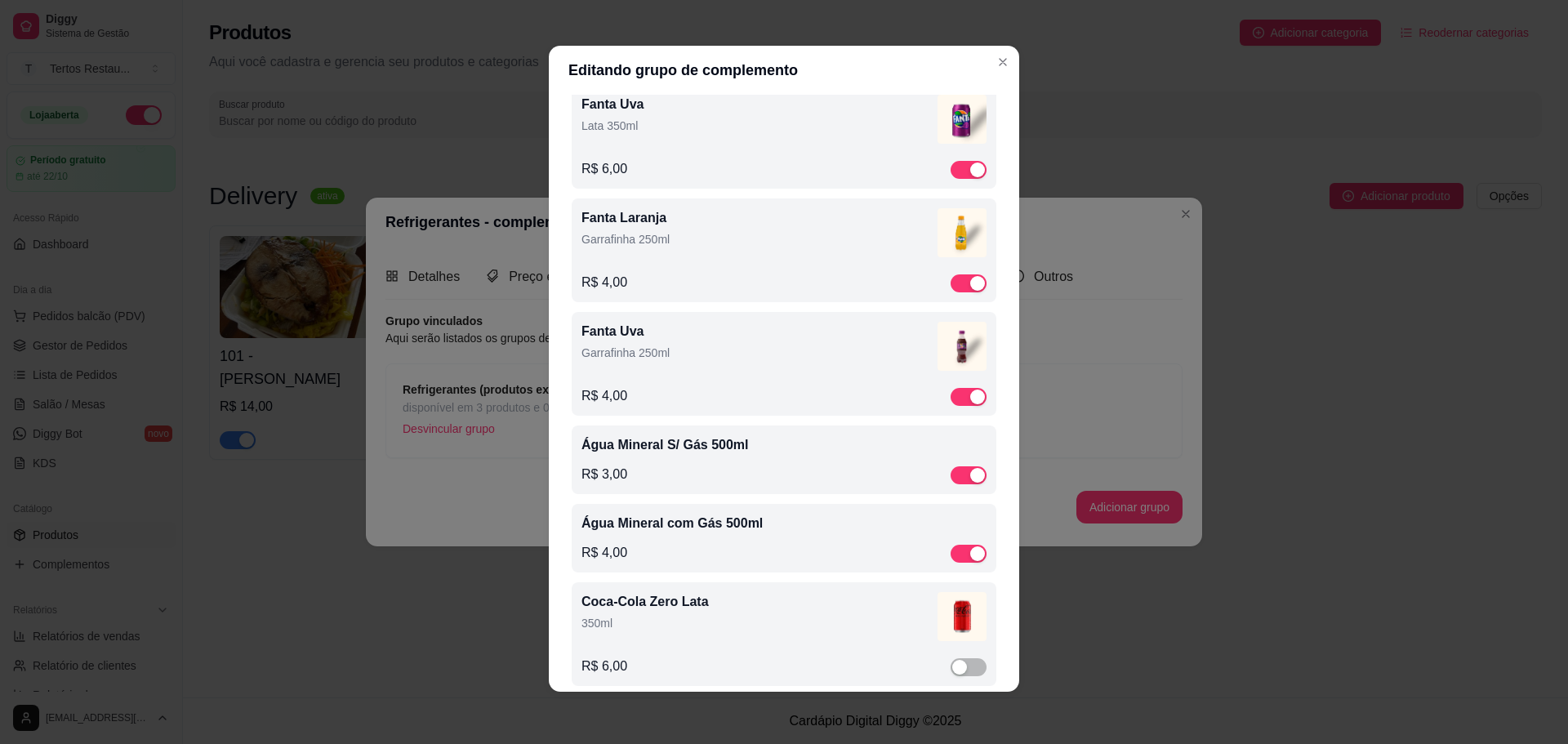
scroll to position [931, 0]
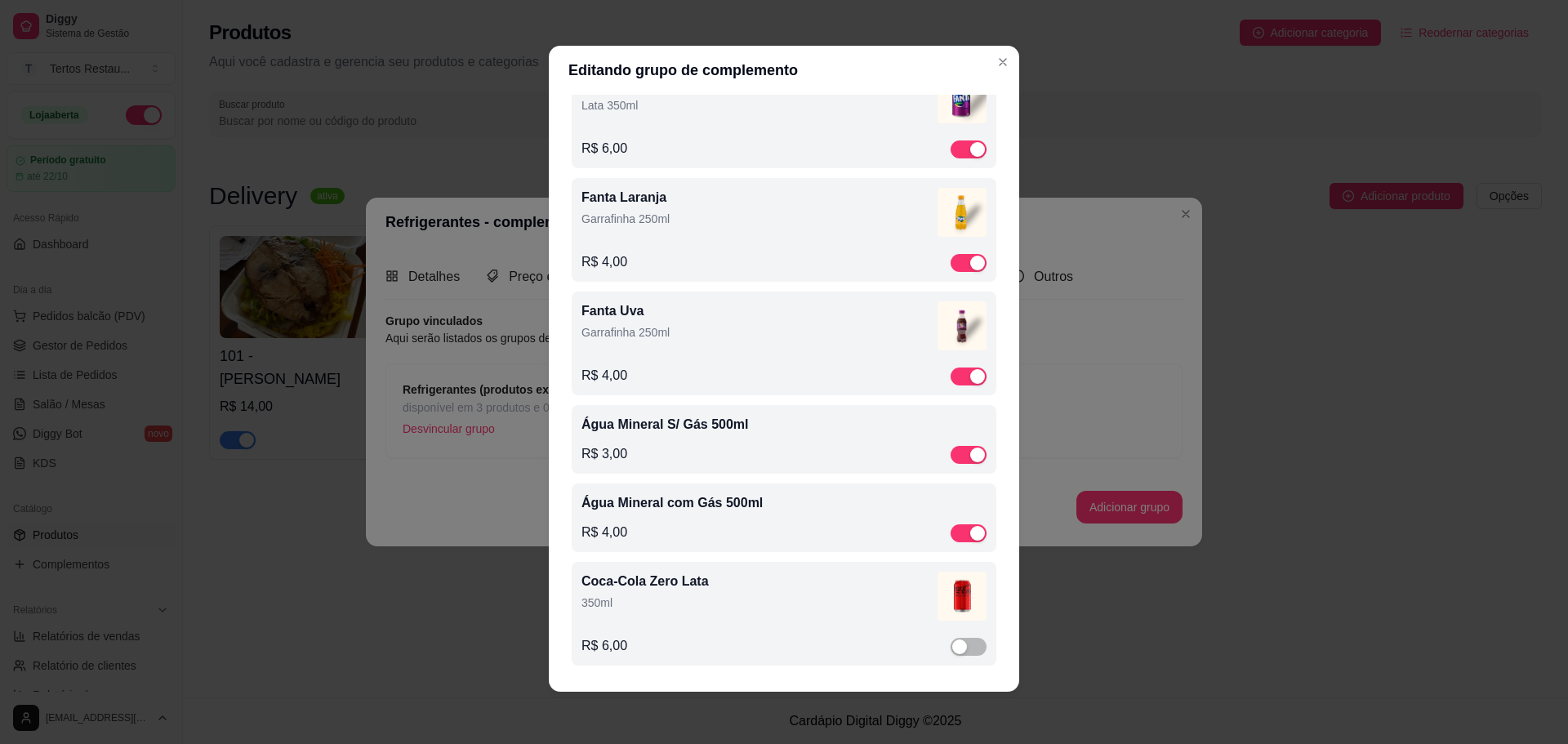
click at [619, 596] on p "350ml" at bounding box center [760, 602] width 356 height 17
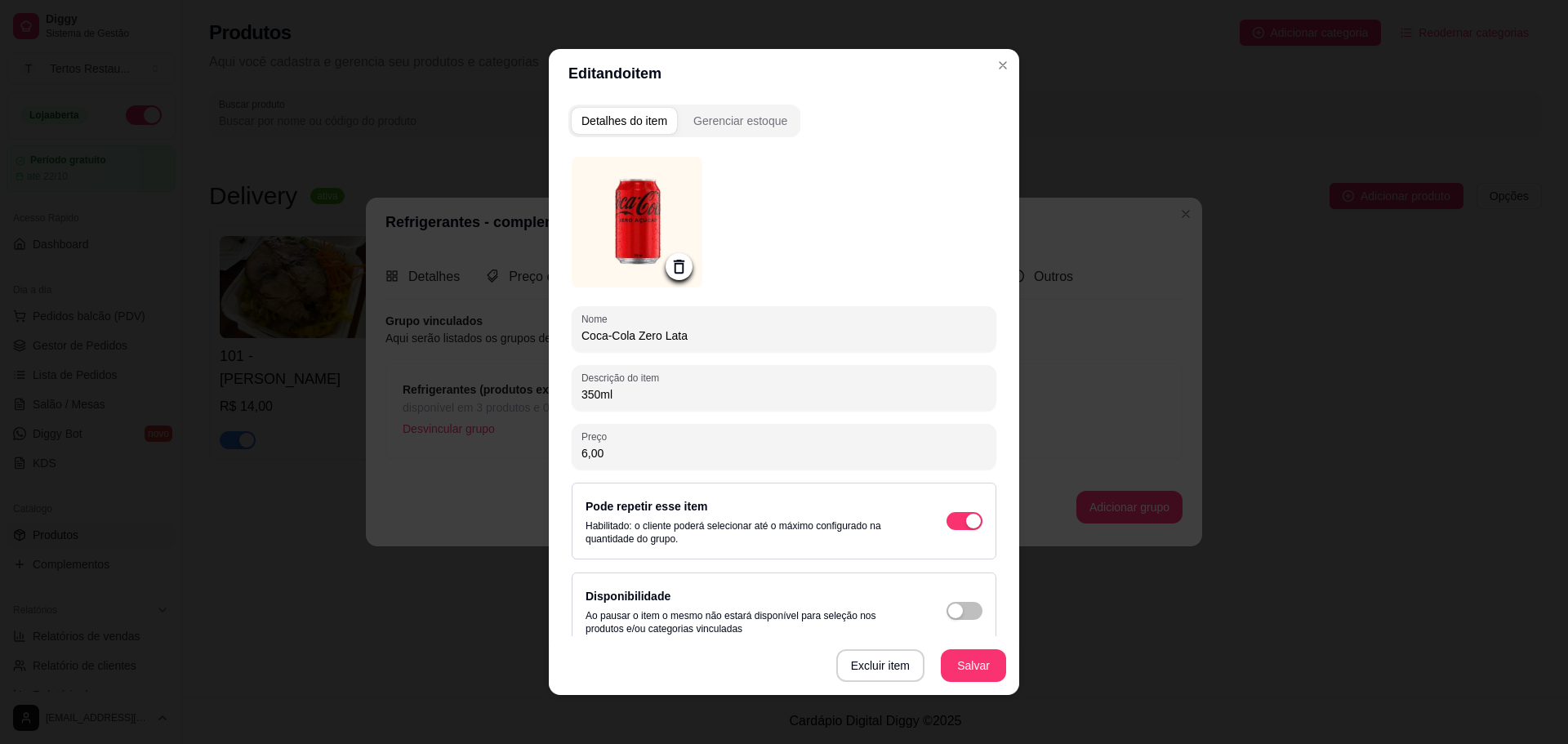
drag, startPoint x: 617, startPoint y: 395, endPoint x: 556, endPoint y: 390, distance: 61.2
click at [556, 390] on div "Detalhes do item Gerenciar estoque Nome Coca-Cola Zero Lata Descrição do item 3…" at bounding box center [784, 396] width 471 height 598
paste input "Lata"
type input "Lata 350ml"
click at [970, 665] on button "Salvar" at bounding box center [973, 665] width 65 height 32
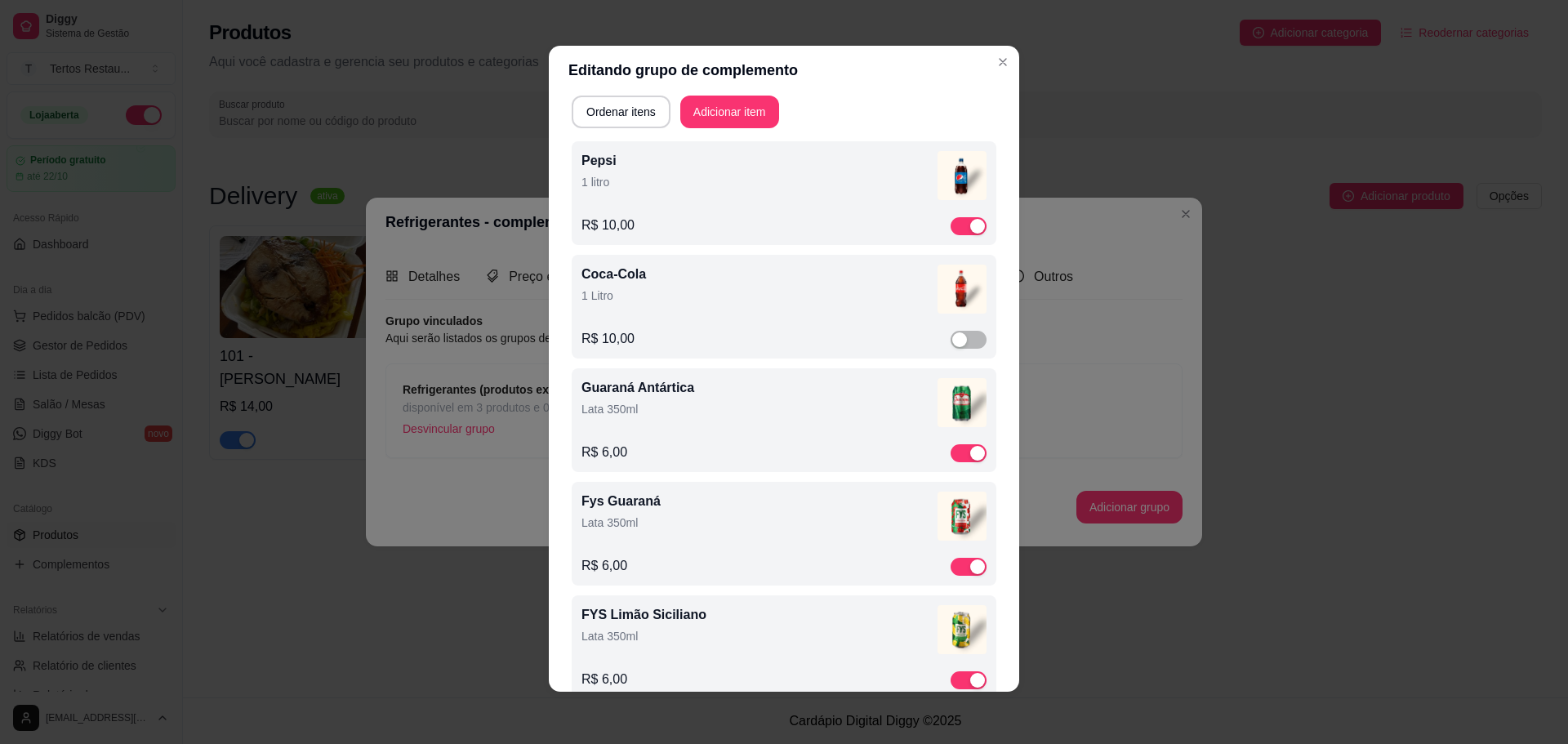
scroll to position [0, 0]
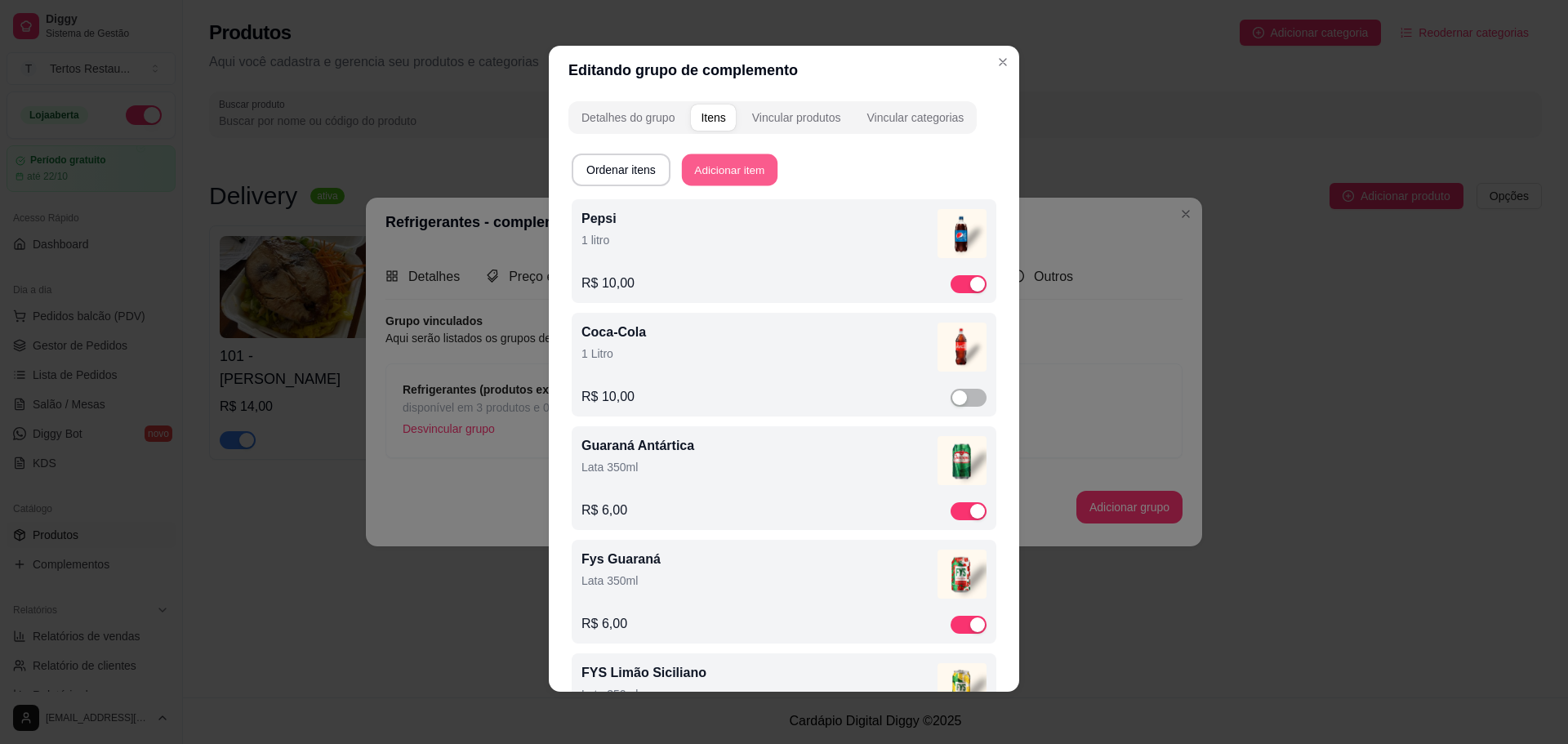
click at [741, 163] on button "Adicionar item" at bounding box center [730, 170] width 96 height 32
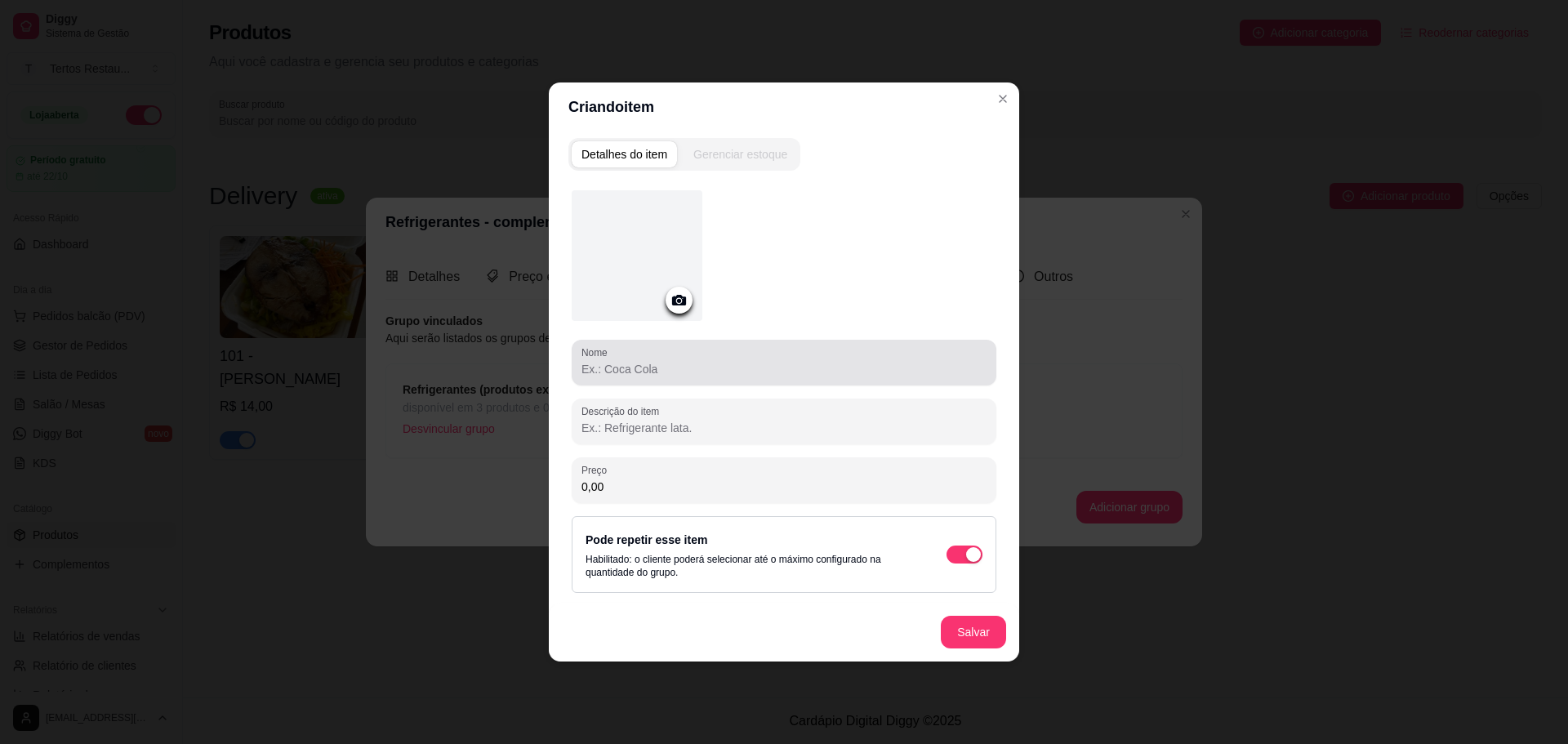
click at [692, 371] on input "Nome" at bounding box center [784, 369] width 405 height 17
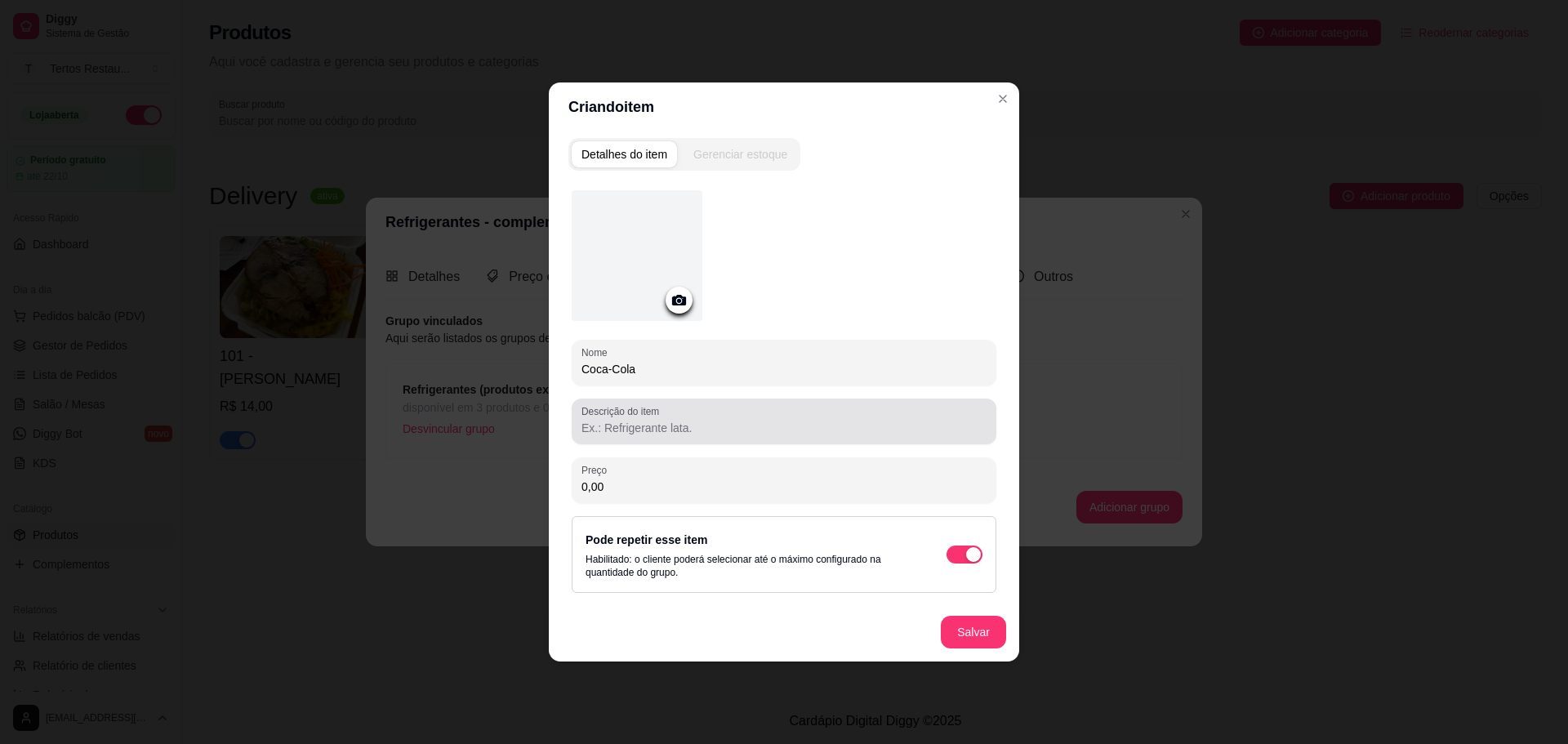
type input "Coca-Cola"
click at [667, 437] on div at bounding box center [784, 421] width 405 height 32
paste input "Lata 350ml"
type input "Lata 350ml"
click at [970, 621] on button "Salvar" at bounding box center [973, 632] width 65 height 32
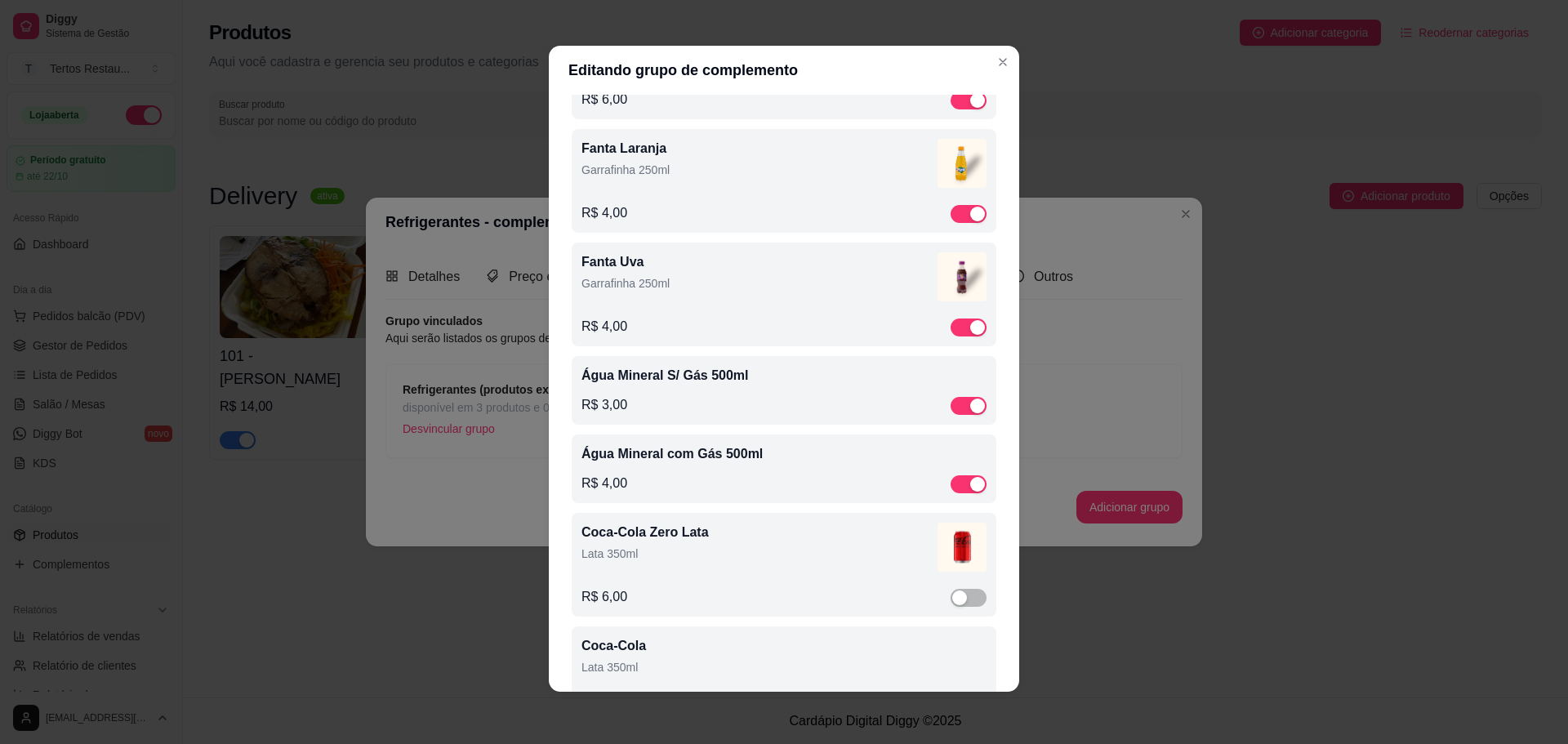
scroll to position [1037, 0]
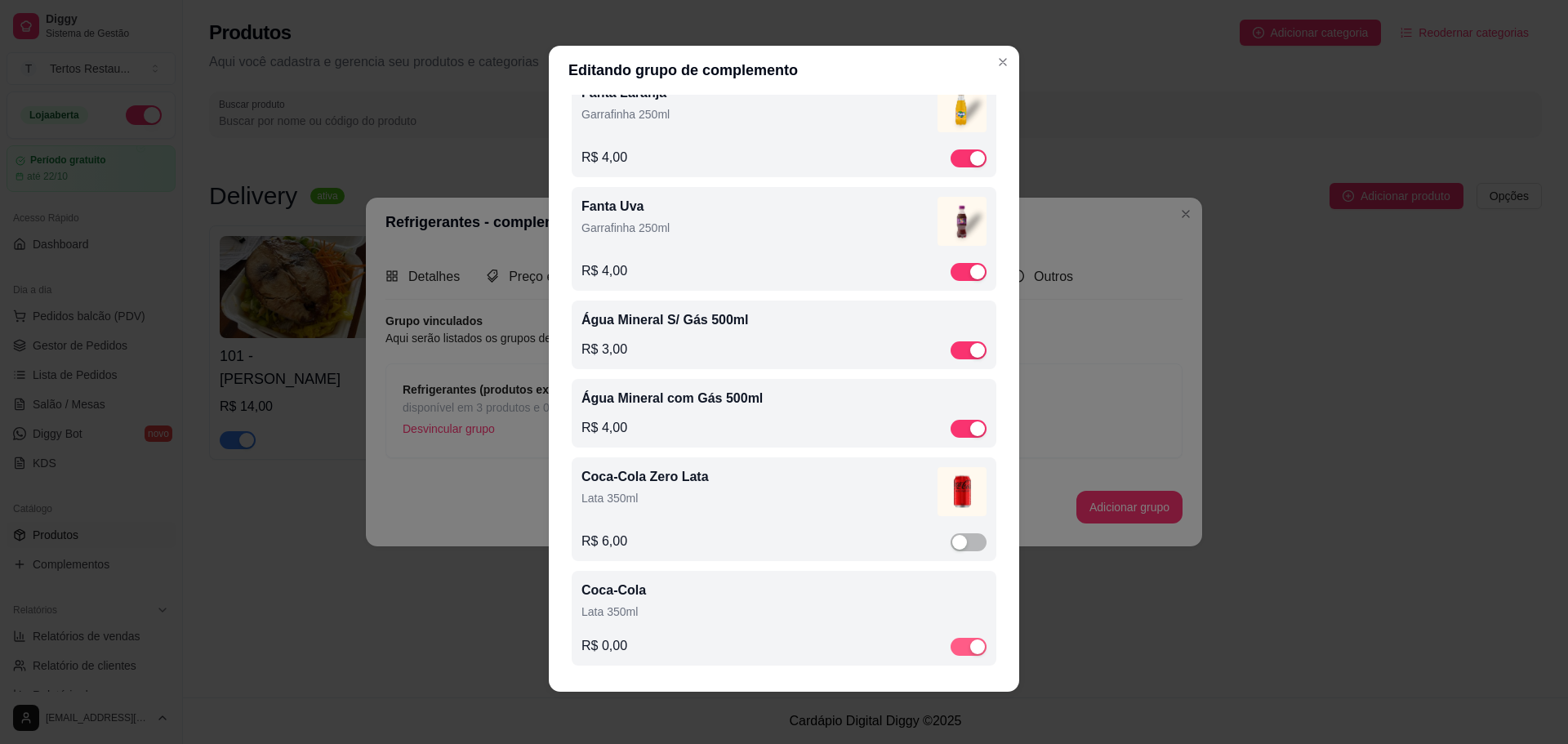
click at [970, 647] on div "button" at bounding box center [977, 646] width 15 height 15
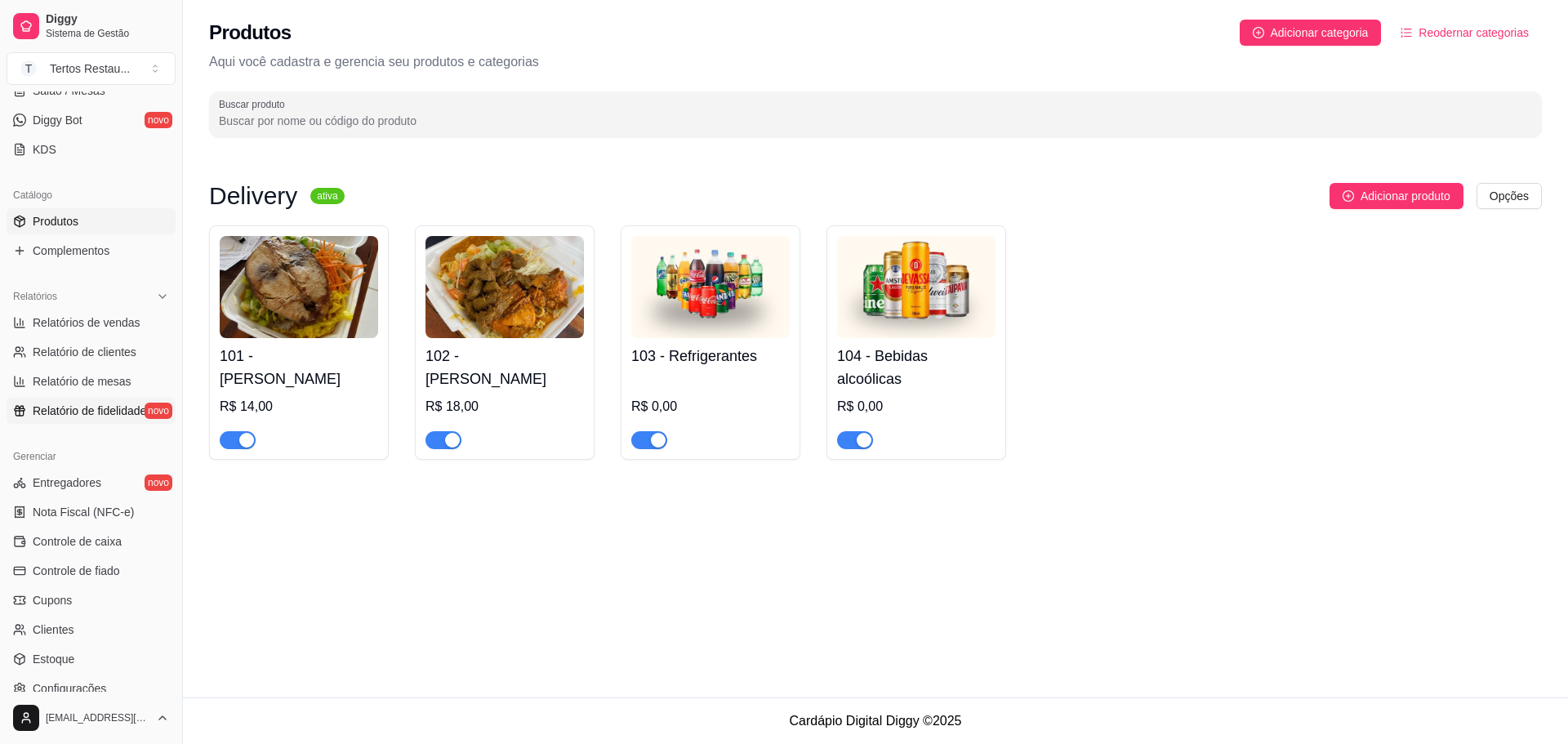
scroll to position [0, 0]
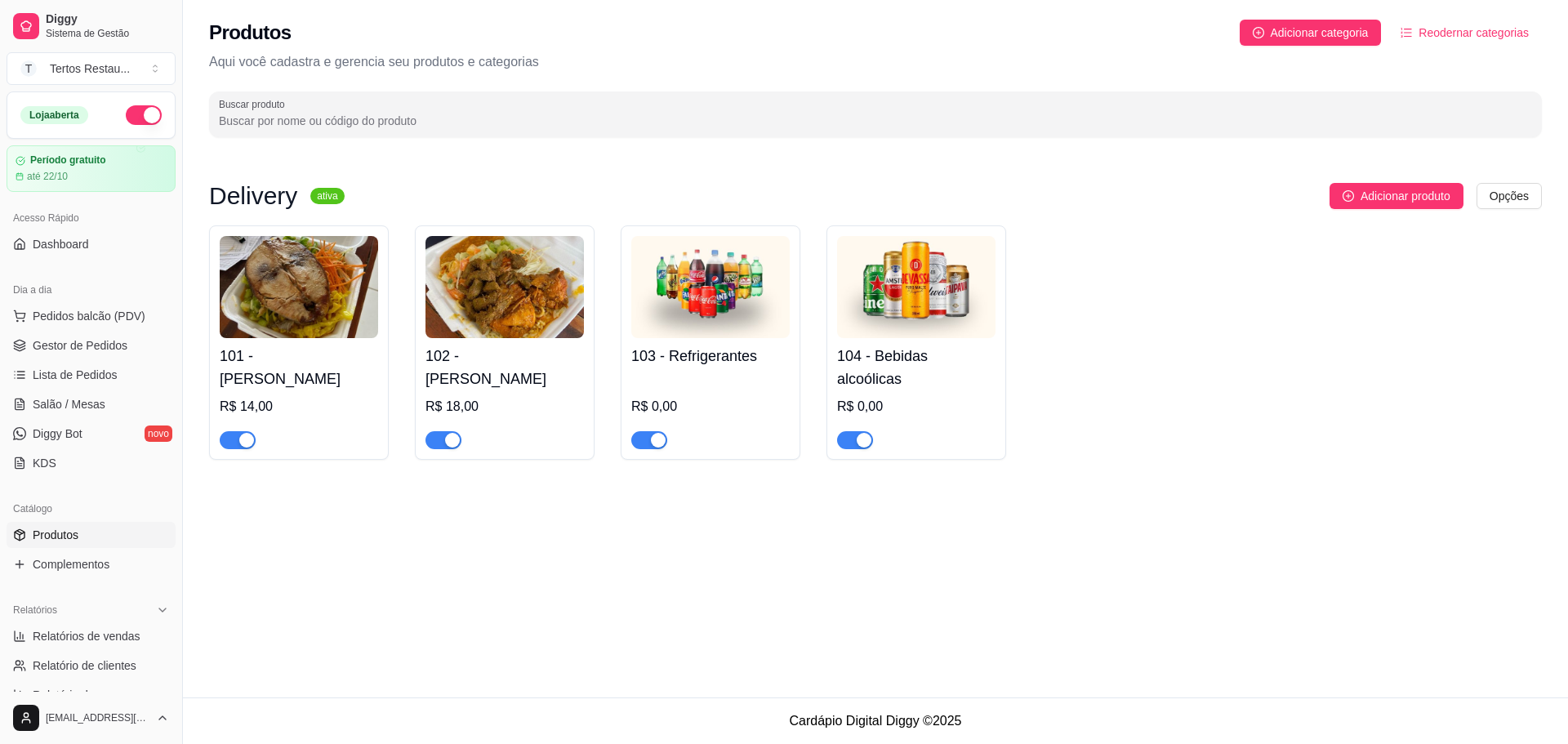
click at [931, 322] on img at bounding box center [916, 287] width 158 height 103
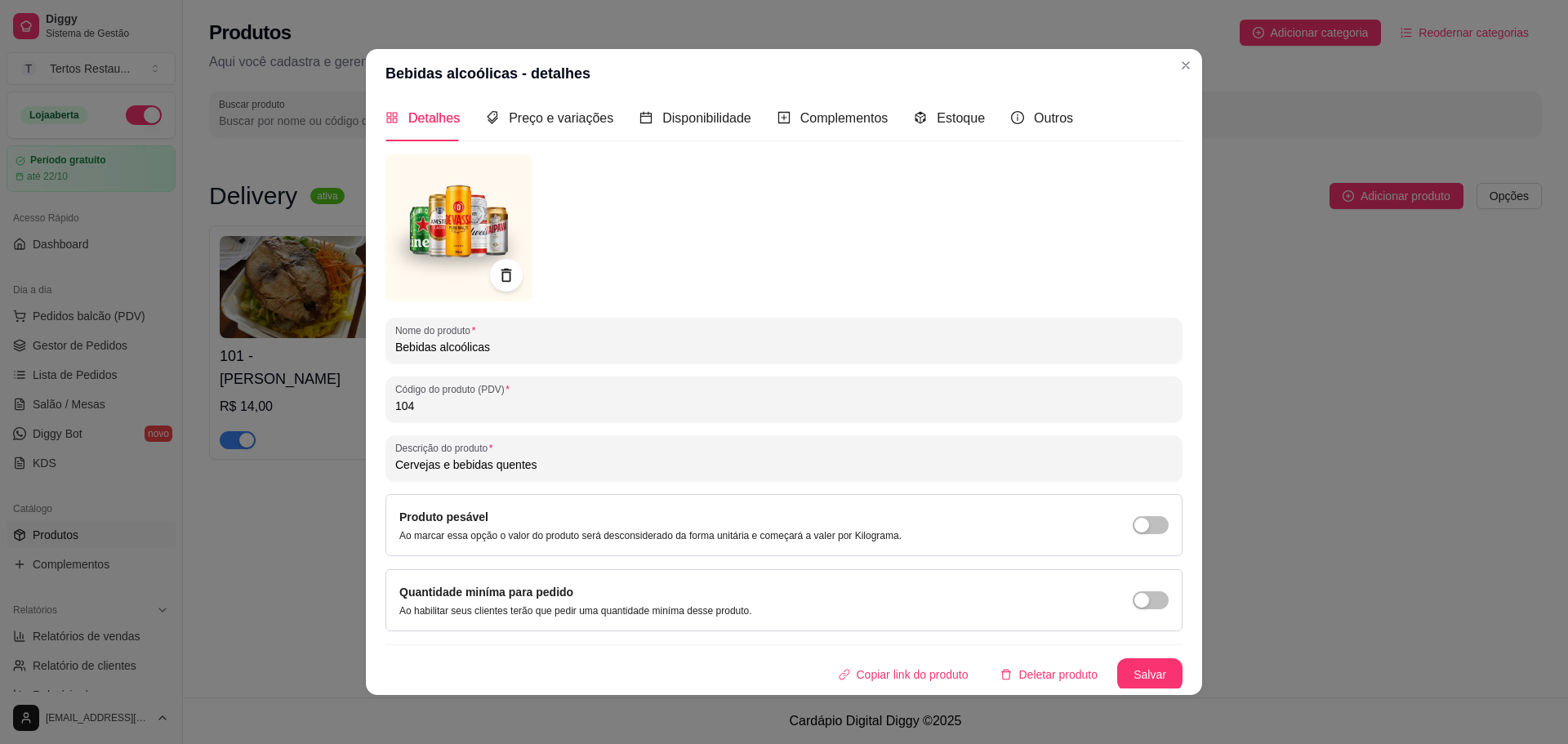
scroll to position [13, 0]
click at [820, 122] on span "Complementos" at bounding box center [845, 115] width 88 height 14
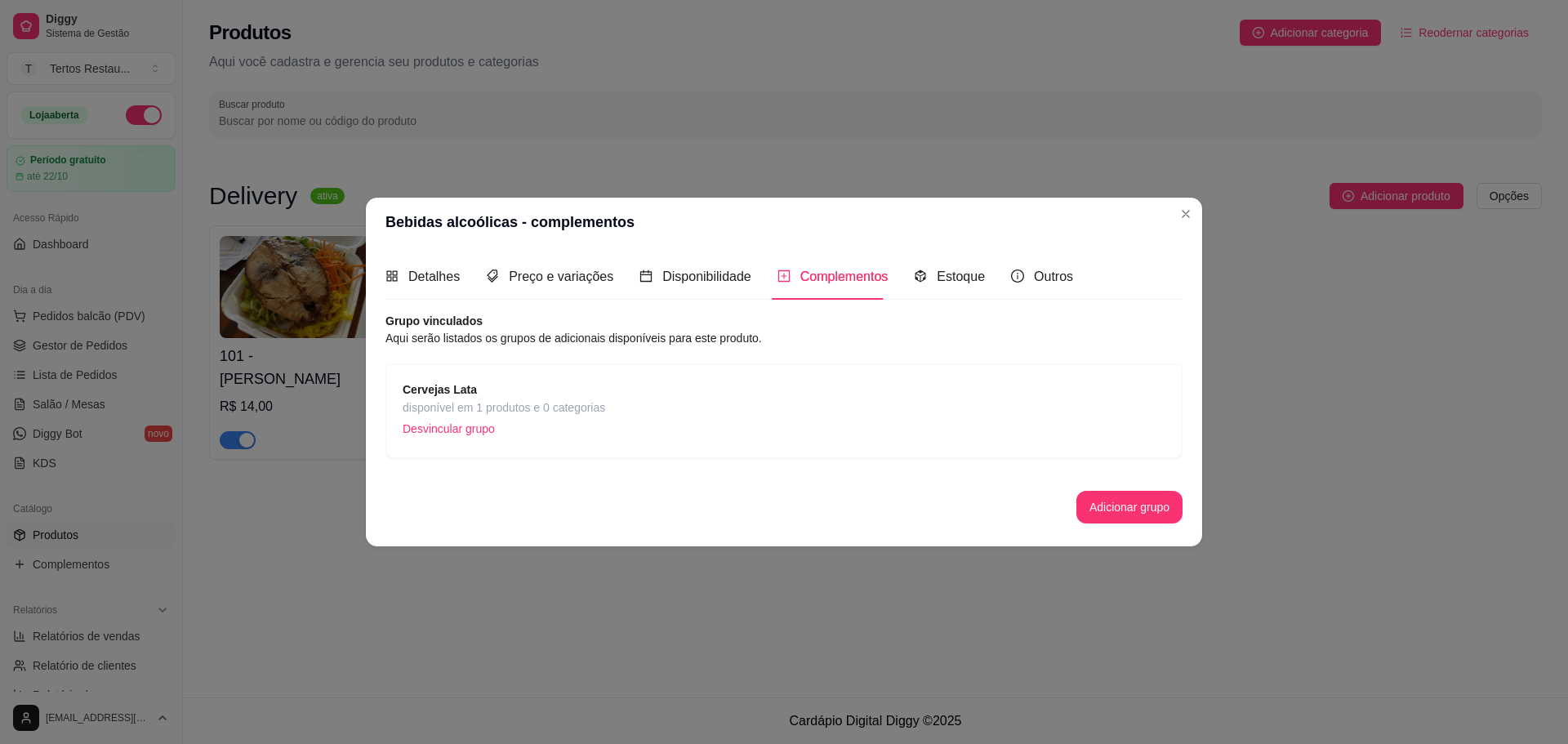
click at [600, 412] on span "disponível em 1 produtos e 0 categorias" at bounding box center [503, 407] width 202 height 18
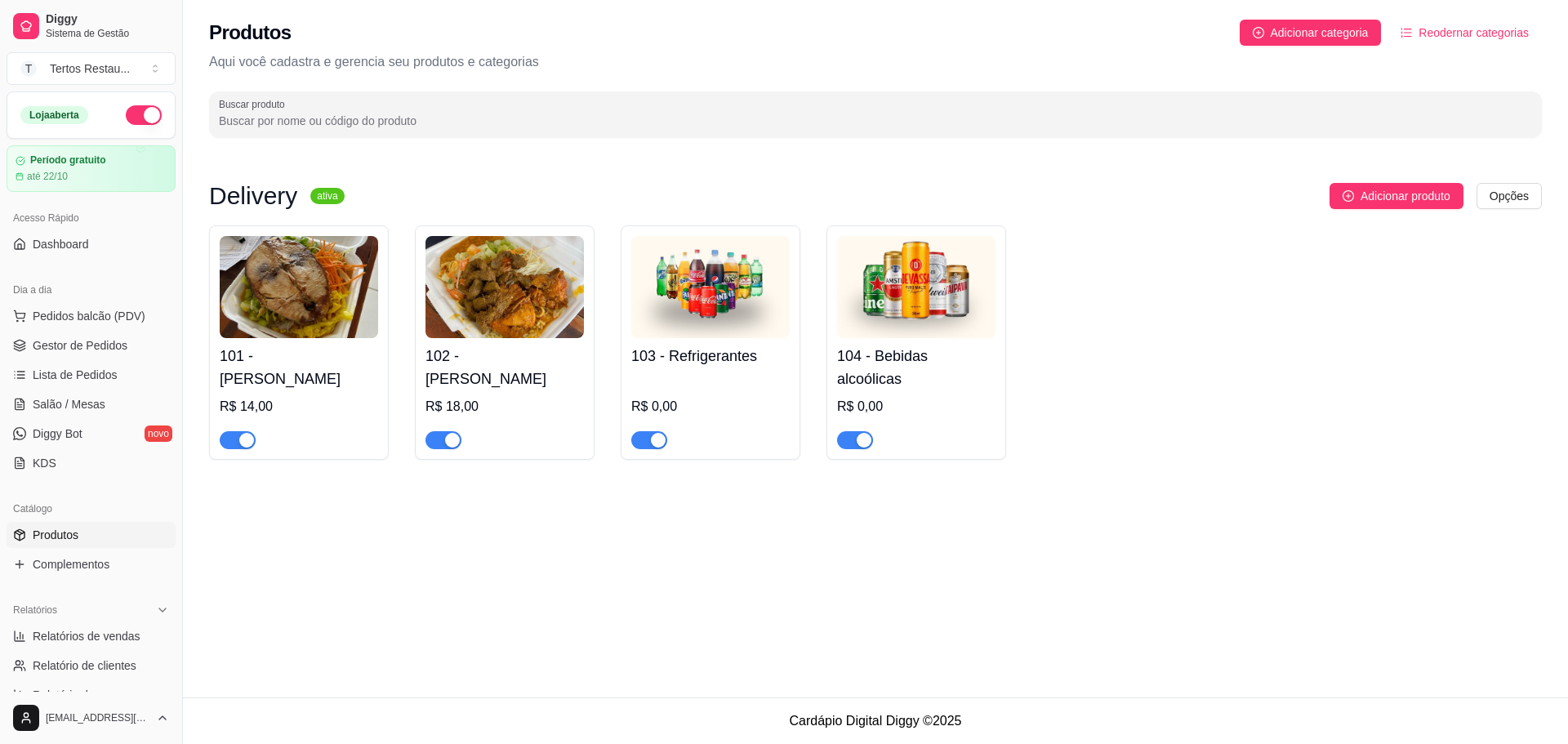
click at [480, 300] on img at bounding box center [505, 287] width 158 height 103
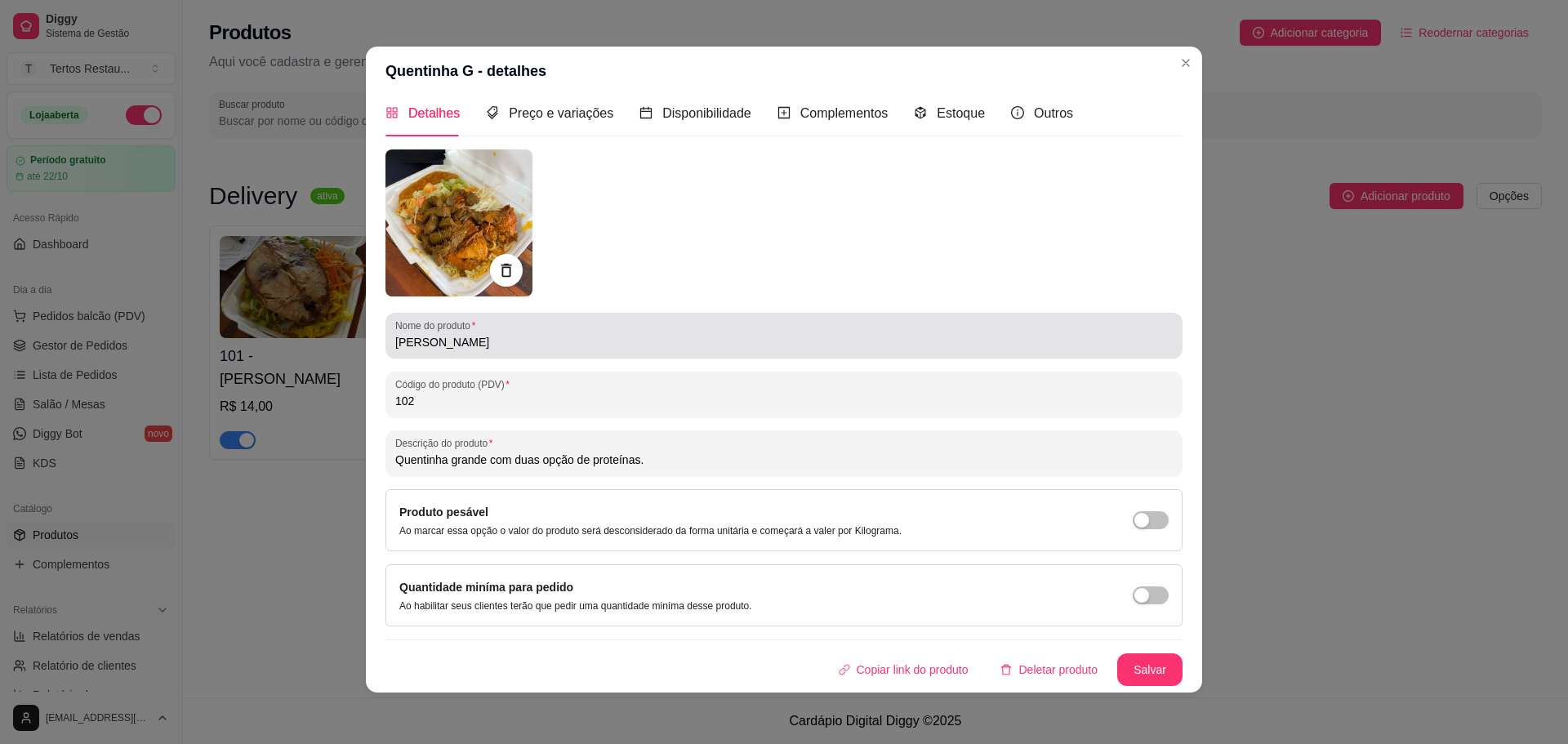
scroll to position [3, 0]
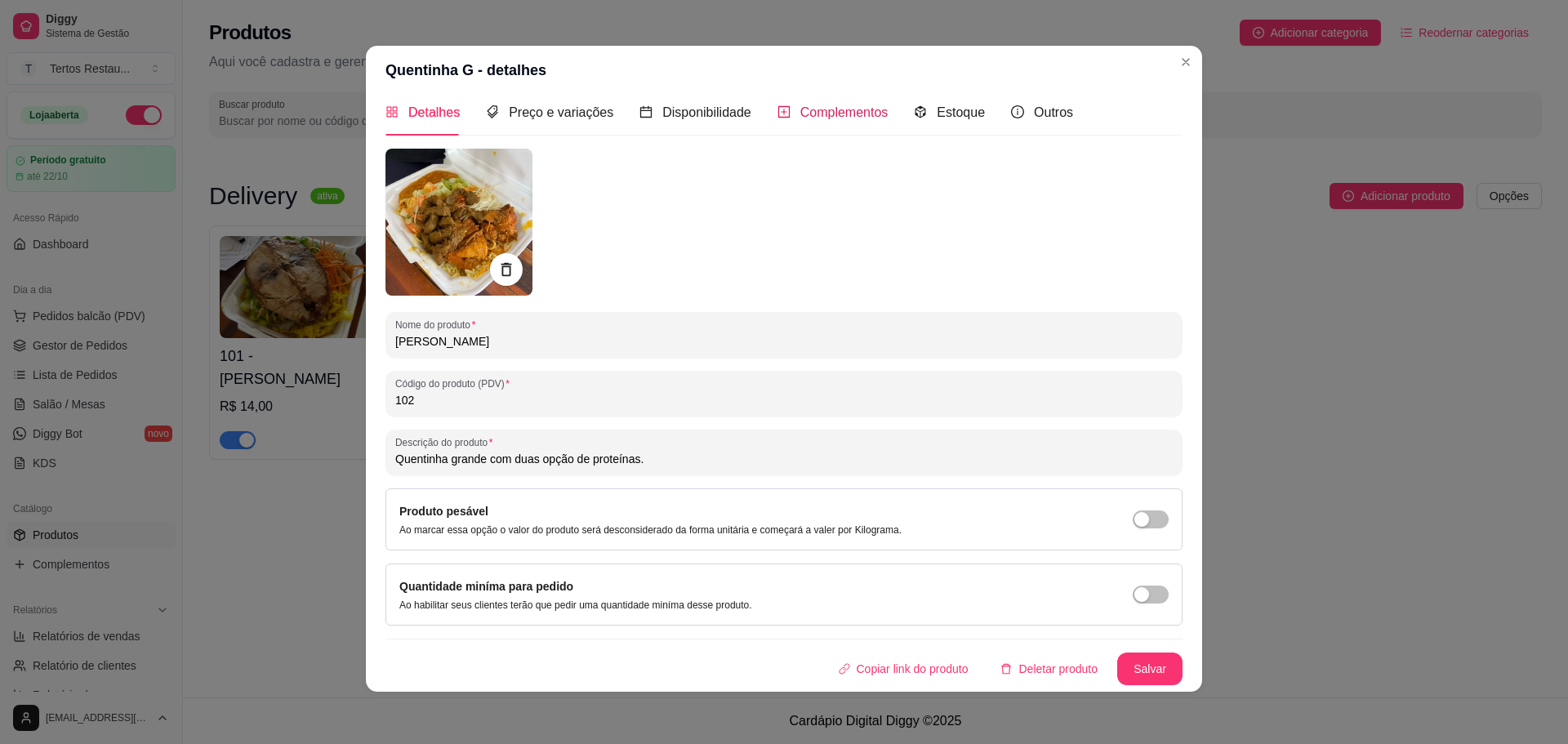
click at [801, 112] on span "Complementos" at bounding box center [845, 112] width 88 height 14
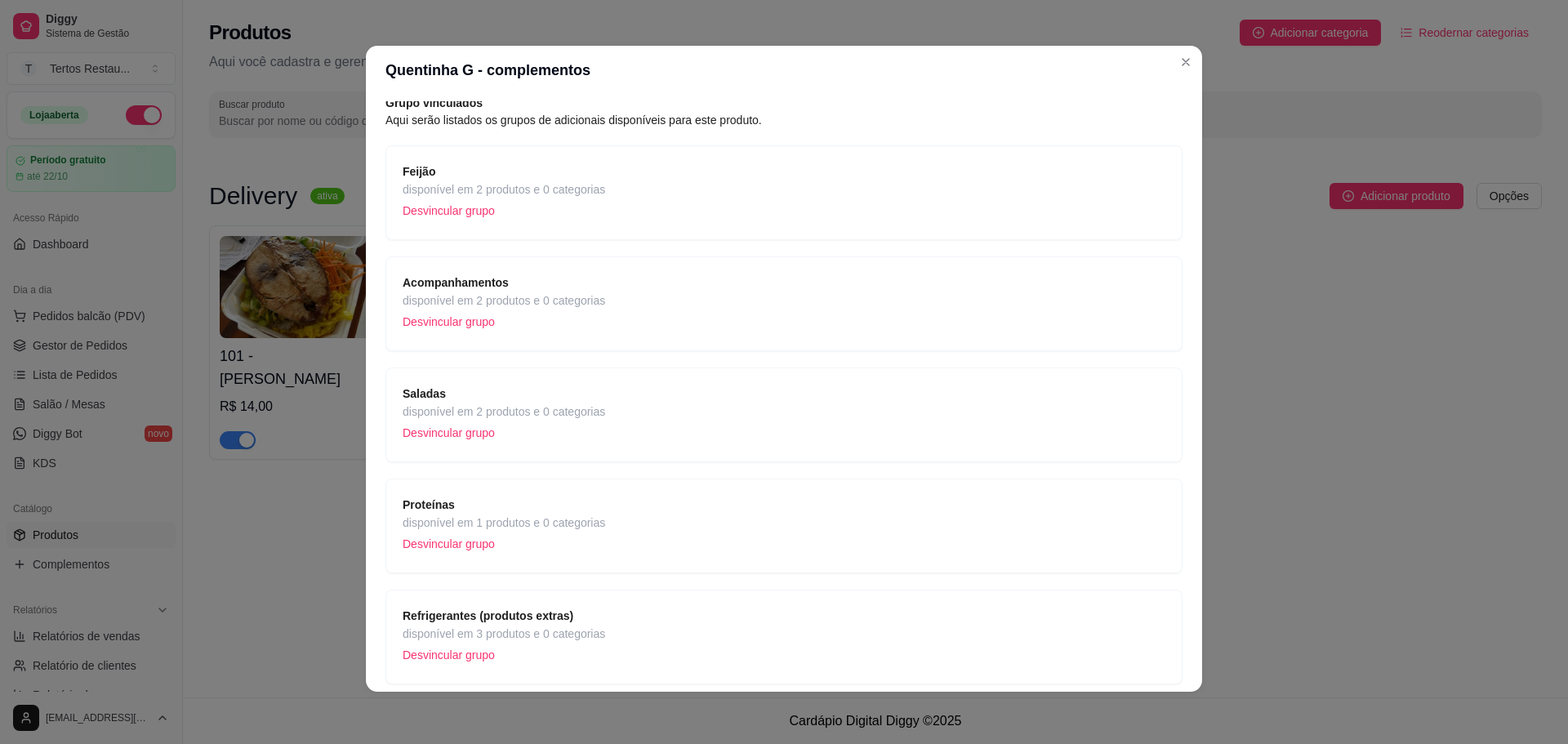
scroll to position [131, 0]
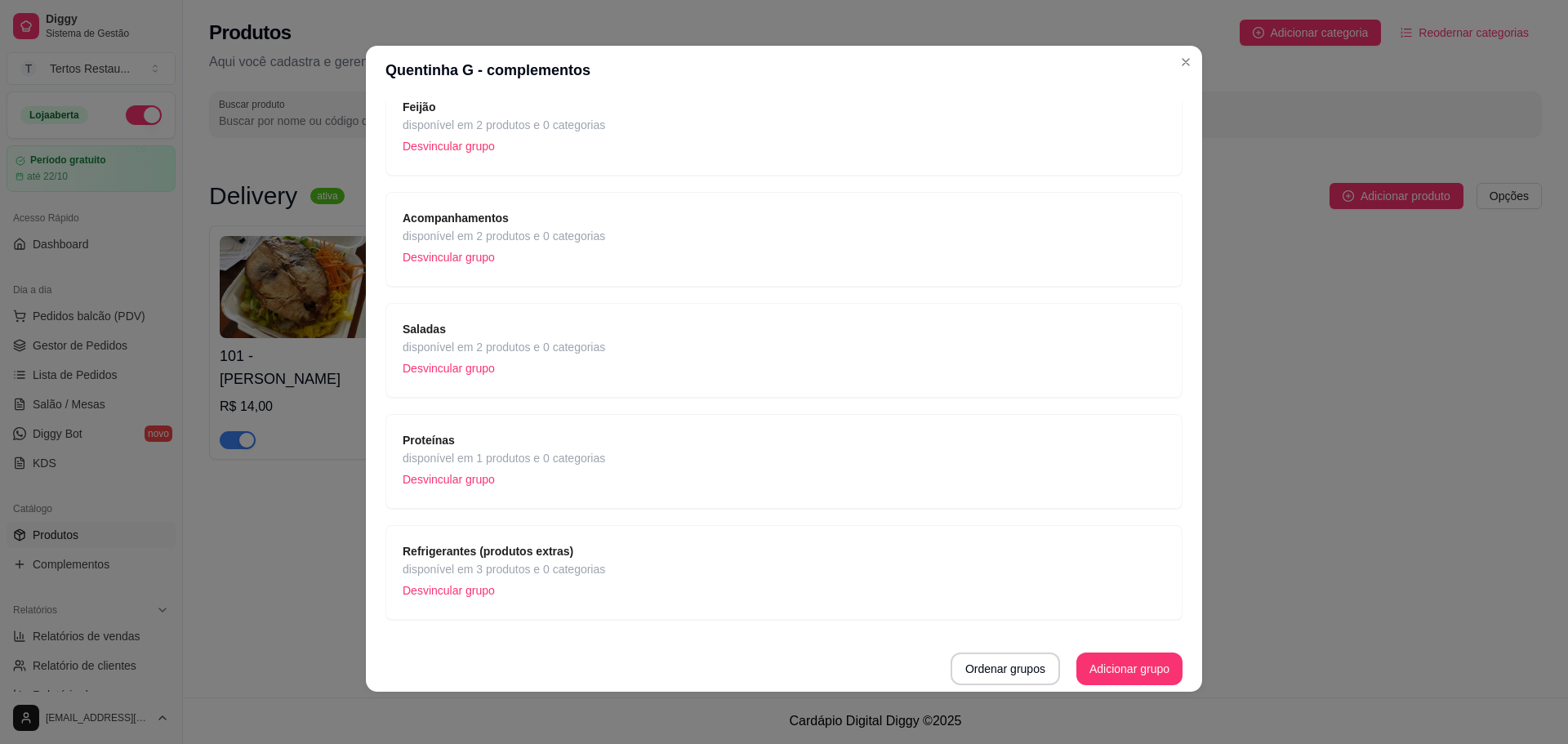
click at [464, 461] on span "disponível em 1 produtos e 0 categorias" at bounding box center [503, 458] width 202 height 18
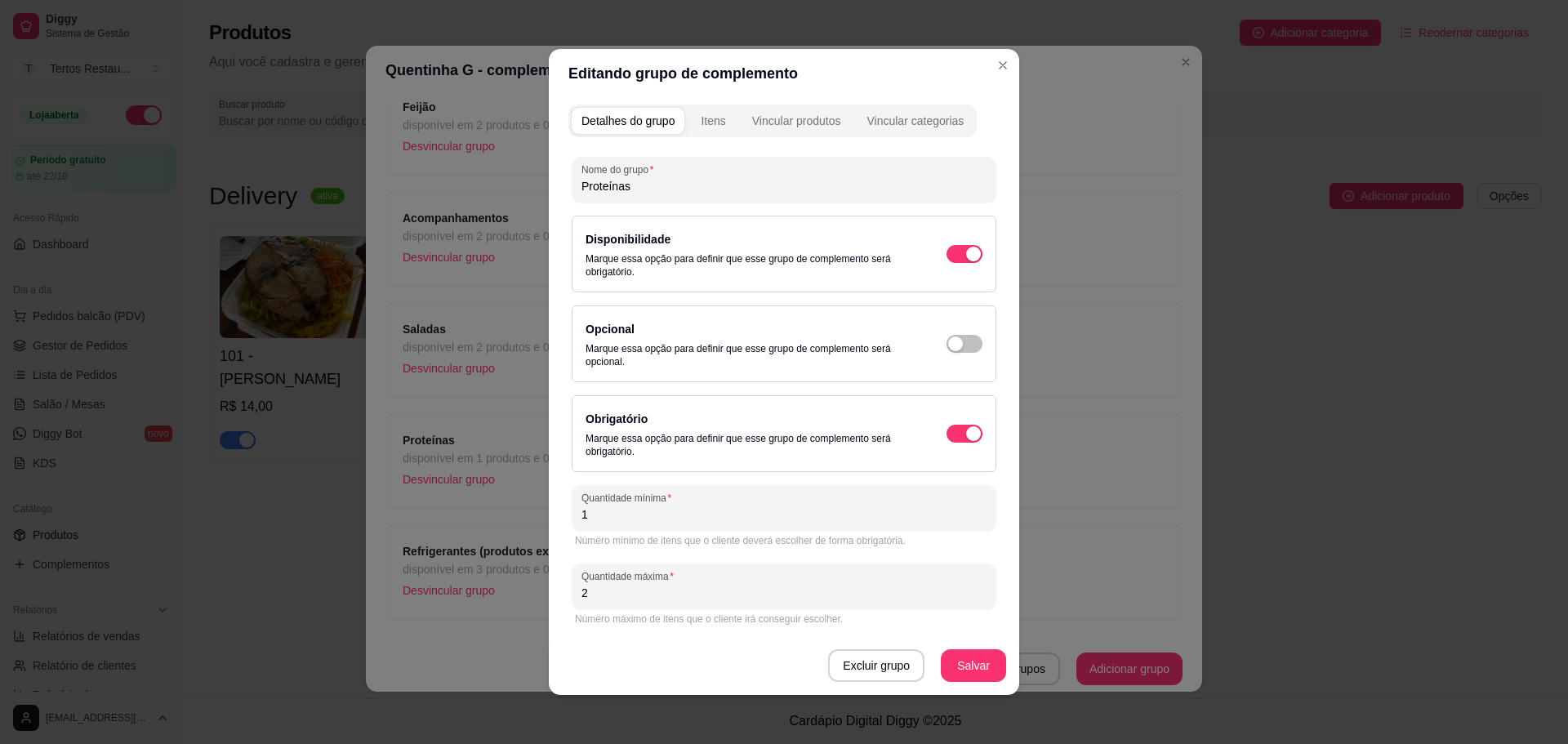
click at [630, 188] on input "Proteínas" at bounding box center [784, 186] width 405 height 17
type input "Proteínas - G"
click at [980, 670] on button "Salvar" at bounding box center [973, 666] width 63 height 32
click at [718, 122] on div "Itens" at bounding box center [713, 120] width 24 height 17
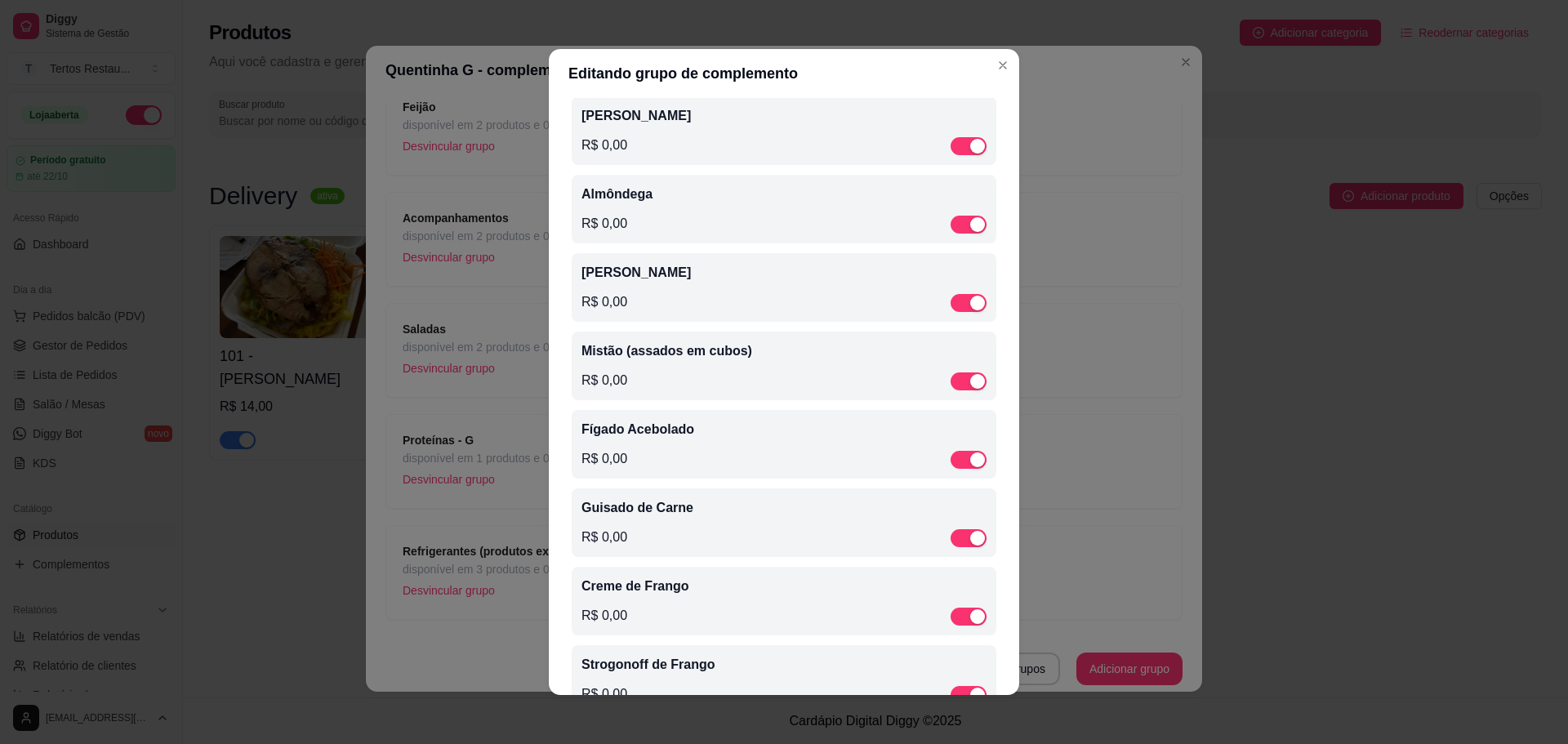
scroll to position [0, 0]
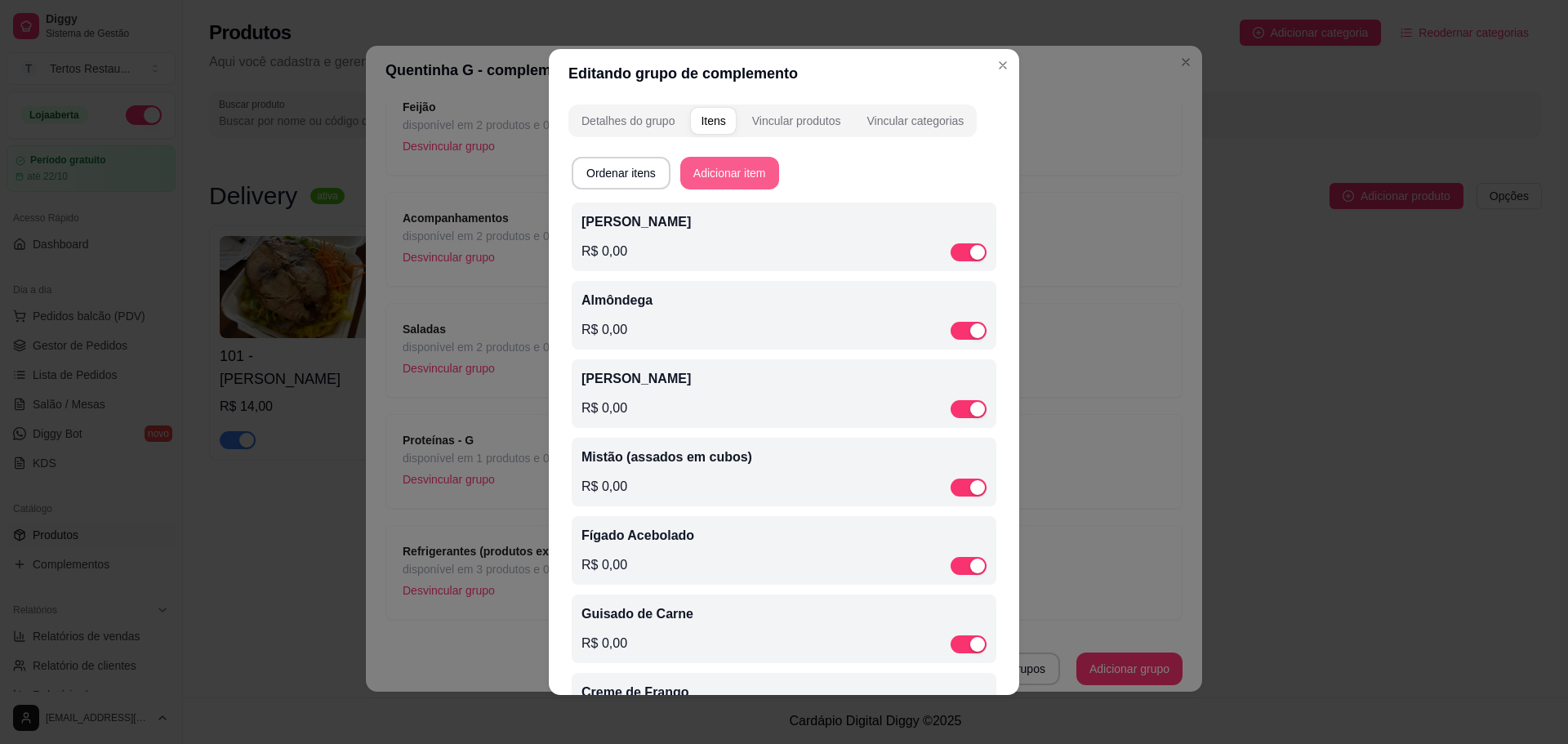
click at [728, 168] on button "Adicionar item" at bounding box center [729, 173] width 99 height 32
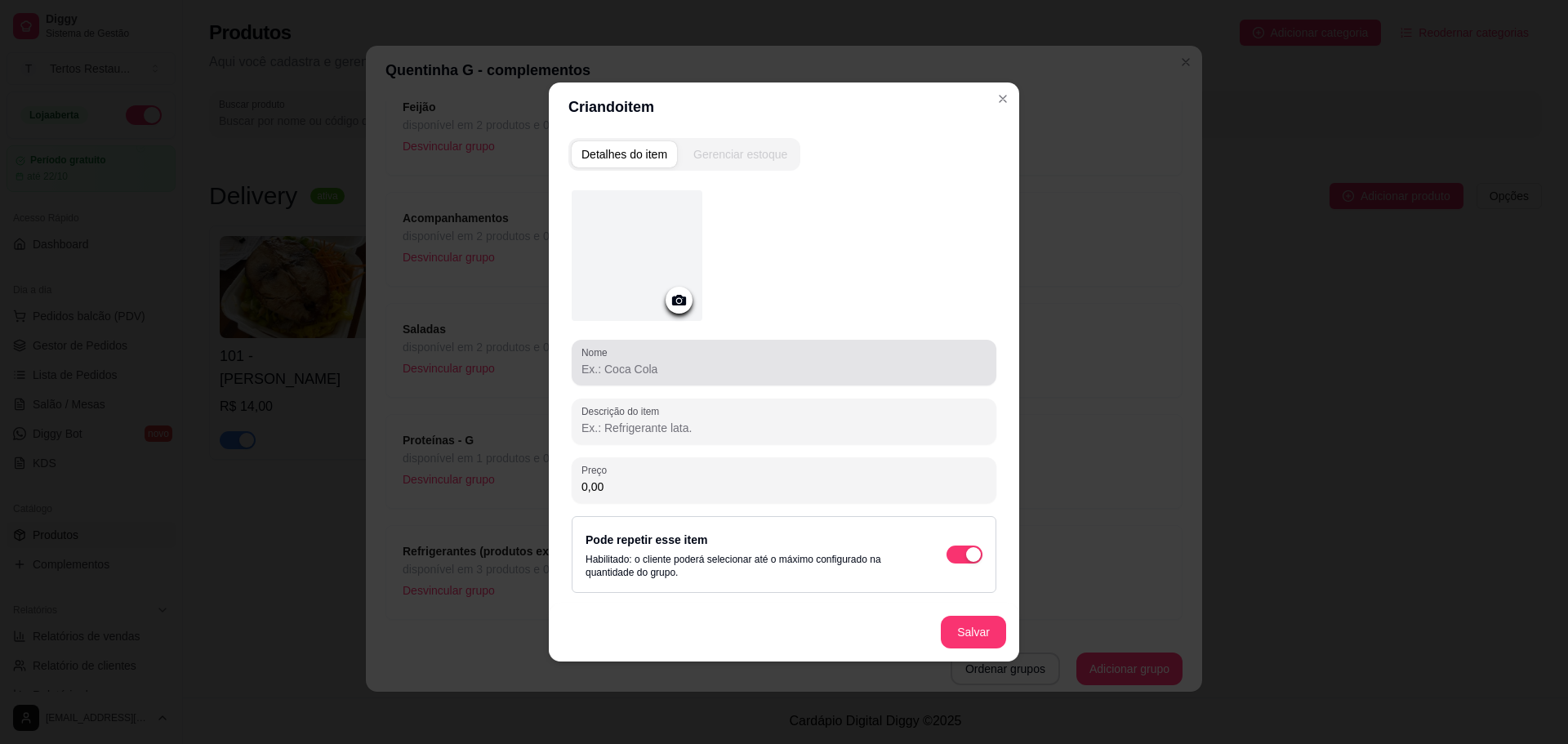
click at [678, 378] on div at bounding box center [784, 362] width 405 height 32
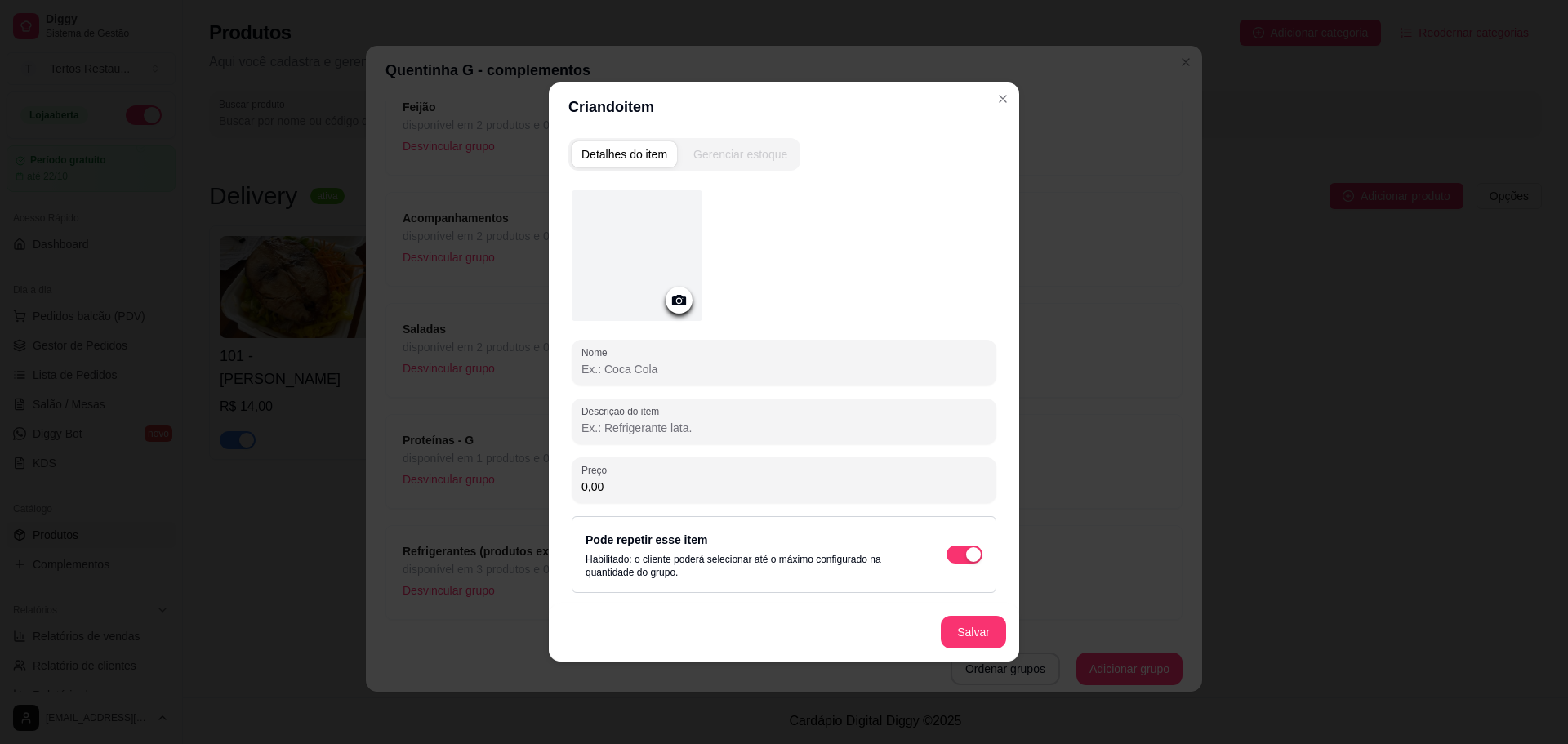
paste input "Panqueca de Carne"
type input "Panqueca de Carne"
click at [982, 632] on button "Salvar" at bounding box center [973, 633] width 63 height 32
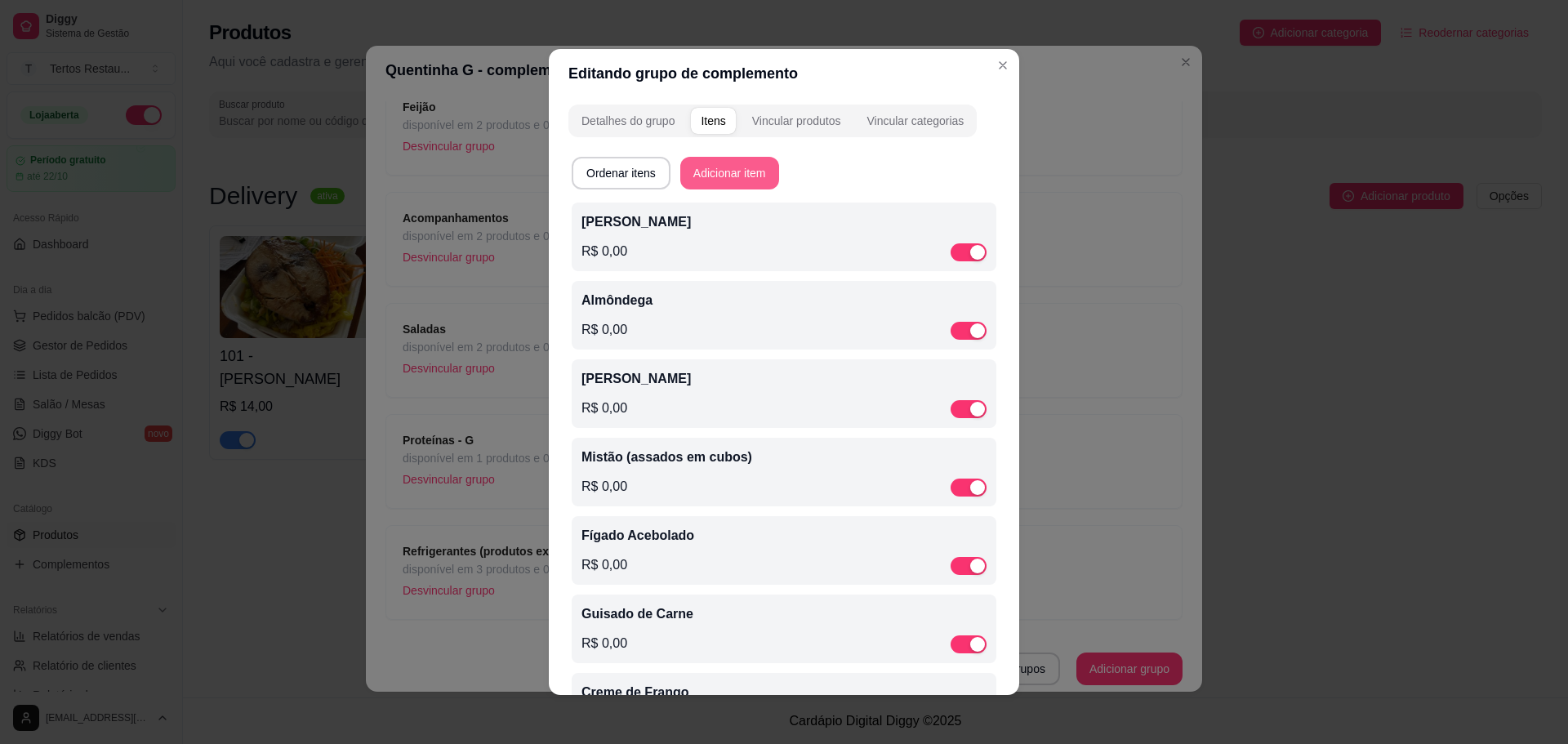
click at [747, 178] on button "Adicionar item" at bounding box center [729, 173] width 99 height 32
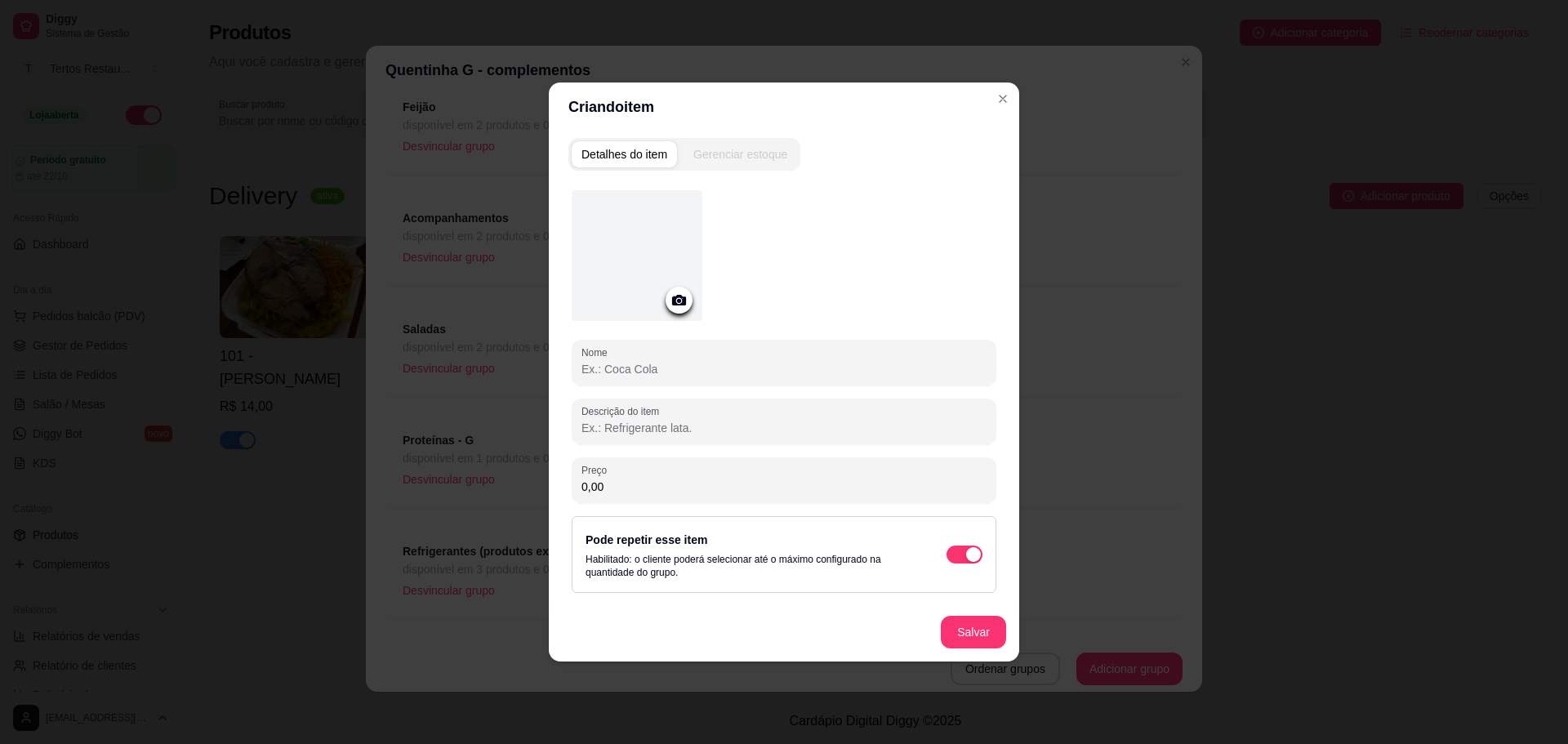
click at [676, 361] on input "Nome" at bounding box center [784, 369] width 405 height 17
paste input "Panqueca de Frango"
type input "Panqueca de Frango"
click at [962, 617] on button "Salvar" at bounding box center [973, 633] width 63 height 32
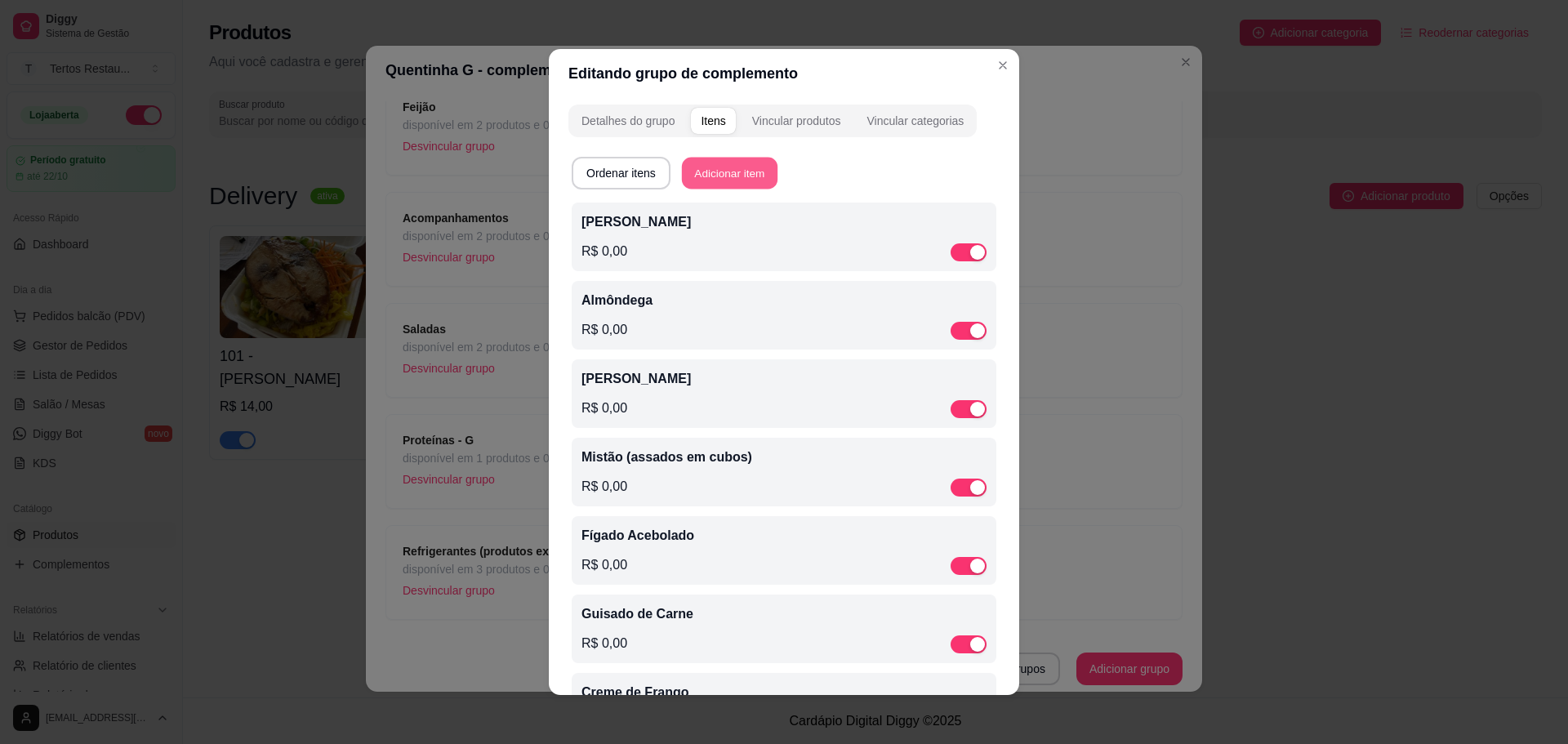
click at [727, 173] on button "Adicionar item" at bounding box center [730, 173] width 96 height 32
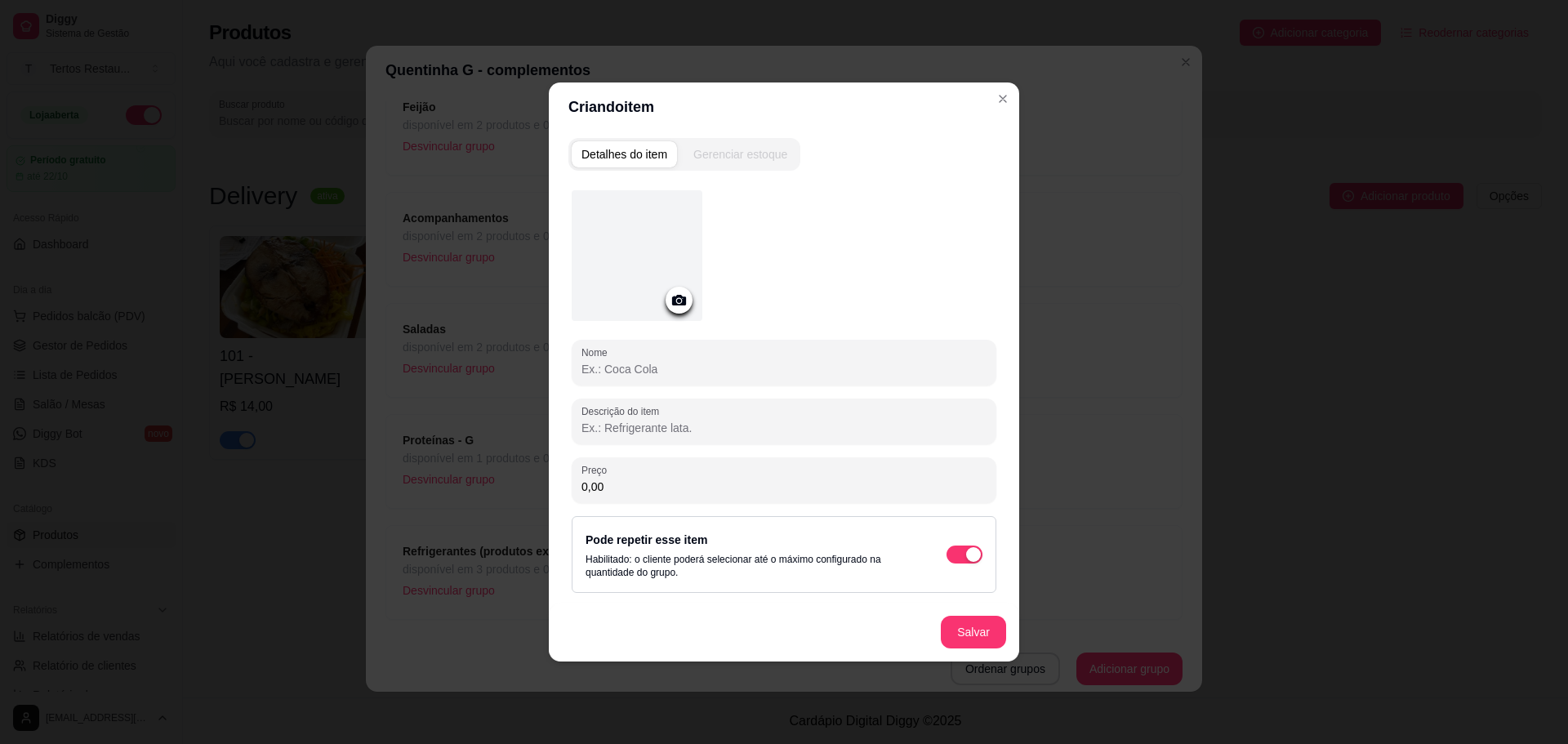
click at [710, 372] on input "Nome" at bounding box center [784, 369] width 405 height 17
paste input "Escondidinho de Carne"
type input "Escondidinho de Carne"
click at [976, 629] on button "Salvar" at bounding box center [973, 633] width 63 height 32
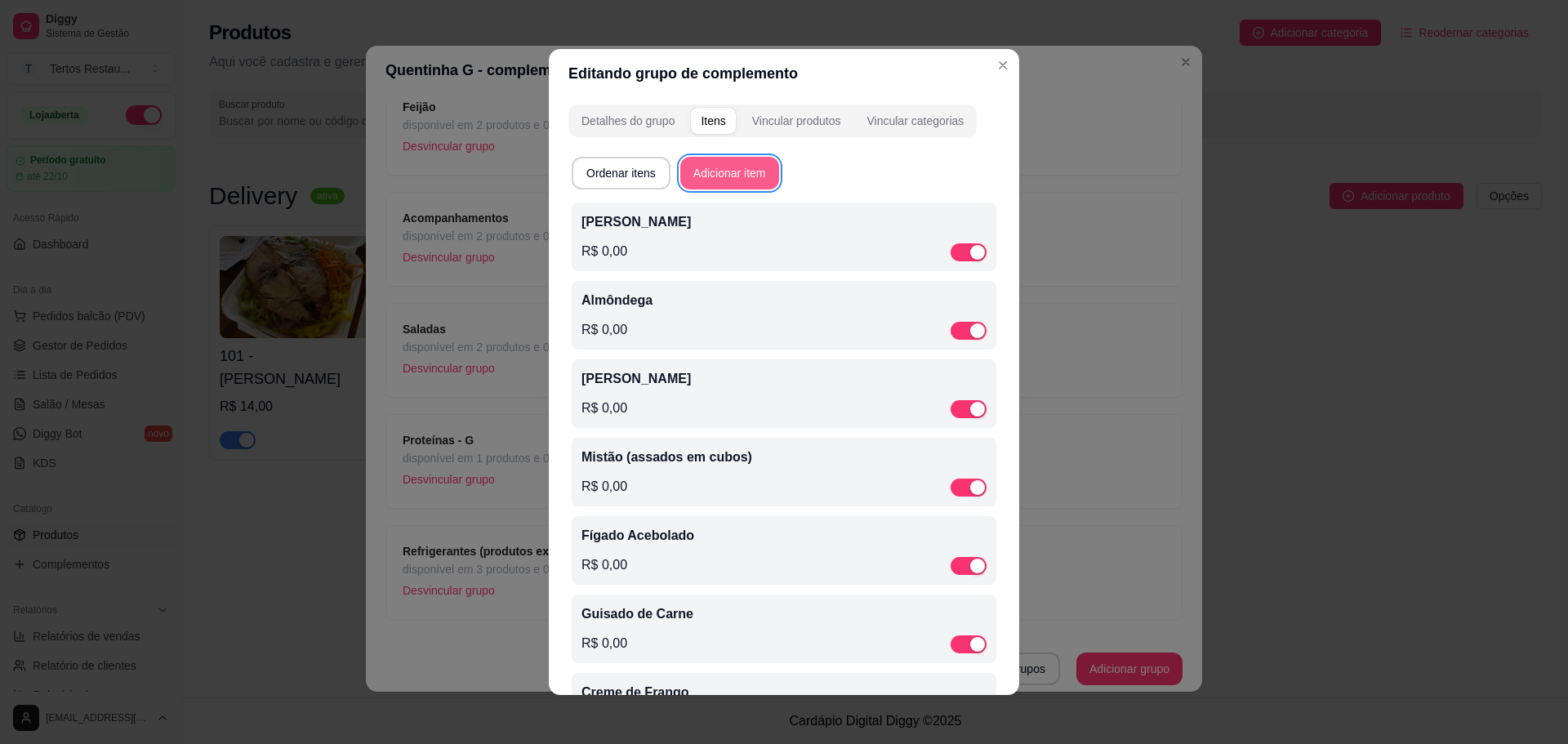
click at [724, 174] on button "Adicionar item" at bounding box center [729, 173] width 99 height 32
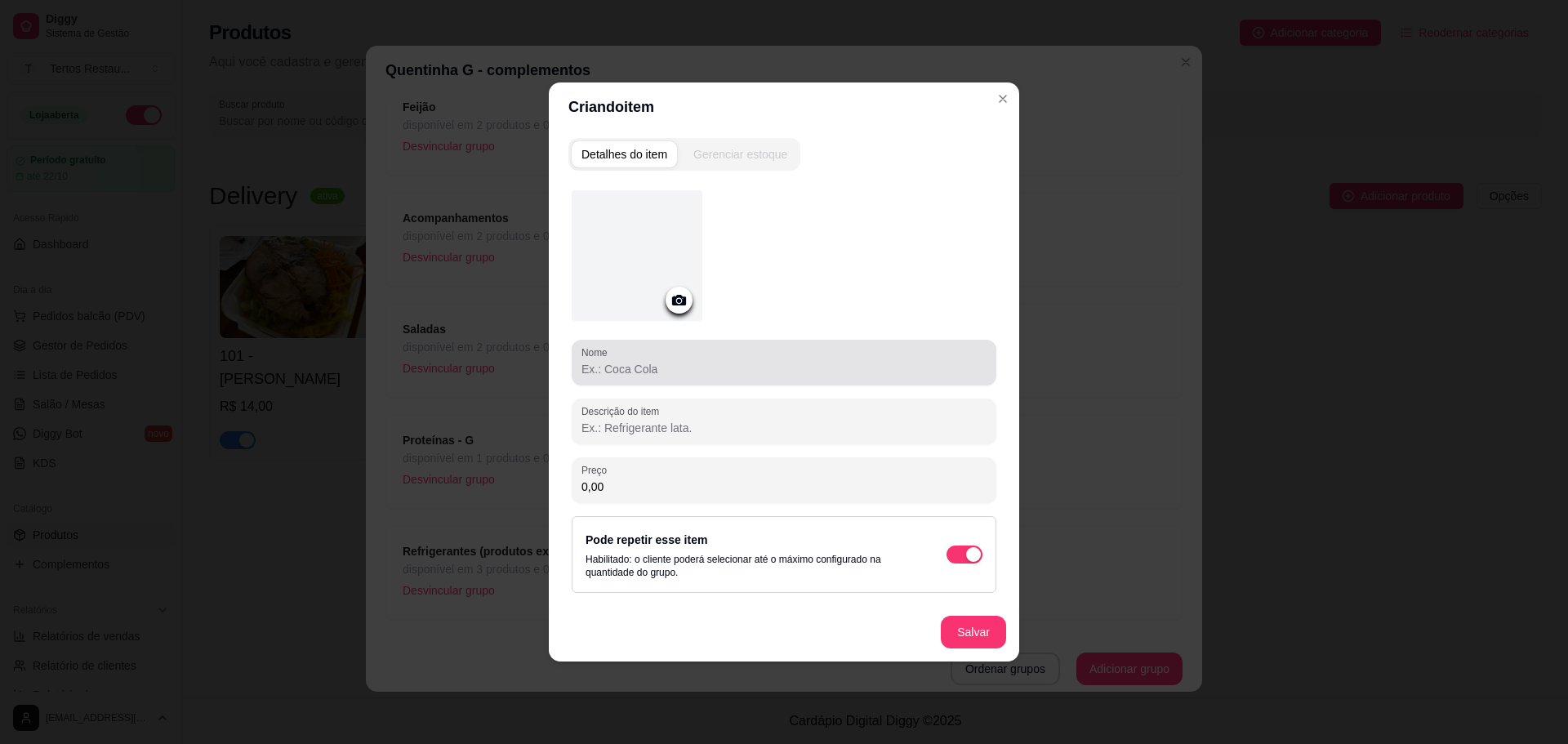
click at [679, 374] on input "Nome" at bounding box center [784, 369] width 405 height 17
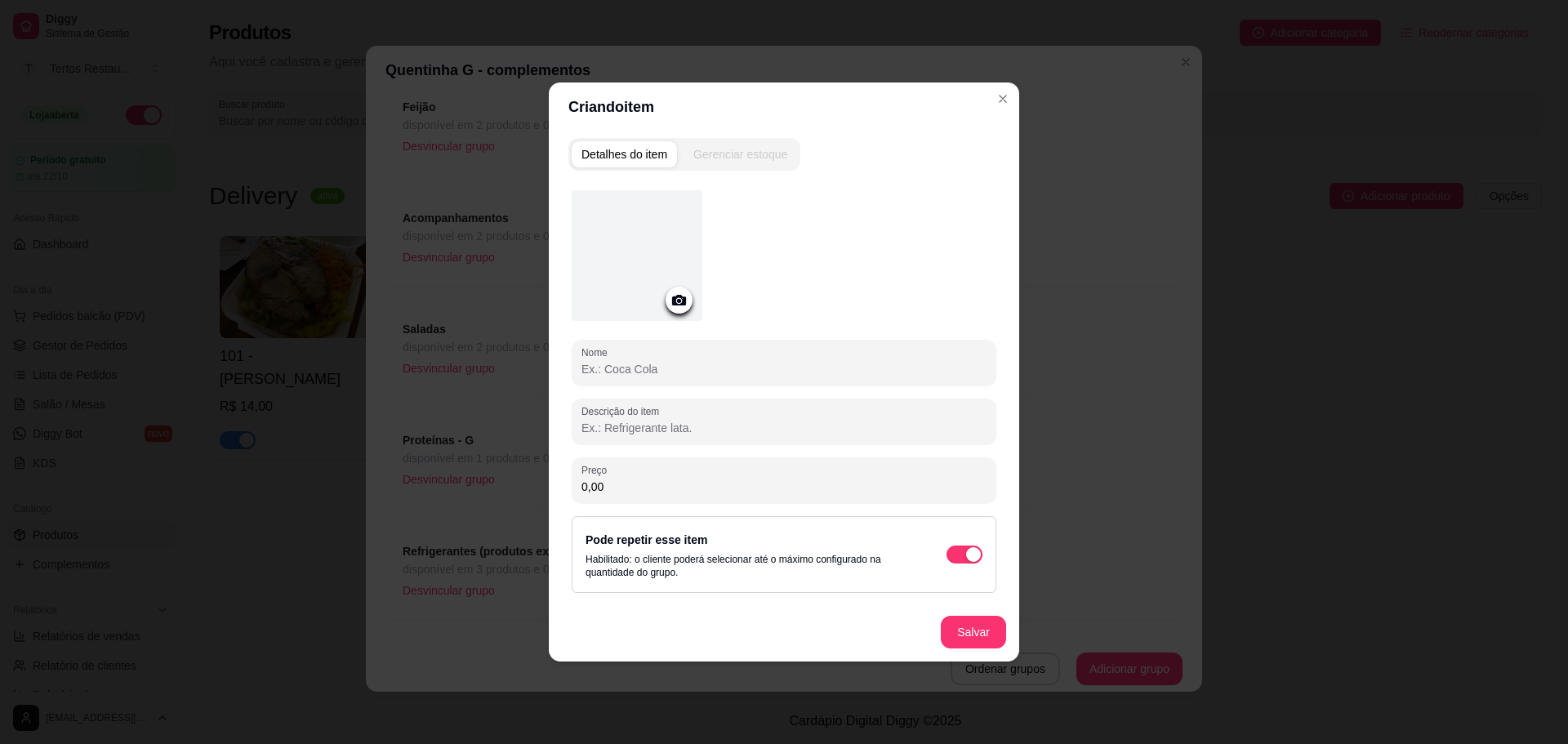
paste input "Costela no Bafo"
type input "Costela no Bafo"
click at [971, 637] on button "Salvar" at bounding box center [973, 633] width 63 height 32
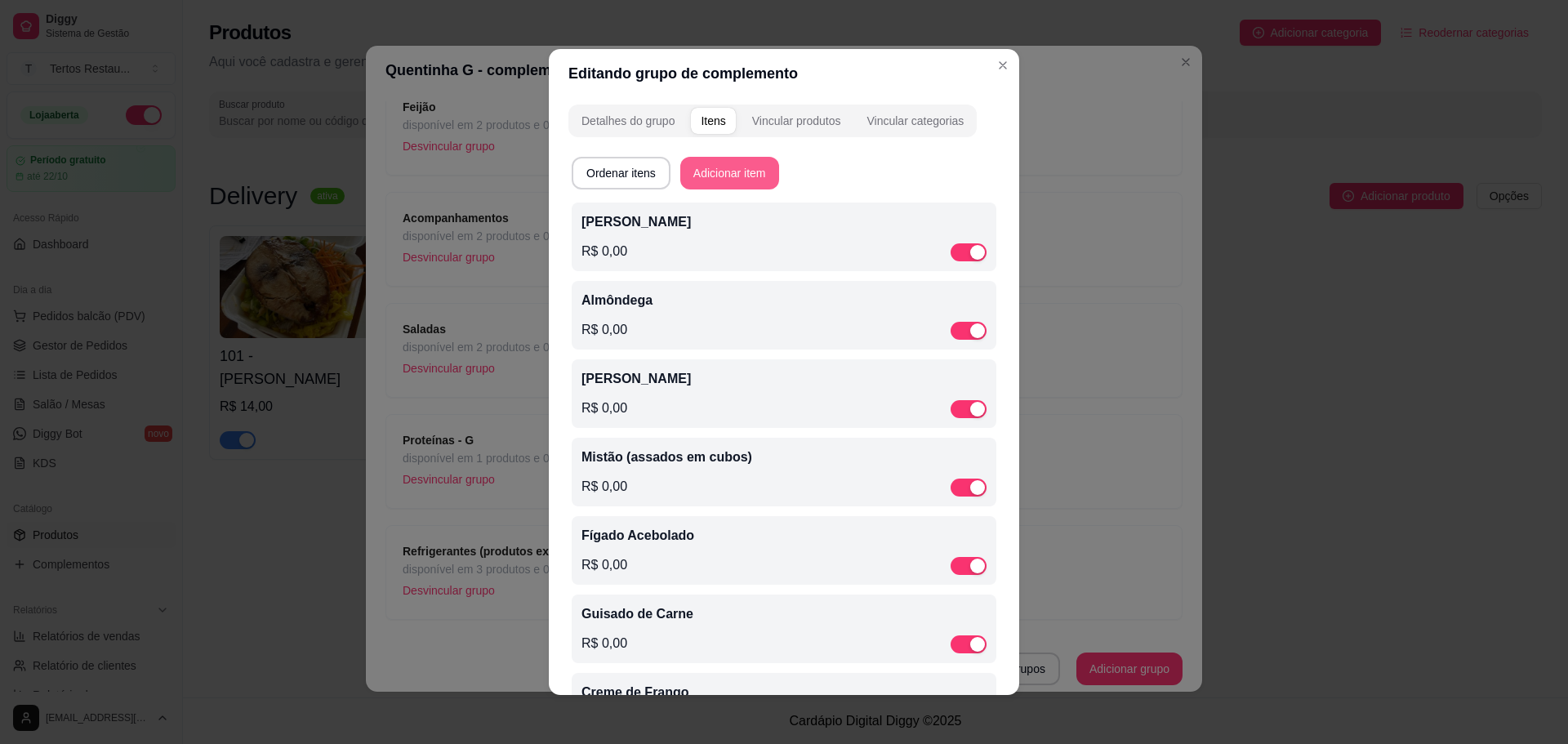
click at [712, 179] on button "Adicionar item" at bounding box center [729, 173] width 99 height 32
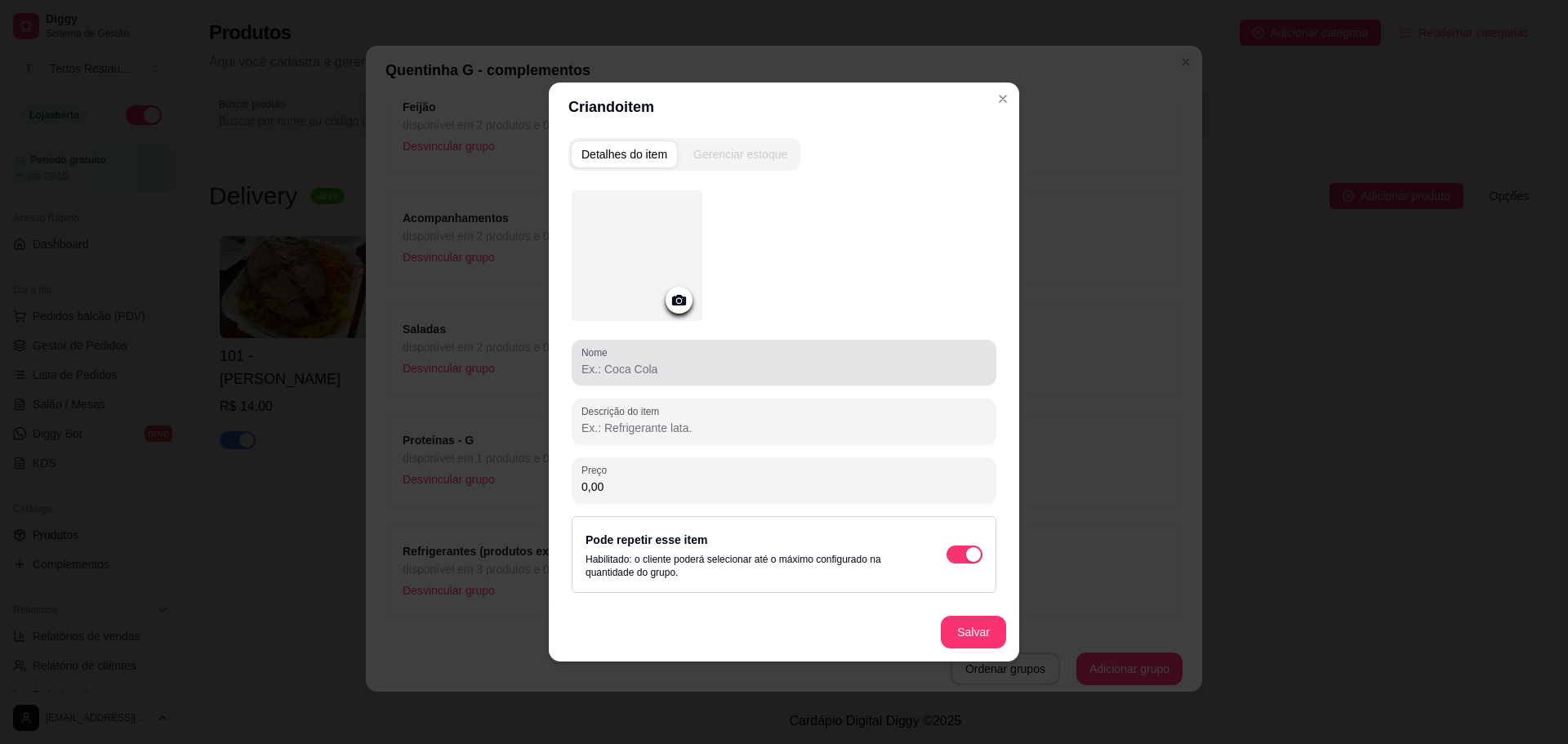
click at [675, 377] on div at bounding box center [784, 362] width 405 height 32
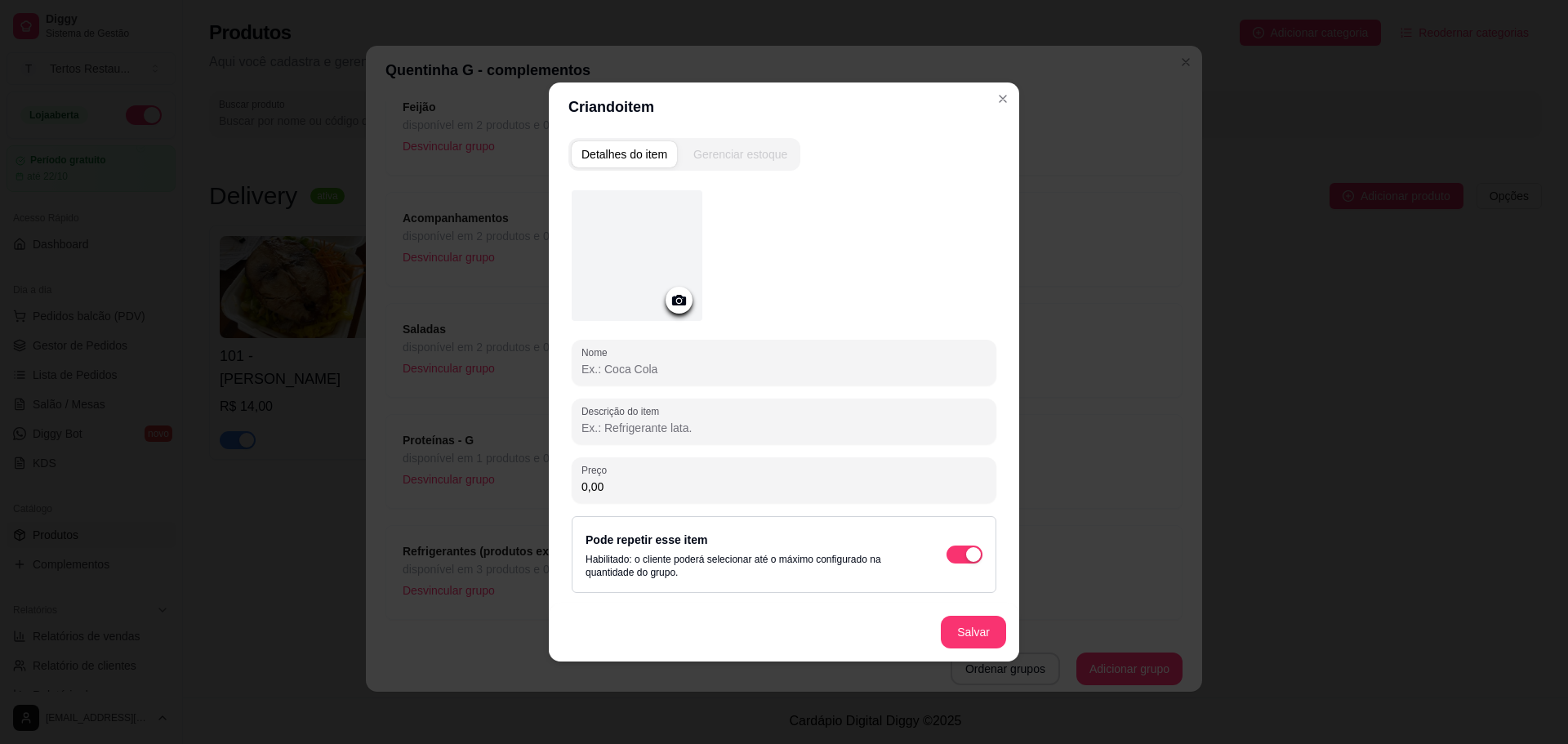
paste input "Carne Suína Torrada"
type input "Carne Suína Torrada"
click at [989, 642] on button "Salvar" at bounding box center [973, 633] width 63 height 32
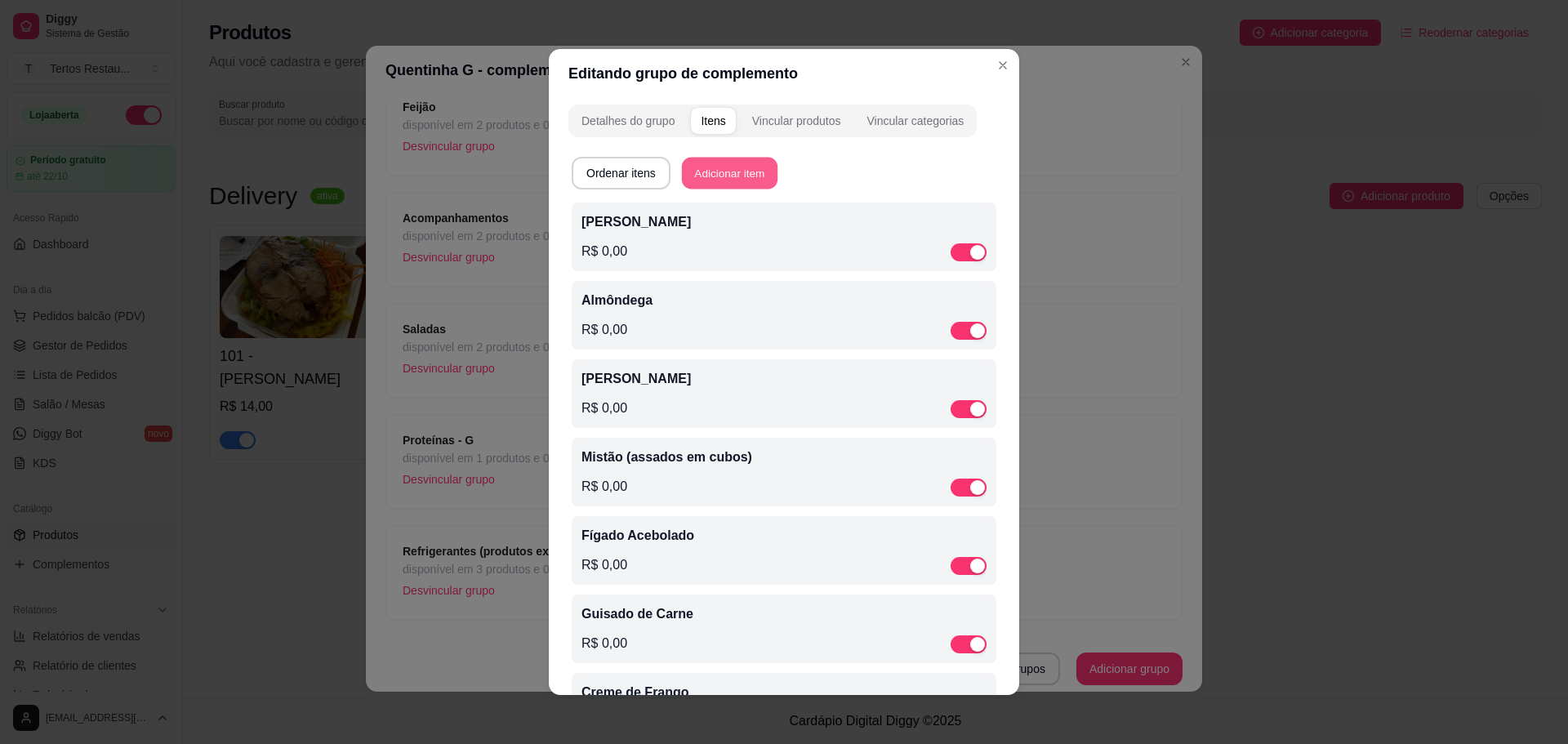
click at [732, 170] on button "Adicionar item" at bounding box center [730, 173] width 96 height 32
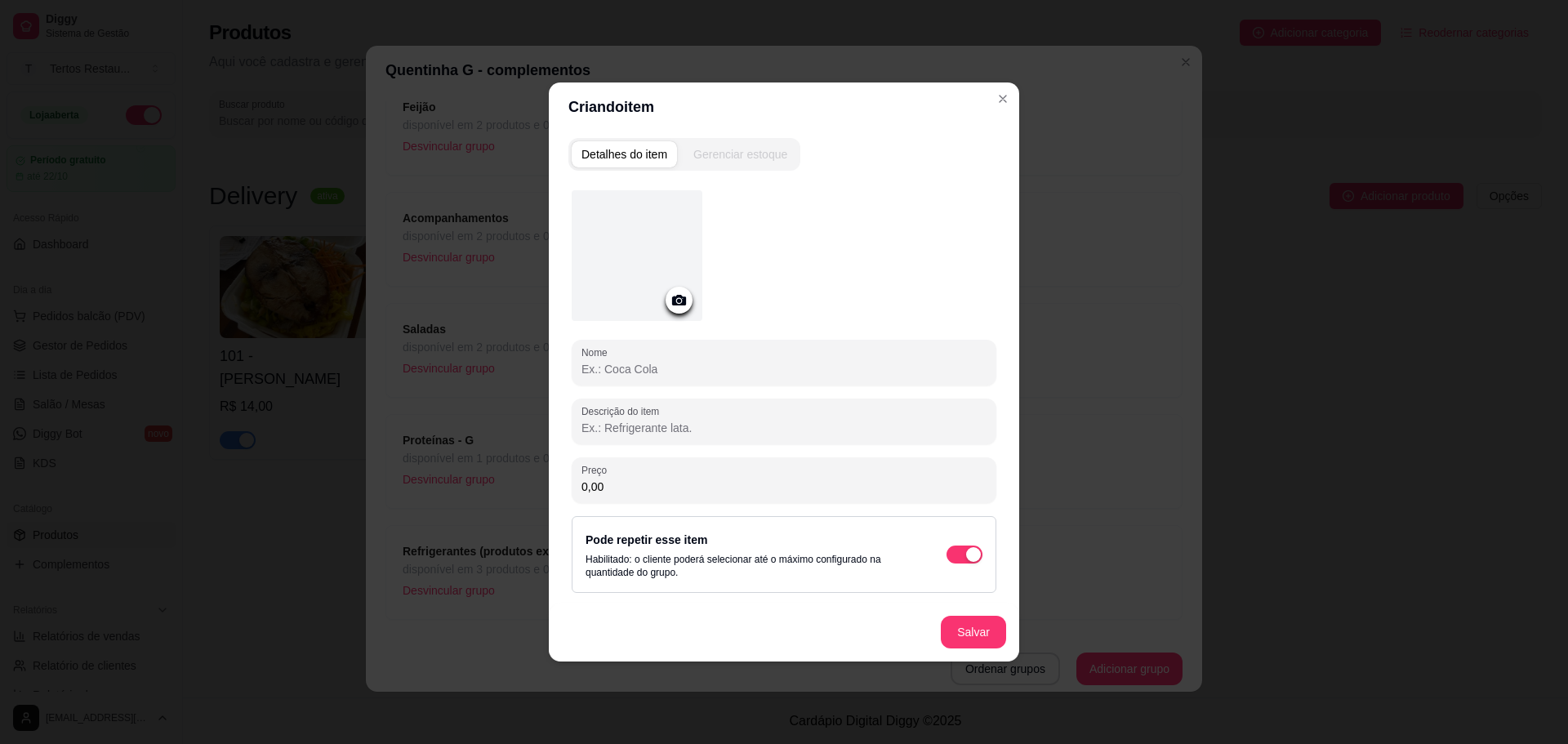
click at [629, 374] on input "Nome" at bounding box center [784, 369] width 405 height 17
paste input "Filezinho de [PERSON_NAME]"
type input "Filezinho de [PERSON_NAME]"
click at [984, 631] on button "Salvar" at bounding box center [973, 633] width 63 height 32
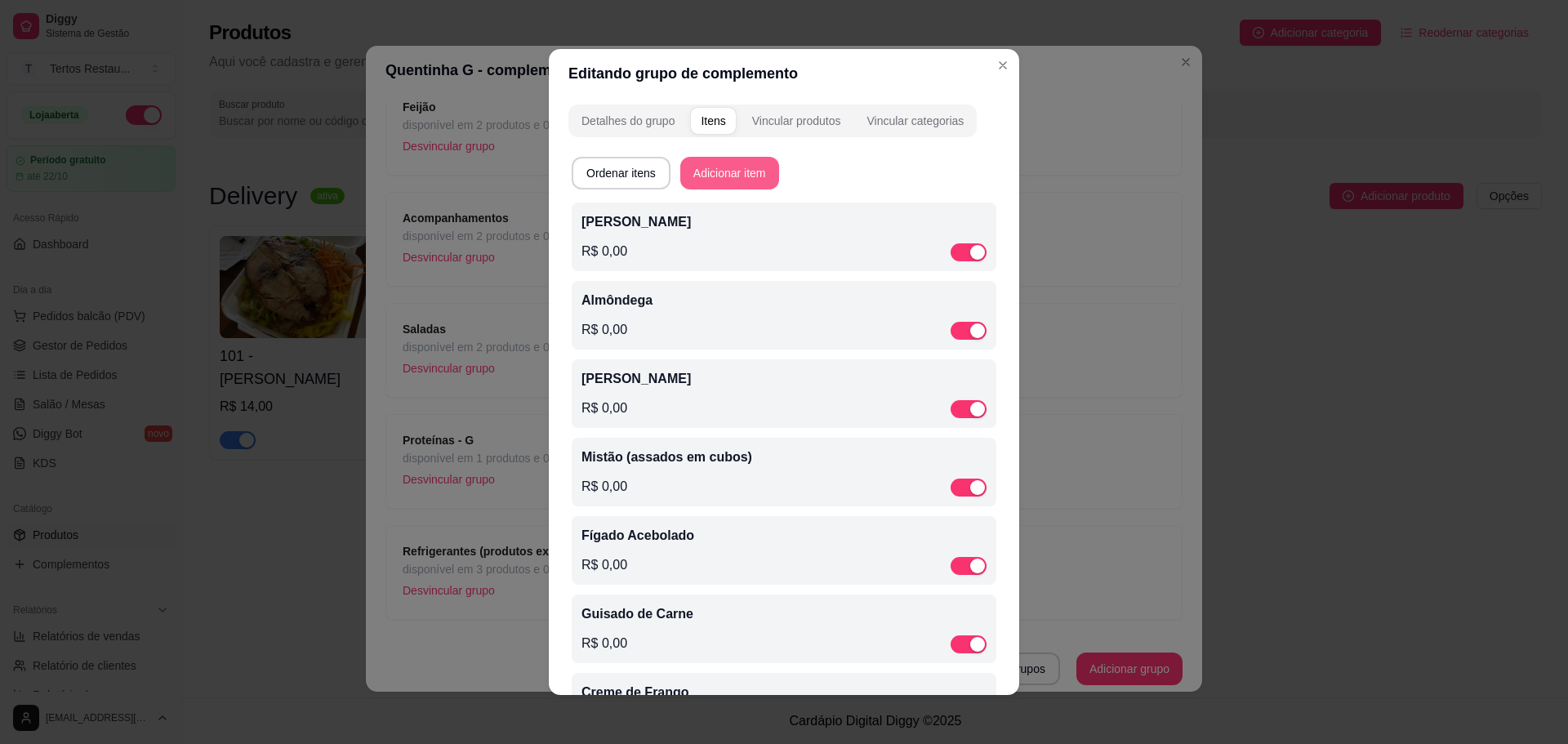
click at [702, 170] on button "Adicionar item" at bounding box center [729, 173] width 99 height 32
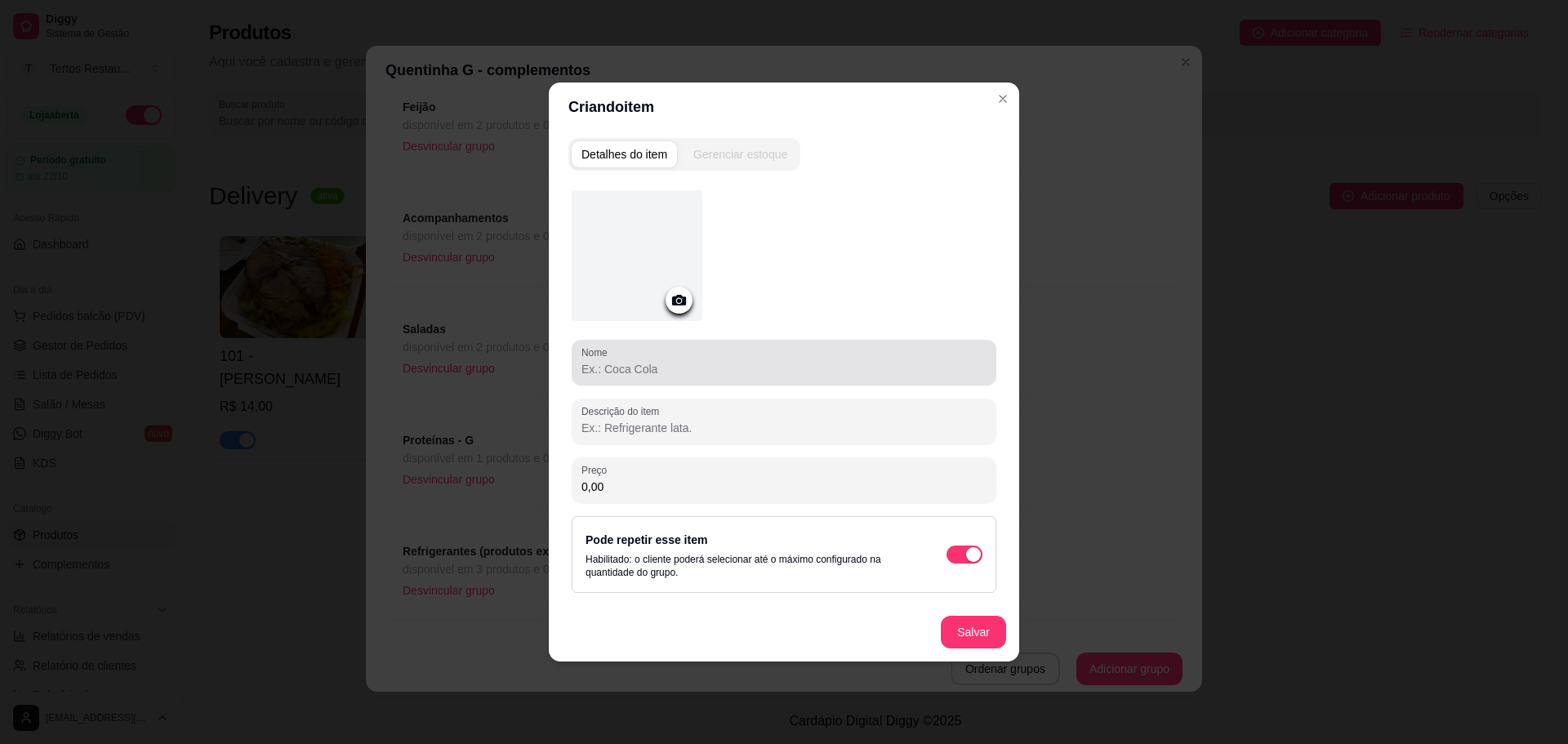
click at [652, 378] on div at bounding box center [784, 362] width 405 height 32
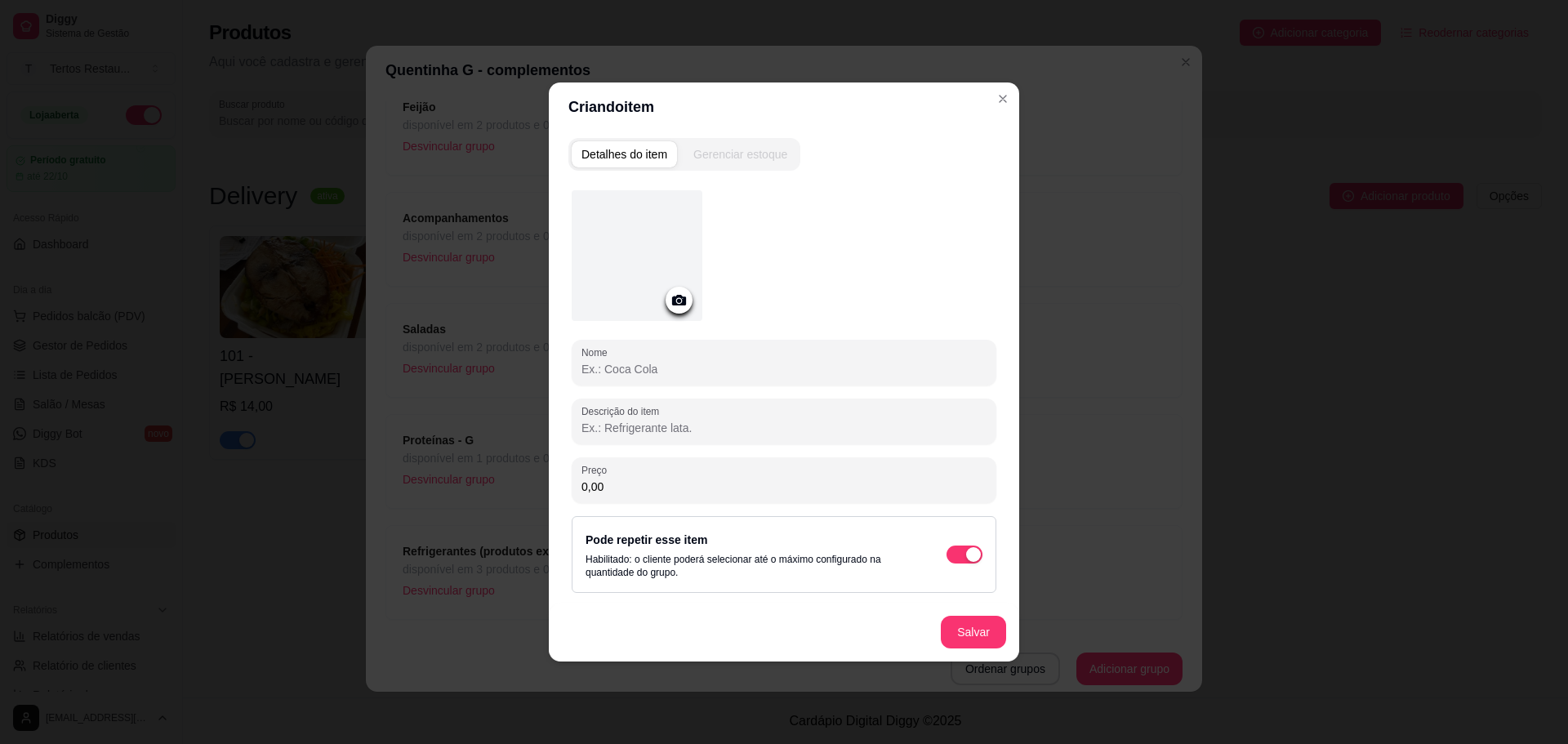
paste input "Mocotó"
type input "Mocotó"
click at [982, 631] on button "Salvar" at bounding box center [973, 632] width 65 height 32
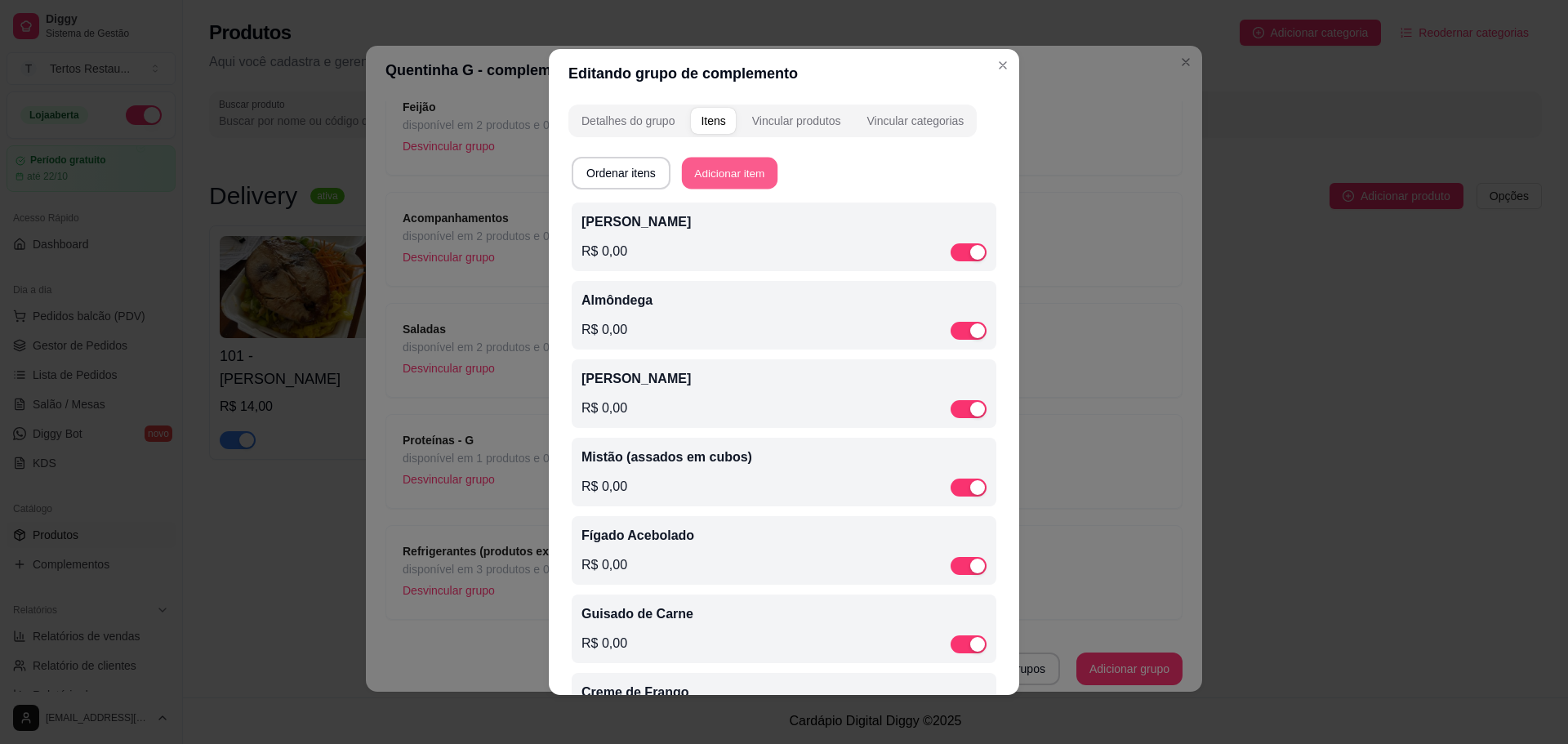
click at [722, 172] on button "Adicionar item" at bounding box center [730, 173] width 96 height 32
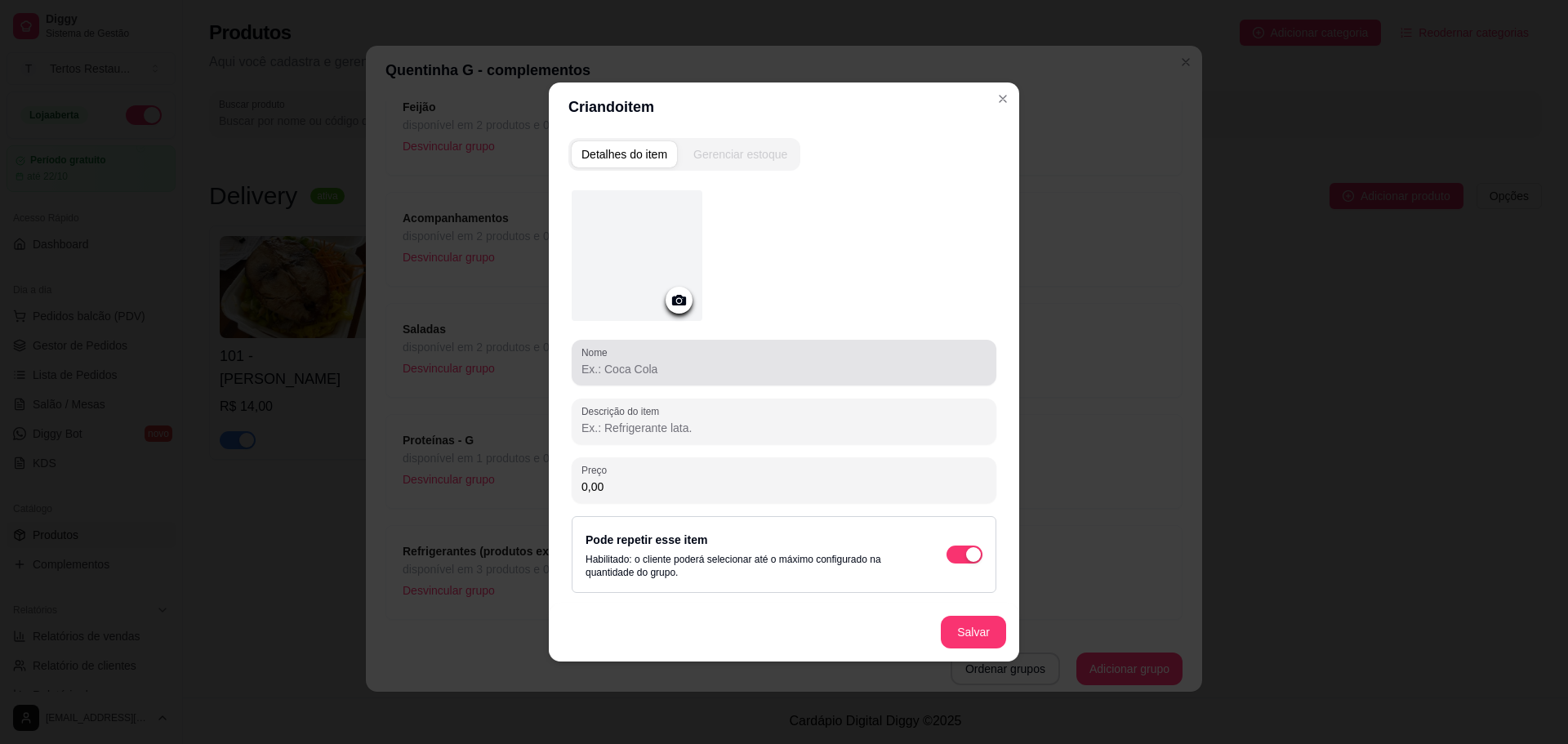
click at [697, 372] on input "Nome" at bounding box center [784, 369] width 405 height 17
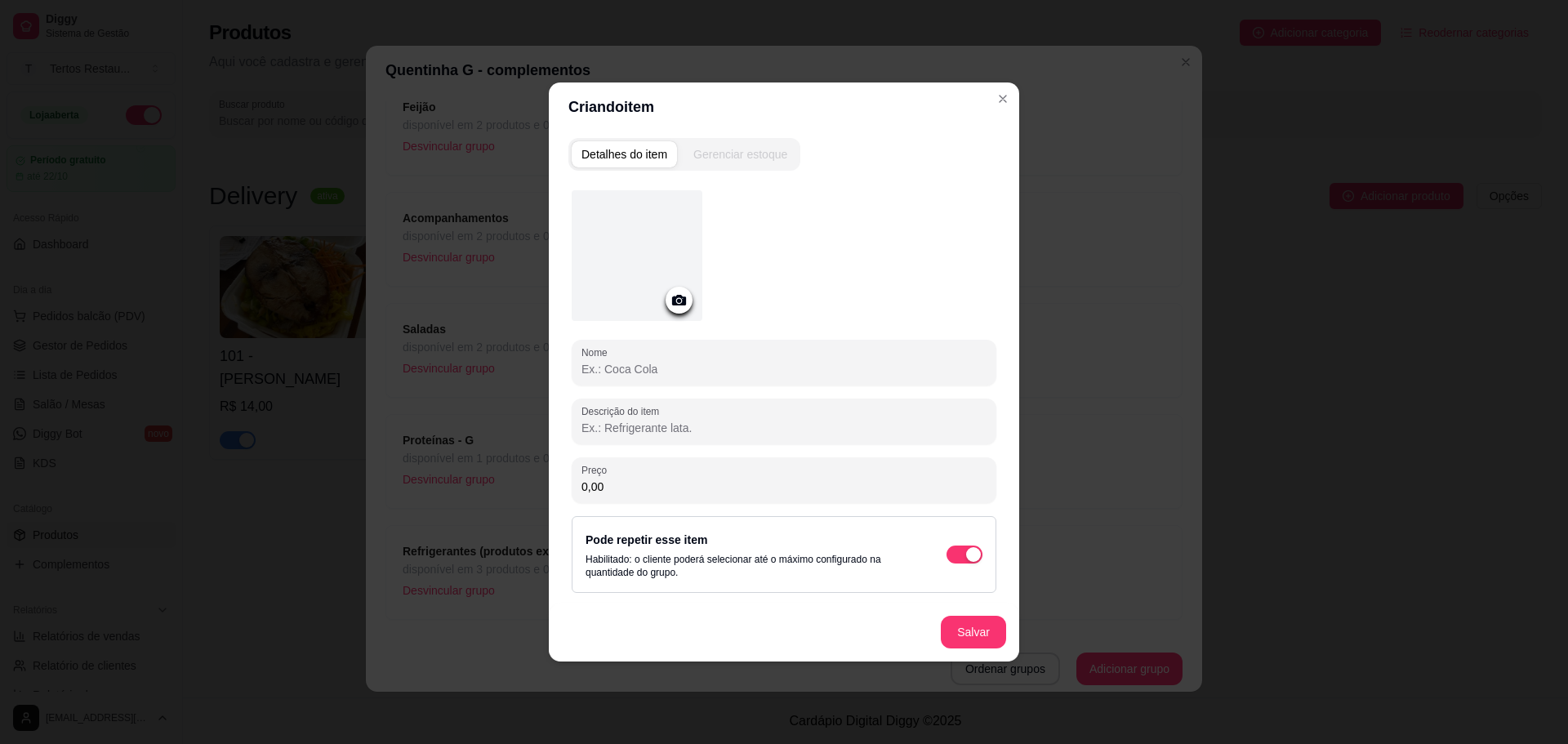
paste input "Picado Suíno"
type input "Picado Suíno"
click at [975, 627] on button "Salvar" at bounding box center [973, 633] width 63 height 32
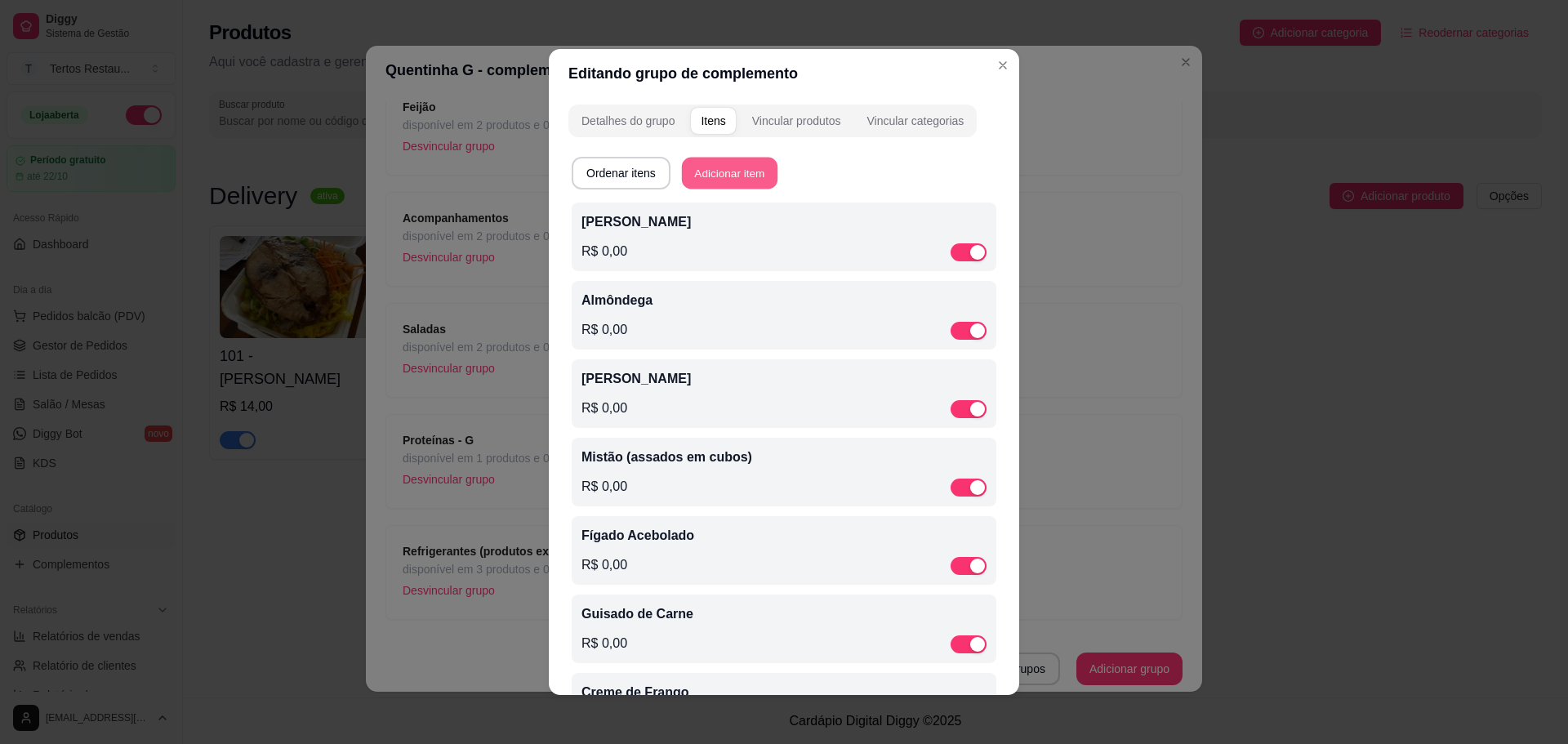
click at [733, 178] on button "Adicionar item" at bounding box center [730, 173] width 96 height 32
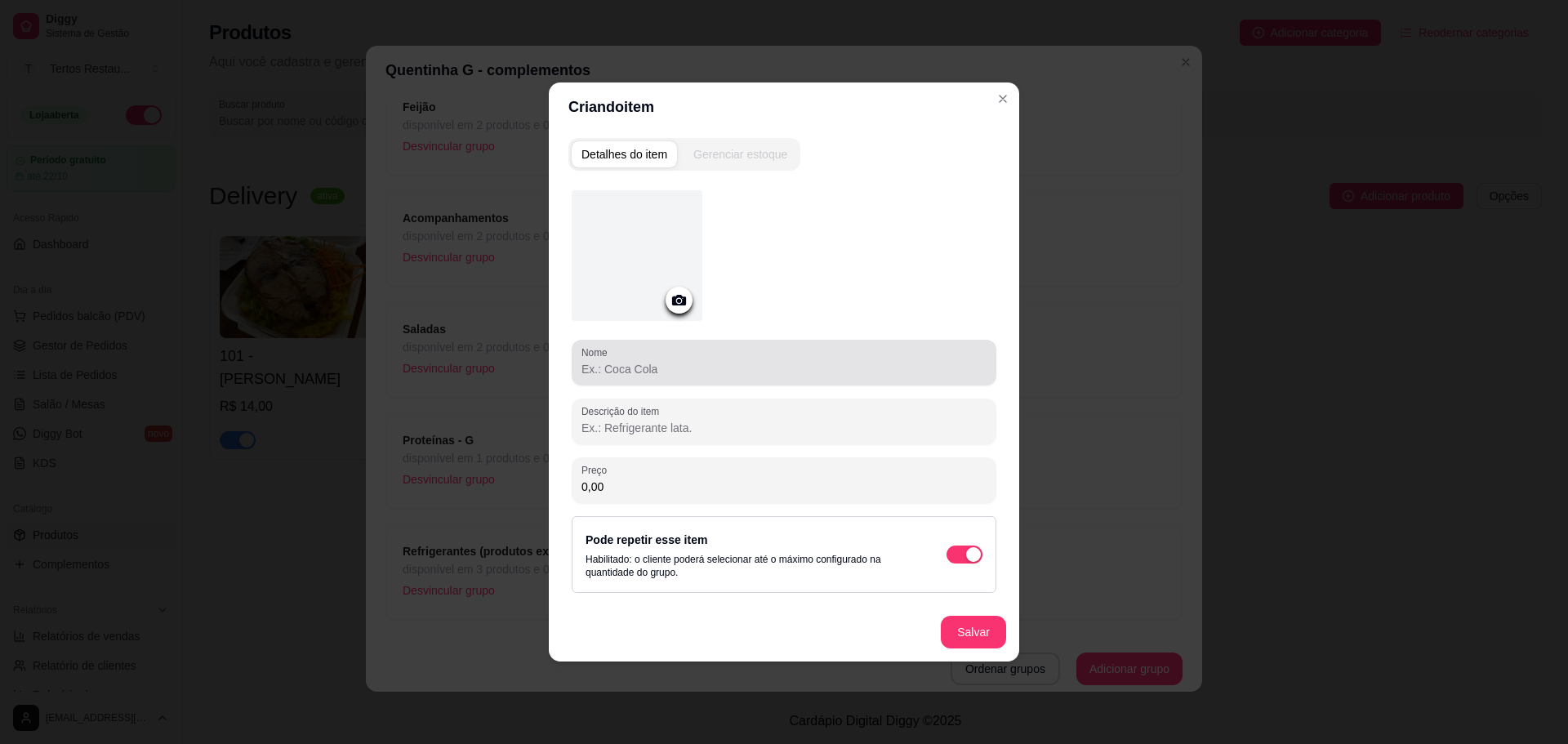
click at [642, 372] on input "Nome" at bounding box center [784, 369] width 405 height 17
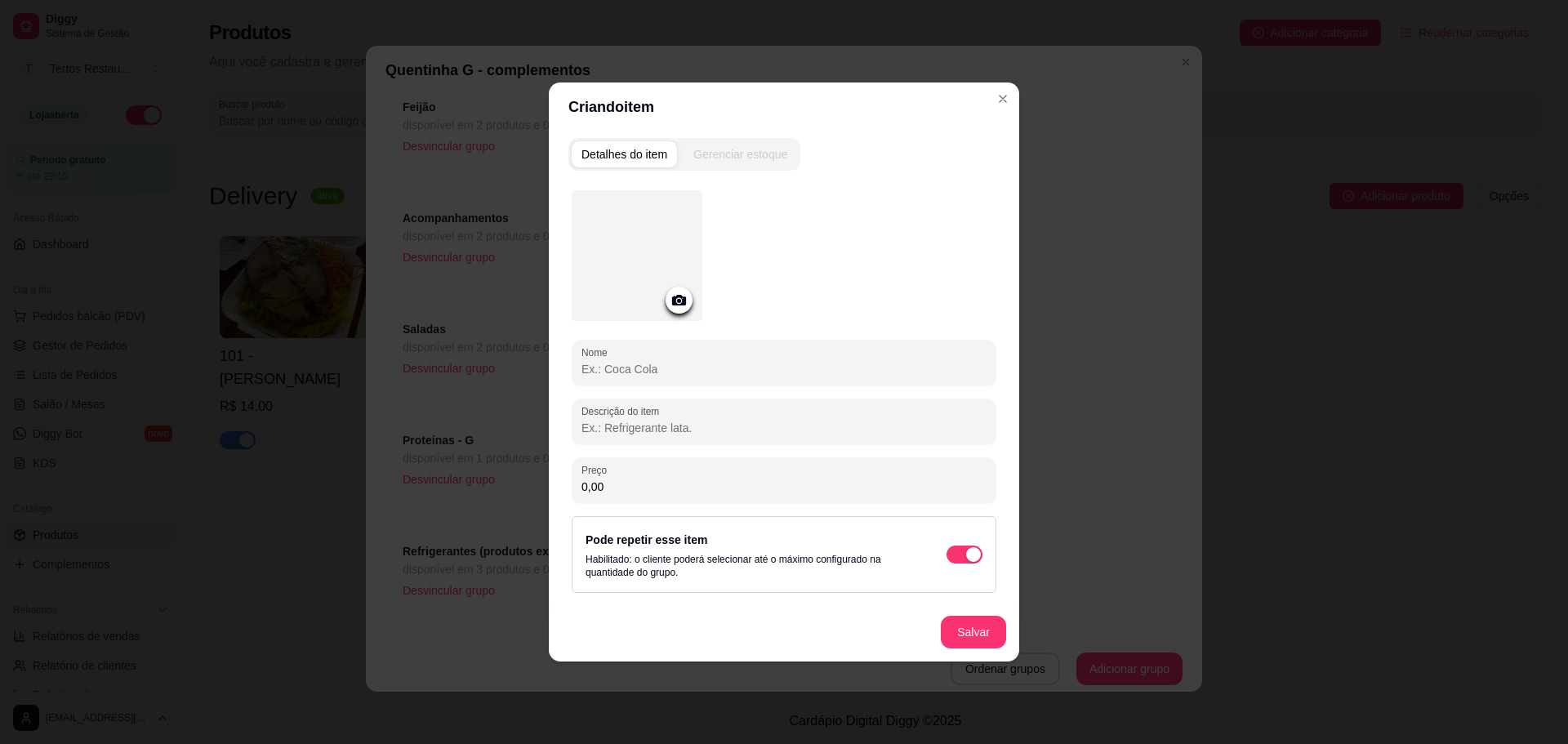
paste input "Lasanha"
type input "Lasanha"
click at [979, 632] on button "Salvar" at bounding box center [973, 632] width 65 height 32
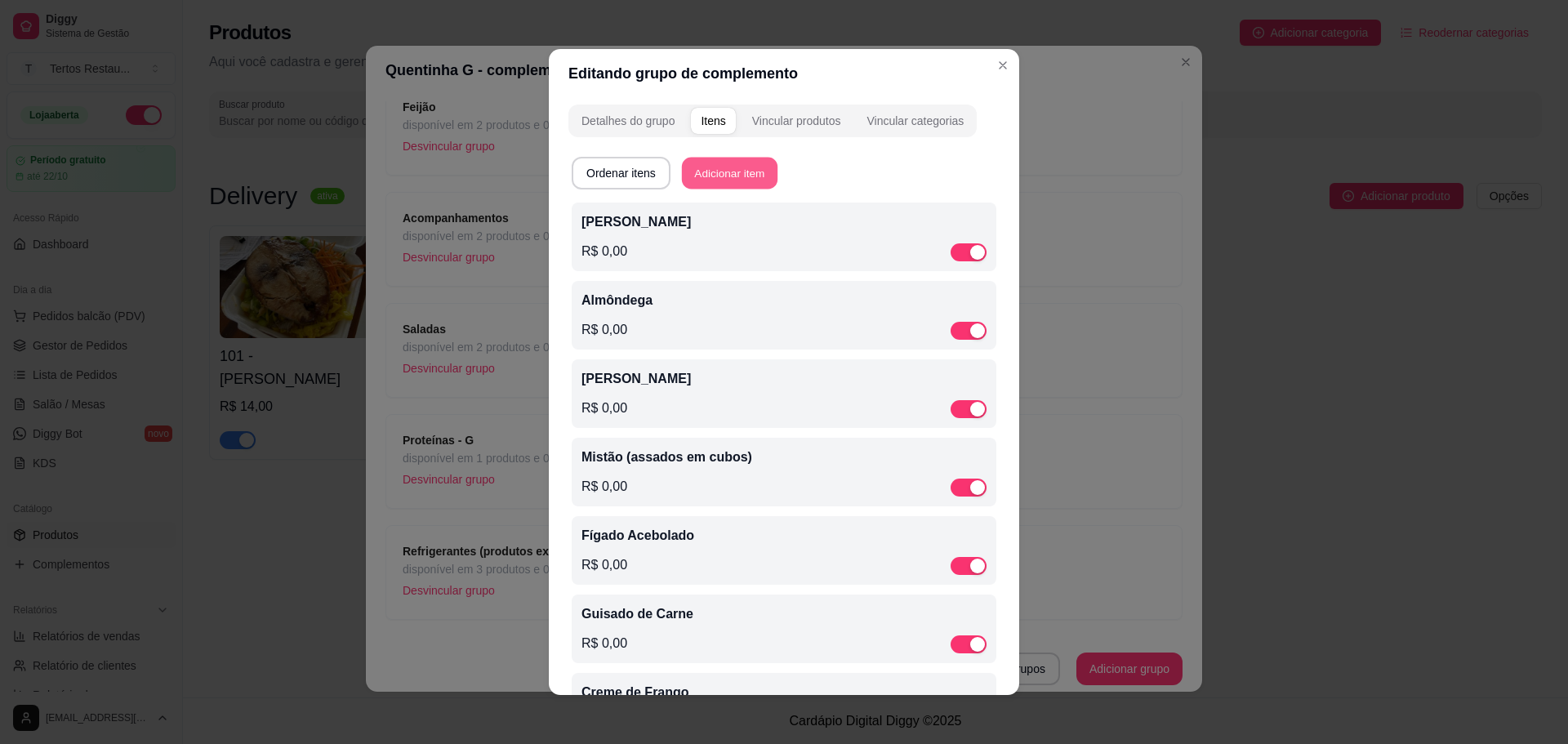
click at [724, 167] on button "Adicionar item" at bounding box center [730, 173] width 96 height 32
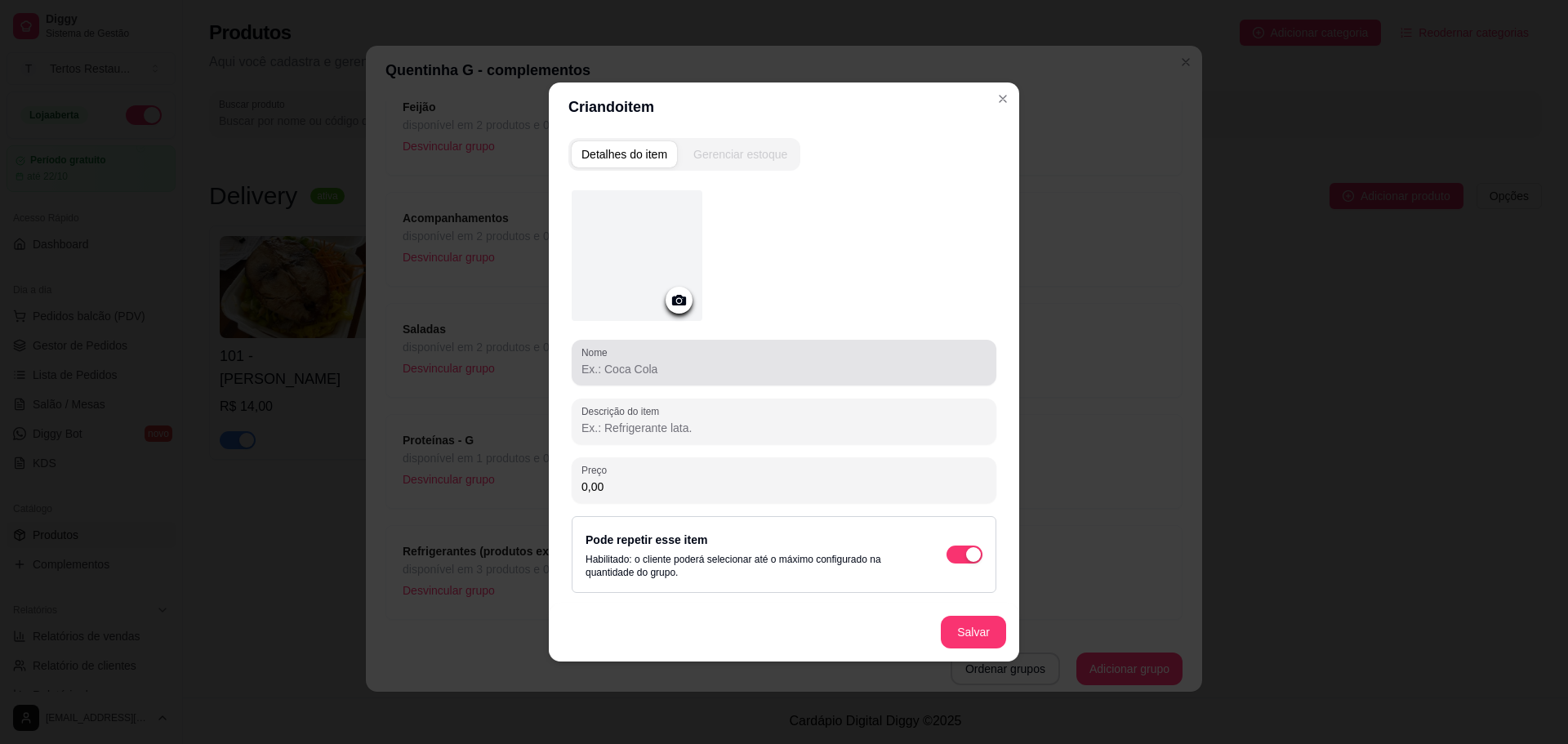
click at [721, 372] on input "Nome" at bounding box center [784, 369] width 405 height 17
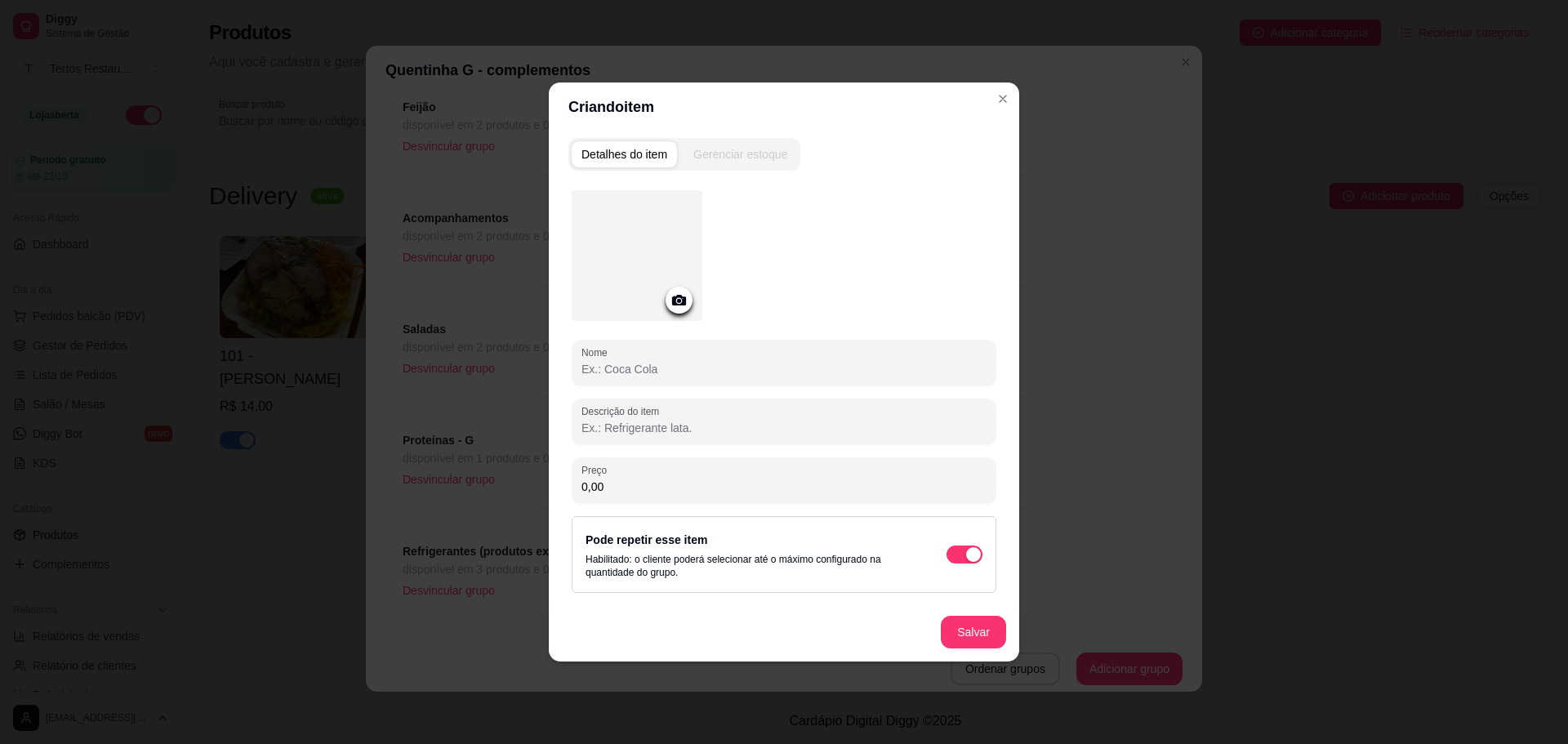
paste input "Peixe"
type input "Peixe"
click at [971, 632] on button "Salvar" at bounding box center [973, 632] width 65 height 32
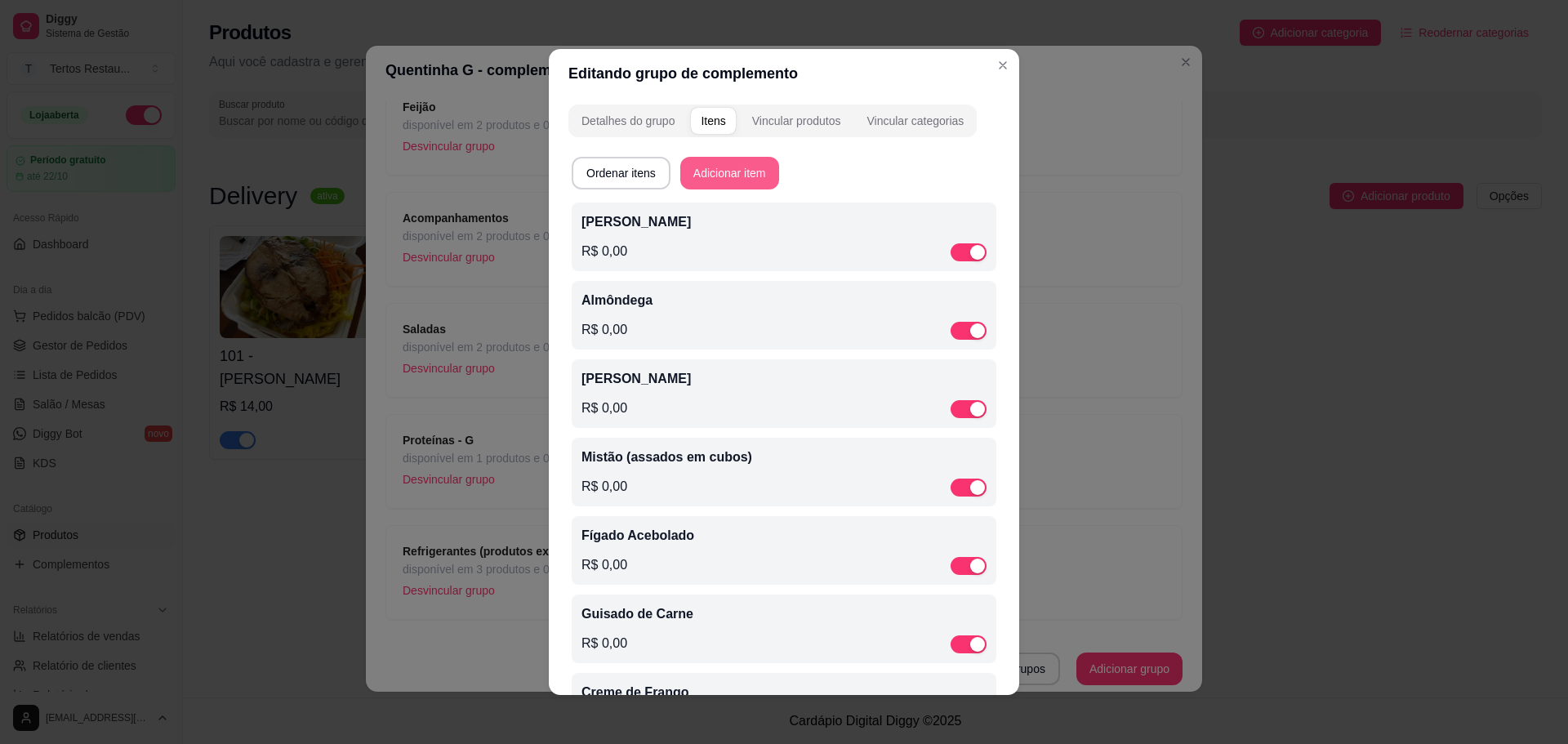
click at [717, 177] on button "Adicionar item" at bounding box center [729, 173] width 99 height 32
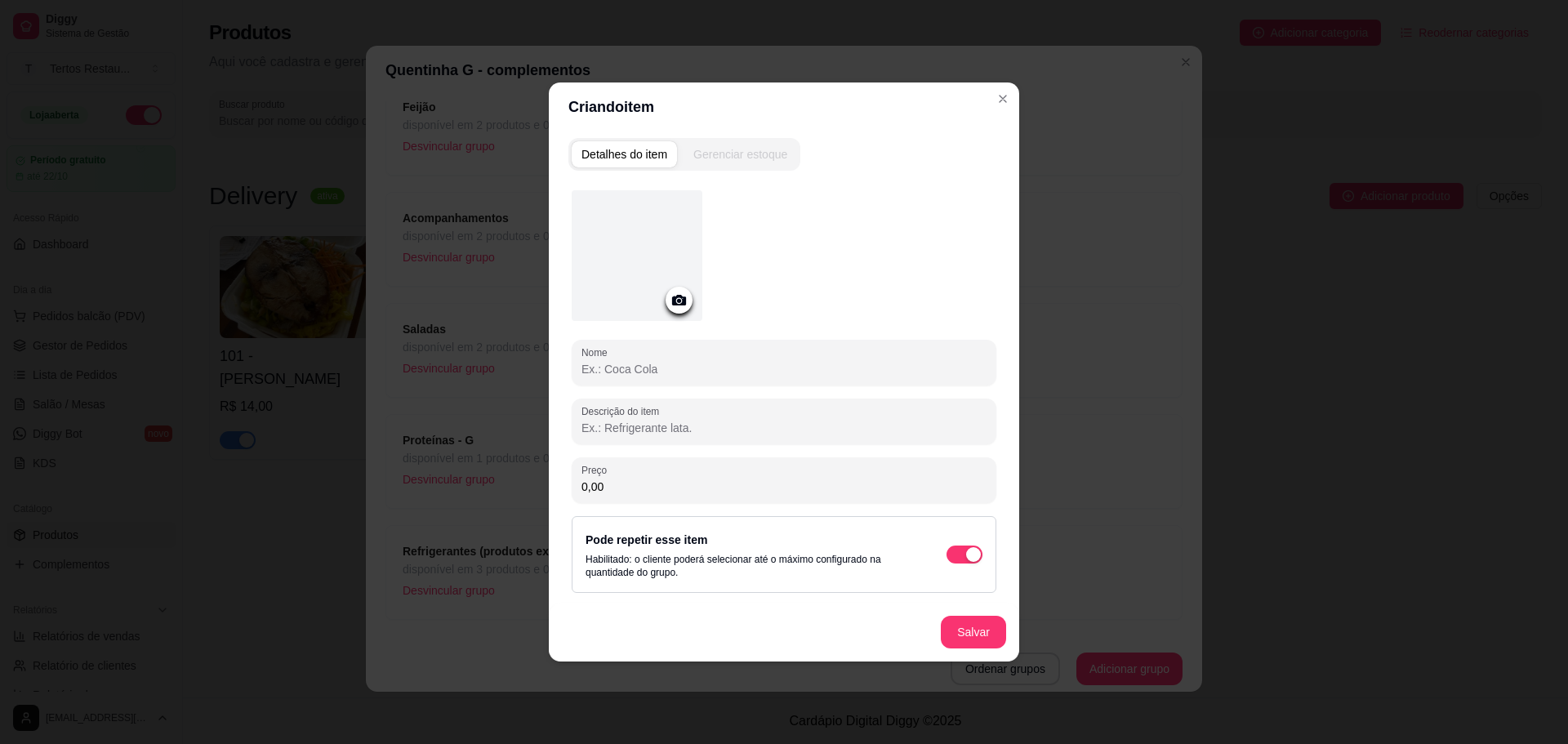
click at [659, 377] on input "Nome" at bounding box center [784, 369] width 405 height 17
paste input "Strogonoff de carne"
click at [657, 371] on input "Strogonoff de carne" at bounding box center [784, 369] width 405 height 17
type input "Strogonoff de Carne"
click at [979, 631] on button "Salvar" at bounding box center [973, 633] width 63 height 32
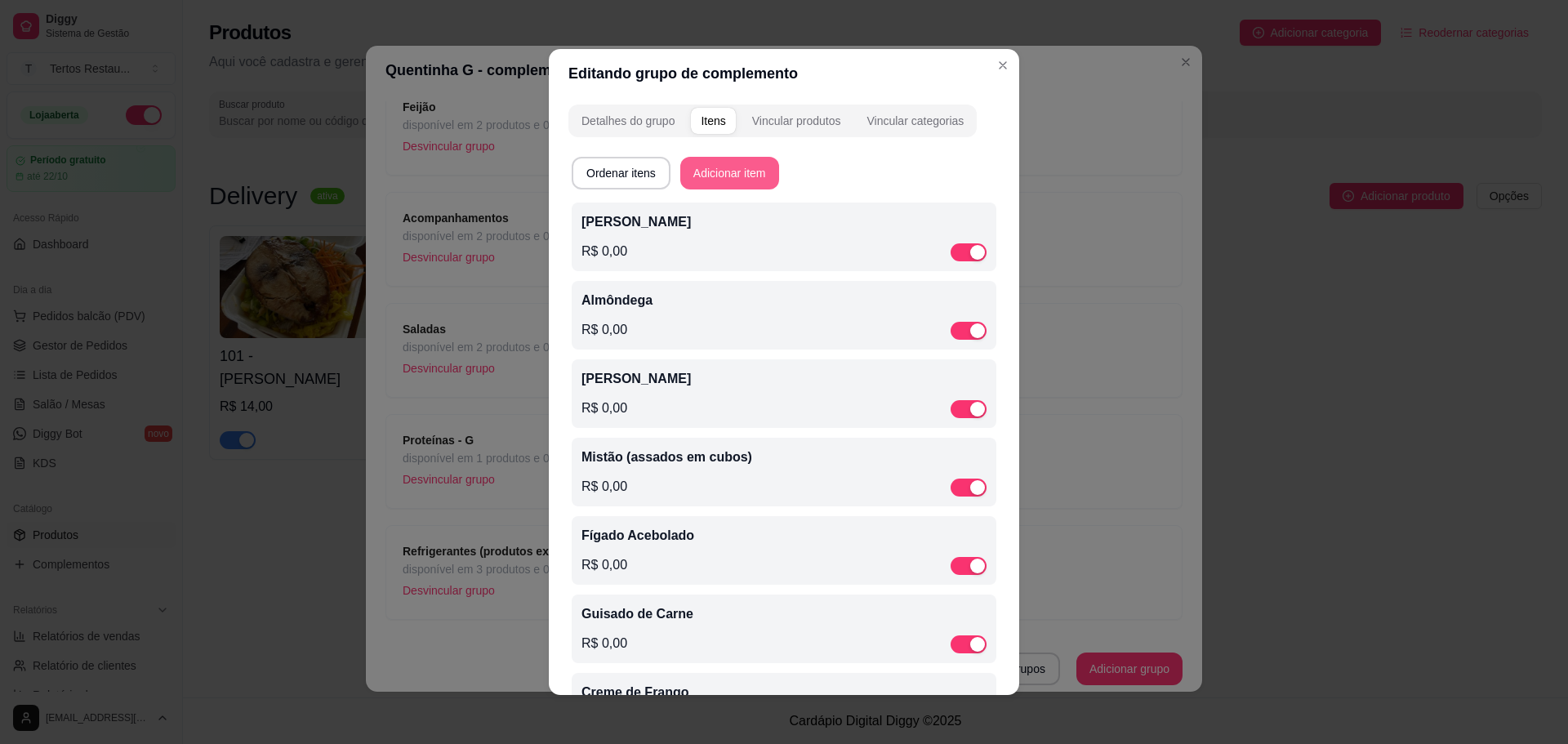
click at [731, 173] on button "Adicionar item" at bounding box center [729, 173] width 99 height 32
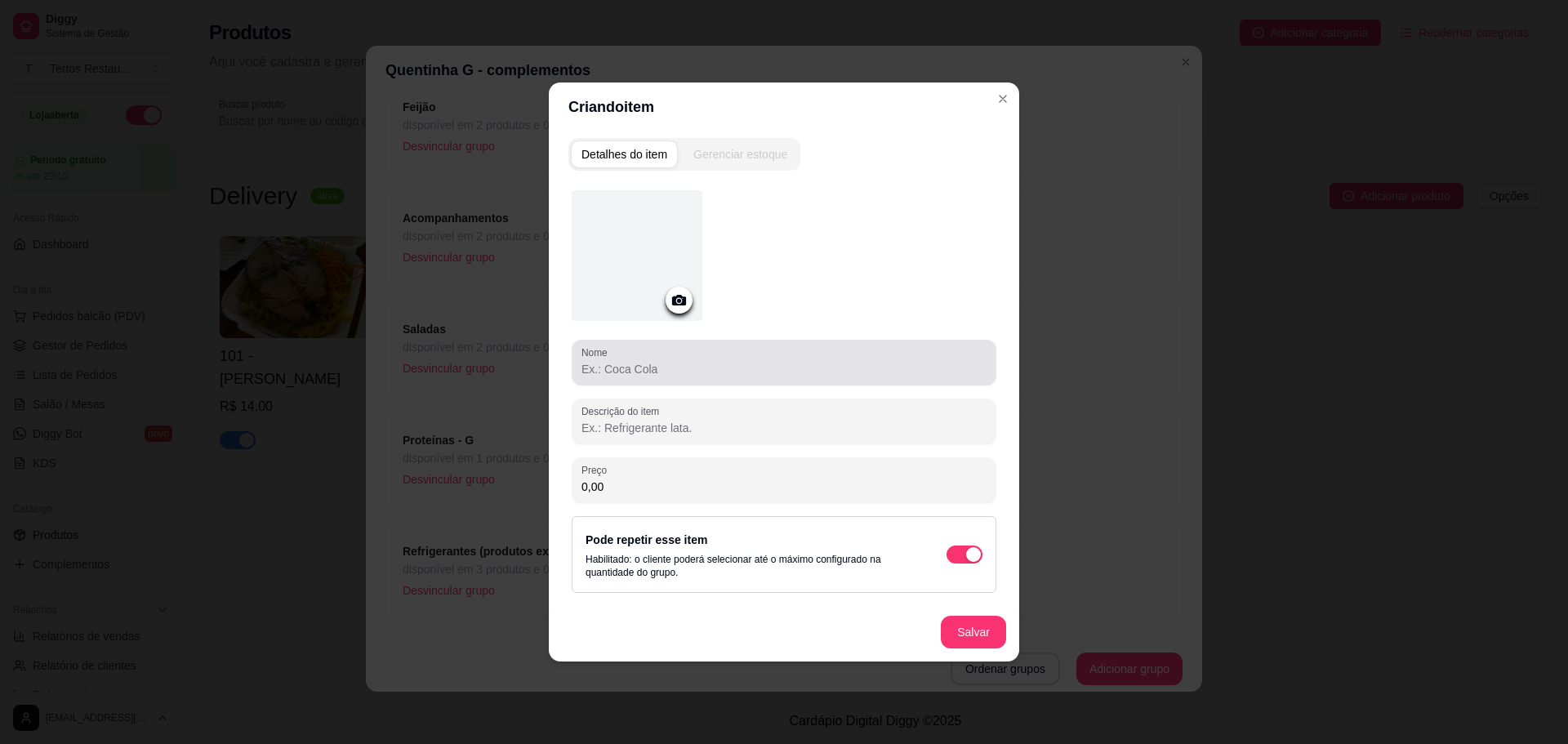
click at [684, 377] on div at bounding box center [784, 362] width 405 height 32
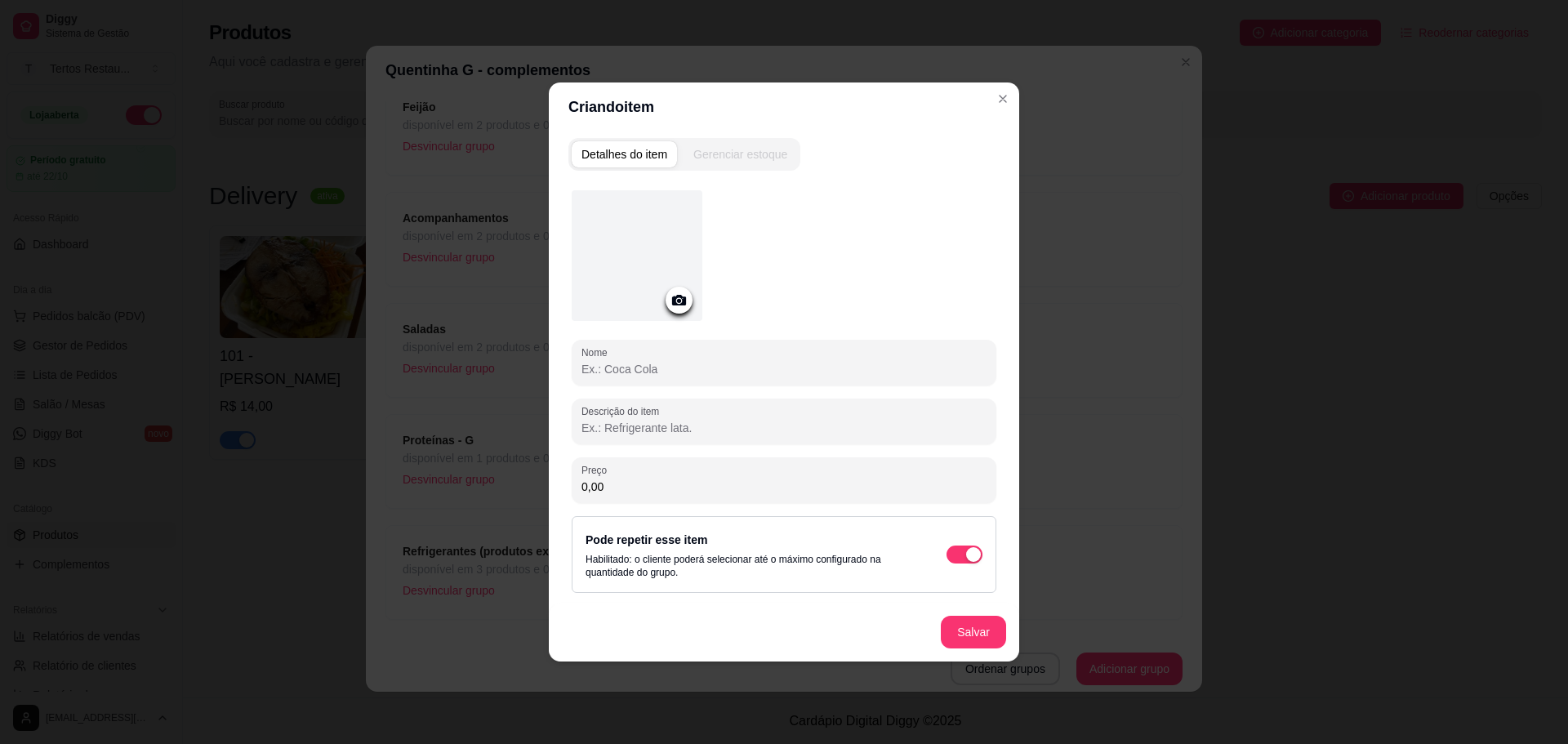
paste input "Churrasco - Sobrecoxa"
type input "Churrasco - Sobrecoxa"
click at [980, 631] on button "Salvar" at bounding box center [973, 633] width 63 height 32
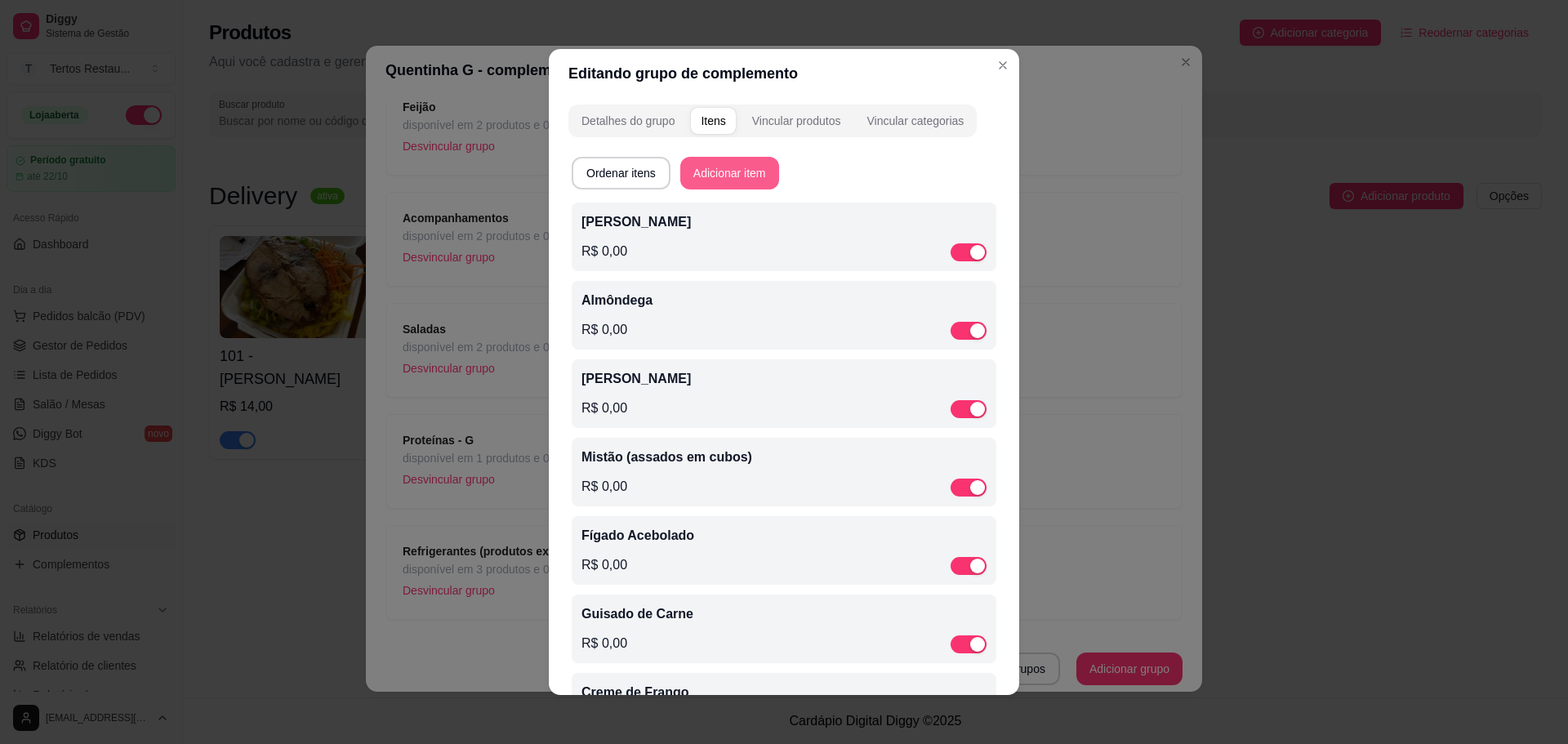
click at [744, 163] on button "Adicionar item" at bounding box center [729, 173] width 99 height 32
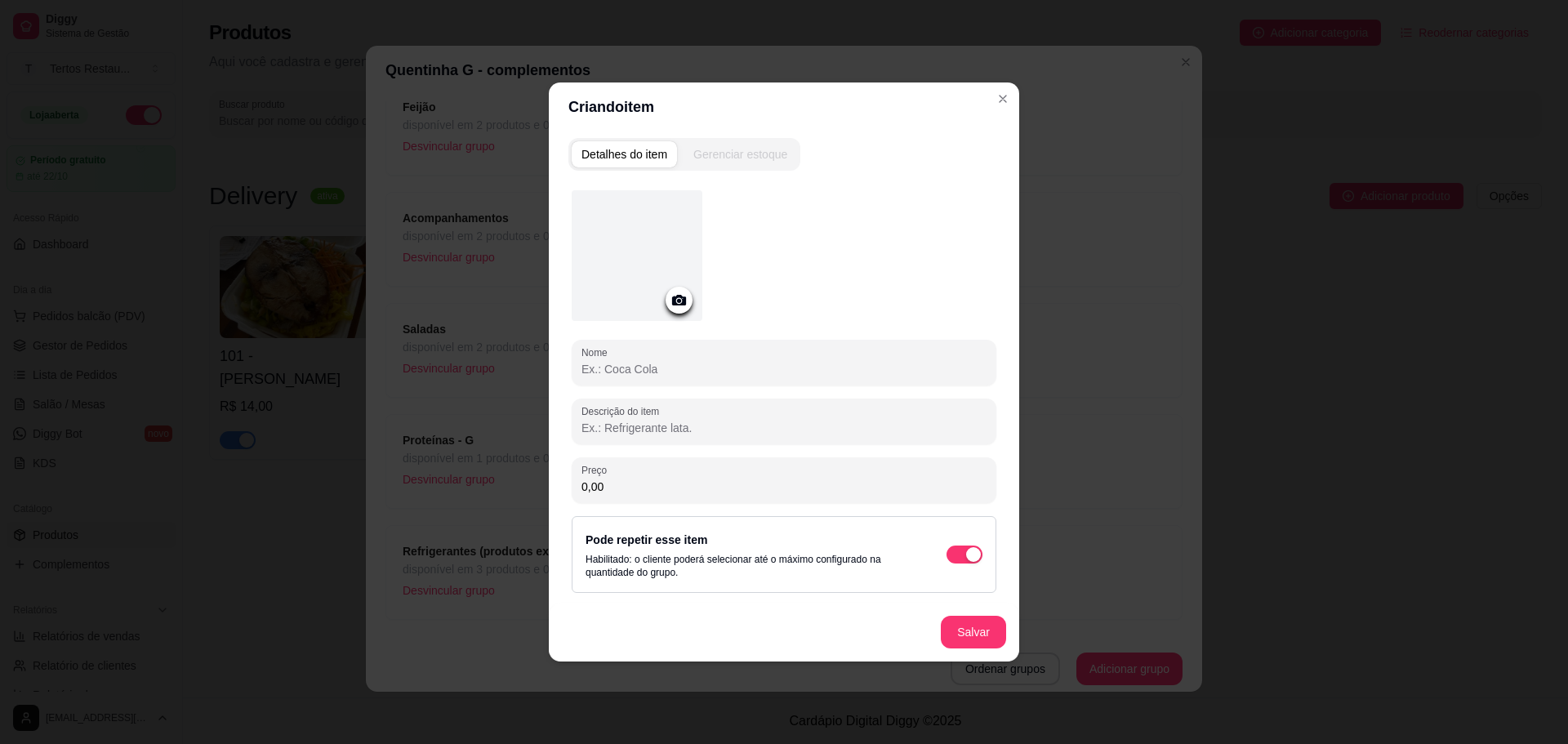
click at [698, 372] on input "Nome" at bounding box center [784, 369] width 405 height 17
paste input "Churrasco - Língua"
type input "Churrasco - Língua"
click at [988, 633] on button "Salvar" at bounding box center [973, 632] width 65 height 32
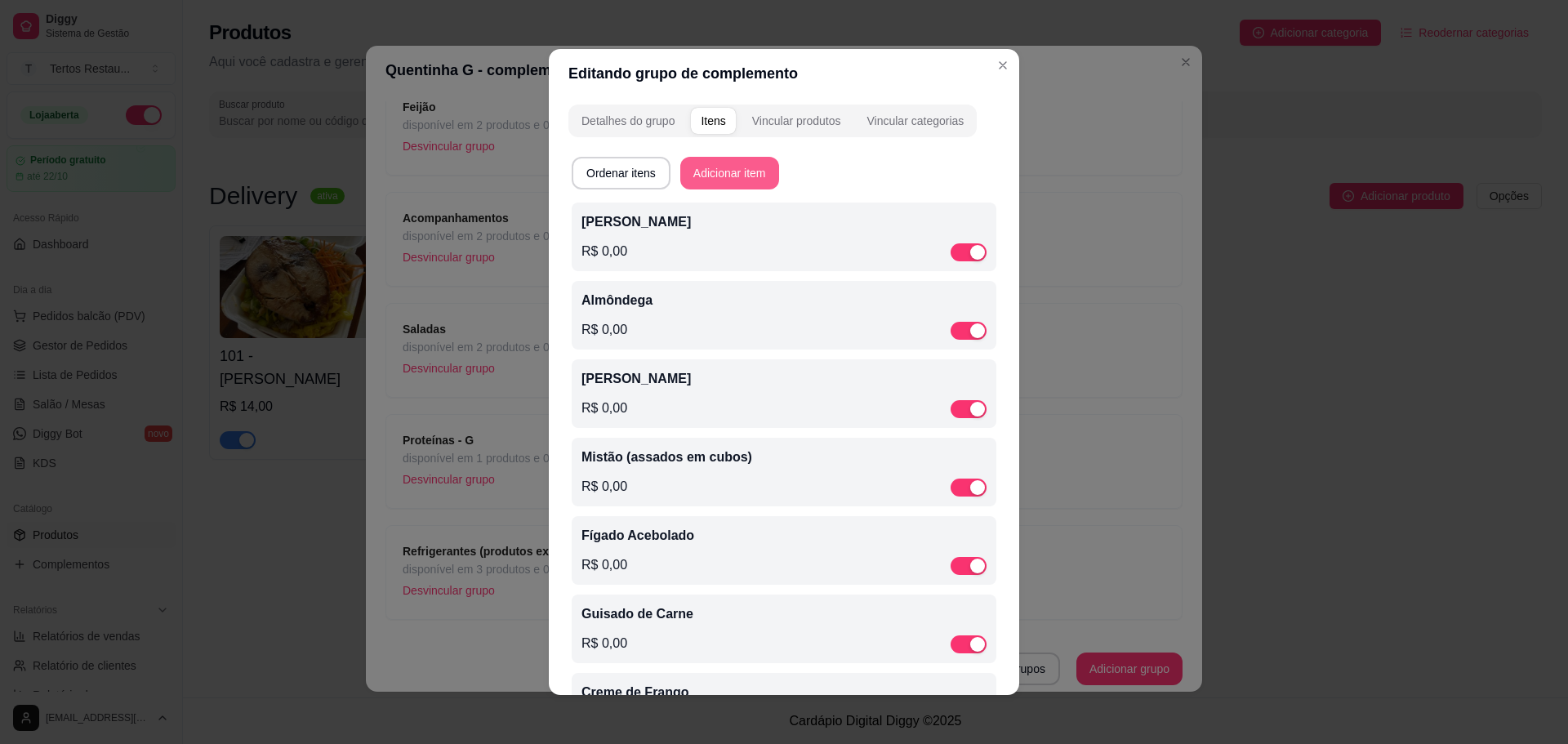
click at [739, 164] on button "Adicionar item" at bounding box center [729, 173] width 99 height 32
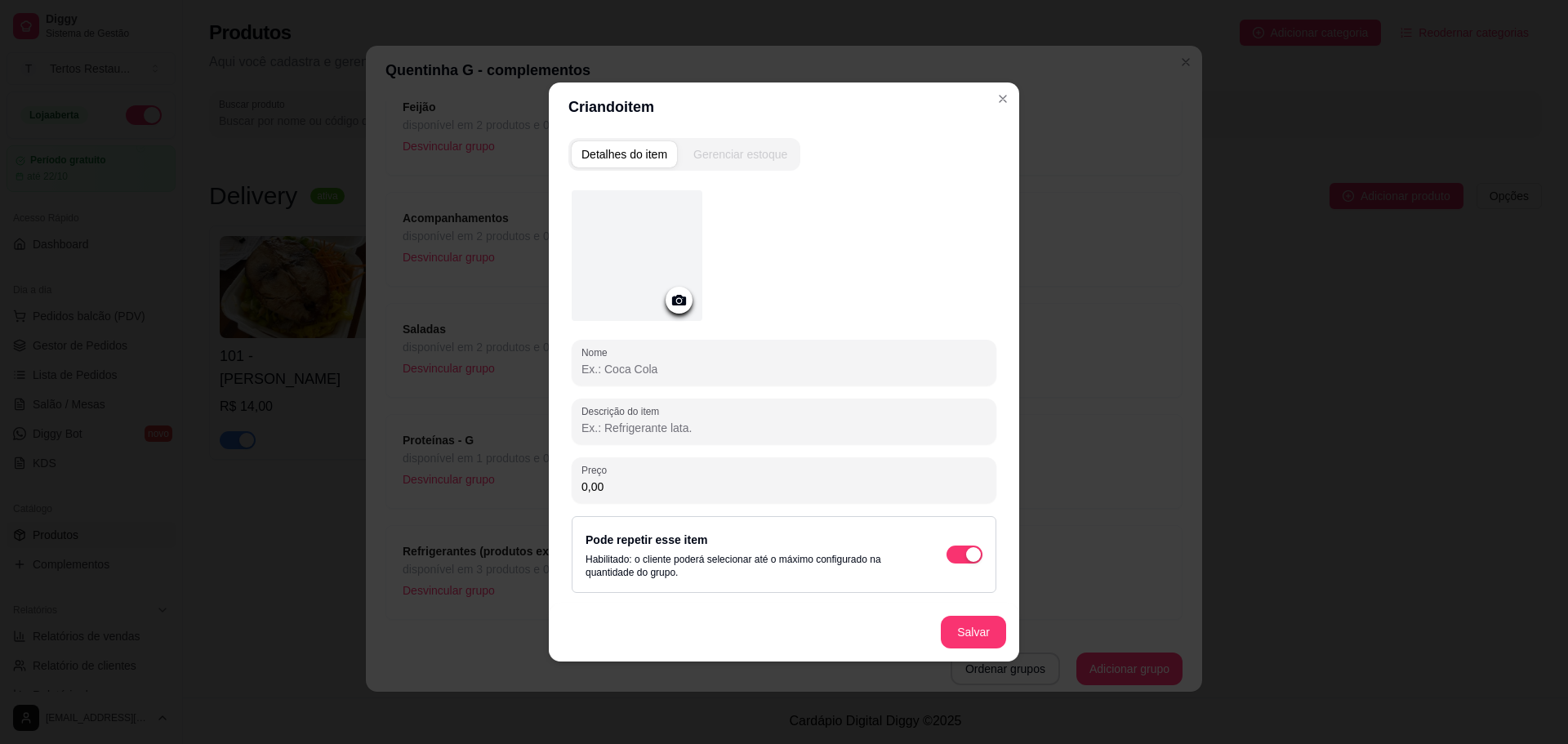
click at [608, 366] on input "Nome" at bounding box center [784, 369] width 405 height 17
paste input "Churrasco - Carne"
type input "Churrasco - Carne"
click at [967, 633] on button "Salvar" at bounding box center [973, 632] width 65 height 32
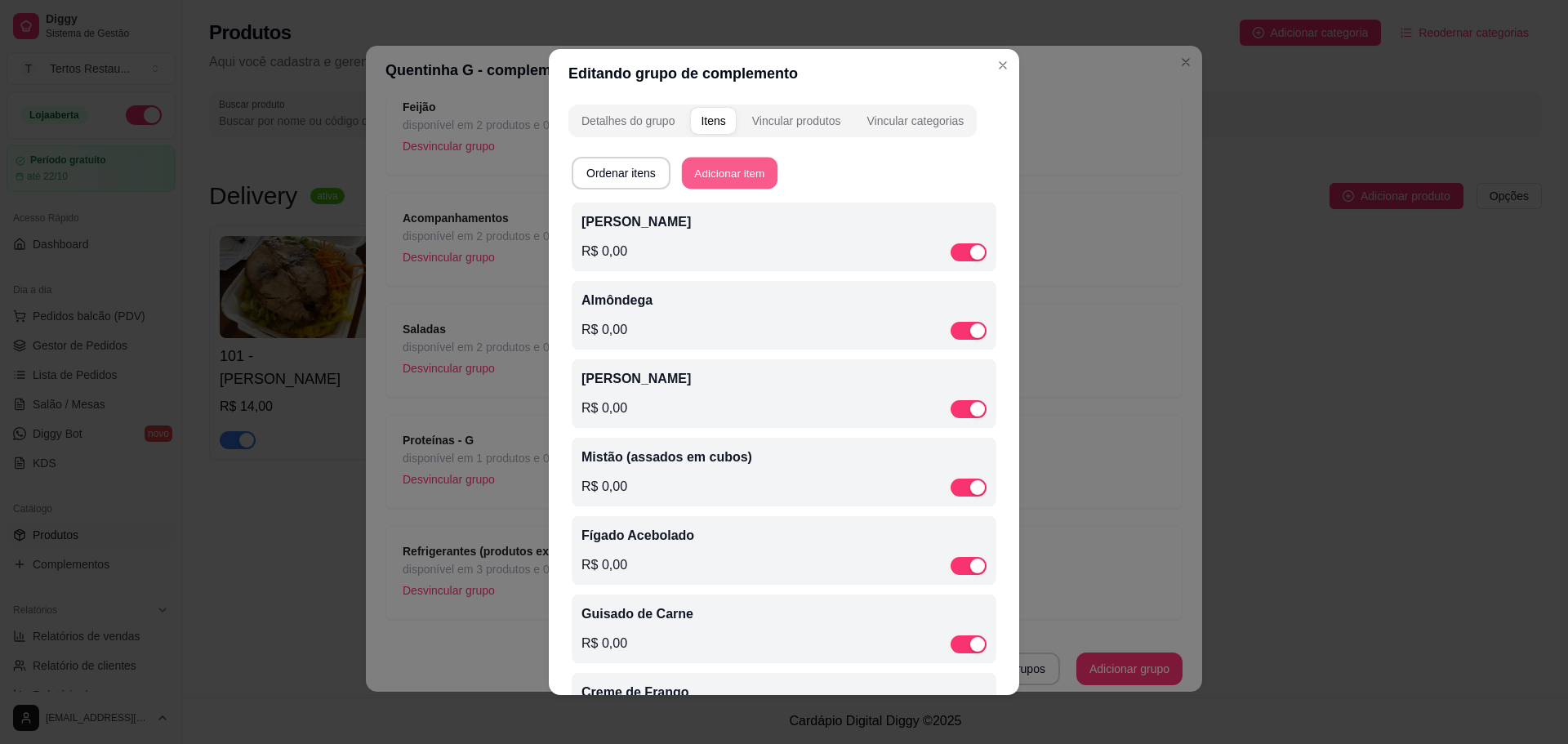
click at [712, 163] on button "Adicionar item" at bounding box center [730, 173] width 96 height 32
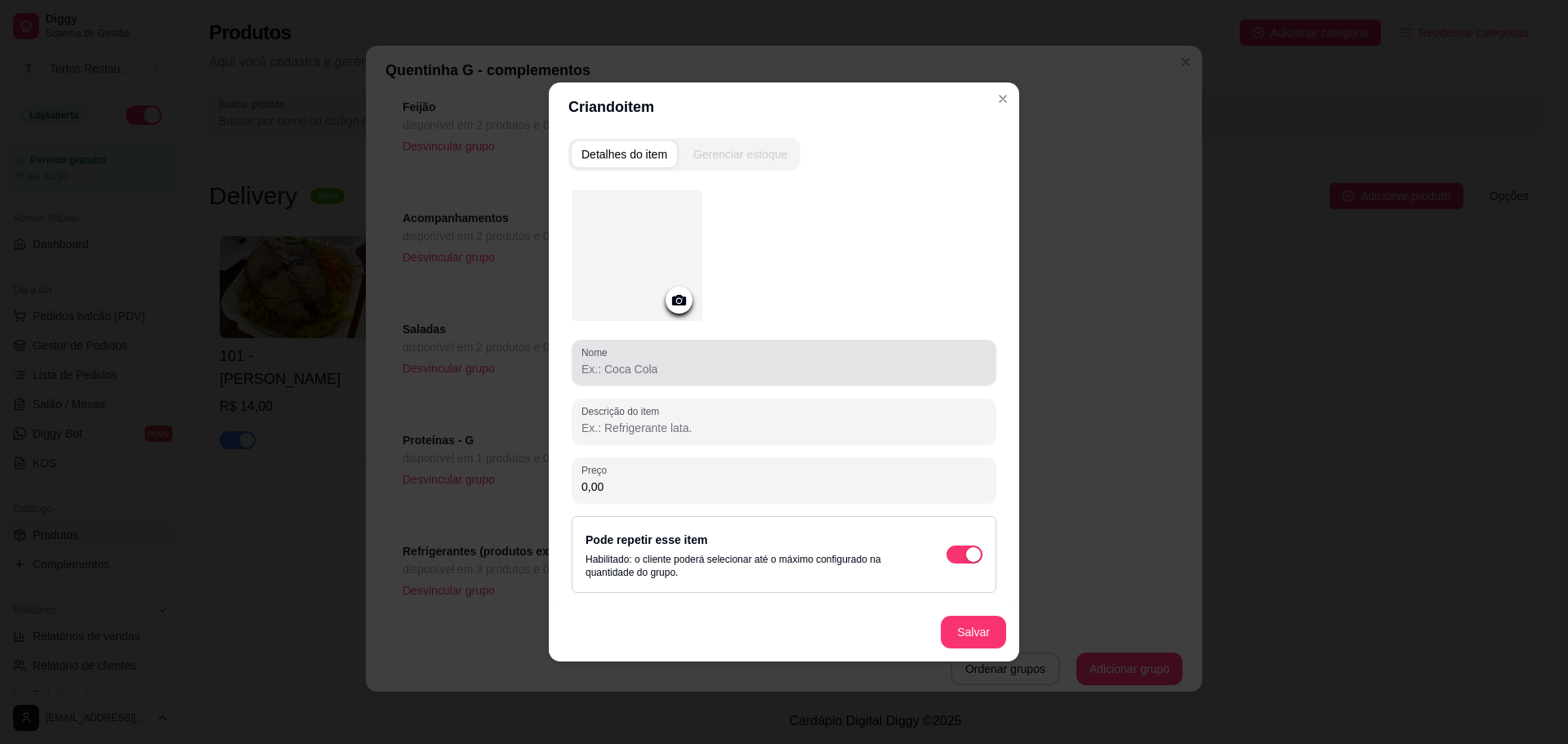
click at [636, 384] on div "Nome" at bounding box center [784, 362] width 425 height 46
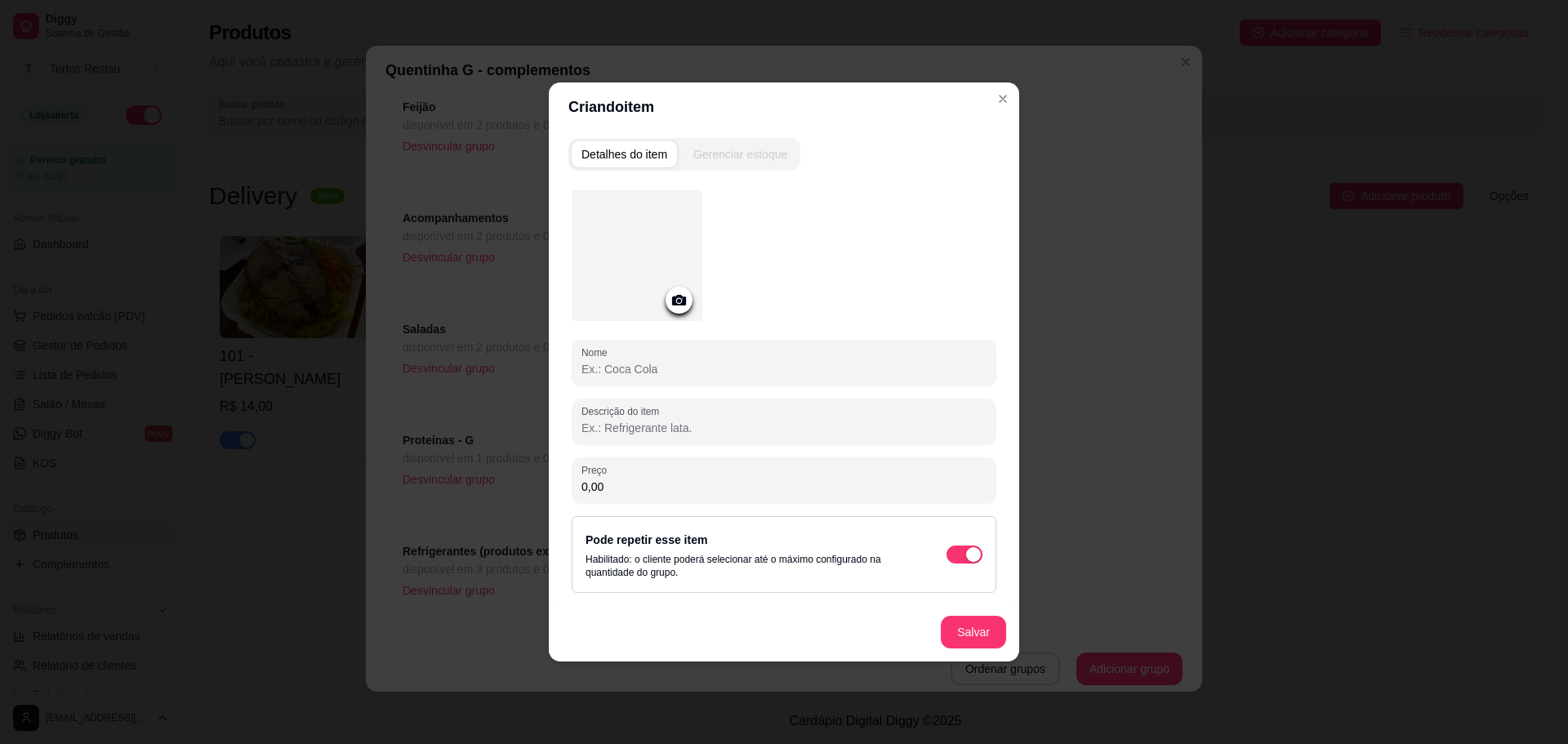
paste input "Churrasco - Linguiça Mista"
type input "Churrasco - Linguiça Mista"
click at [985, 634] on button "Salvar" at bounding box center [973, 632] width 65 height 32
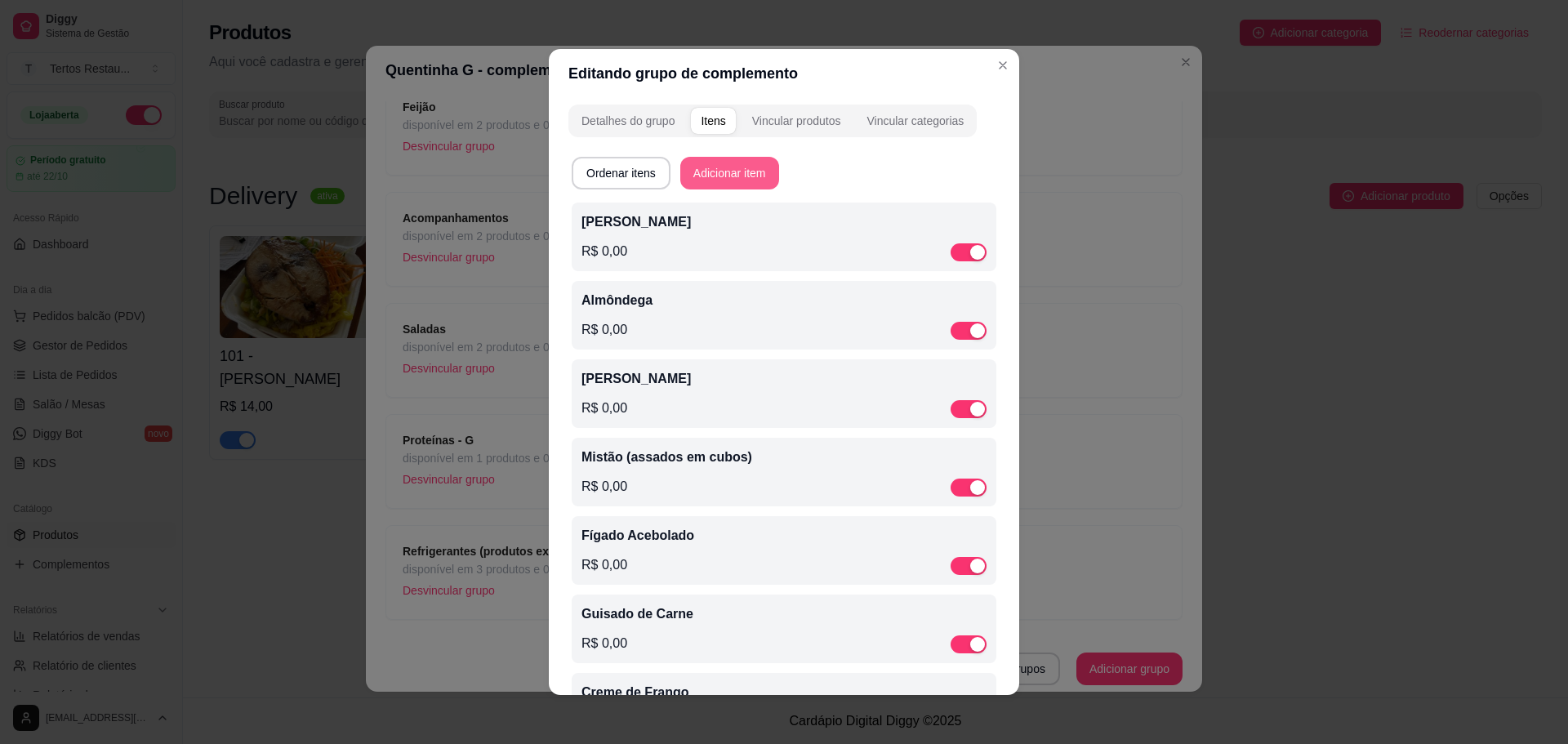
click at [723, 171] on button "Adicionar item" at bounding box center [729, 173] width 99 height 32
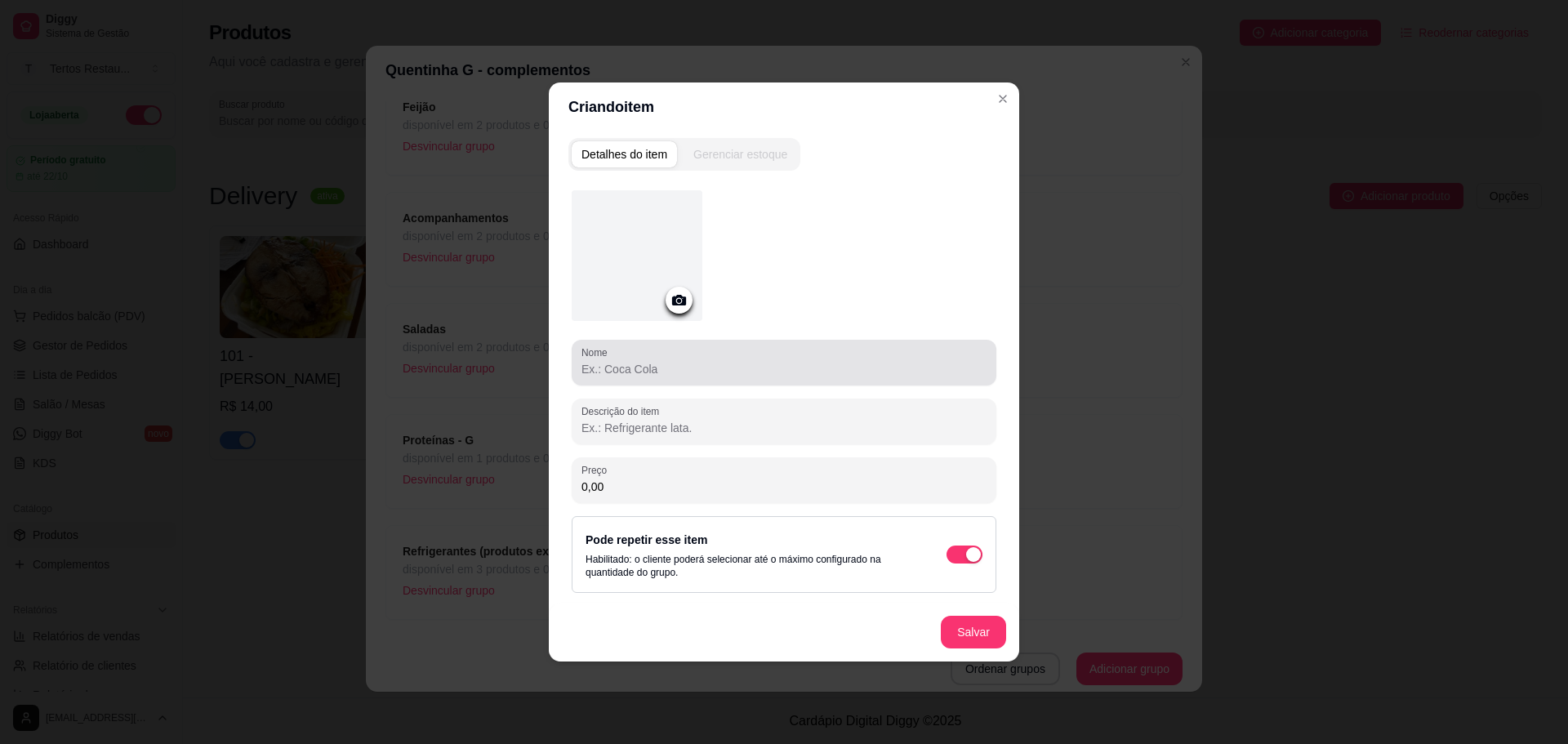
click at [664, 367] on input "Nome" at bounding box center [784, 369] width 405 height 17
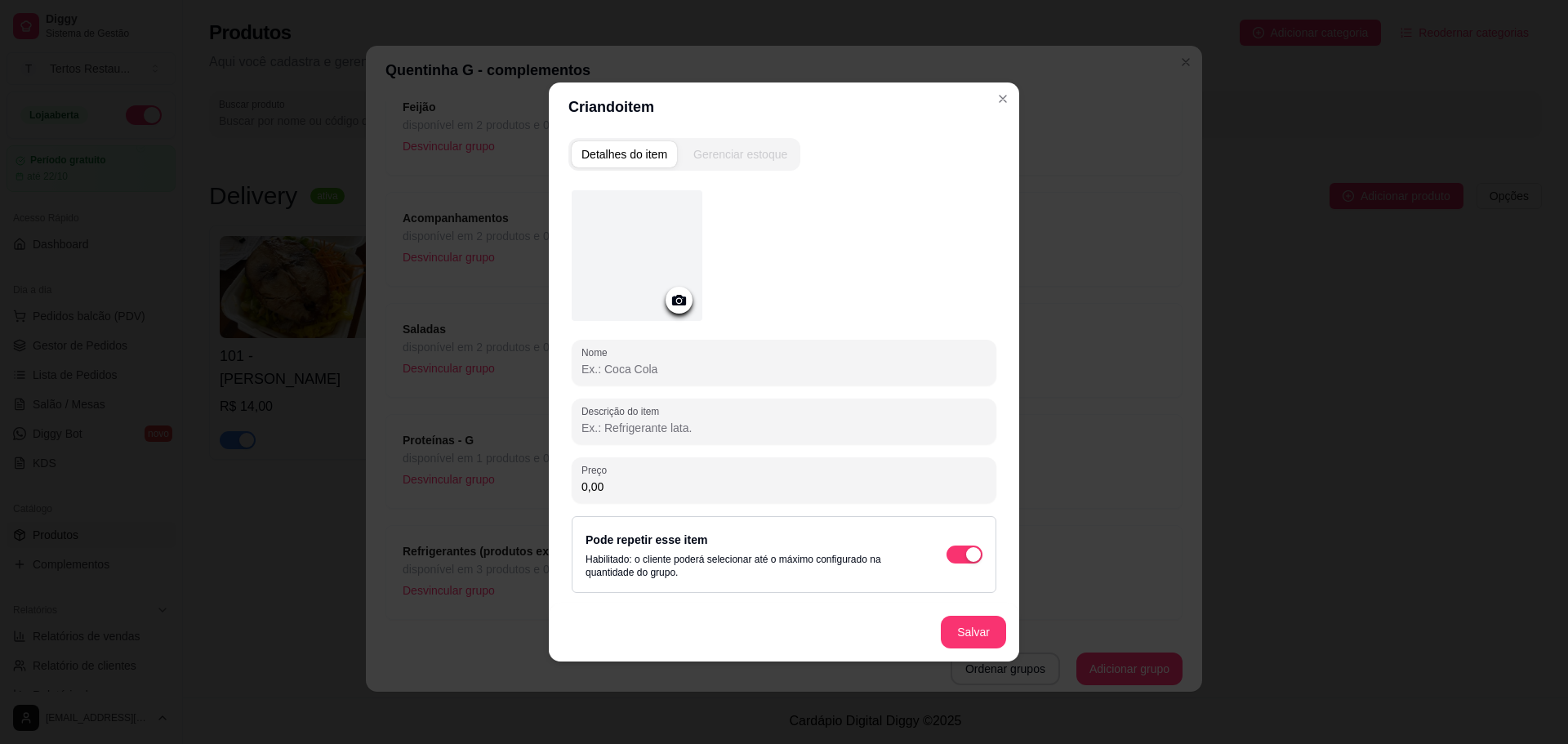
paste input "Churrasco - [PERSON_NAME]"
type input "Churrasco - [PERSON_NAME]"
click at [971, 632] on button "Salvar" at bounding box center [973, 633] width 63 height 32
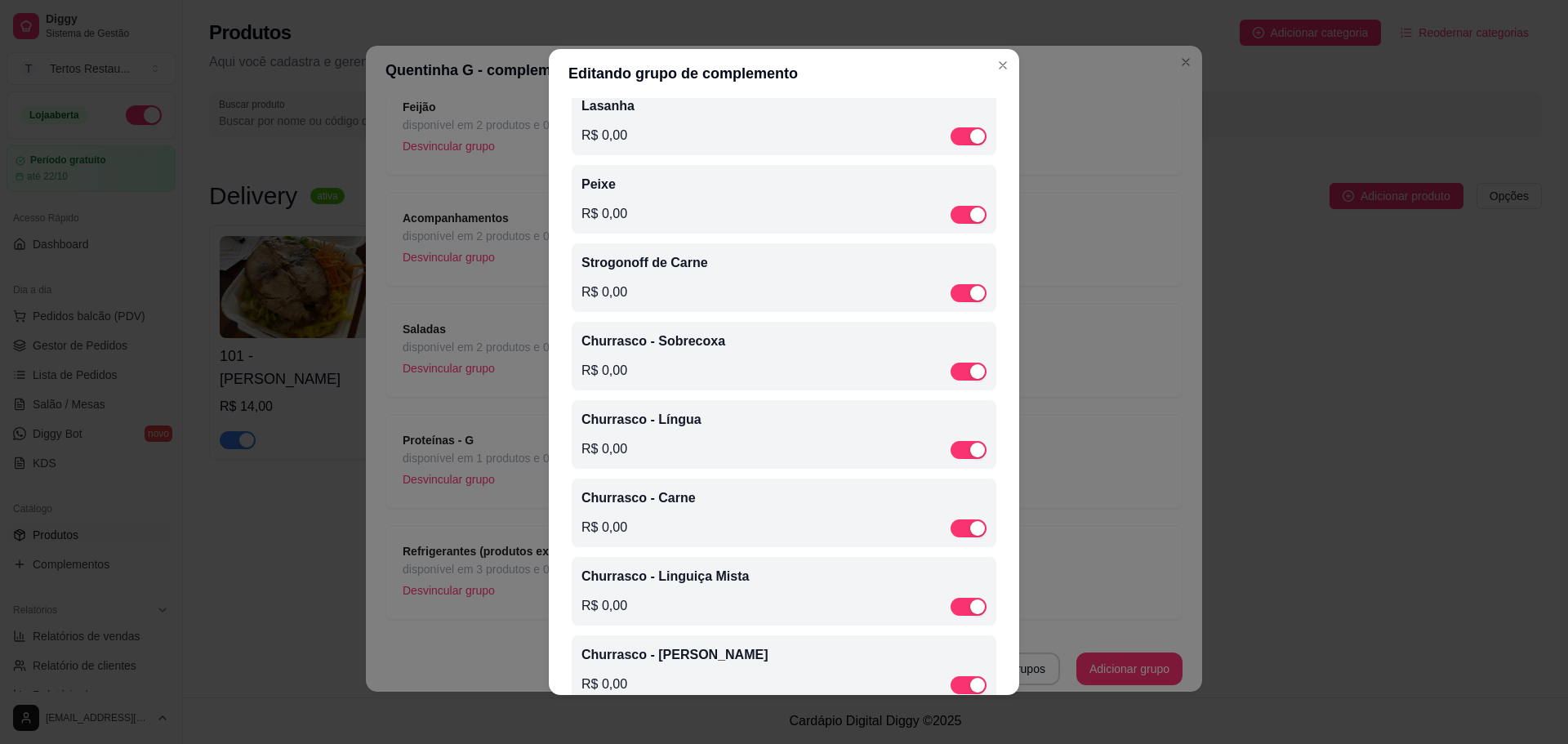
scroll to position [1502, 0]
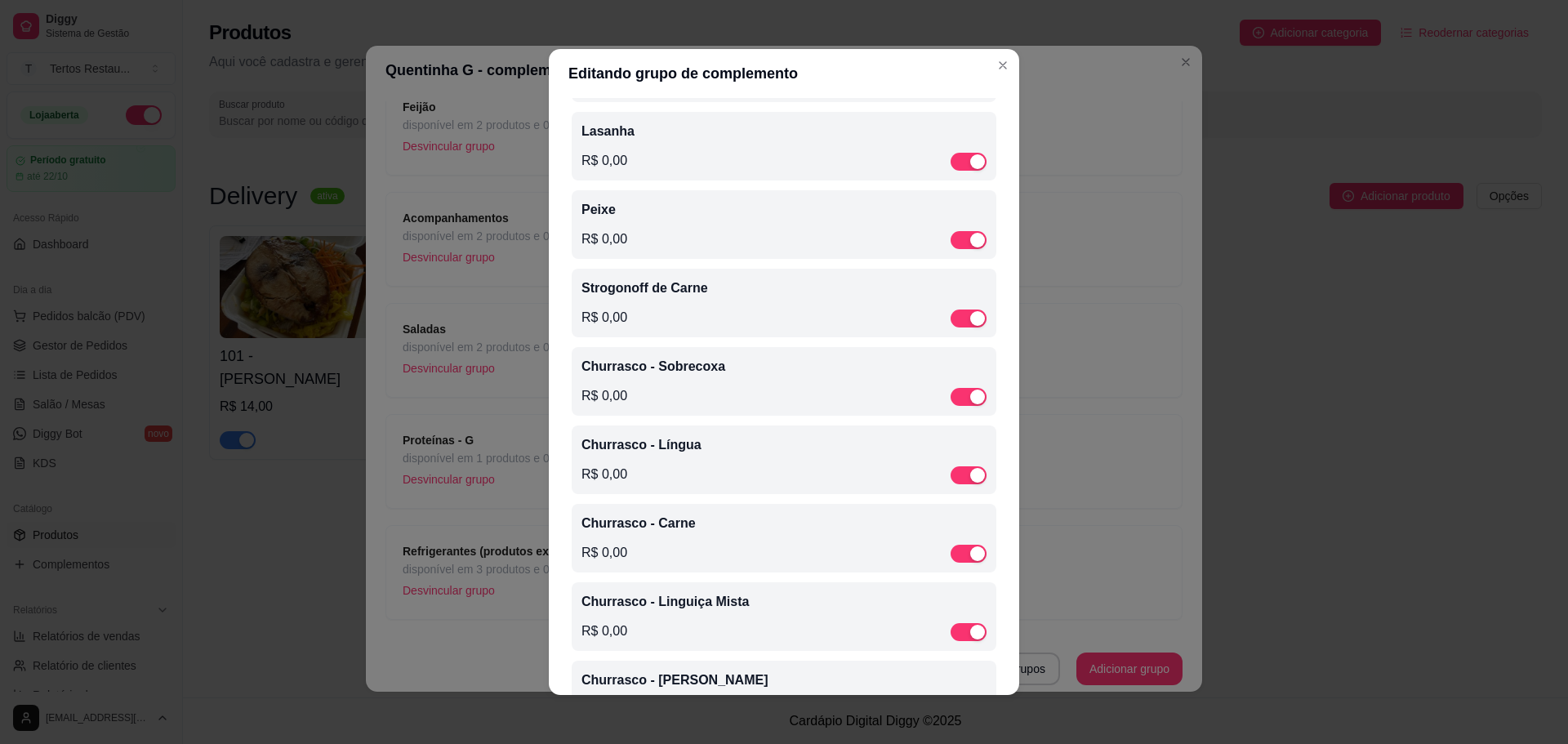
click at [677, 377] on p "Churrasco - Sobrecoxa" at bounding box center [784, 367] width 405 height 20
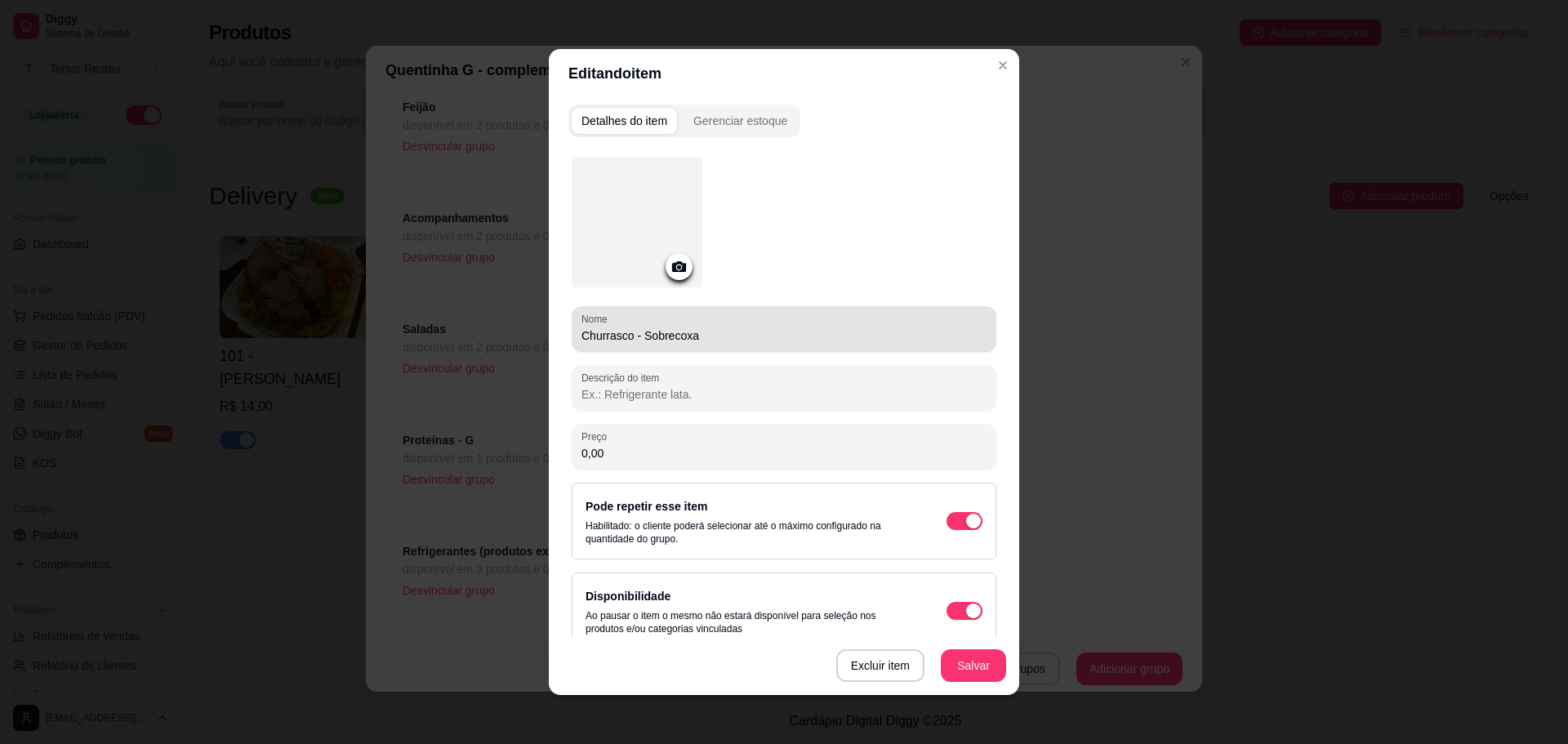
click at [706, 343] on div "Churrasco - Sobrecoxa" at bounding box center [784, 328] width 405 height 32
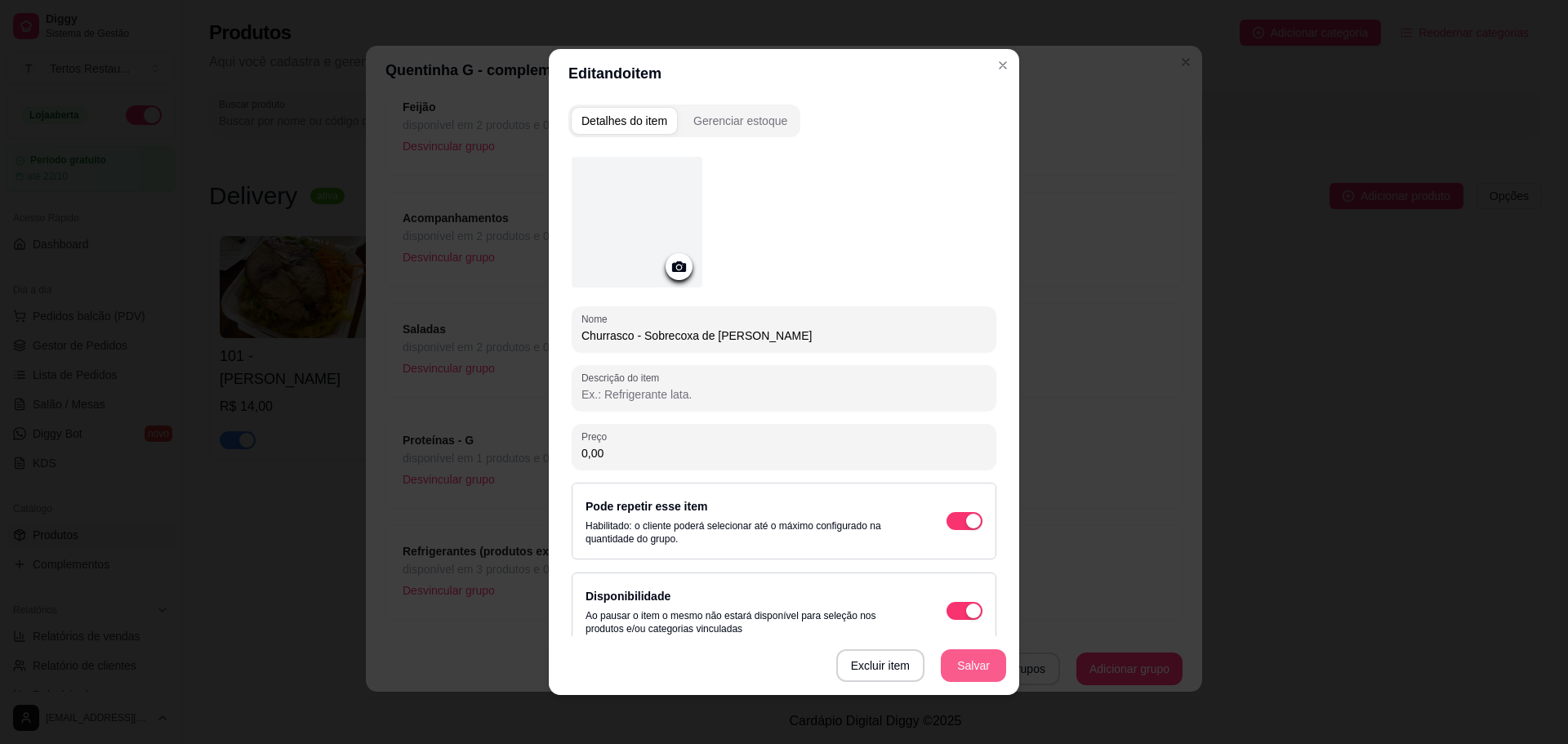
type input "Churrasco - Sobrecoxa de [PERSON_NAME]"
click at [971, 667] on button "Salvar" at bounding box center [973, 666] width 63 height 32
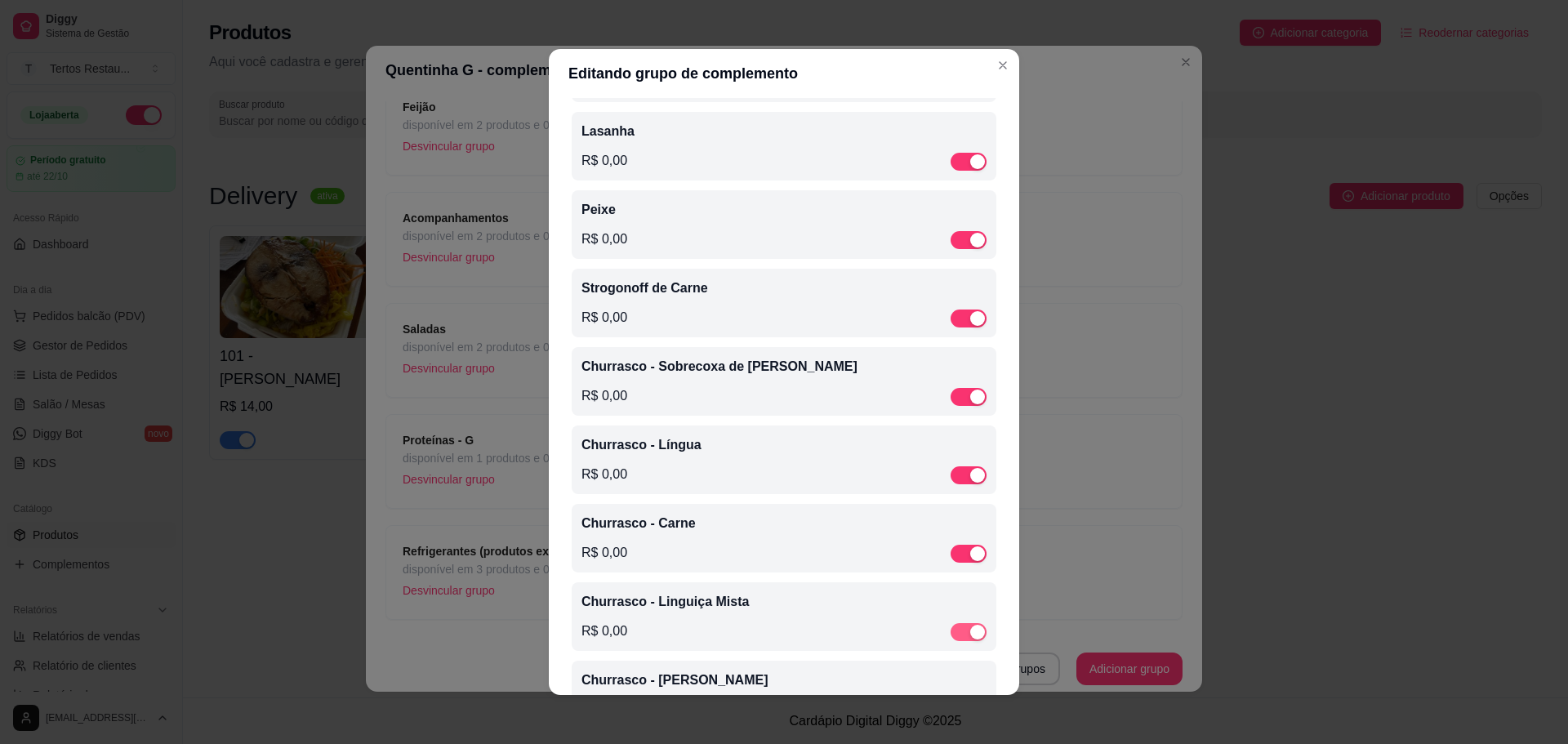
click at [970, 640] on div "button" at bounding box center [977, 632] width 15 height 15
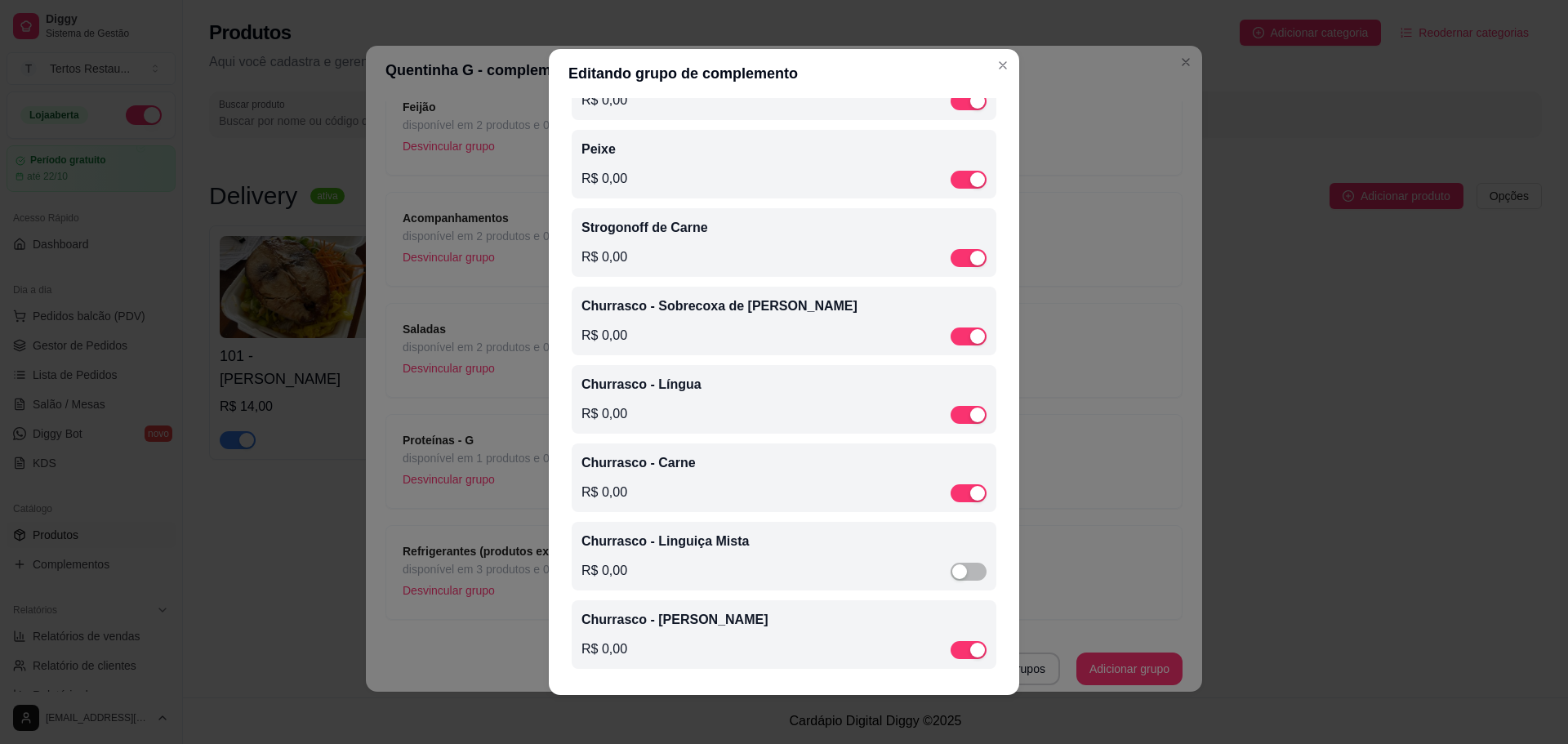
scroll to position [3, 0]
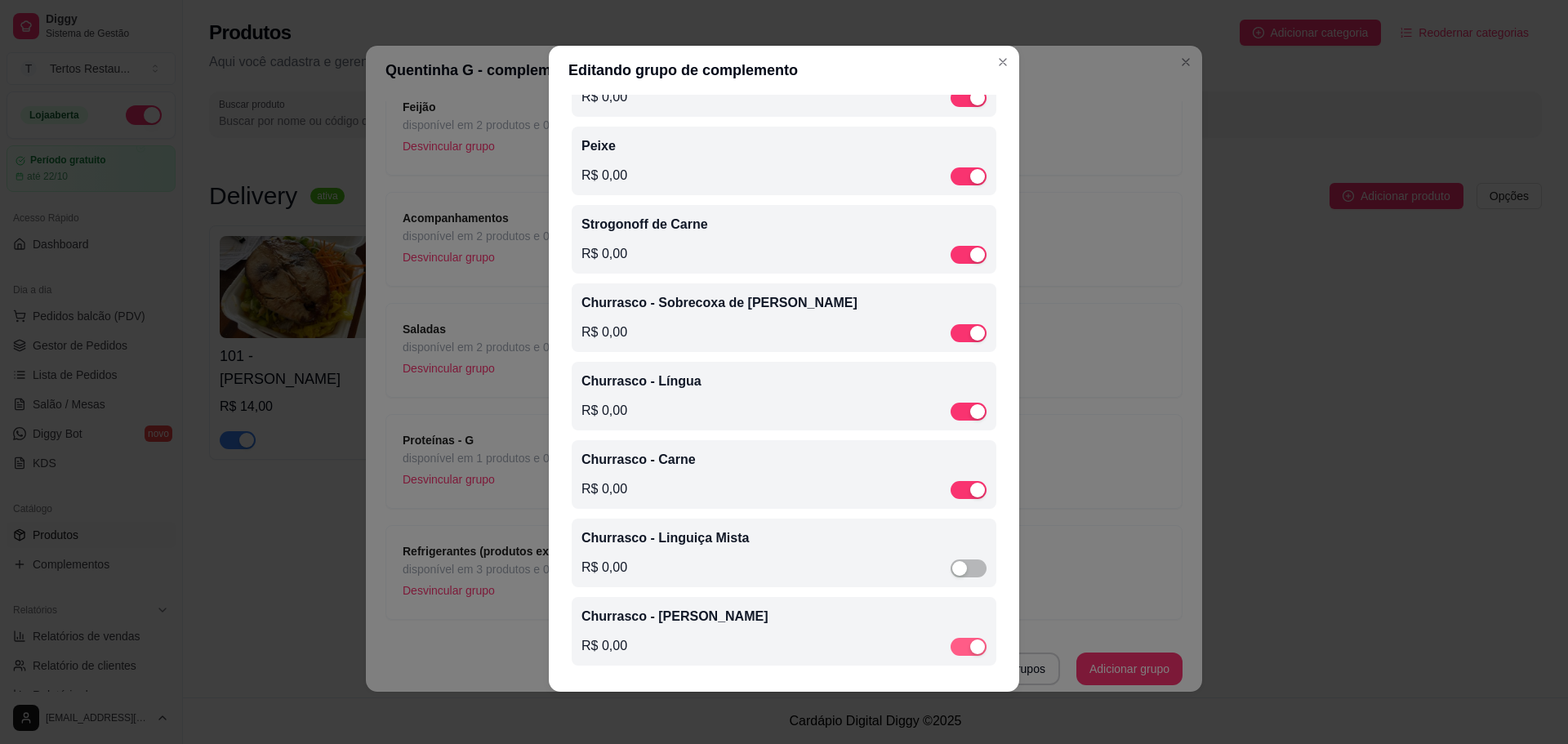
click at [970, 640] on div "button" at bounding box center [977, 646] width 15 height 15
click at [970, 487] on div "button" at bounding box center [977, 489] width 15 height 15
click at [970, 407] on div "button" at bounding box center [977, 411] width 15 height 15
drag, startPoint x: 962, startPoint y: 329, endPoint x: 962, endPoint y: 270, distance: 59.0
click at [970, 327] on div "button" at bounding box center [977, 330] width 15 height 15
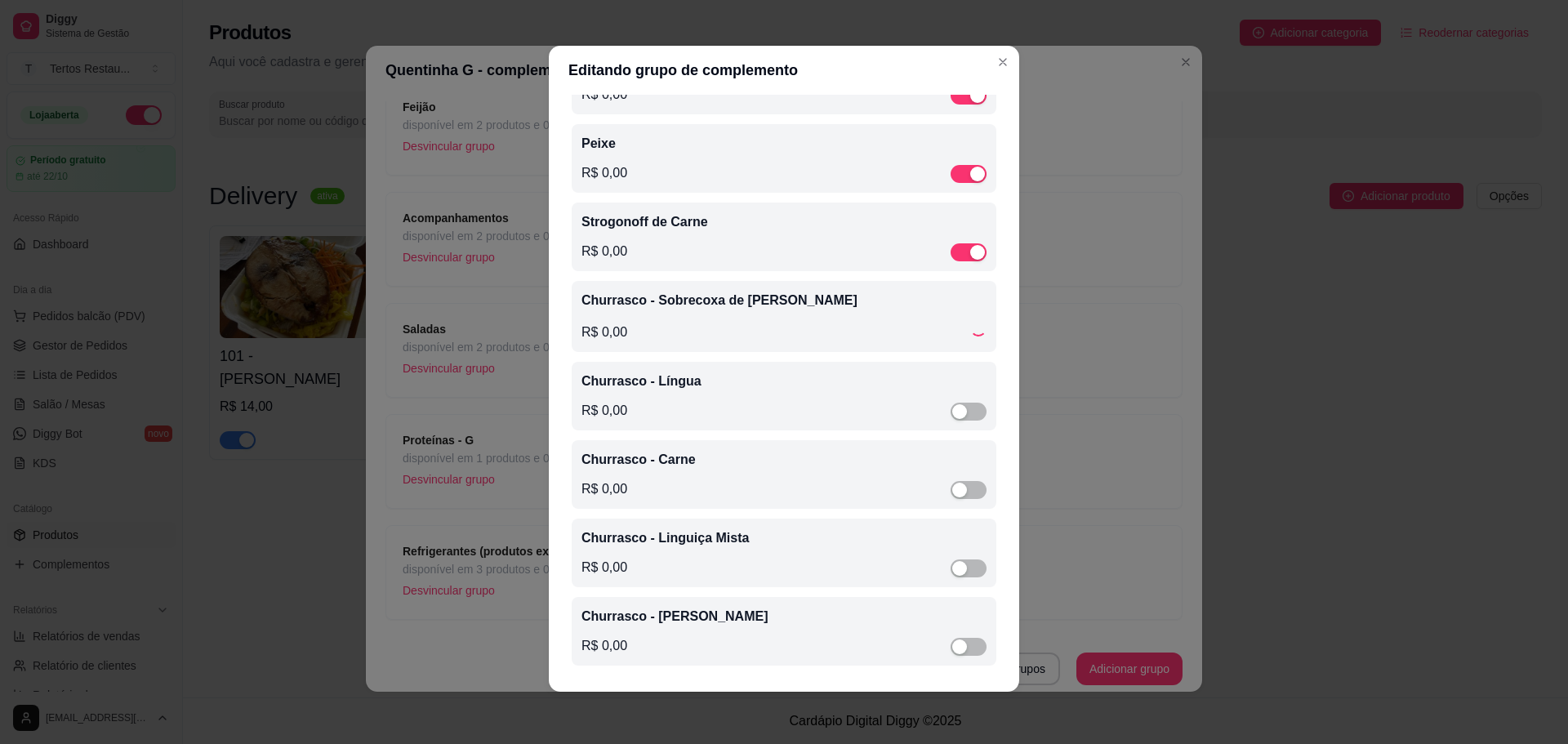
drag, startPoint x: 961, startPoint y: 241, endPoint x: 961, endPoint y: 202, distance: 39.0
click at [961, 242] on div at bounding box center [969, 252] width 36 height 20
click at [970, 172] on div "button" at bounding box center [977, 176] width 15 height 15
click at [970, 252] on div "button" at bounding box center [977, 254] width 15 height 15
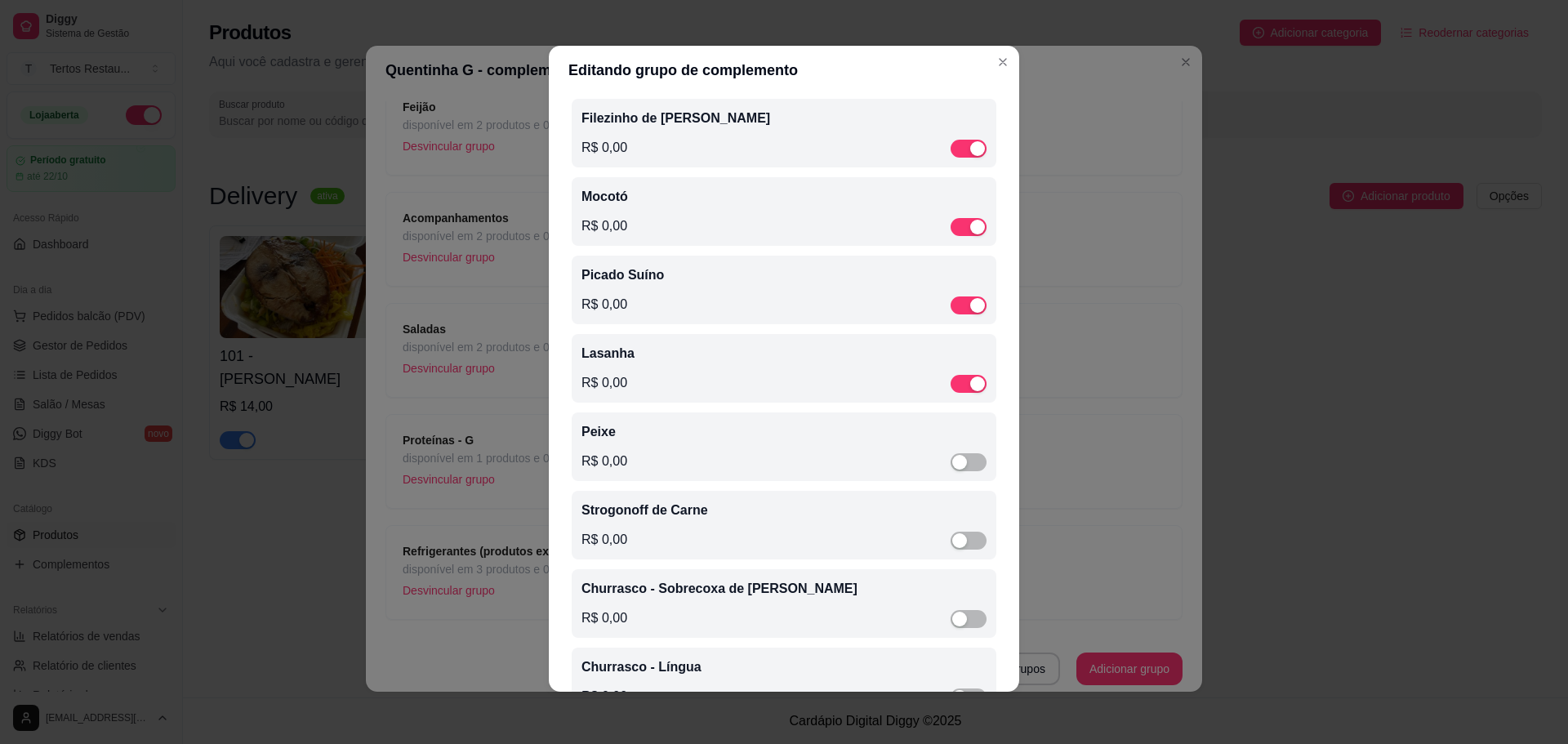
scroll to position [1257, 0]
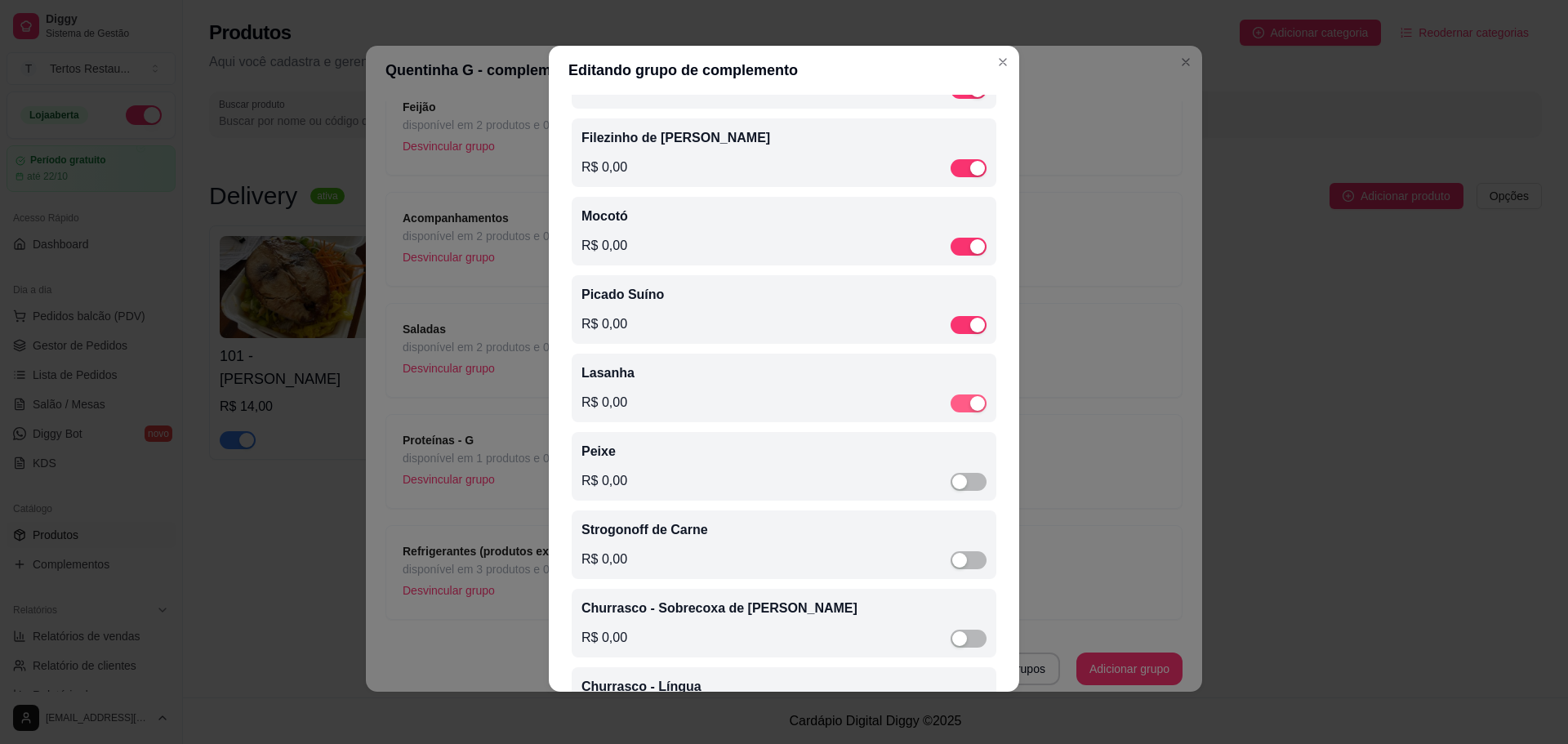
drag, startPoint x: 961, startPoint y: 417, endPoint x: 957, endPoint y: 347, distance: 70.1
click at [961, 407] on div at bounding box center [969, 402] width 36 height 20
click at [970, 411] on div "button" at bounding box center [977, 403] width 15 height 15
click at [970, 332] on div "button" at bounding box center [977, 324] width 15 height 15
drag, startPoint x: 958, startPoint y: 259, endPoint x: 957, endPoint y: 212, distance: 47.0
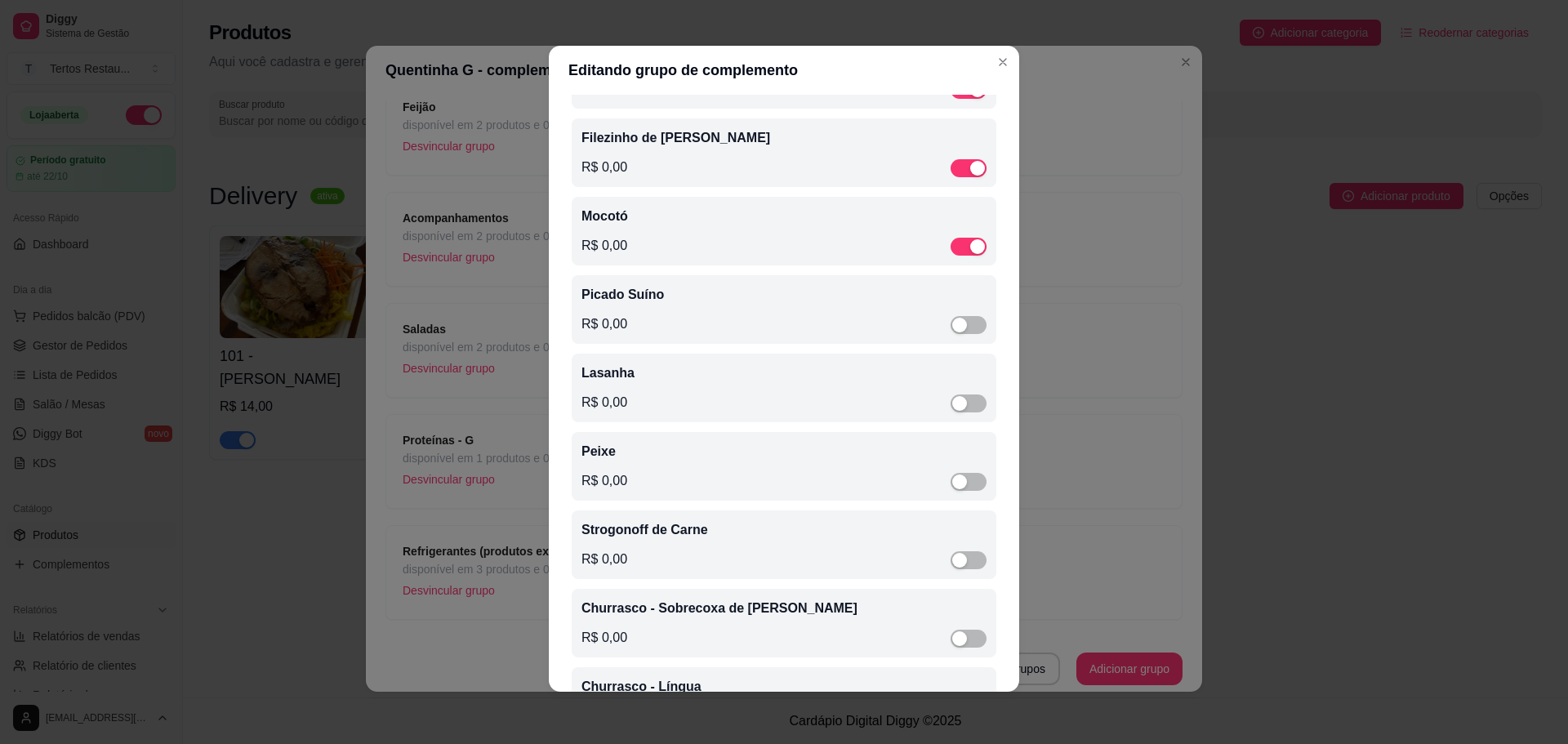
click at [970, 254] on div "button" at bounding box center [977, 246] width 15 height 15
click at [970, 176] on div "button" at bounding box center [977, 168] width 15 height 15
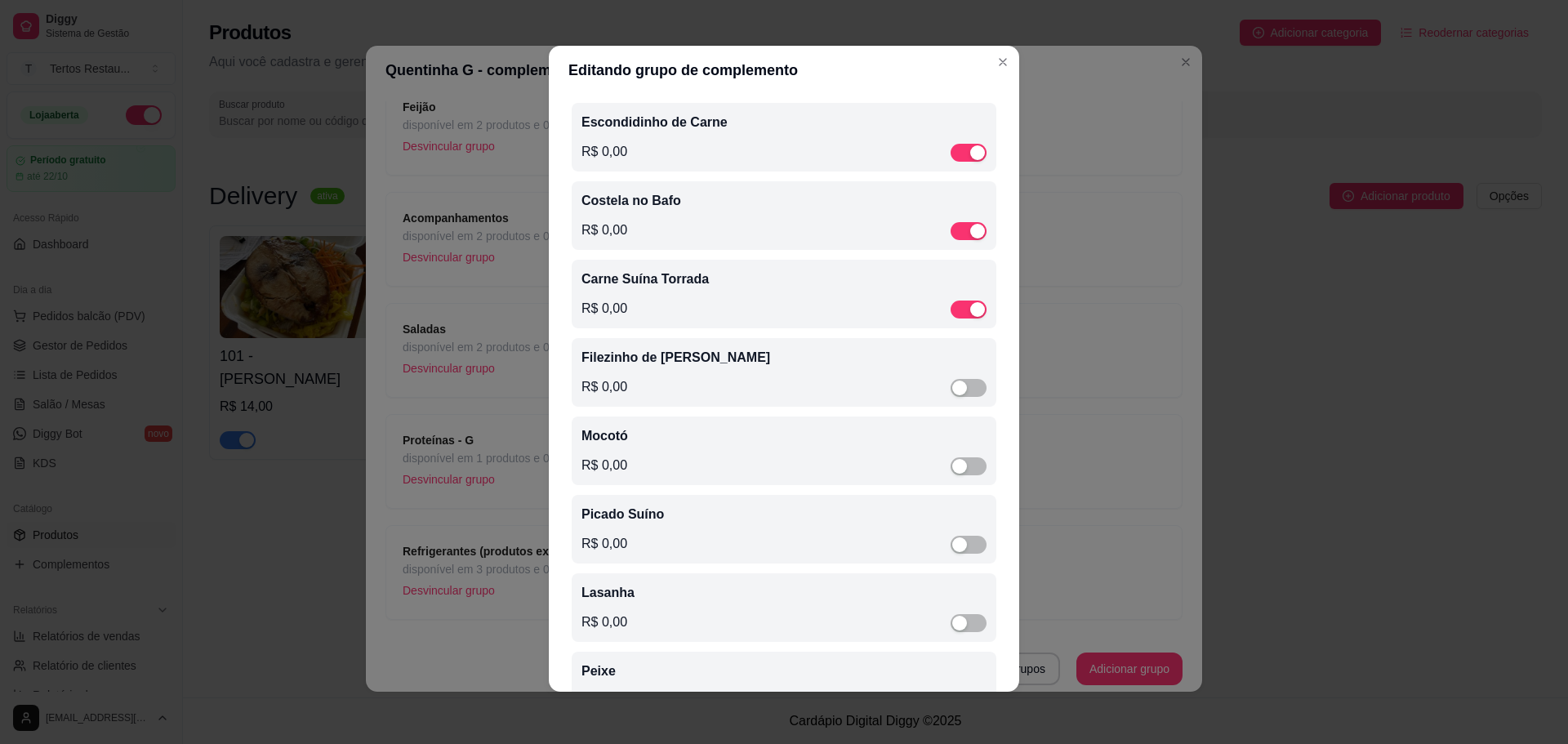
scroll to position [930, 0]
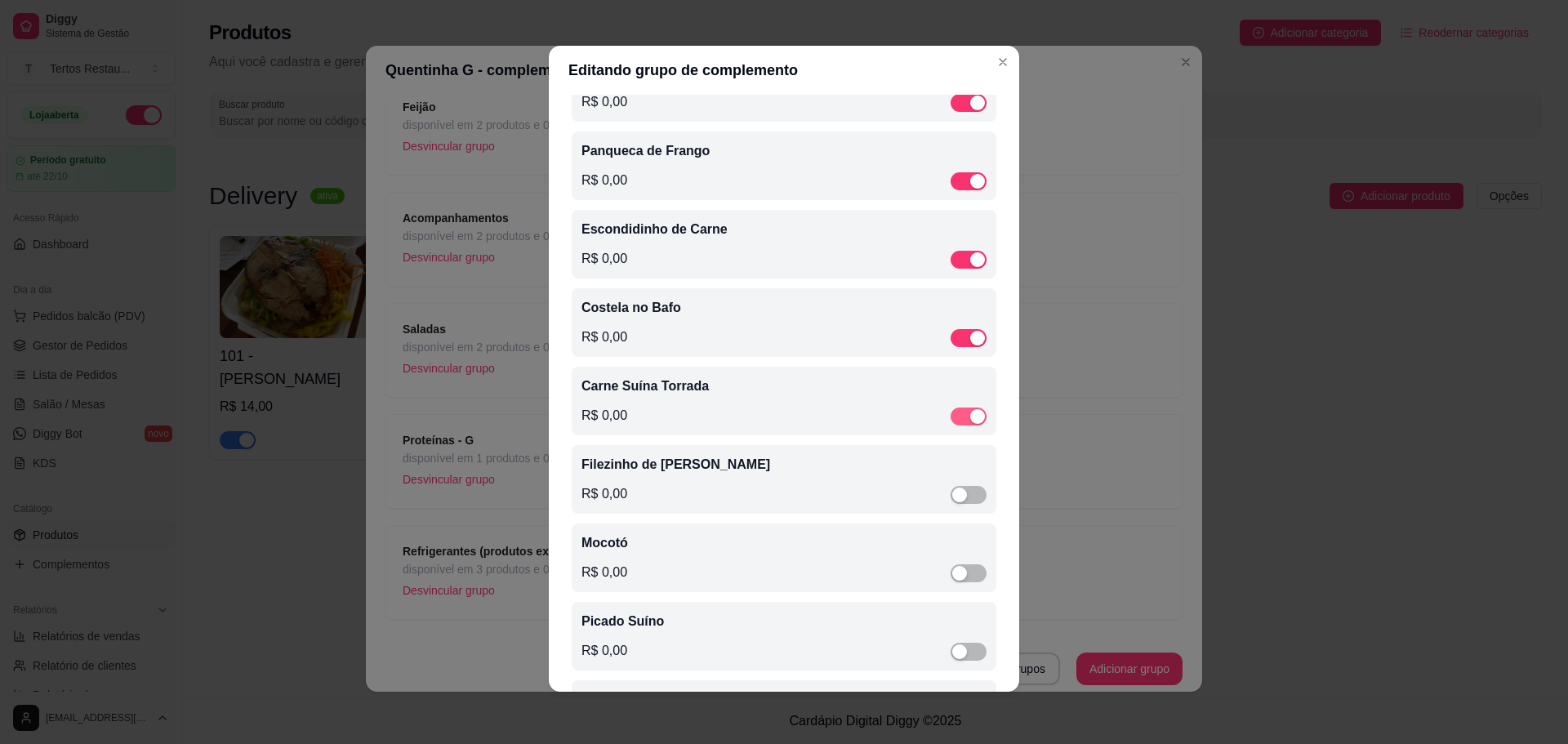
click at [970, 424] on div "button" at bounding box center [977, 416] width 15 height 15
click at [970, 346] on div "button" at bounding box center [977, 338] width 15 height 15
click at [970, 268] on div "button" at bounding box center [977, 259] width 15 height 15
click at [970, 188] on div "button" at bounding box center [977, 181] width 15 height 15
click at [970, 107] on div "button" at bounding box center [977, 103] width 15 height 15
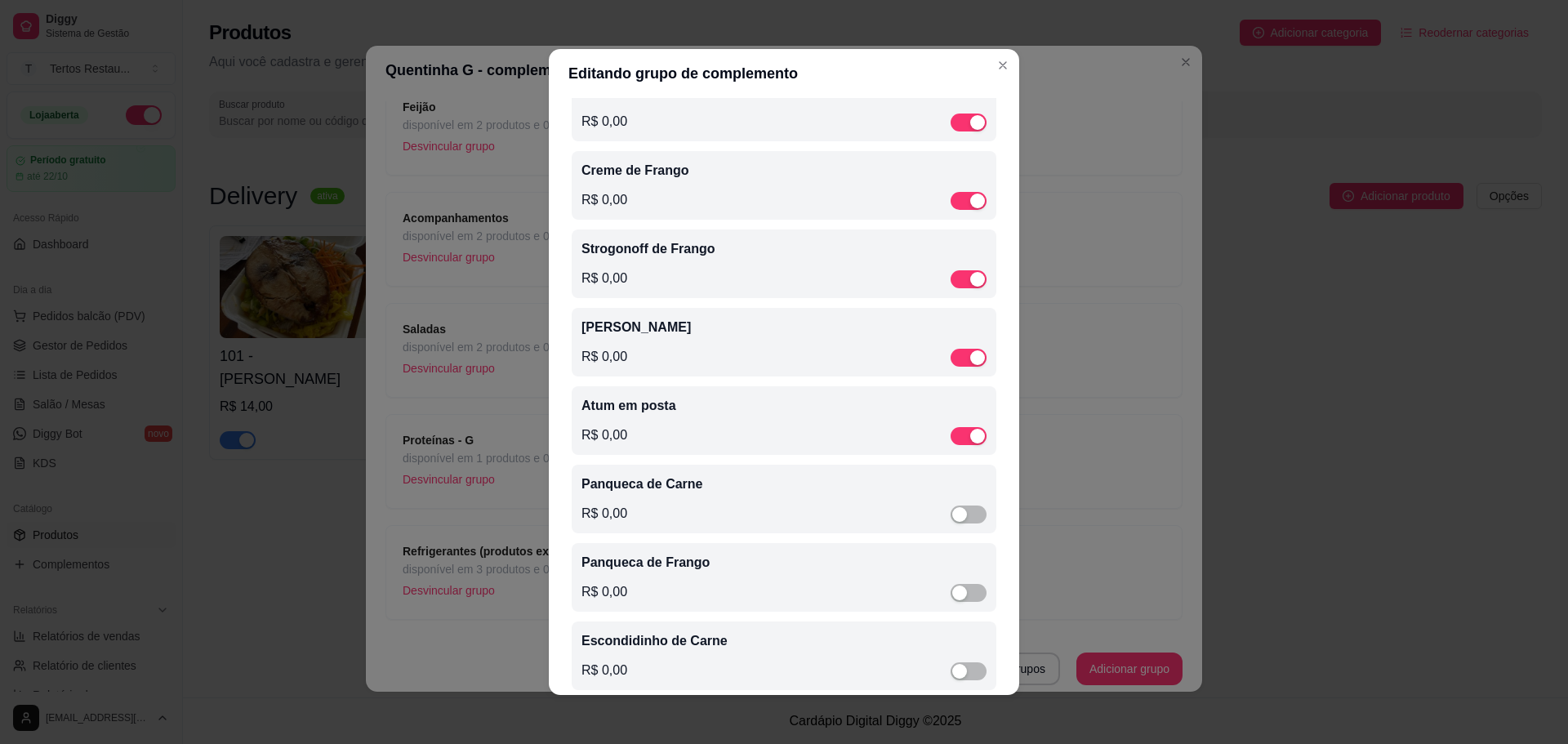
scroll to position [440, 0]
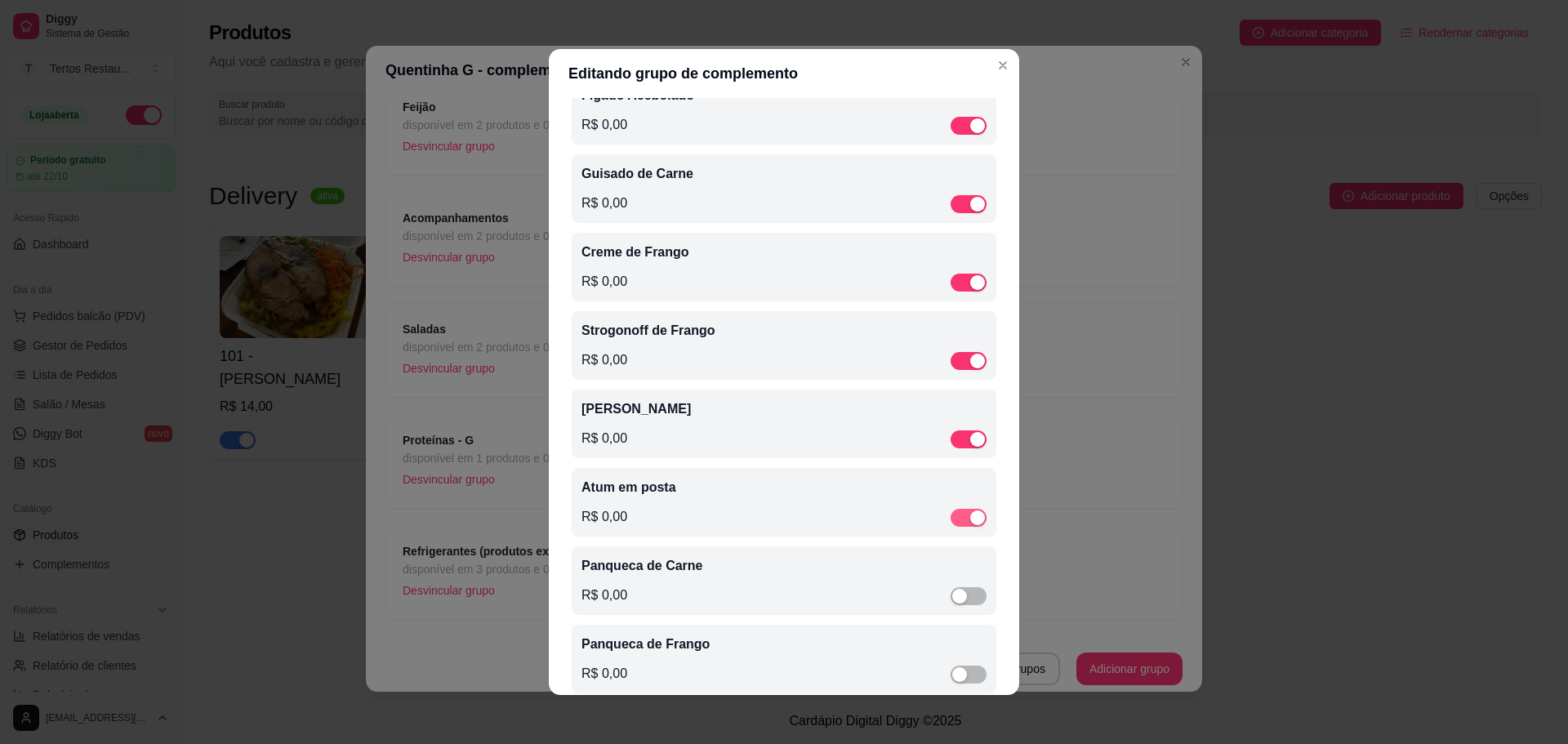
click at [970, 522] on div "button" at bounding box center [977, 517] width 15 height 15
click at [970, 446] on div "button" at bounding box center [977, 439] width 15 height 15
click at [952, 359] on span "button" at bounding box center [969, 361] width 36 height 18
click at [970, 290] on div "button" at bounding box center [977, 282] width 15 height 15
click at [970, 207] on div "button" at bounding box center [977, 204] width 15 height 15
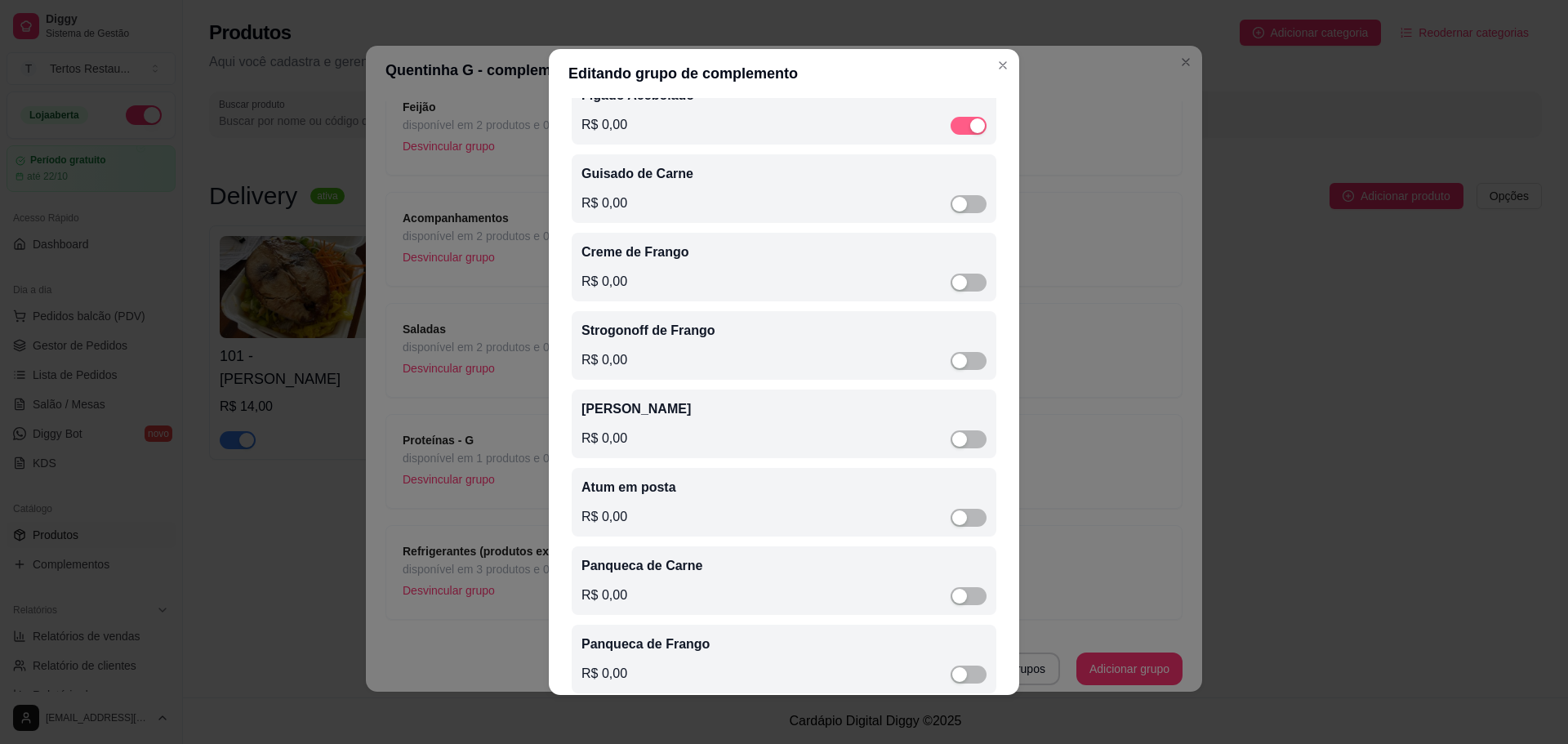
click at [970, 130] on div "button" at bounding box center [977, 125] width 15 height 15
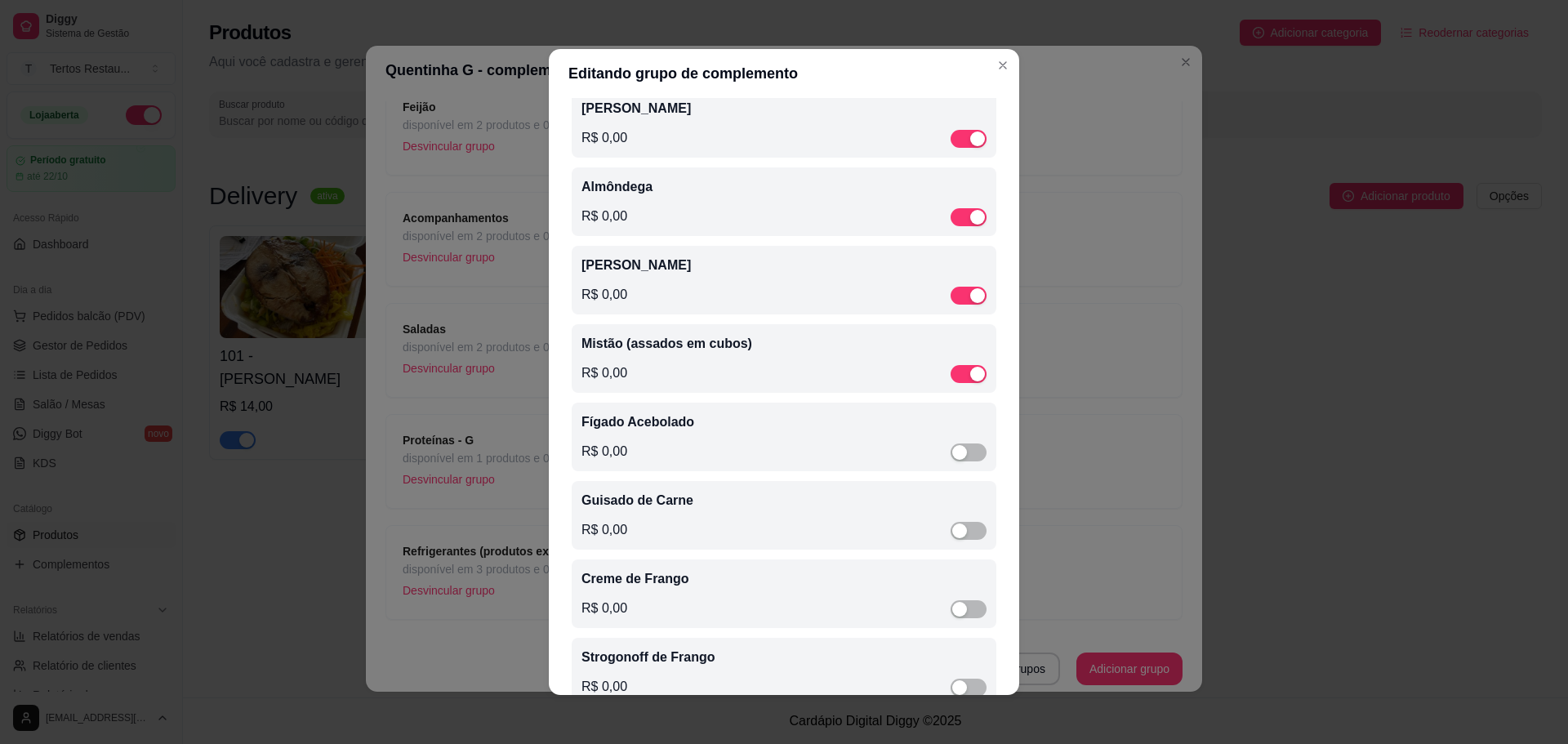
scroll to position [0, 0]
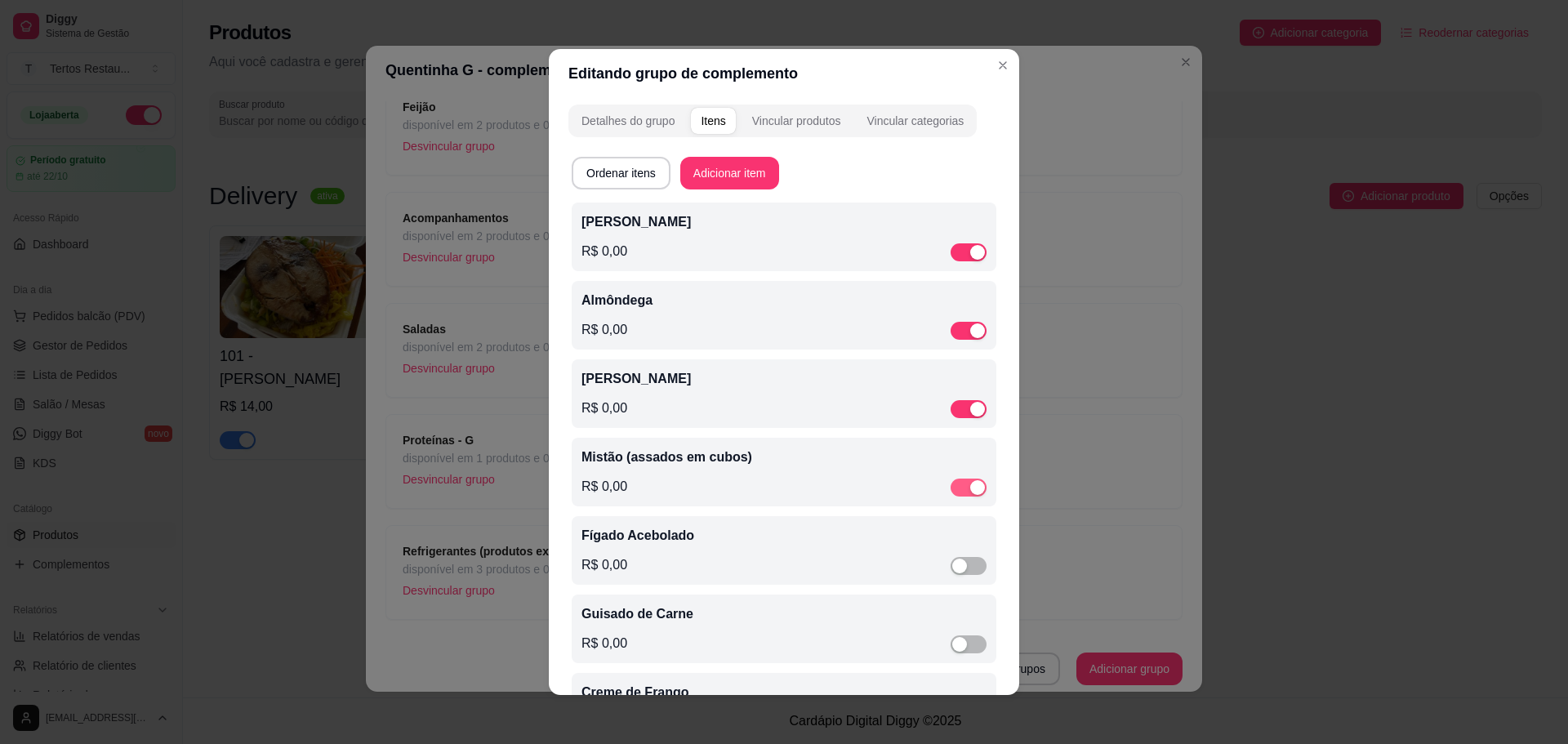
click at [970, 488] on div "button" at bounding box center [977, 487] width 15 height 15
click at [951, 411] on button "button" at bounding box center [969, 409] width 36 height 18
click at [970, 332] on div "button" at bounding box center [977, 330] width 15 height 15
click at [970, 250] on div "button" at bounding box center [977, 252] width 15 height 15
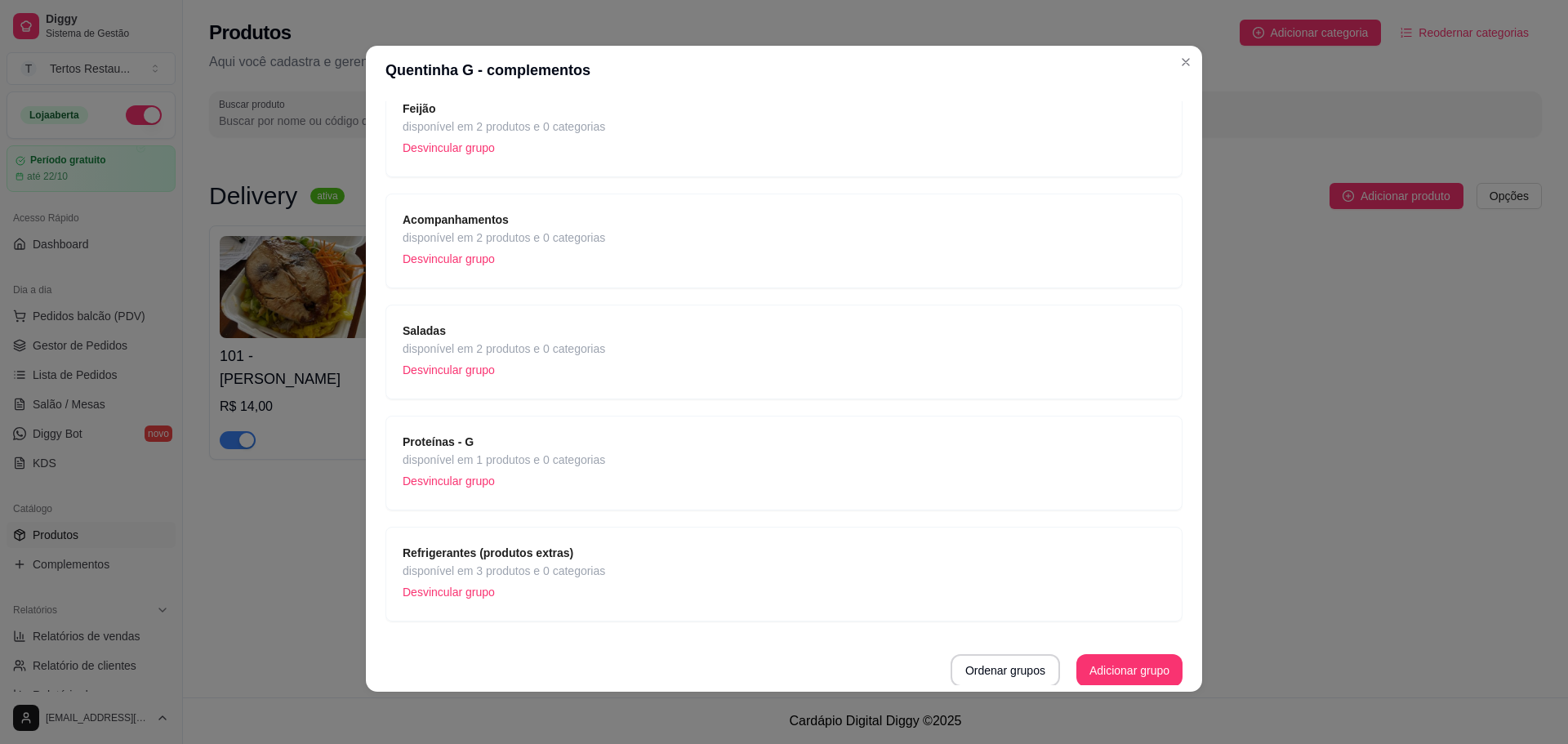
scroll to position [131, 0]
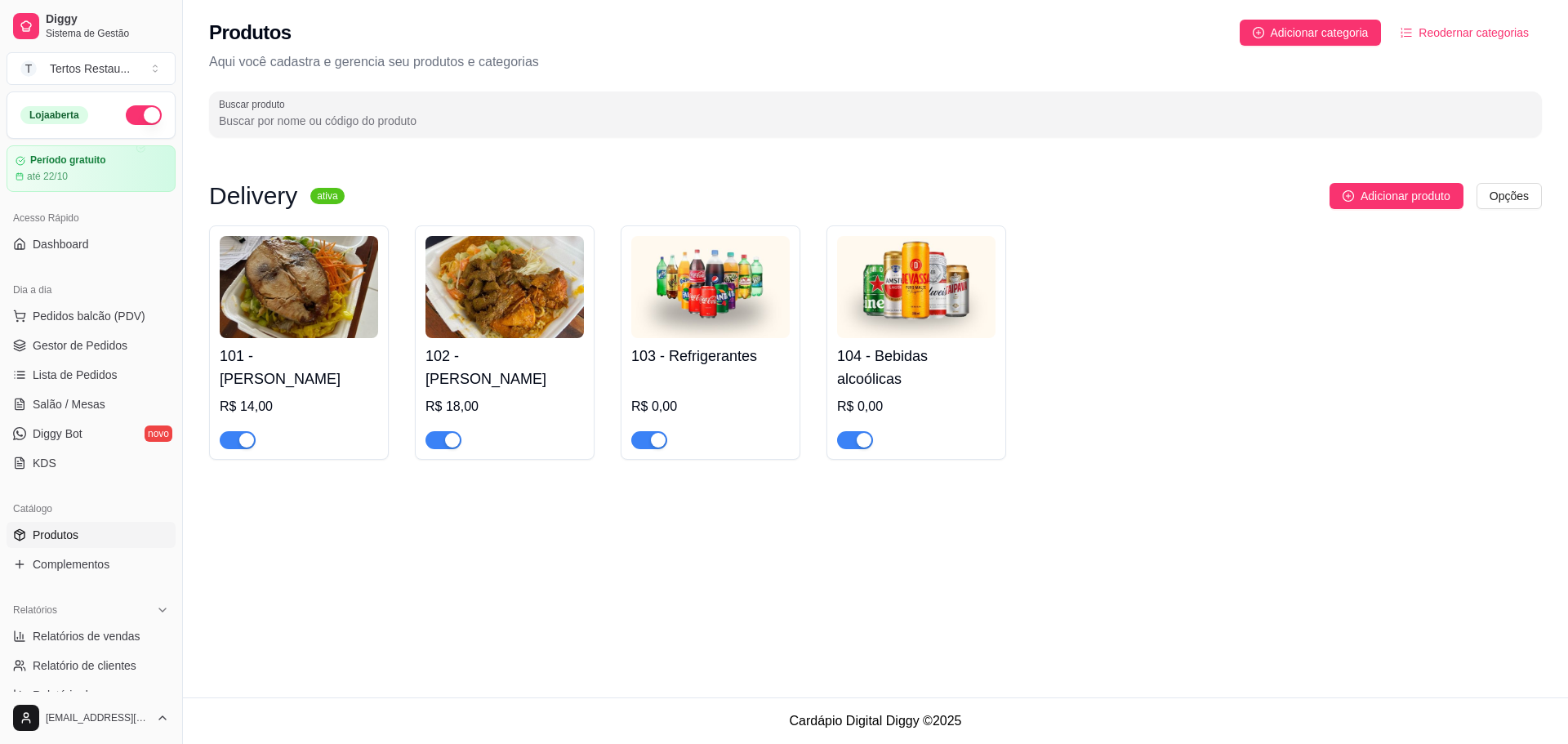
click at [261, 277] on img at bounding box center [299, 287] width 158 height 103
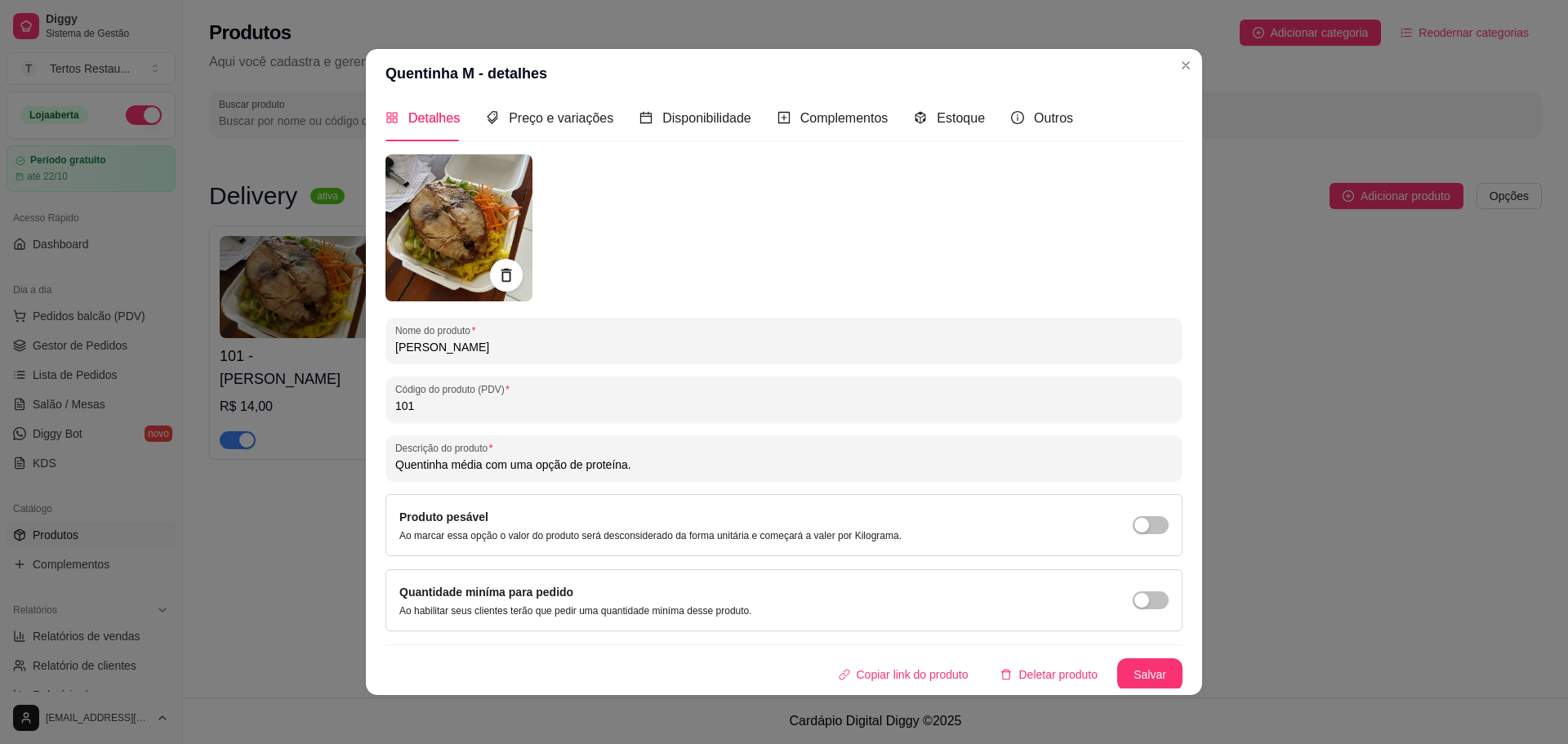
scroll to position [13, 0]
click at [534, 111] on span "Preço e variações" at bounding box center [560, 115] width 104 height 14
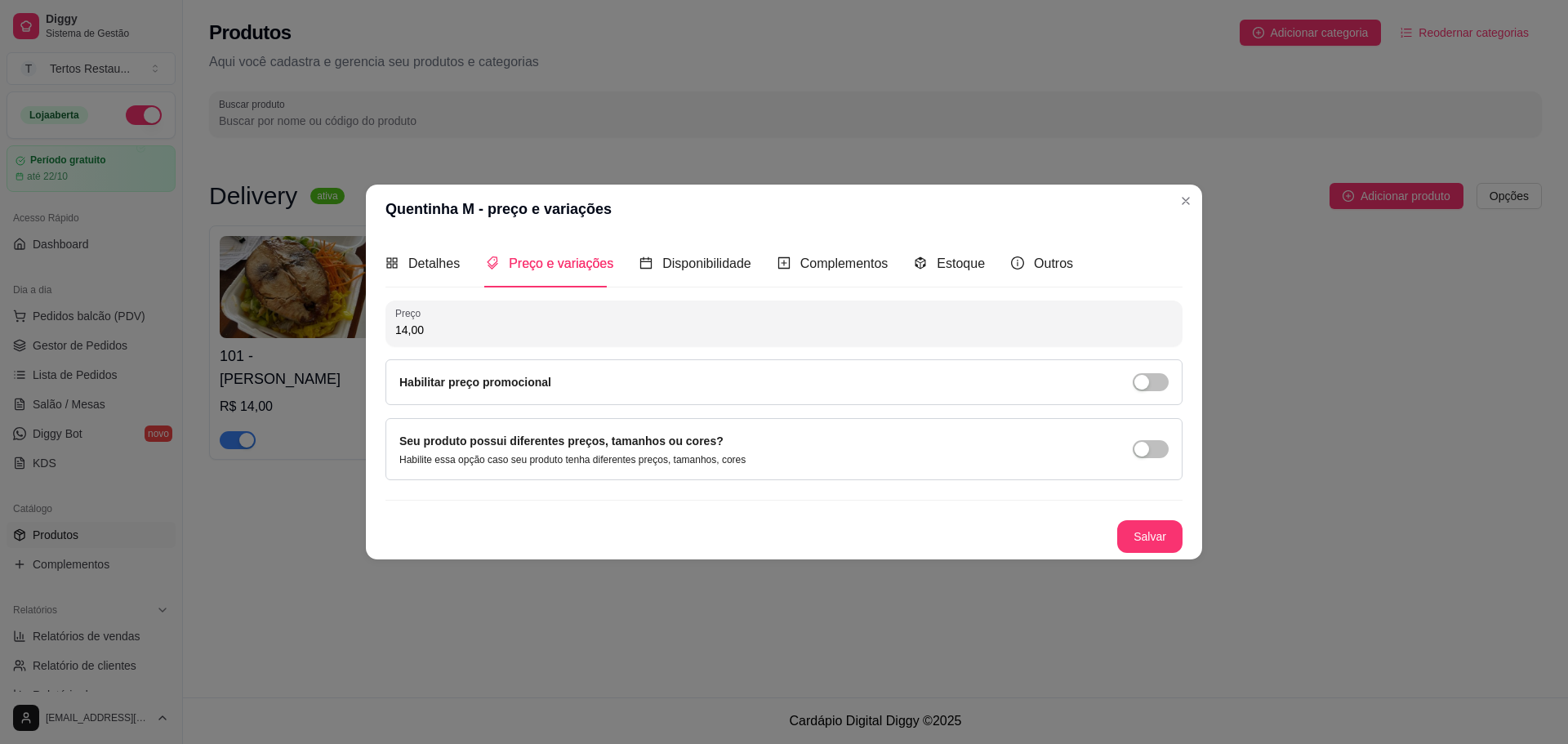
scroll to position [0, 0]
click at [867, 264] on span "Complementos" at bounding box center [845, 264] width 88 height 14
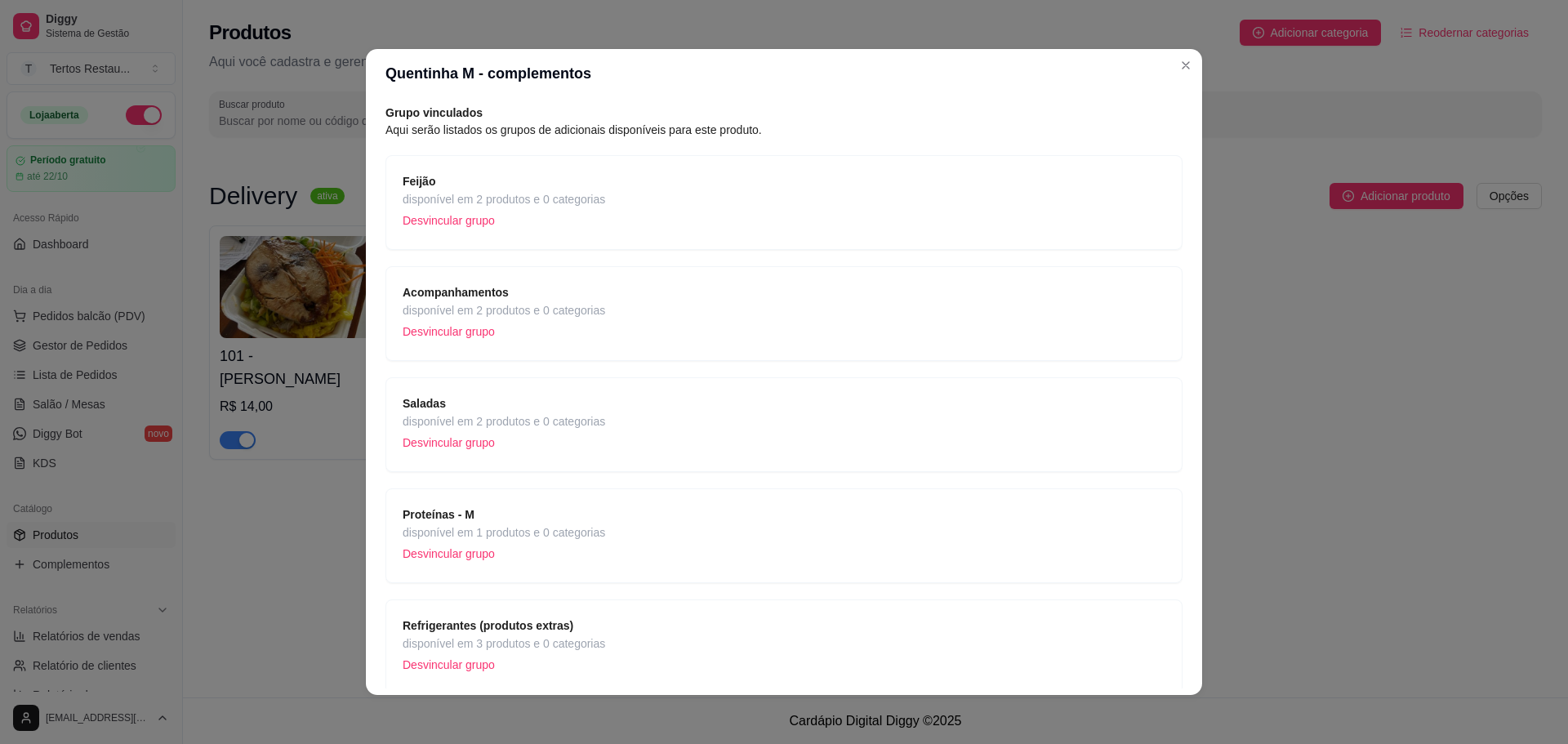
scroll to position [131, 0]
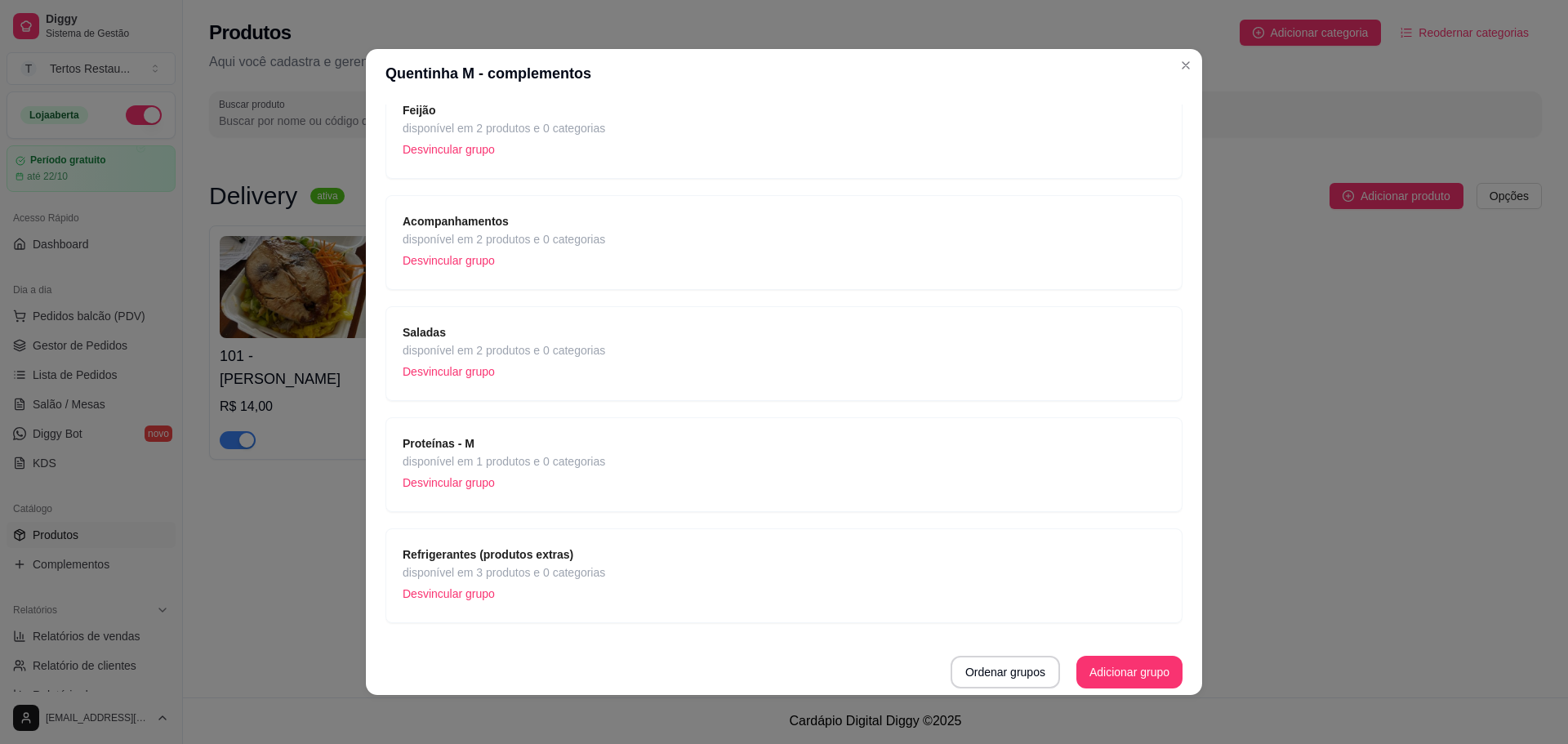
click at [488, 236] on span "disponível em 2 produtos e 0 categorias" at bounding box center [503, 239] width 202 height 18
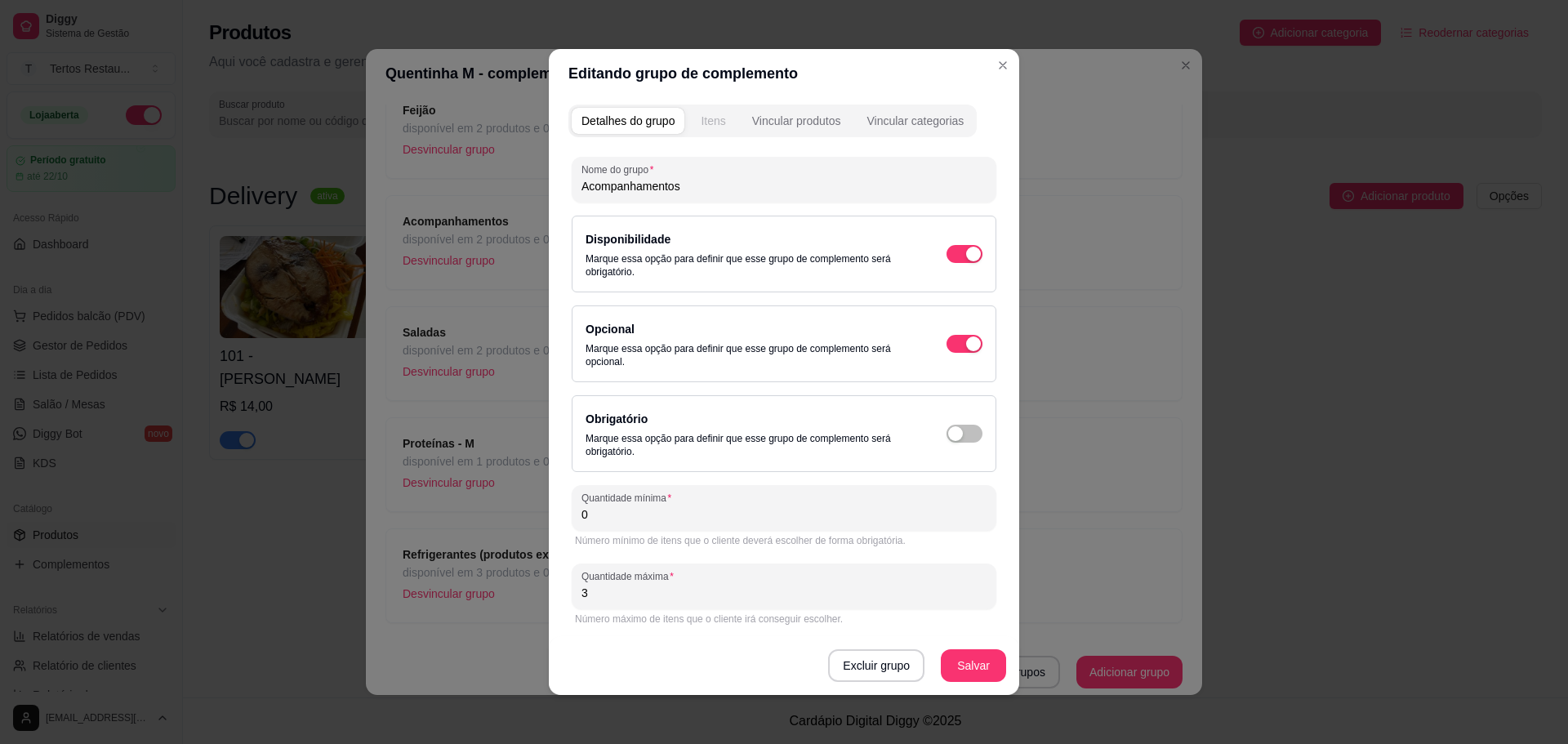
click at [701, 118] on div "Itens" at bounding box center [713, 120] width 24 height 17
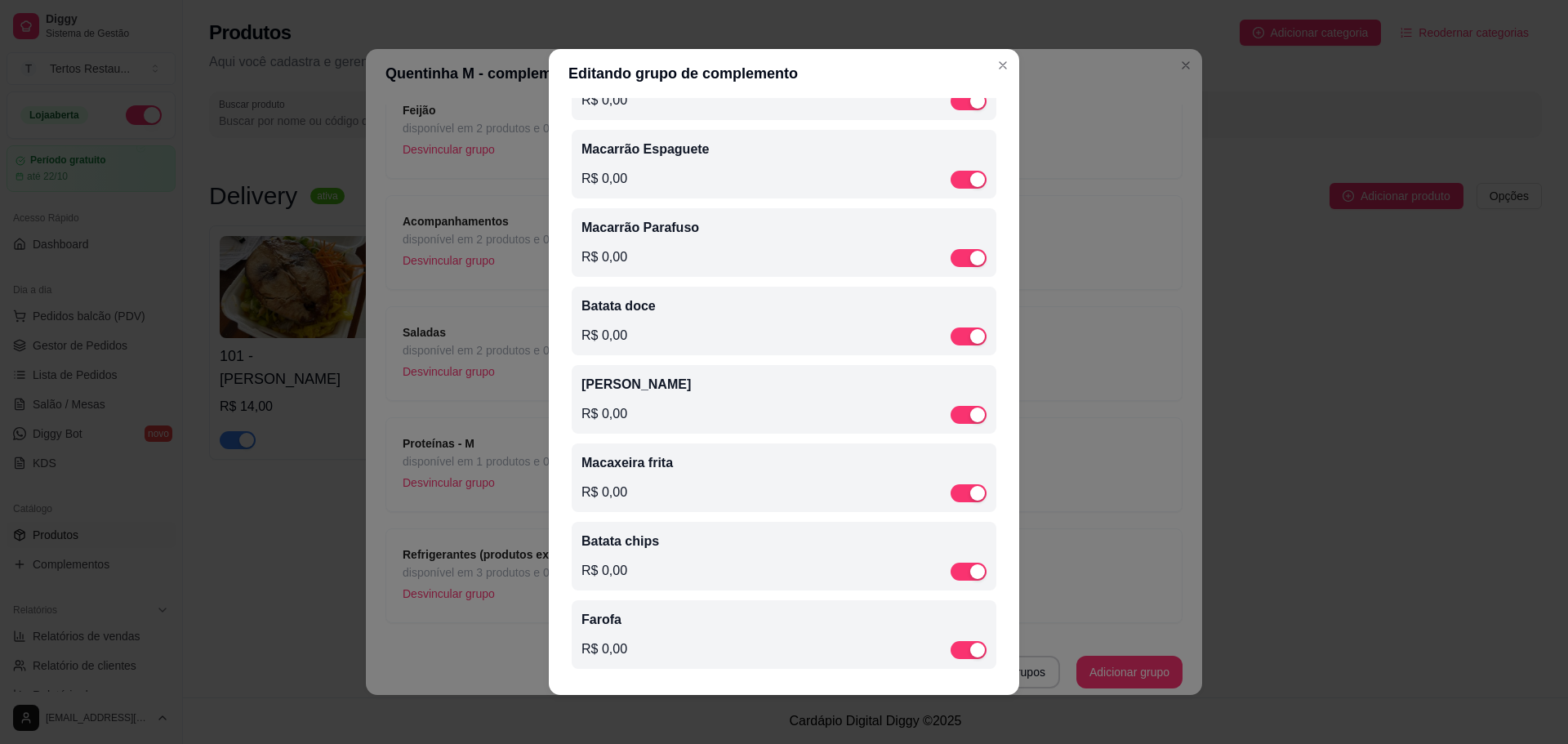
scroll to position [0, 0]
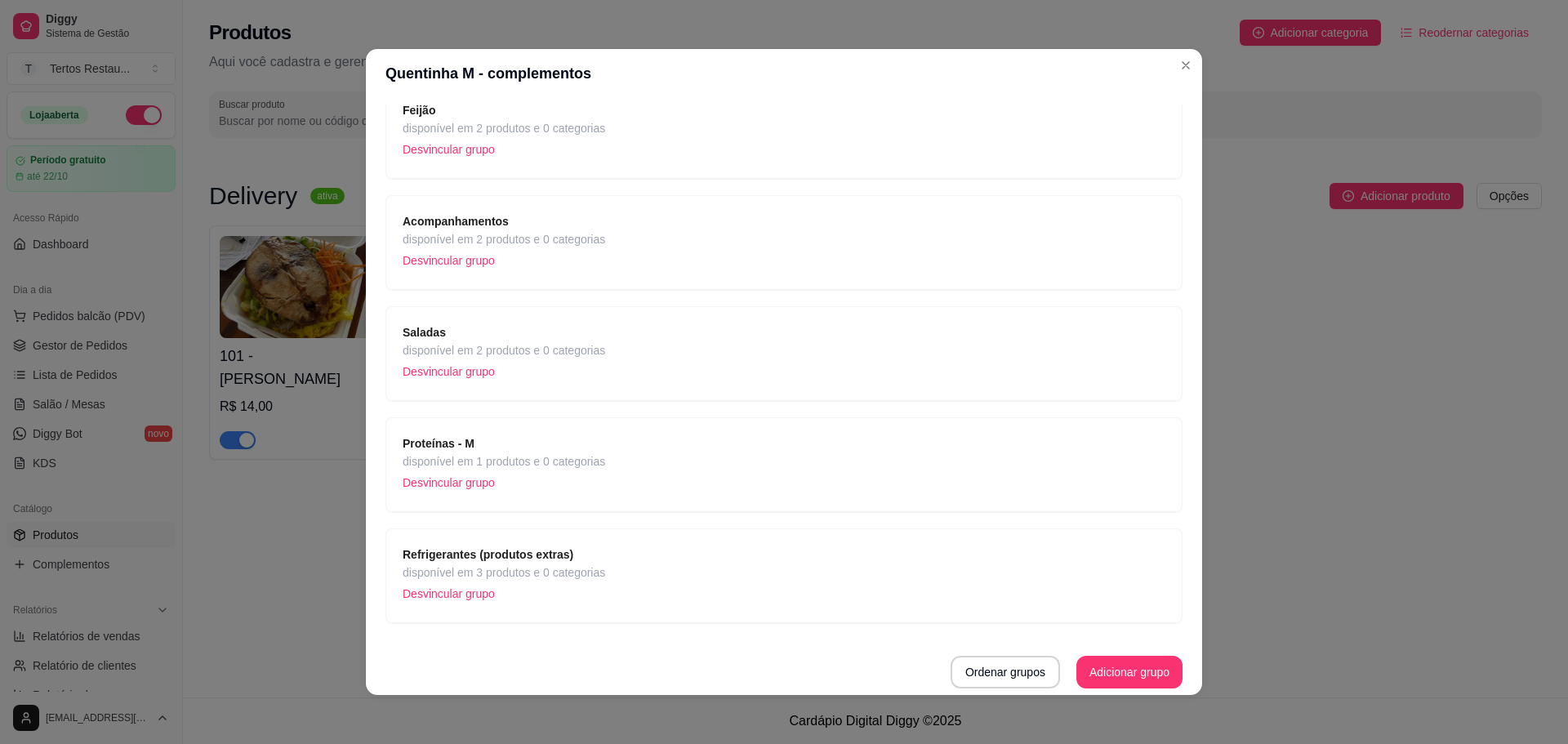
click at [456, 366] on p "Desvincular grupo" at bounding box center [503, 371] width 202 height 24
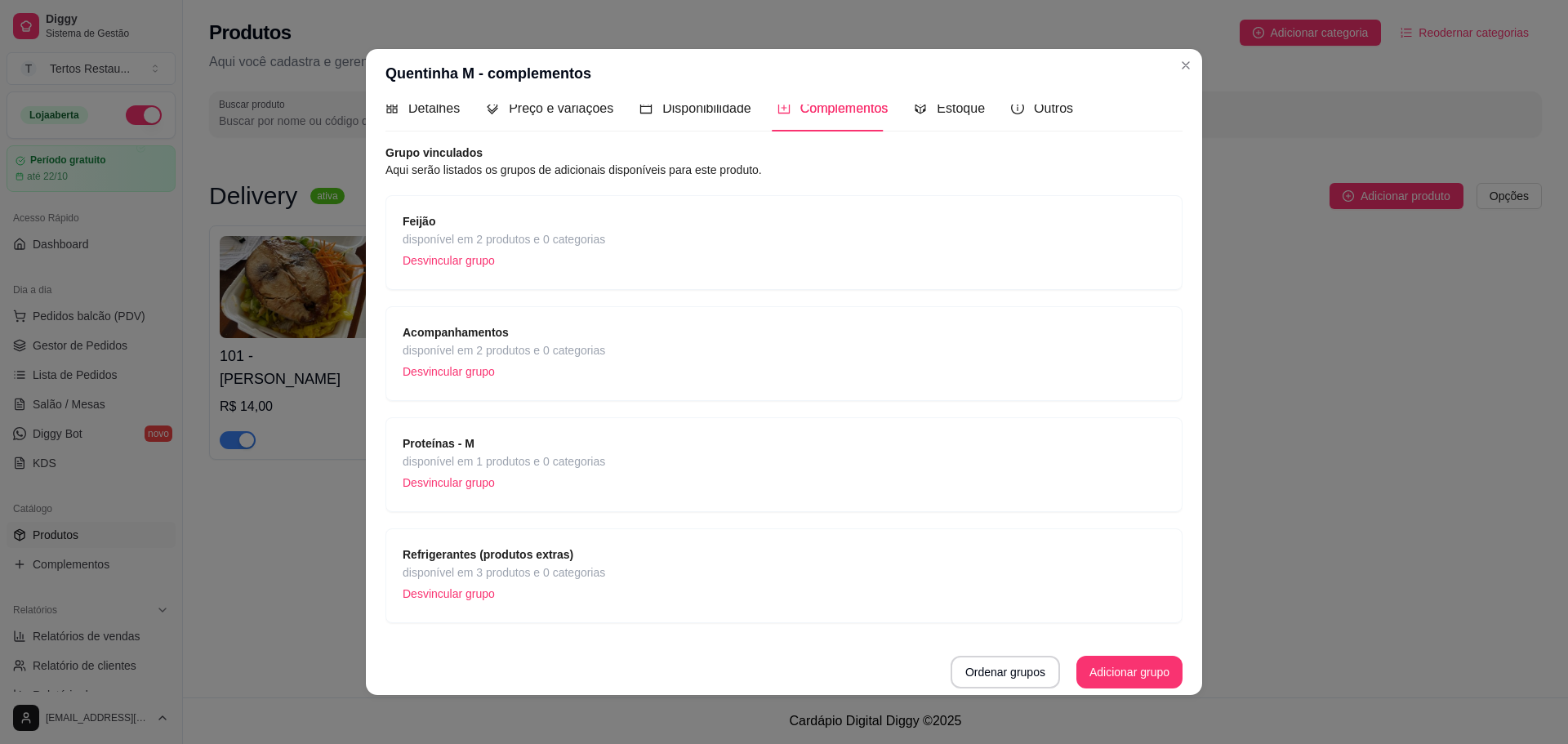
click at [500, 232] on span "disponível em 2 produtos e 0 categorias" at bounding box center [503, 239] width 202 height 18
click at [482, 346] on span "disponível em 2 produtos e 0 categorias" at bounding box center [503, 351] width 202 height 18
click at [532, 366] on p "Desvincular grupo" at bounding box center [503, 371] width 202 height 24
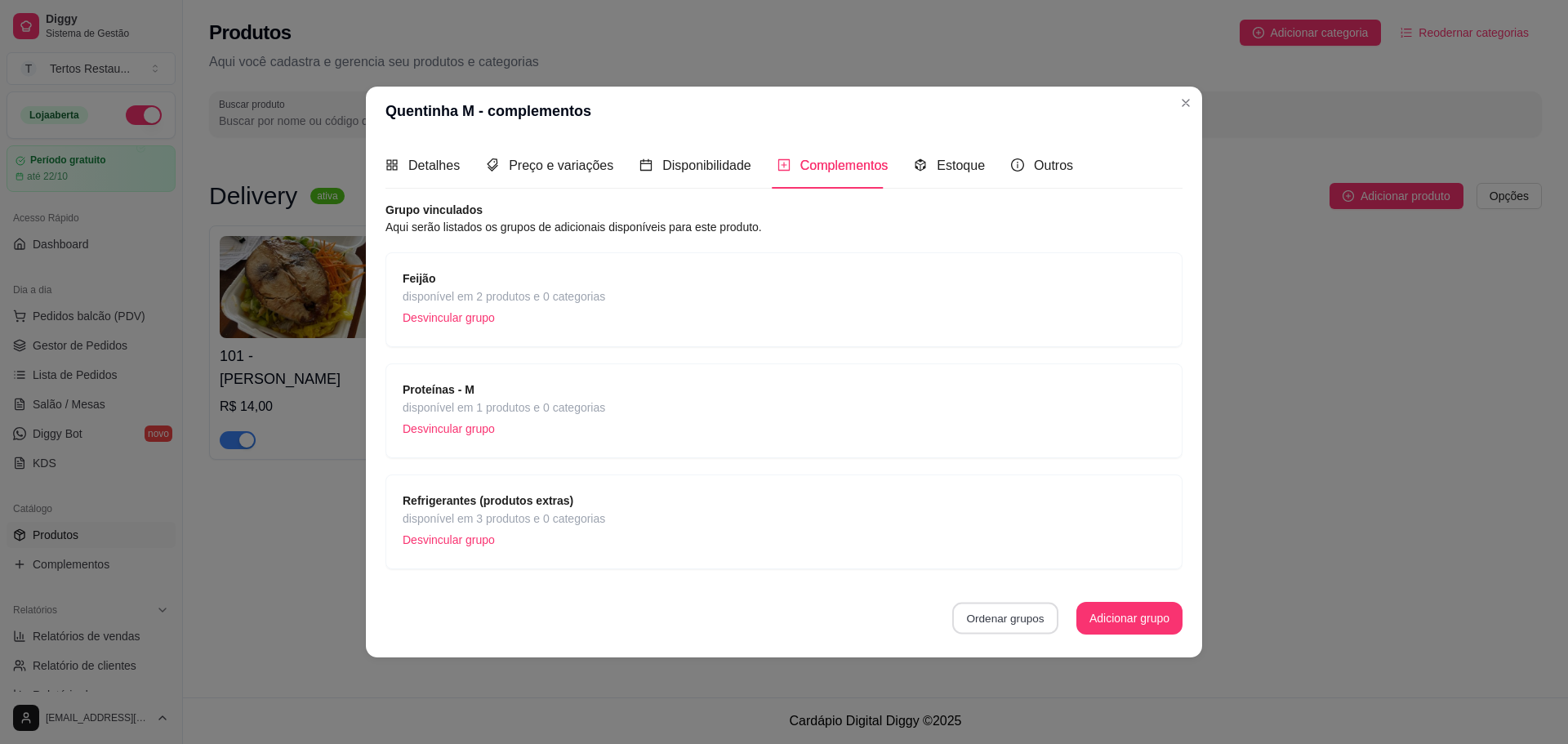
click at [1016, 622] on button "Ordenar grupos" at bounding box center [1005, 618] width 106 height 32
click at [1119, 619] on button "Adicionar grupo" at bounding box center [1130, 618] width 106 height 32
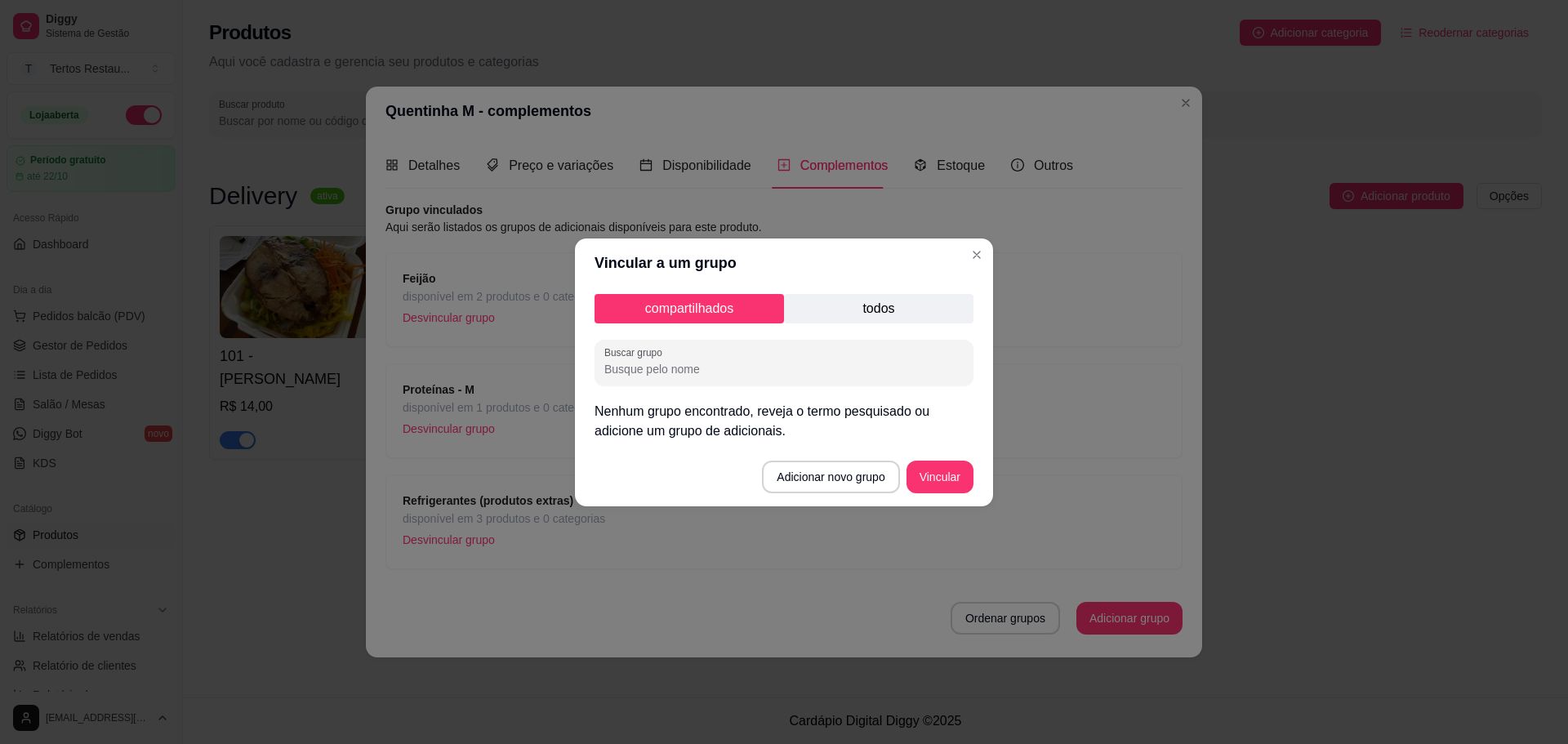
click at [893, 313] on p "todos" at bounding box center [879, 309] width 189 height 29
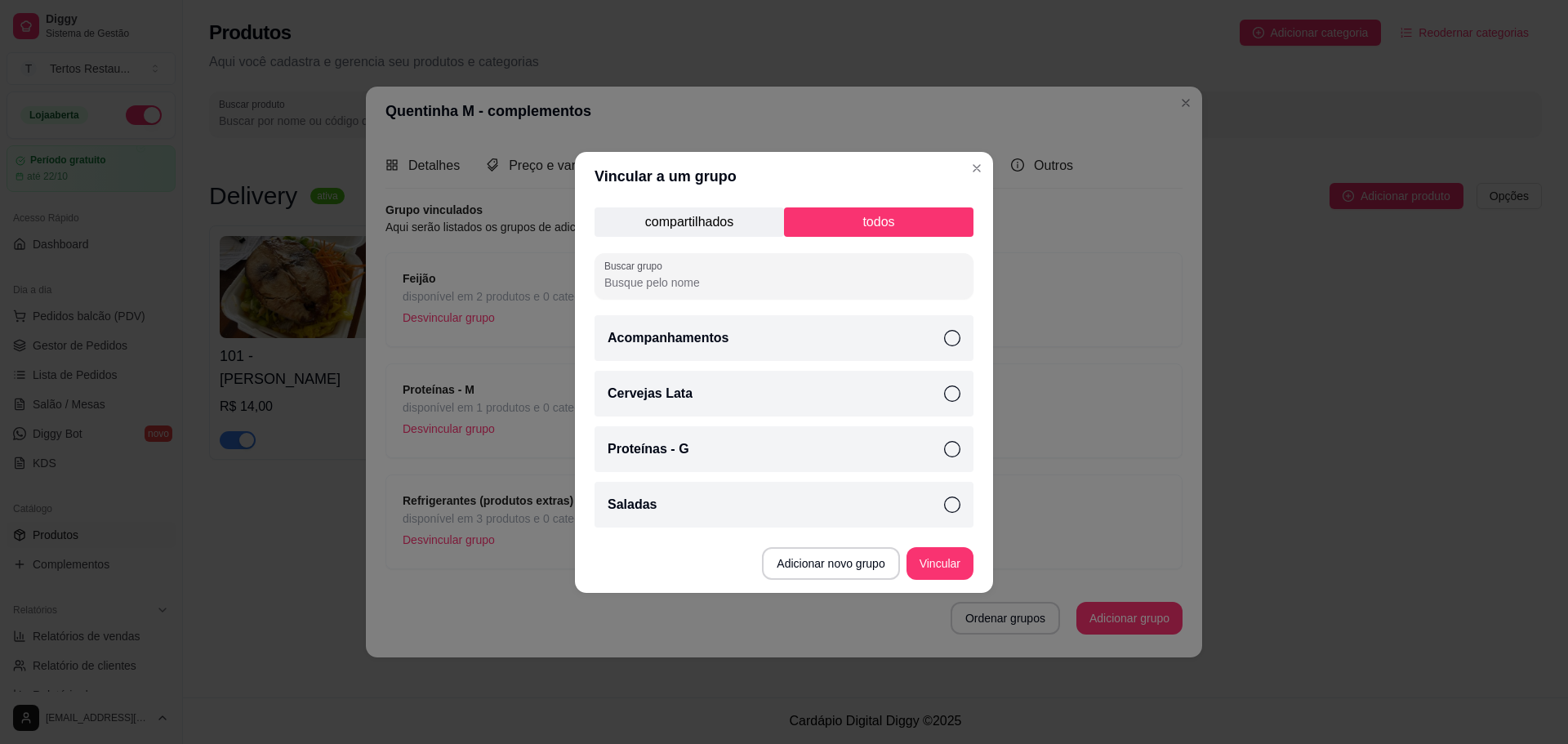
click at [952, 342] on icon at bounding box center [952, 338] width 17 height 17
click at [948, 566] on button "Vincular" at bounding box center [940, 562] width 67 height 32
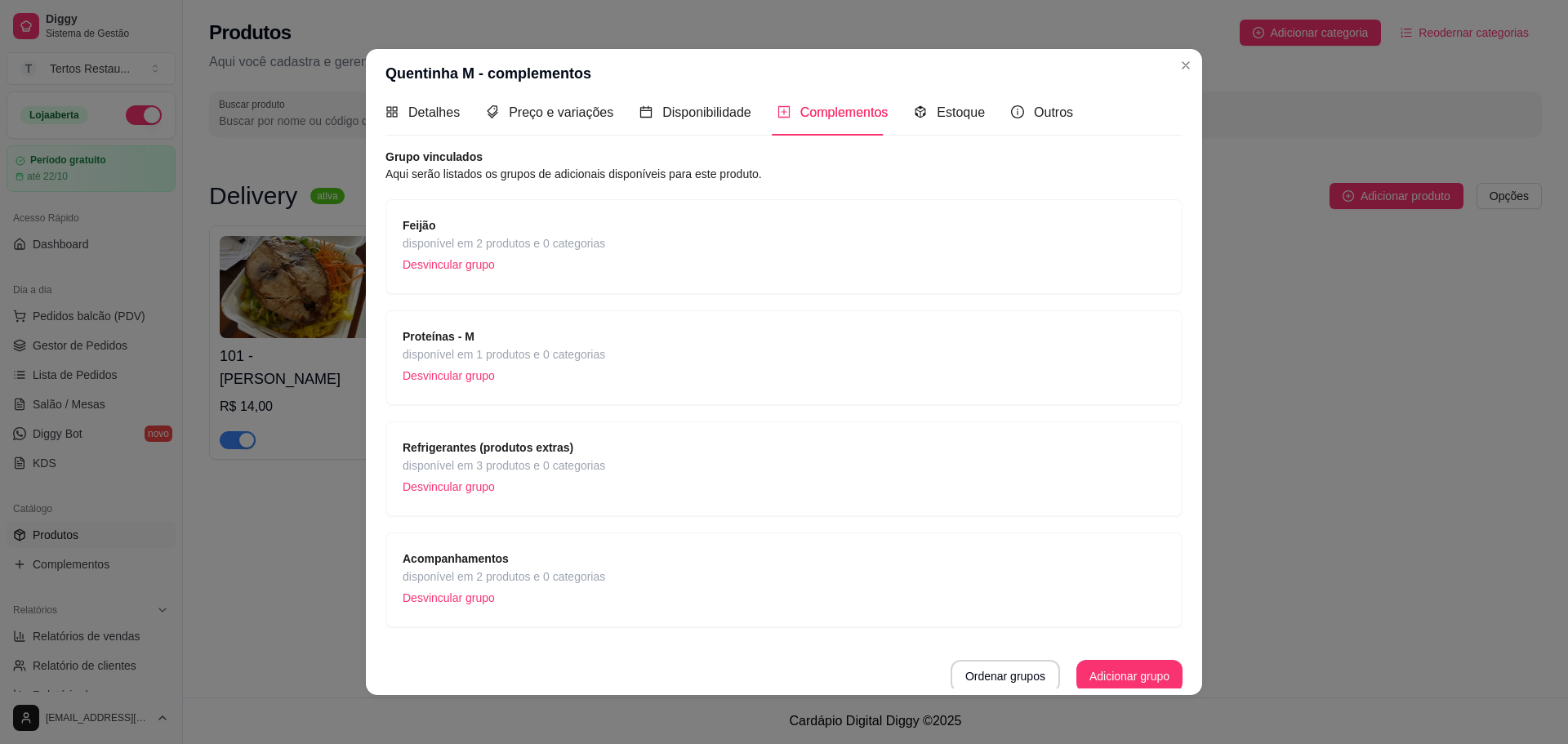
scroll to position [20, 0]
click at [990, 685] on button "Ordenar grupos" at bounding box center [1006, 672] width 109 height 32
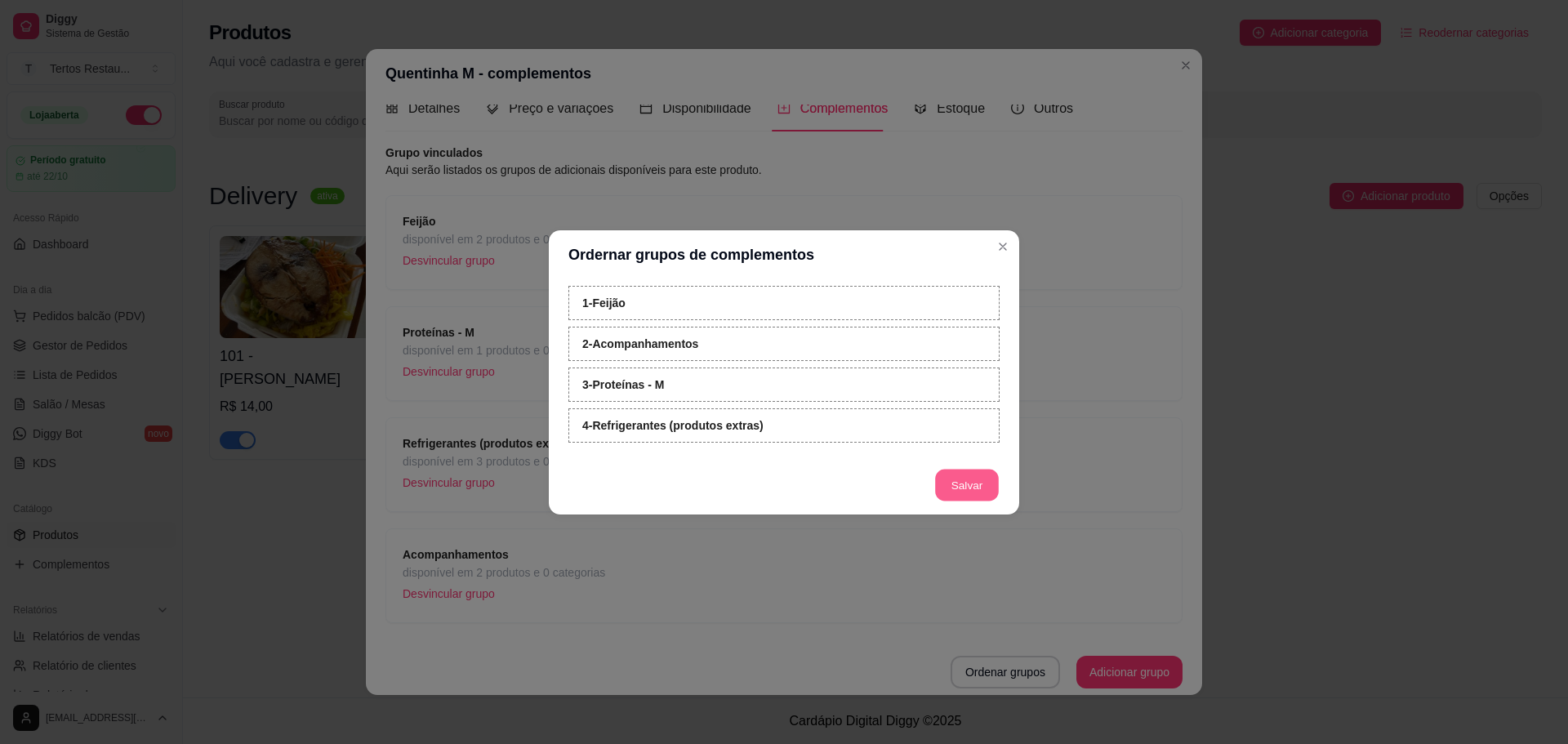
click at [976, 485] on button "Salvar" at bounding box center [967, 484] width 63 height 32
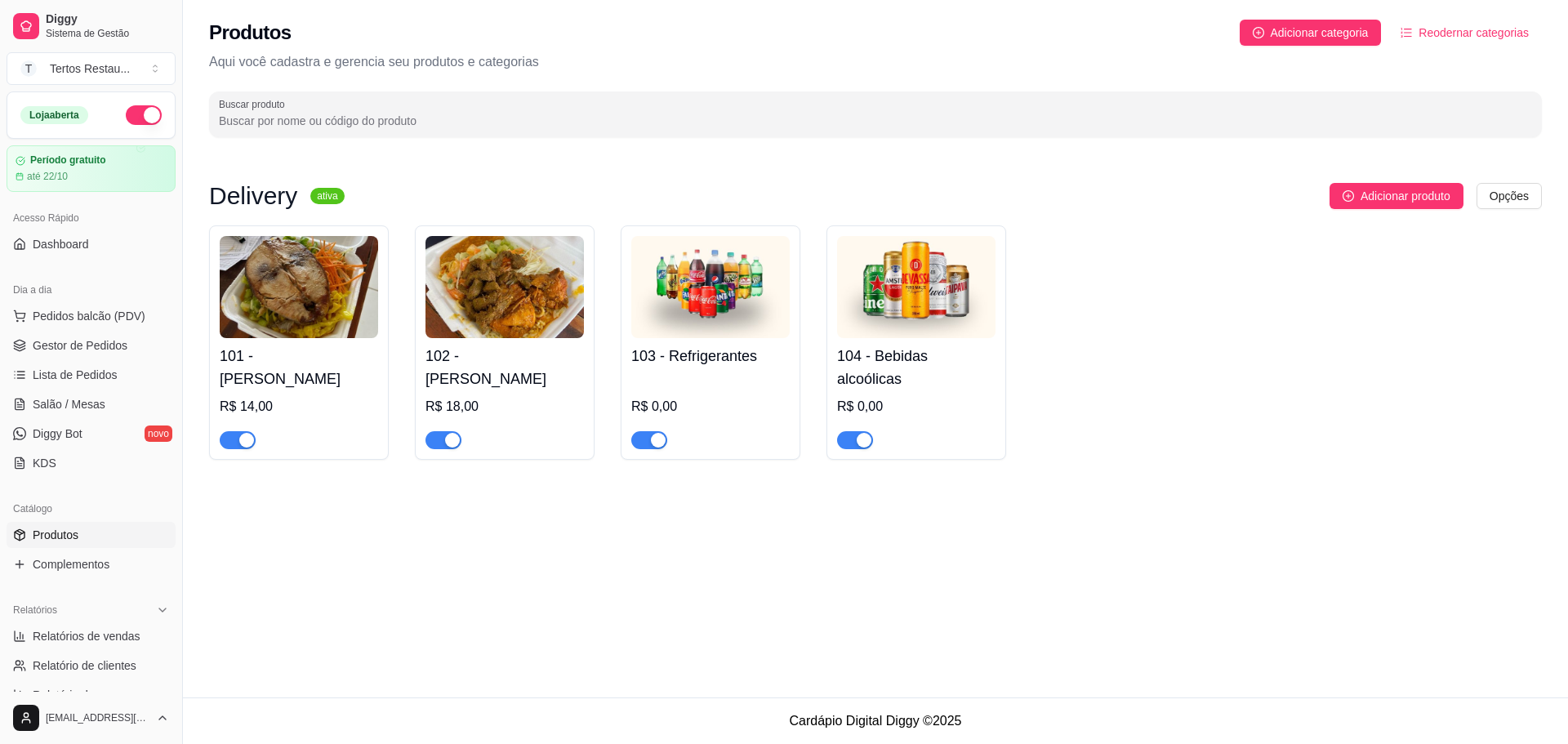
click at [1132, 48] on div "Produtos Adicionar categoria Reodernar categorias Aqui você cadastra e gerencia…" at bounding box center [875, 73] width 1385 height 147
click at [302, 305] on img at bounding box center [299, 287] width 158 height 103
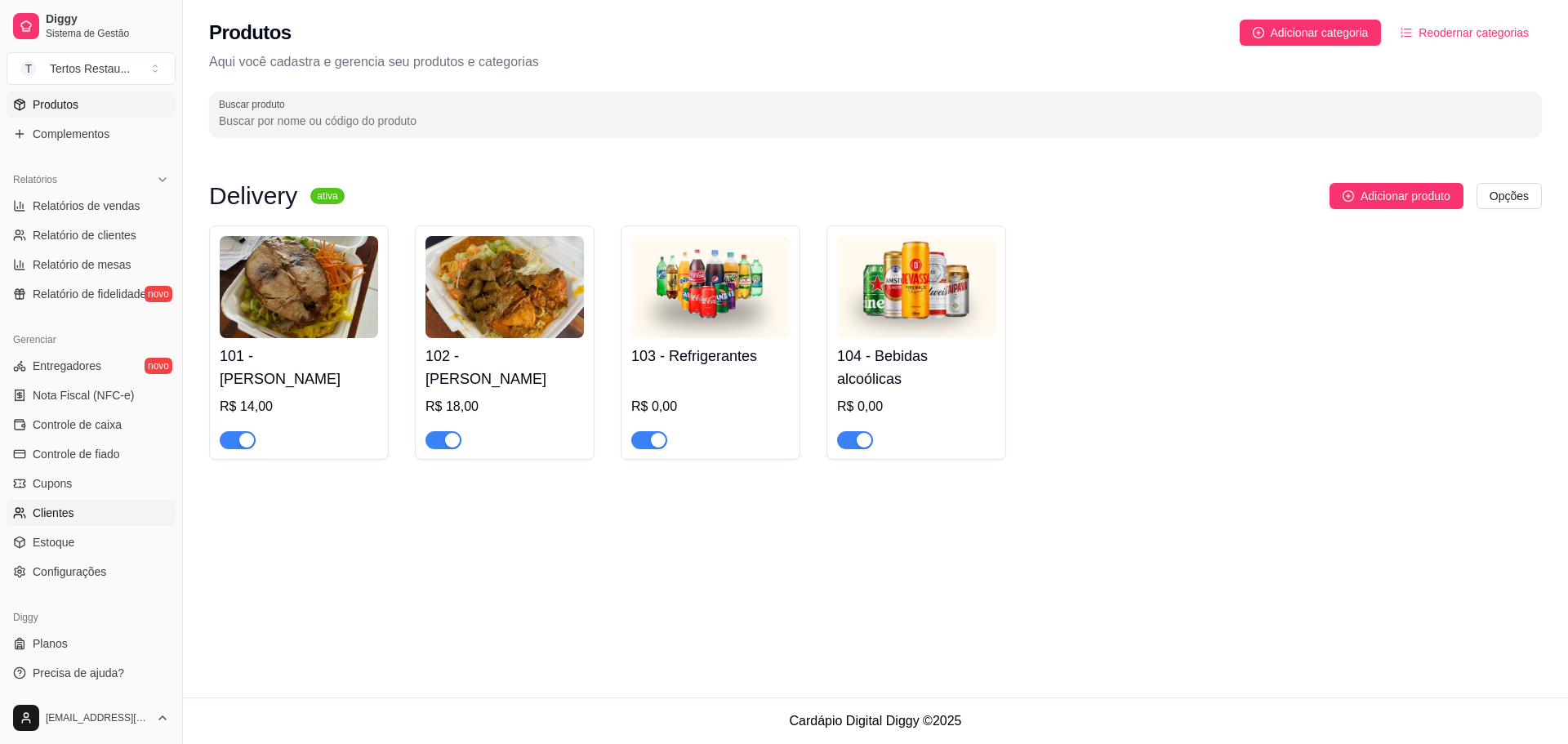
scroll to position [432, 0]
